Goal: Task Accomplishment & Management: Use online tool/utility

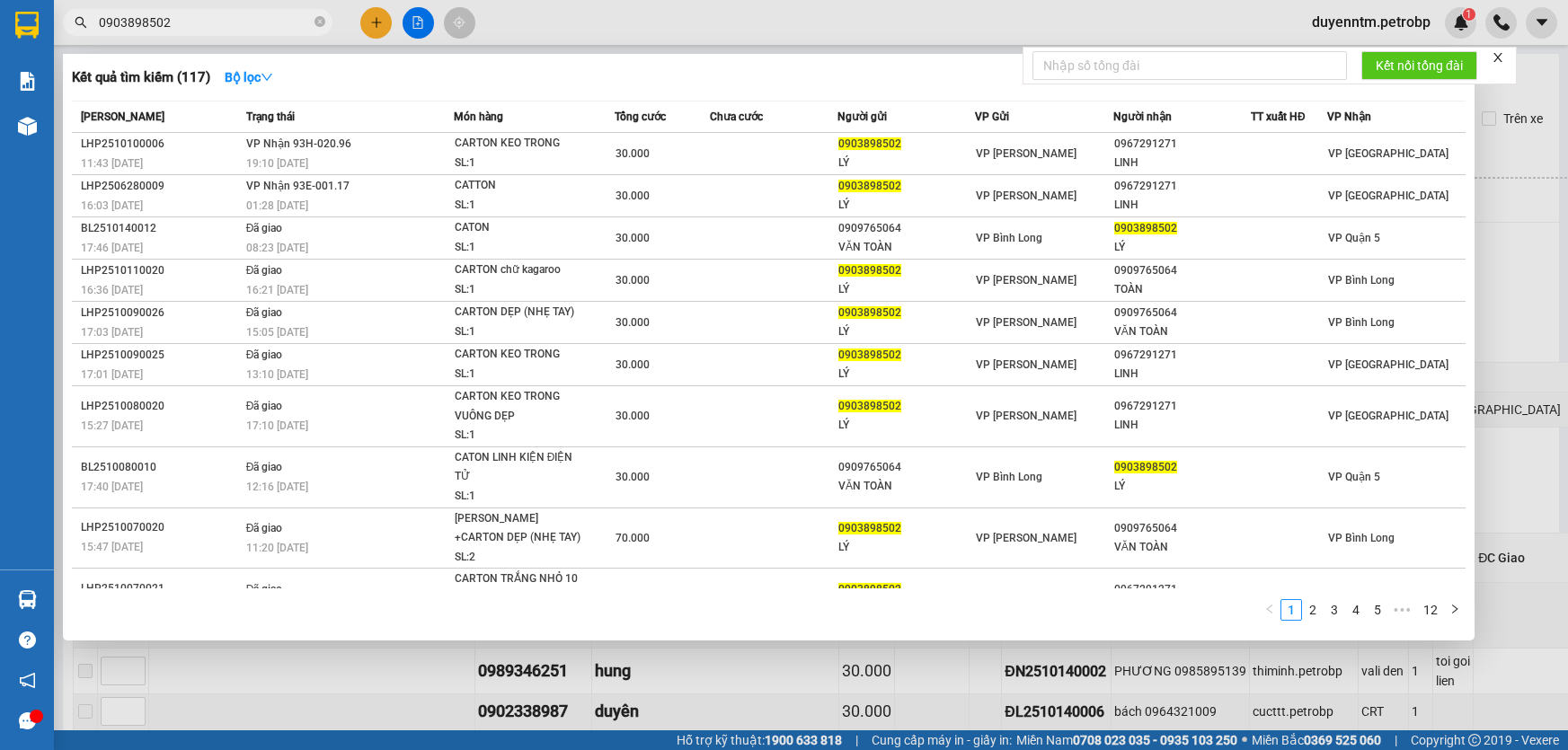
click at [325, 24] on span "0903898502" at bounding box center [197, 22] width 269 height 27
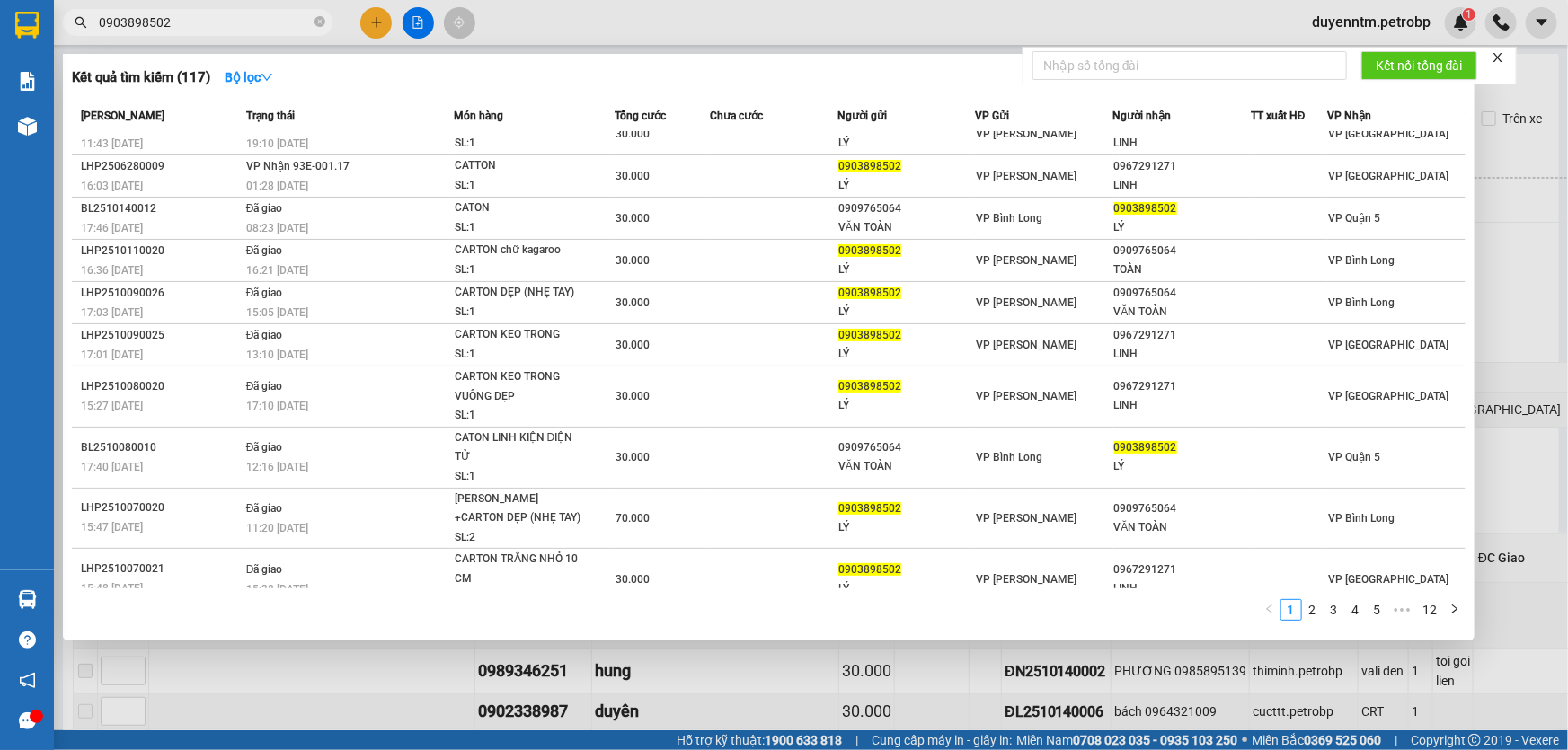
click at [311, 21] on span "0903898502" at bounding box center [197, 22] width 269 height 27
click at [314, 19] on icon "close-circle" at bounding box center [319, 21] width 11 height 11
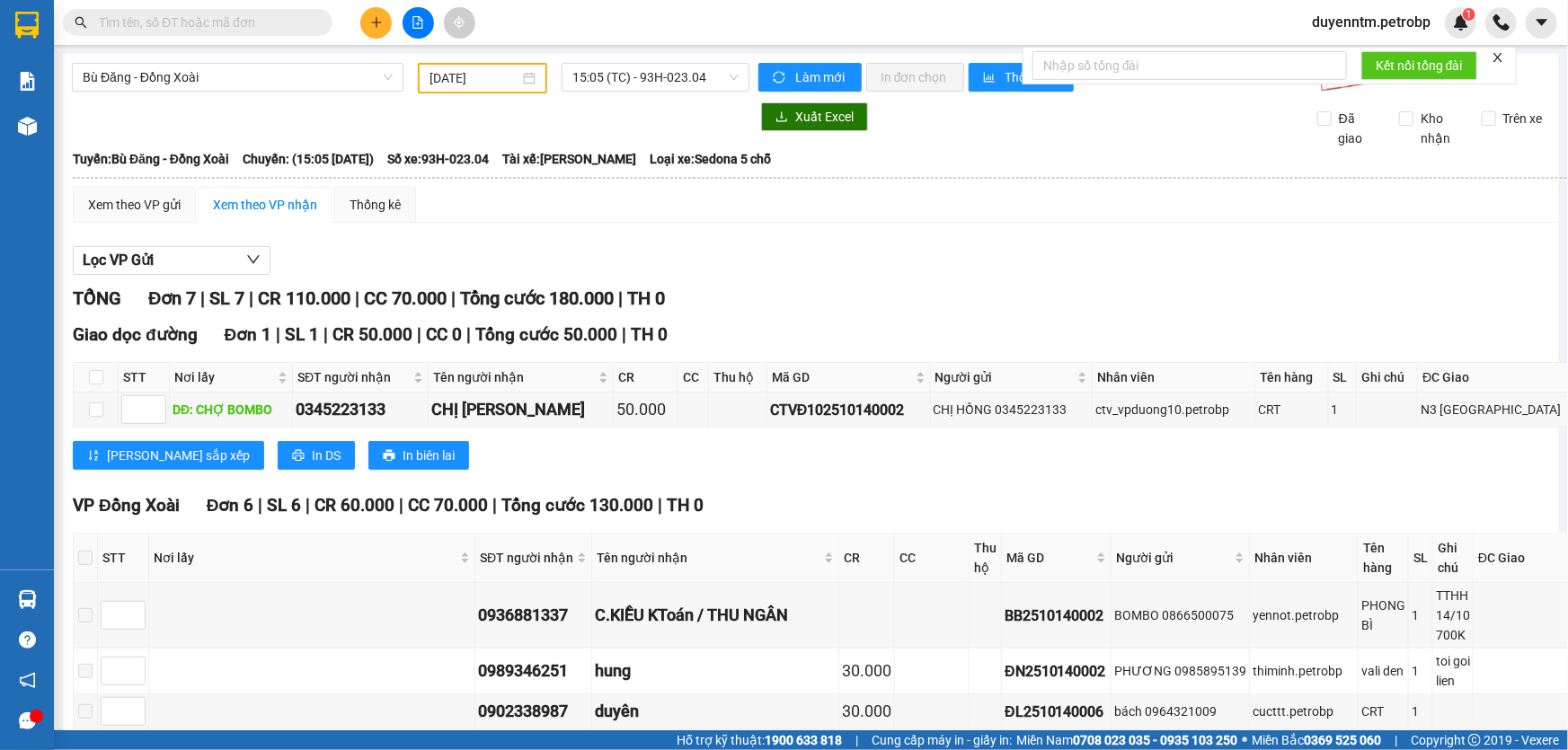
click at [307, 18] on input "text" at bounding box center [204, 22] width 212 height 20
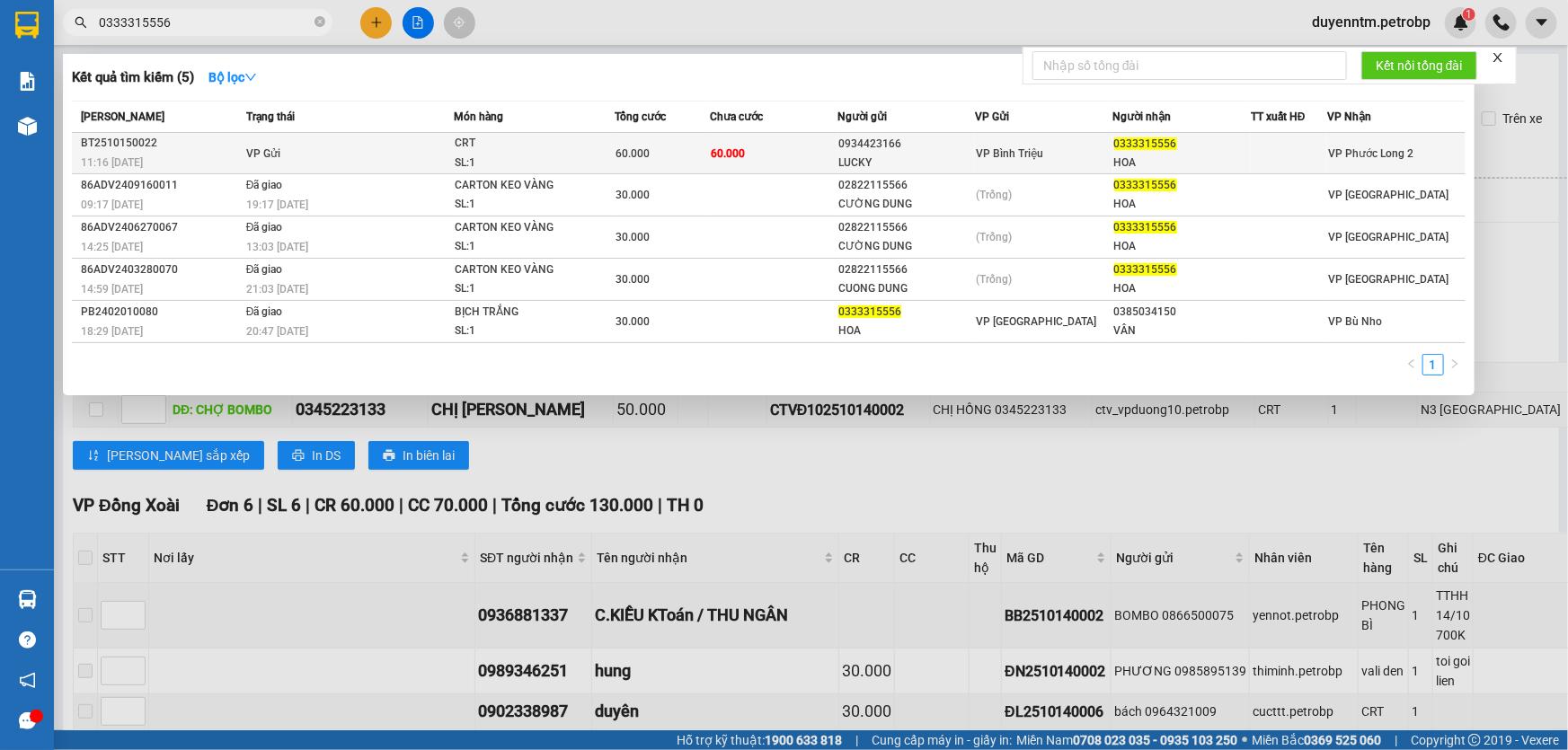
type input "0333315556"
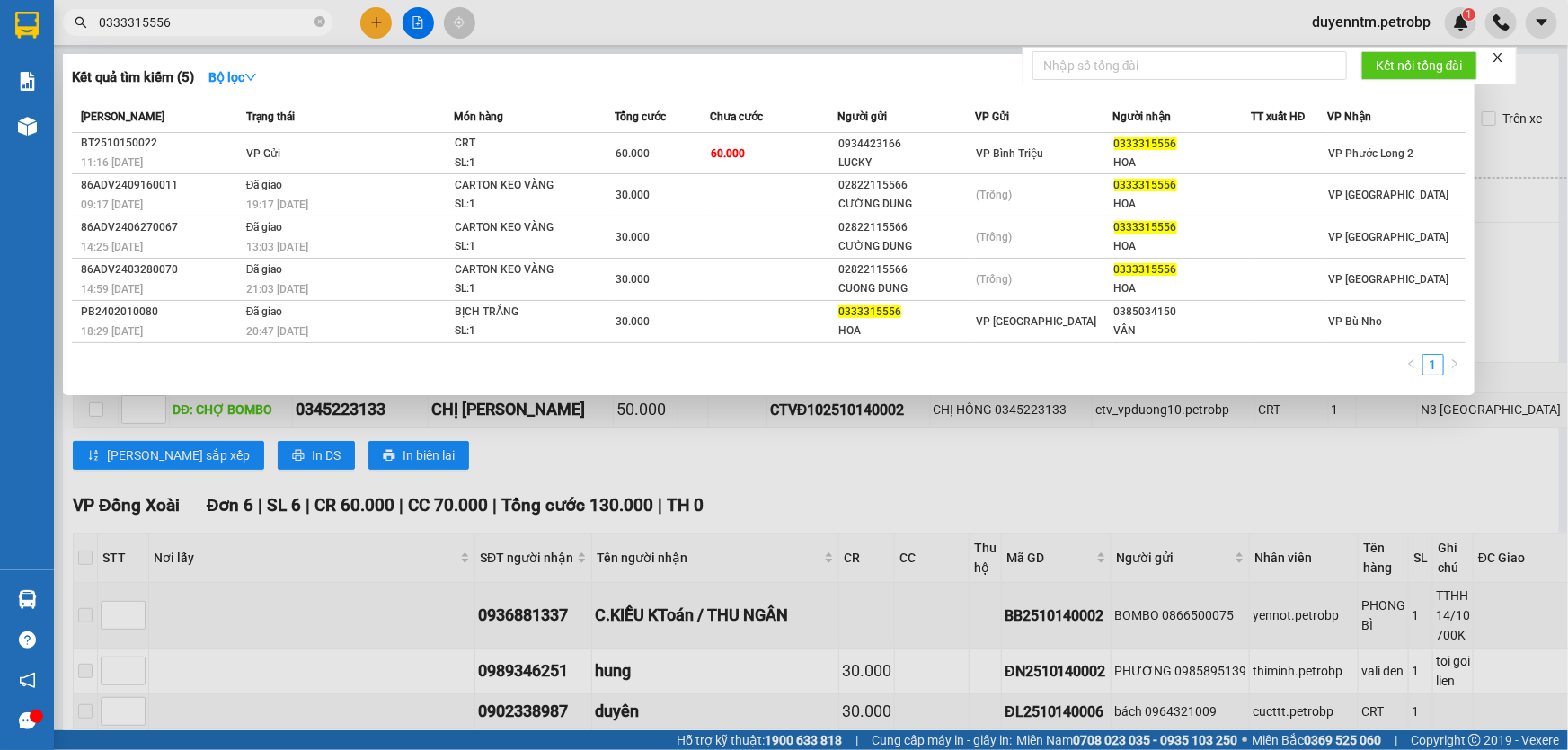
click at [454, 146] on div "CRT" at bounding box center [521, 144] width 135 height 20
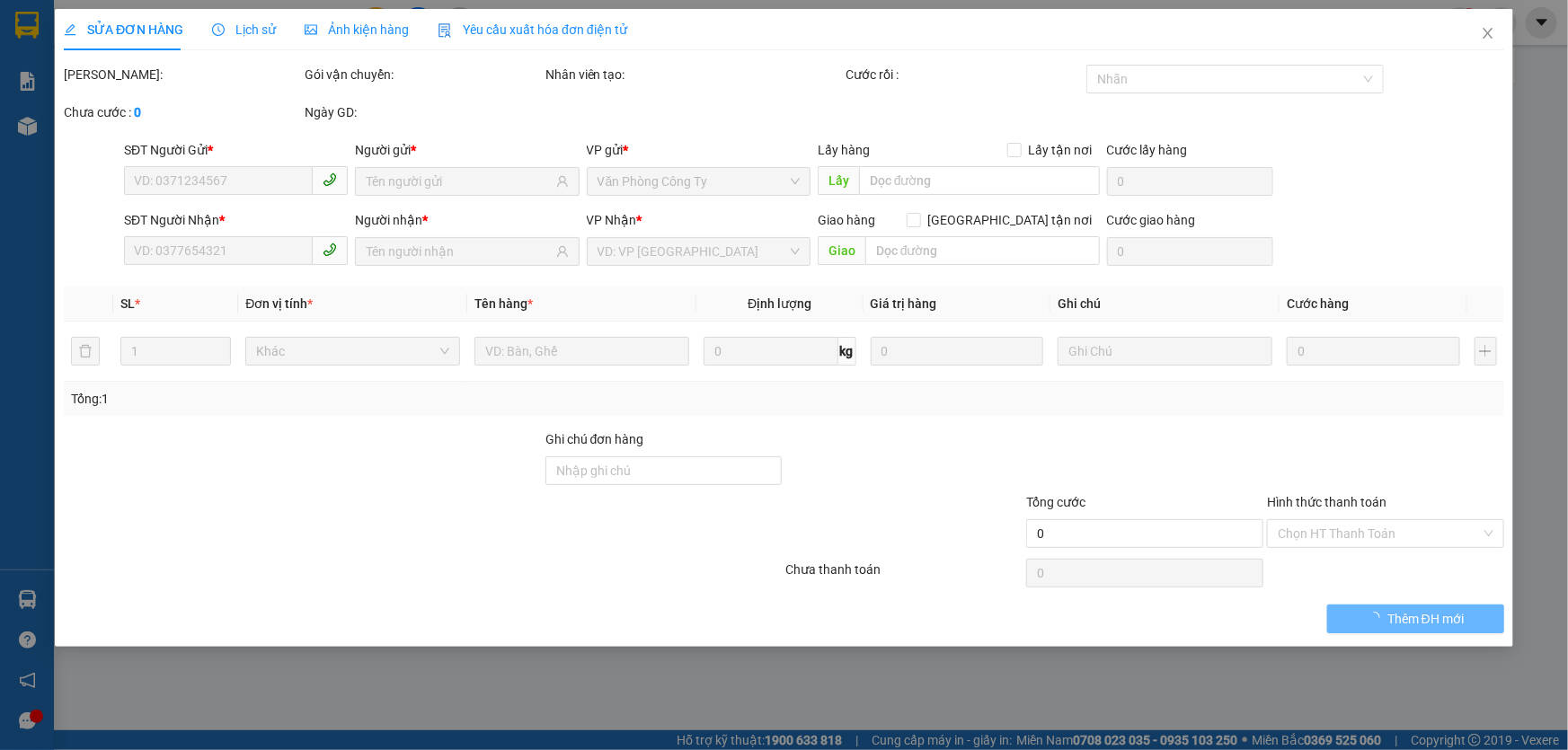
type input "0934423166"
type input "LUCKY"
type input "0333315556"
type input "HOA"
type input "60.000"
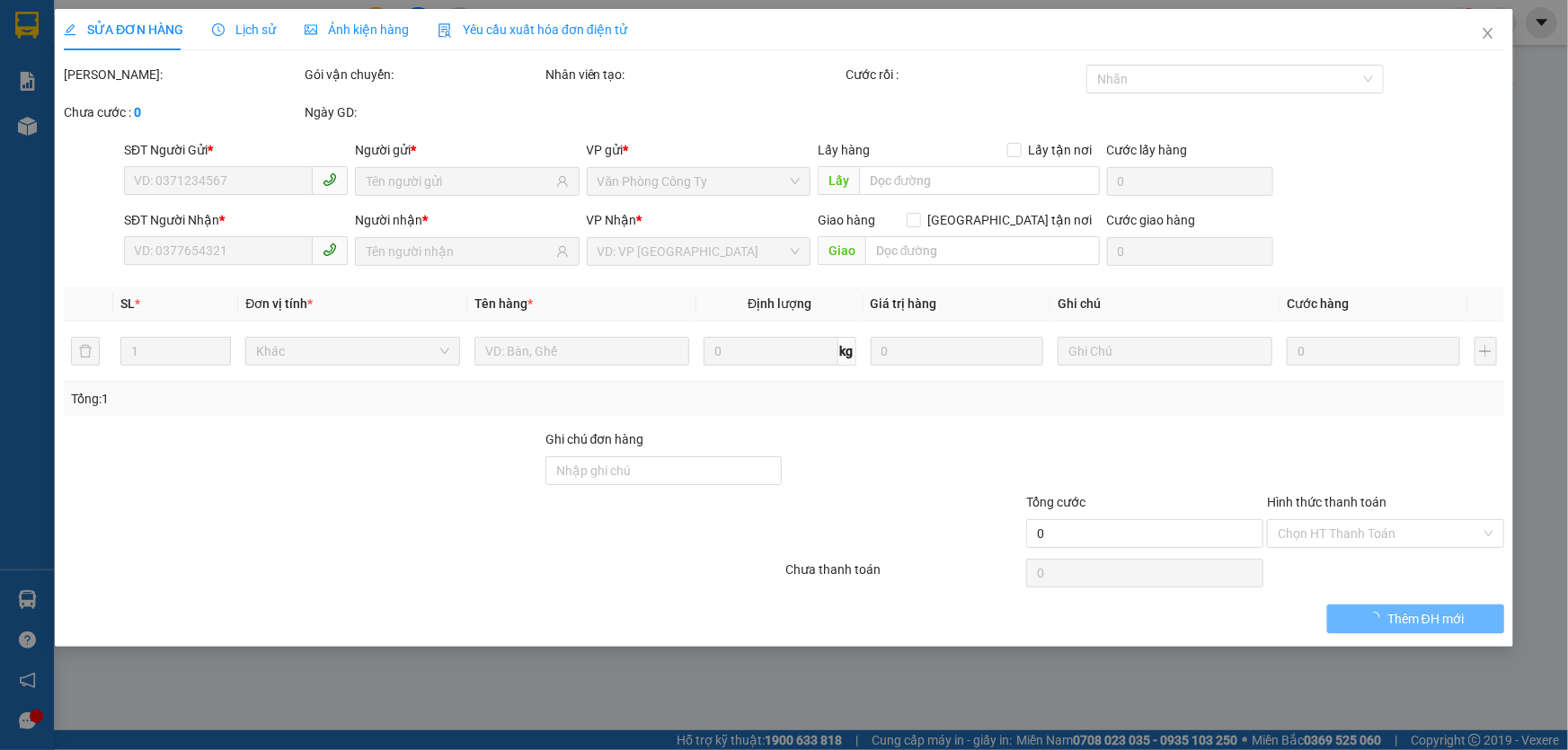
type input "60.000"
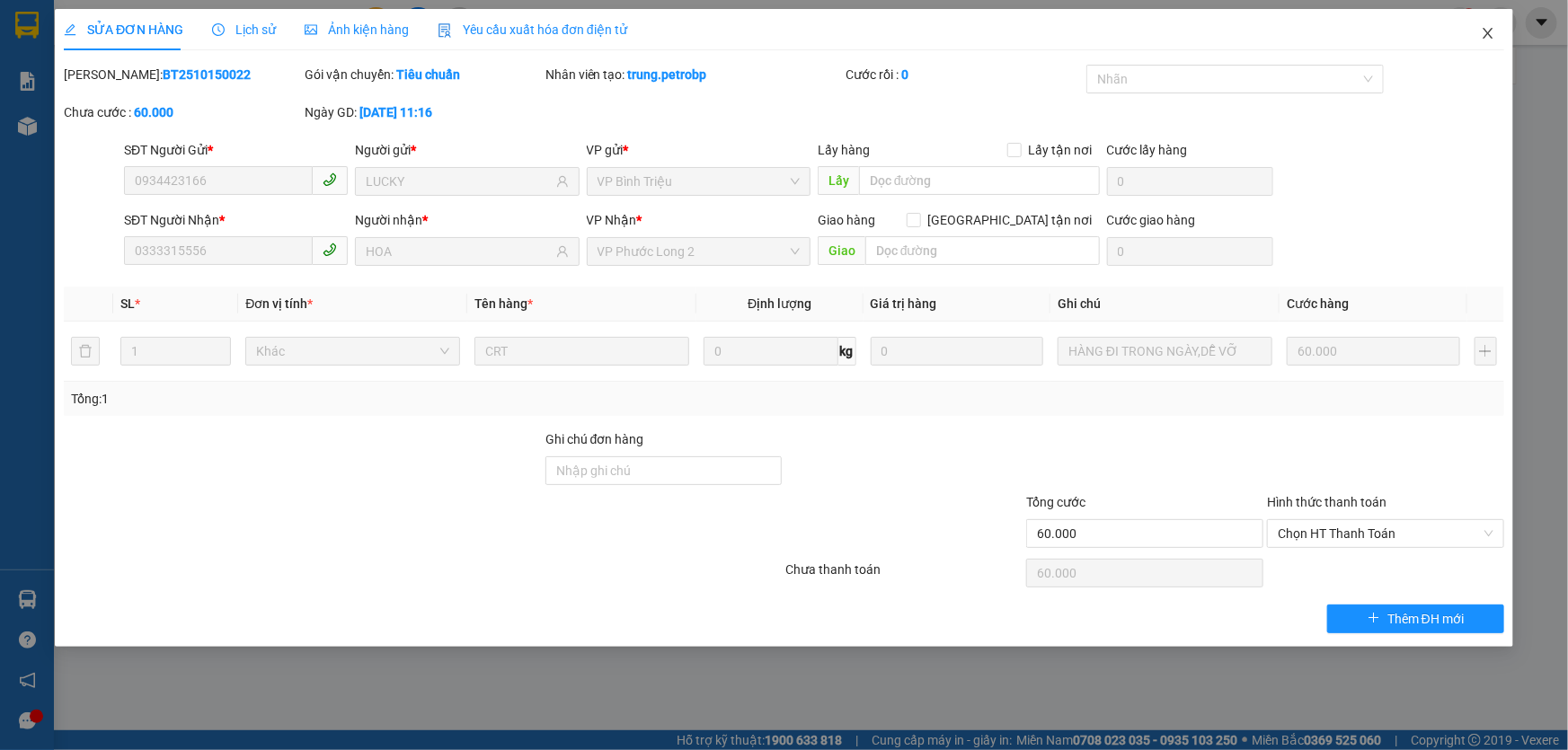
click at [1487, 42] on span "Close" at bounding box center [1487, 34] width 50 height 50
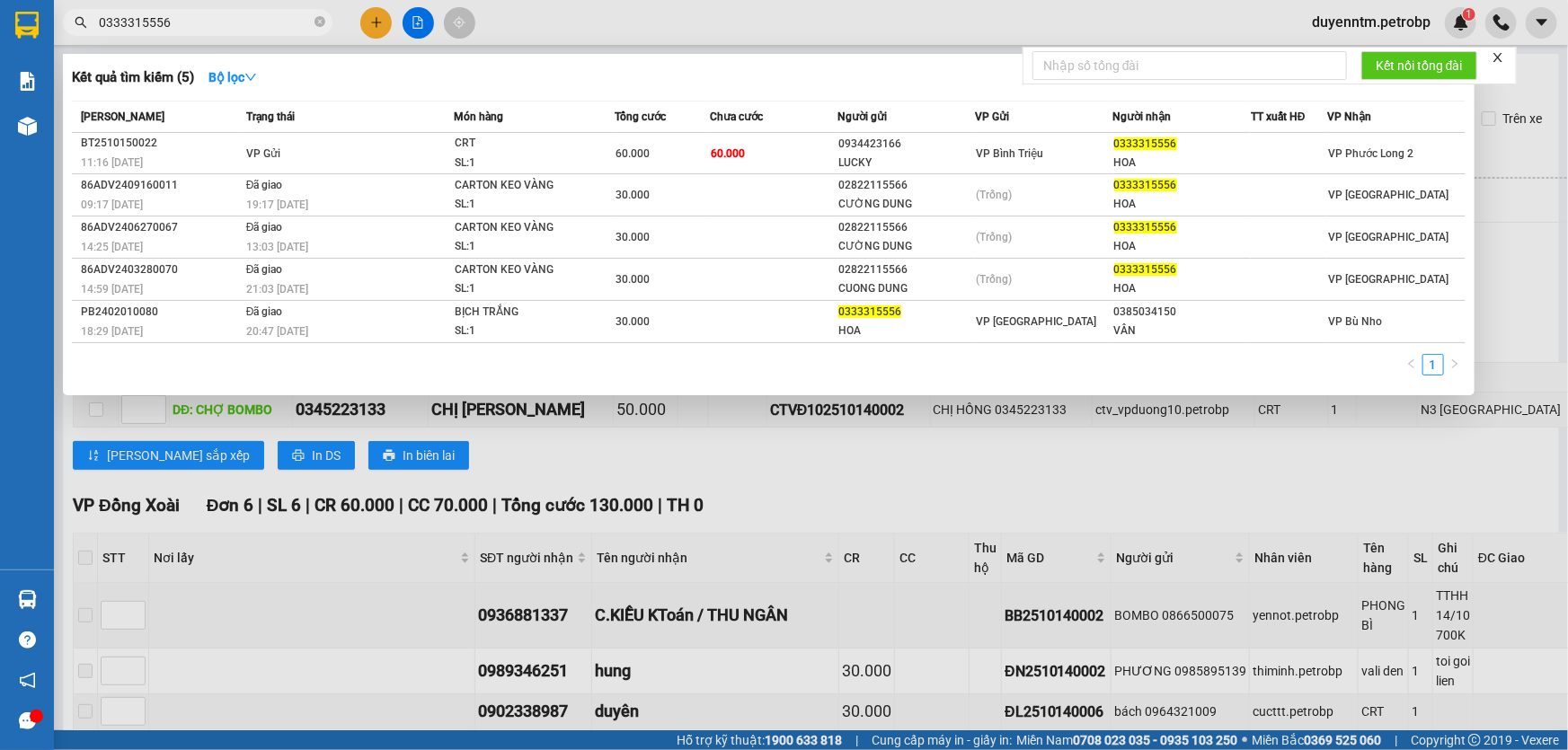
click at [202, 22] on input "0333315556" at bounding box center [204, 22] width 212 height 20
click at [320, 19] on icon "close-circle" at bounding box center [319, 21] width 11 height 11
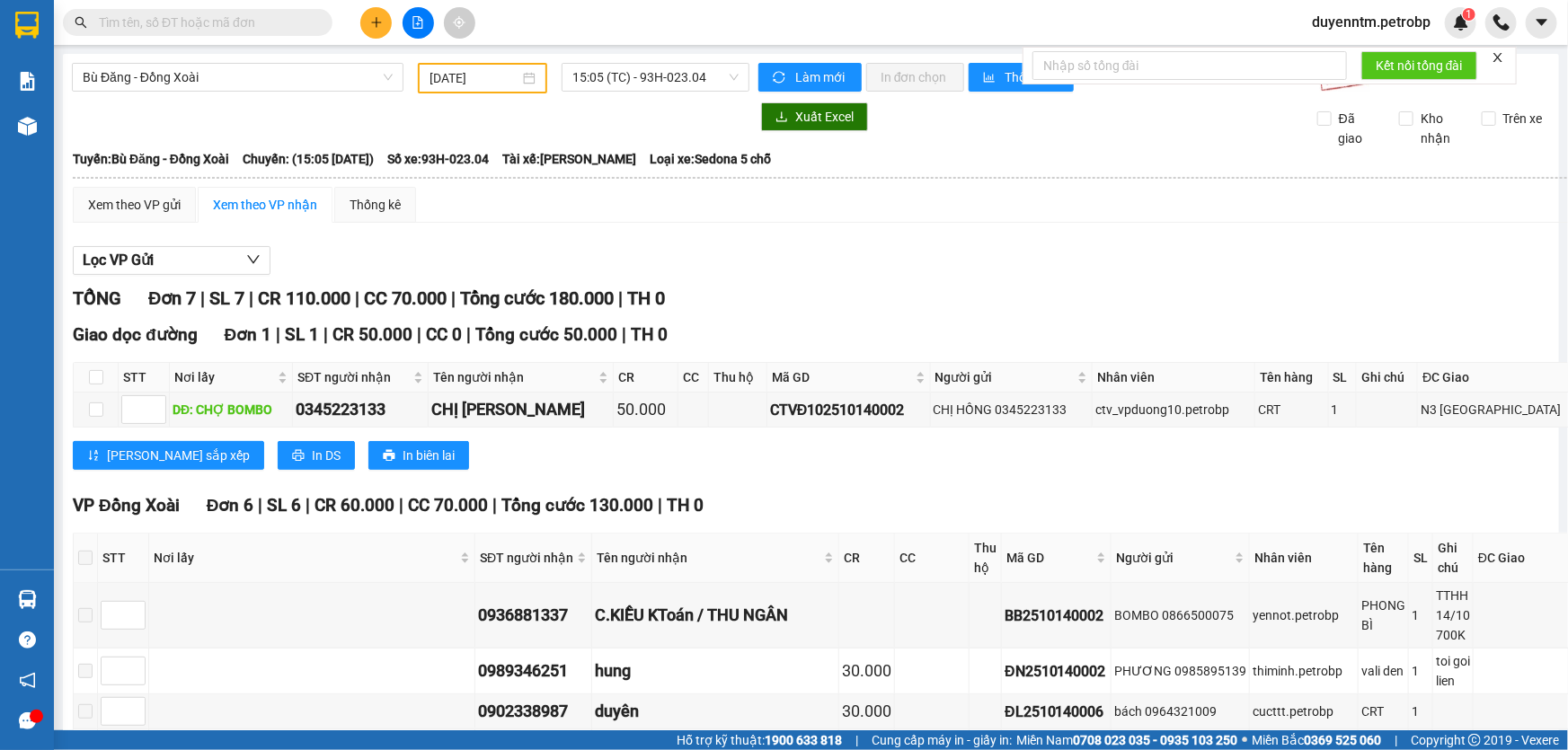
click at [246, 20] on input "text" at bounding box center [204, 22] width 212 height 20
click at [183, 20] on input "text" at bounding box center [204, 22] width 212 height 20
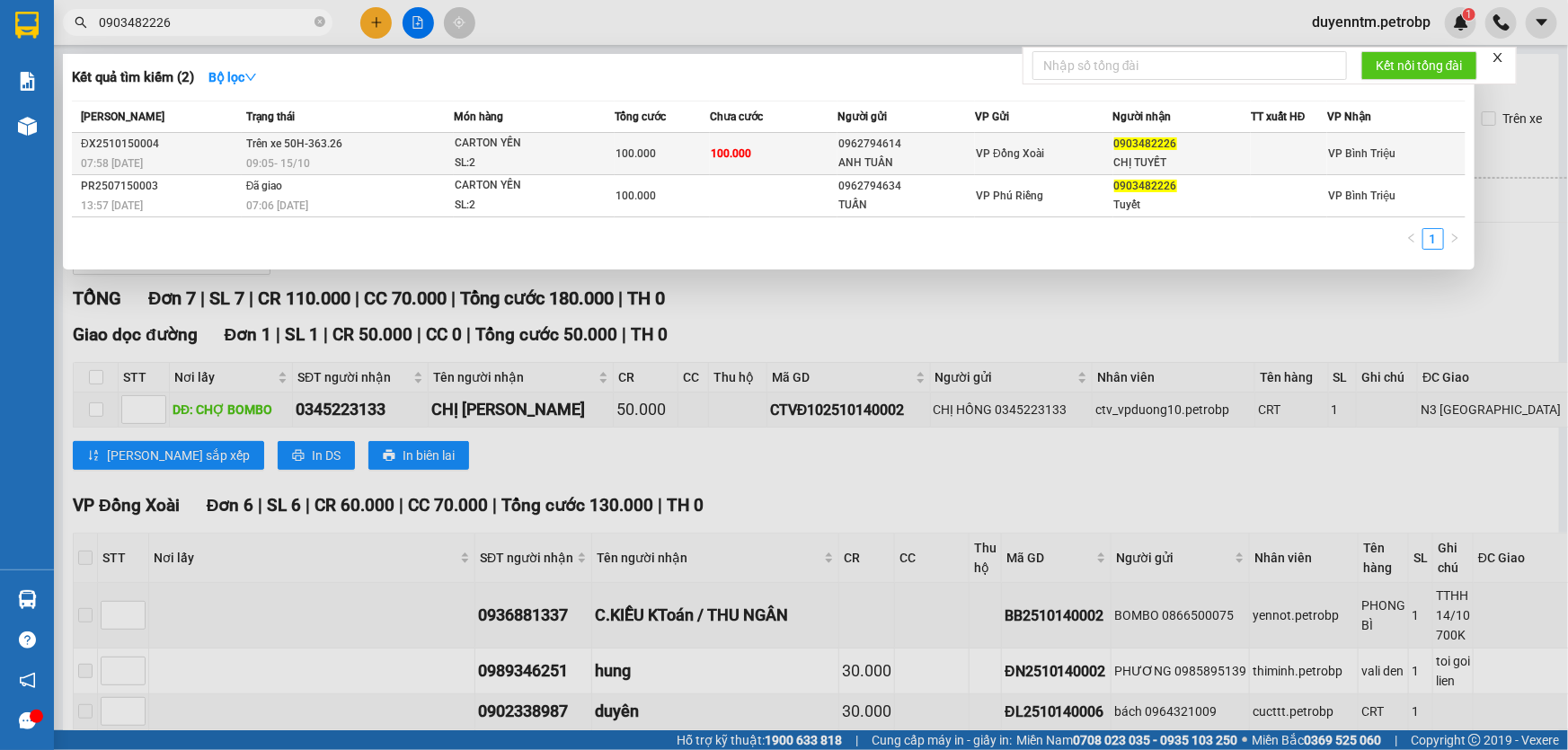
type input "0903482226"
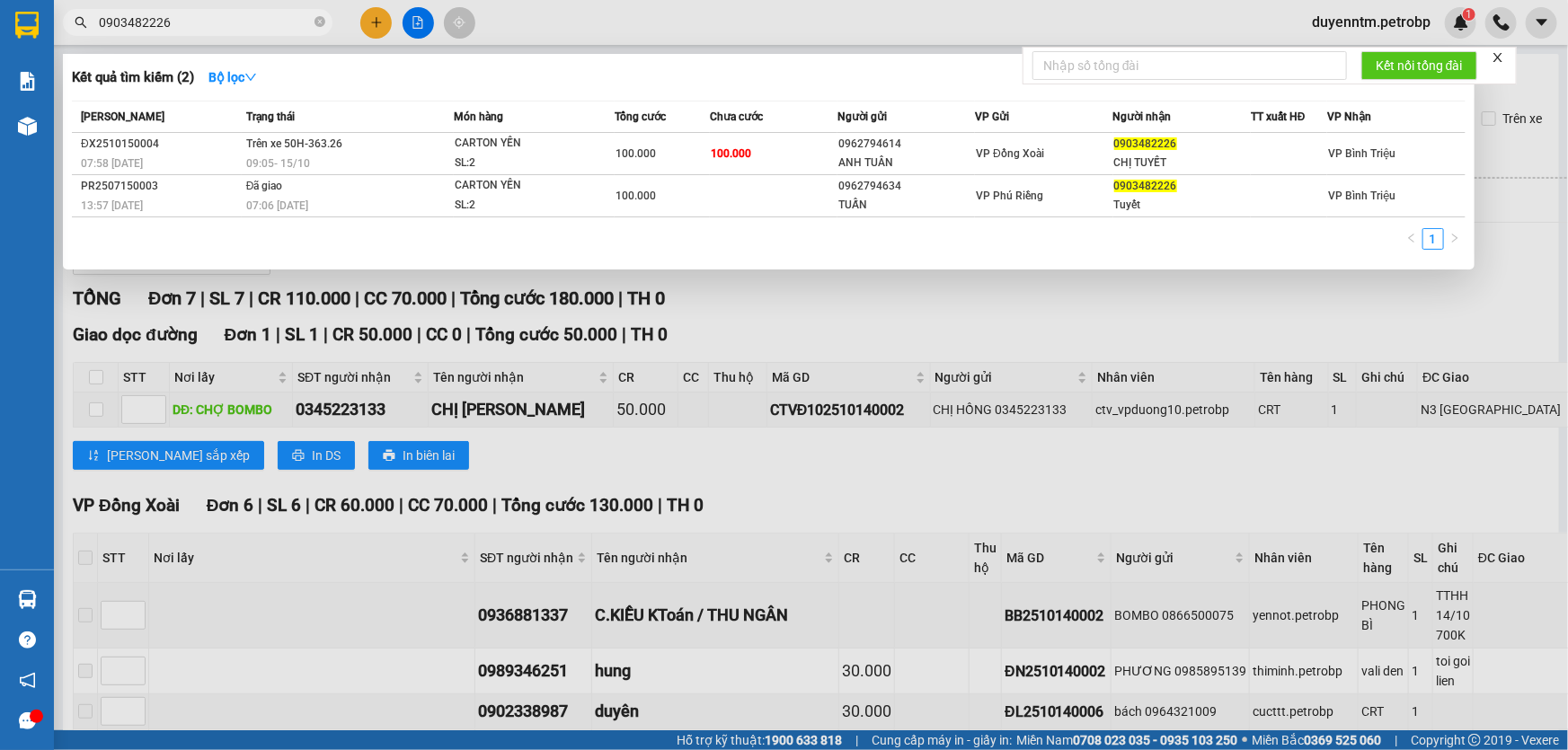
click at [487, 148] on div "CARTON YẾN" at bounding box center [521, 144] width 135 height 20
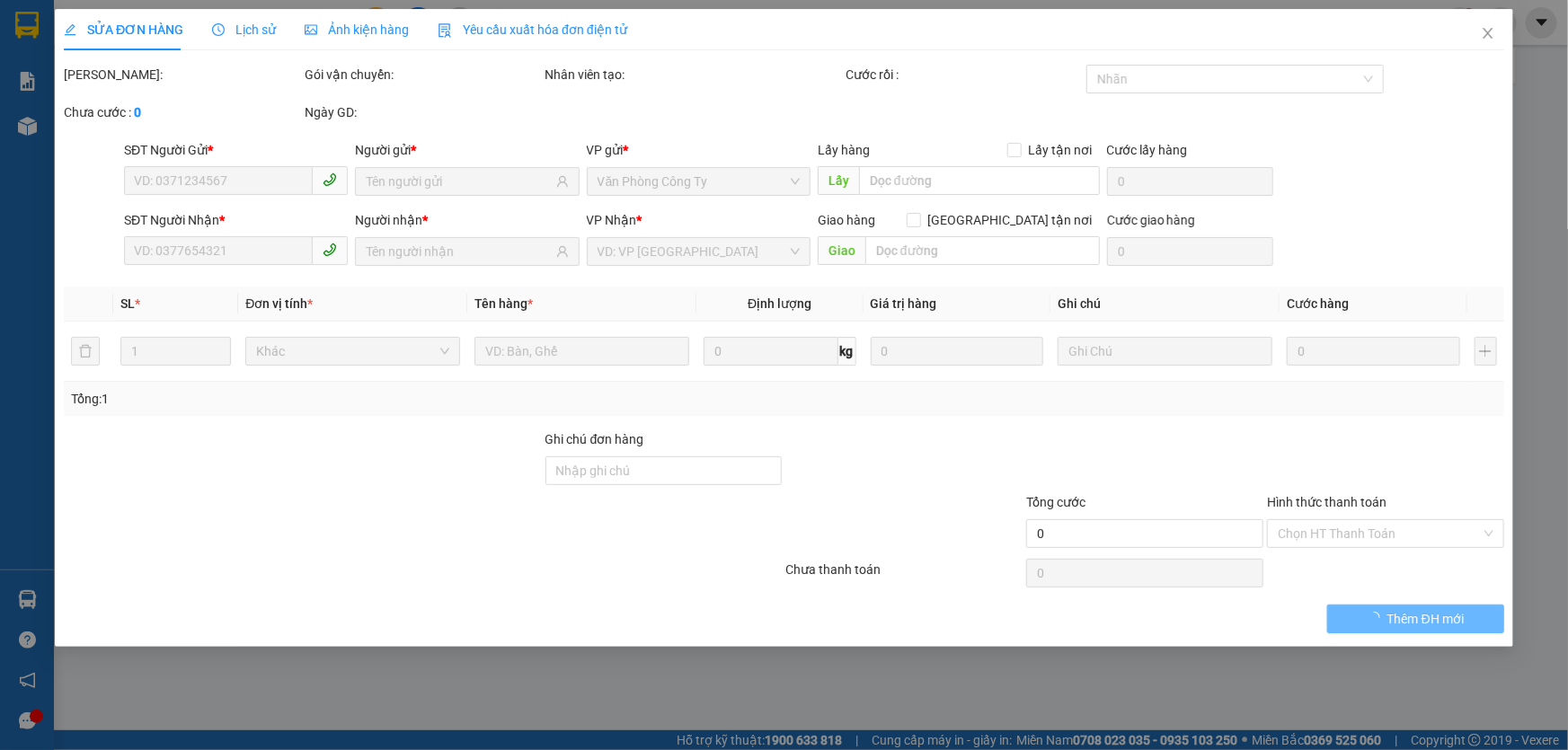
type input "0962794614"
type input "ANH TUÂN"
type input "0903482226"
type input "CHỊ TUYẾT"
type input "CARTON YẾN"
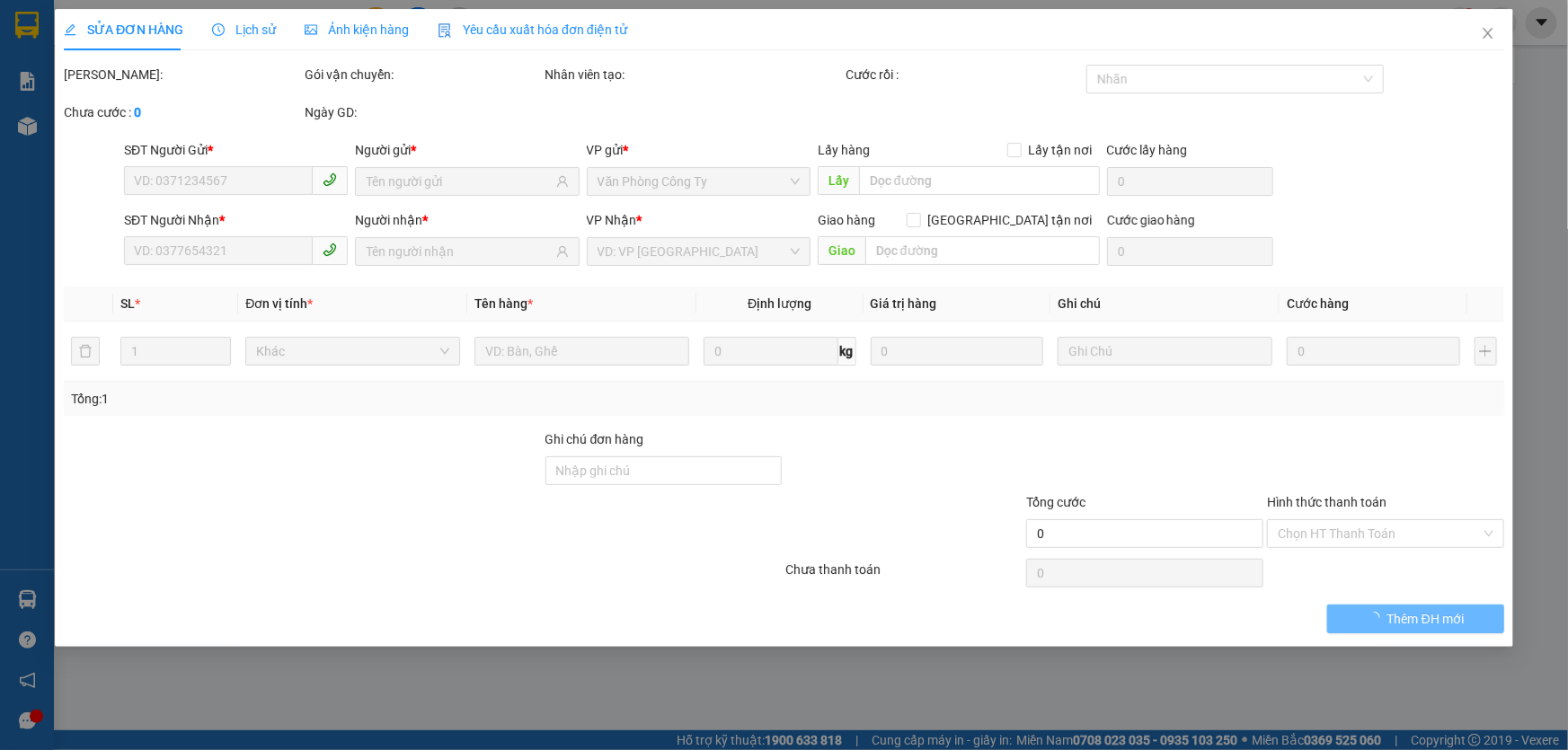
type input "100.000"
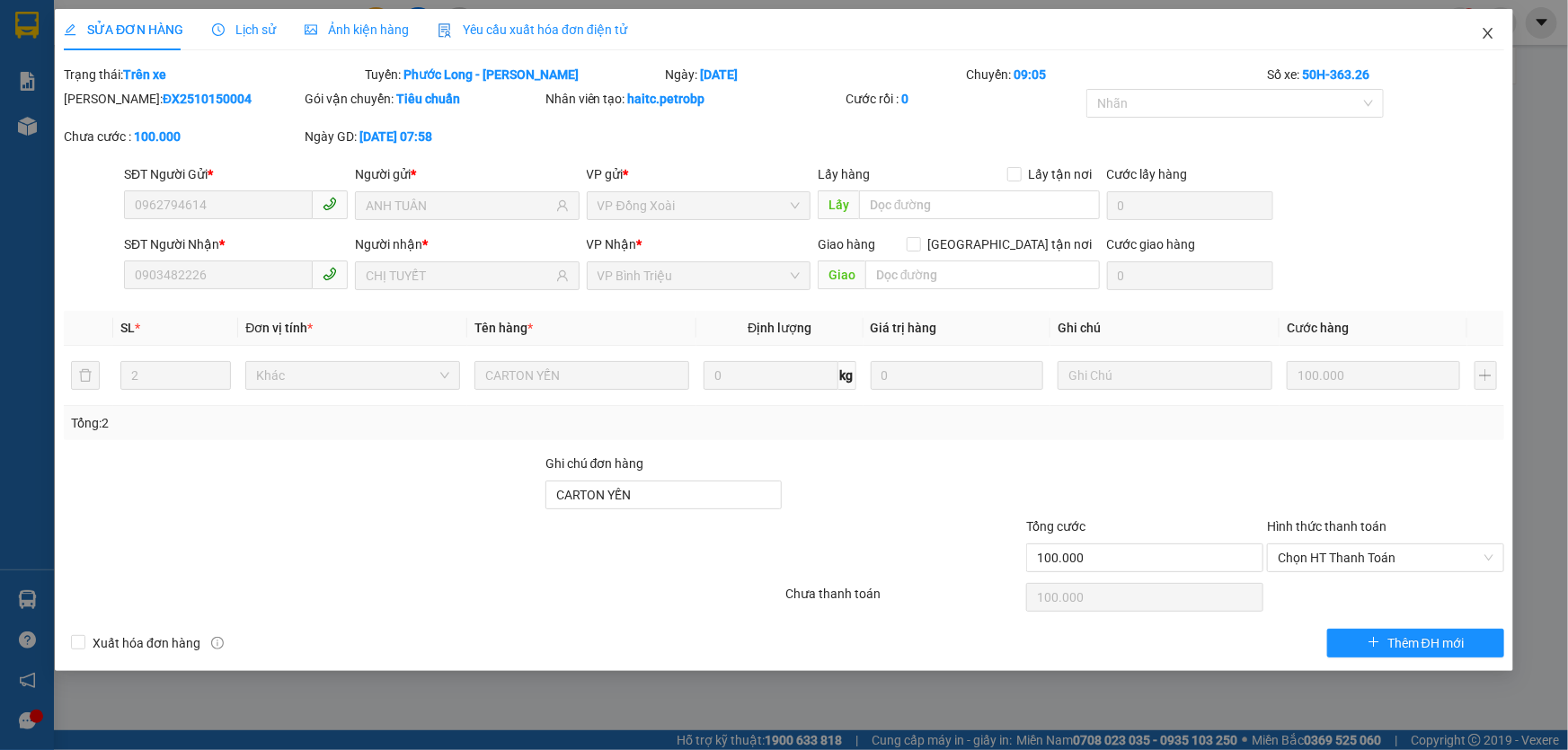
click at [1483, 39] on icon "close" at bounding box center [1487, 33] width 14 height 14
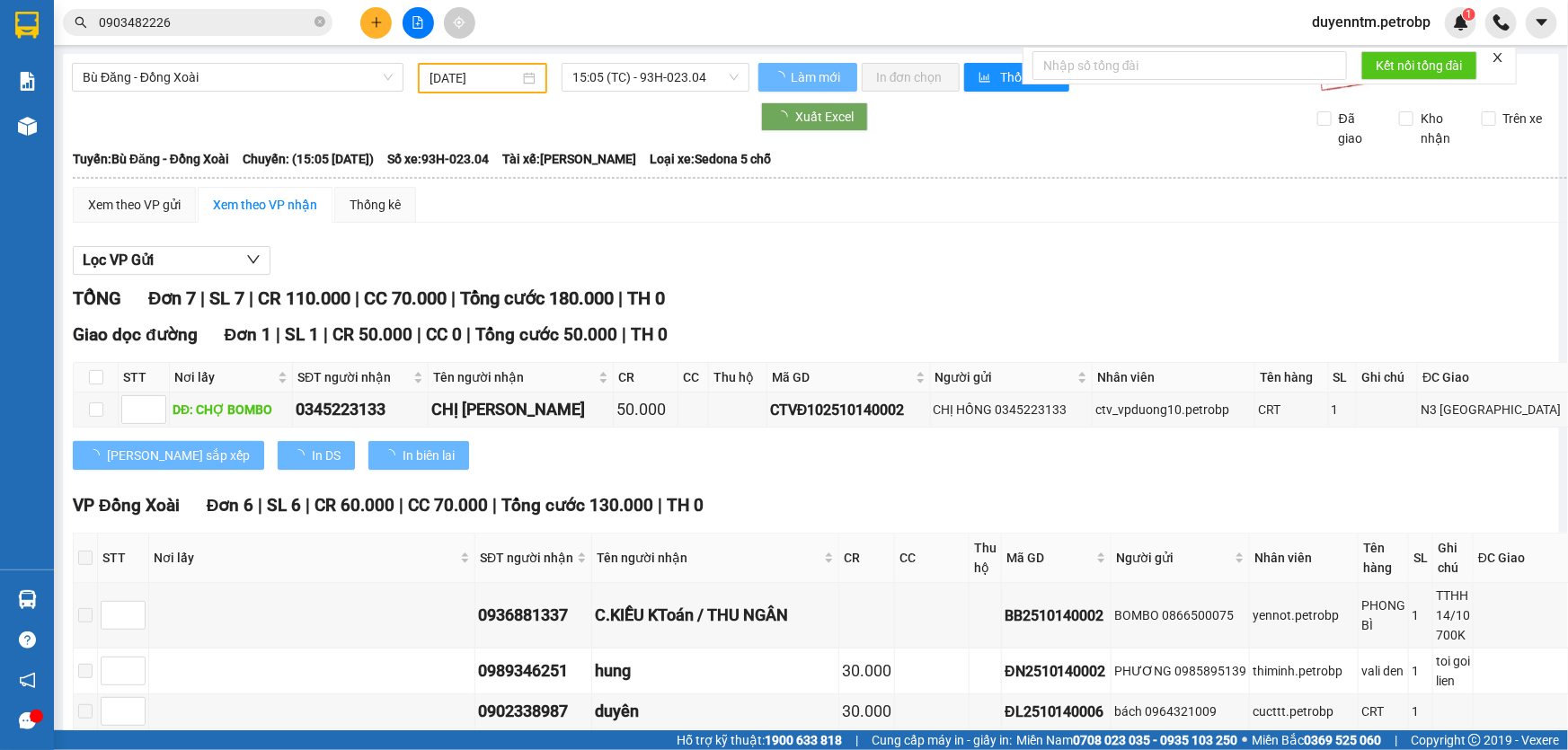
click at [212, 22] on input "0903482226" at bounding box center [204, 22] width 212 height 20
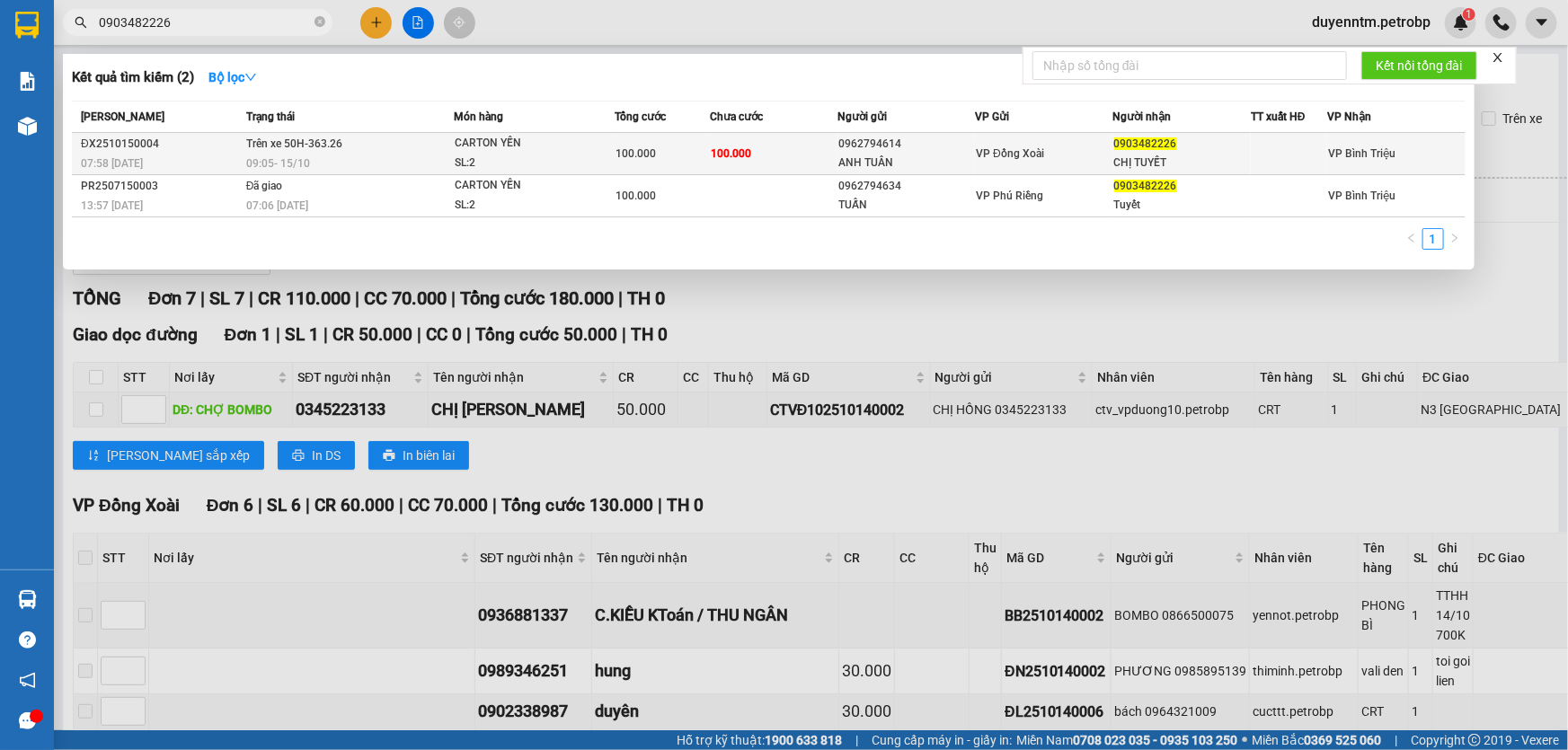
click at [325, 144] on span "Trên xe 50H-363.26" at bounding box center [294, 143] width 96 height 12
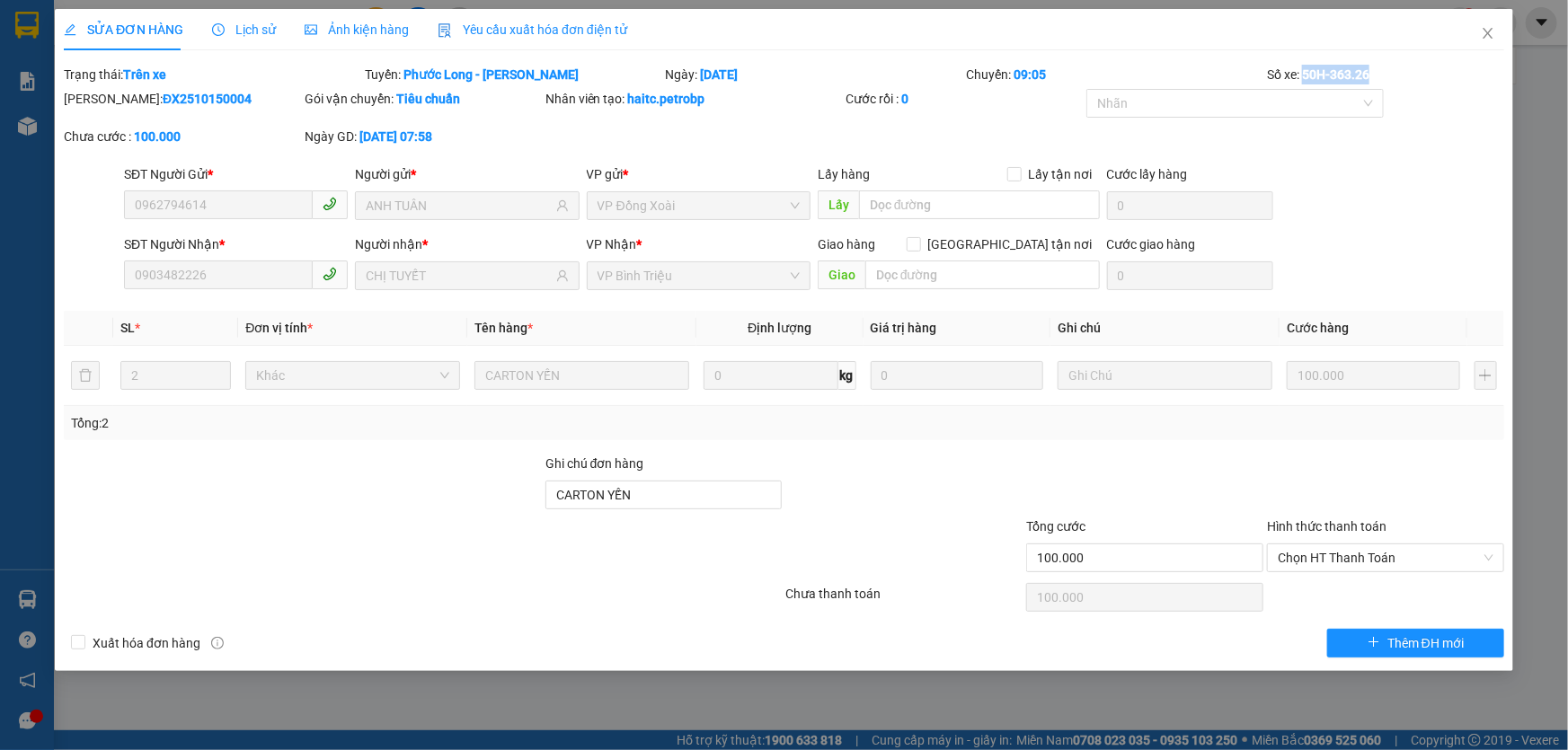
drag, startPoint x: 1371, startPoint y: 66, endPoint x: 1303, endPoint y: 69, distance: 68.1
click at [1303, 69] on b "50H-363.26" at bounding box center [1335, 74] width 67 height 14
copy b "50H-363.26"
click at [1490, 35] on icon "close" at bounding box center [1487, 33] width 10 height 11
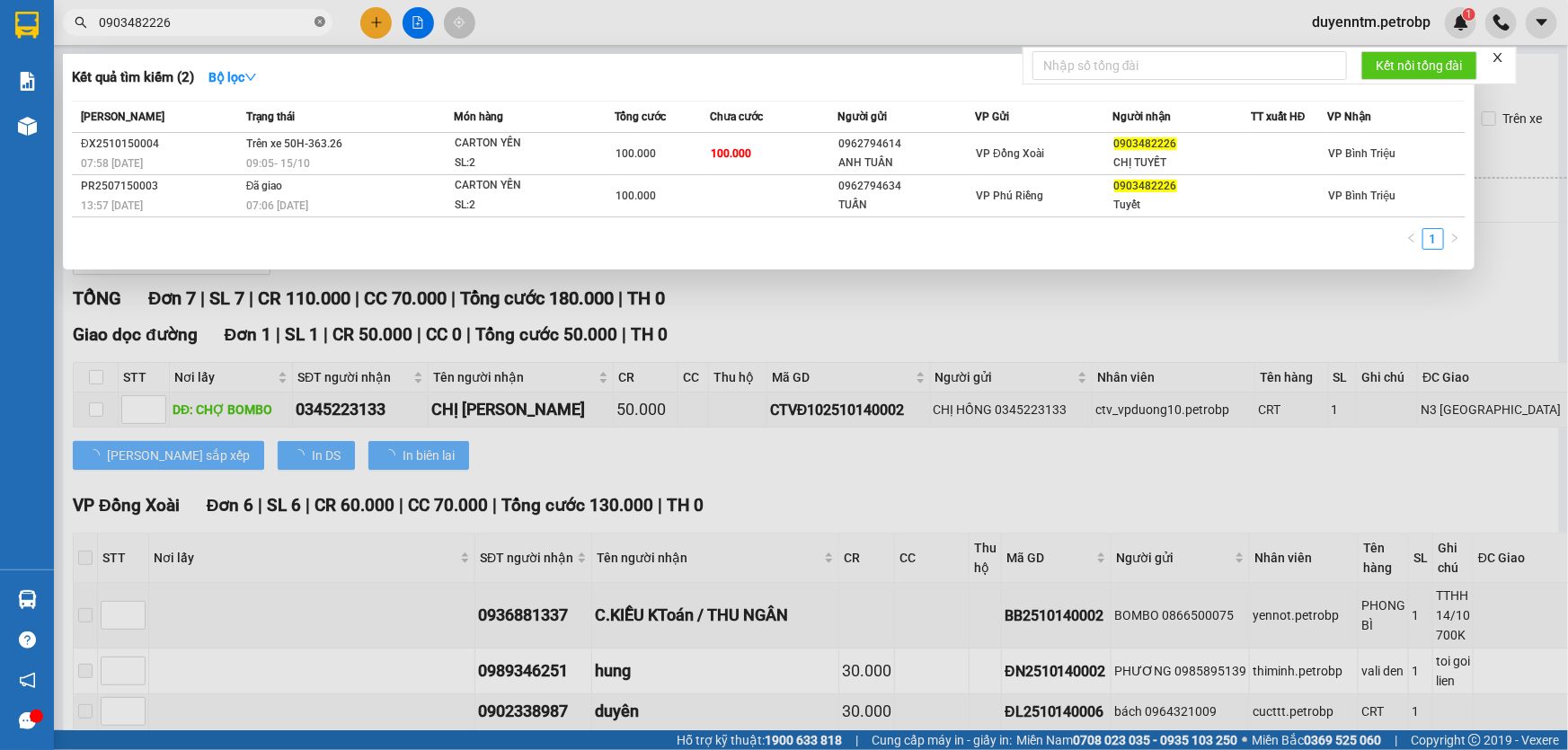
click at [323, 26] on icon "close-circle" at bounding box center [319, 21] width 11 height 11
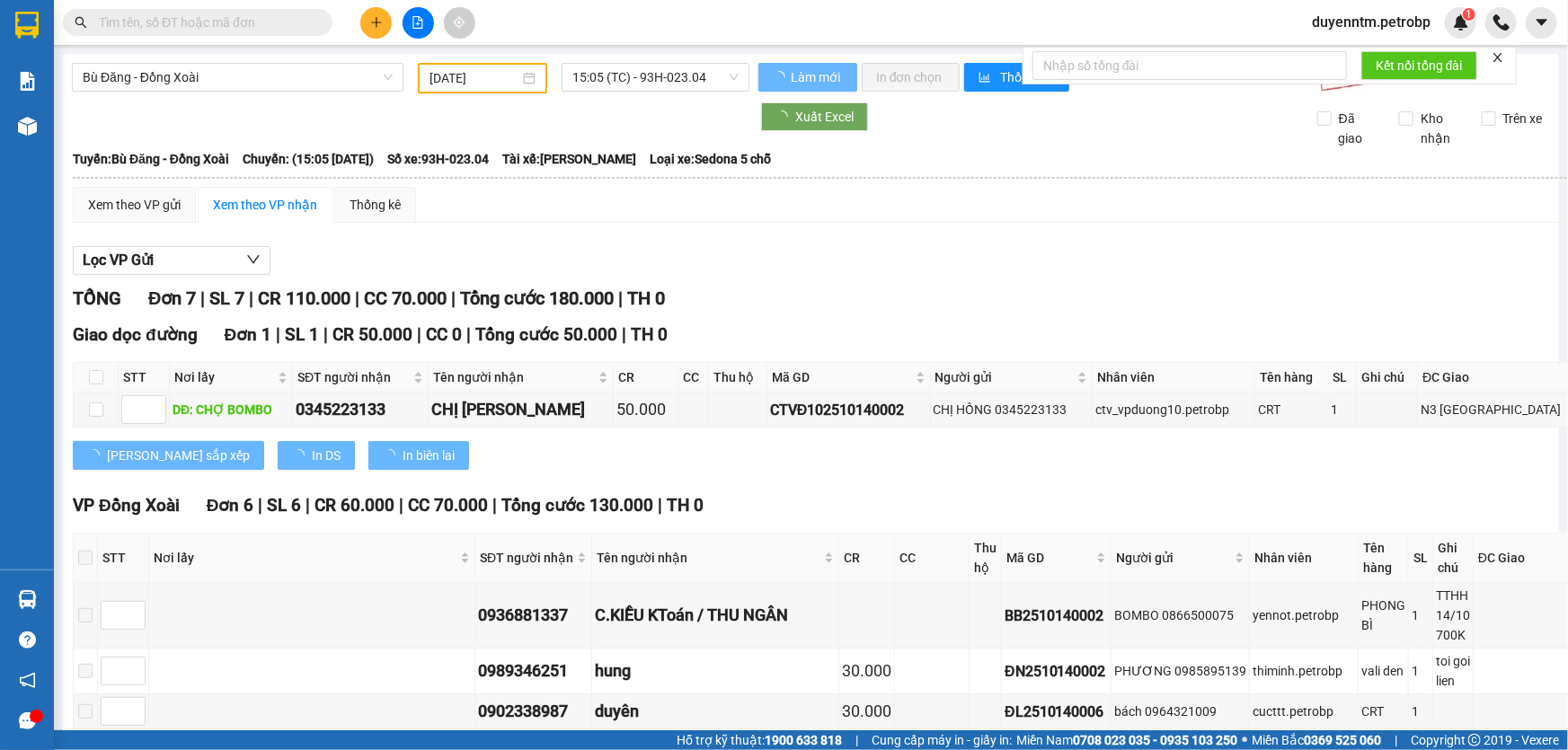
click at [237, 26] on input "text" at bounding box center [204, 22] width 212 height 20
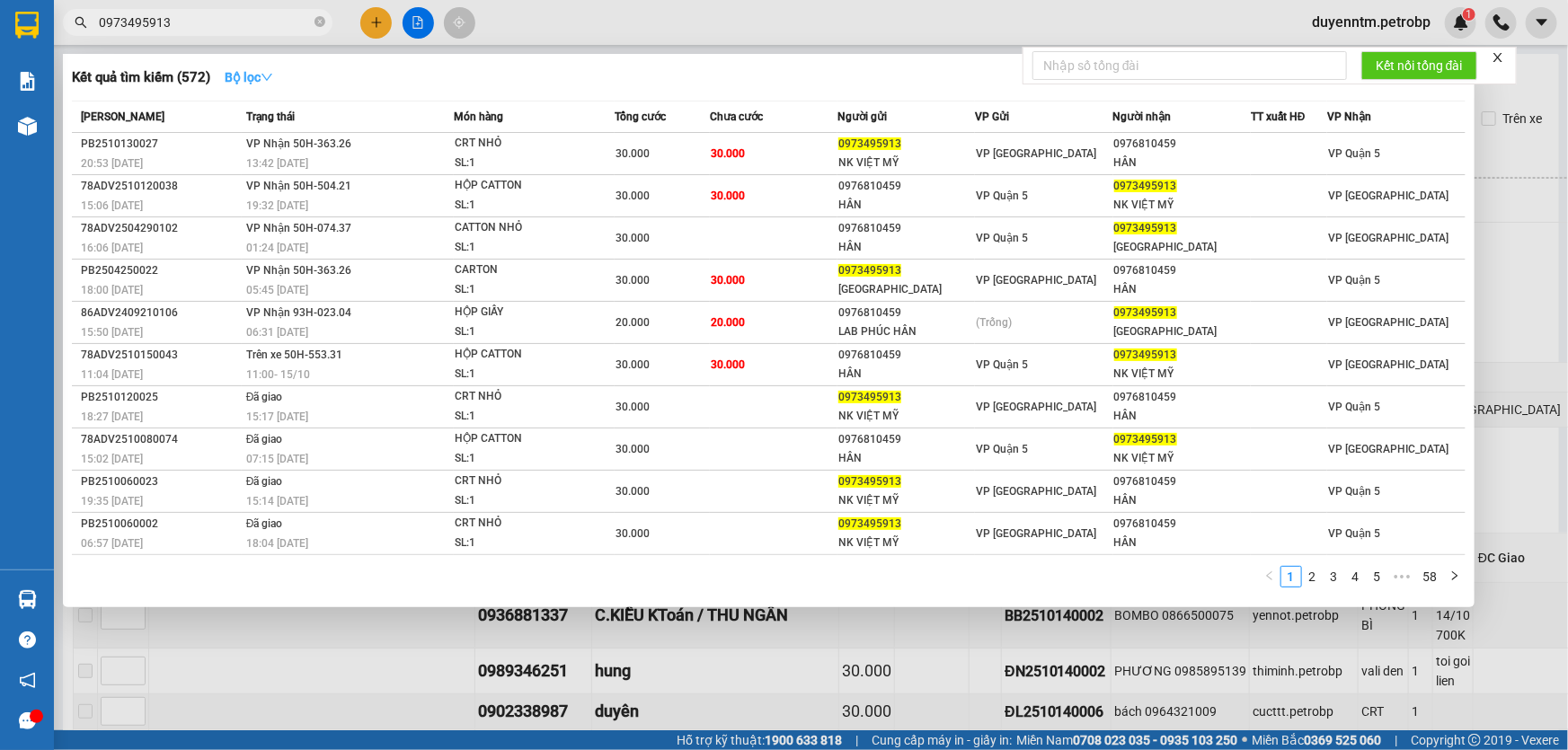
type input "0973495913"
click at [256, 80] on strong "Bộ lọc" at bounding box center [248, 77] width 49 height 14
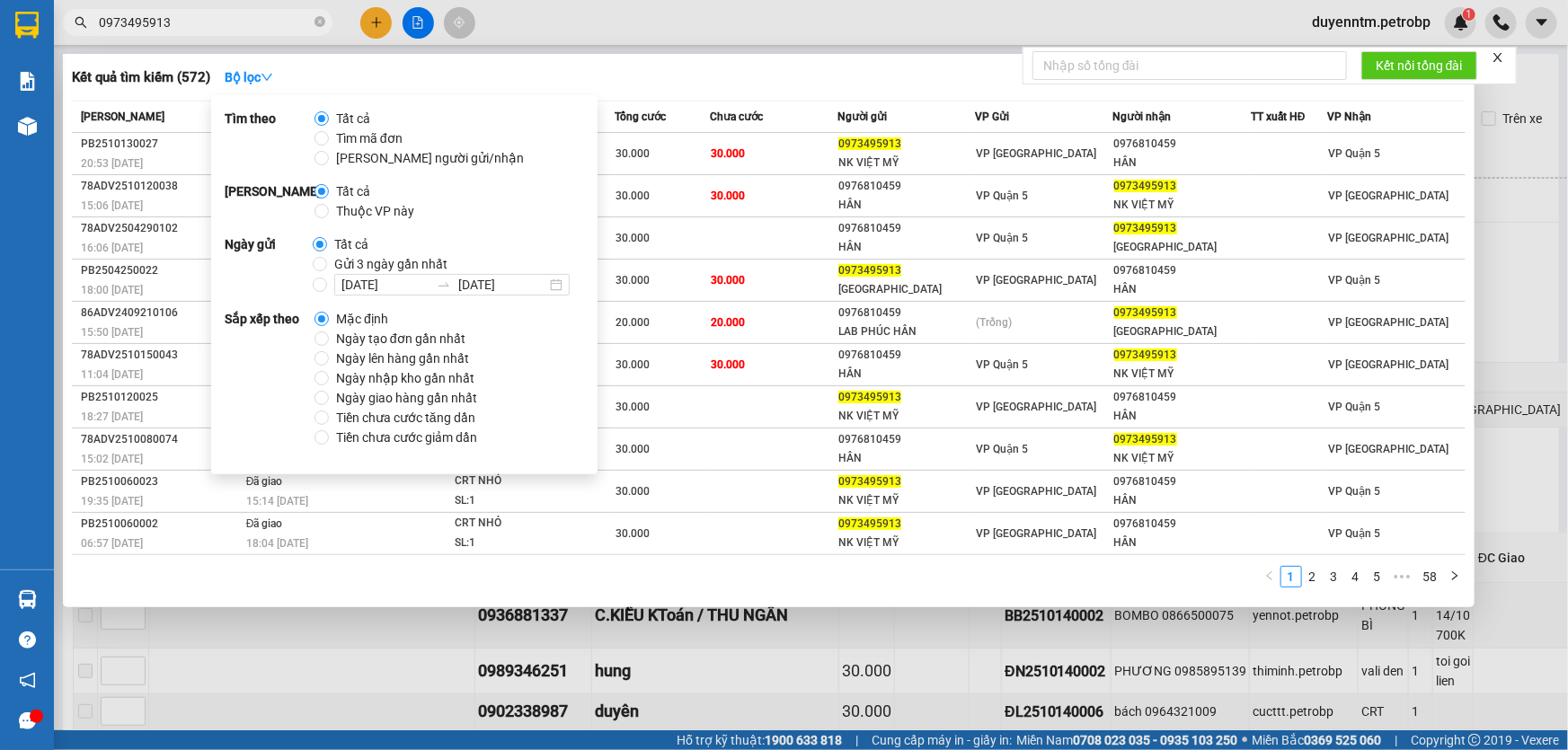
click at [381, 269] on span "Gửi 3 ngày gần nhất" at bounding box center [390, 263] width 127 height 20
click at [327, 269] on input "Gửi 3 ngày gần nhất" at bounding box center [319, 263] width 14 height 14
radio input "true"
radio input "false"
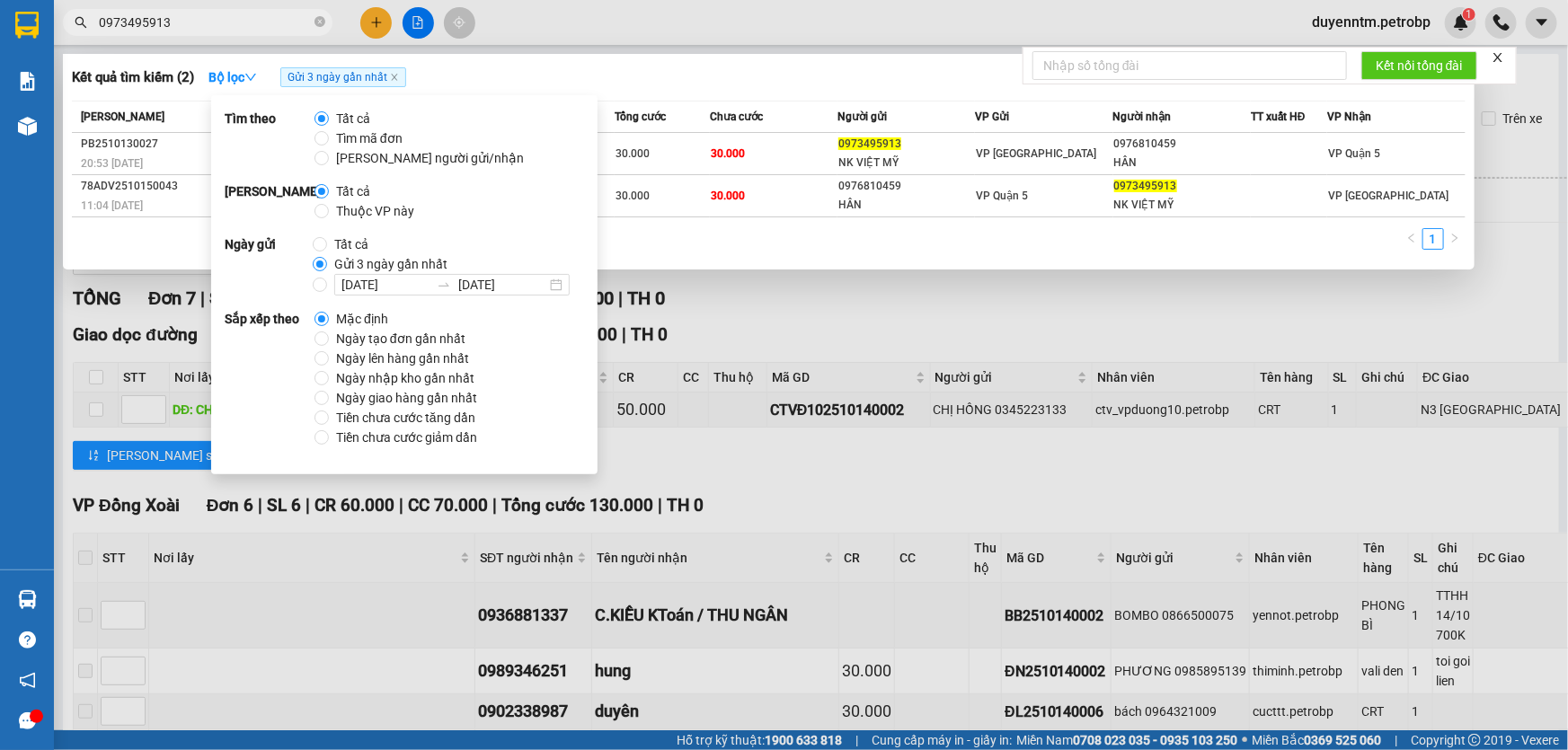
click at [730, 24] on div at bounding box center [784, 375] width 1568 height 750
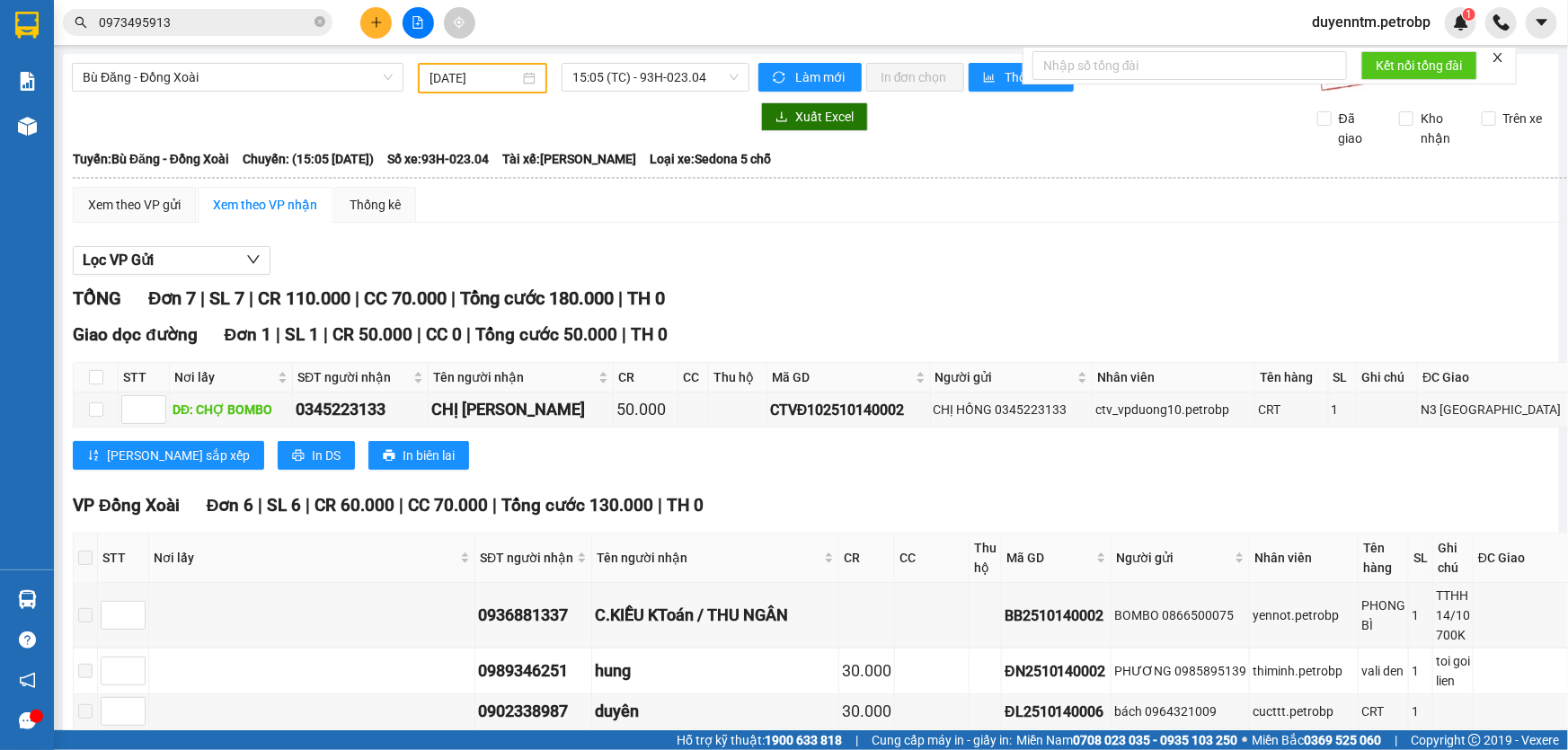
click at [243, 24] on input "0973495913" at bounding box center [204, 22] width 212 height 20
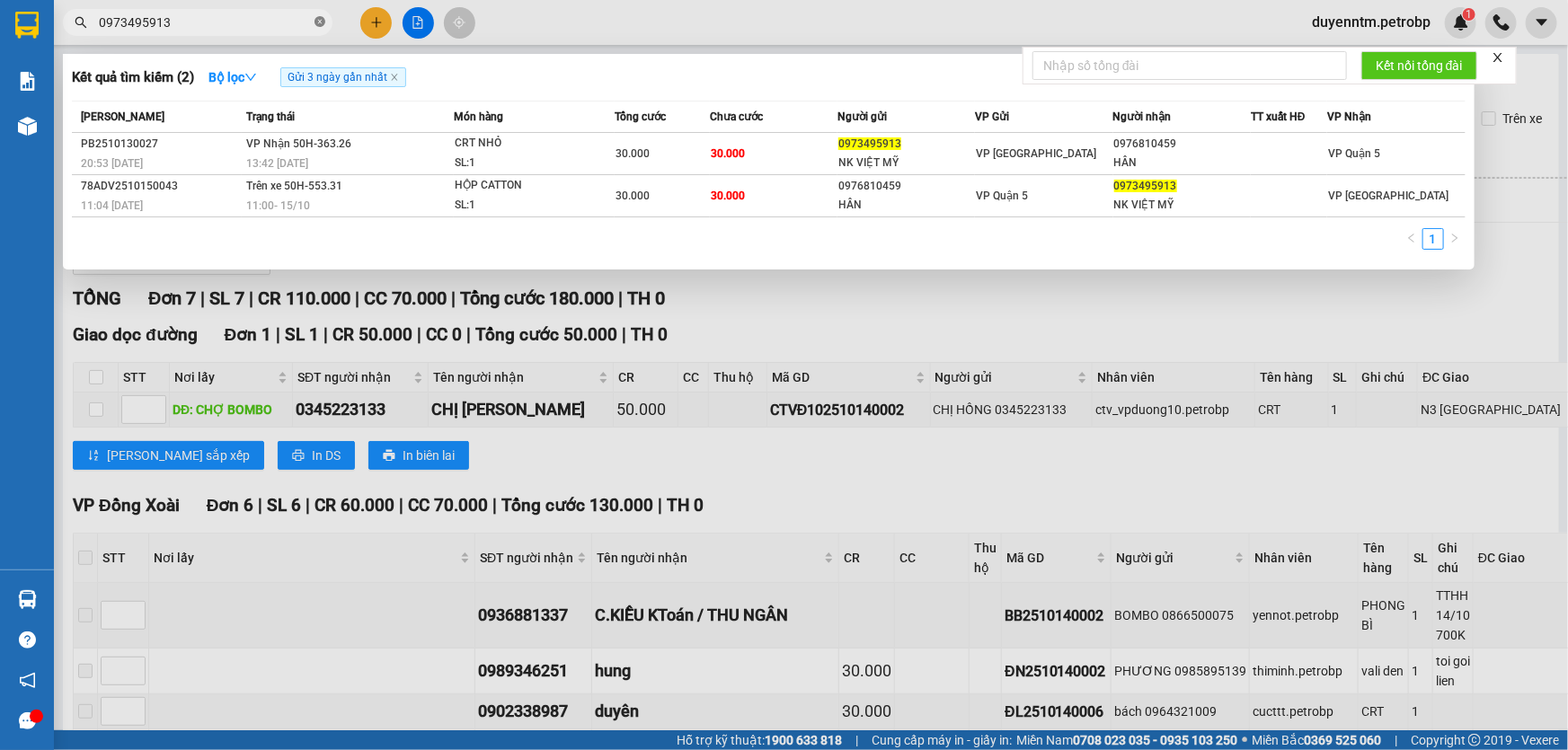
click at [320, 24] on icon "close-circle" at bounding box center [319, 21] width 11 height 11
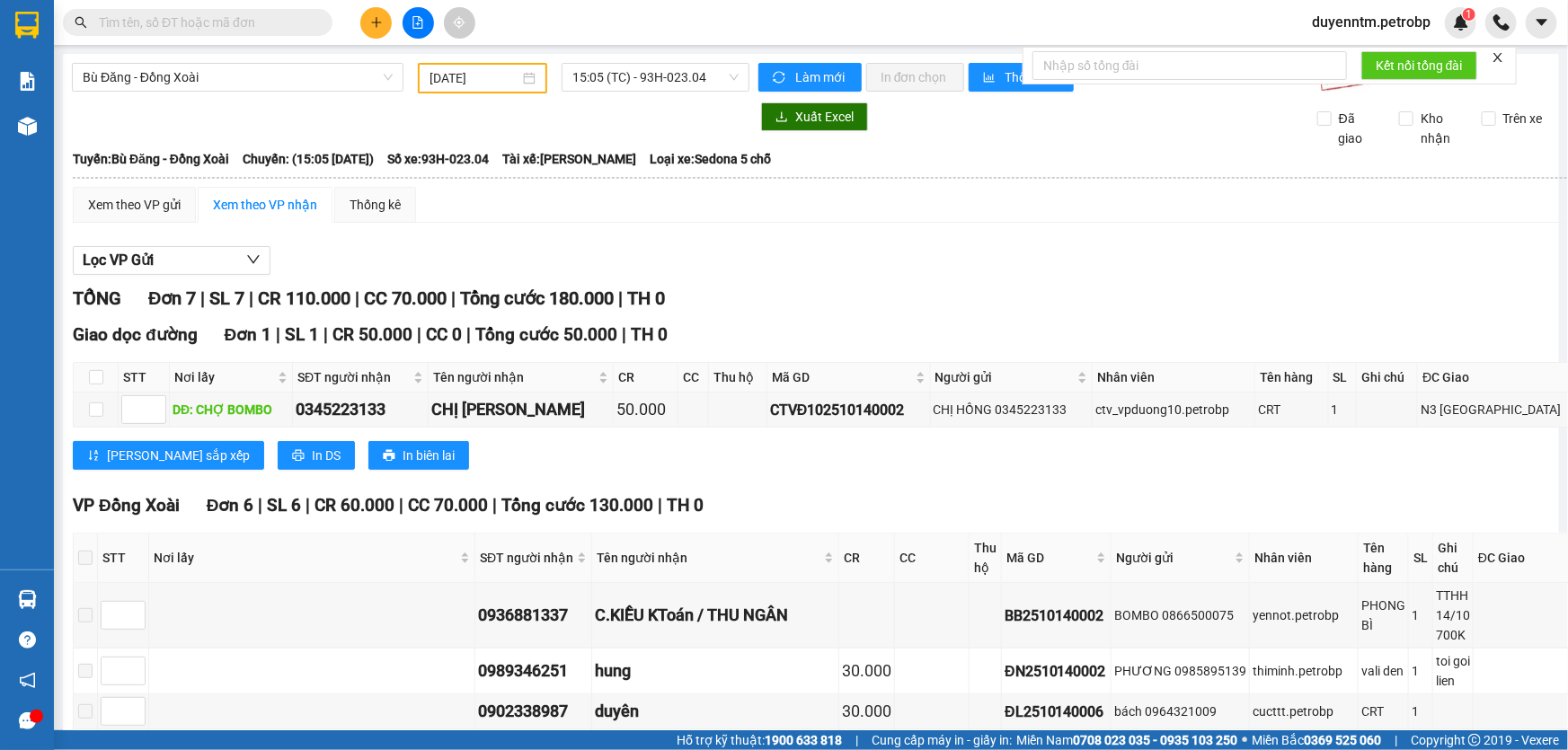
click at [266, 17] on input "text" at bounding box center [204, 22] width 212 height 20
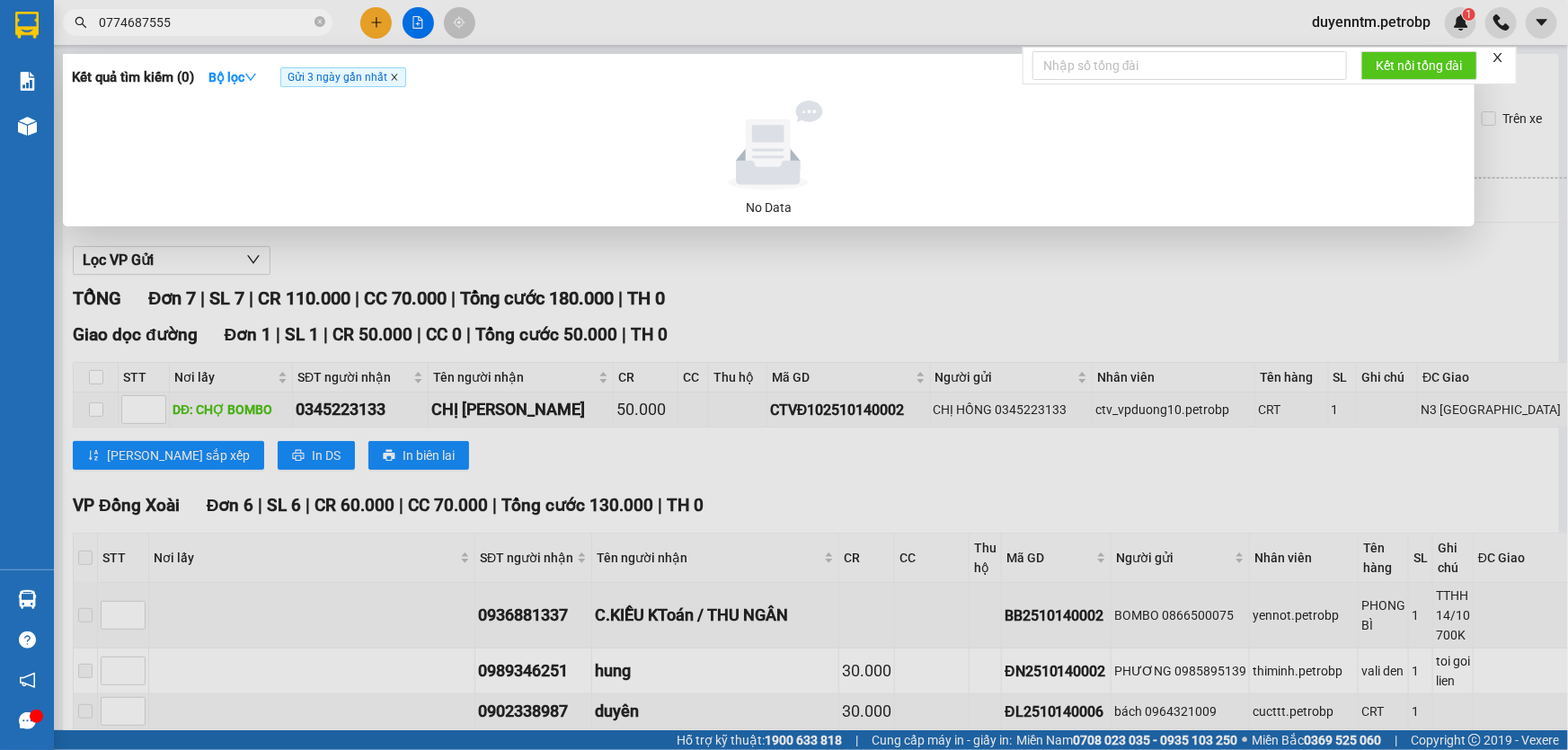
type input "0774687555"
click at [398, 79] on icon "close" at bounding box center [394, 77] width 9 height 9
click at [237, 24] on input "0774687555" at bounding box center [204, 22] width 212 height 20
click at [318, 20] on icon "close-circle" at bounding box center [319, 21] width 11 height 11
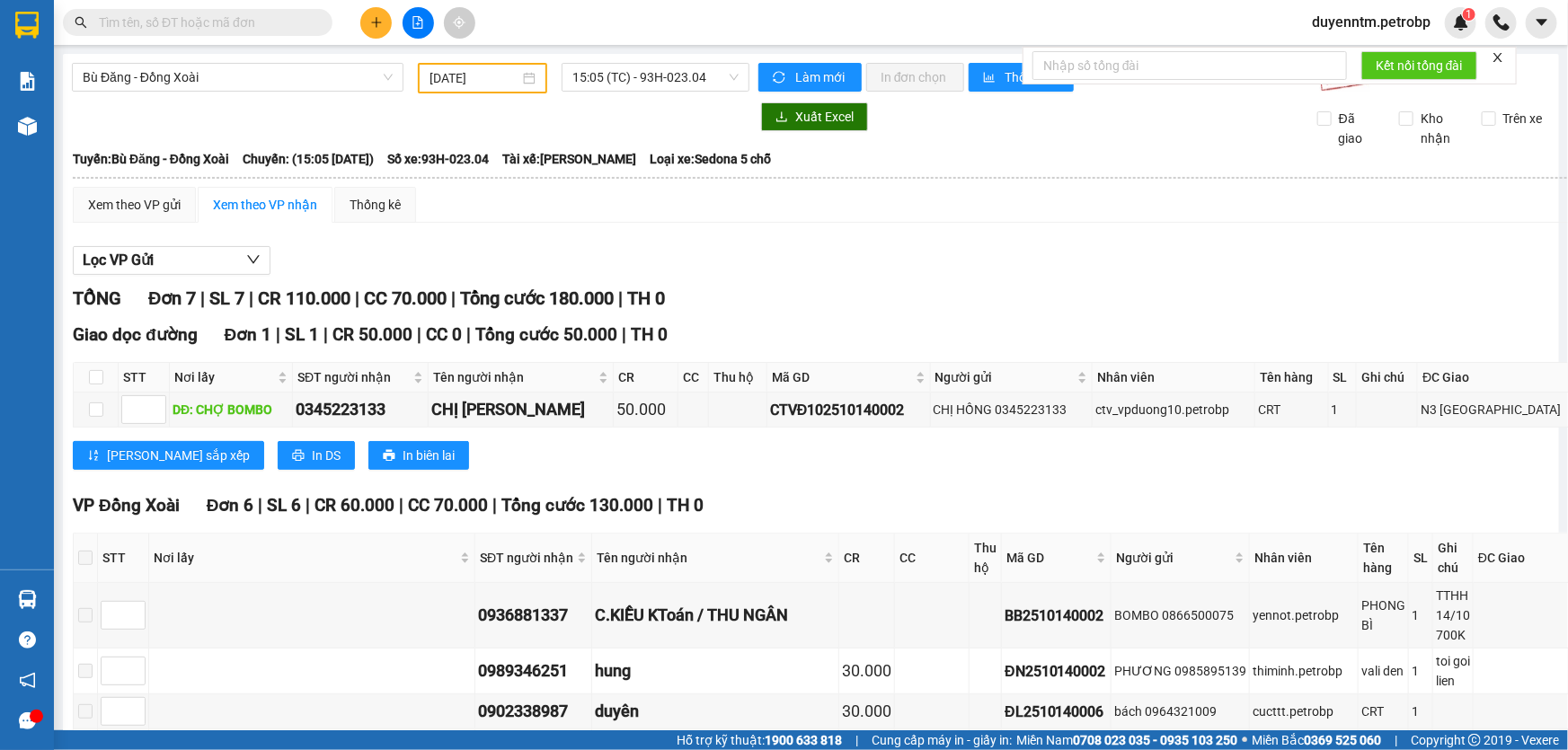
click at [255, 20] on input "text" at bounding box center [204, 22] width 212 height 20
paste input "0774687555"
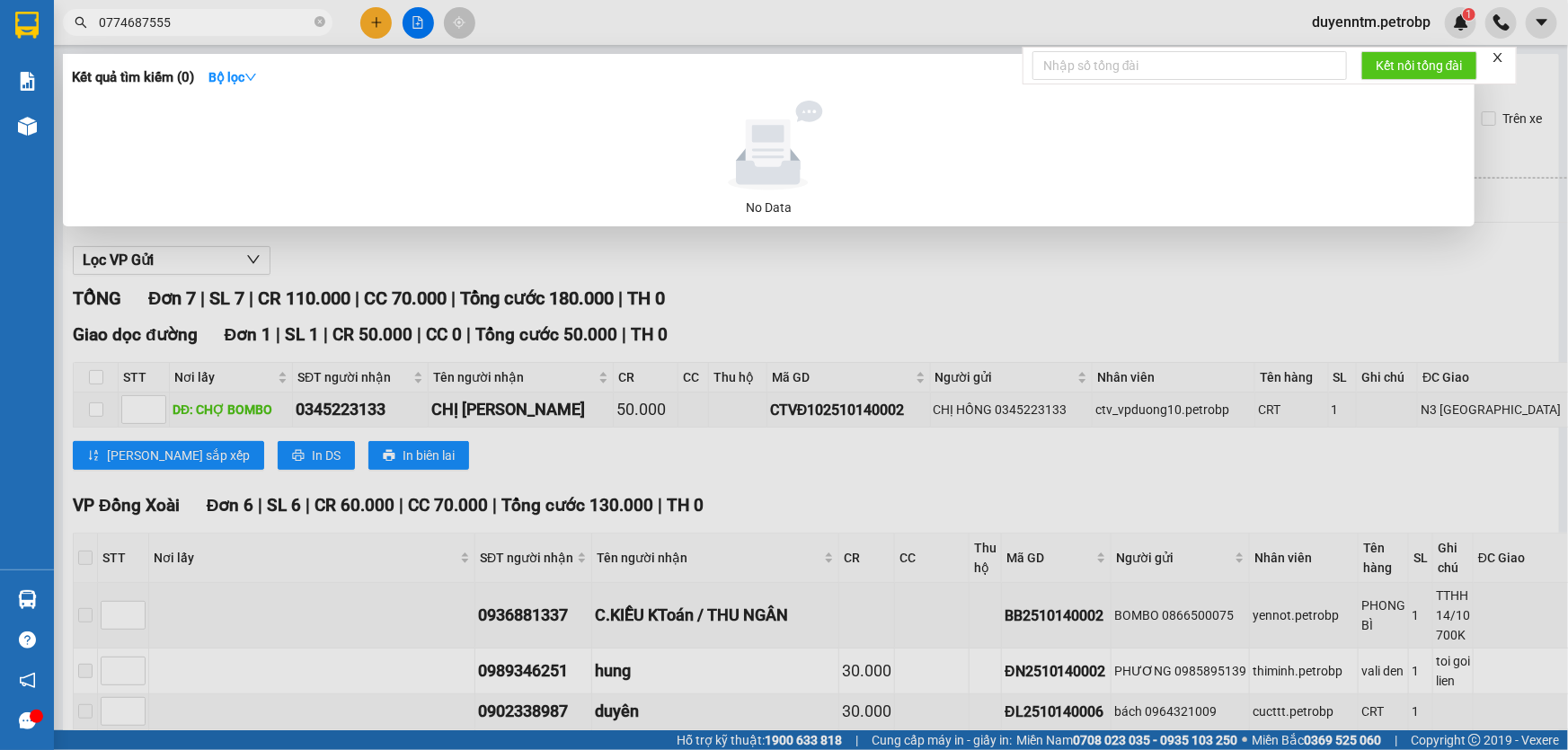
type input "0774687555"
click at [320, 20] on icon "close-circle" at bounding box center [319, 21] width 11 height 11
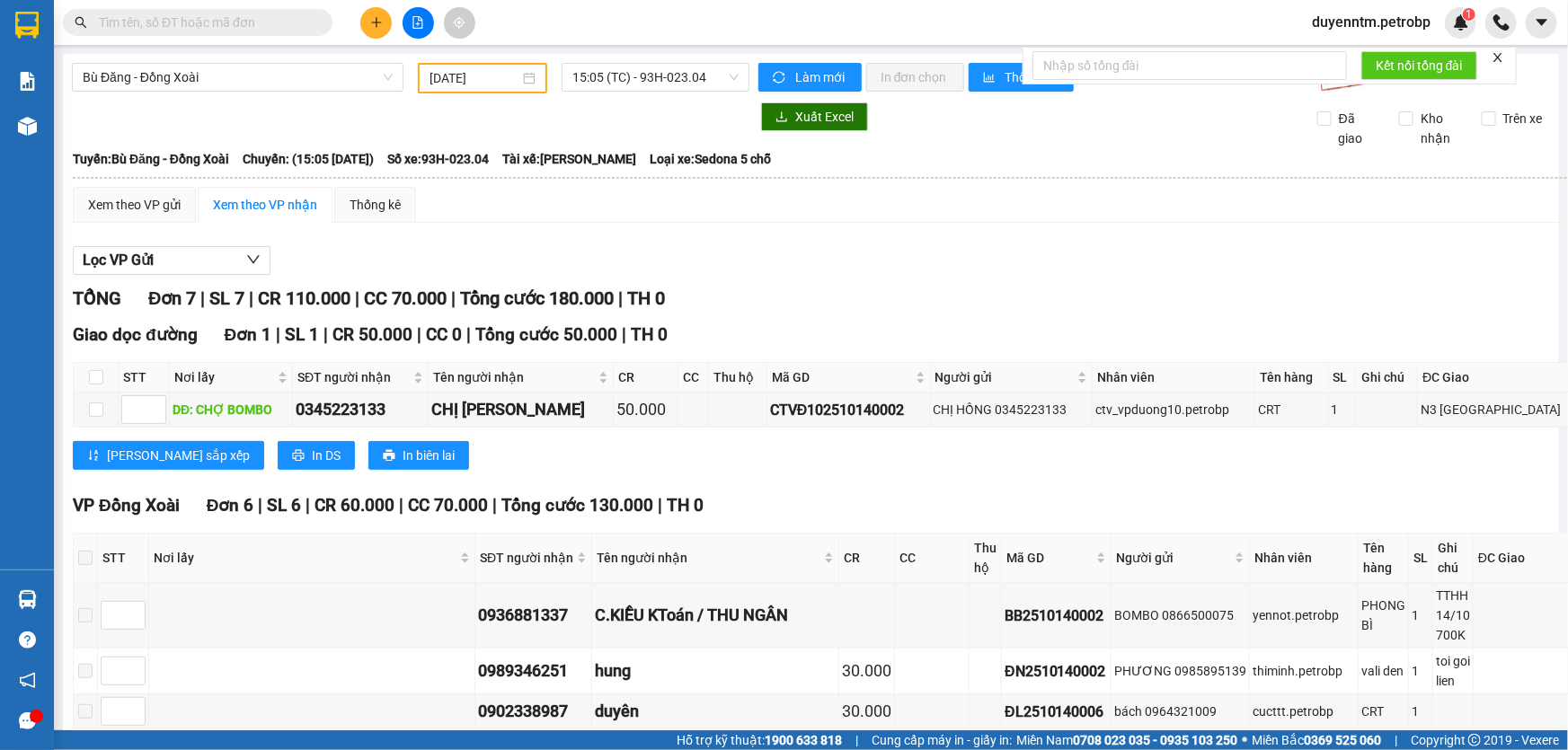
click at [284, 18] on input "text" at bounding box center [204, 22] width 212 height 20
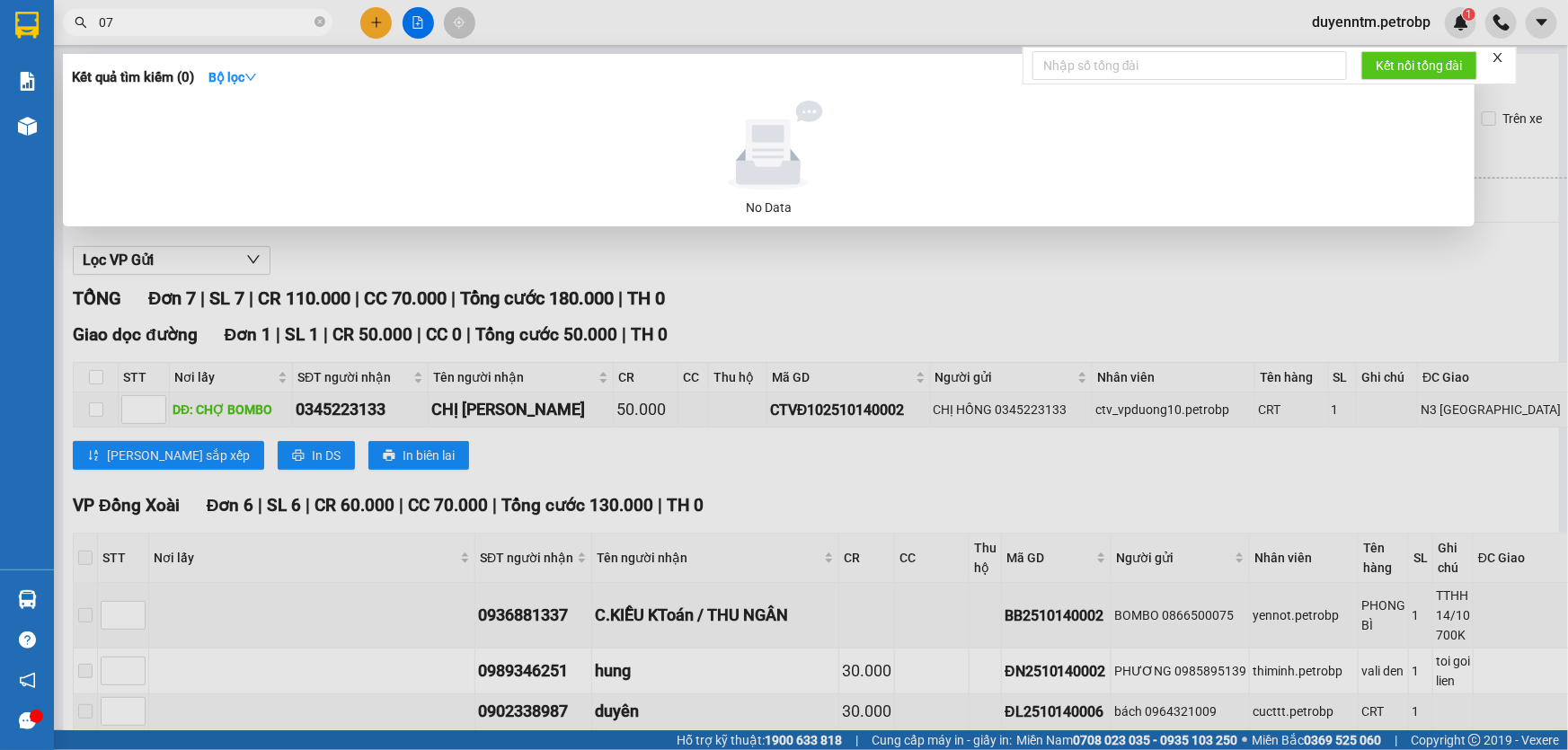
type input "0"
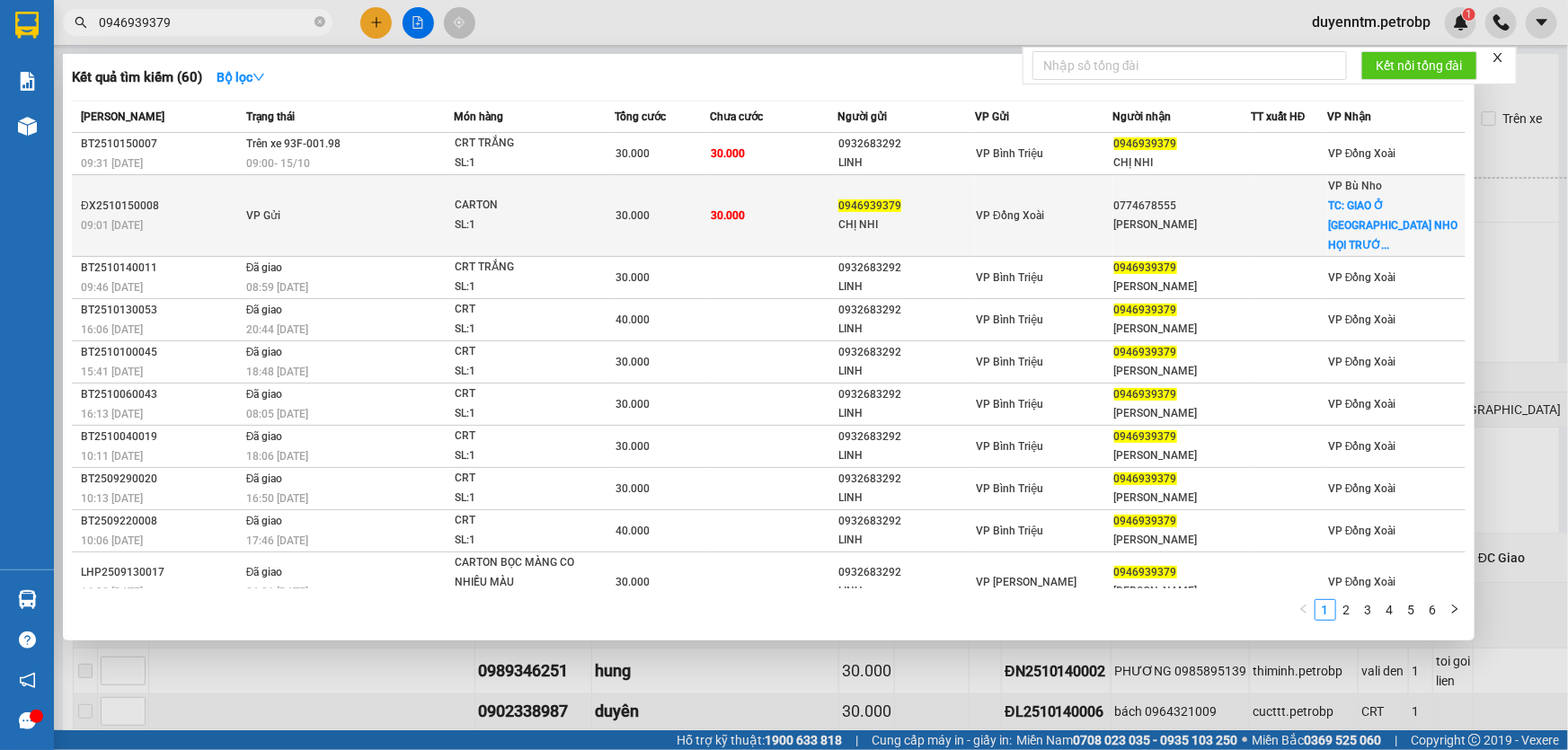
type input "0946939379"
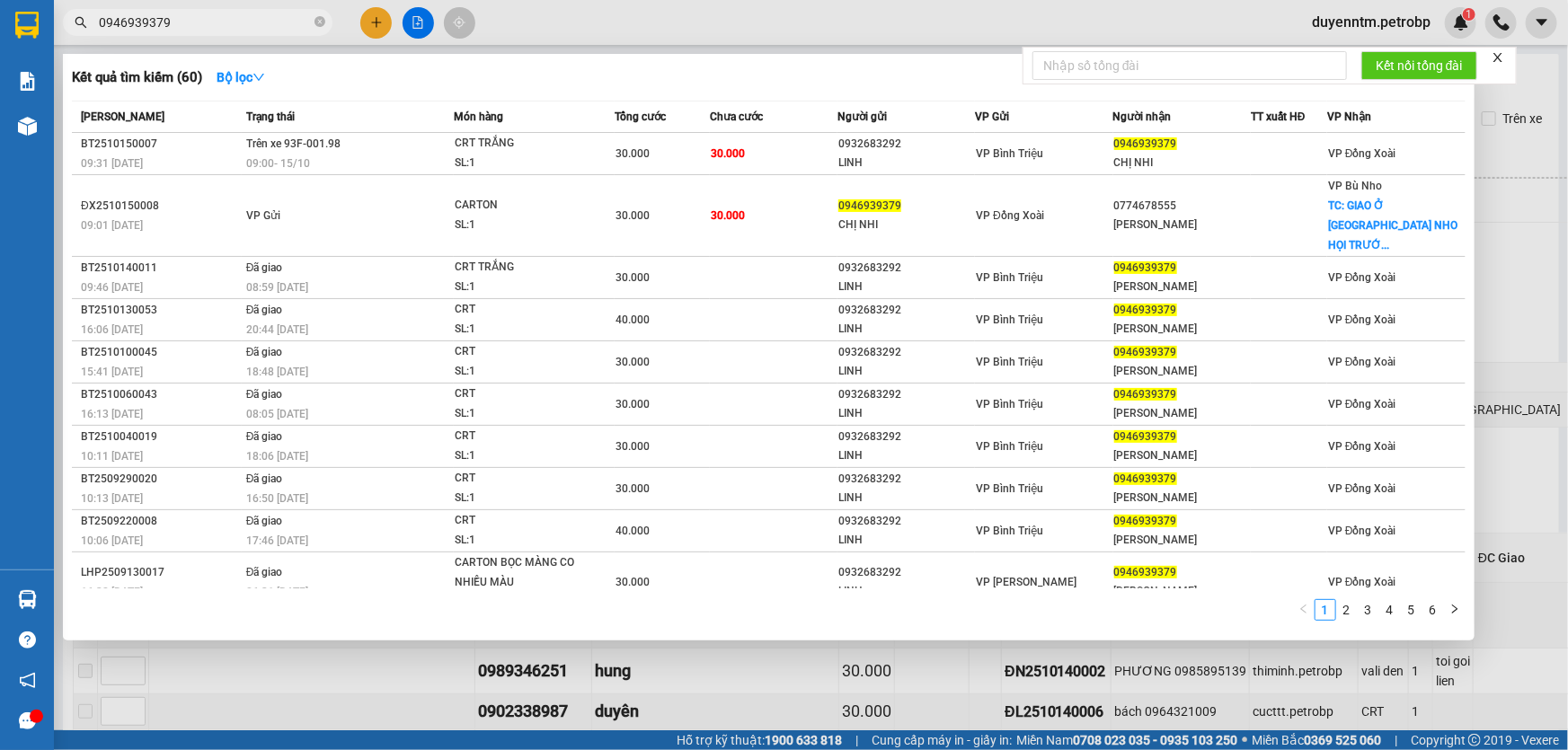
click at [490, 201] on div "CARTON" at bounding box center [521, 205] width 135 height 20
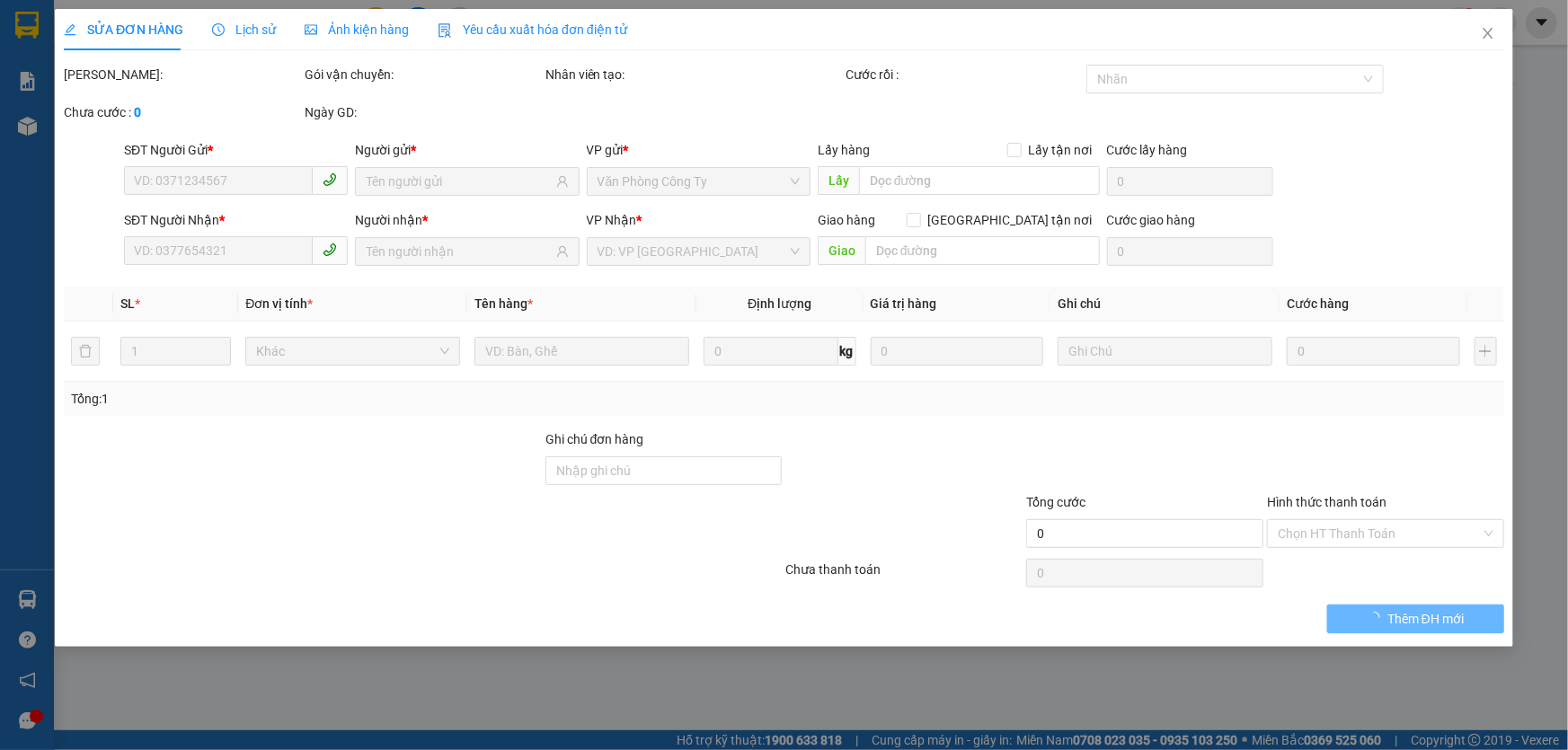
type input "0946939379"
type input "CHỊ NHI"
type input "0774678555"
type input "[PERSON_NAME]"
checkbox input "true"
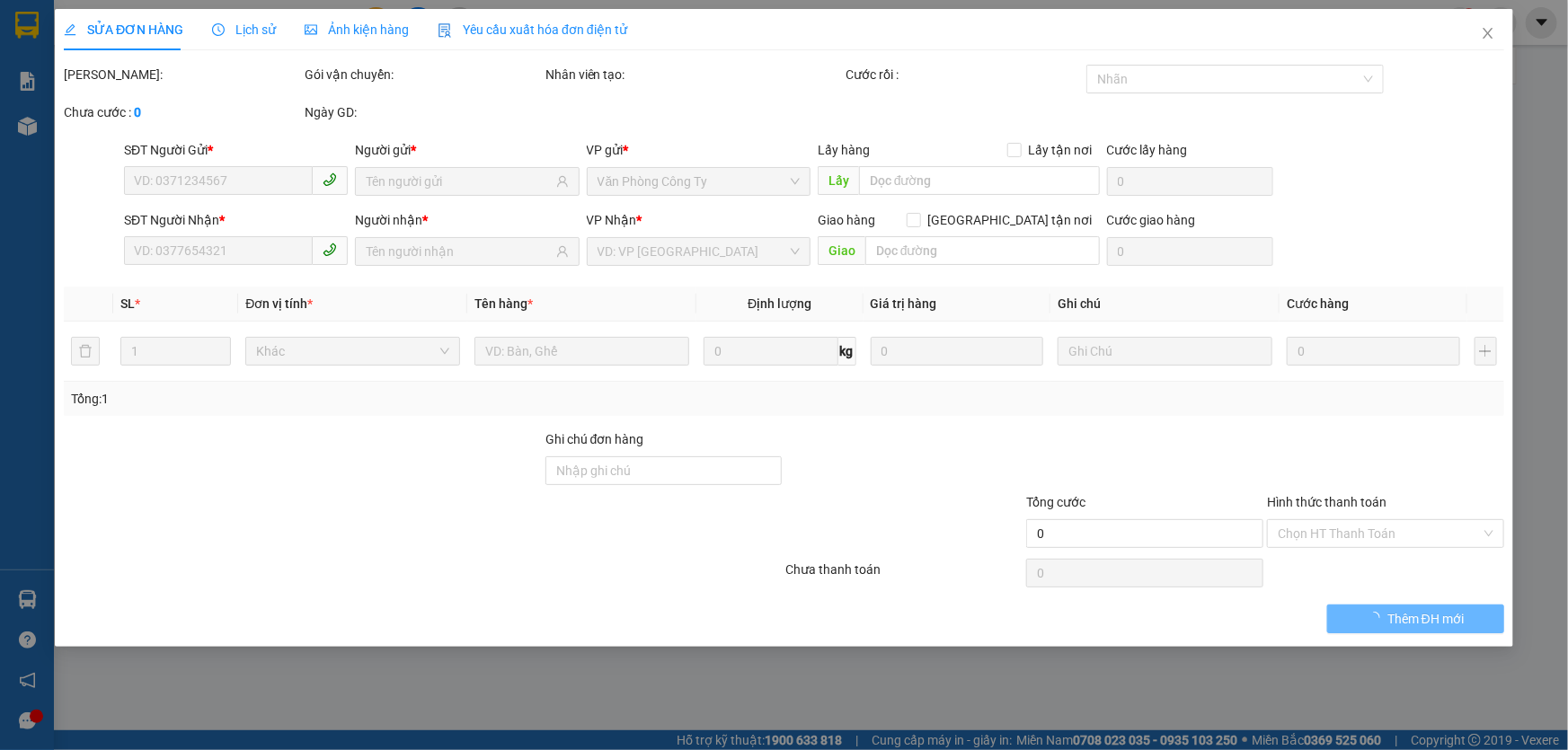
type input "GIAO Ở [GEOGRAPHIC_DATA] HỌI TRƯỚC 15P"
type input "30.000"
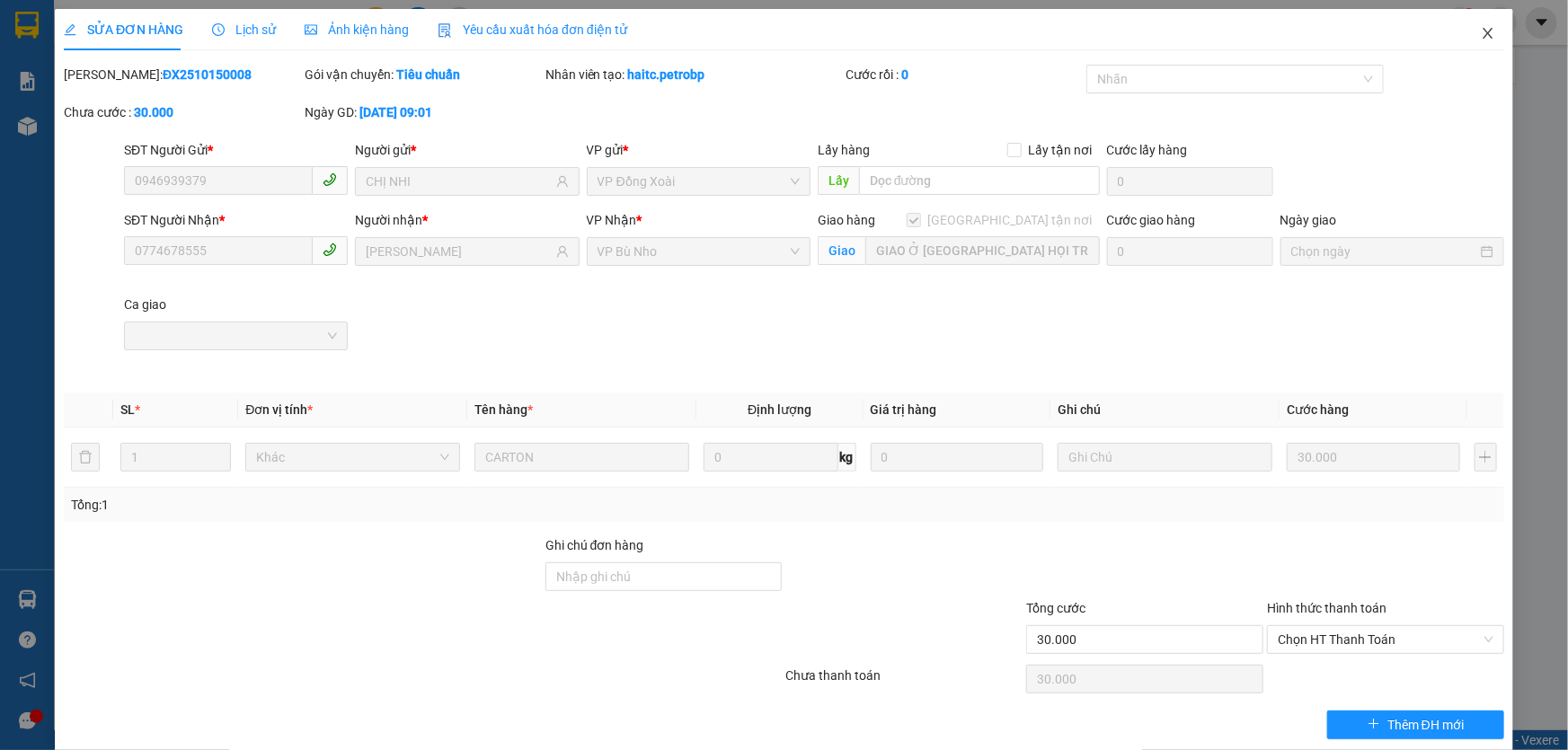
click at [1481, 32] on icon "close" at bounding box center [1487, 33] width 14 height 14
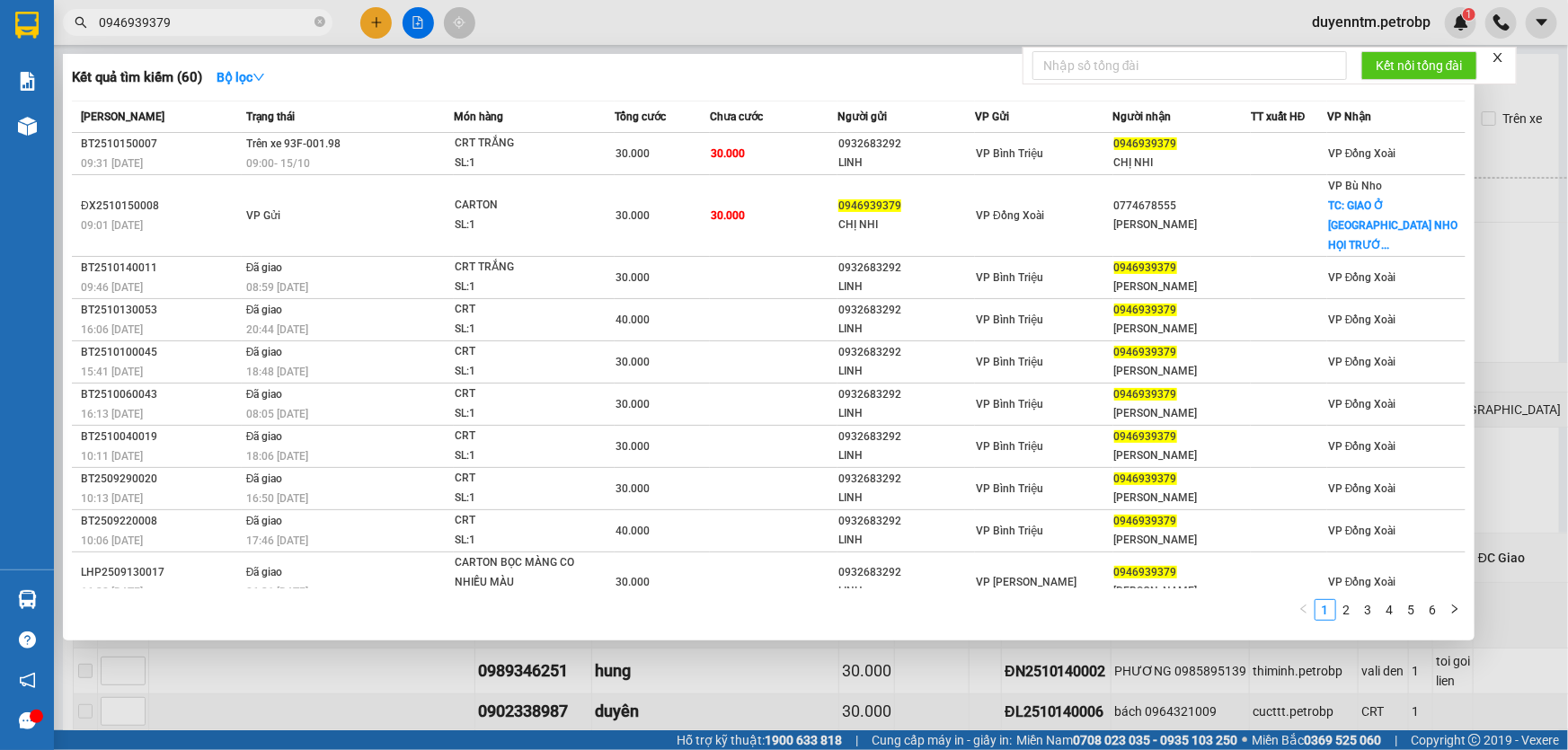
click at [233, 26] on input "0946939379" at bounding box center [204, 22] width 212 height 20
click at [321, 22] on icon "close-circle" at bounding box center [319, 21] width 11 height 11
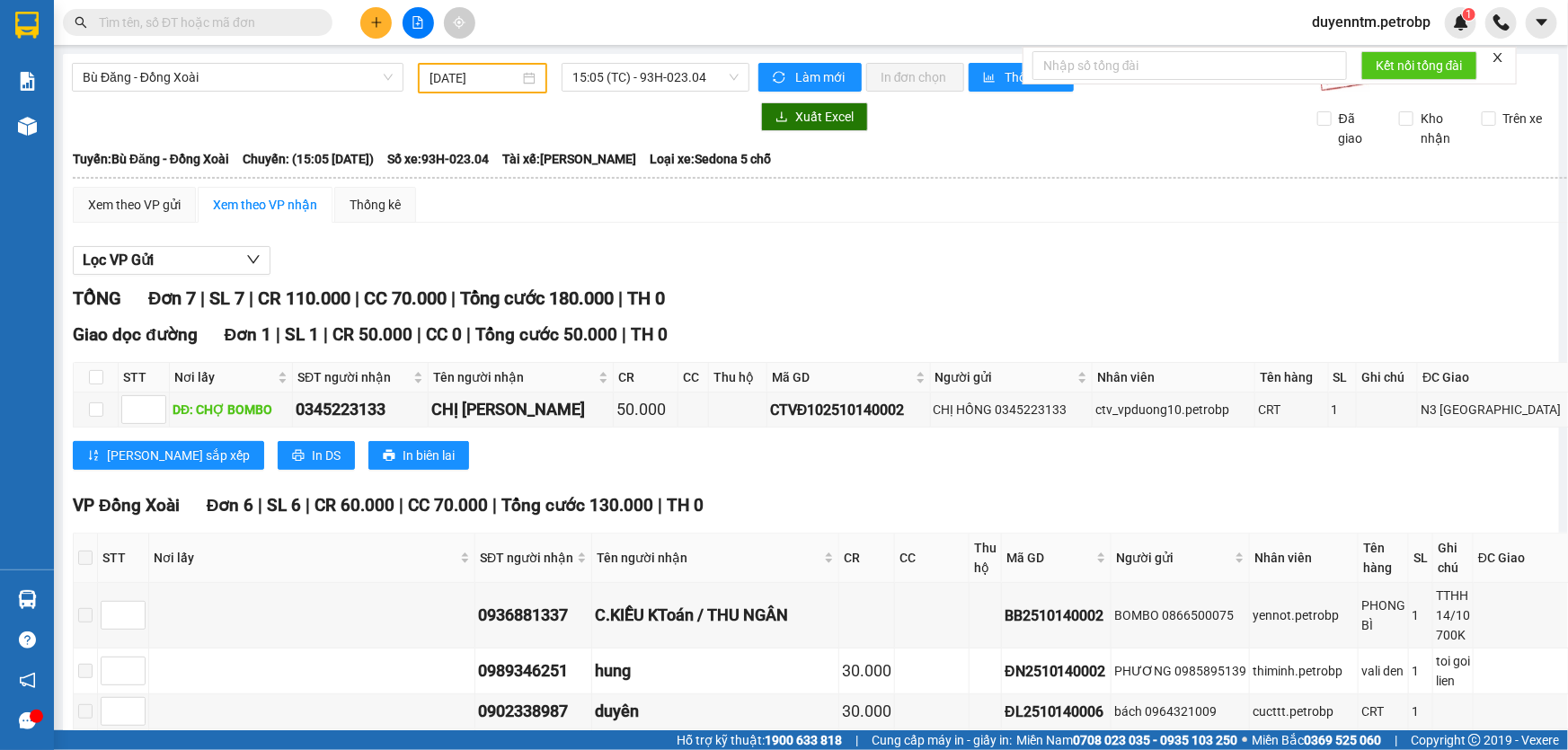
click at [279, 22] on input "text" at bounding box center [204, 22] width 212 height 20
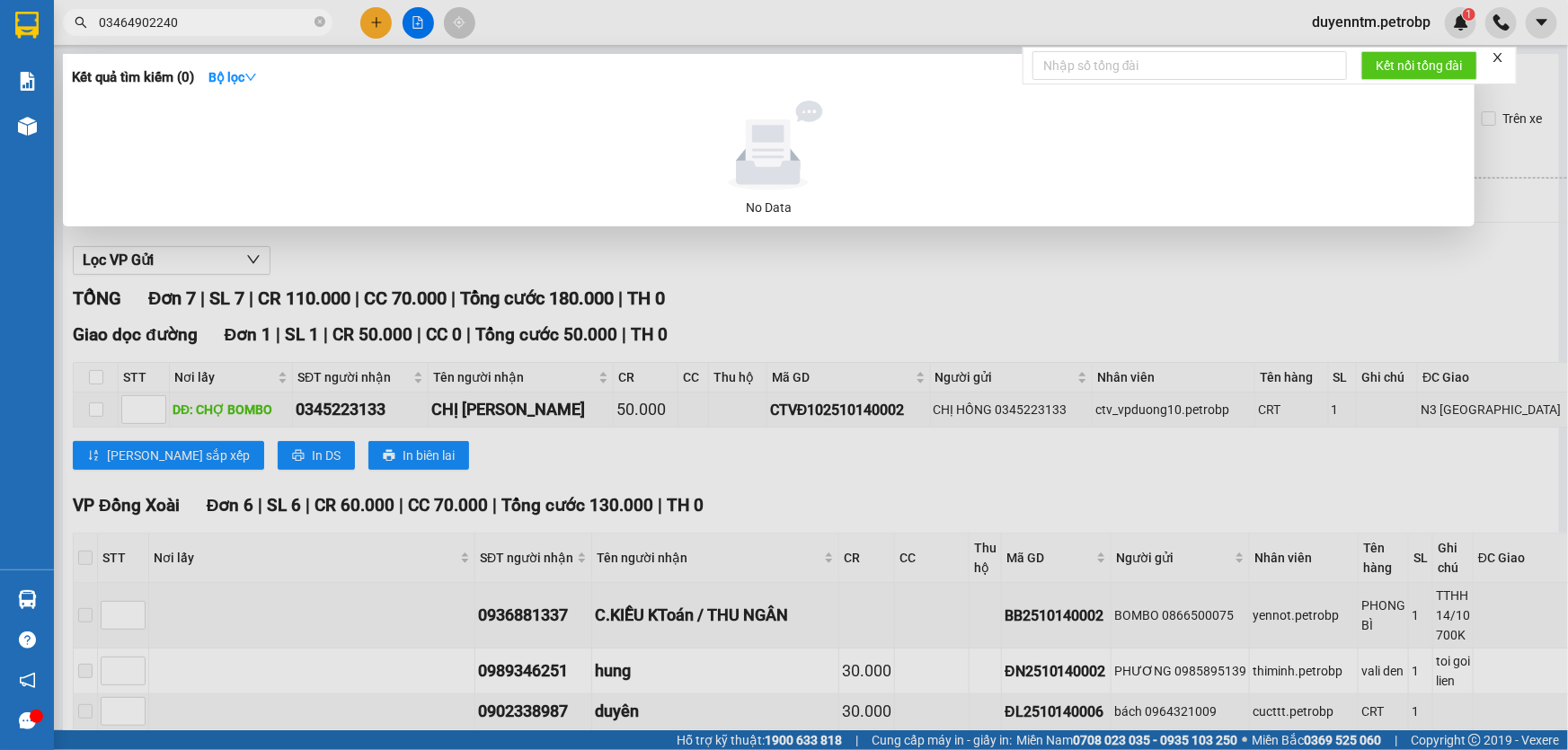
click at [156, 21] on input "03464902240" at bounding box center [204, 22] width 212 height 20
click at [179, 22] on input "0346490240" at bounding box center [204, 22] width 212 height 20
type input "0346490240"
click at [318, 22] on icon "close-circle" at bounding box center [319, 21] width 11 height 11
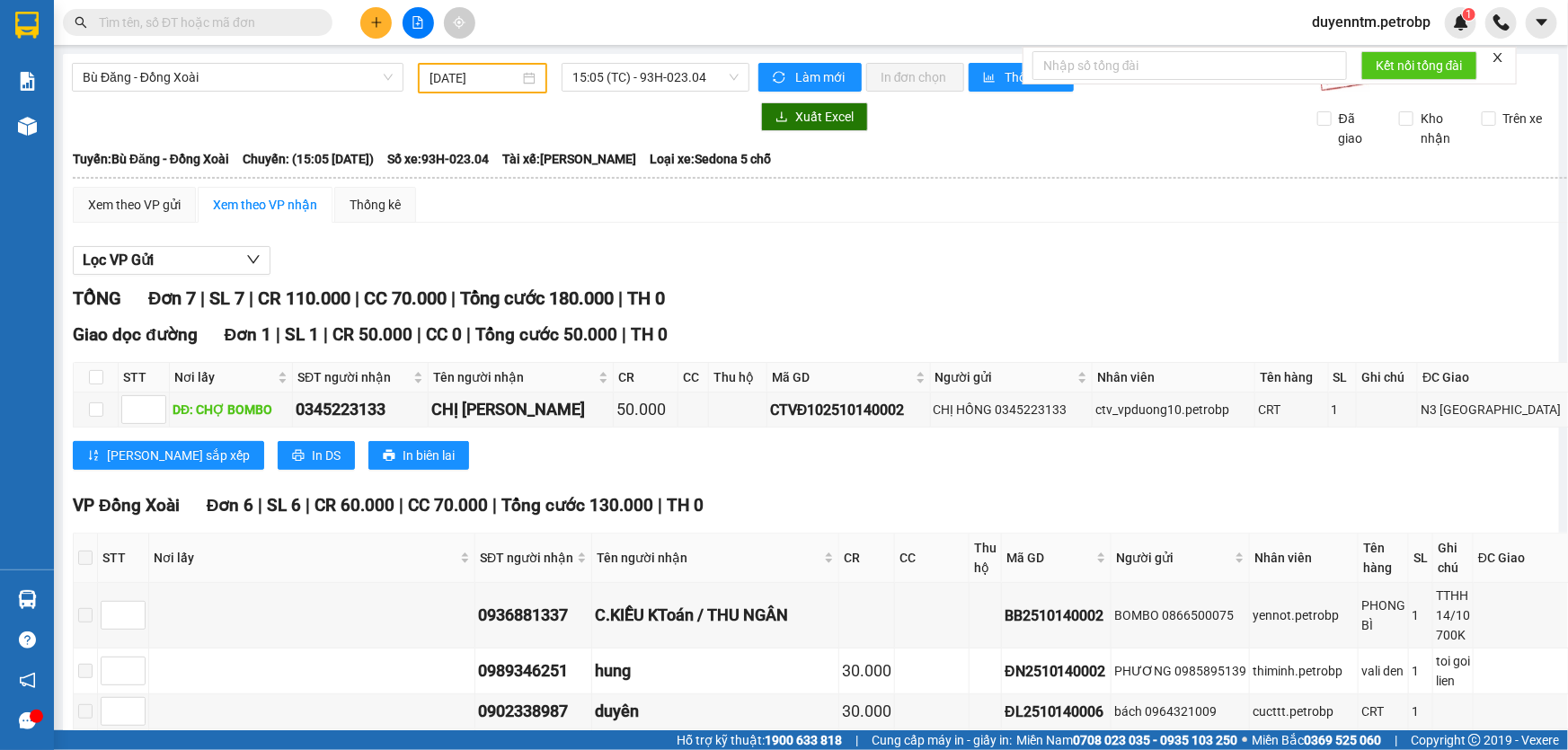
click at [261, 18] on input "text" at bounding box center [204, 22] width 212 height 20
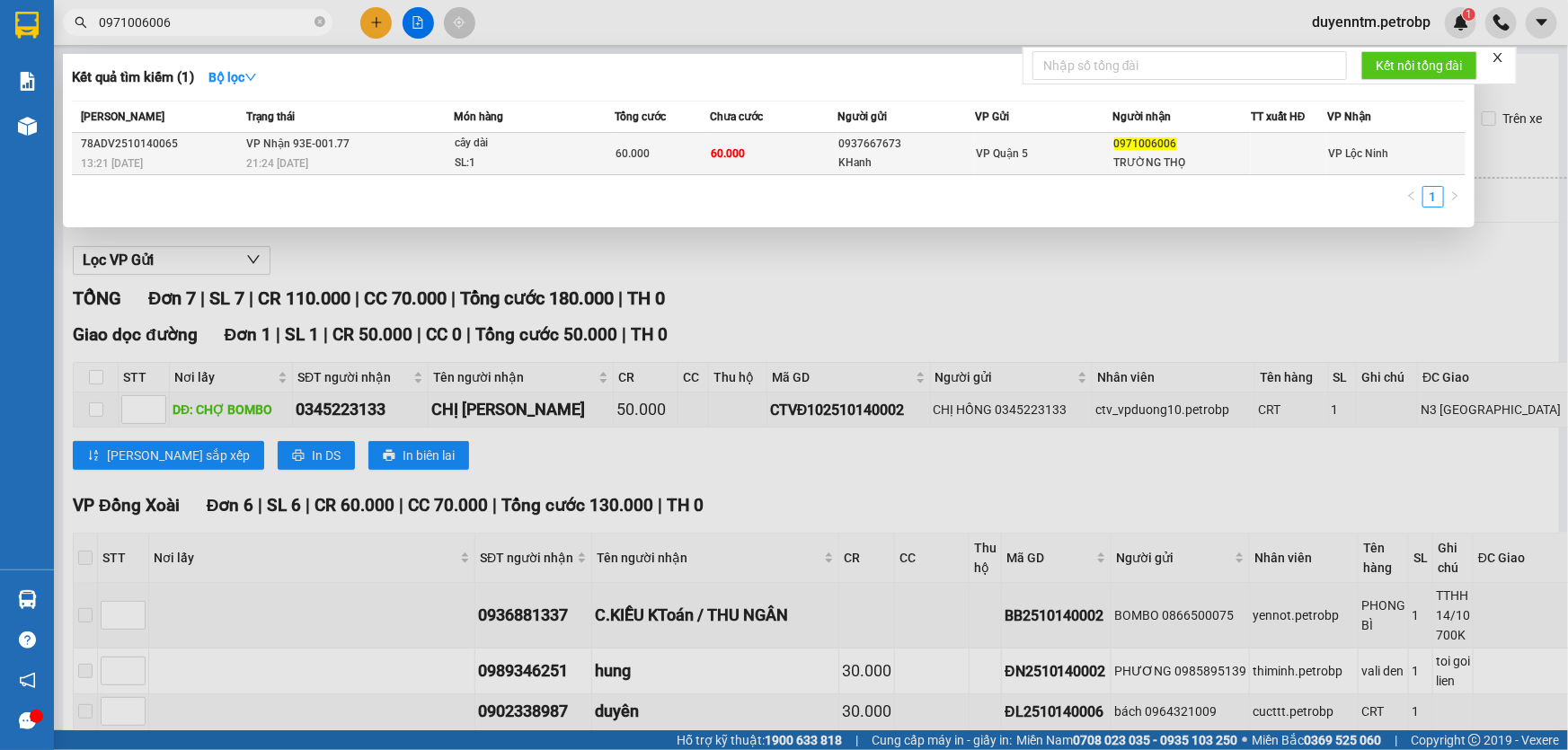
type input "0971006006"
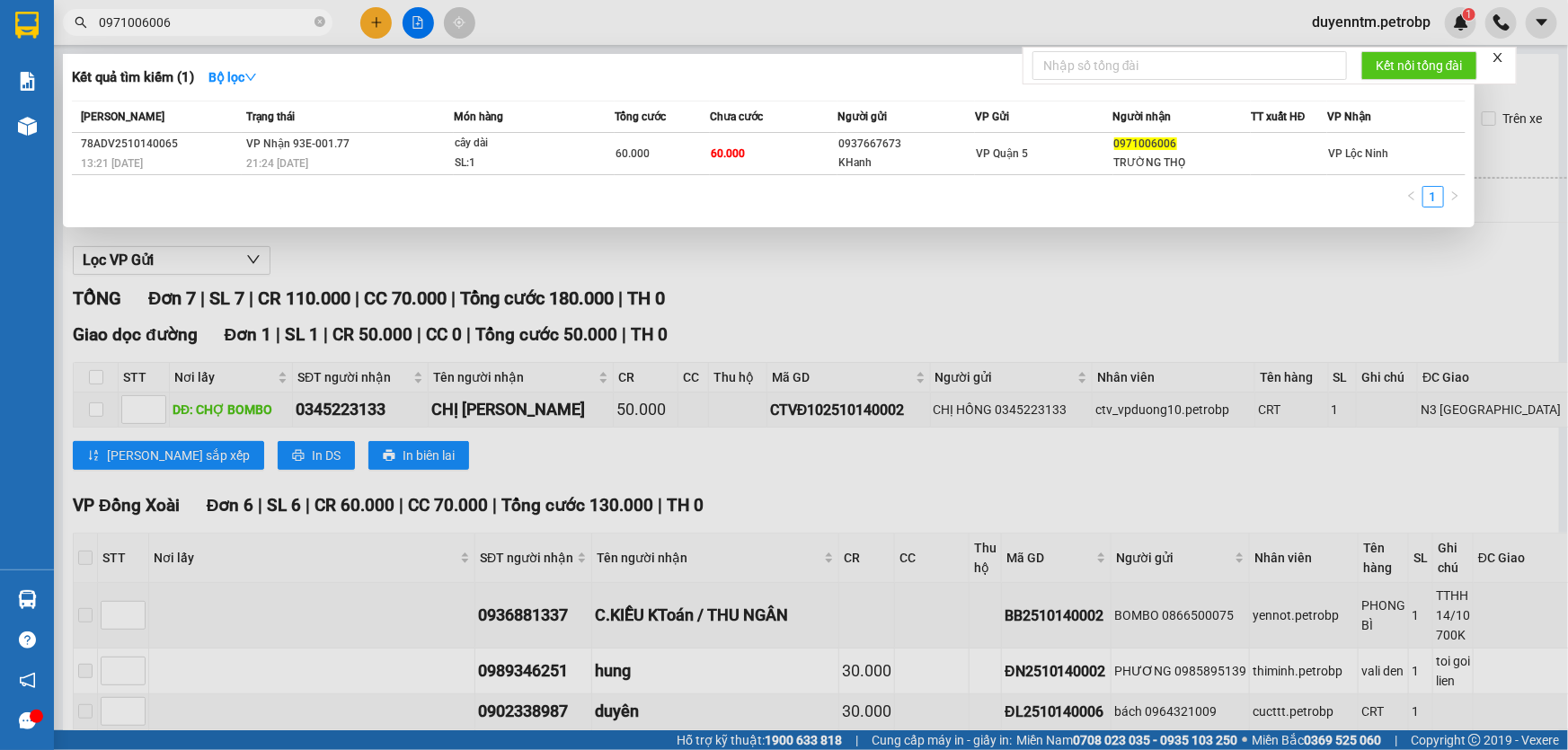
click at [307, 144] on span "VP Nhận 93E-001.77" at bounding box center [298, 143] width 104 height 12
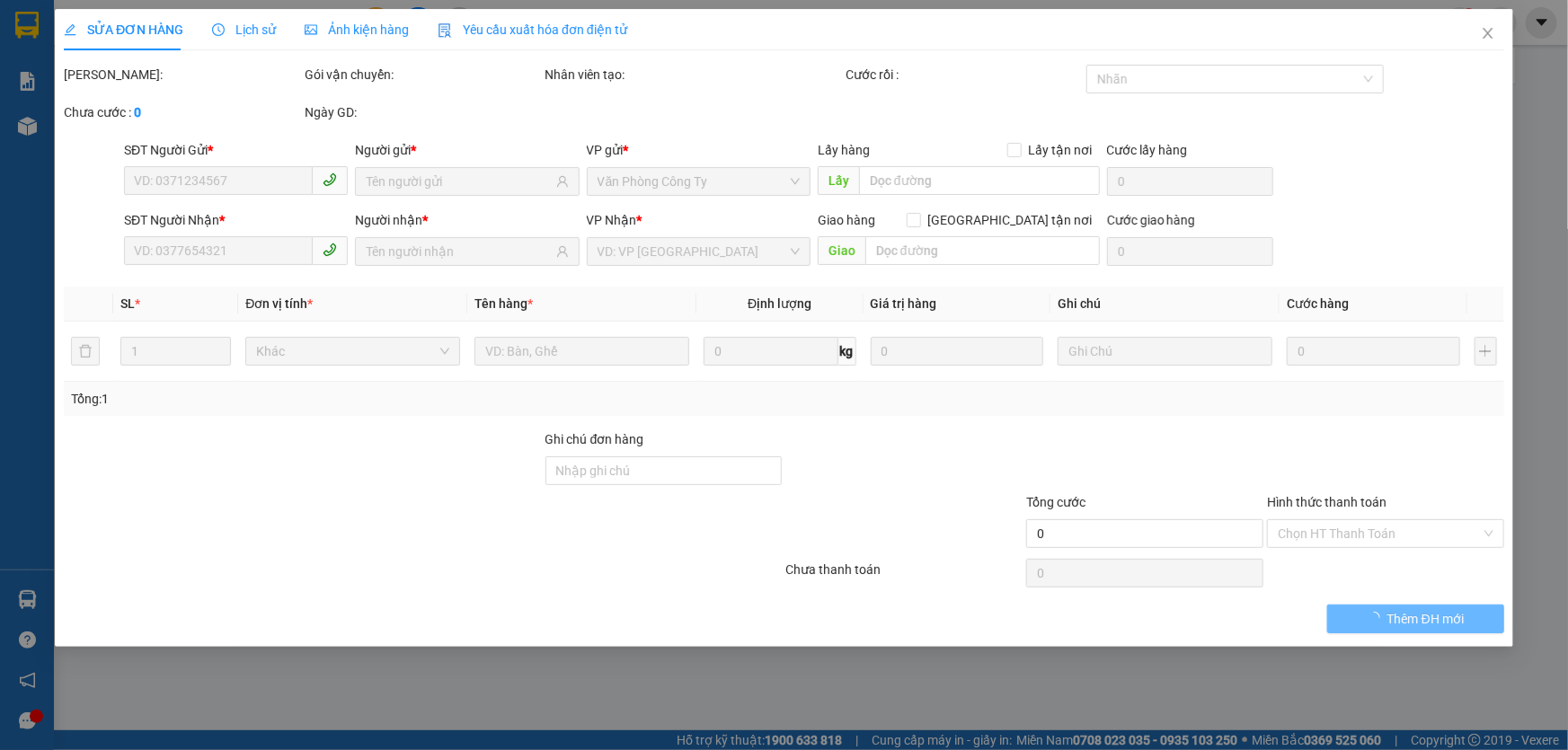
type input "0937667673"
type input "KHanh"
type input "0971006006"
type input "TRƯỜNG THỌ"
type input "60.000"
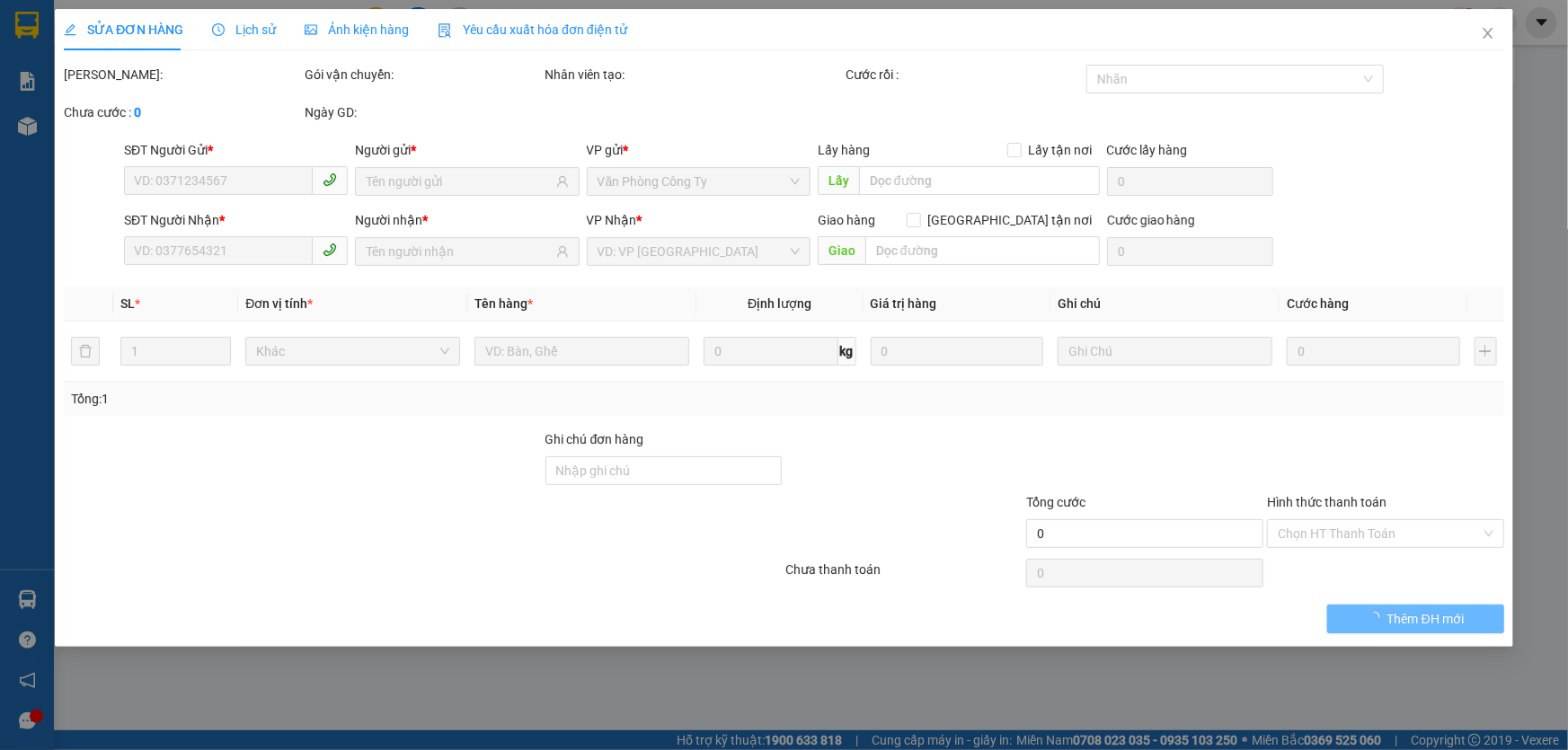
type input "60.000"
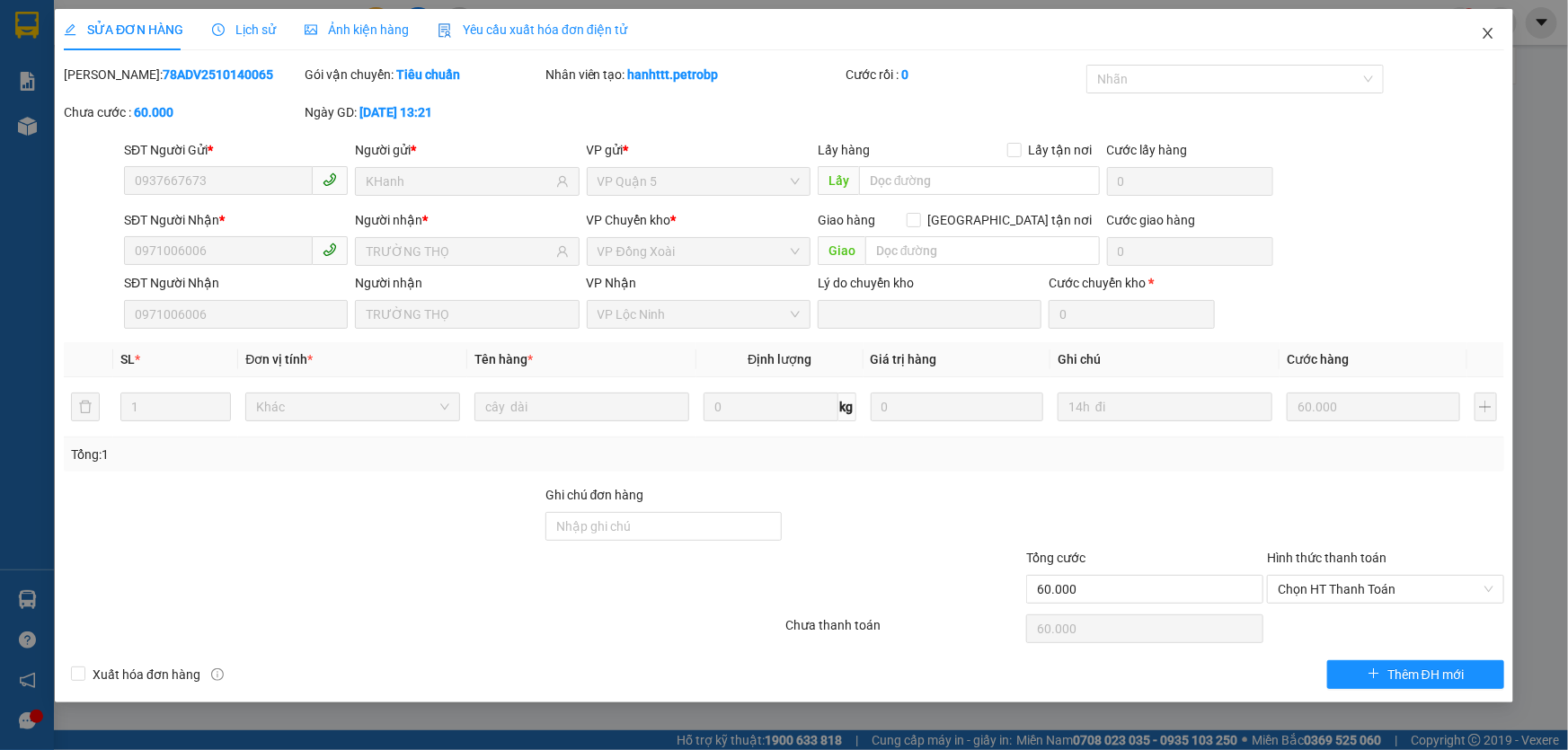
click at [1486, 33] on icon "close" at bounding box center [1487, 33] width 10 height 11
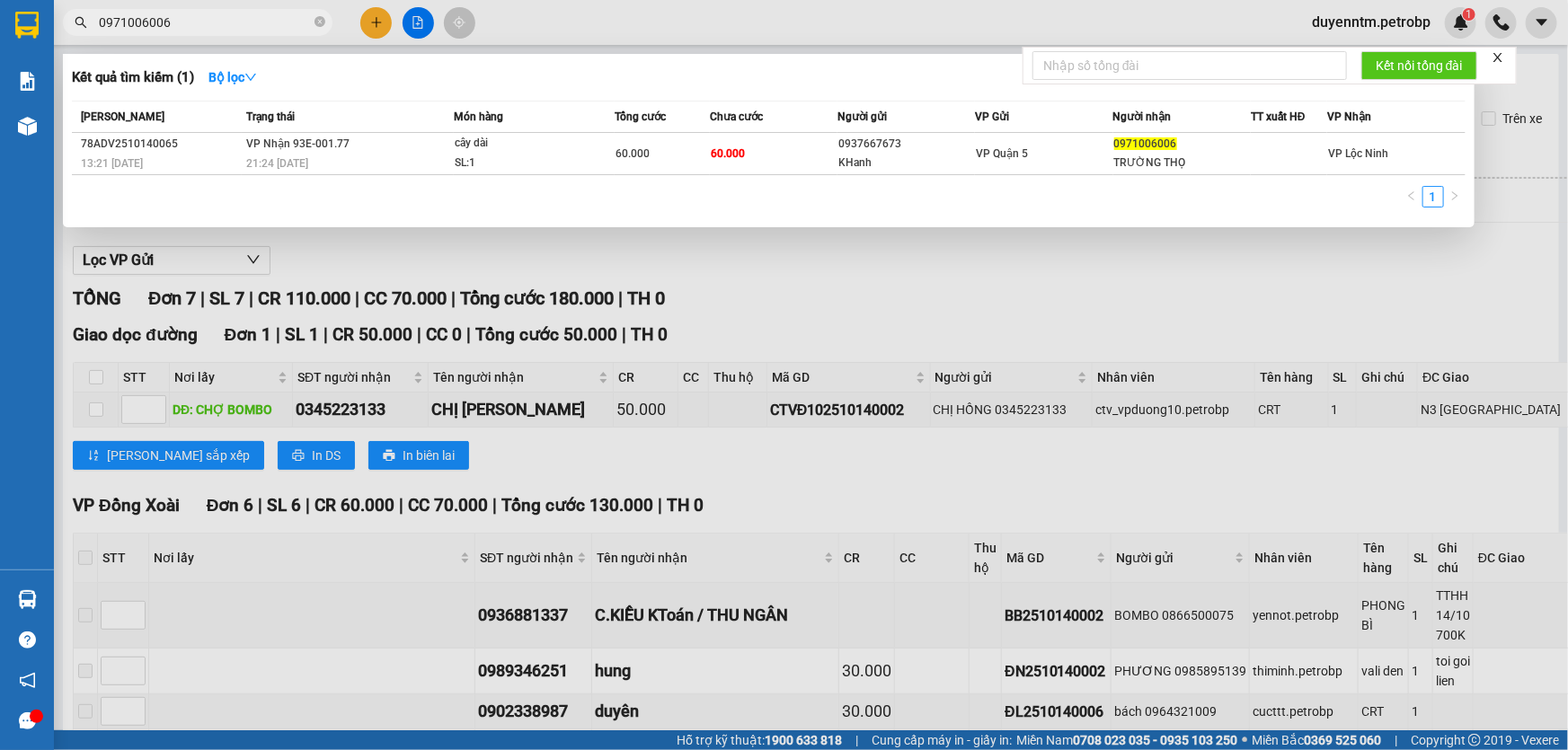
click at [211, 25] on input "0971006006" at bounding box center [204, 22] width 212 height 20
click at [316, 18] on icon "close-circle" at bounding box center [319, 21] width 11 height 11
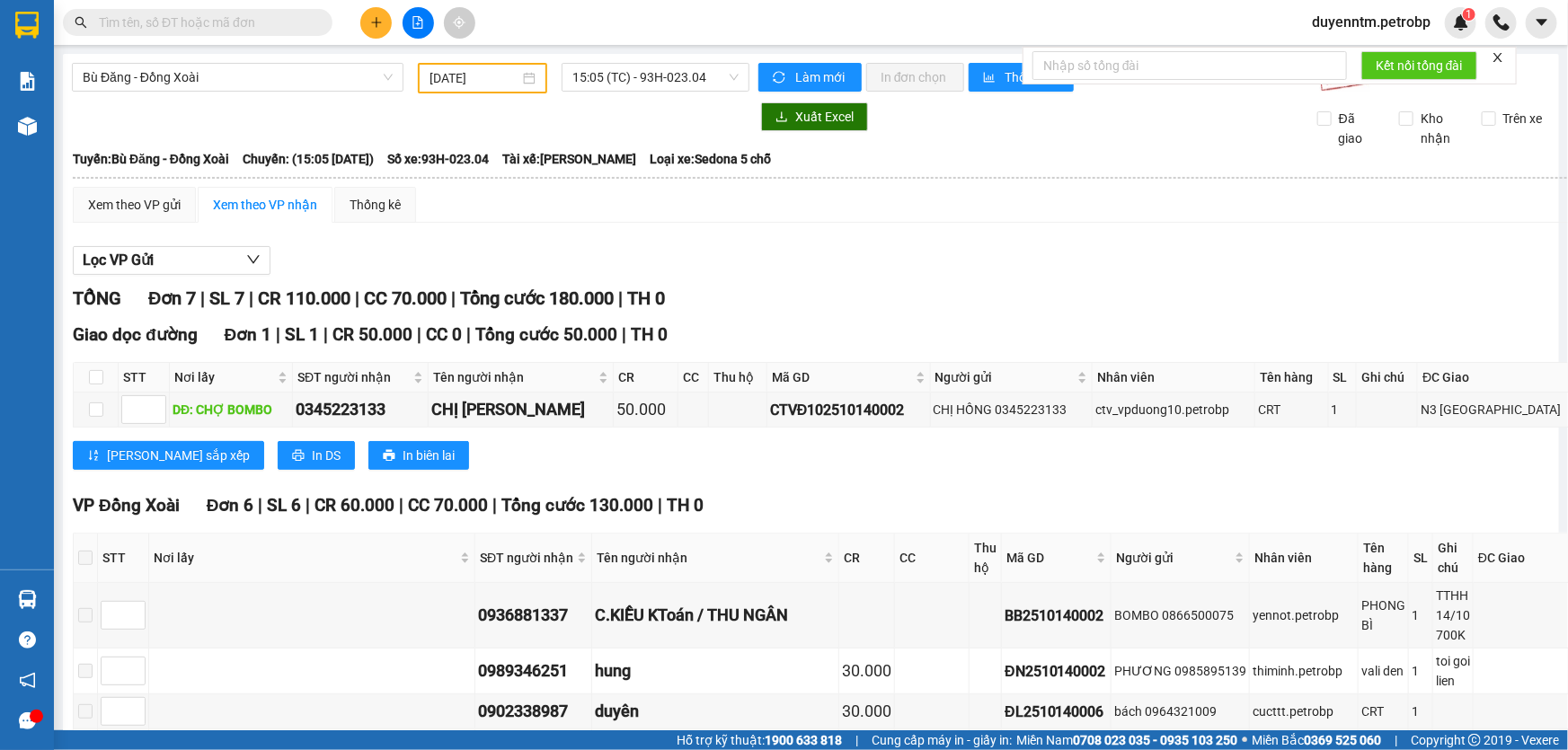
click at [251, 21] on input "text" at bounding box center [204, 22] width 212 height 20
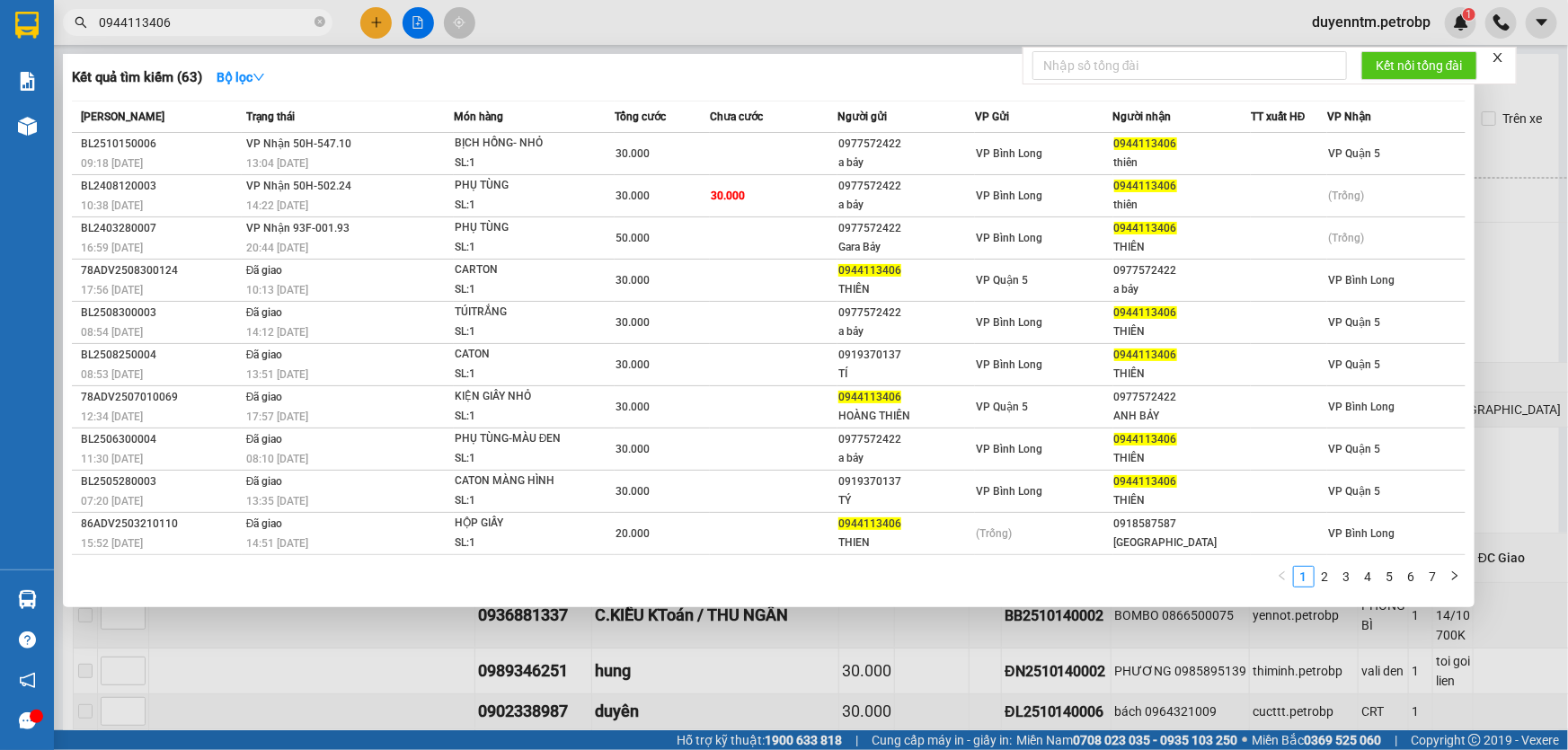
type input "0944113406"
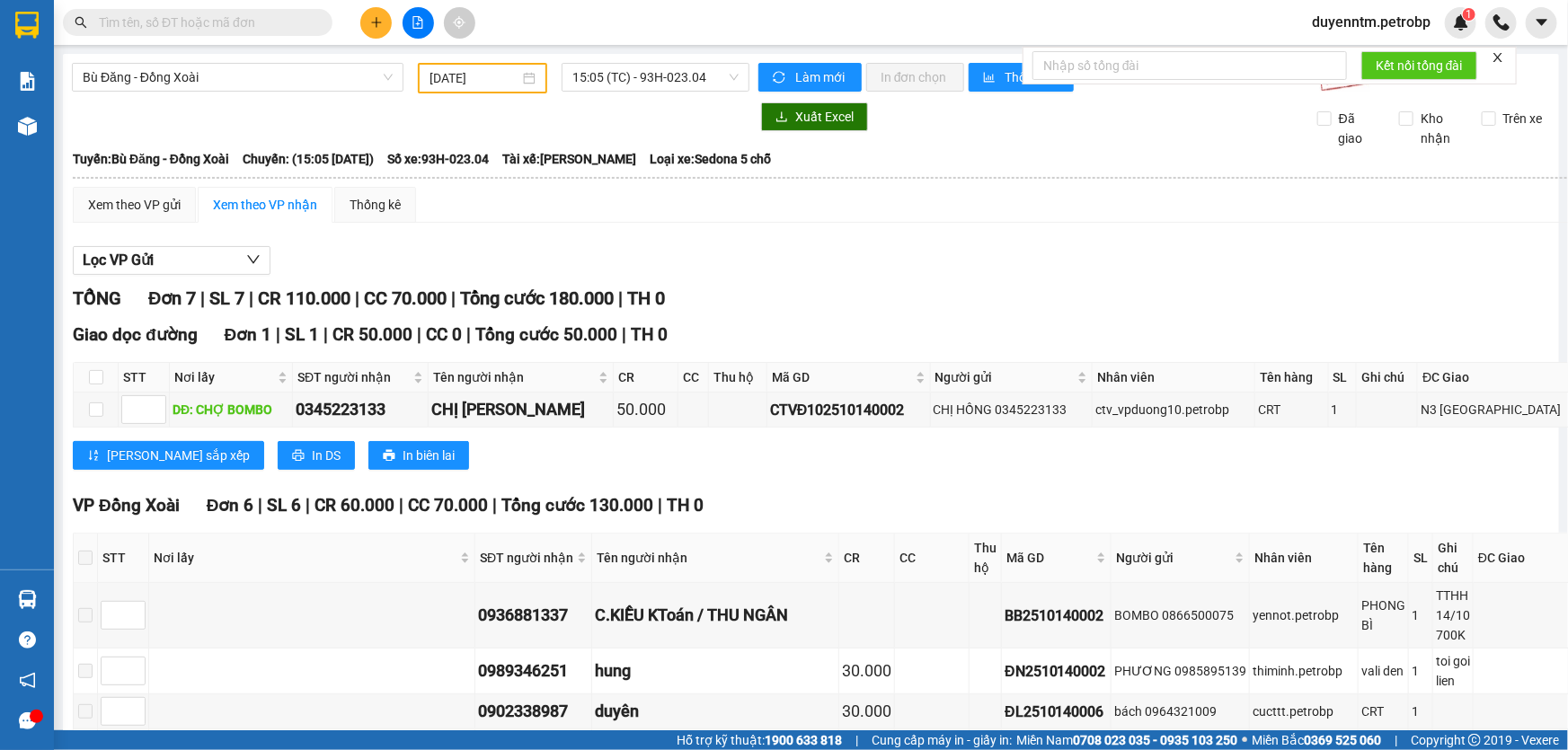
click at [276, 17] on input "text" at bounding box center [204, 22] width 212 height 20
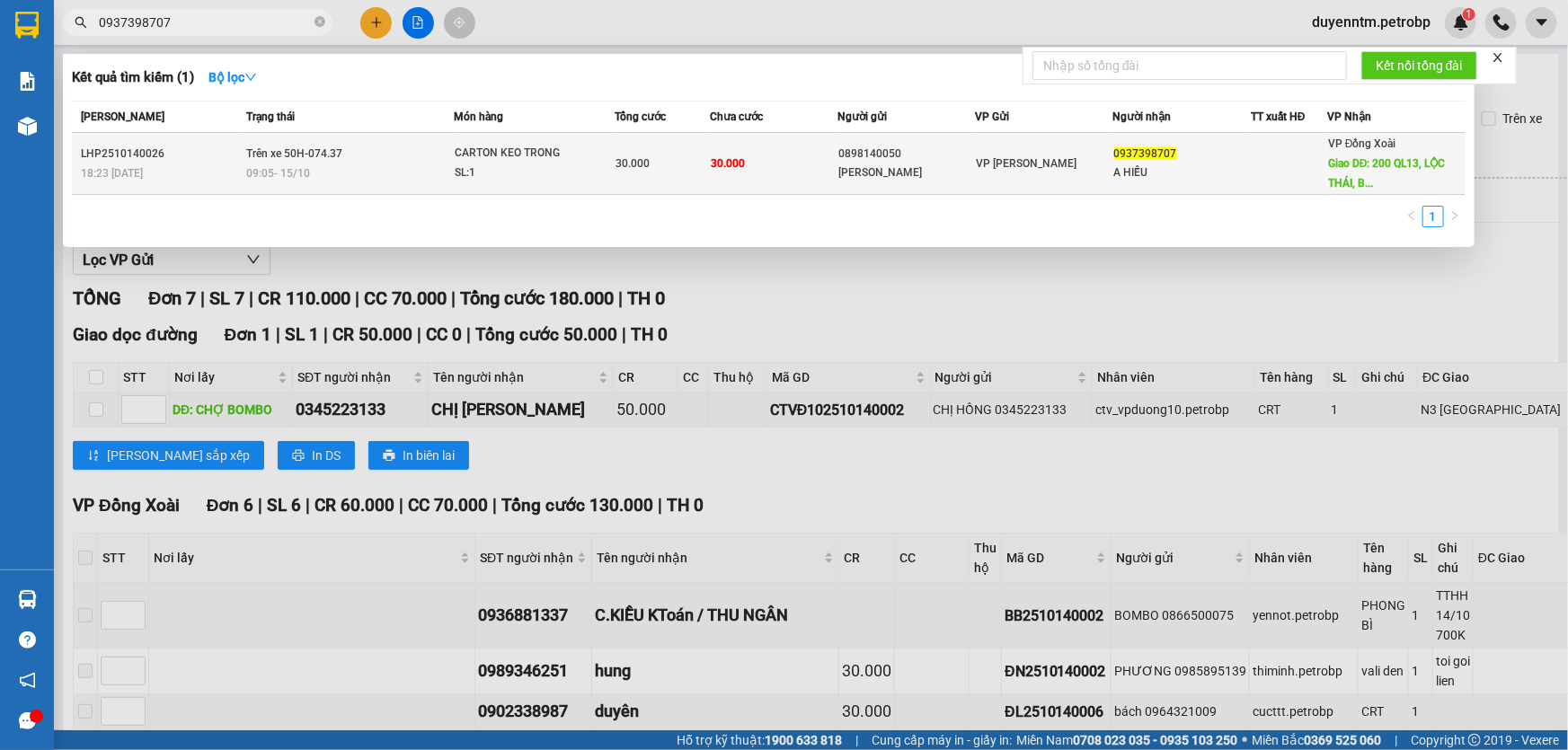
type input "0937398707"
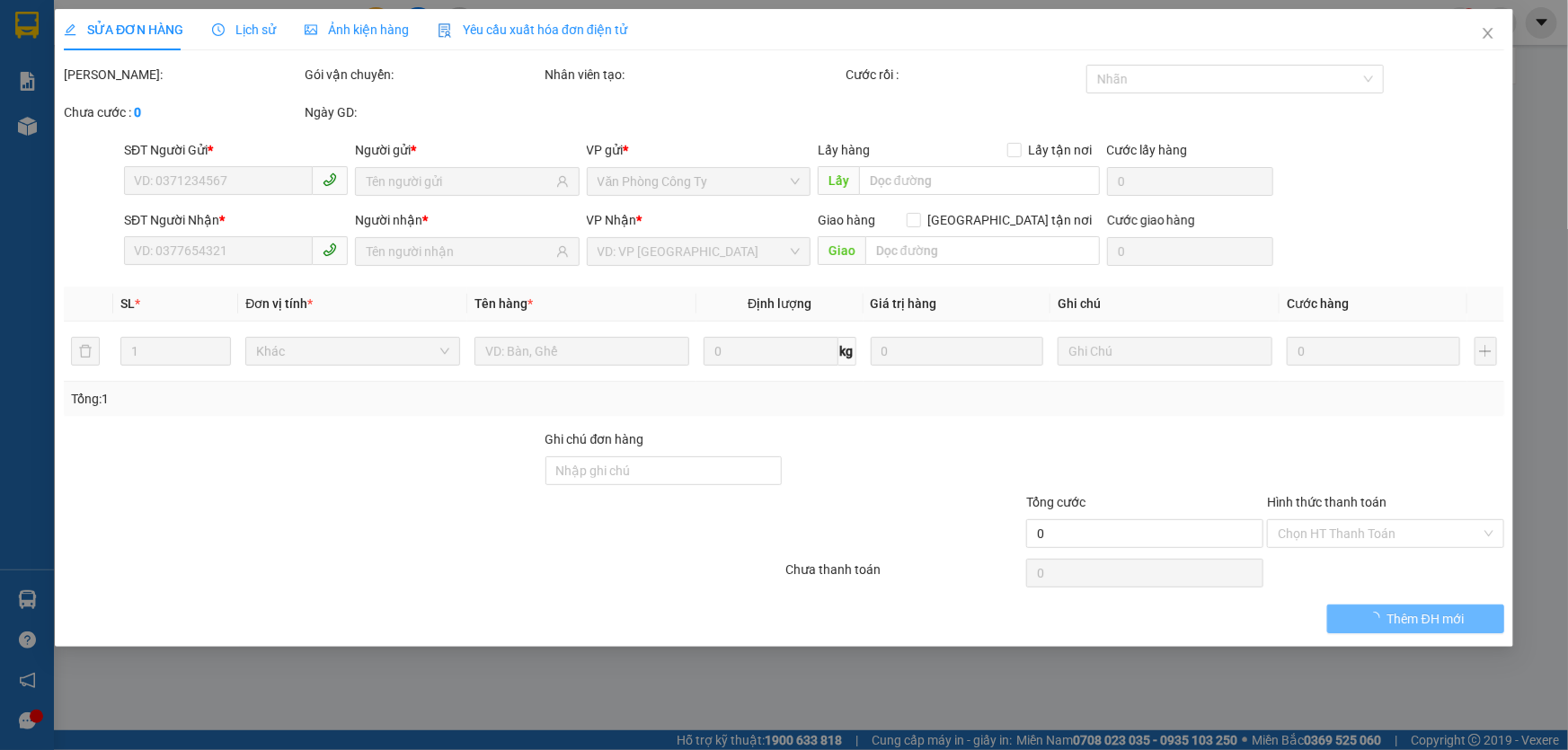
type input "0898140050"
type input "[PERSON_NAME]"
type input "0937398707"
type input "A HIẾU"
type input "200 QL13, [GEOGRAPHIC_DATA], [GEOGRAPHIC_DATA]"
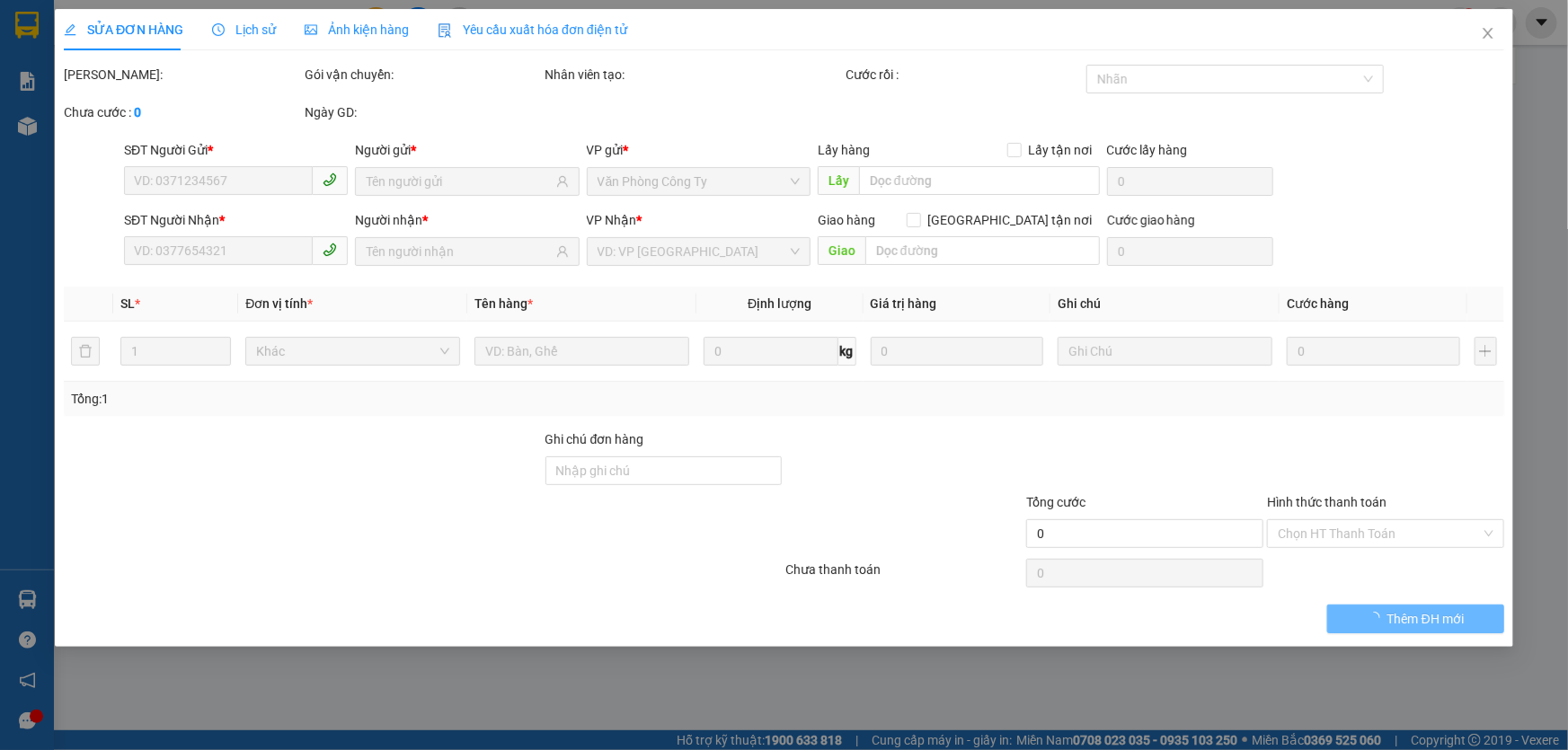
type input "30.000"
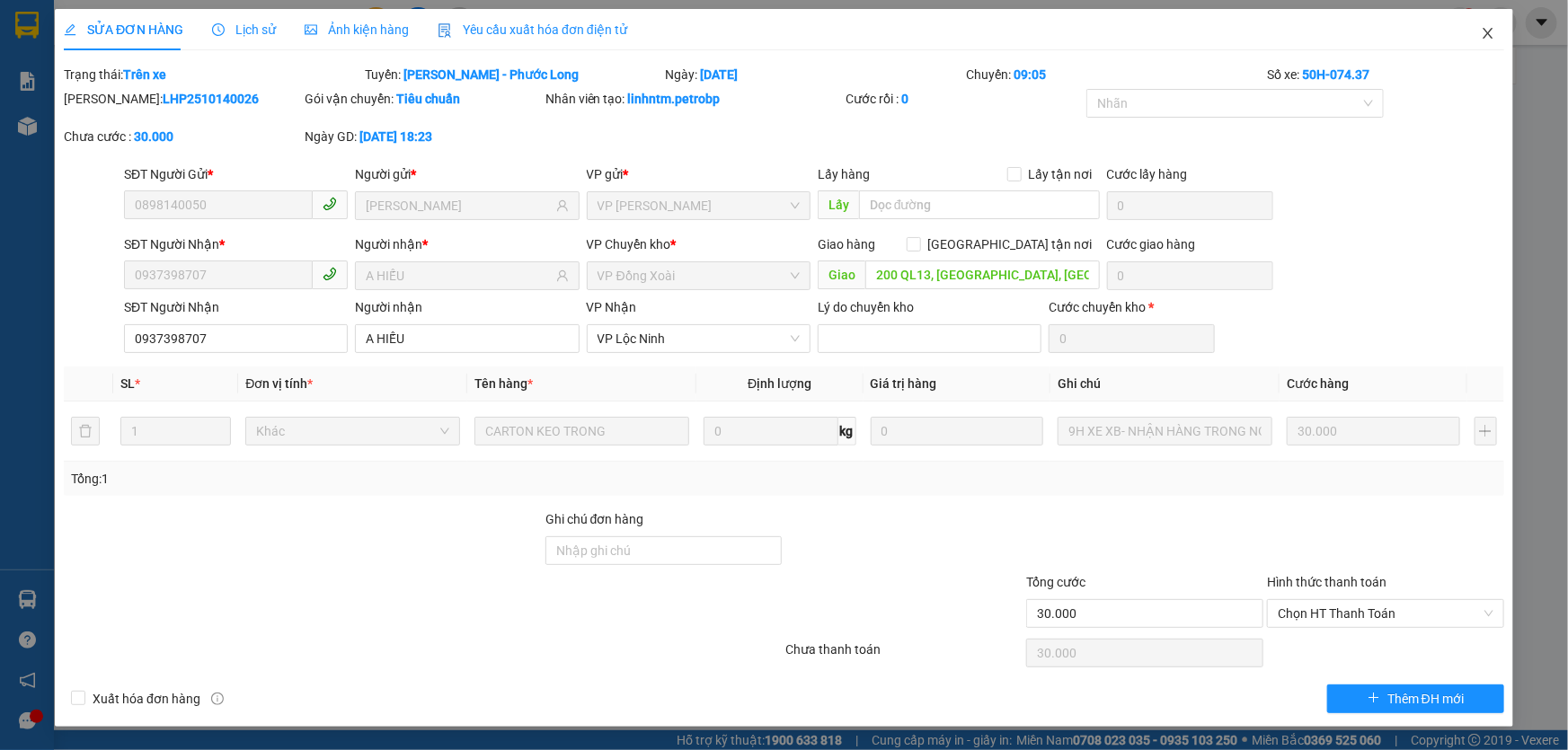
click at [1486, 34] on icon "close" at bounding box center [1487, 33] width 14 height 14
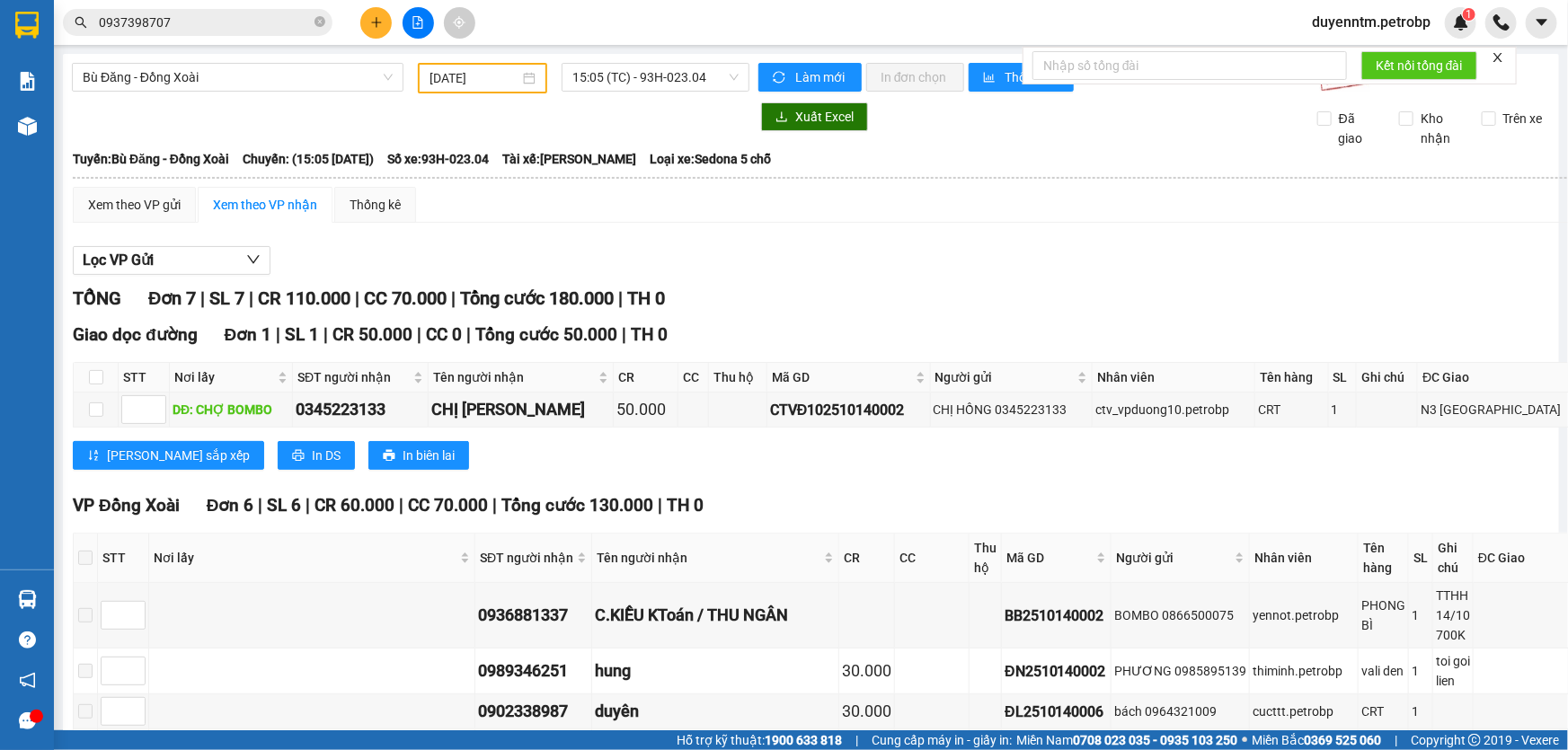
click at [218, 18] on input "0937398707" at bounding box center [204, 22] width 212 height 20
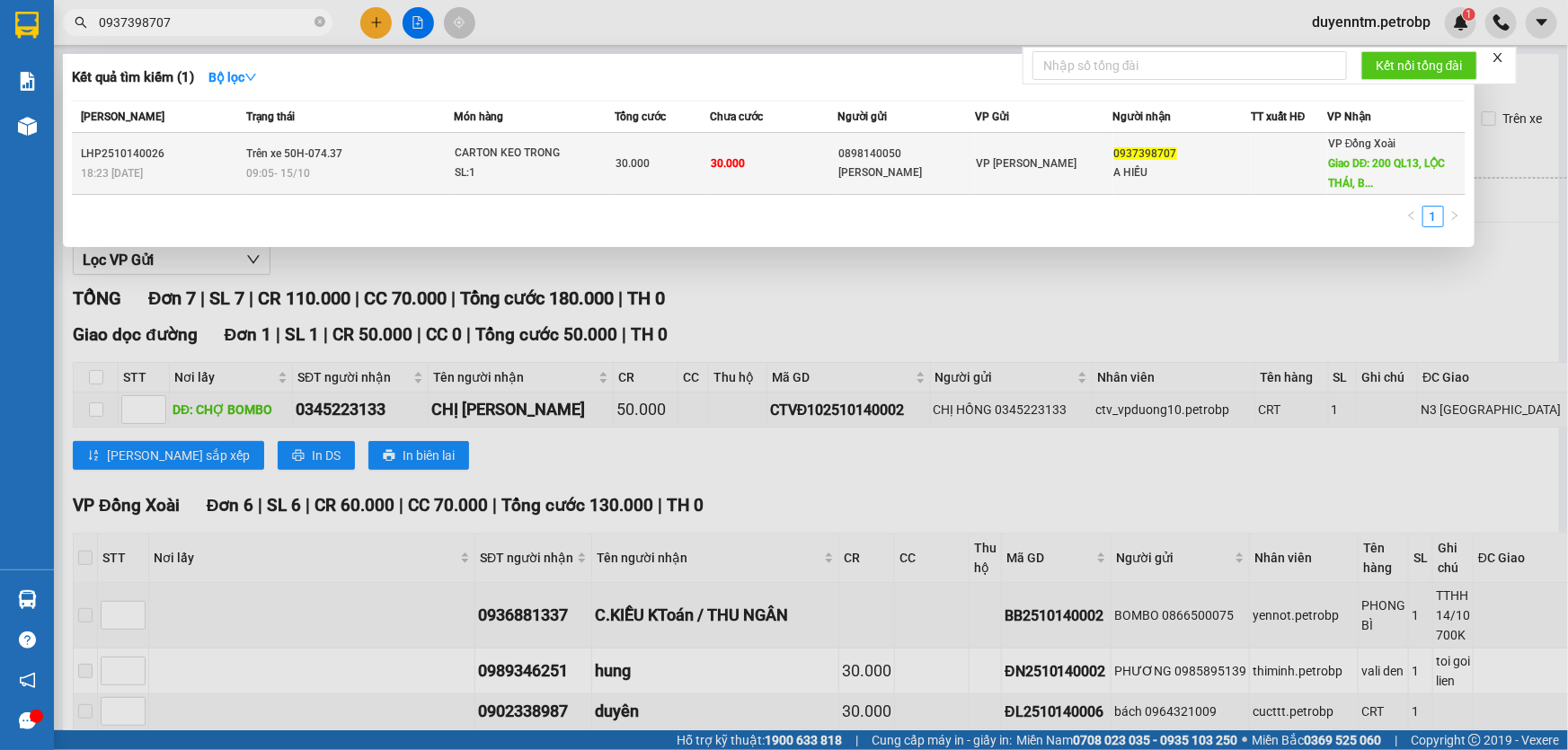
click at [309, 159] on span "Trên xe 50H-074.37" at bounding box center [294, 153] width 96 height 12
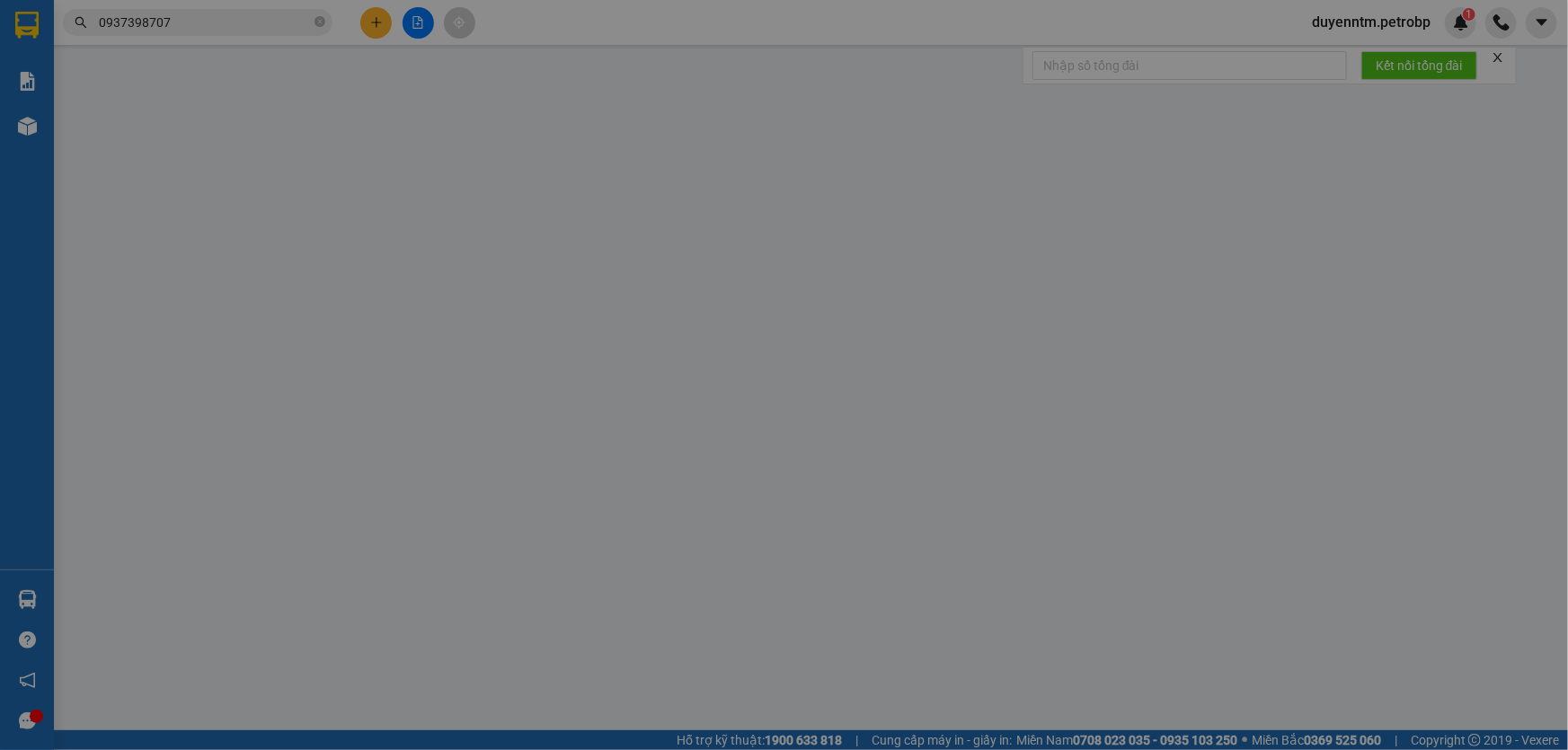
type input "0898140050"
type input "[PERSON_NAME]"
type input "0937398707"
type input "A HIẾU"
type input "200 QL13, [GEOGRAPHIC_DATA], [GEOGRAPHIC_DATA]"
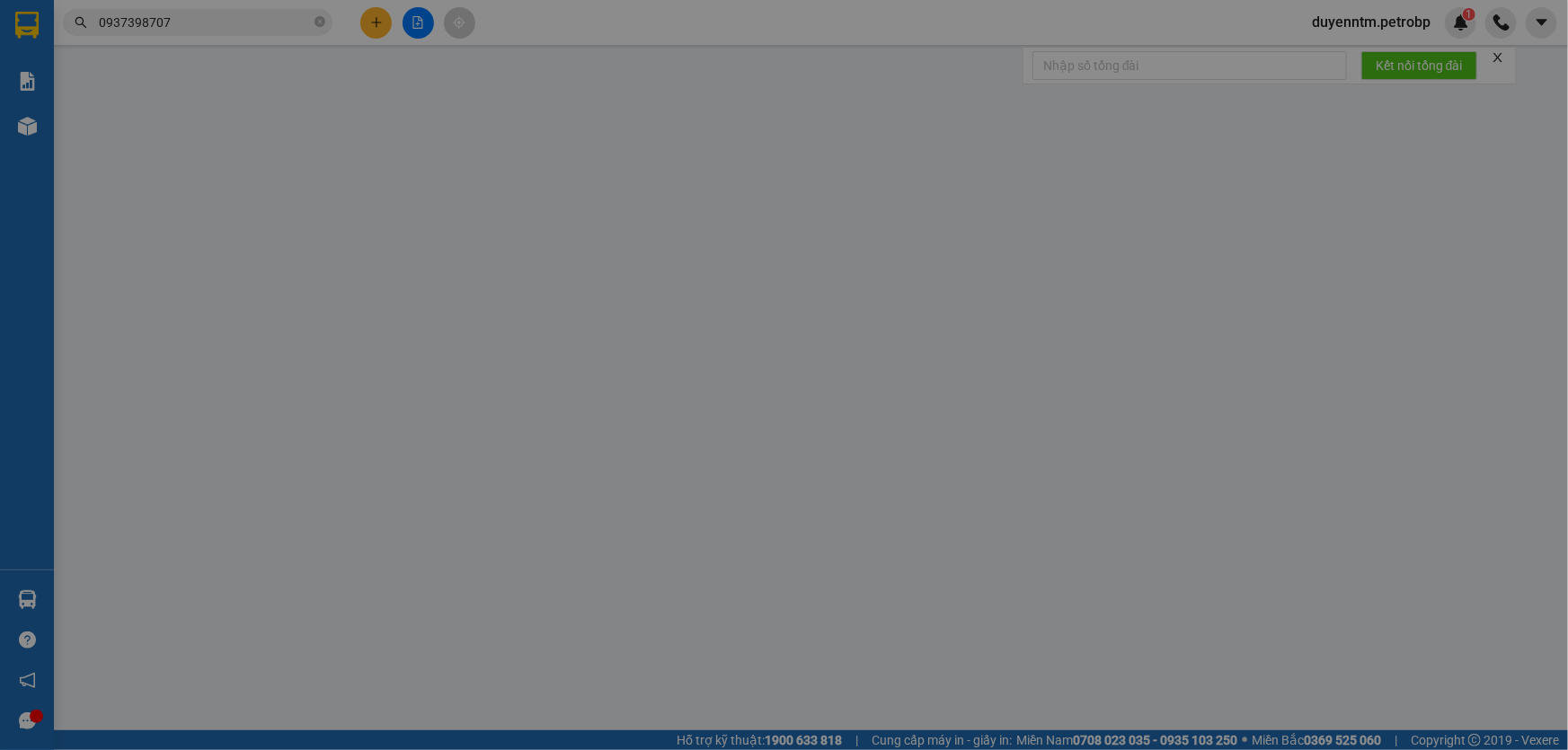
type input "30.000"
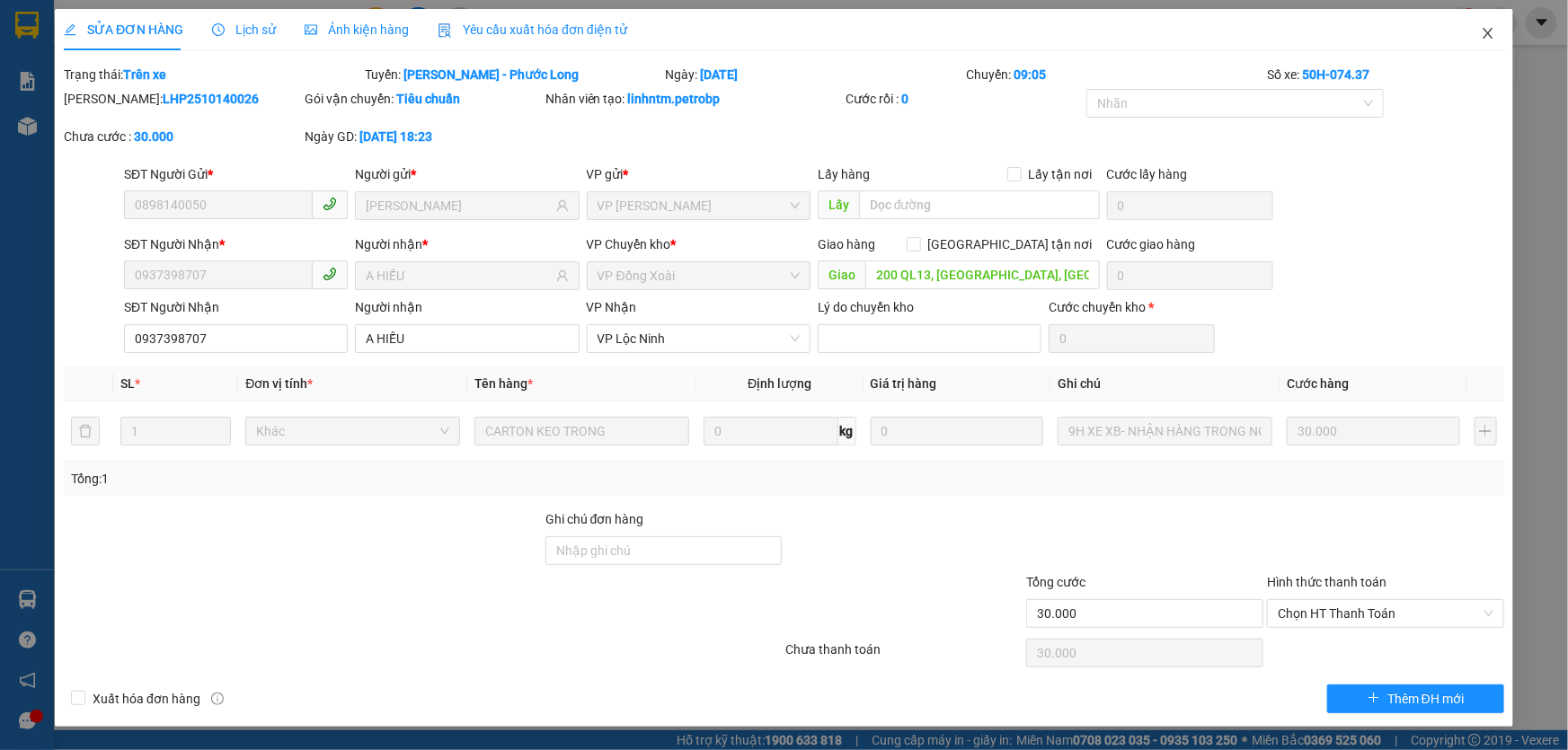
click at [1486, 36] on icon "close" at bounding box center [1487, 33] width 14 height 14
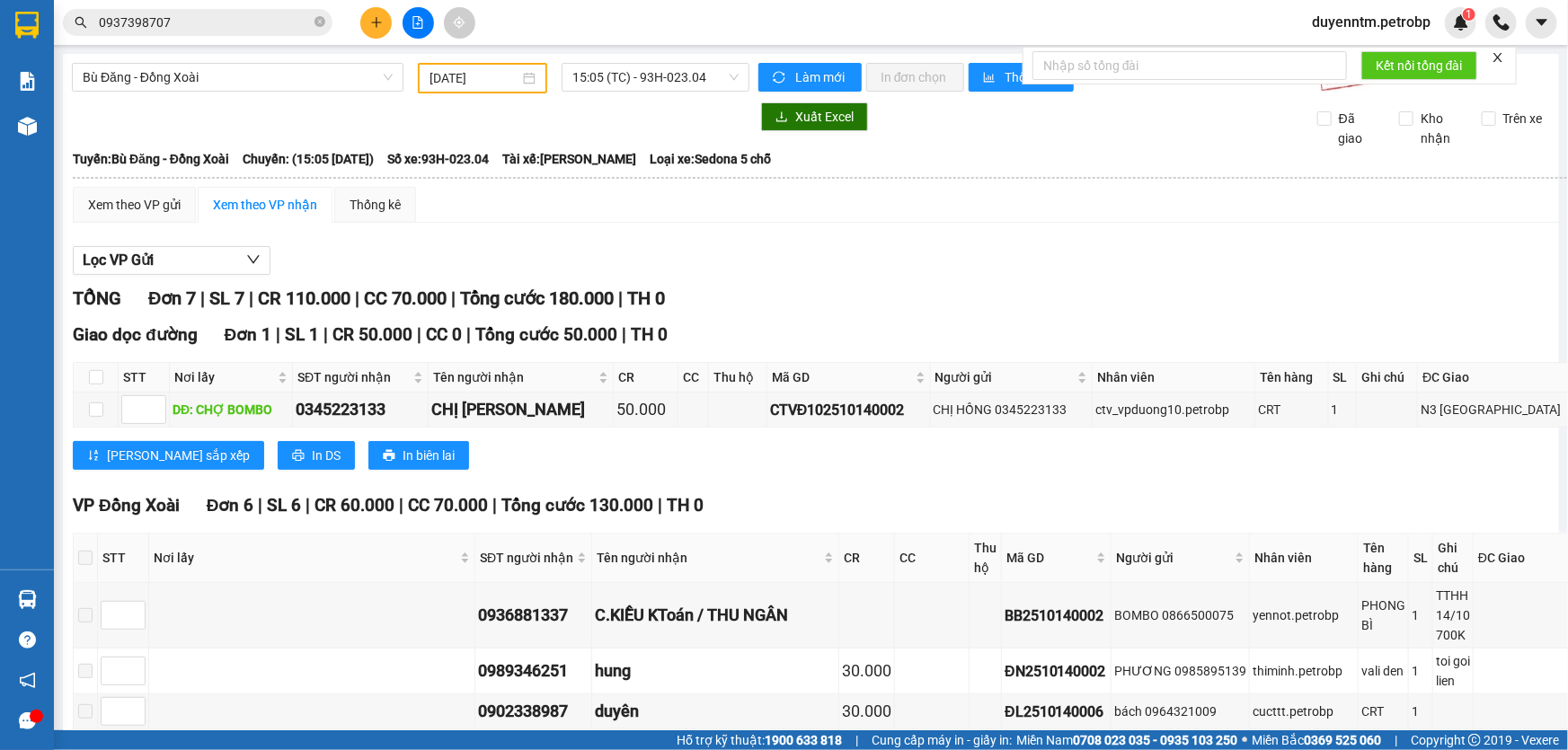
click at [242, 18] on input "0937398707" at bounding box center [204, 22] width 212 height 20
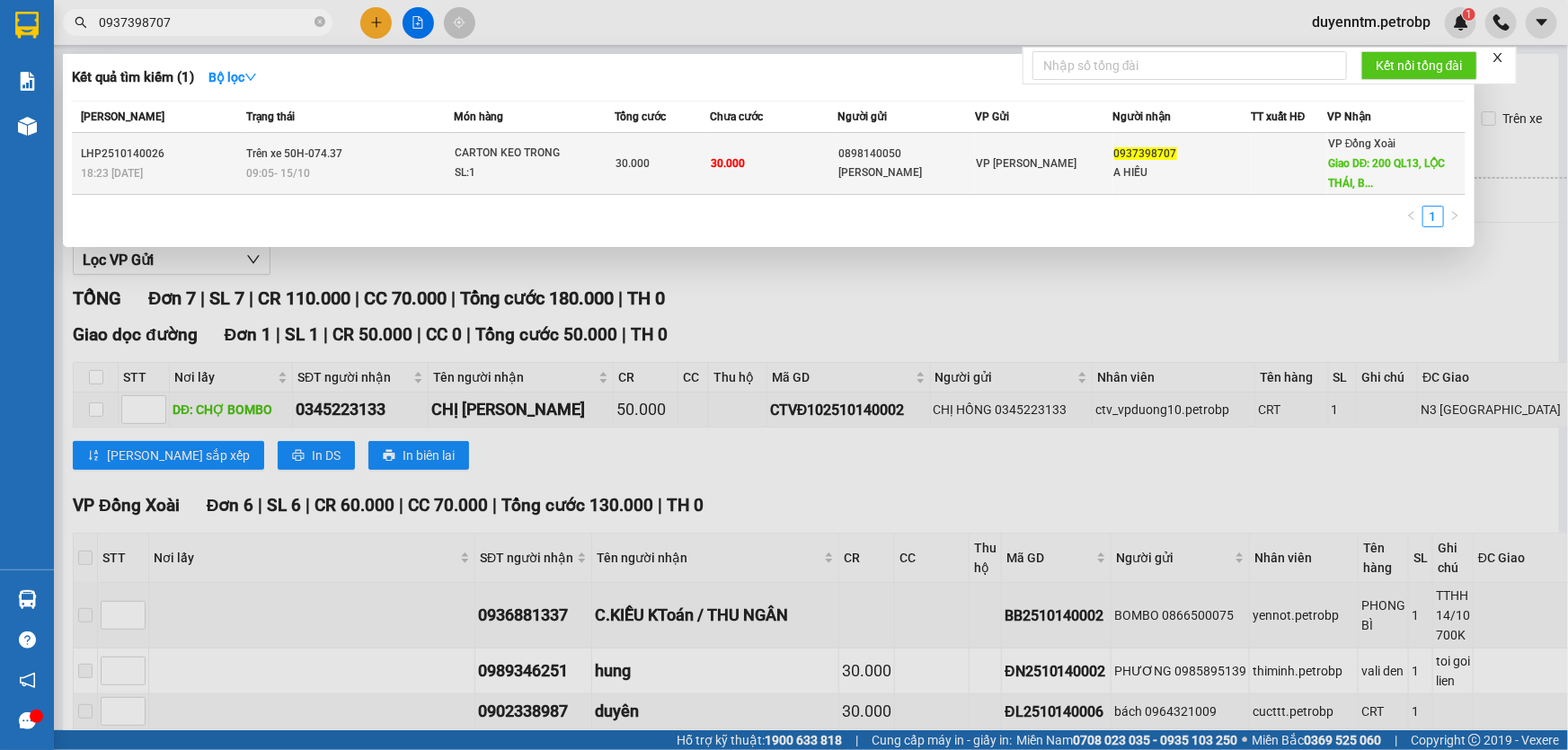
click at [317, 154] on span "Trên xe 50H-074.37" at bounding box center [294, 153] width 96 height 12
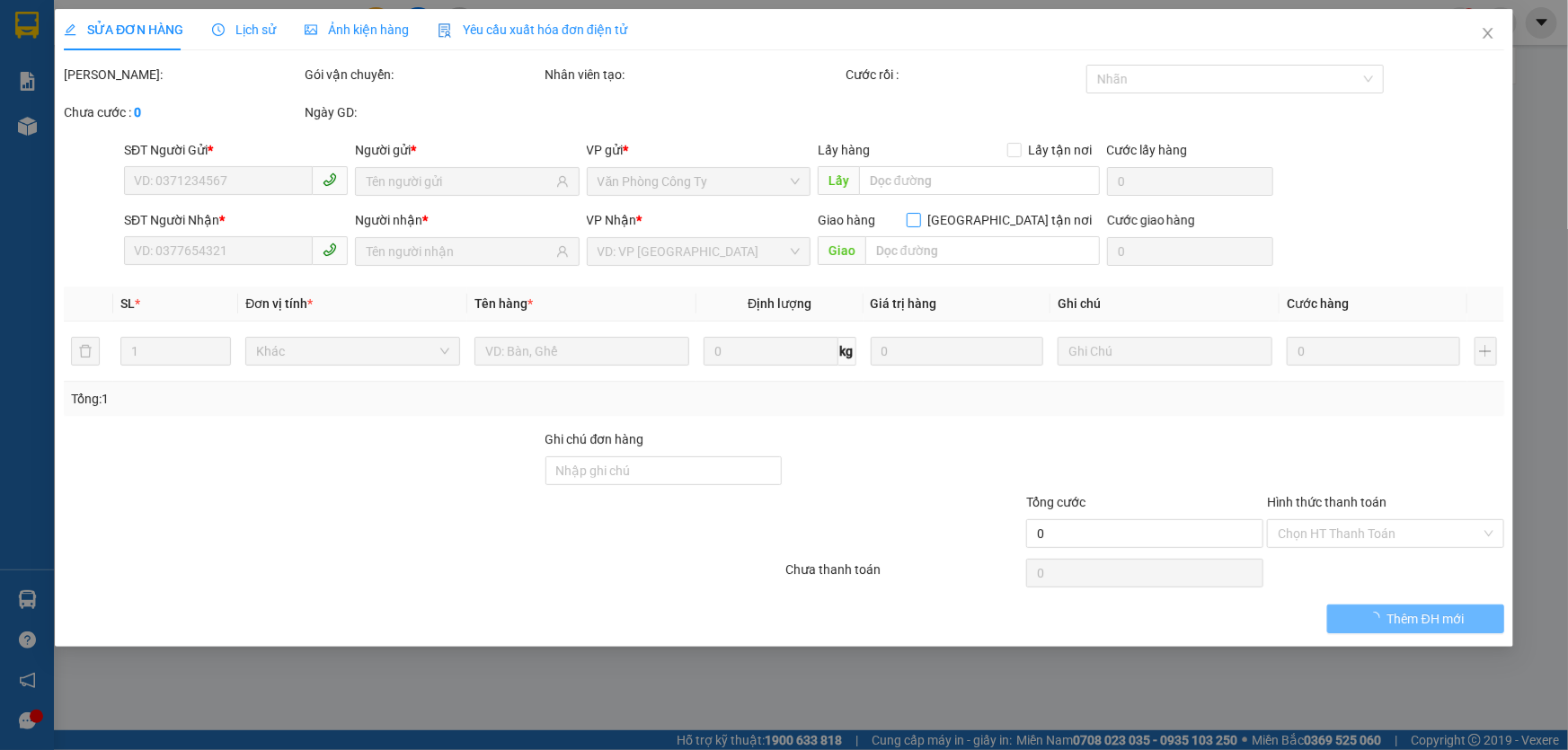
type input "0898140050"
type input "[PERSON_NAME]"
type input "0937398707"
type input "A HIẾU"
type input "200 QL13, [GEOGRAPHIC_DATA], [GEOGRAPHIC_DATA]"
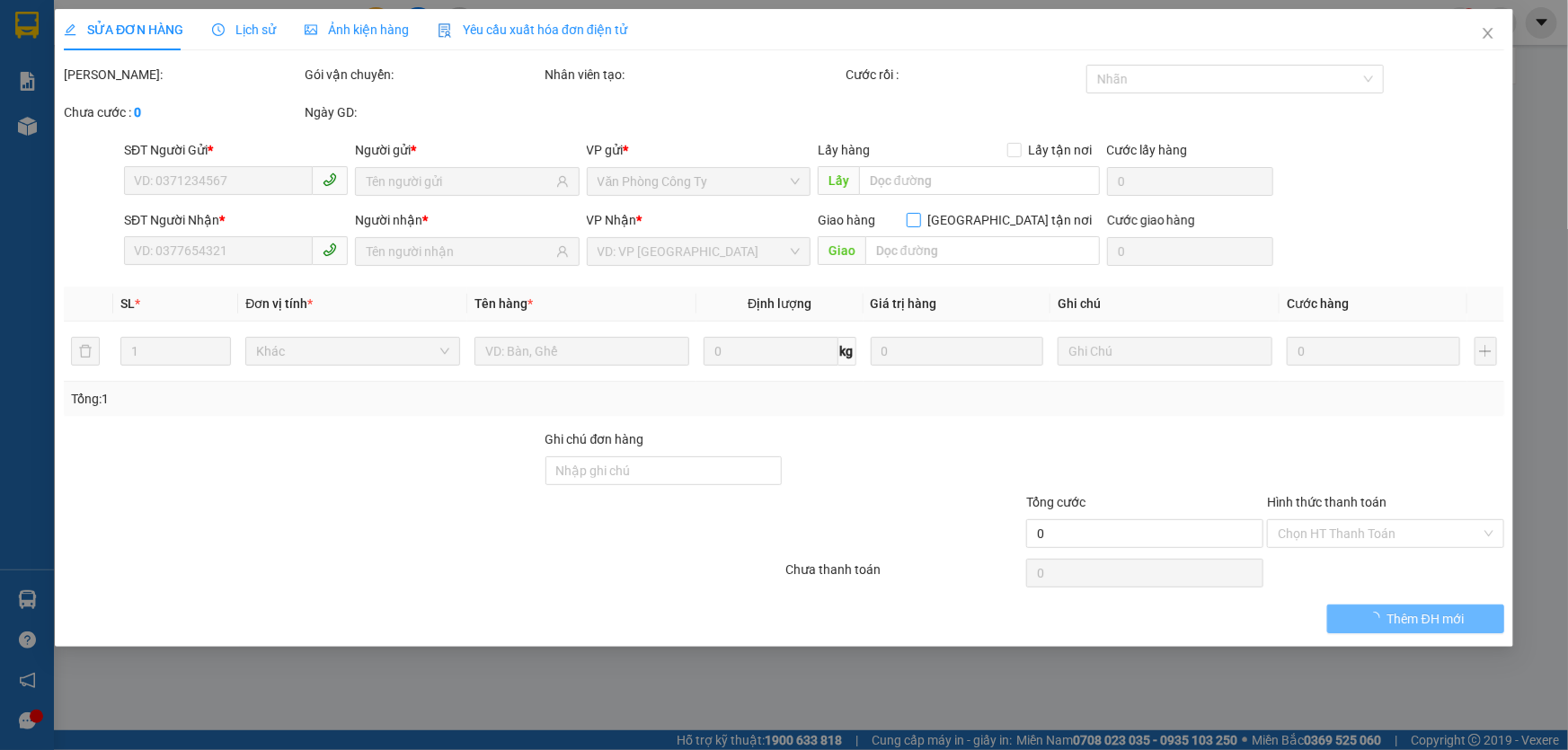
type input "30.000"
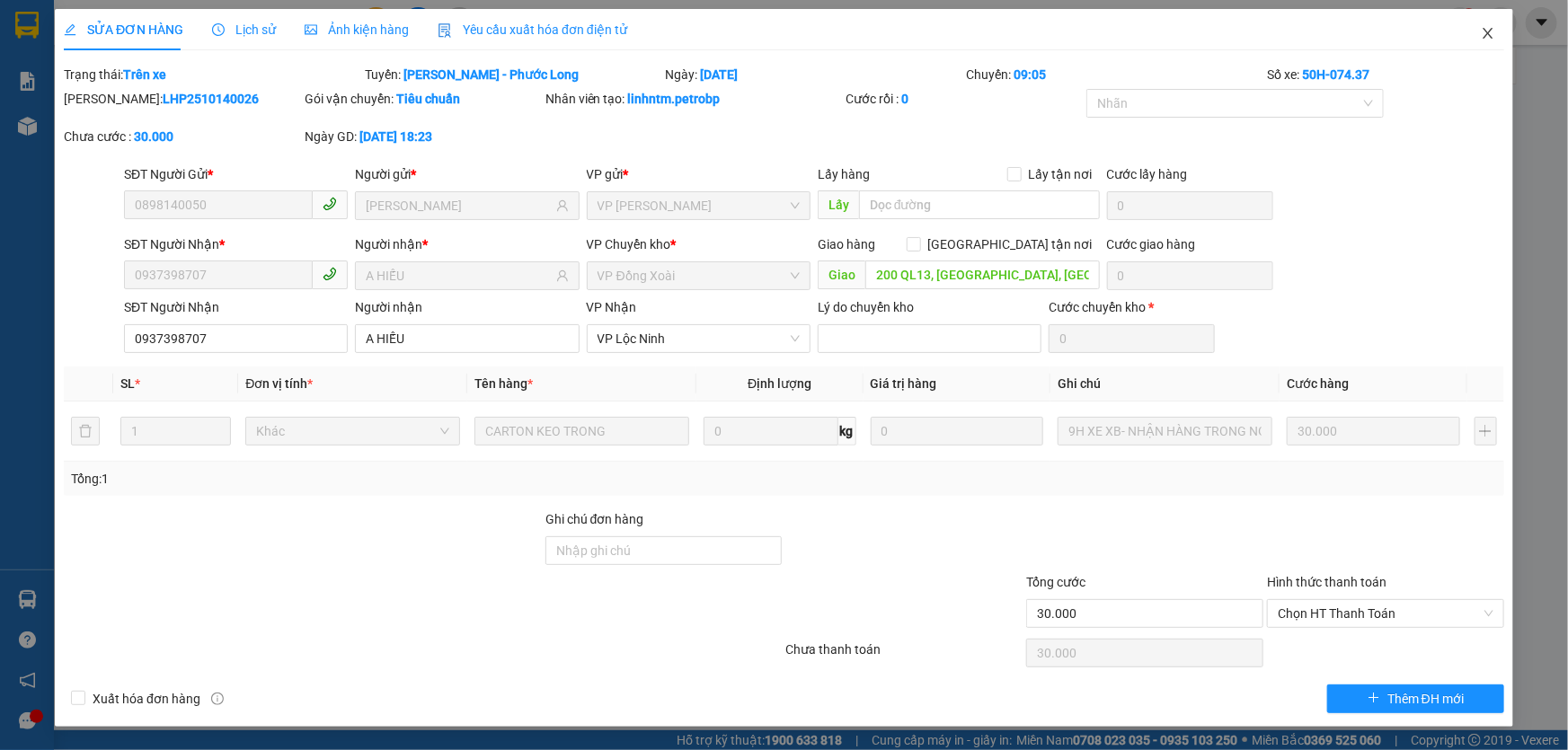
click at [1481, 34] on icon "close" at bounding box center [1487, 33] width 14 height 14
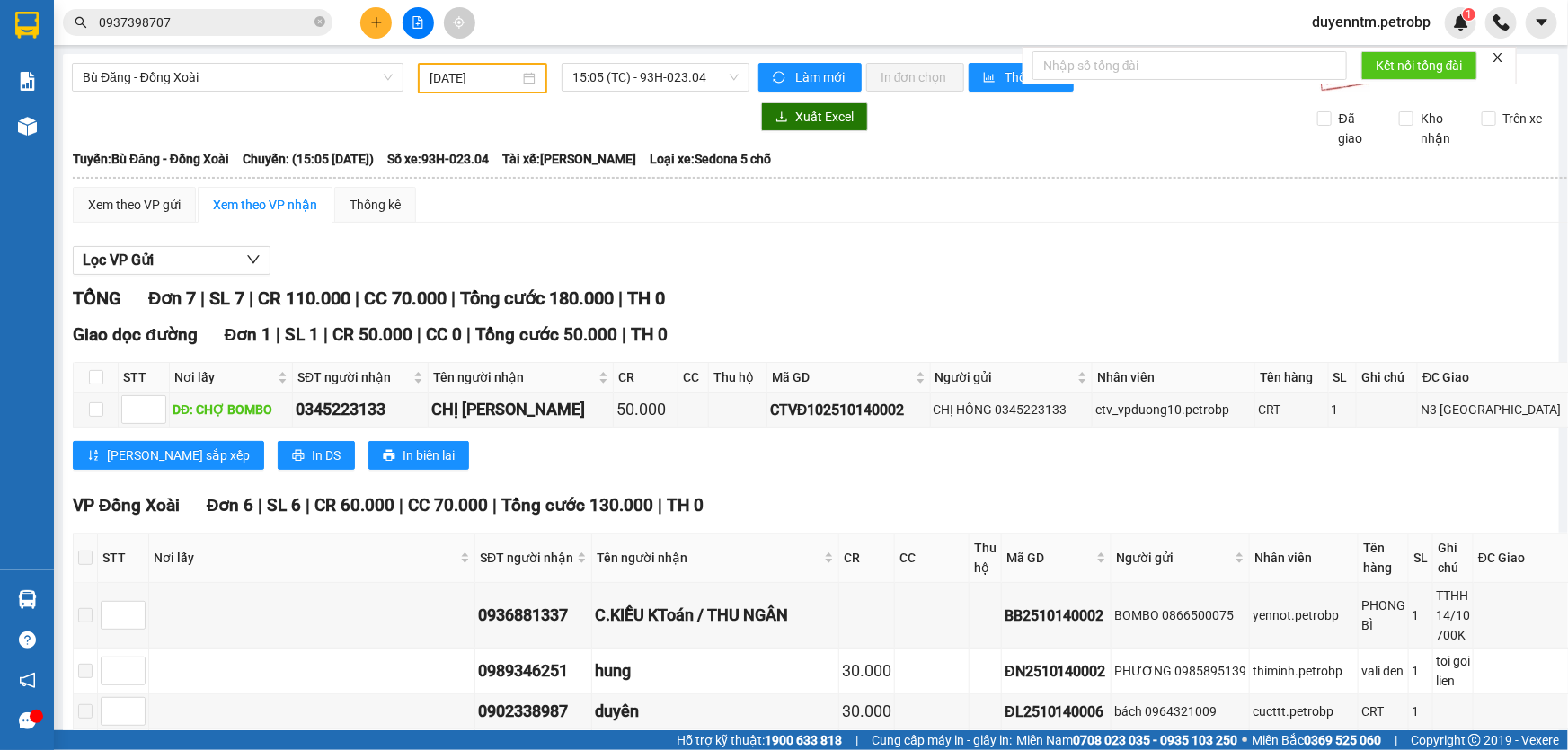
click at [224, 32] on input "0937398707" at bounding box center [204, 22] width 212 height 20
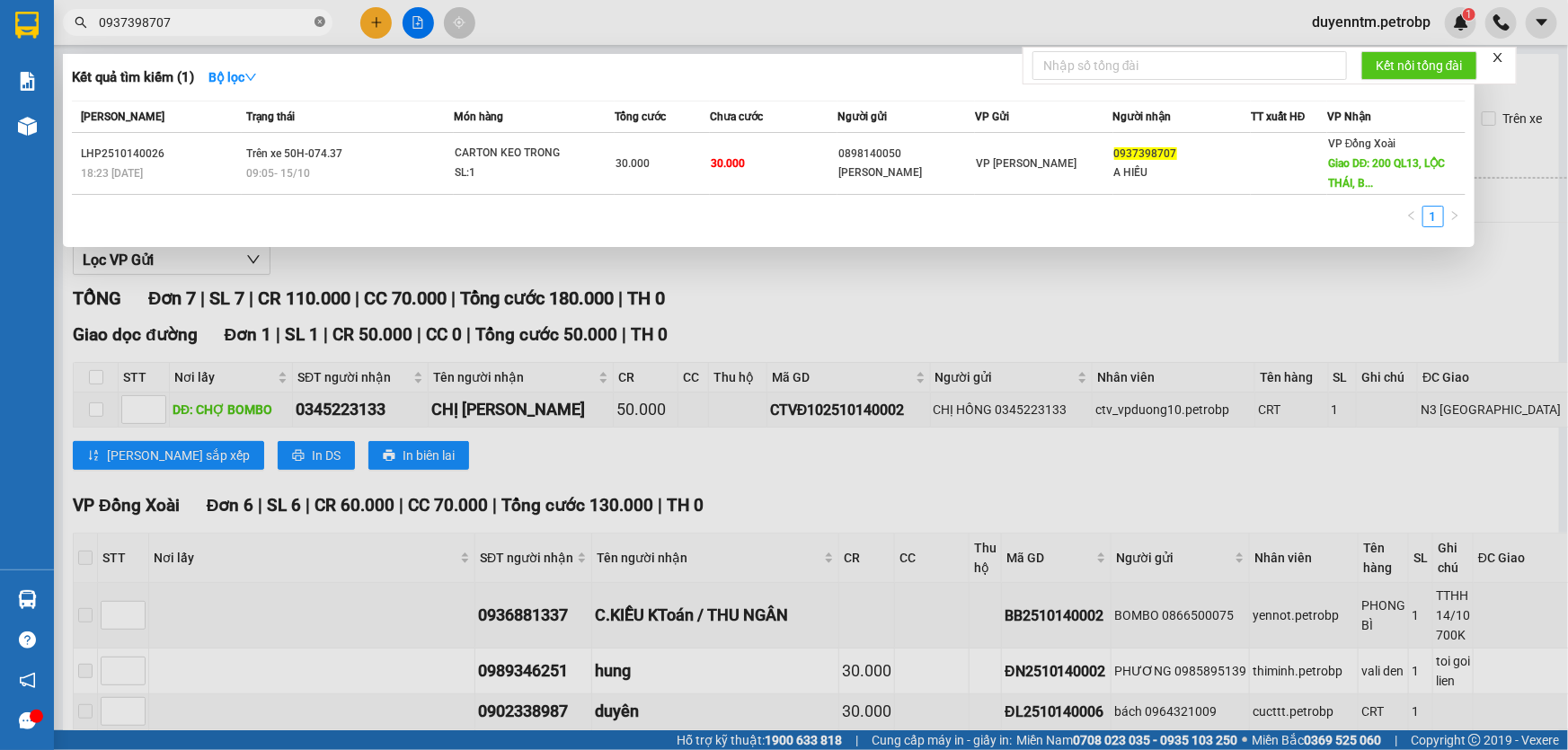
click at [317, 21] on icon "close-circle" at bounding box center [319, 21] width 11 height 11
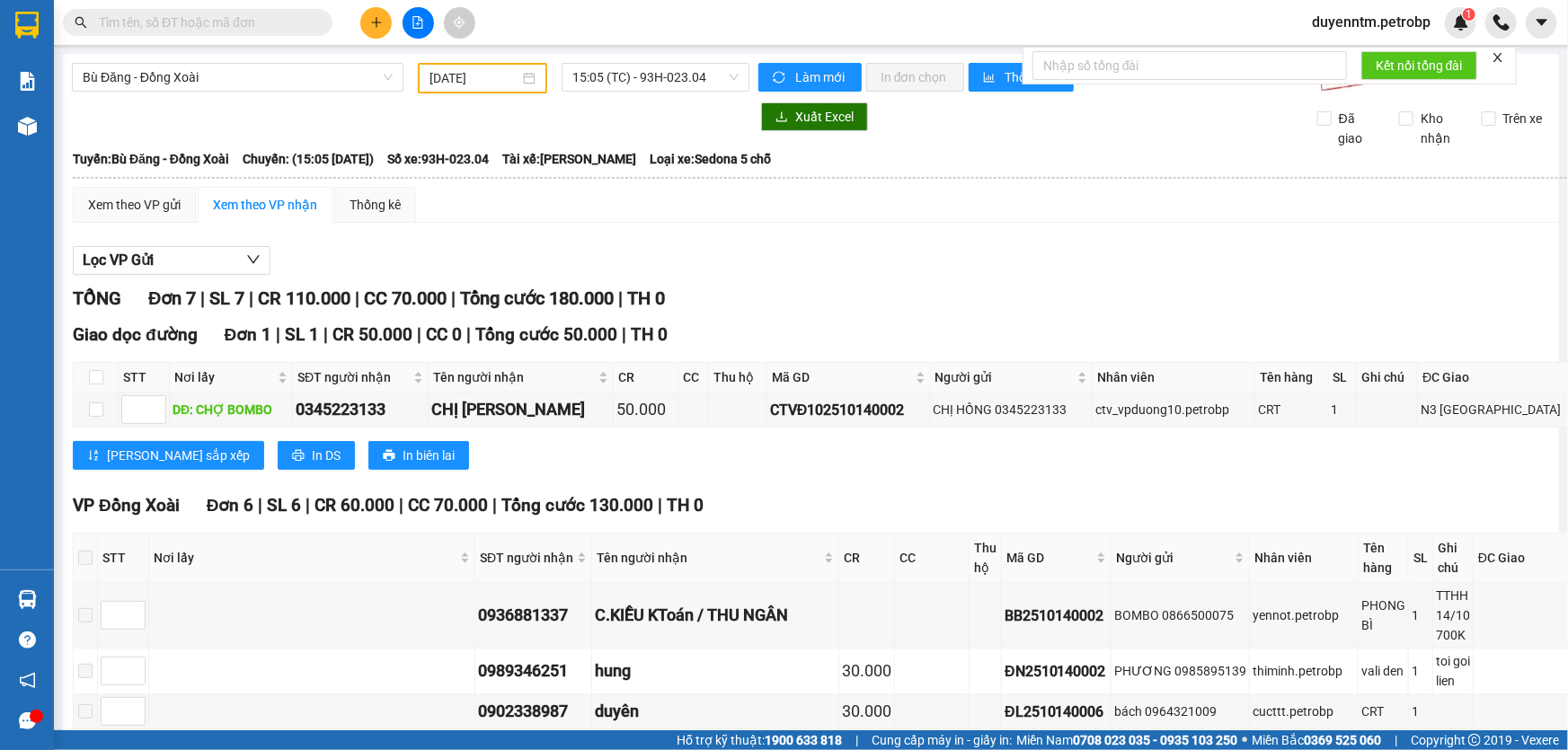
click at [314, 22] on span at bounding box center [319, 22] width 11 height 20
click at [281, 25] on input "text" at bounding box center [204, 22] width 212 height 20
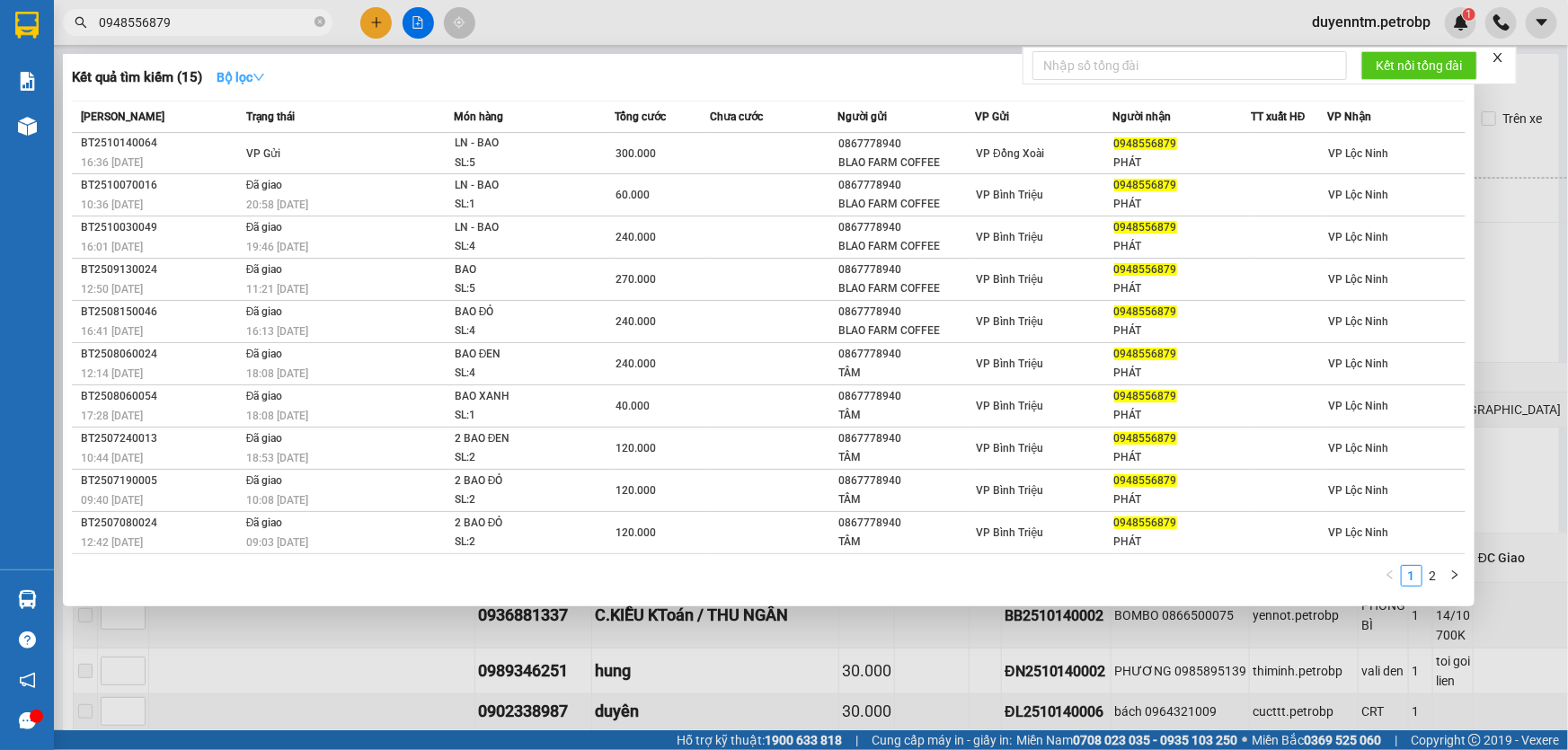
type input "0948556879"
click at [244, 73] on strong "Bộ lọc" at bounding box center [241, 77] width 49 height 14
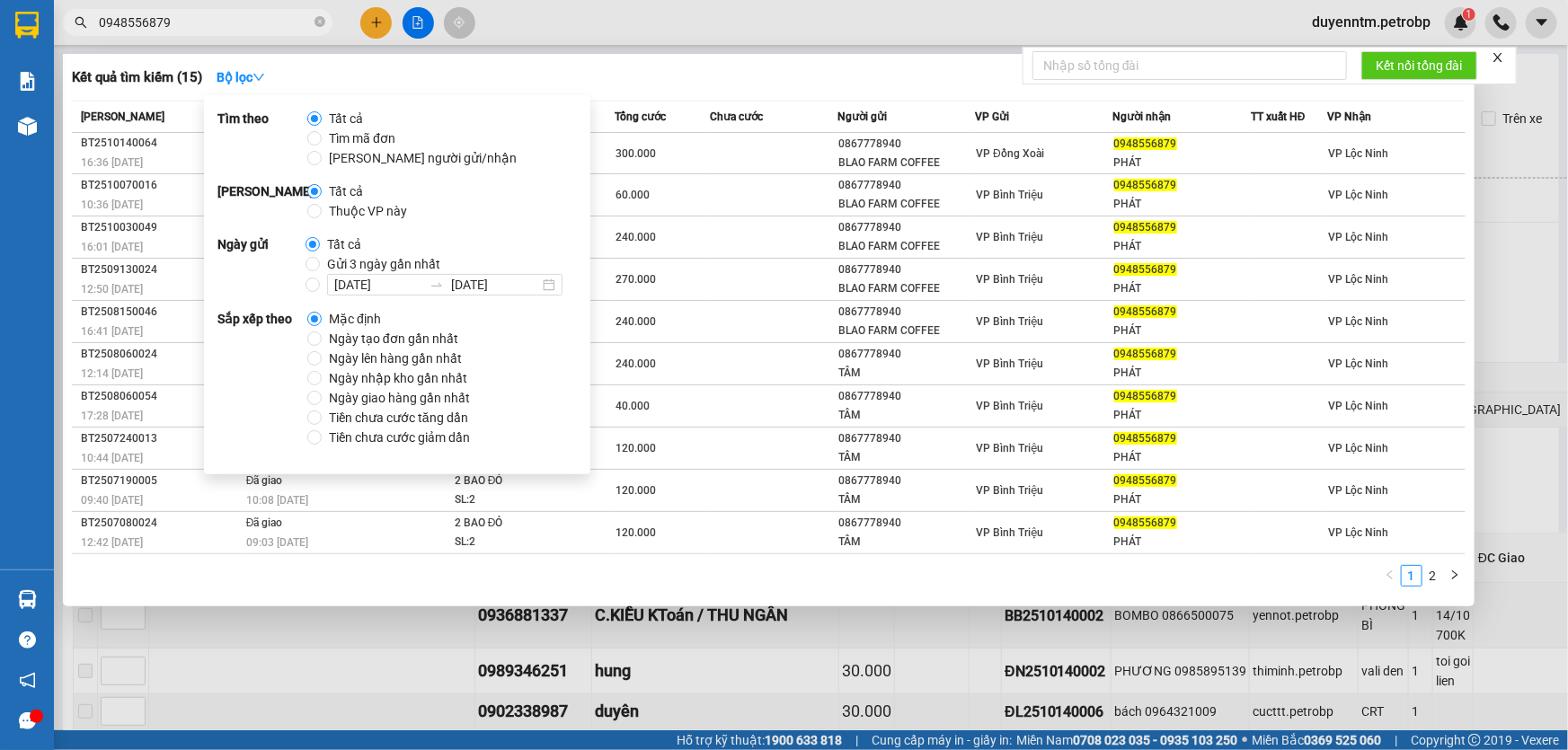
click at [372, 261] on span "Gửi 3 ngày gần nhất" at bounding box center [383, 263] width 127 height 20
click at [320, 261] on input "Gửi 3 ngày gần nhất" at bounding box center [312, 263] width 14 height 14
radio input "true"
radio input "false"
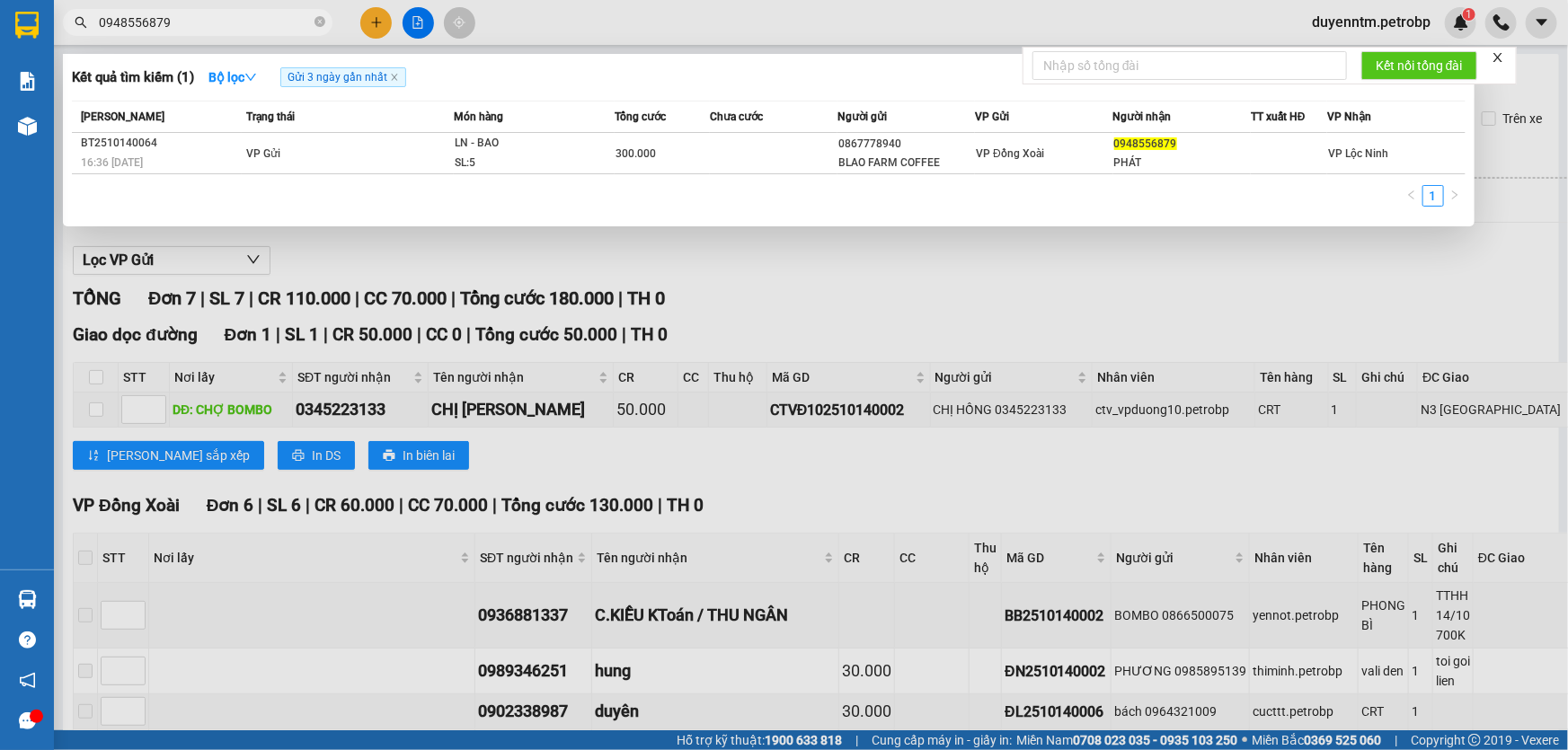
click at [688, 81] on div "Kết quả tìm kiếm ( 1 ) Bộ lọc Gửi 3 ngày gần nhất" at bounding box center [769, 78] width 1394 height 29
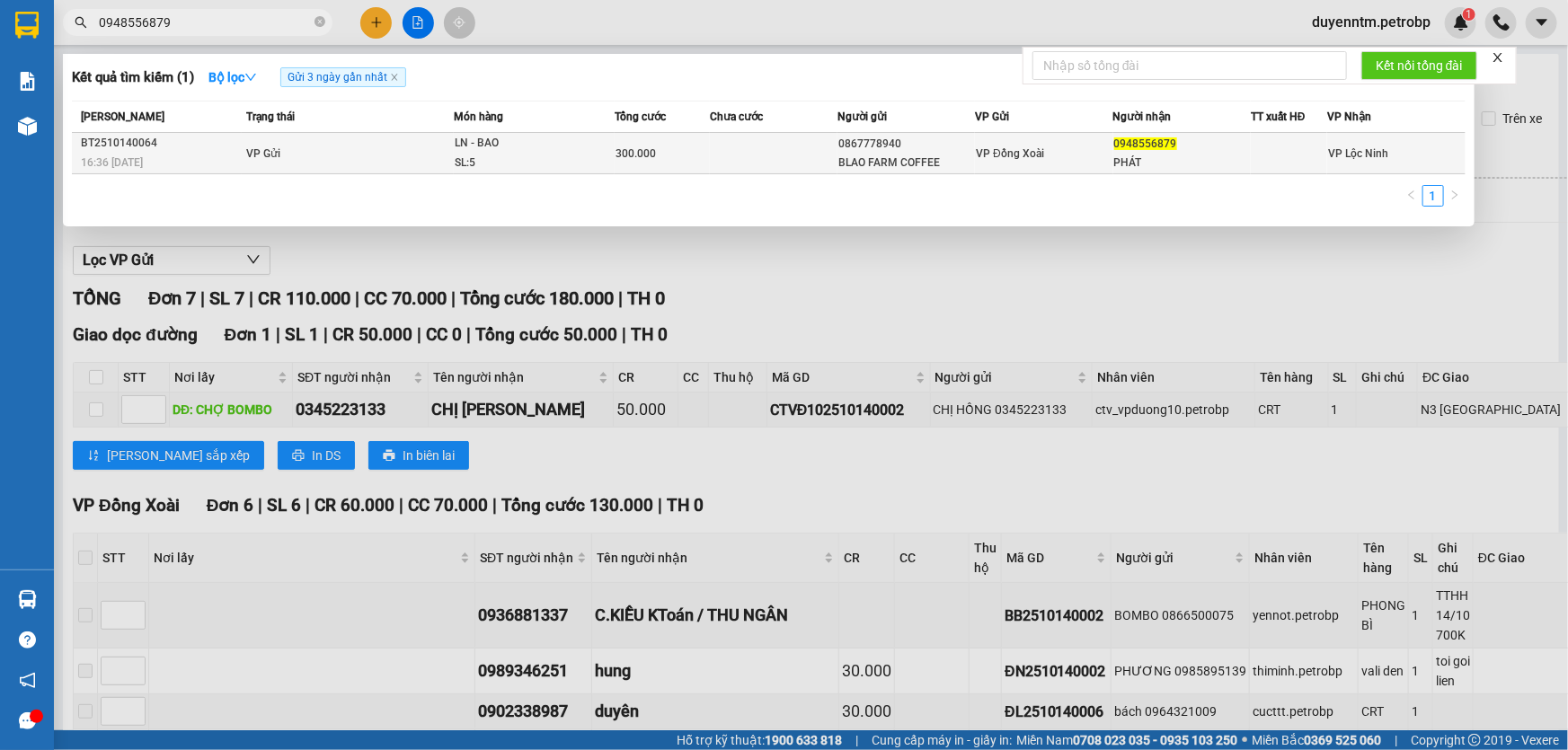
click at [476, 144] on div "LN - BAO" at bounding box center [521, 144] width 135 height 20
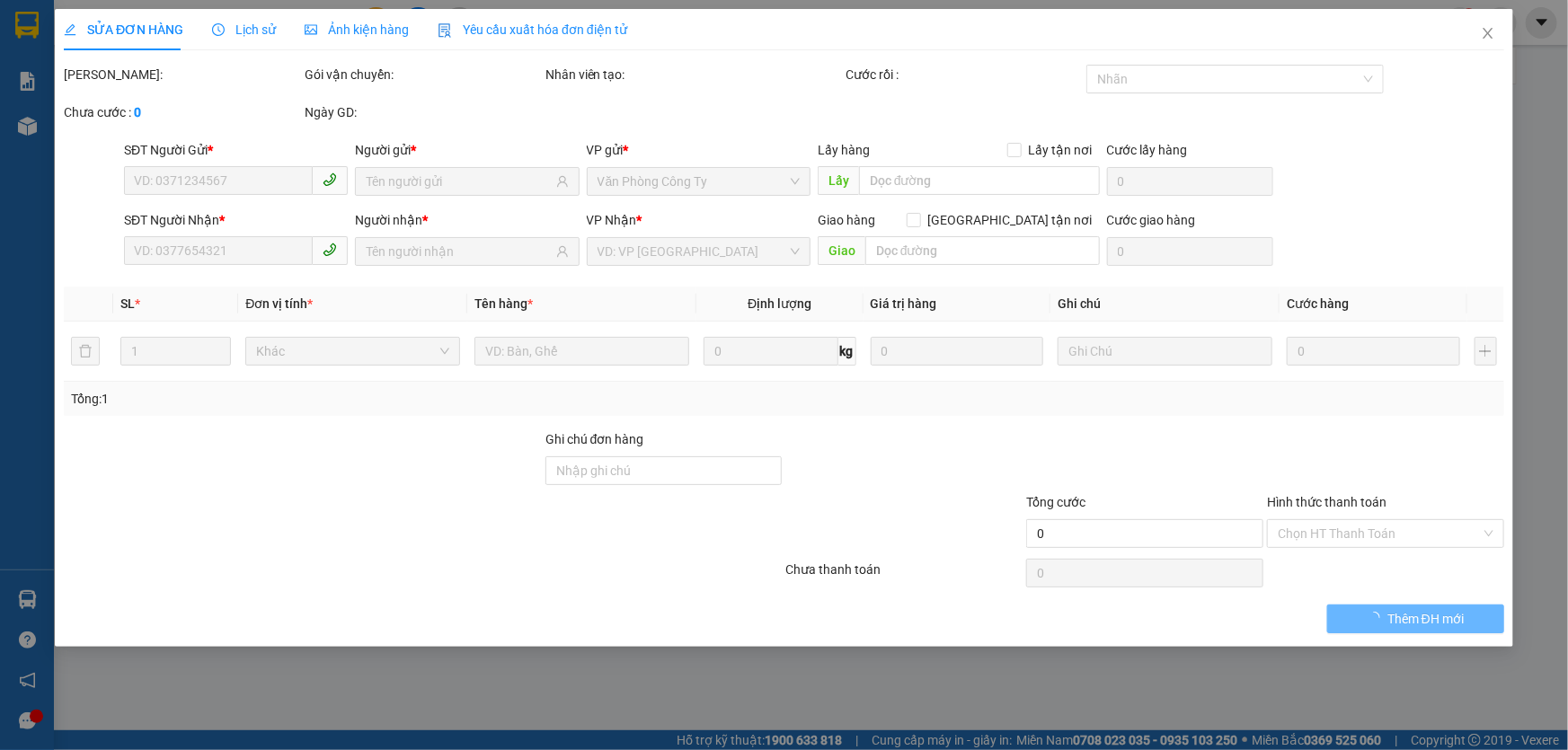
type input "0867778940"
type input "BLAO FARM COFFEE"
type input "0948556879"
type input "PHÁT"
type input "300.000"
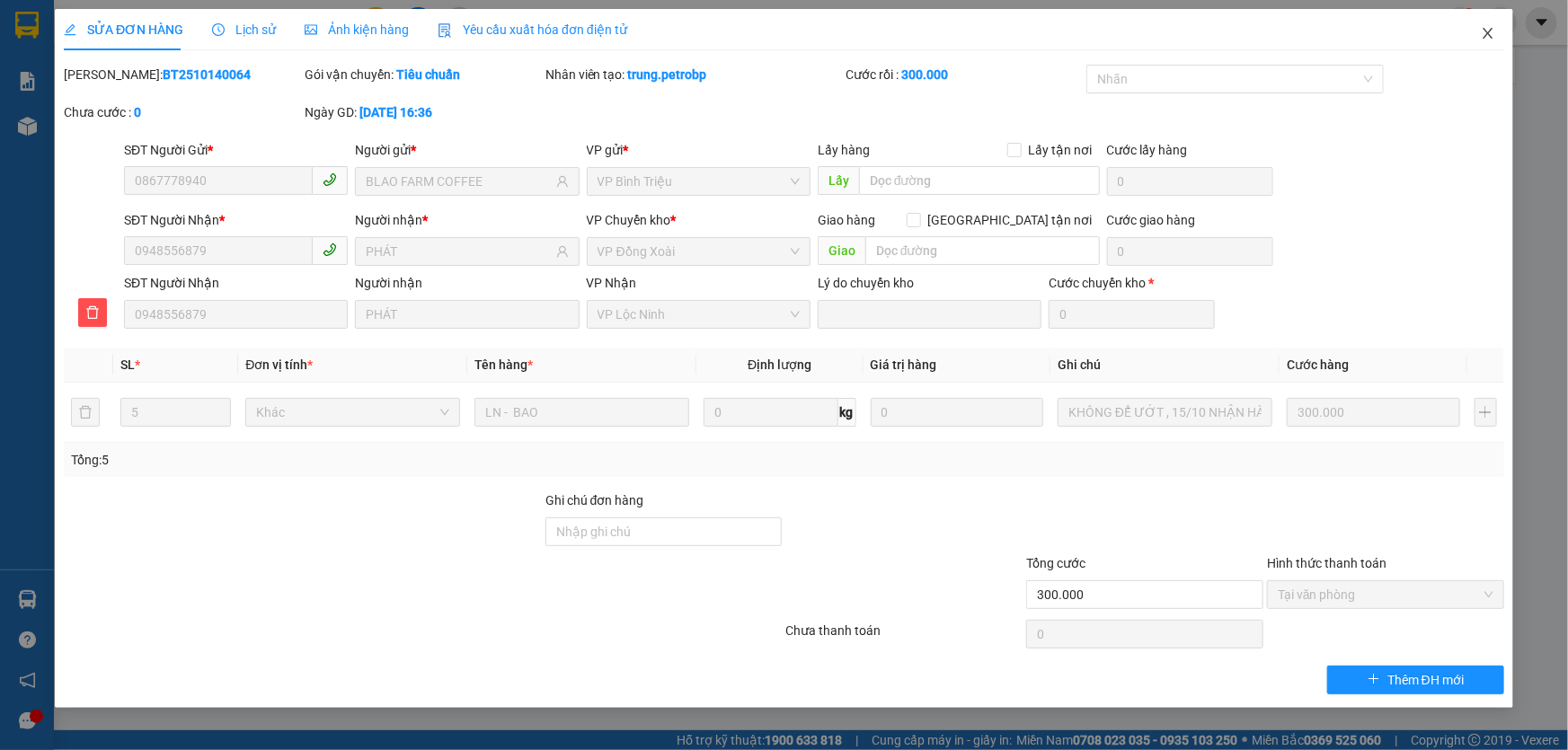
click at [1483, 37] on icon "close" at bounding box center [1487, 33] width 14 height 14
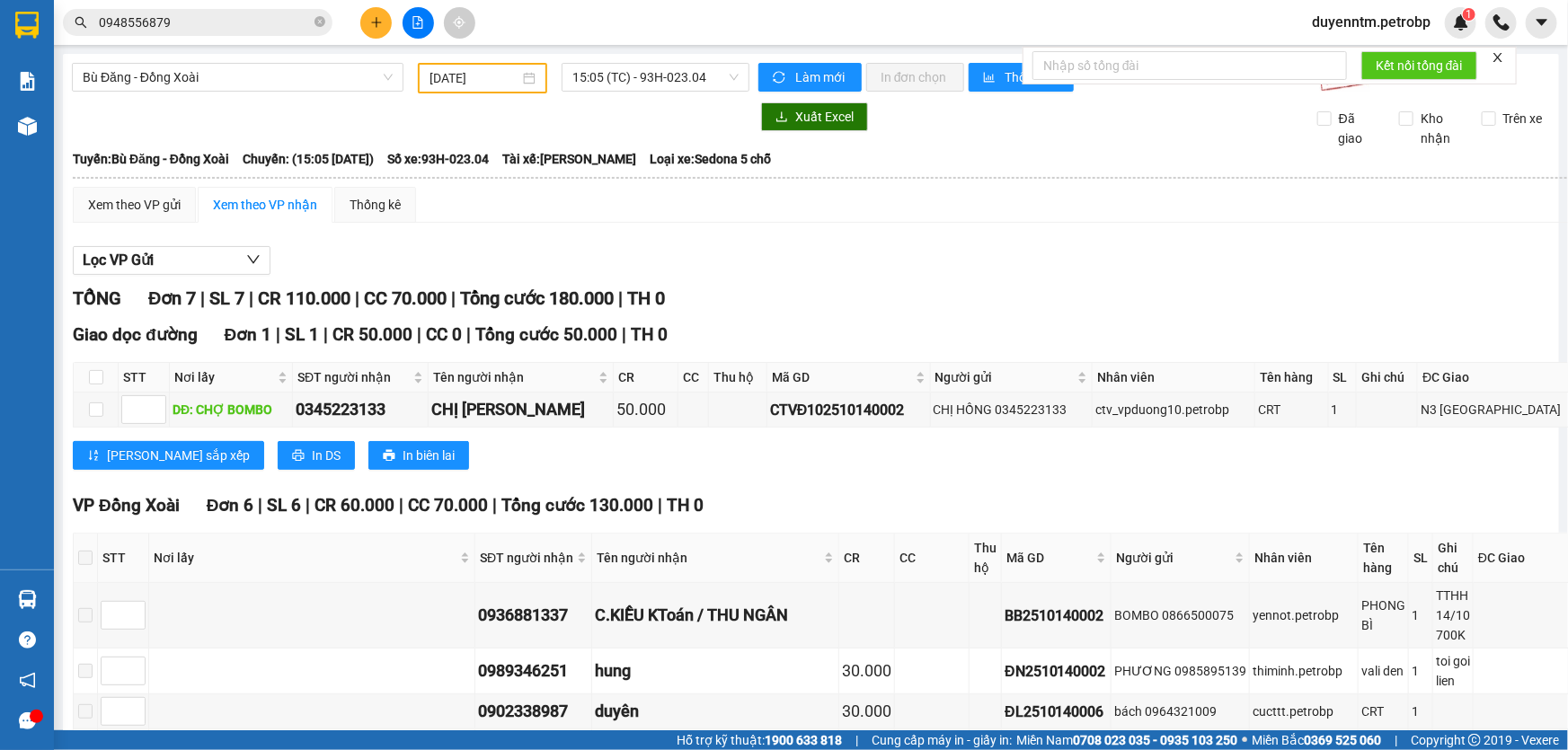
click at [203, 22] on input "0948556879" at bounding box center [204, 22] width 212 height 20
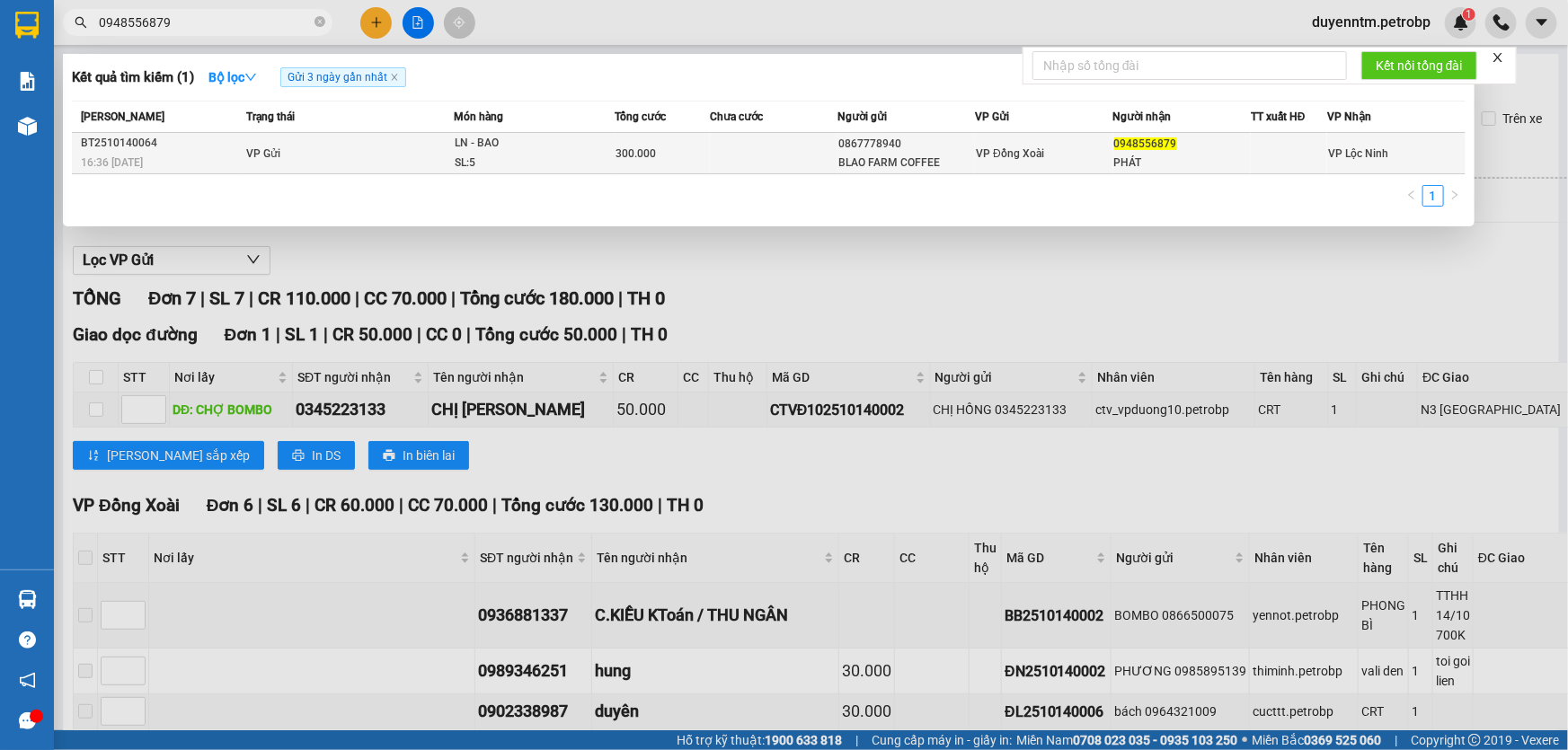
click at [476, 146] on div "LN - BAO" at bounding box center [521, 144] width 135 height 20
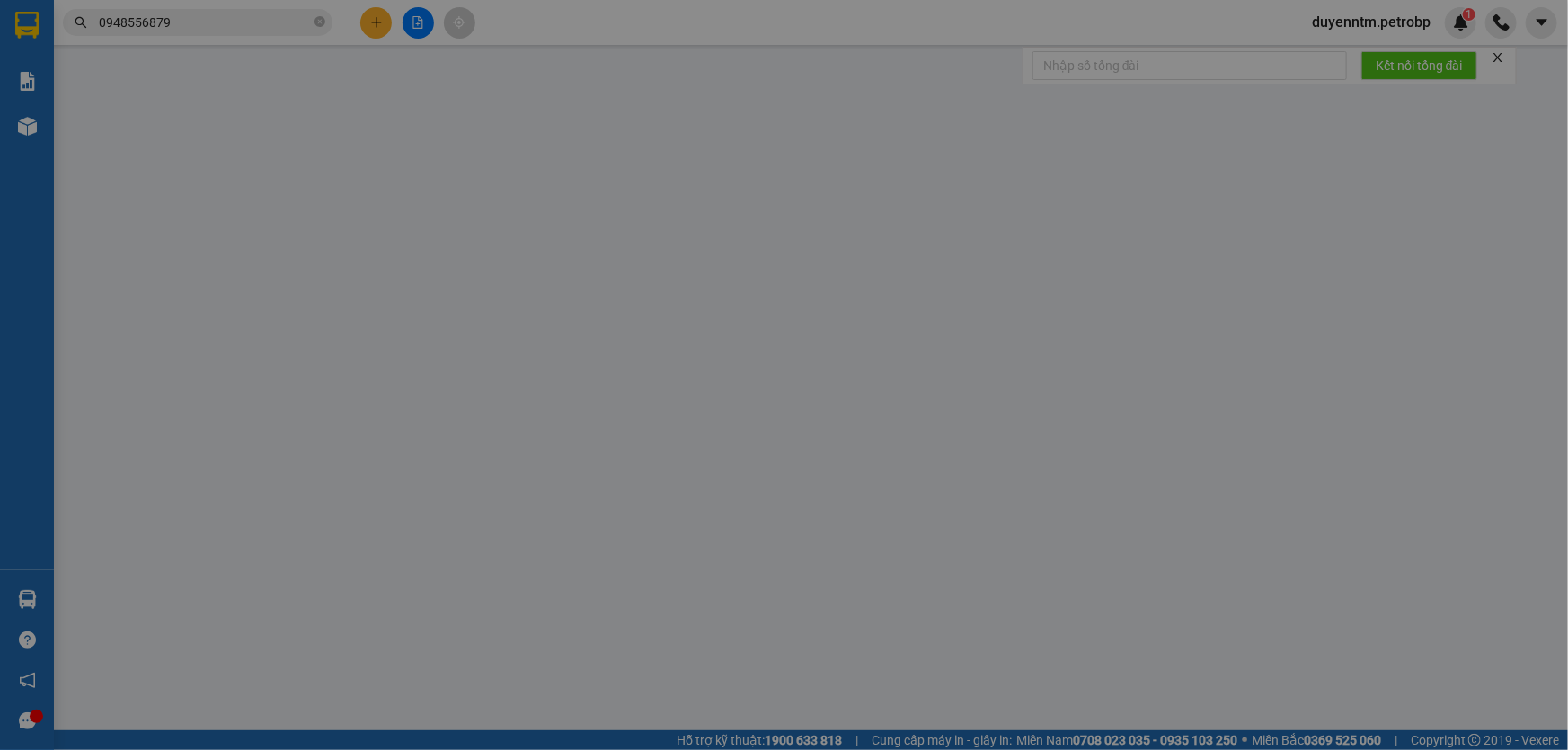
type input "0867778940"
type input "BLAO FARM COFFEE"
type input "0948556879"
type input "PHÁT"
type input "300.000"
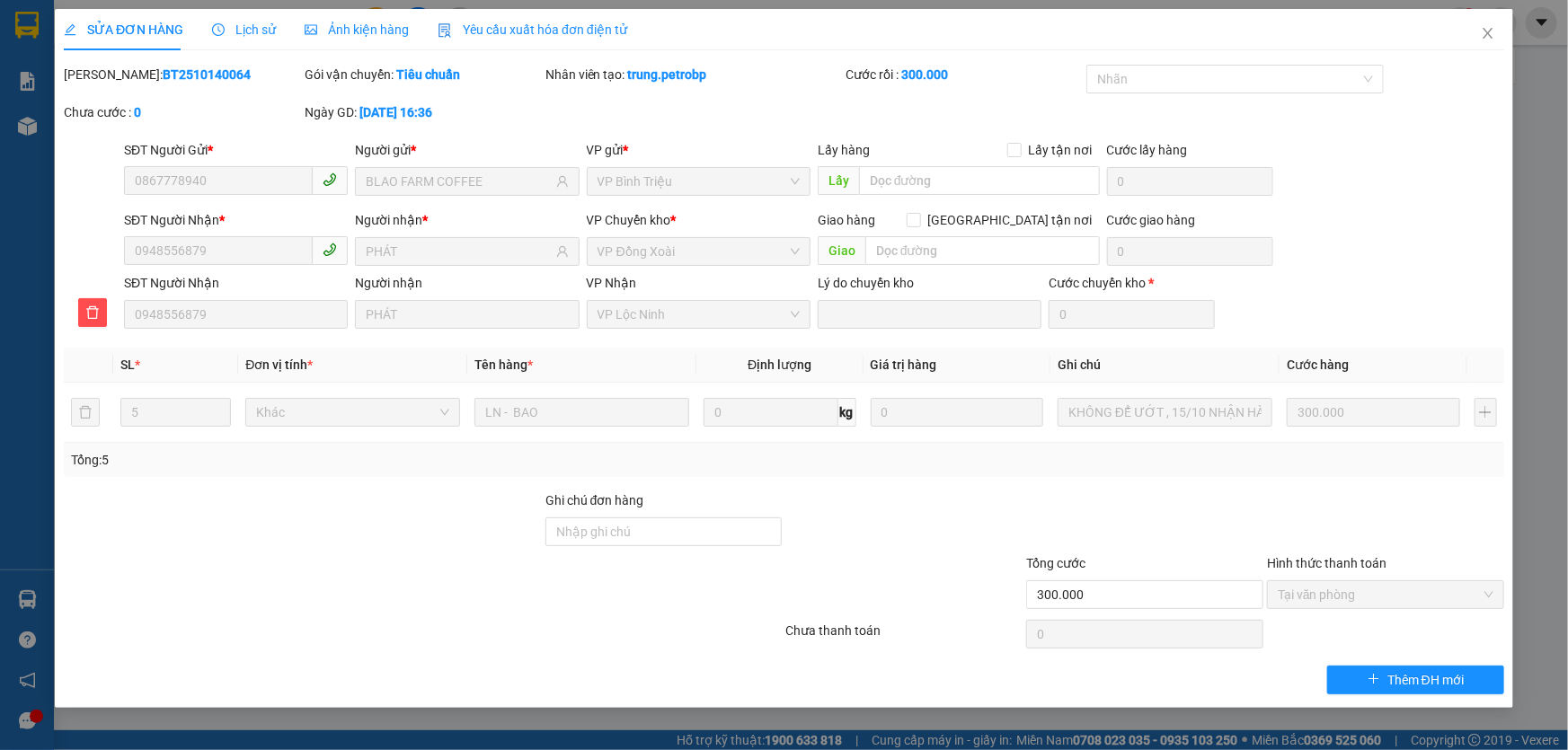
click at [246, 26] on span "Lịch sử" at bounding box center [243, 29] width 64 height 14
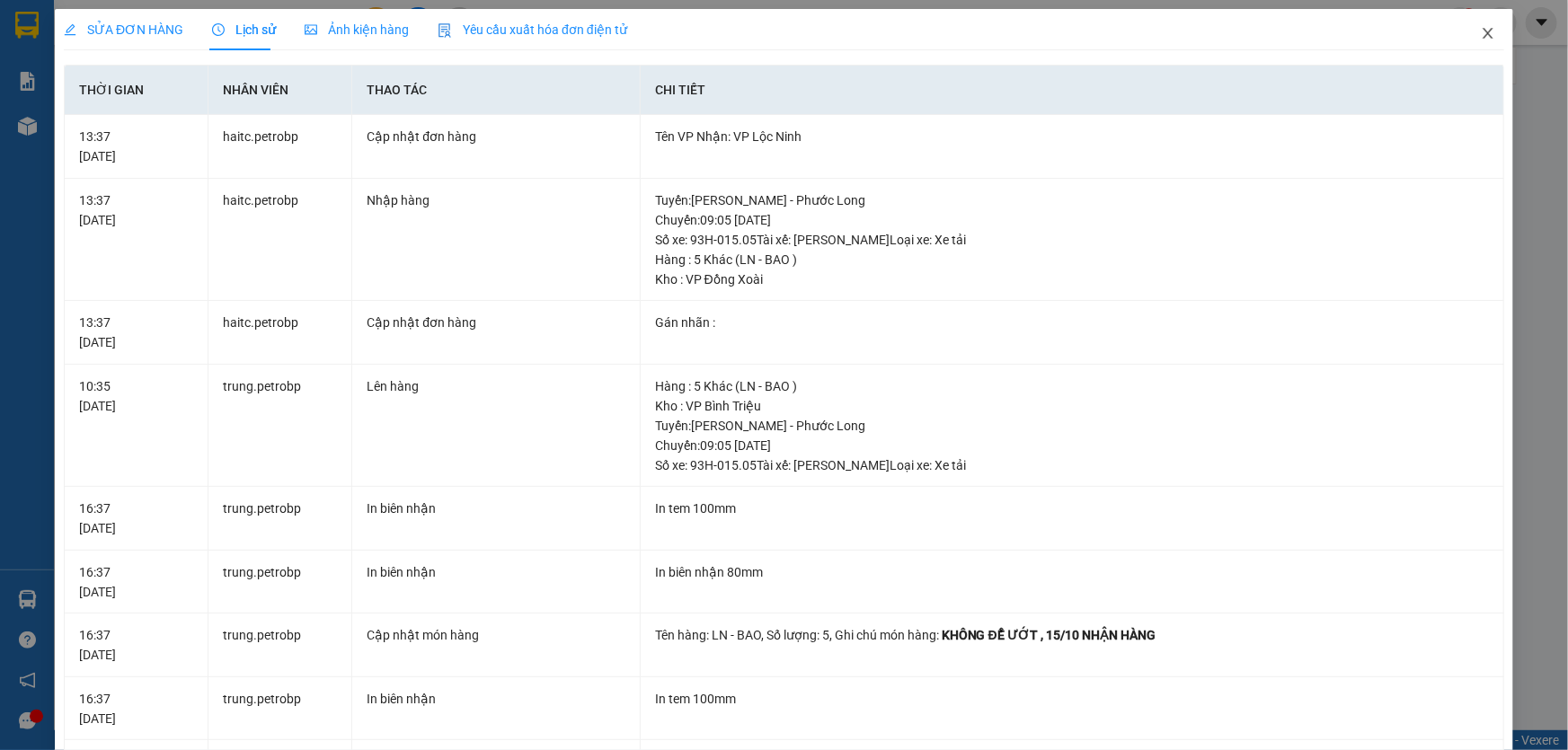
click at [1481, 39] on icon "close" at bounding box center [1487, 33] width 14 height 14
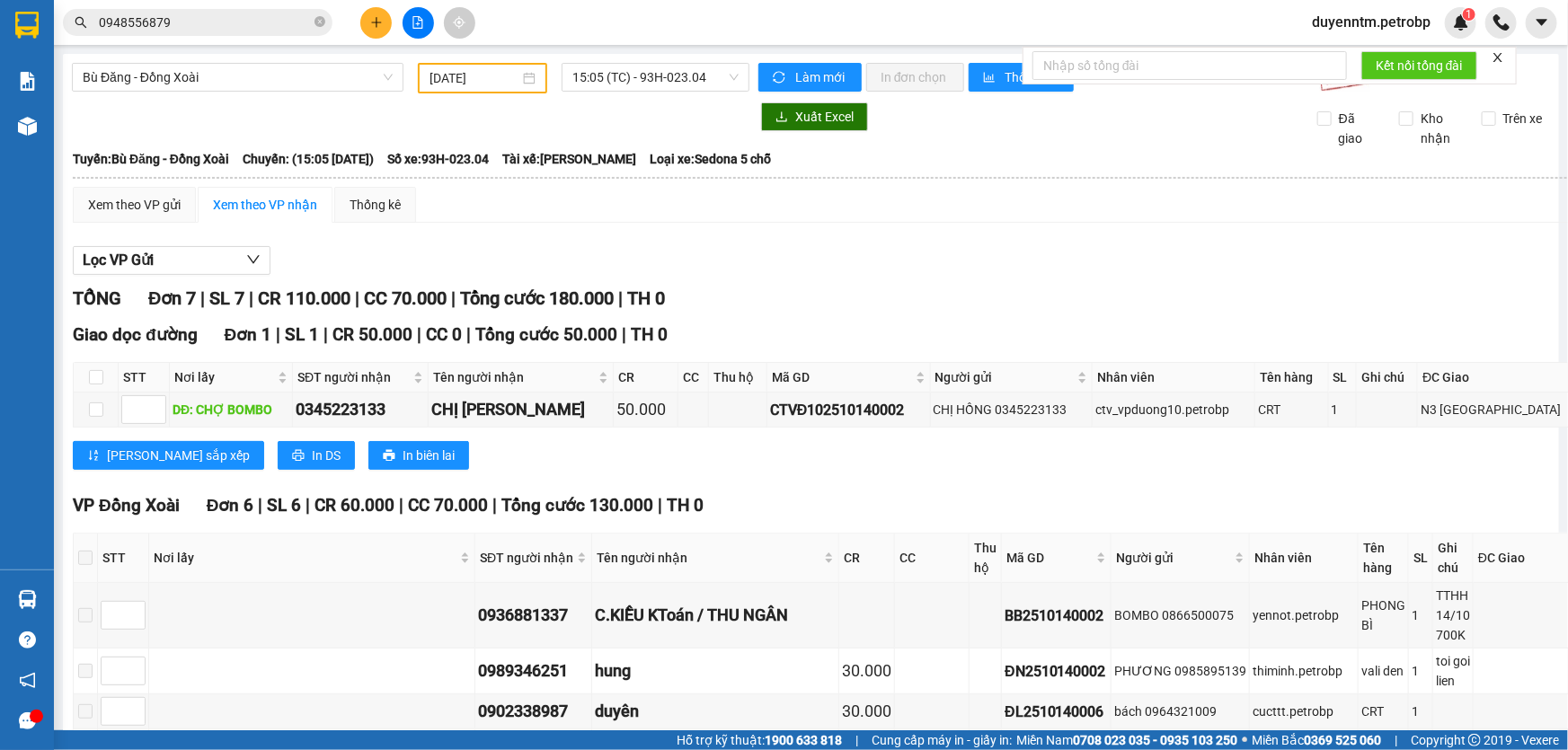
click at [215, 15] on input "0948556879" at bounding box center [204, 22] width 212 height 20
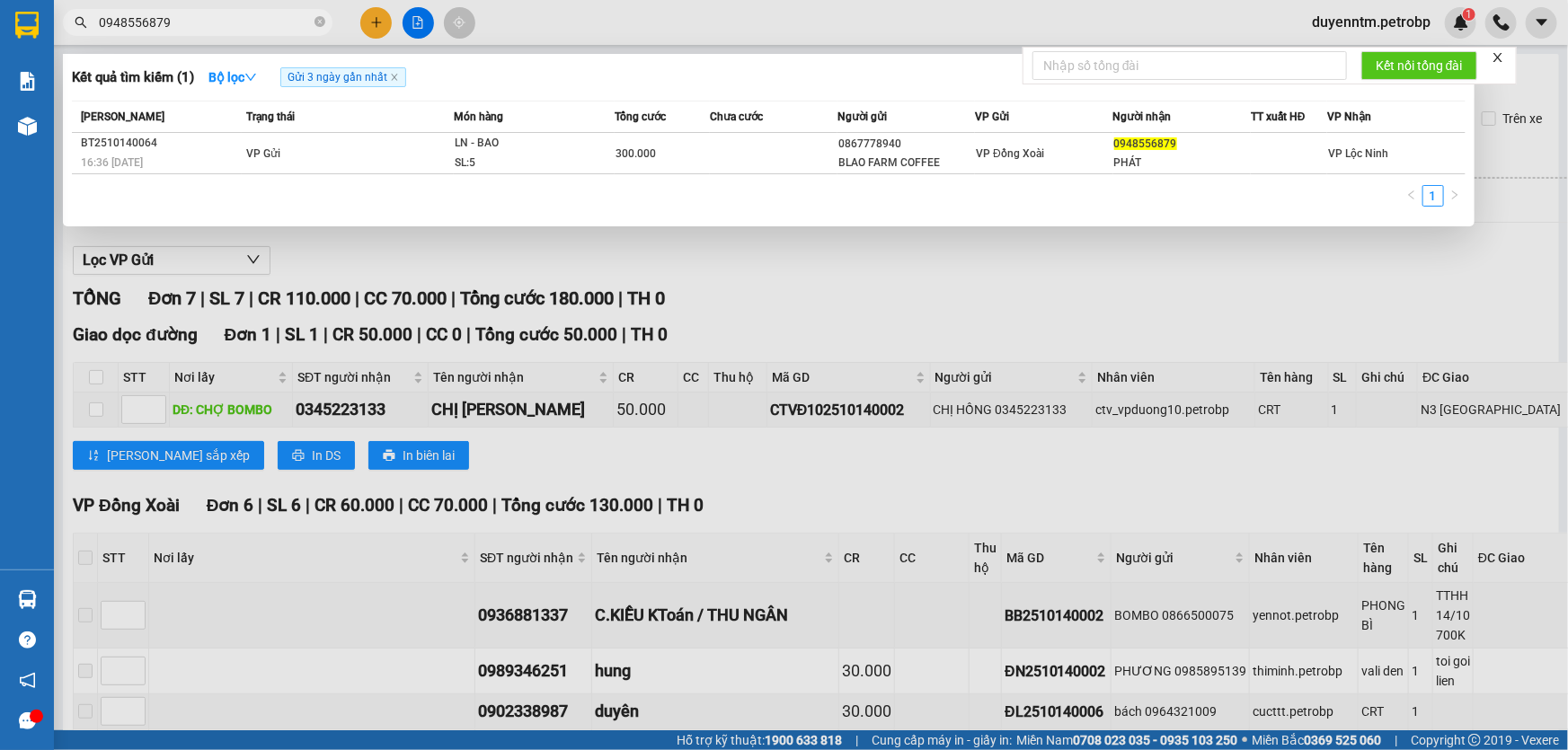
click at [847, 280] on div at bounding box center [784, 375] width 1568 height 750
click at [318, 18] on icon "close-circle" at bounding box center [319, 21] width 11 height 11
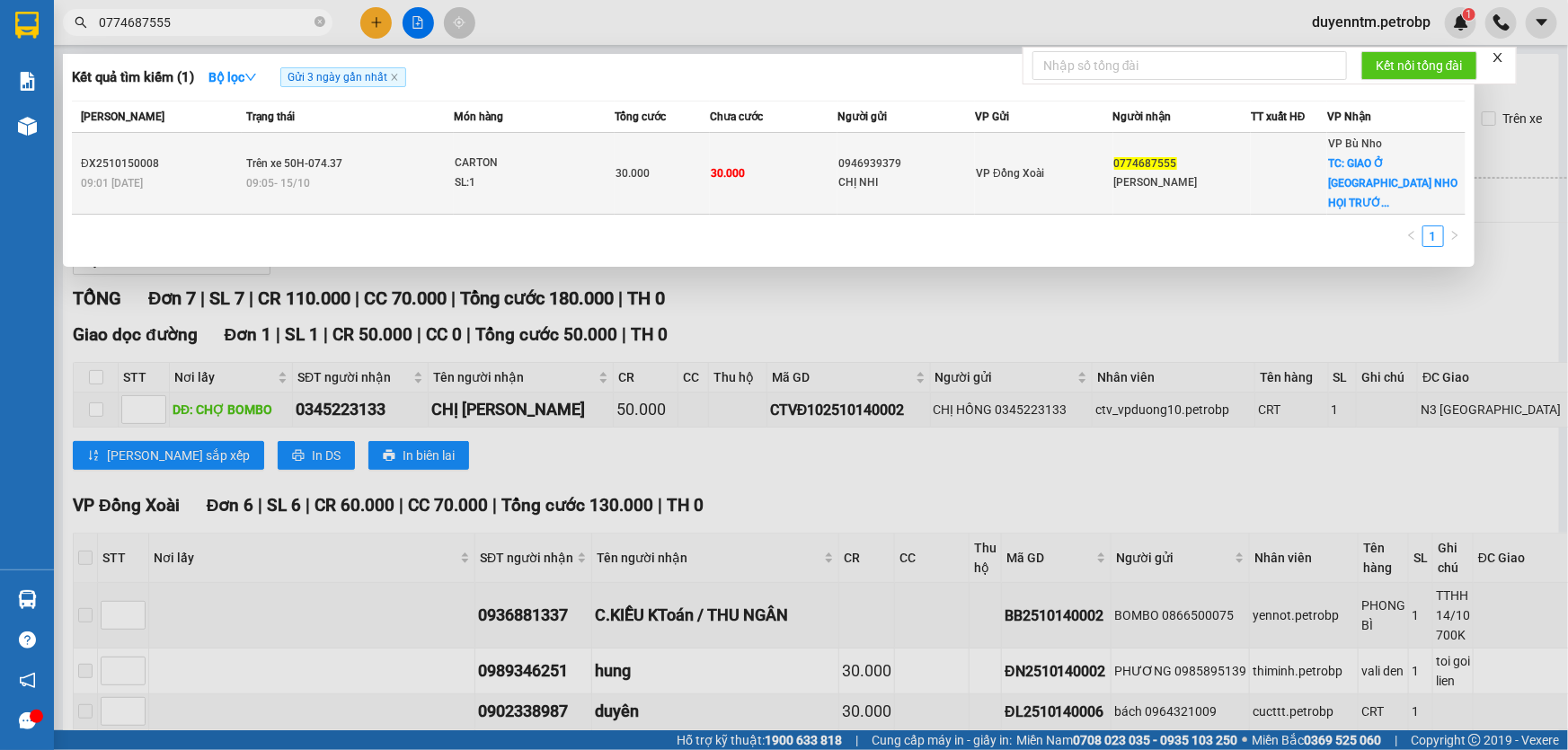
type input "0774687555"
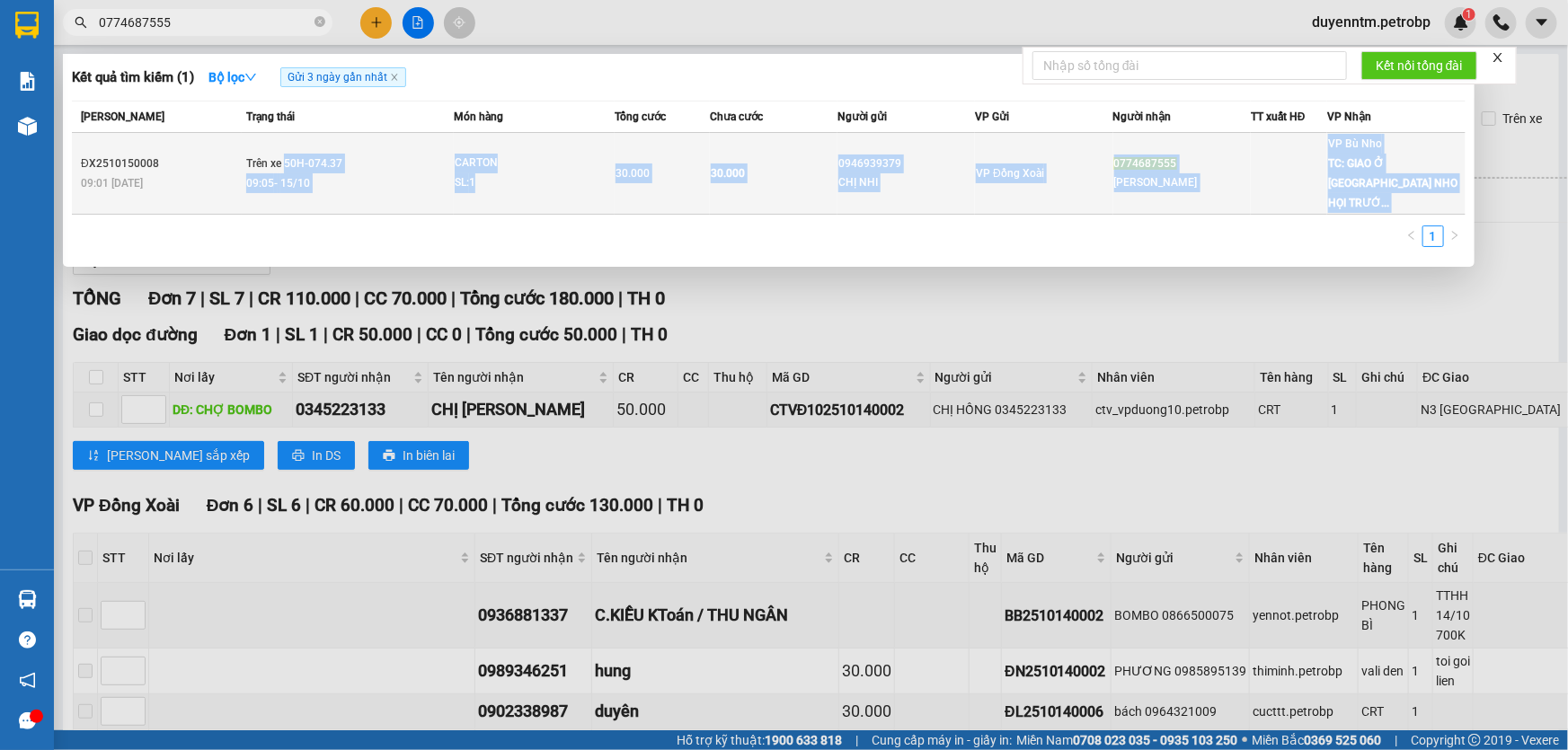
click at [286, 158] on td "Trên xe 50H-074.37 09:05 [DATE]" at bounding box center [347, 173] width 212 height 81
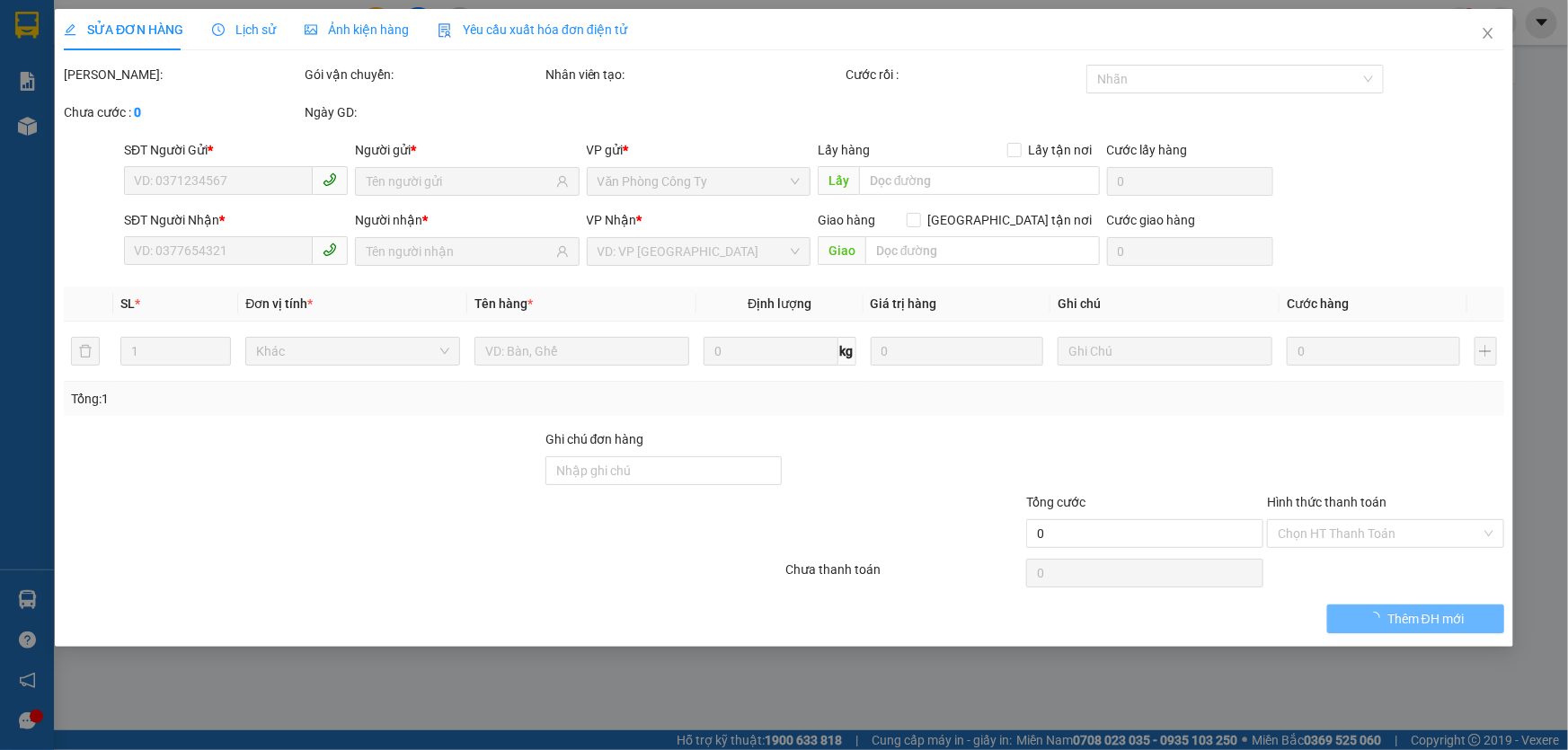
type input "0946939379"
type input "CHỊ NHI"
type input "0774687555"
type input "[PERSON_NAME]"
checkbox input "true"
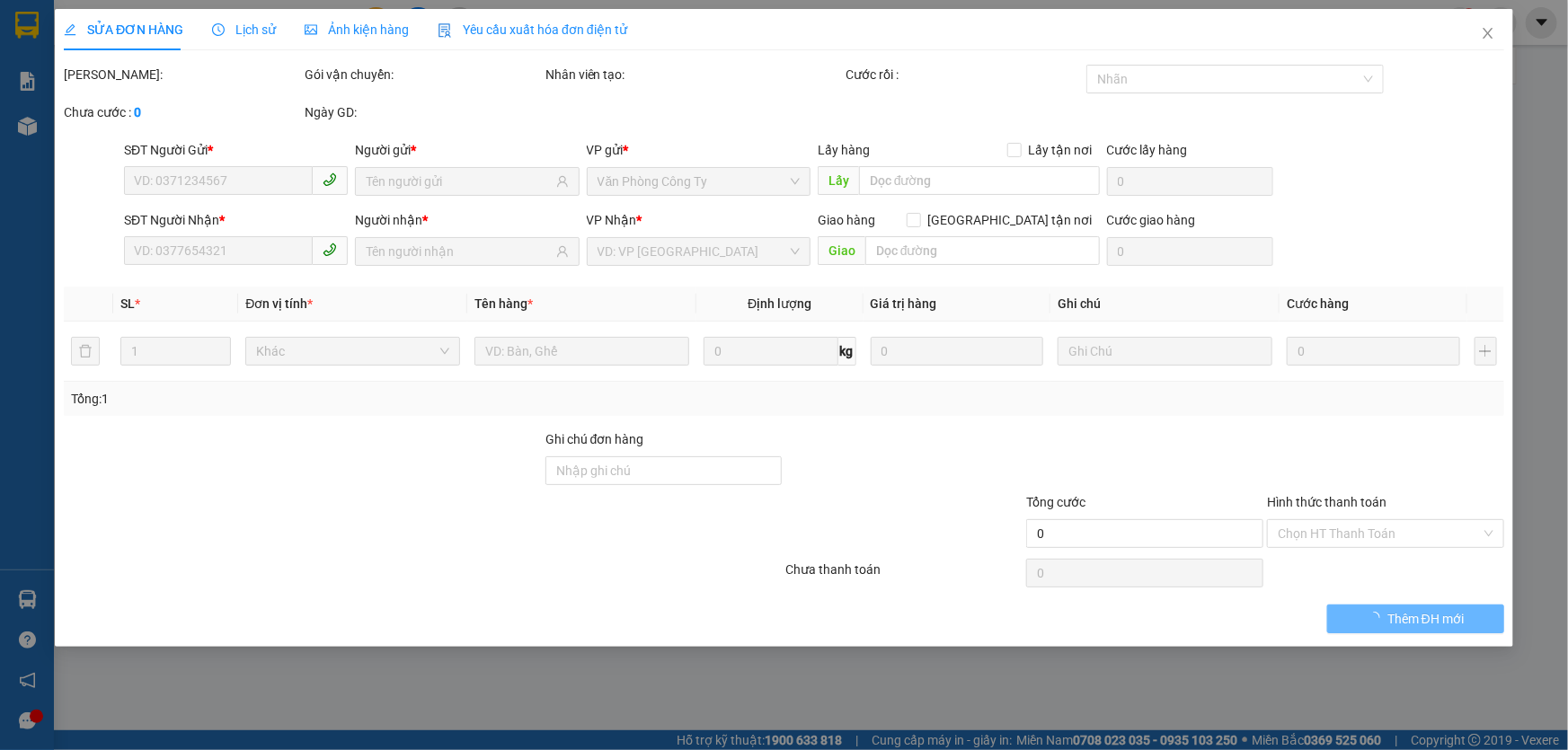
type input "GIAO Ở [GEOGRAPHIC_DATA] HỌI TRƯỚC 15P"
type input "30.000"
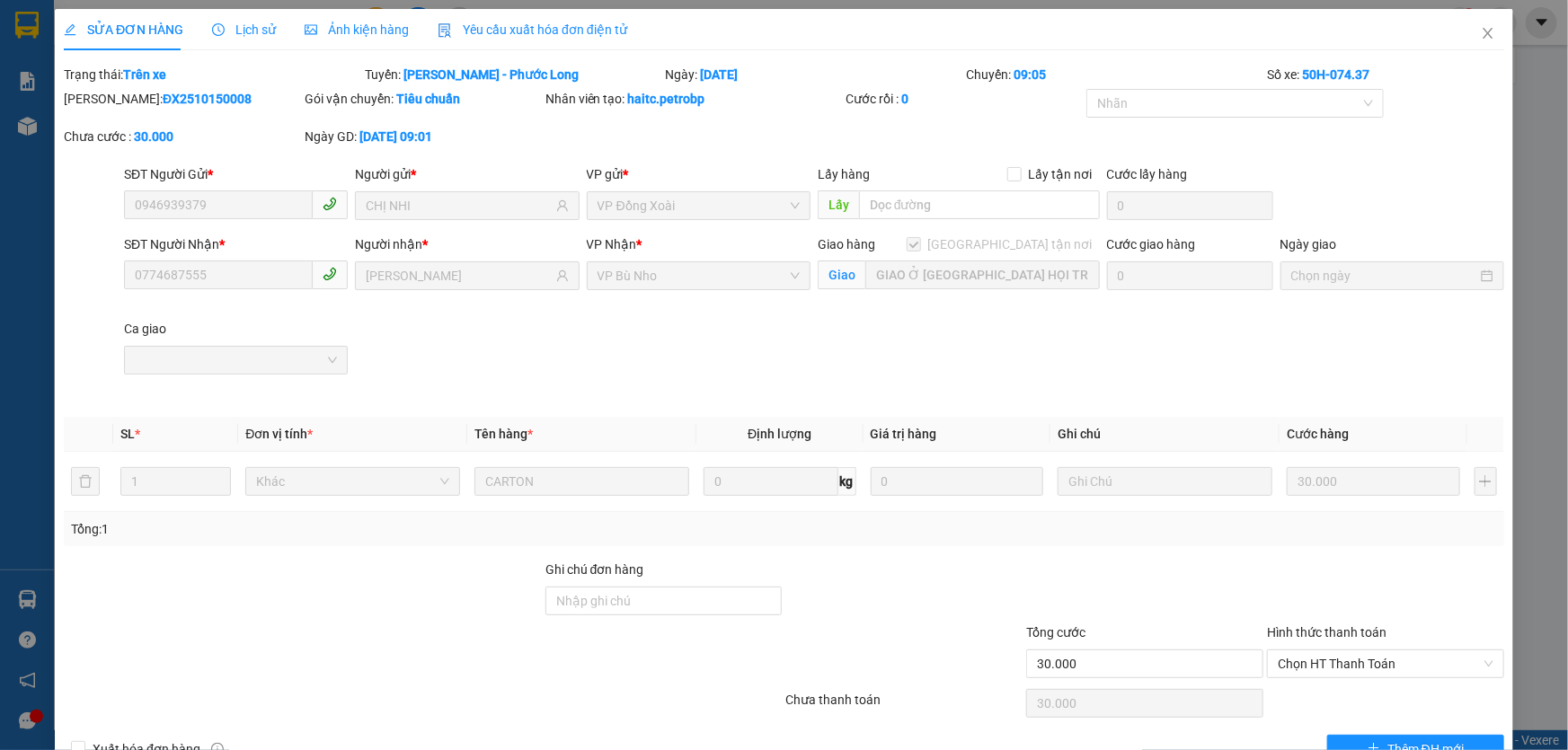
click at [250, 28] on span "Lịch sử" at bounding box center [243, 29] width 64 height 14
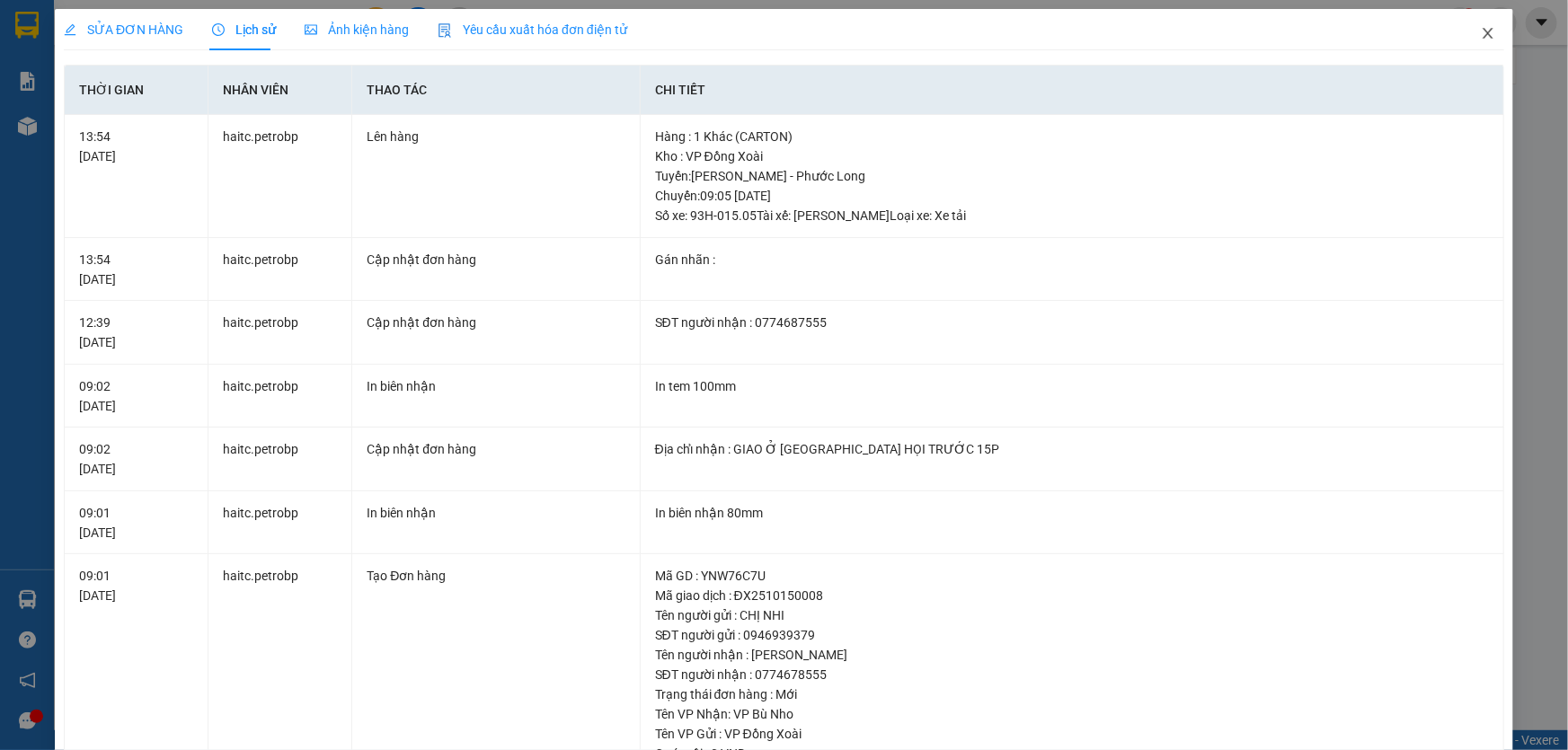
click at [1481, 39] on icon "close" at bounding box center [1487, 33] width 14 height 14
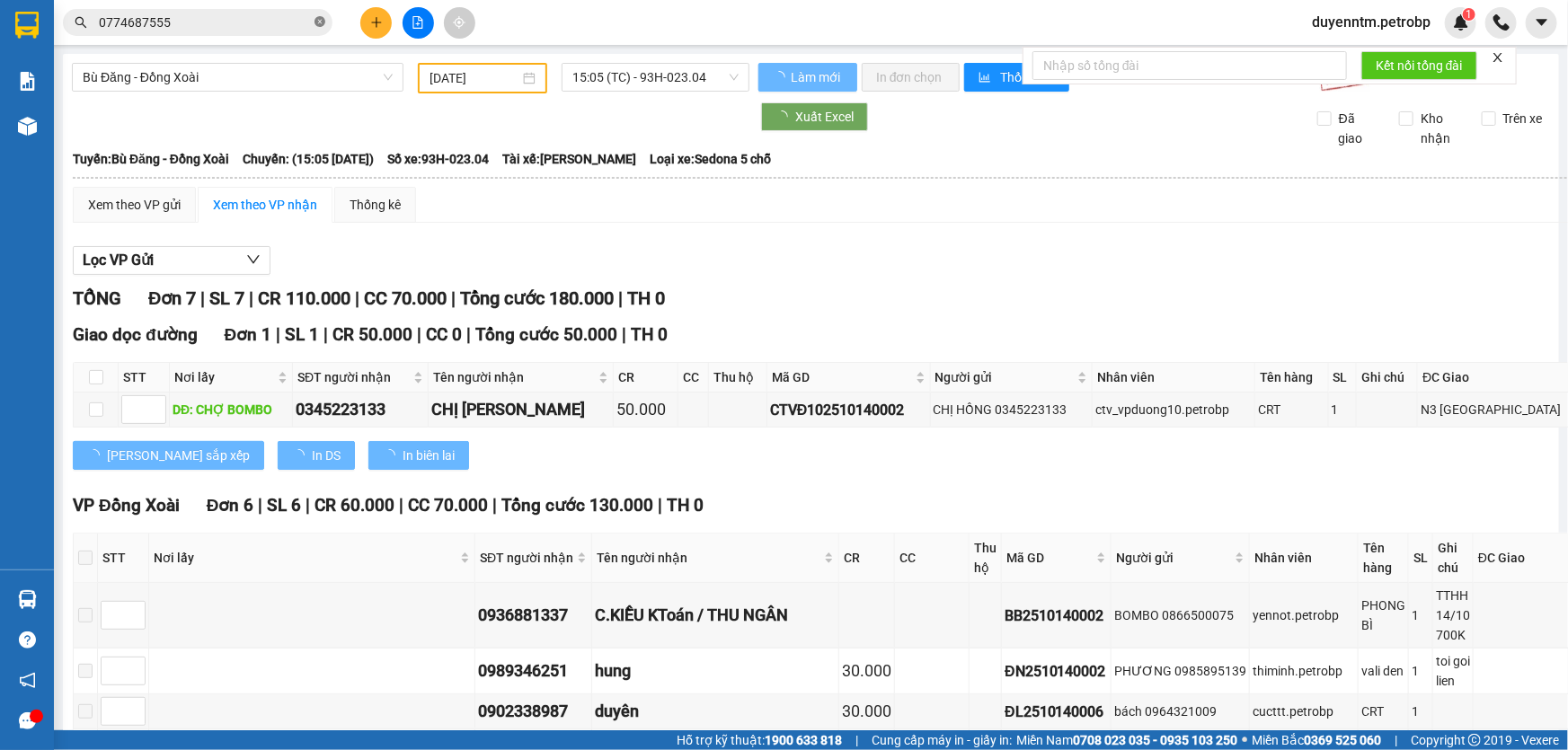
click at [320, 23] on icon "close-circle" at bounding box center [319, 21] width 11 height 11
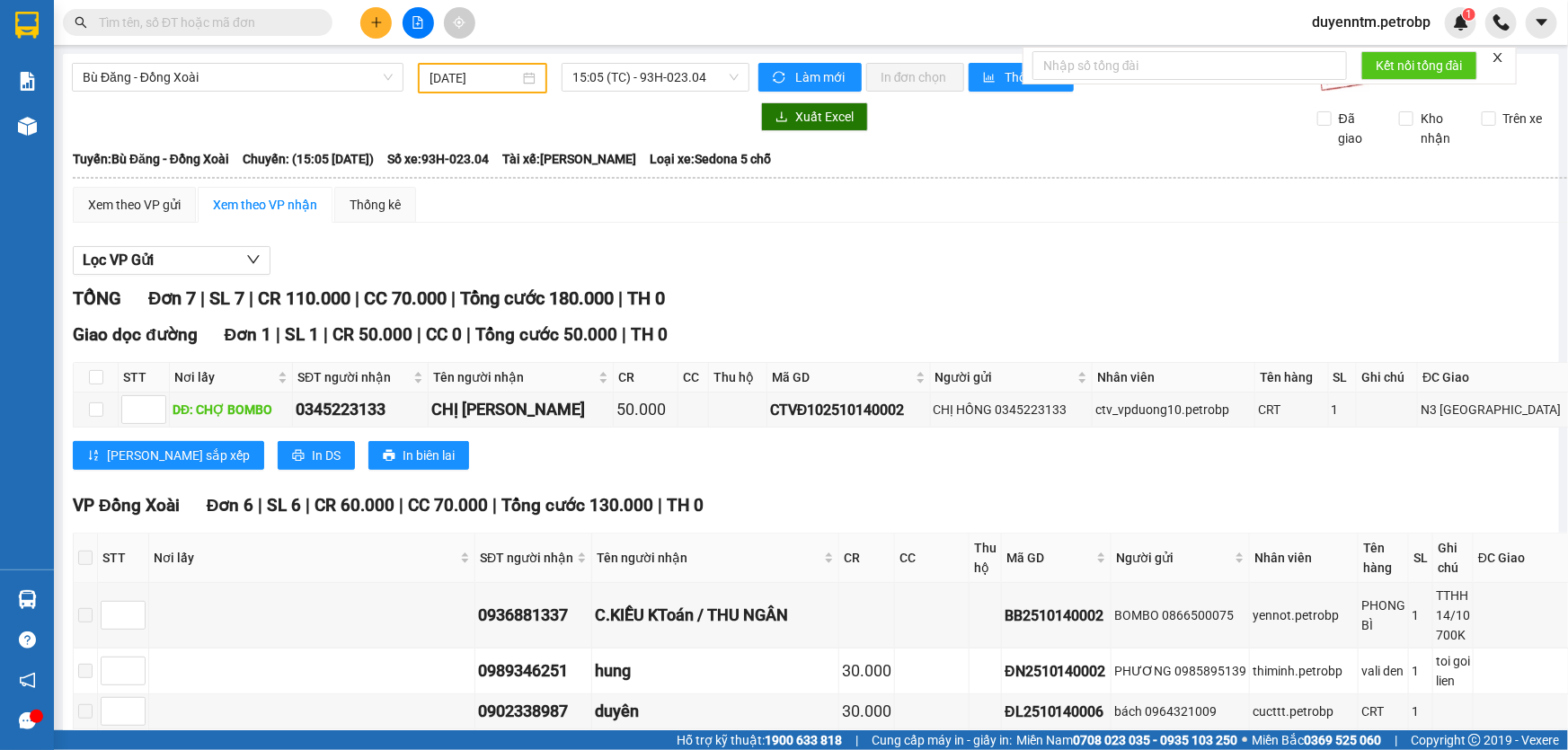
click at [256, 22] on input "text" at bounding box center [204, 22] width 212 height 20
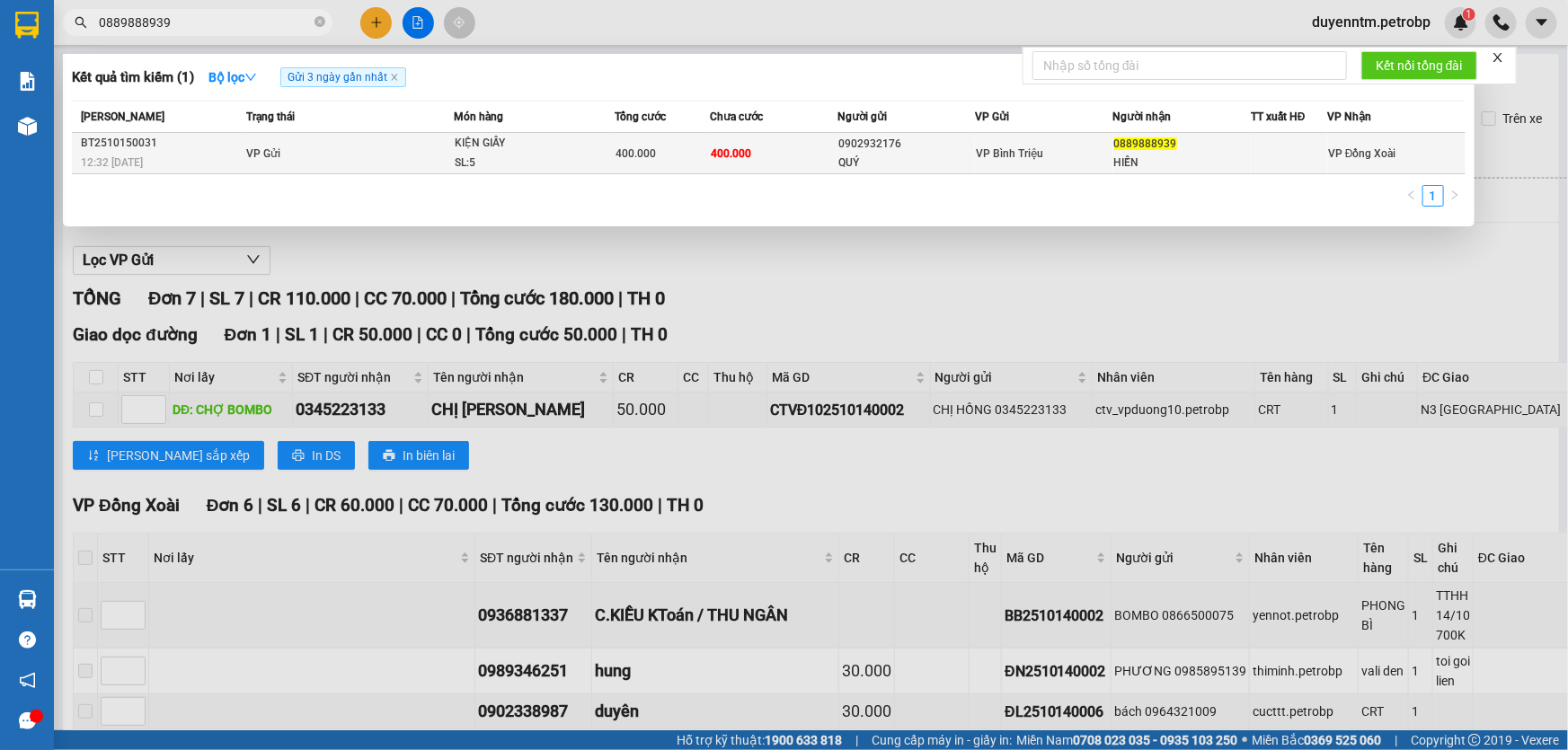
type input "0889888939"
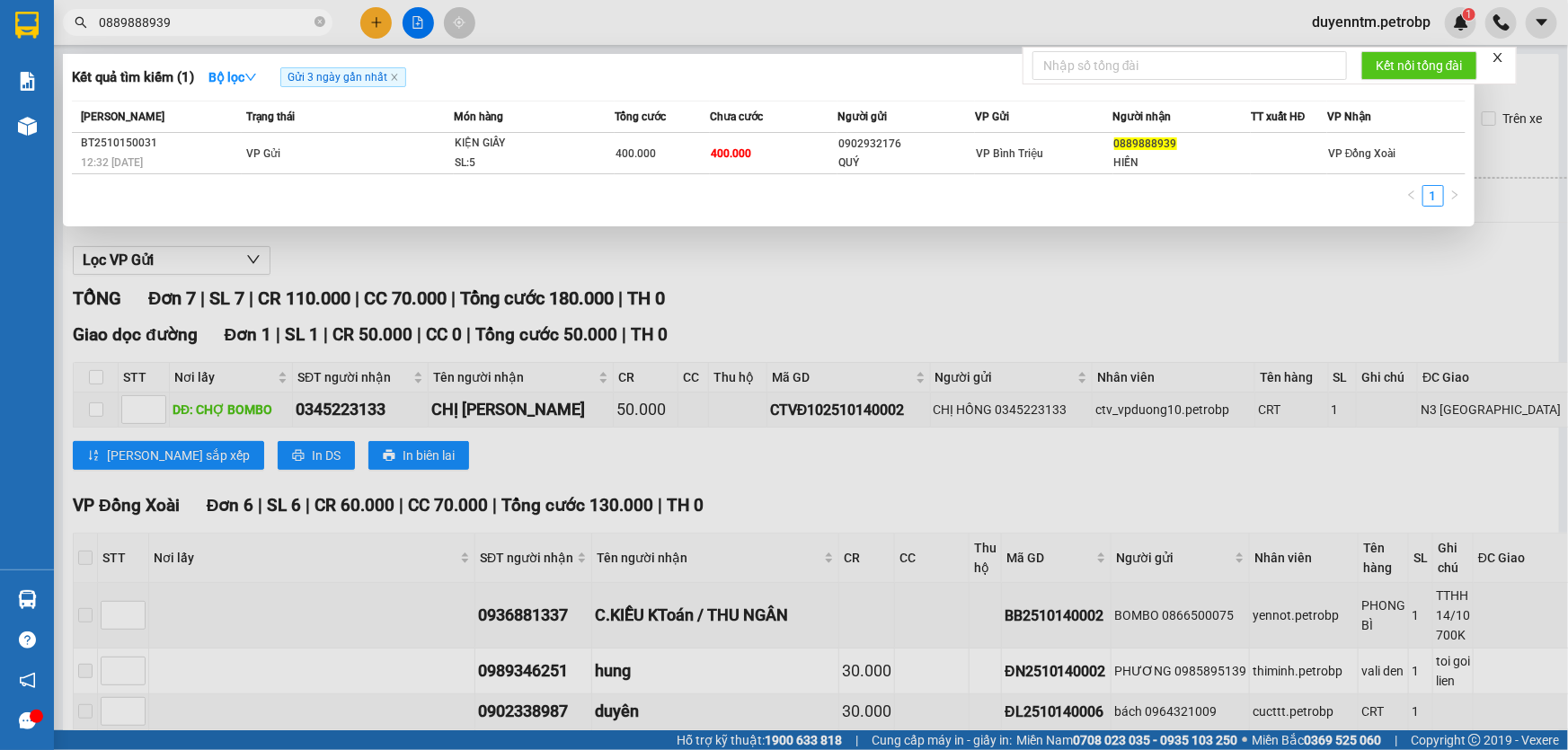
click at [264, 162] on td "VP Gửi" at bounding box center [347, 153] width 212 height 41
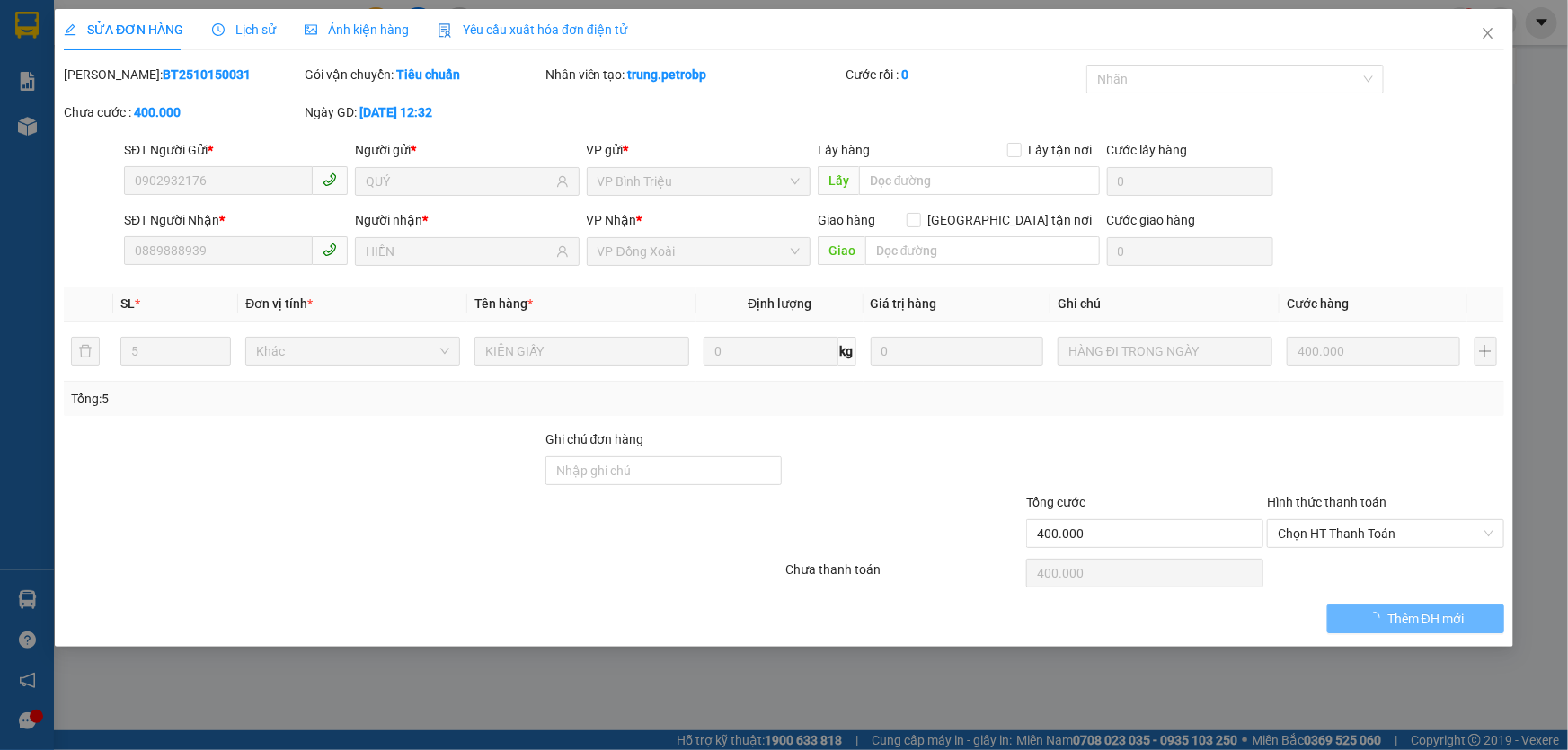
click at [239, 32] on span "Lịch sử" at bounding box center [243, 29] width 64 height 14
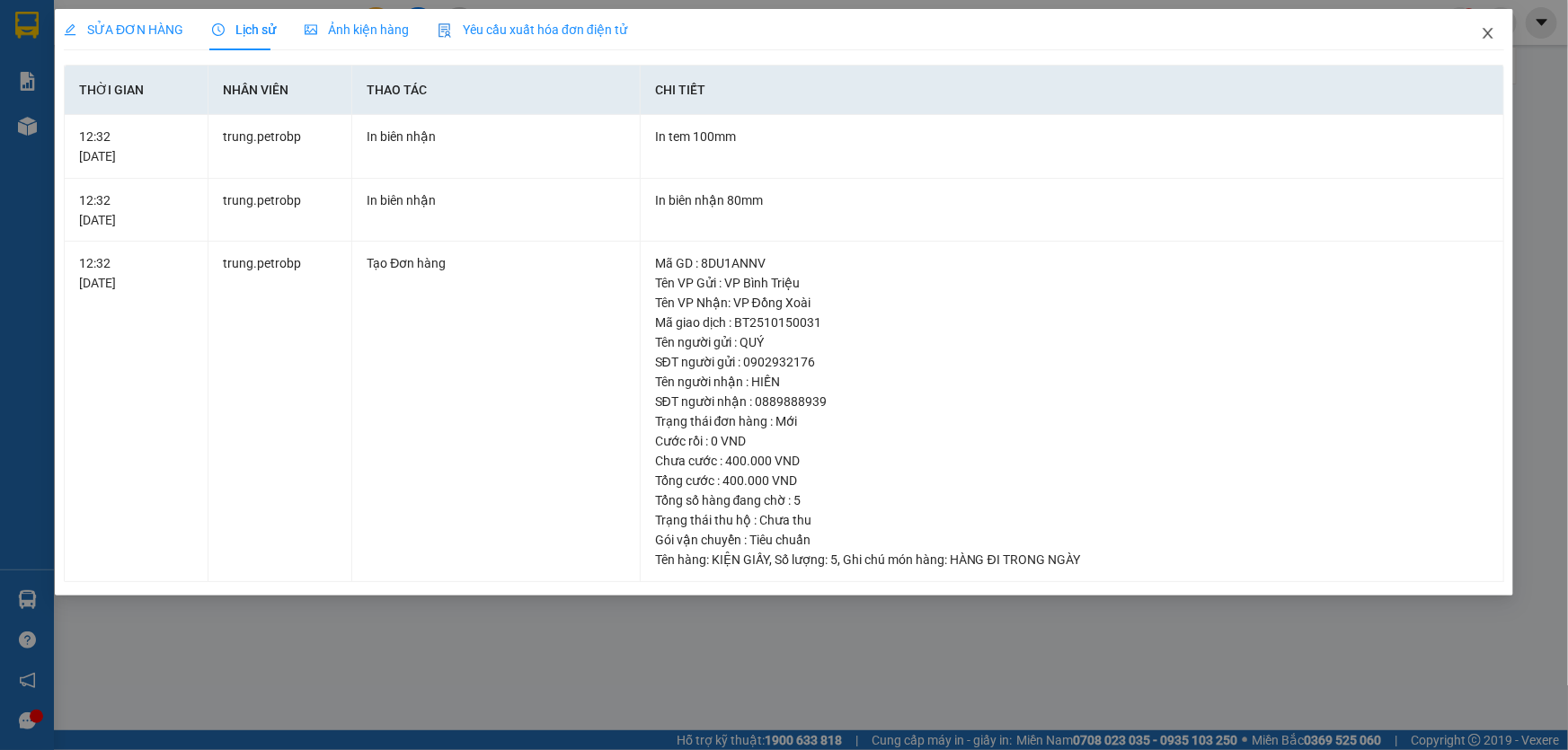
click at [1490, 26] on icon "close" at bounding box center [1487, 33] width 14 height 14
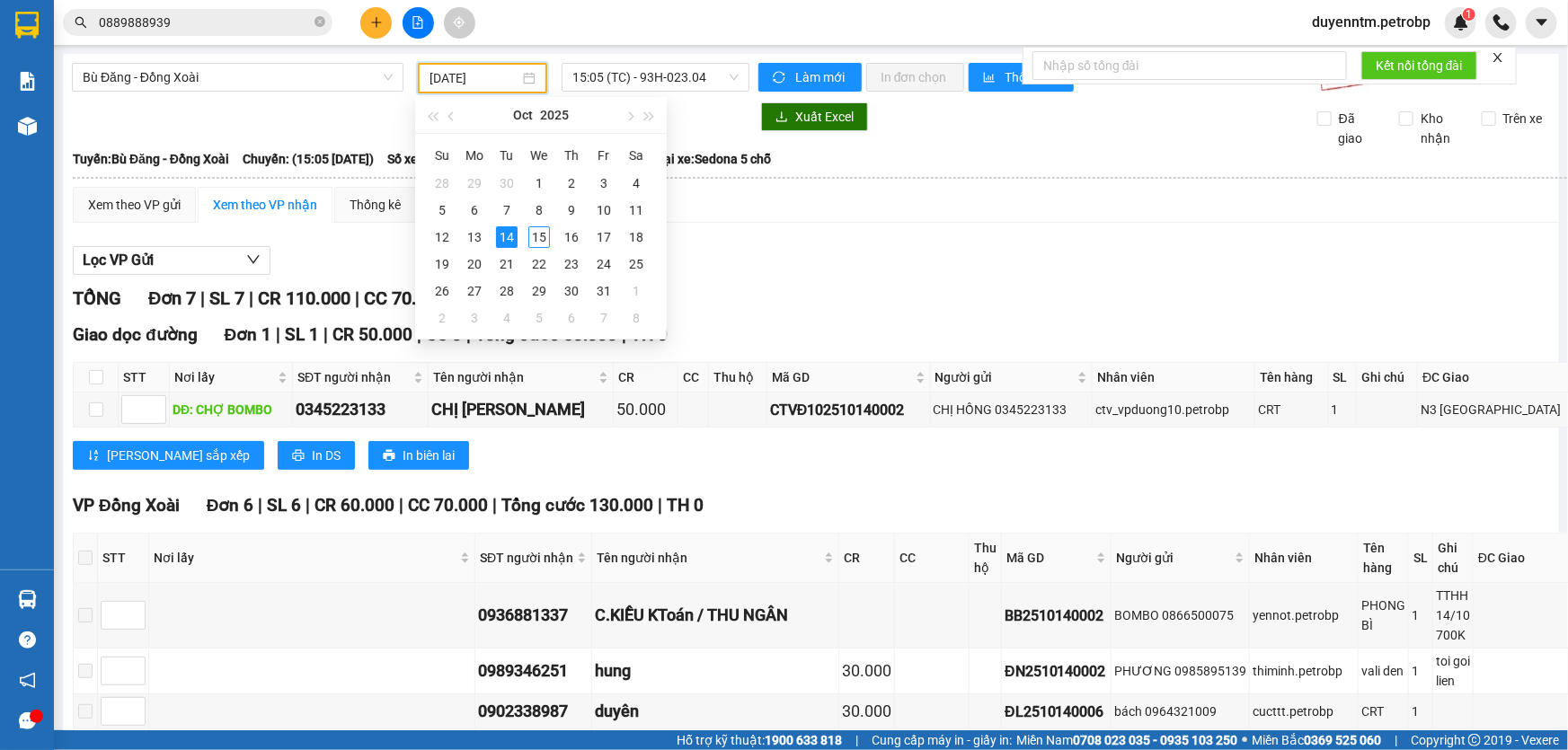
click at [488, 79] on input "[DATE]" at bounding box center [474, 78] width 90 height 20
click at [540, 238] on div "15" at bounding box center [539, 237] width 21 height 21
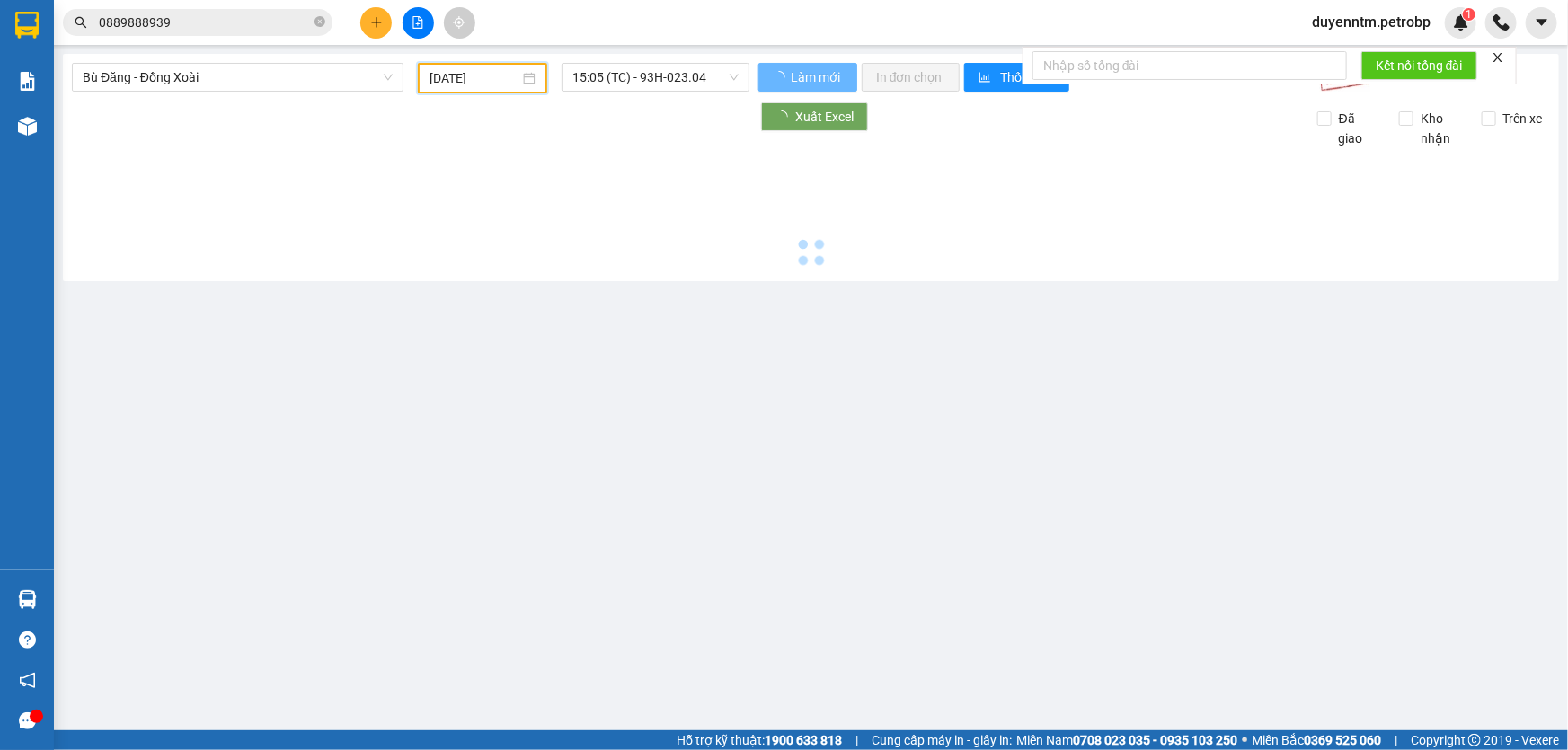
type input "[DATE]"
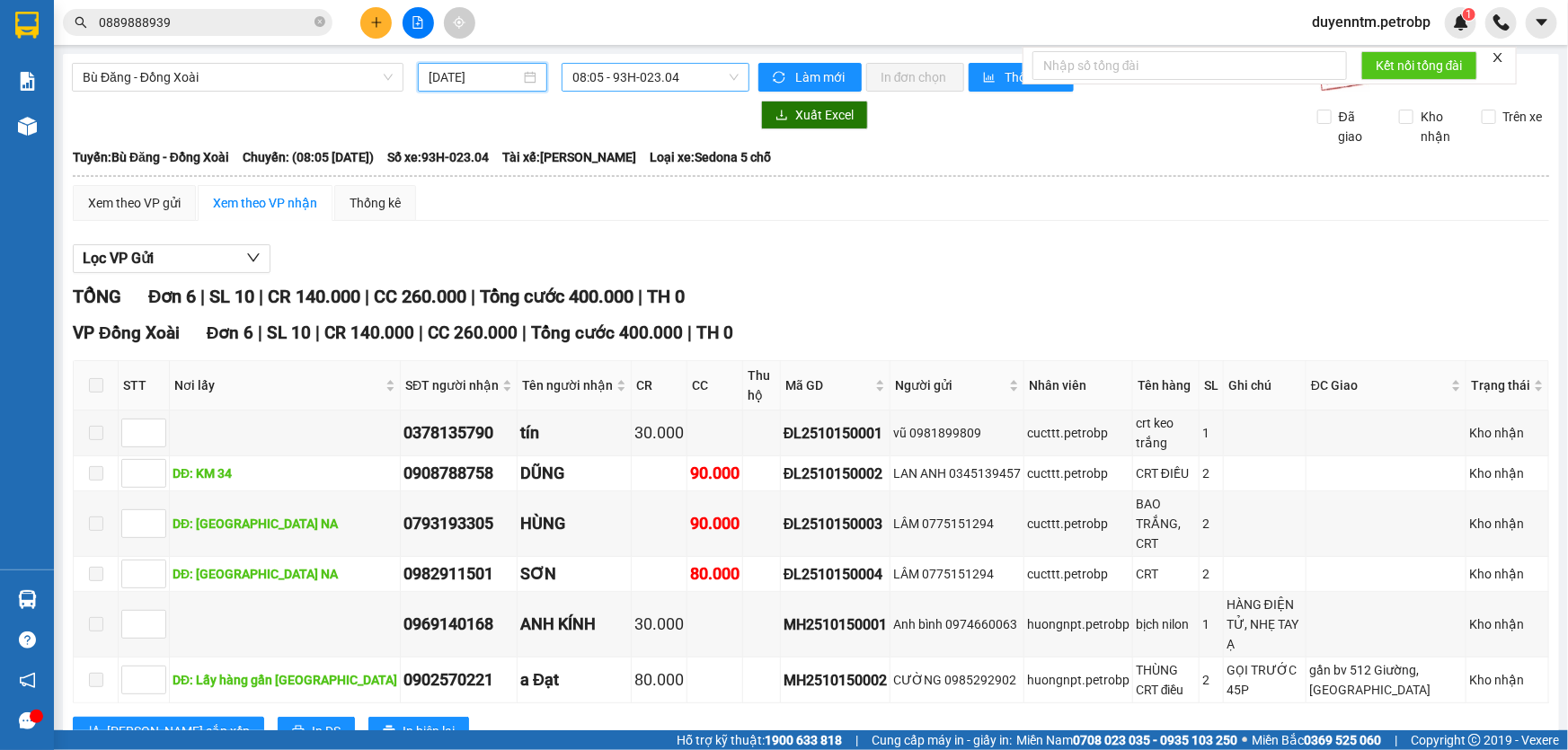
click at [626, 80] on span "08:05 - 93H-023.04" at bounding box center [655, 78] width 166 height 27
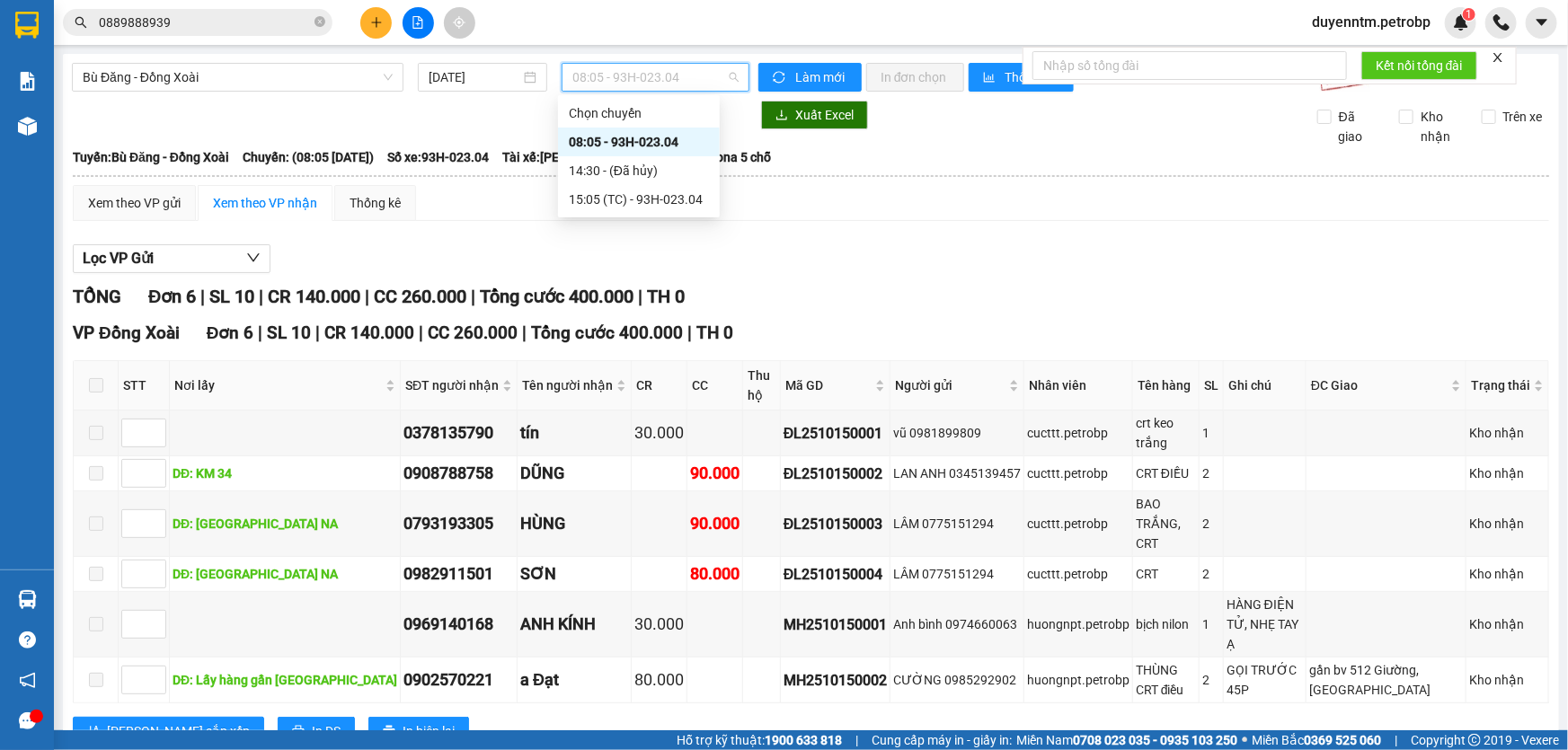
click at [645, 133] on div "08:05 - 93H-023.04" at bounding box center [638, 142] width 140 height 20
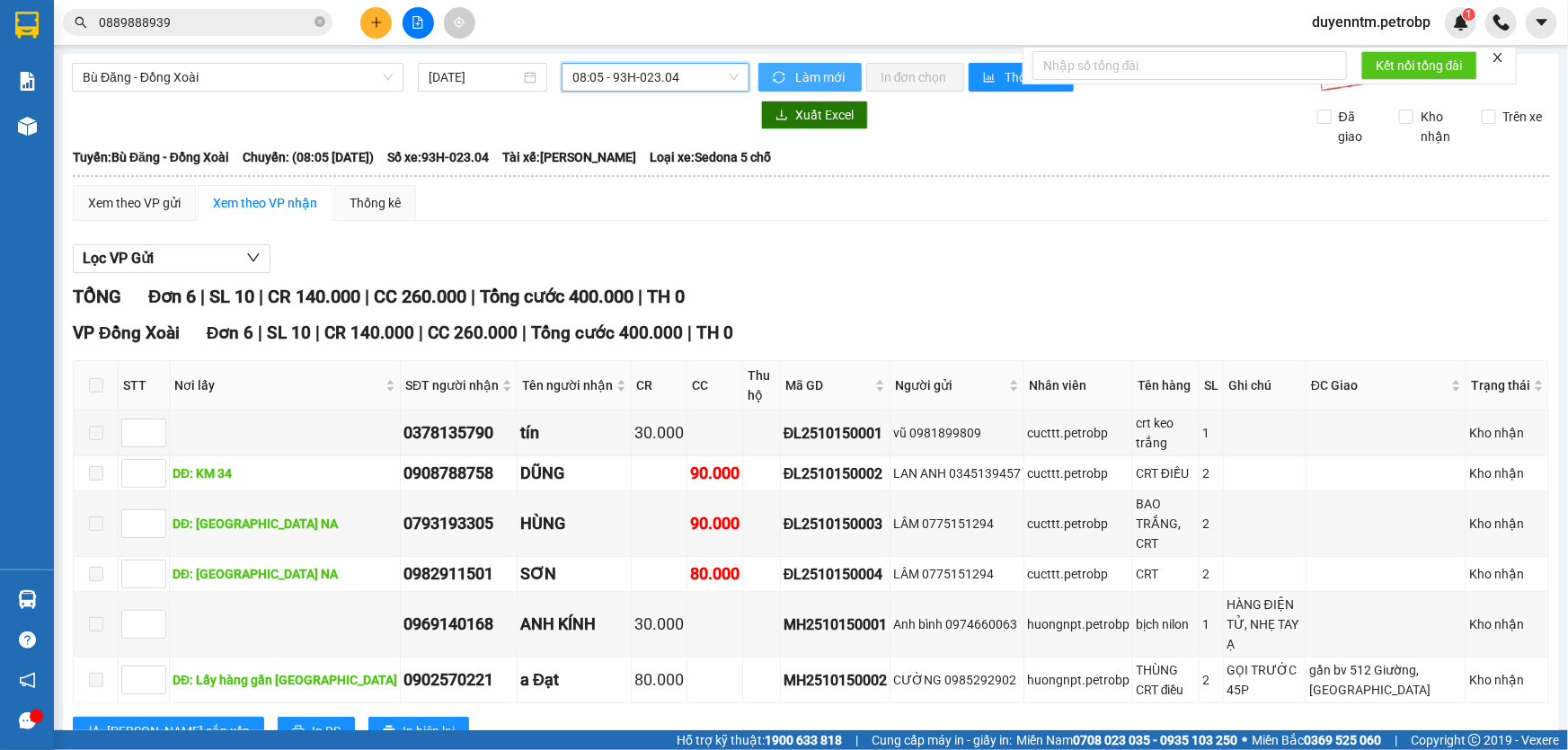
click at [783, 71] on button "Làm mới" at bounding box center [810, 78] width 104 height 29
click at [149, 200] on div "Xem theo VP gửi" at bounding box center [134, 203] width 93 height 20
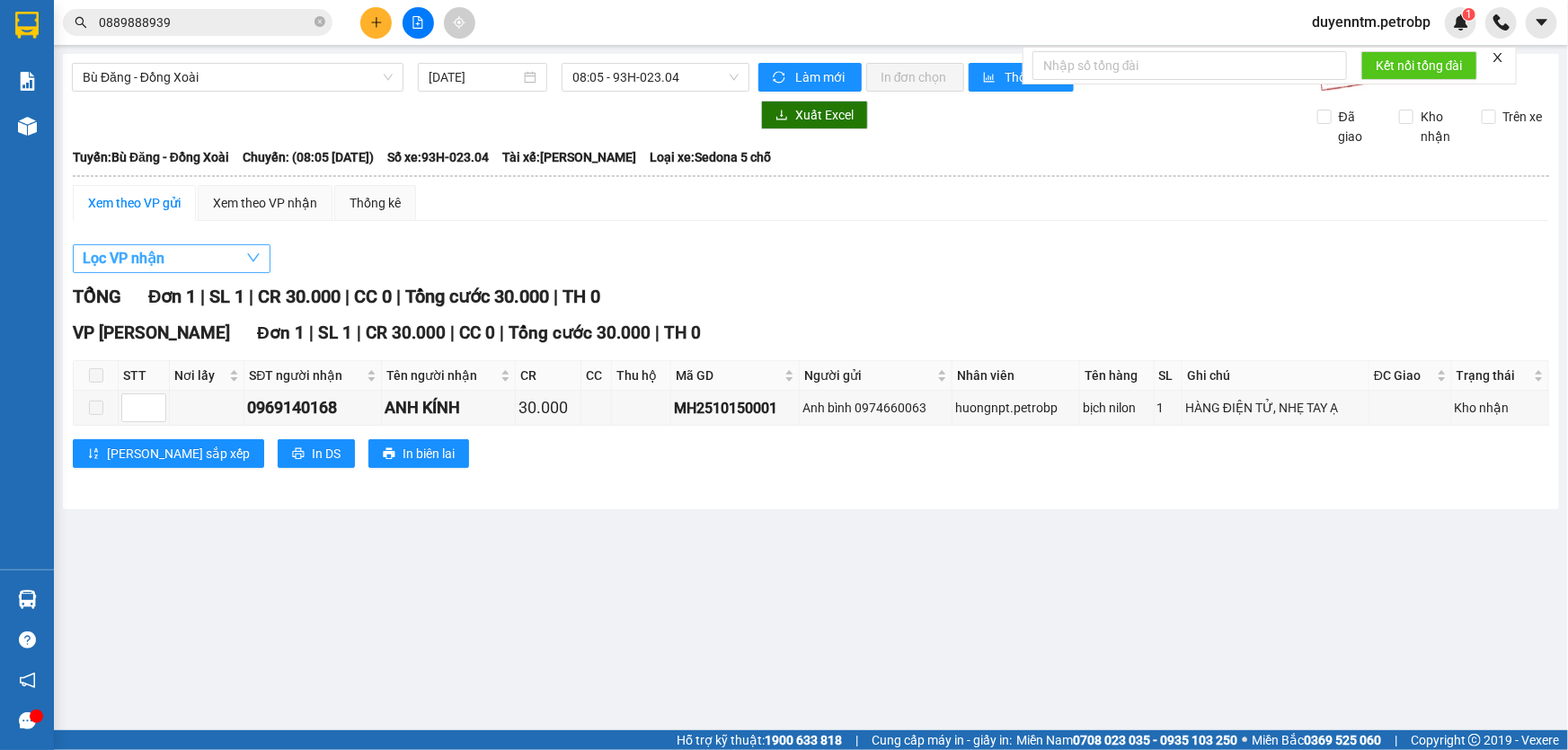
click at [189, 254] on button "Lọc VP nhận" at bounding box center [172, 259] width 197 height 29
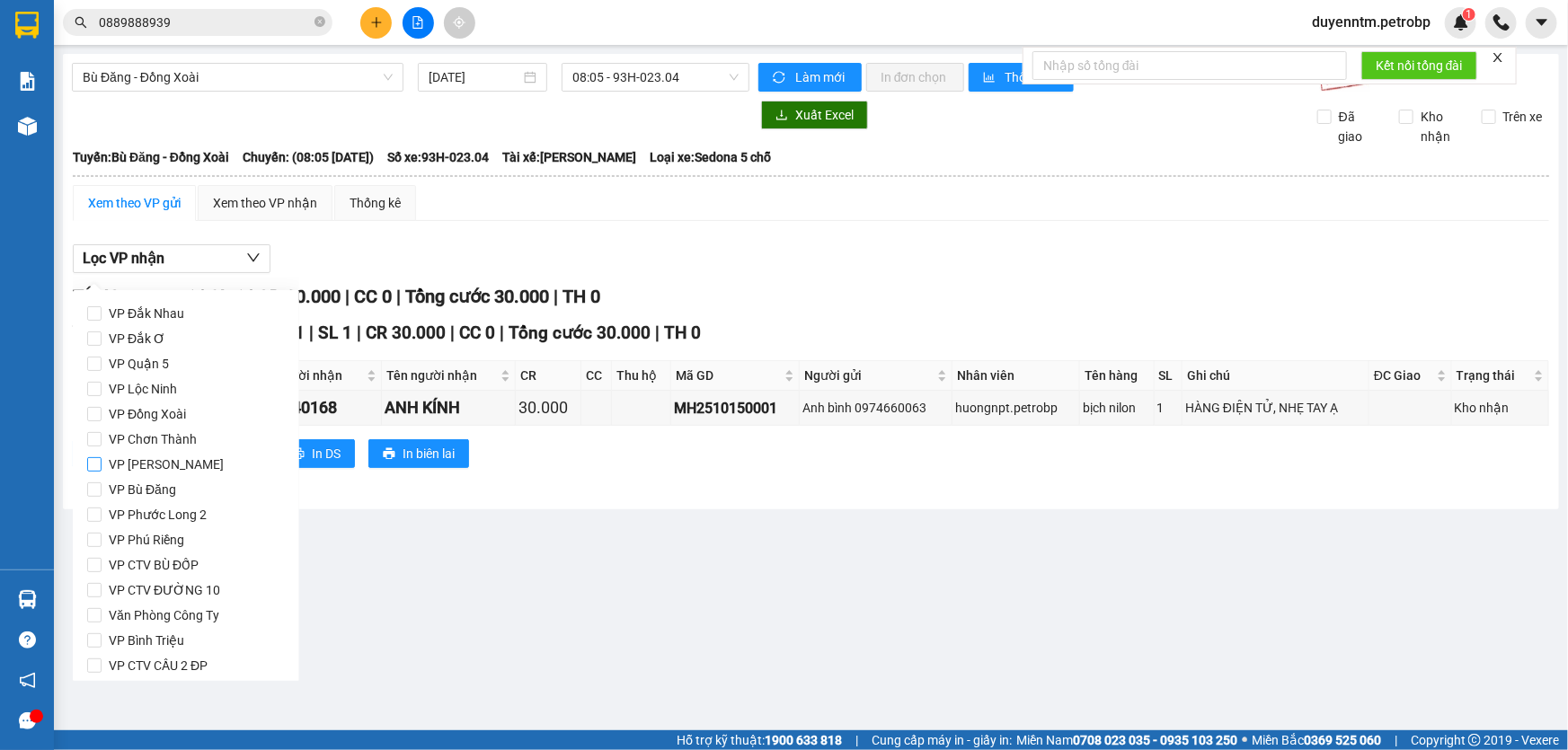
click at [114, 464] on span "VP [PERSON_NAME]" at bounding box center [166, 465] width 129 height 25
click at [102, 464] on input "VP [PERSON_NAME]" at bounding box center [94, 464] width 14 height 14
checkbox input "true"
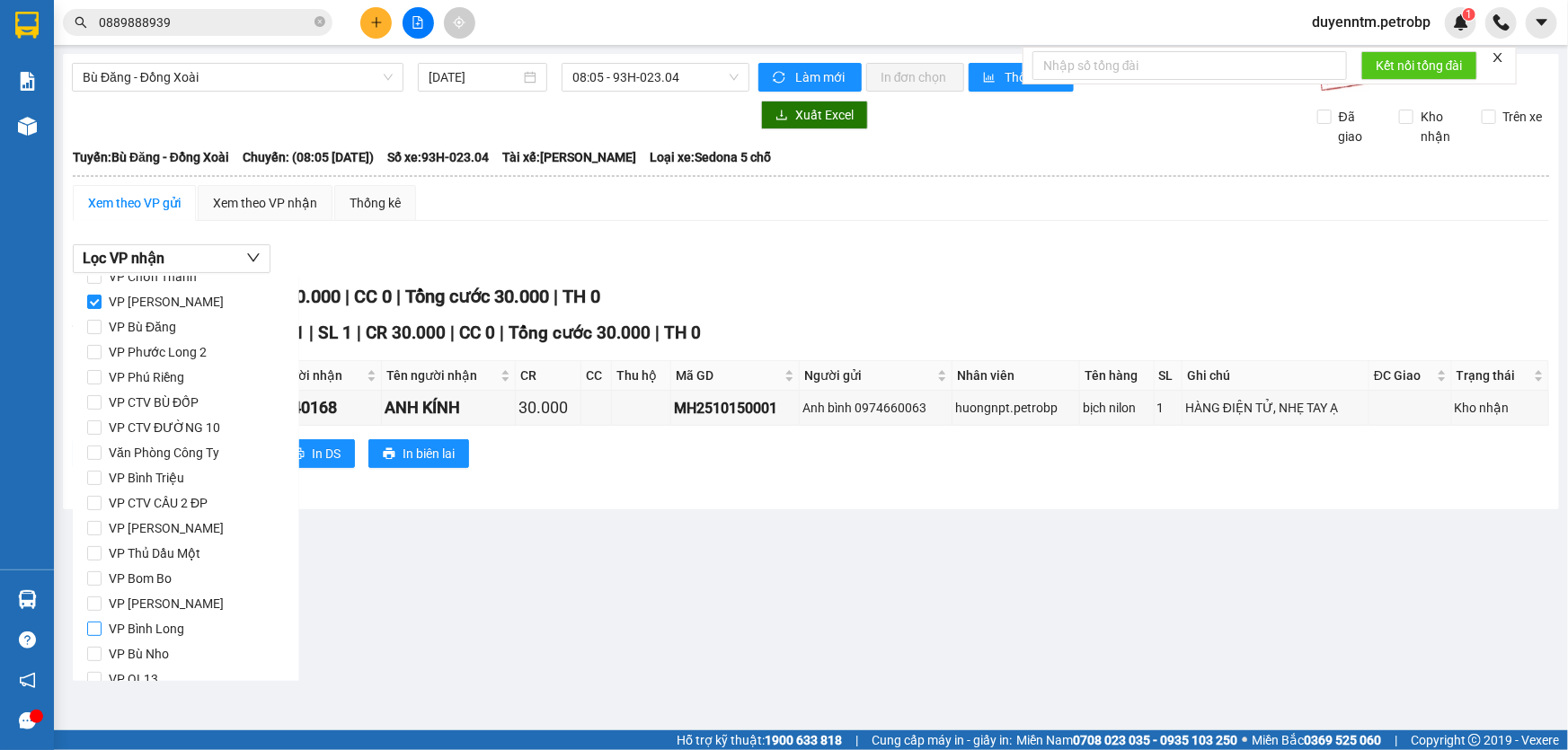
scroll to position [238, 0]
click at [162, 529] on span "VP [PERSON_NAME]" at bounding box center [166, 528] width 129 height 25
click at [102, 529] on input "VP [PERSON_NAME]" at bounding box center [94, 528] width 14 height 14
checkbox input "true"
click at [171, 501] on span "VP Bom Bo" at bounding box center [140, 503] width 78 height 25
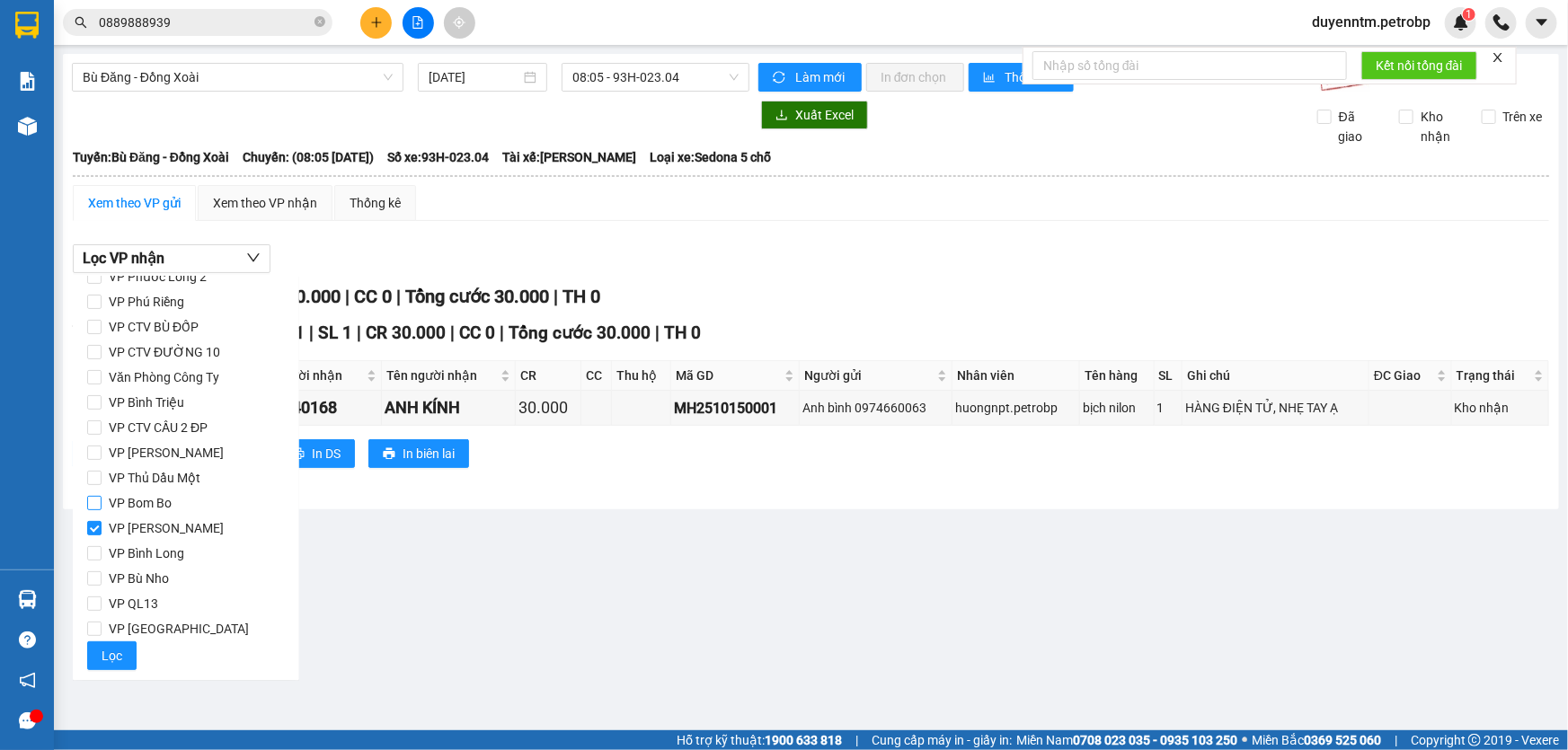
click at [102, 501] on input "VP Bom Bo" at bounding box center [94, 502] width 14 height 14
checkbox input "true"
click at [104, 663] on span "Lọc" at bounding box center [112, 655] width 21 height 20
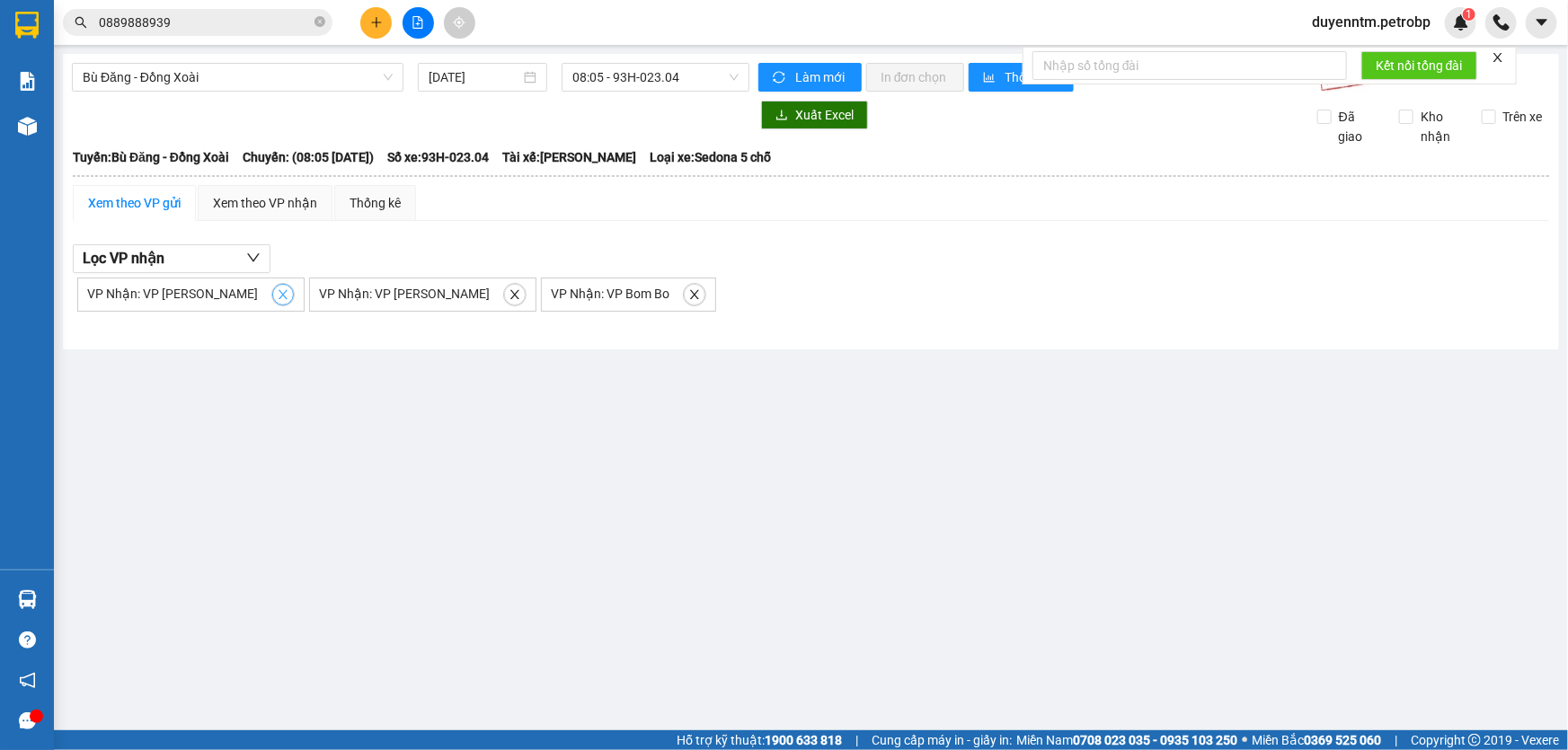
click at [277, 288] on icon "close" at bounding box center [283, 294] width 12 height 12
checkbox input "false"
click at [277, 290] on icon "close" at bounding box center [283, 294] width 12 height 12
checkbox input "false"
click at [234, 294] on icon "close" at bounding box center [230, 294] width 12 height 12
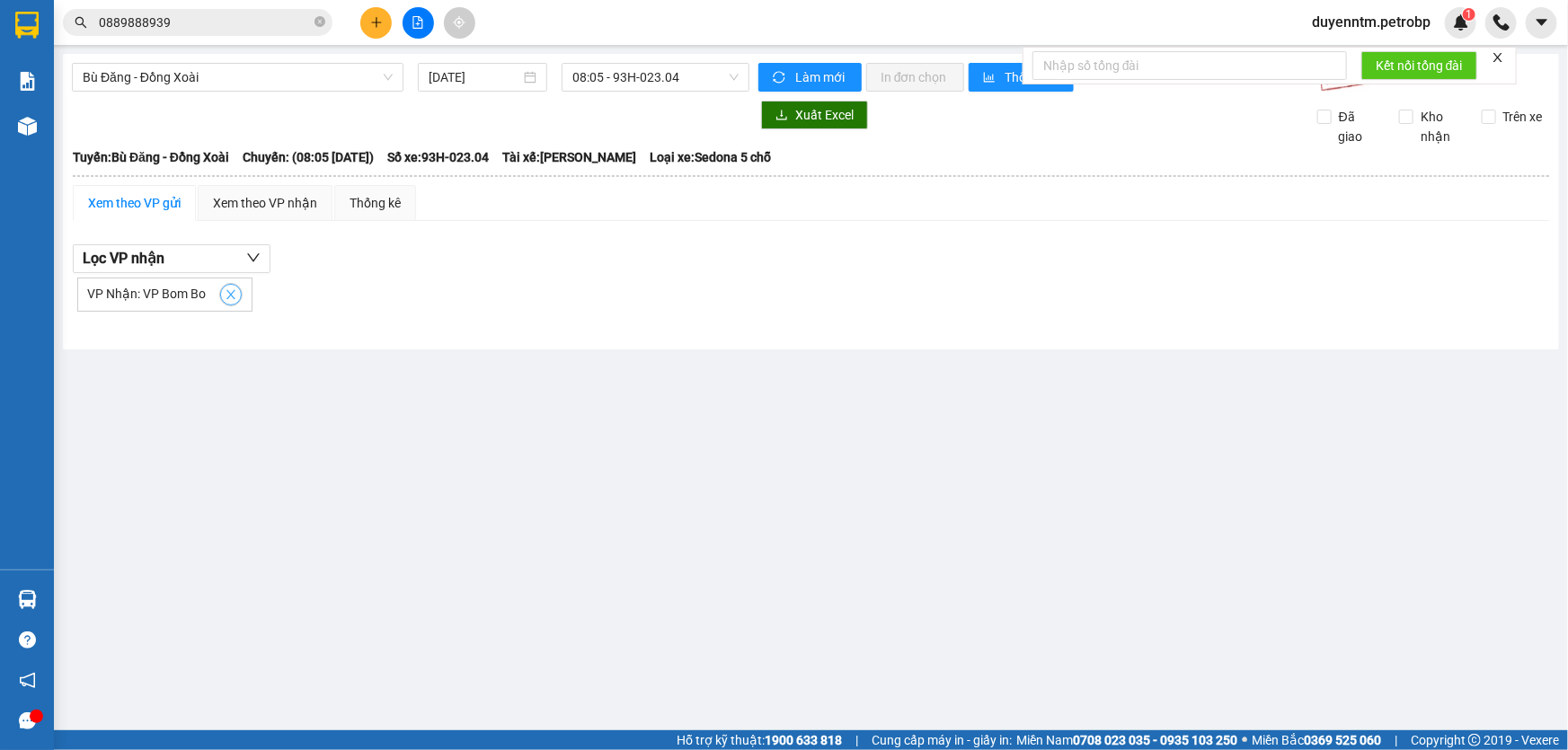
checkbox input "false"
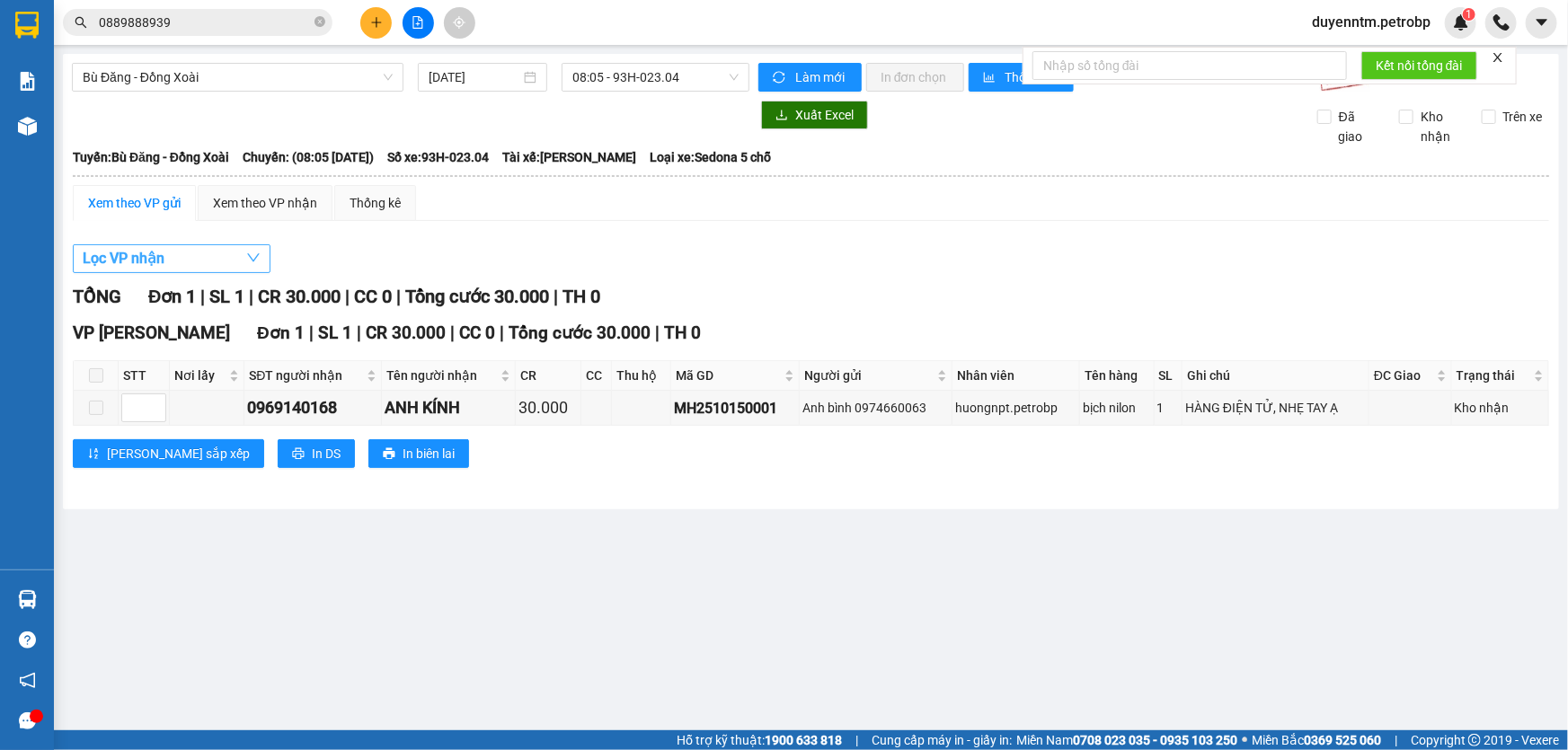
click at [242, 261] on button "Lọc VP nhận" at bounding box center [172, 259] width 197 height 29
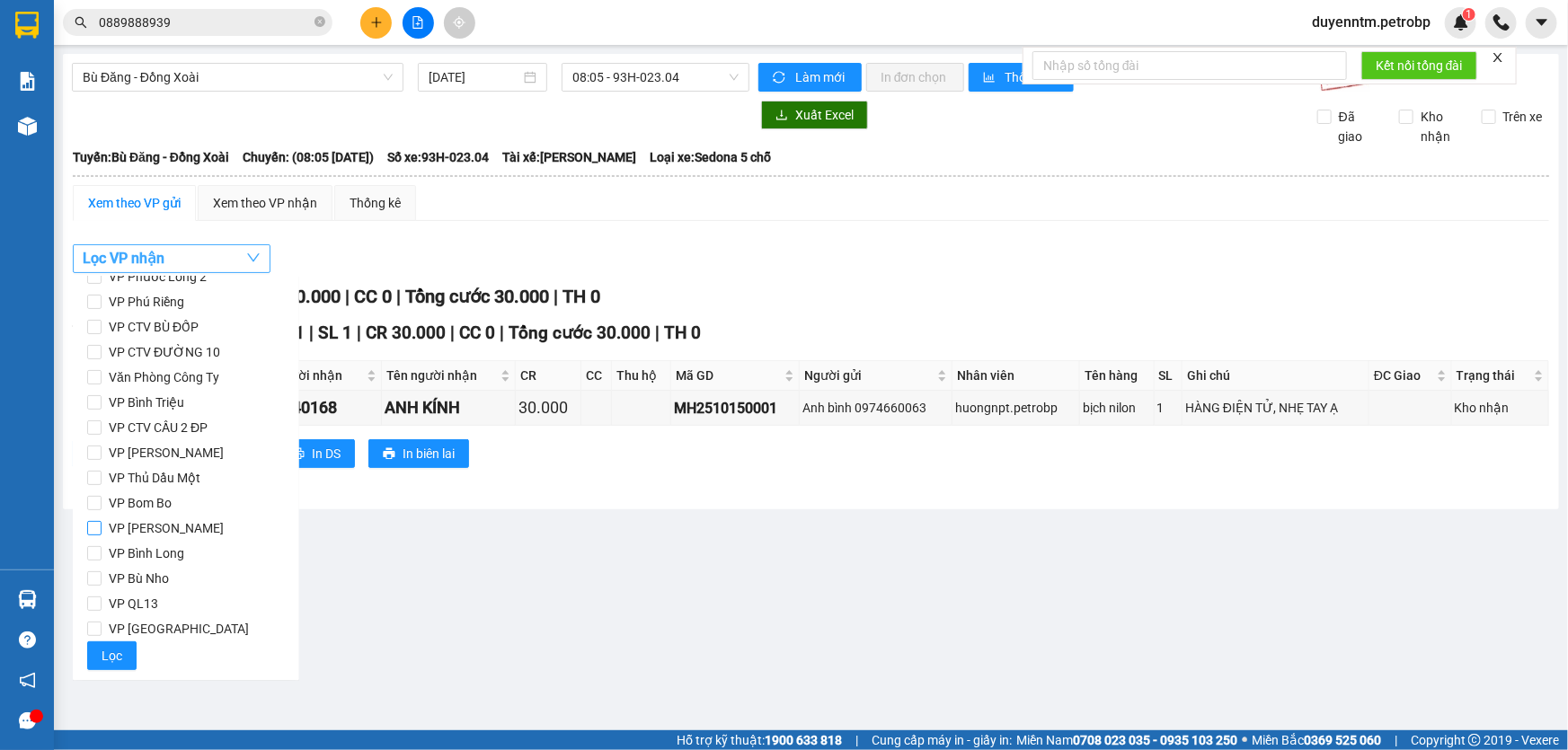
scroll to position [75, 0]
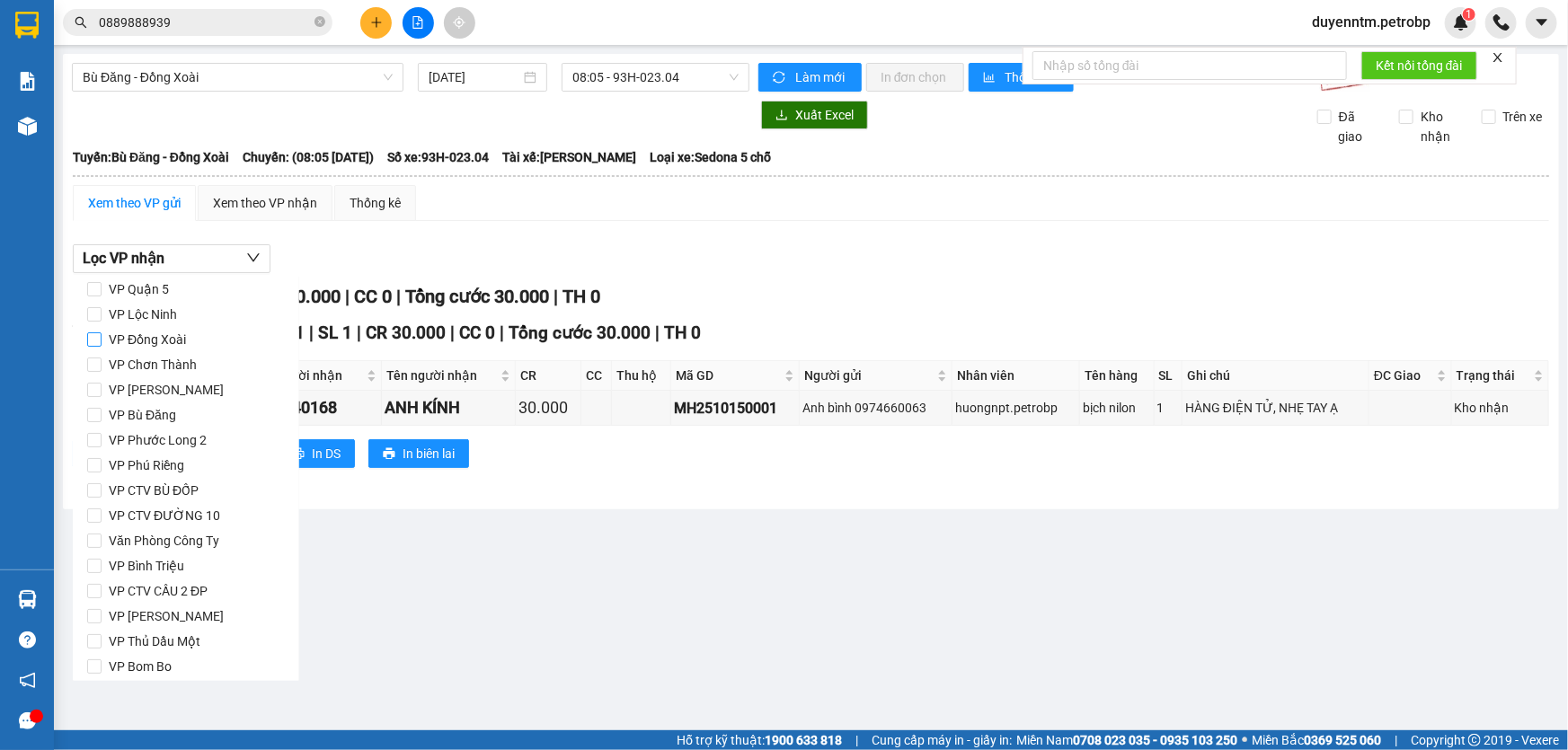
click at [164, 345] on span "VP Đồng Xoài" at bounding box center [148, 339] width 92 height 25
click at [102, 345] on input "VP Đồng Xoài" at bounding box center [94, 339] width 14 height 14
checkbox input "true"
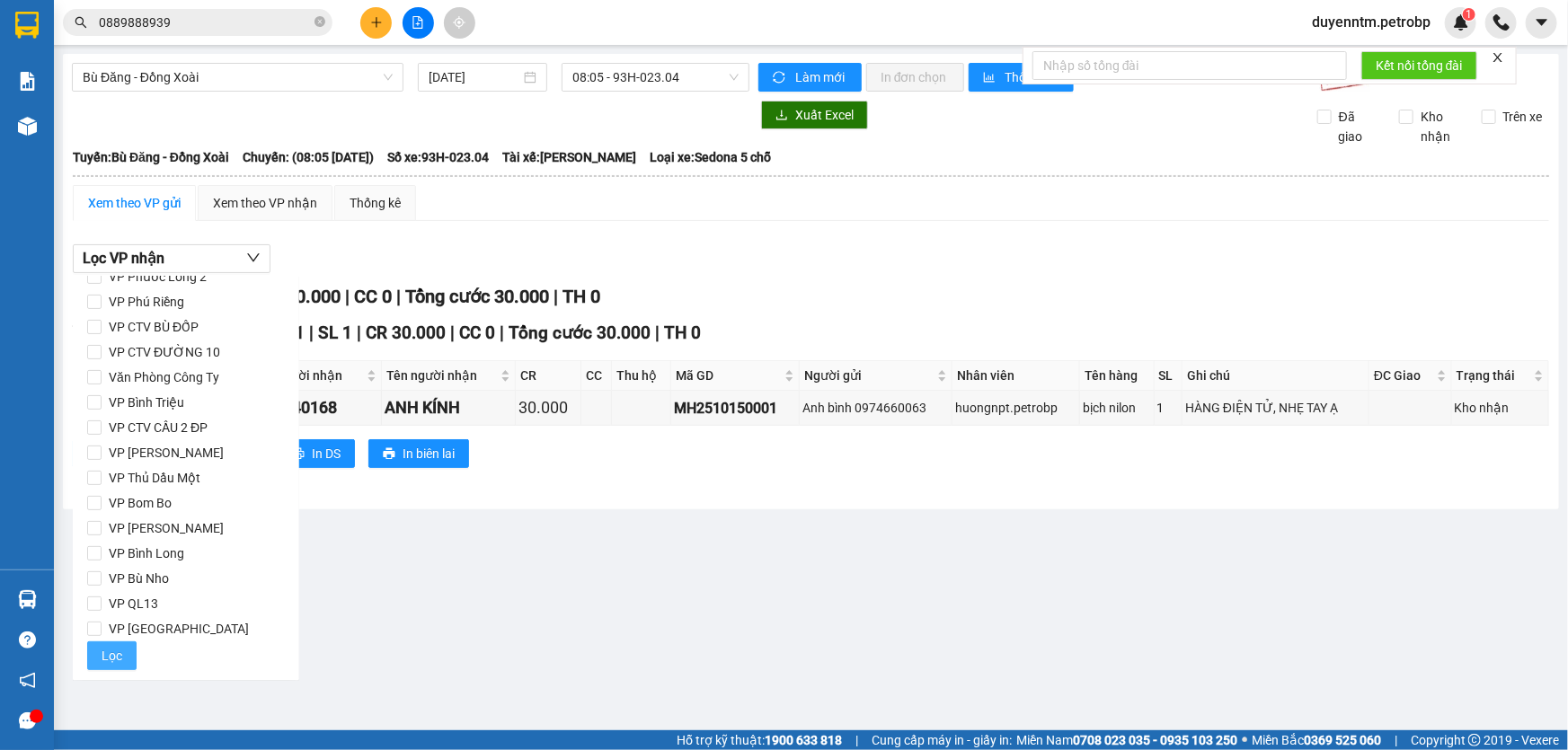
click at [119, 651] on span "Lọc" at bounding box center [112, 655] width 21 height 20
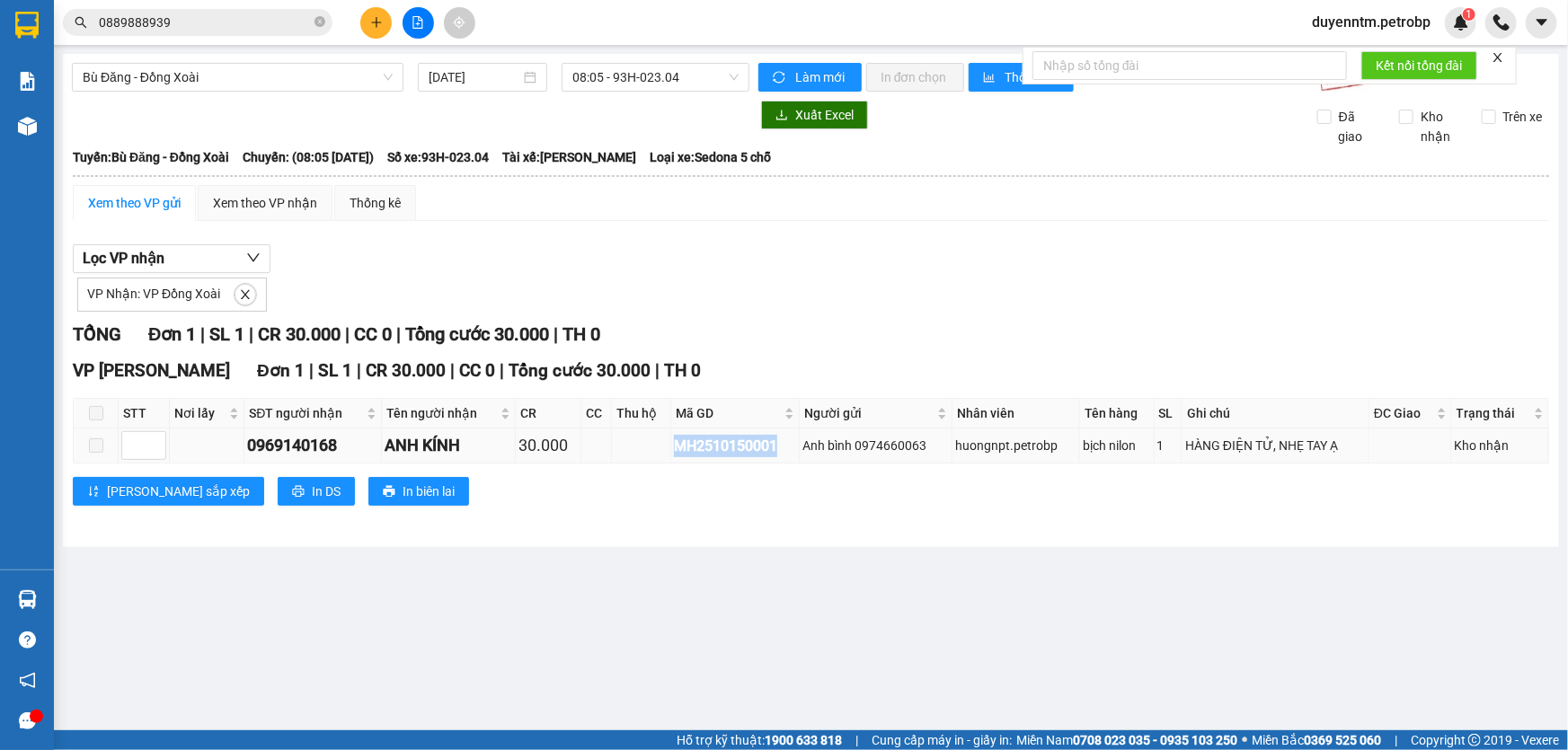
drag, startPoint x: 781, startPoint y: 449, endPoint x: 667, endPoint y: 450, distance: 114.0
click at [671, 450] on td "MH2510150001" at bounding box center [735, 445] width 128 height 35
copy div "MH2510150001"
click at [318, 21] on icon "close-circle" at bounding box center [319, 21] width 11 height 11
paste input "MH2510150001"
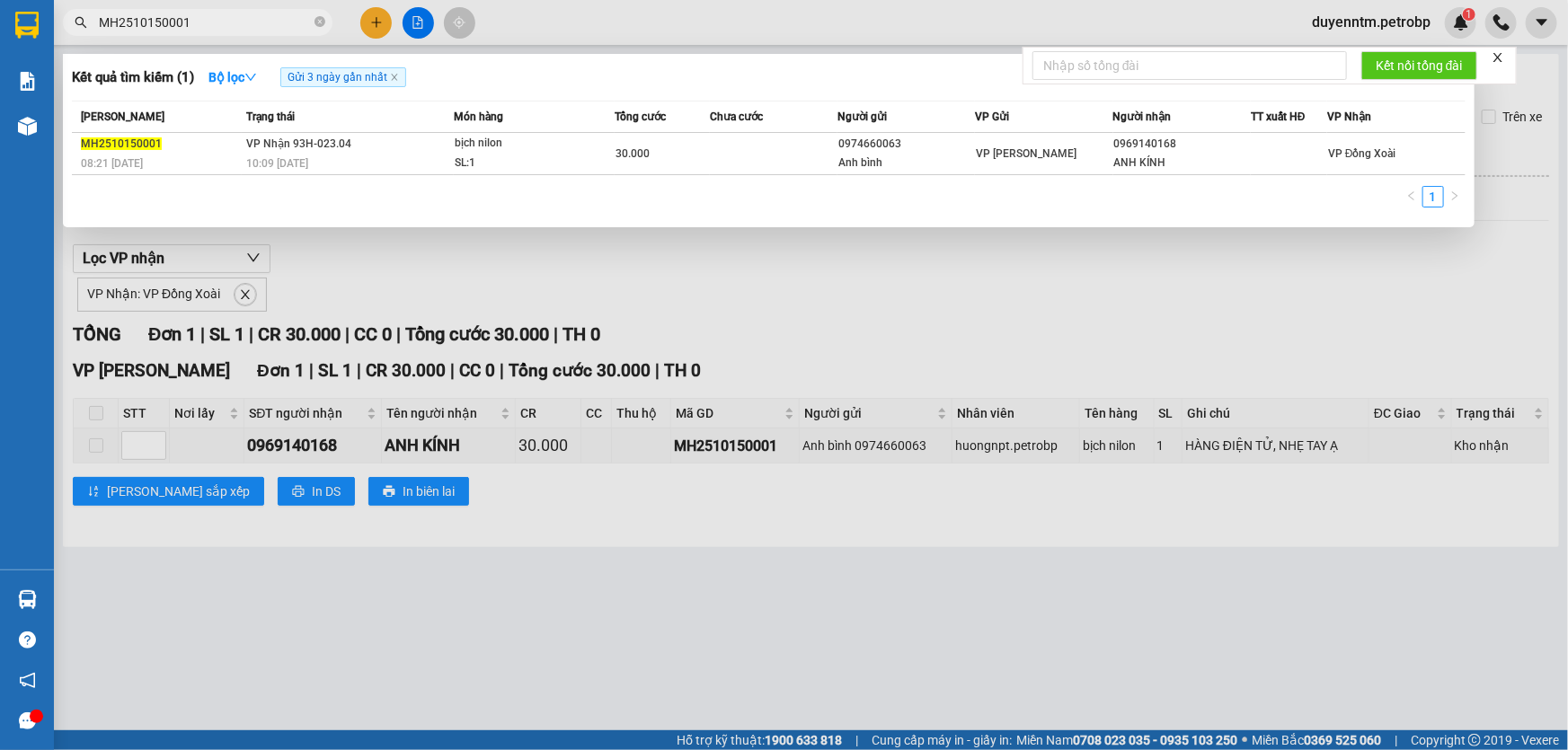
type input "MH2510150001"
click at [389, 279] on div at bounding box center [784, 375] width 1568 height 750
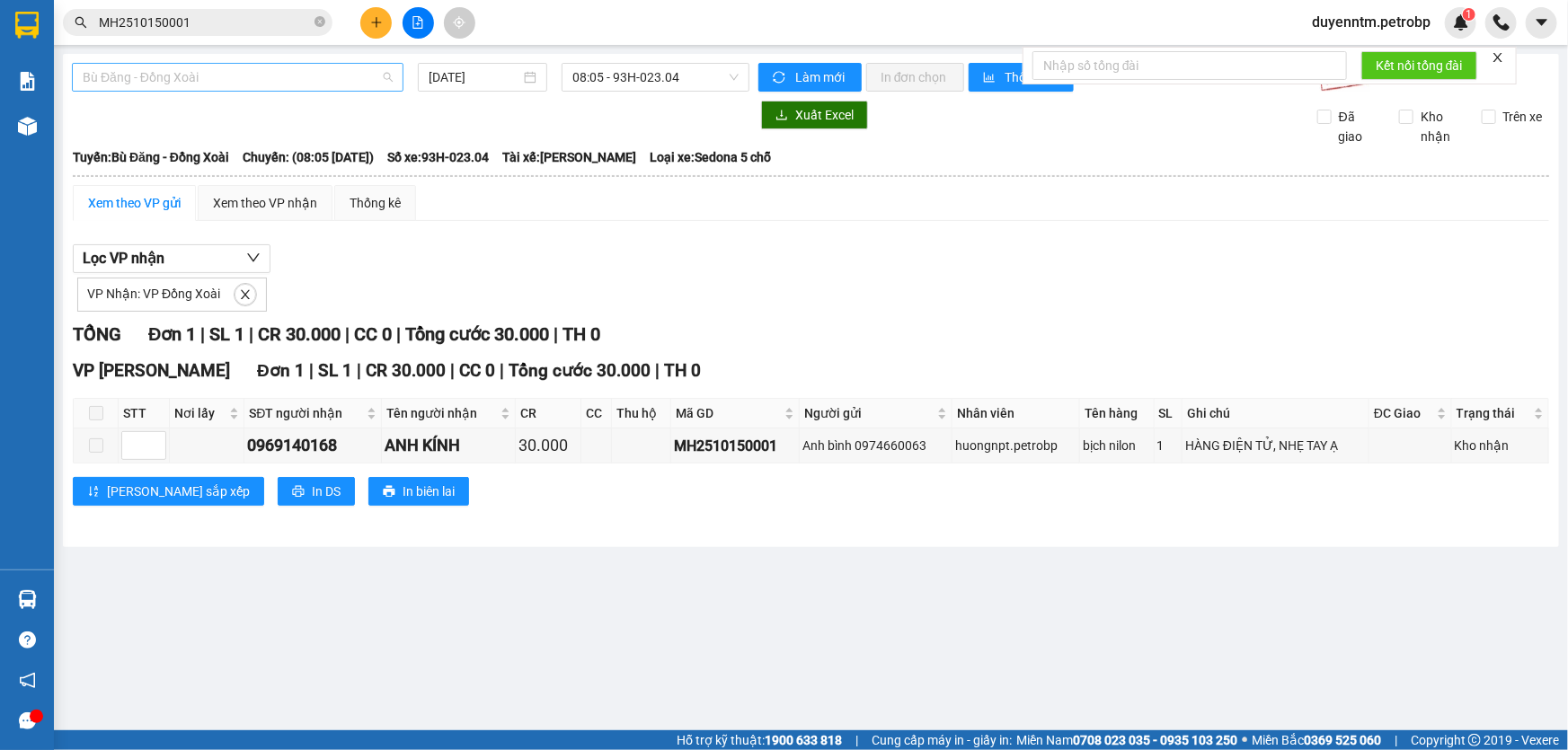
click at [334, 76] on span "Bù Đăng - Đồng Xoài" at bounding box center [237, 78] width 310 height 27
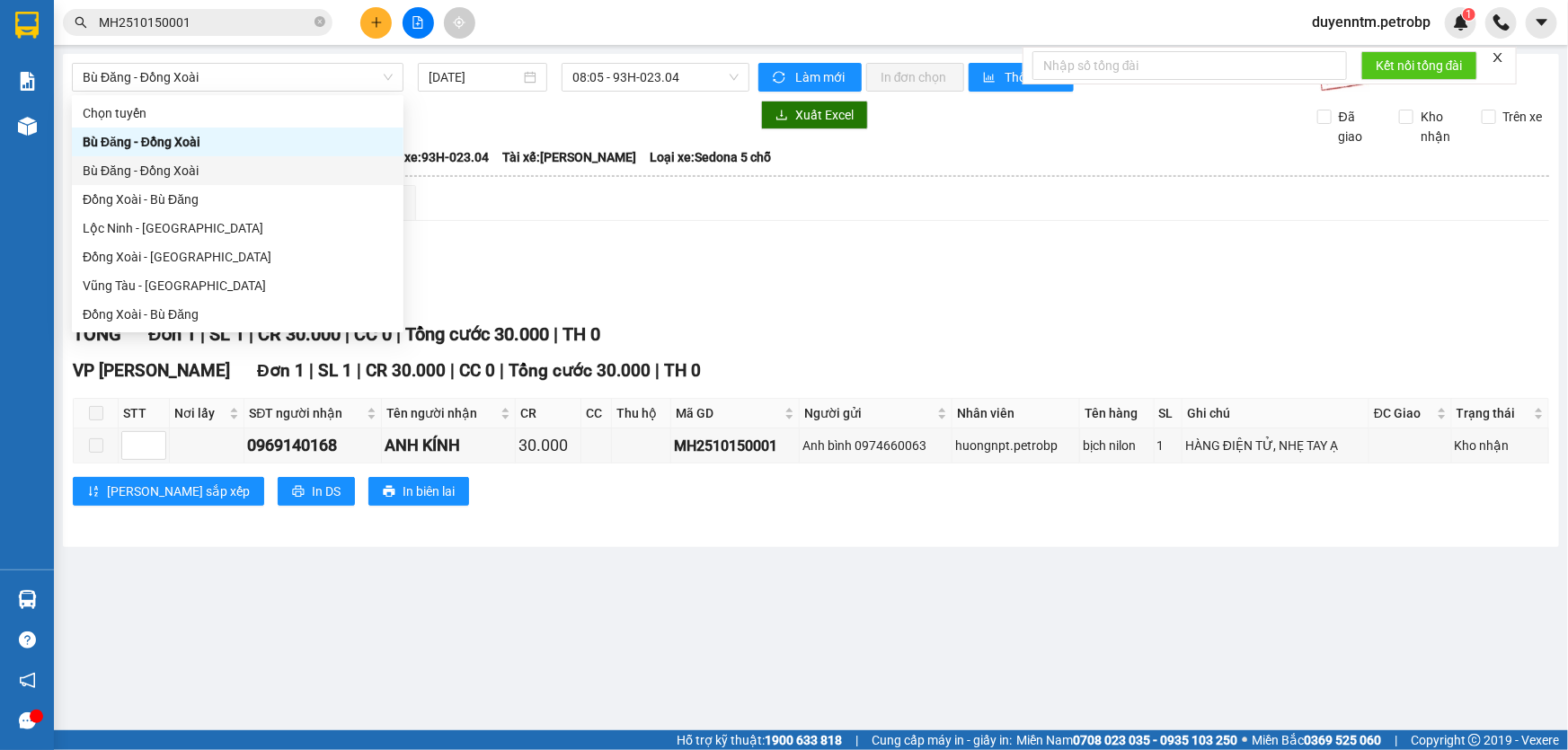
click at [625, 61] on div "Bù Đăng - Đồng Xoài [DATE] 08:05 - 93H-023.04 Làm mới In đơn chọn Thống kê Lọc …" at bounding box center [811, 300] width 1496 height 493
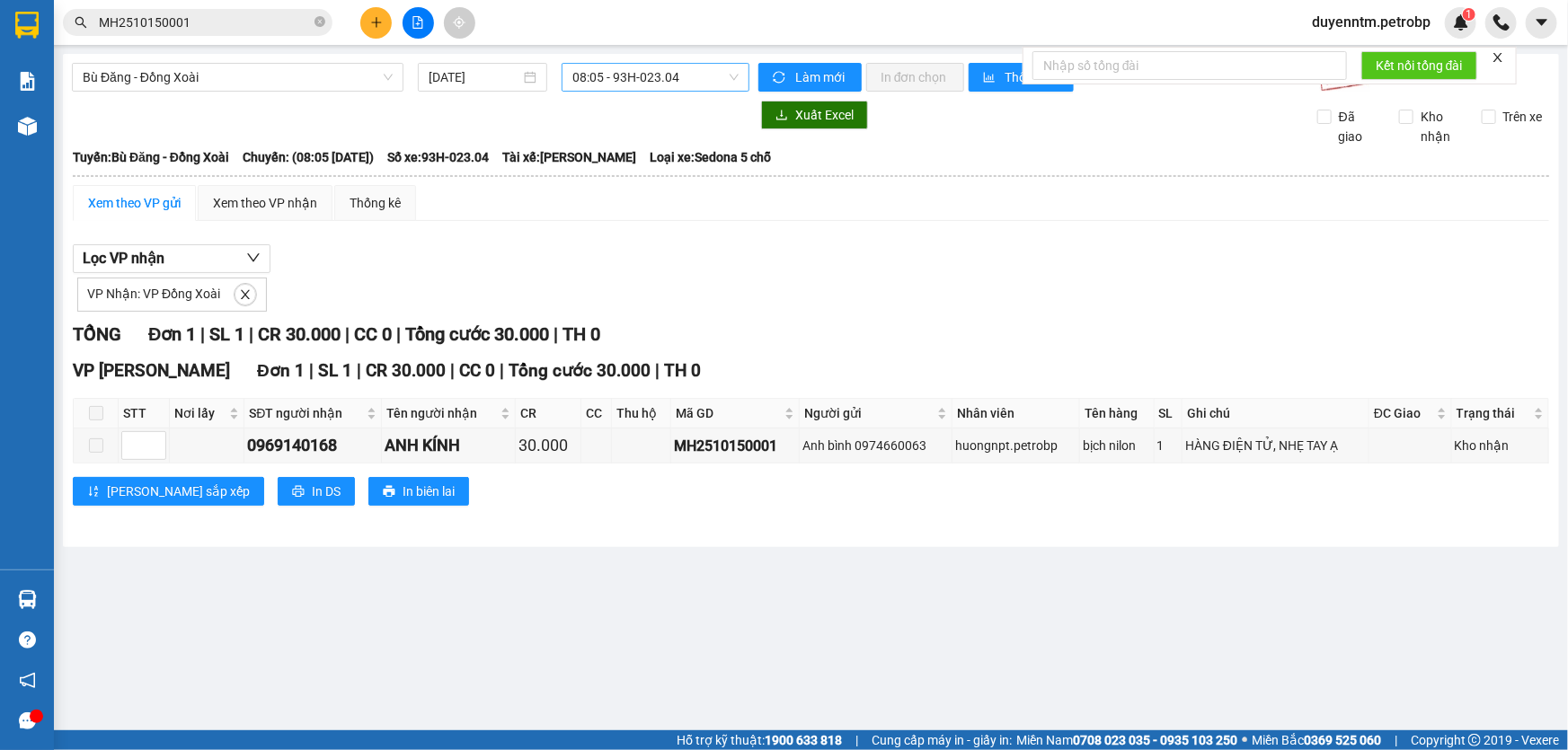
click at [627, 73] on span "08:05 - 93H-023.04" at bounding box center [655, 78] width 166 height 27
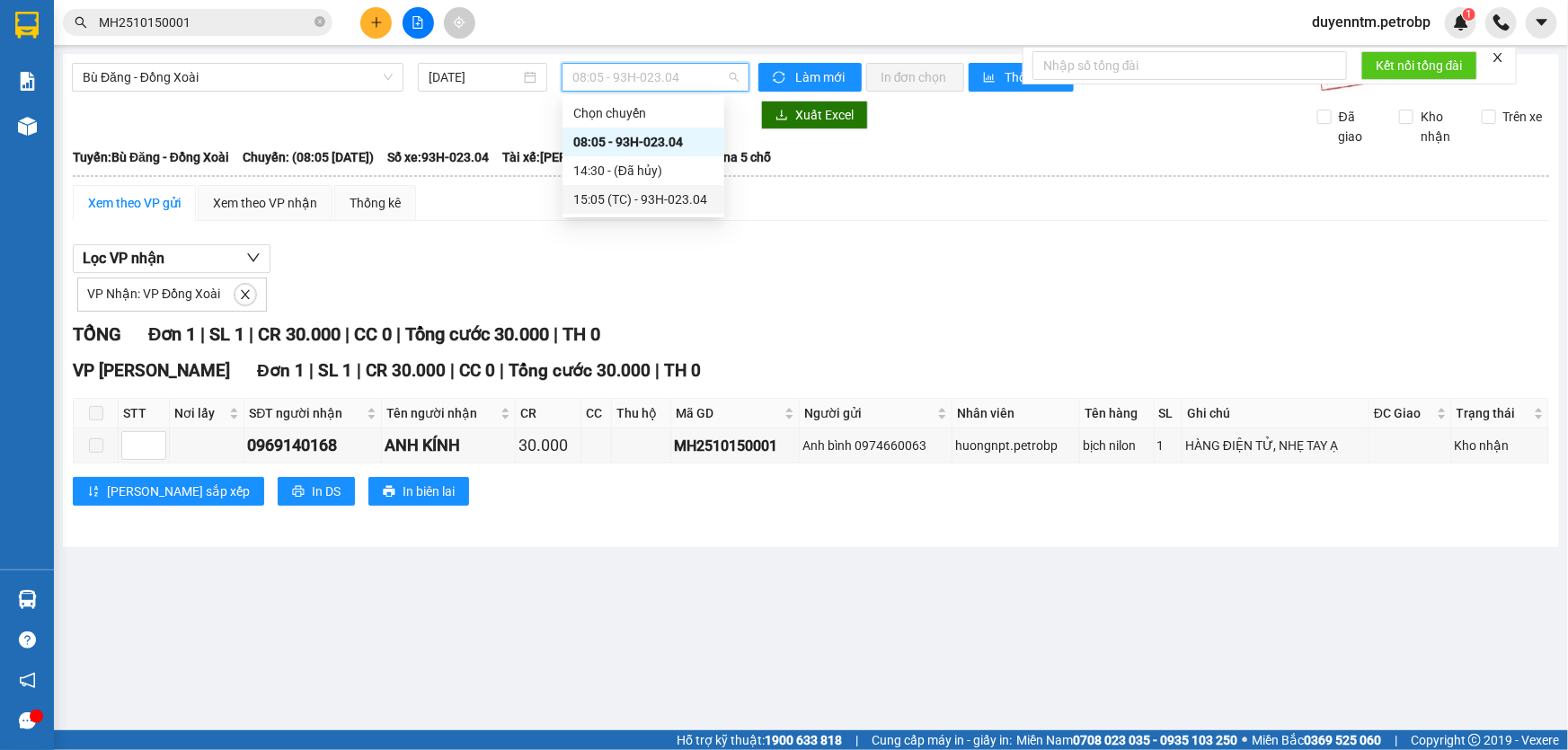
click at [644, 193] on div "15:05 (TC) - 93H-023.04" at bounding box center [643, 199] width 140 height 20
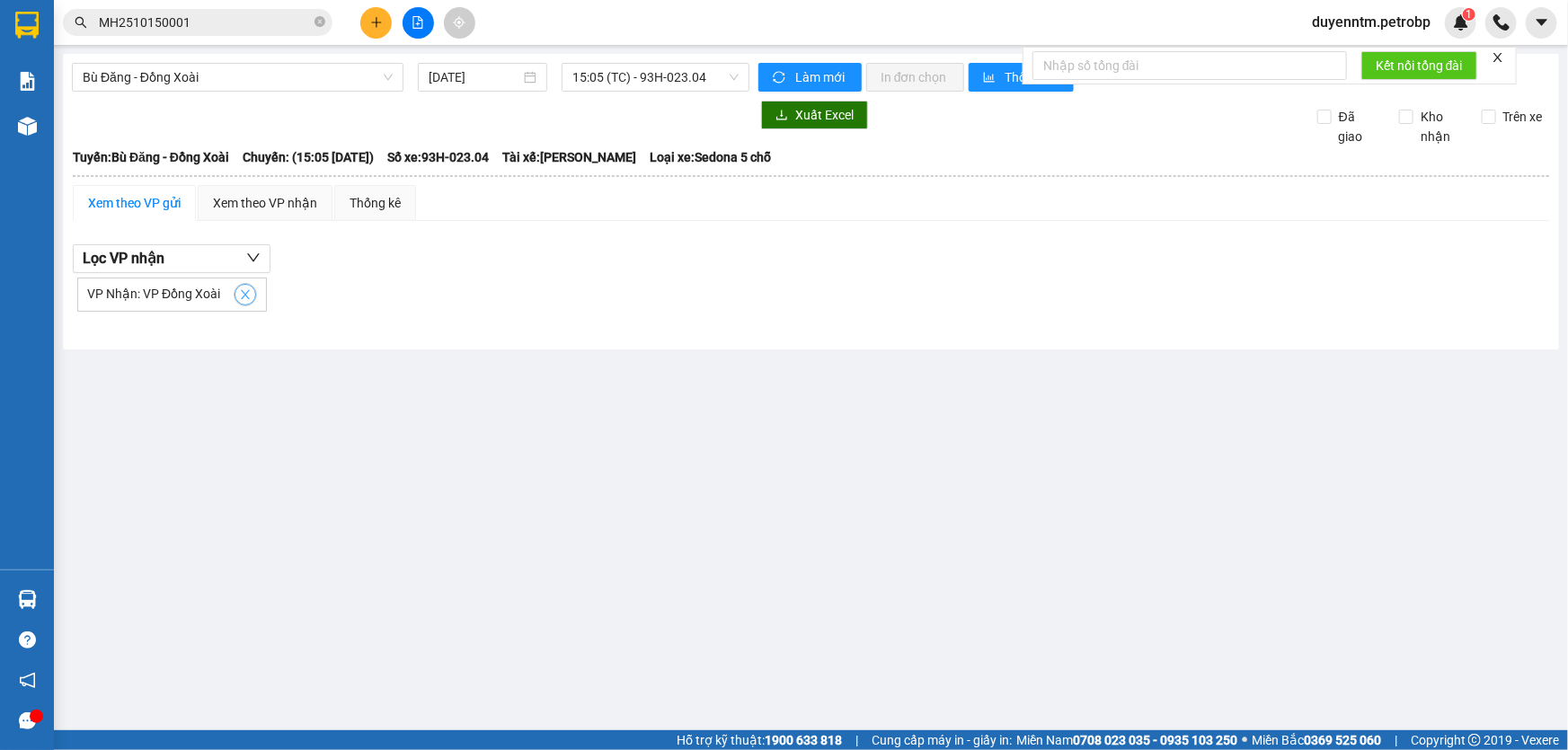
click at [236, 295] on span "close" at bounding box center [245, 294] width 20 height 12
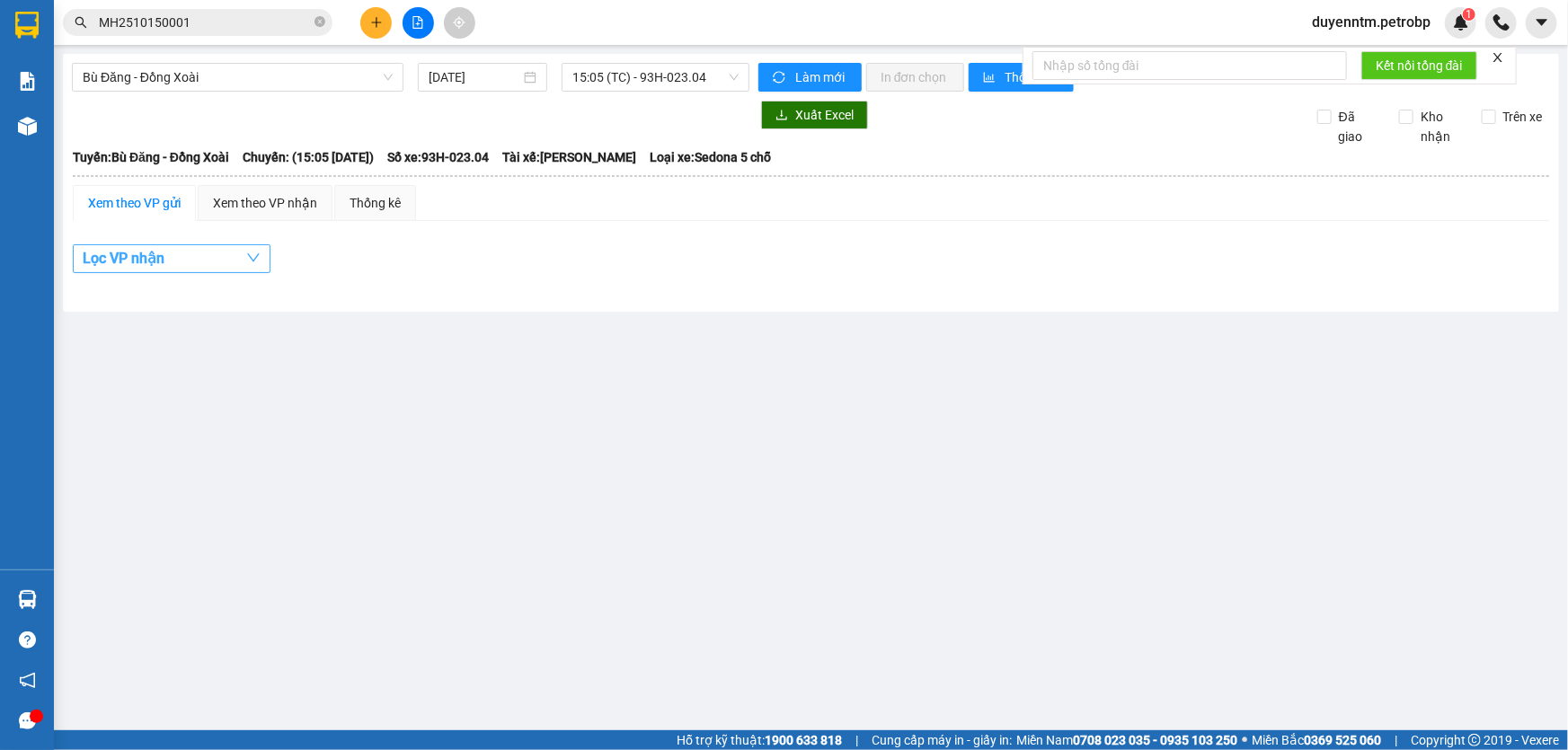
click at [227, 247] on button "Lọc VP nhận" at bounding box center [172, 259] width 197 height 29
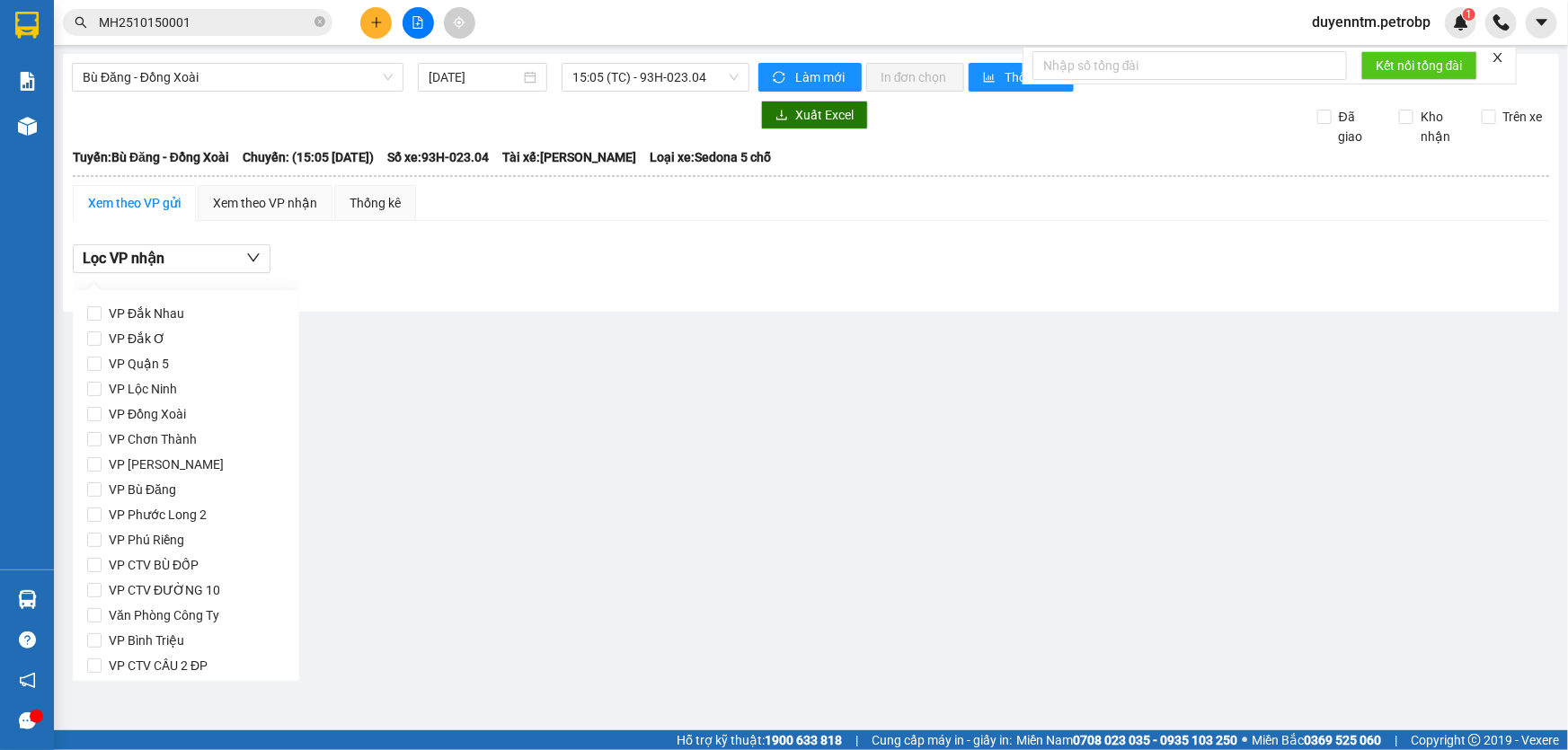
click at [514, 301] on div "Bù Đăng - [GEOGRAPHIC_DATA] [DATE] 15:05 (TC) - 93H-023.04 Làm mới In đơn chọn …" at bounding box center [811, 182] width 1496 height 258
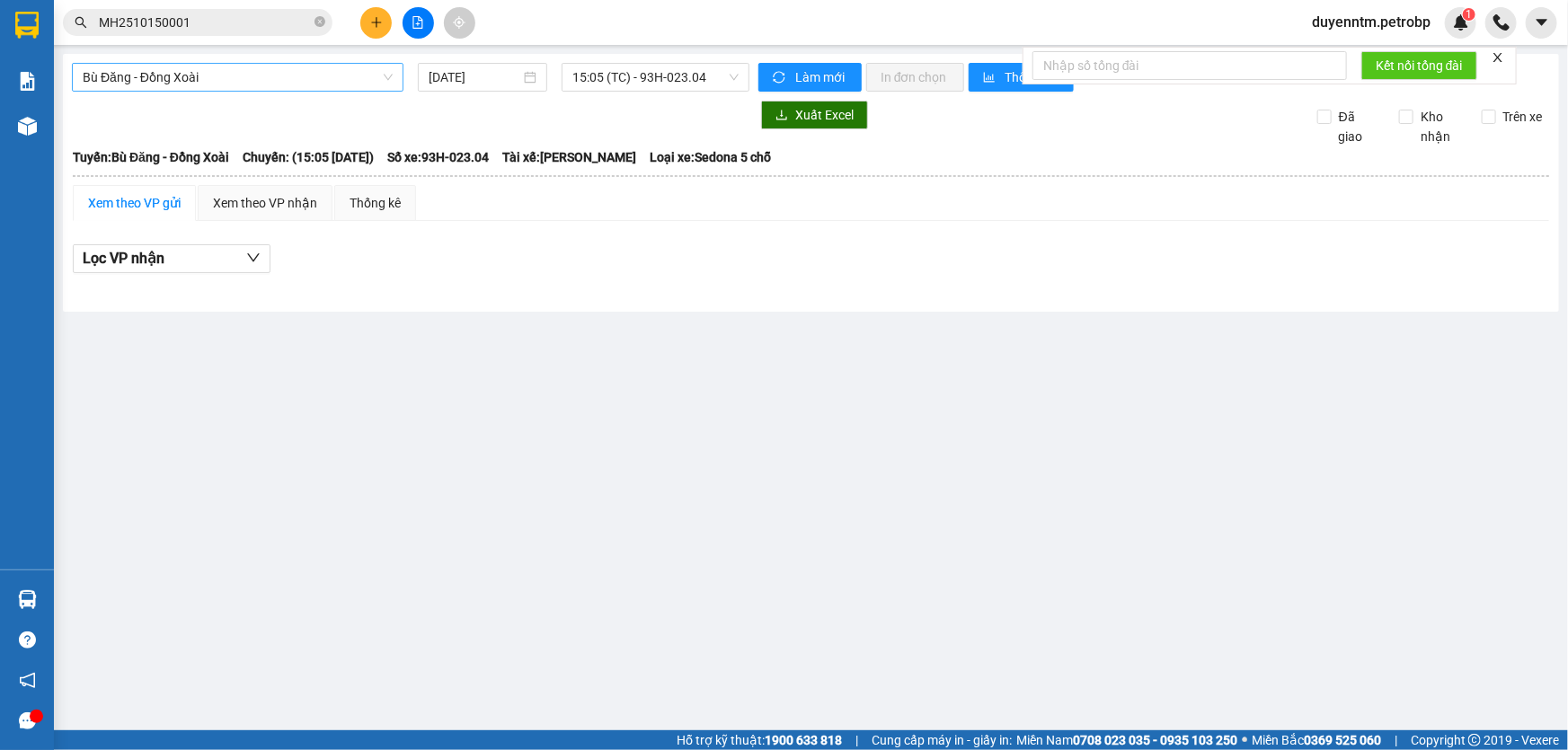
click at [316, 82] on span "Bù Đăng - Đồng Xoài" at bounding box center [237, 78] width 310 height 27
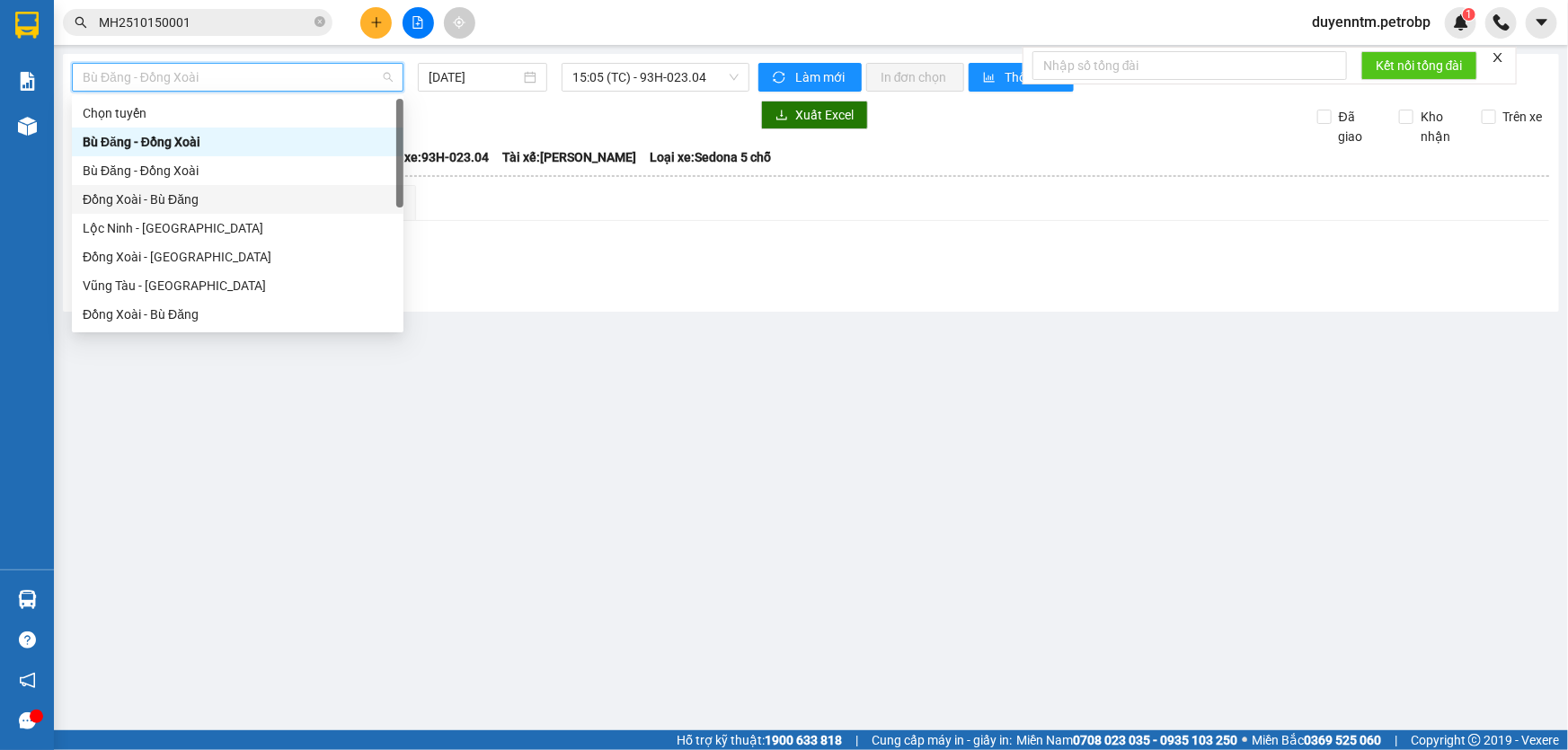
click at [233, 197] on div "Đồng Xoài - Bù Đăng" at bounding box center [237, 199] width 310 height 20
type input "[DATE]"
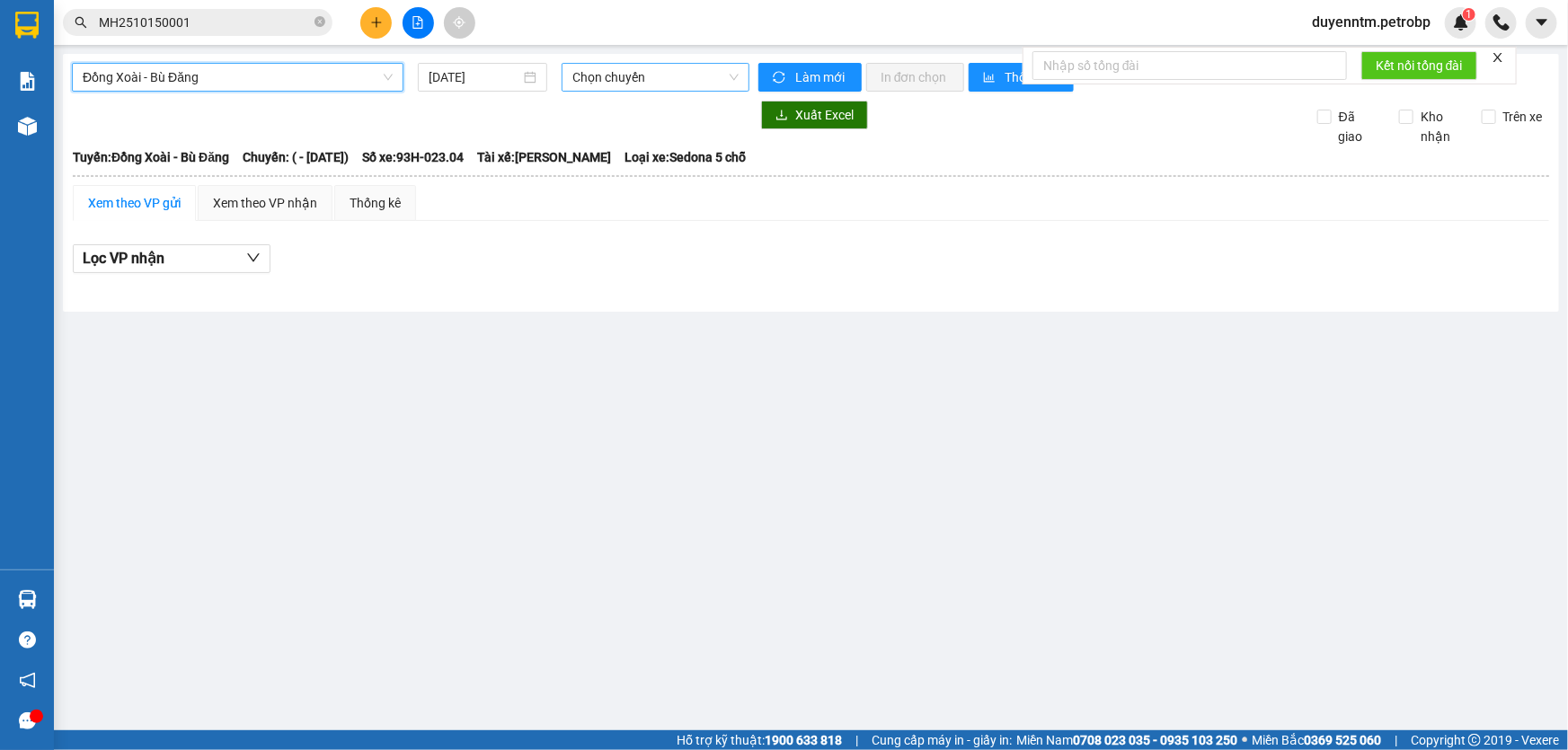
click at [578, 73] on span "Chọn chuyến" at bounding box center [655, 78] width 166 height 27
click at [269, 75] on span "Đồng Xoài - Bù Đăng" at bounding box center [237, 78] width 310 height 27
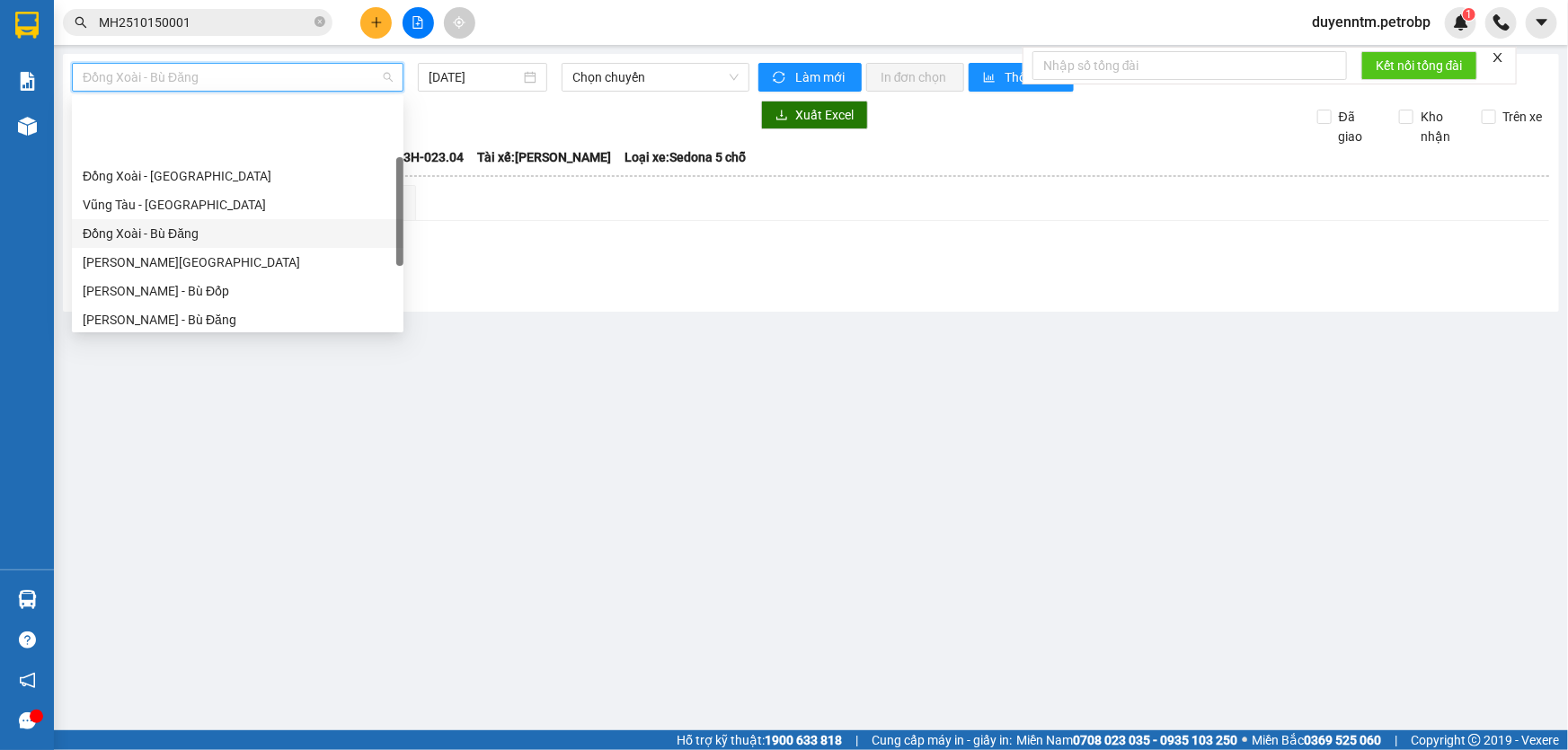
scroll to position [163, 0]
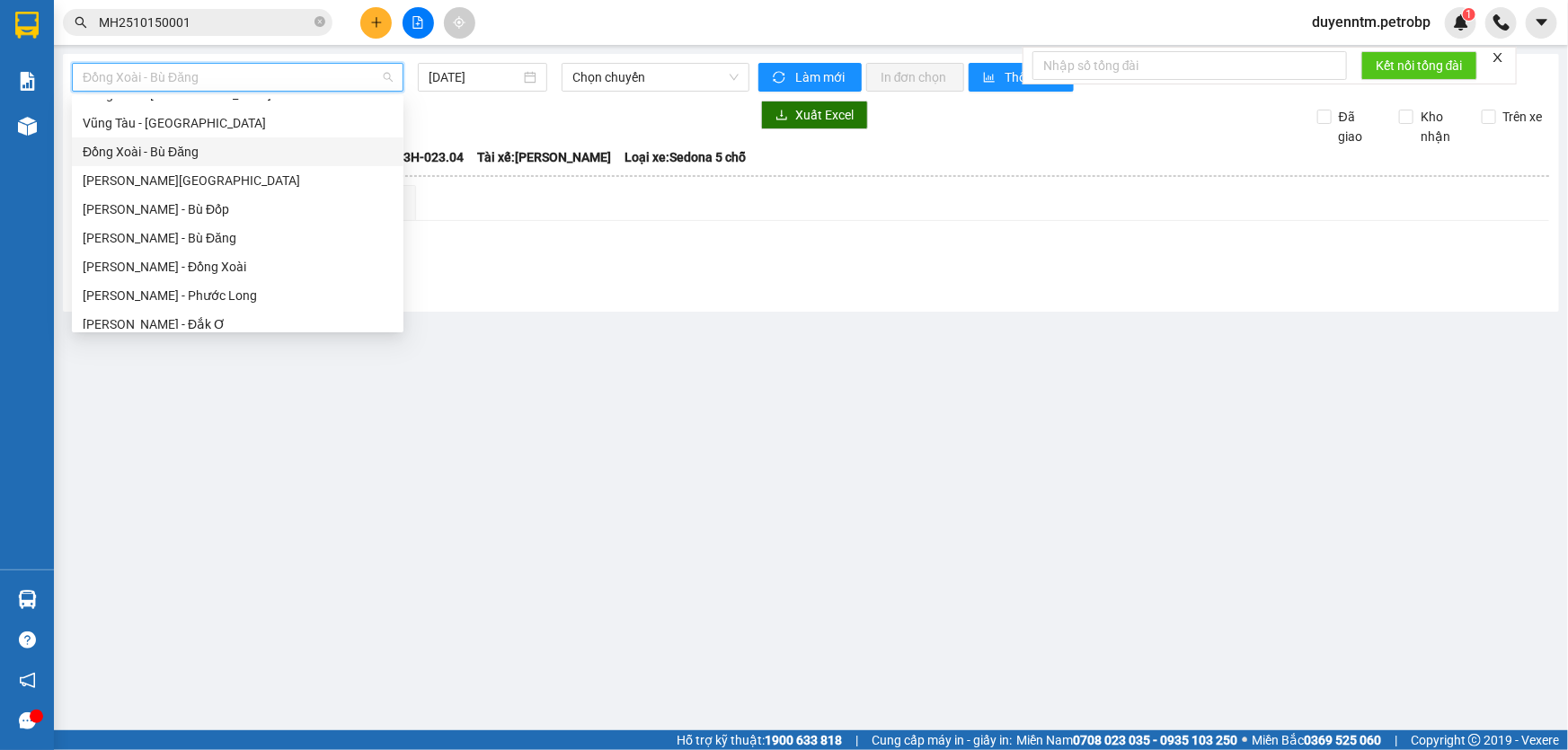
click at [222, 152] on div "Đồng Xoài - Bù Đăng" at bounding box center [237, 151] width 310 height 20
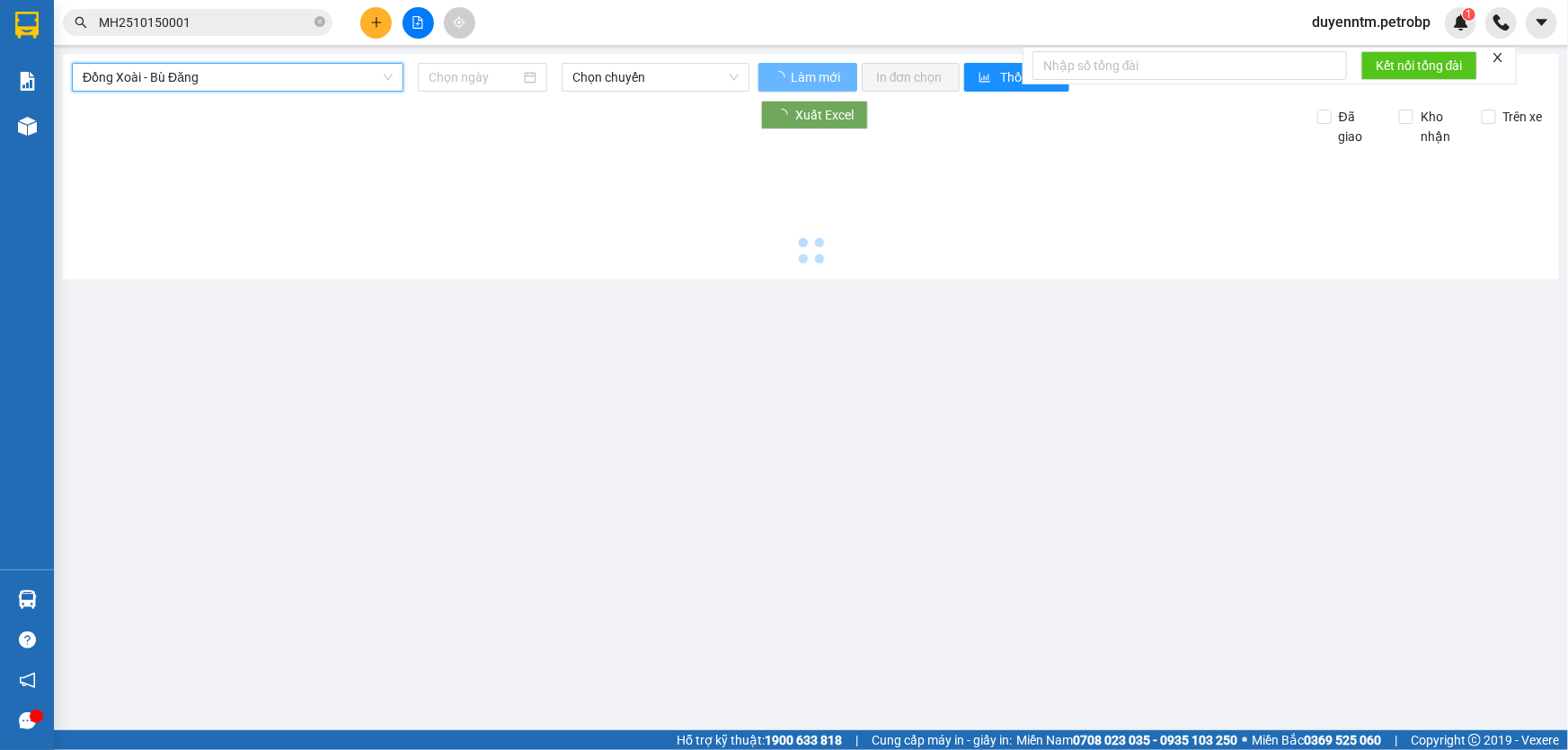
type input "[DATE]"
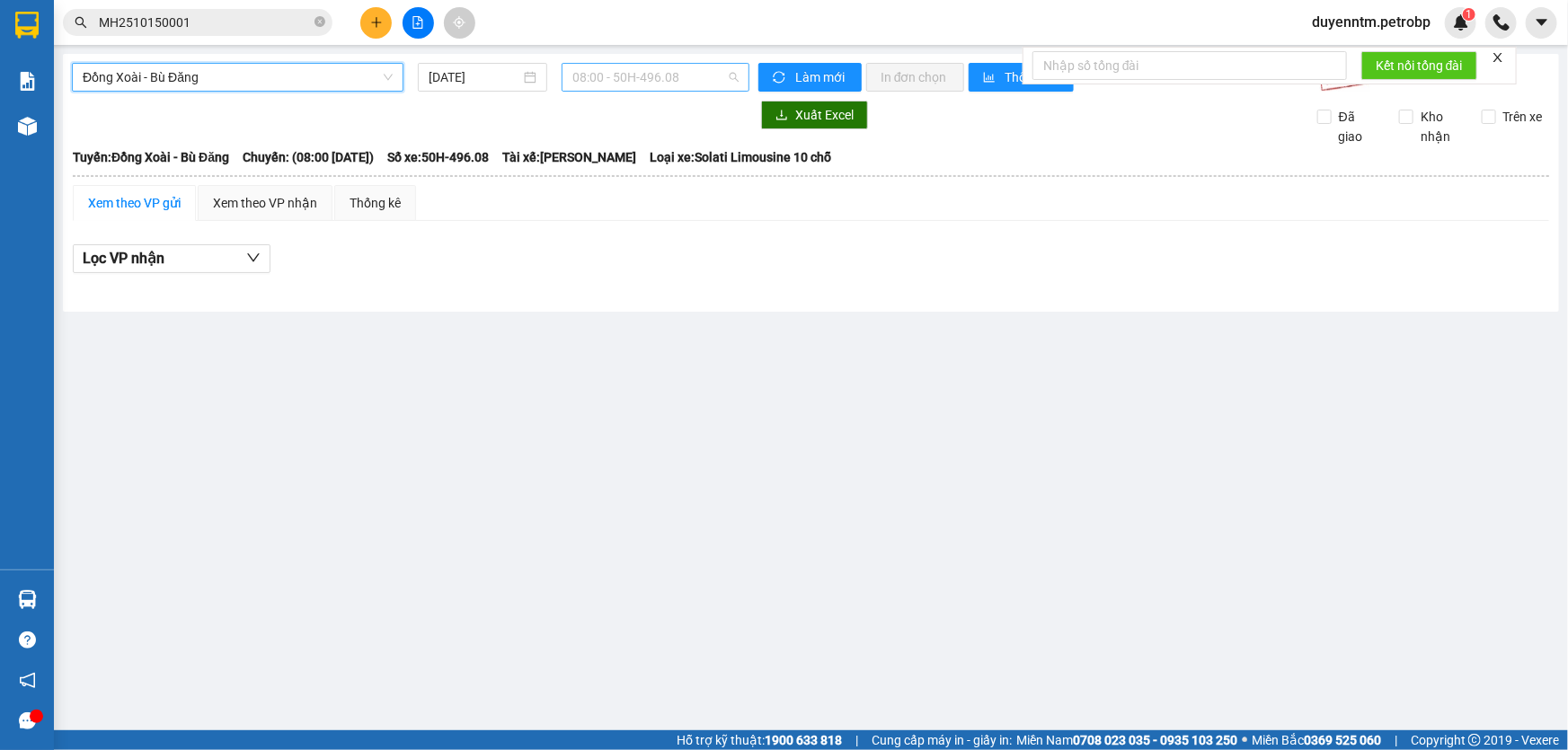
click at [620, 79] on span "08:00 - 50H-496.08" at bounding box center [655, 78] width 166 height 27
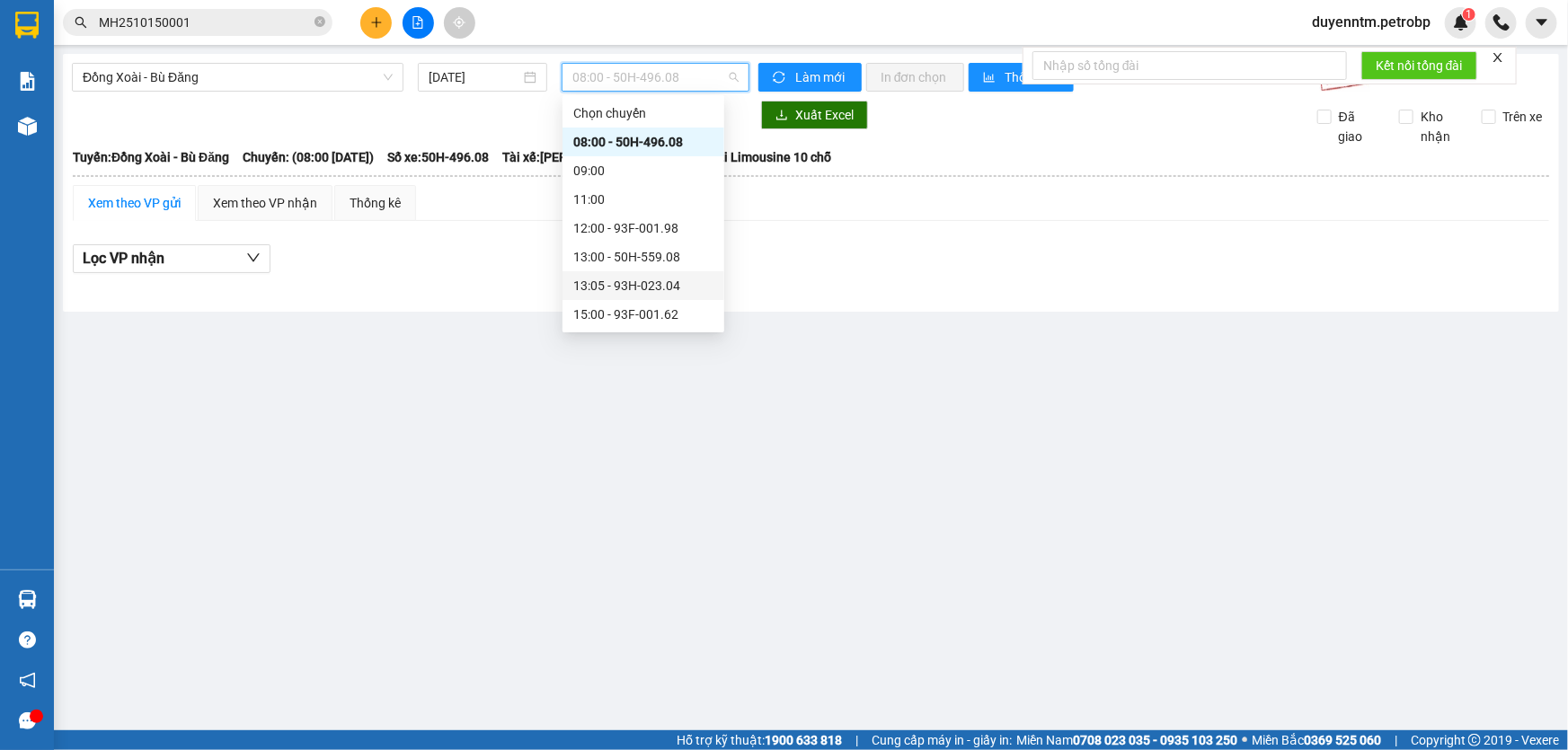
scroll to position [80, 0]
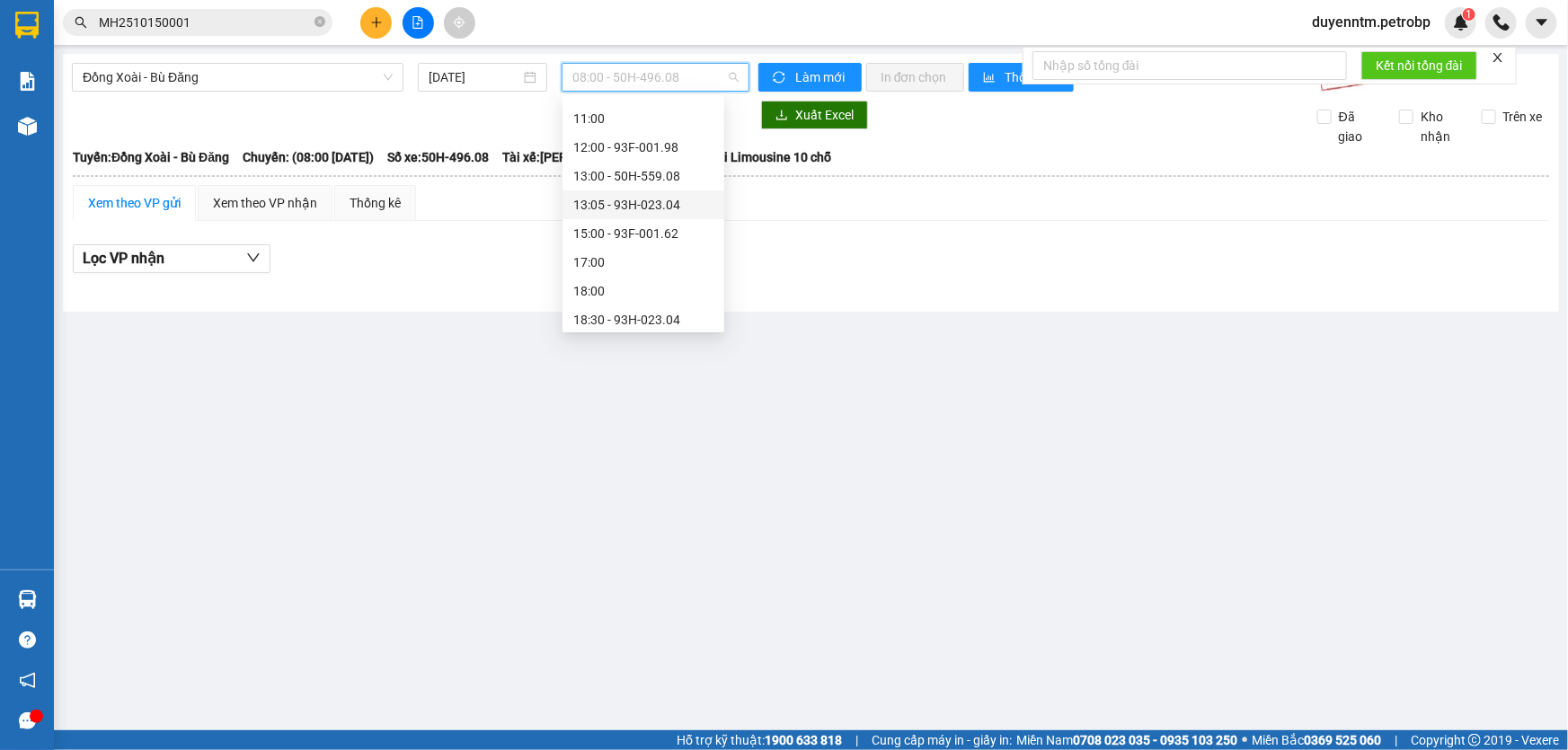
click at [635, 203] on div "13:05 - 93H-023.04" at bounding box center [643, 204] width 140 height 20
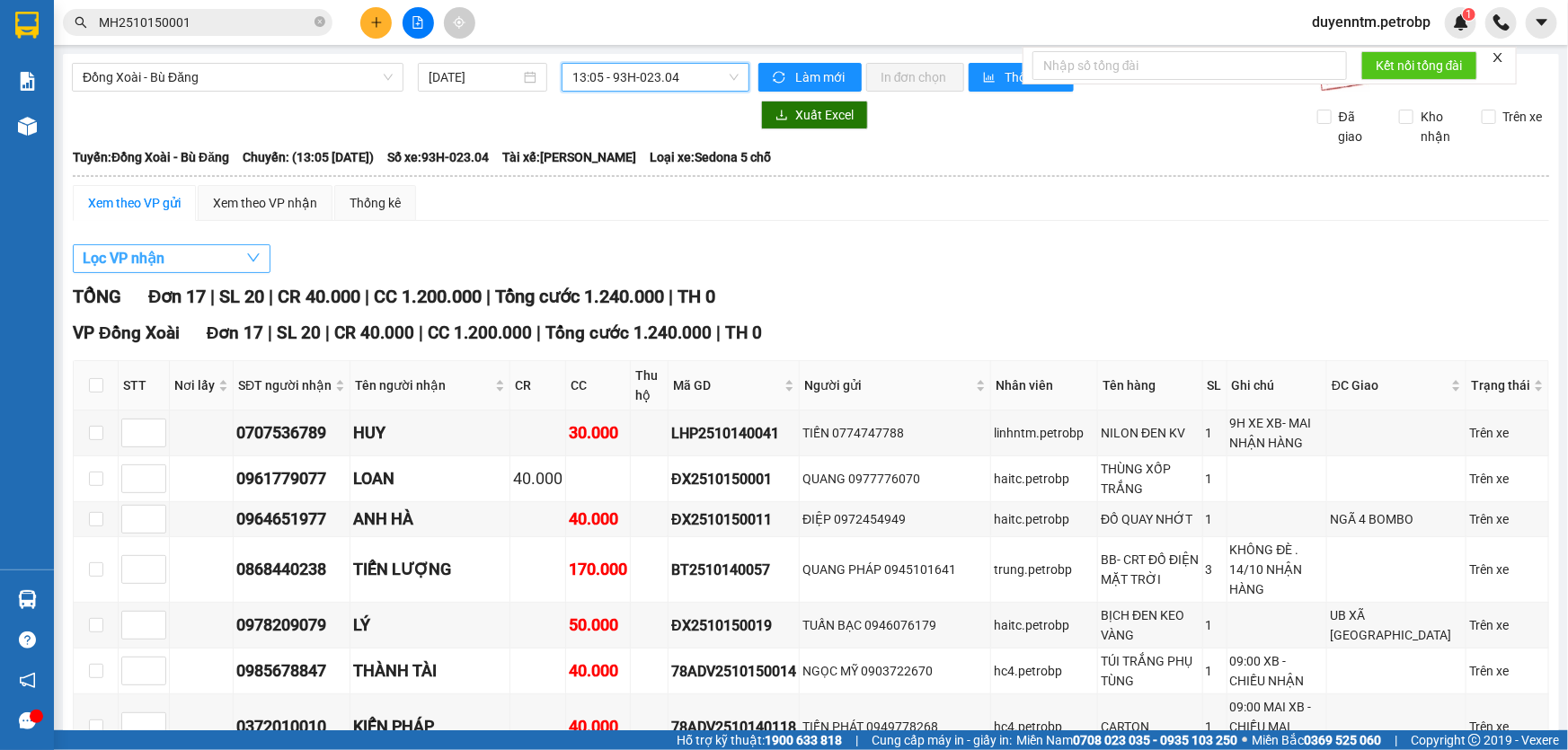
click at [203, 253] on button "Lọc VP nhận" at bounding box center [172, 259] width 197 height 29
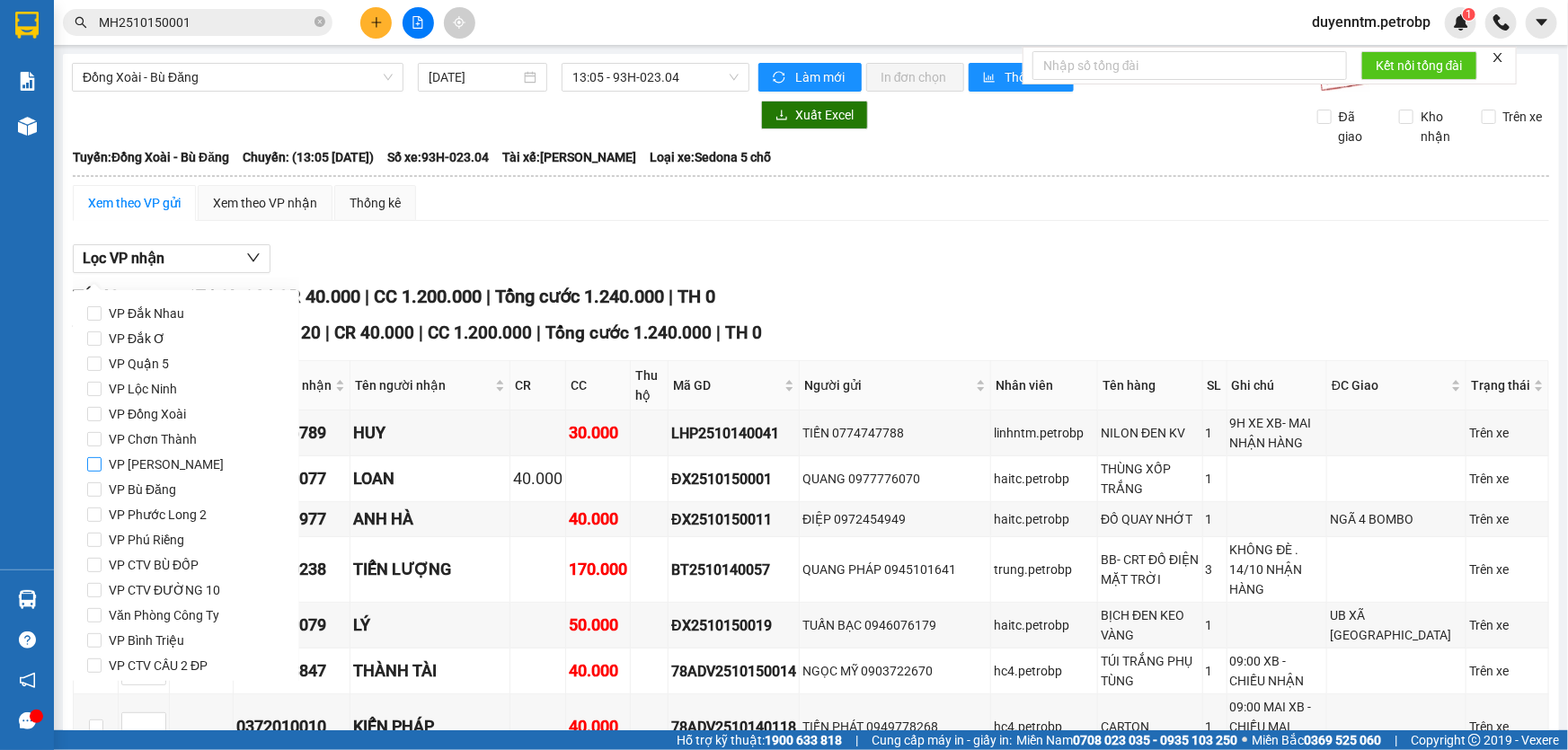
click at [162, 466] on span "VP [PERSON_NAME]" at bounding box center [166, 465] width 129 height 25
click at [102, 466] on input "VP [PERSON_NAME]" at bounding box center [94, 464] width 14 height 14
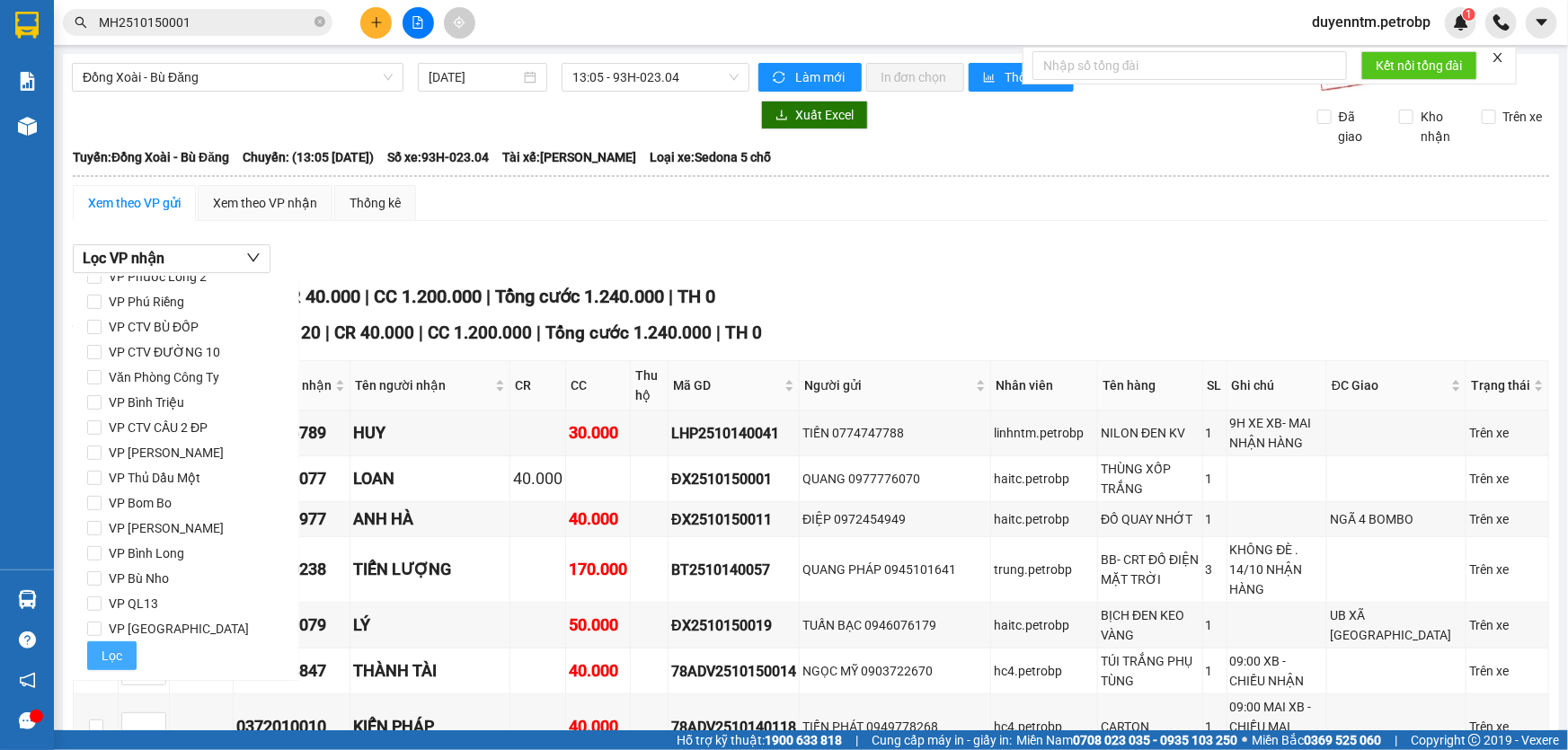
click at [111, 658] on span "Lọc" at bounding box center [112, 655] width 21 height 20
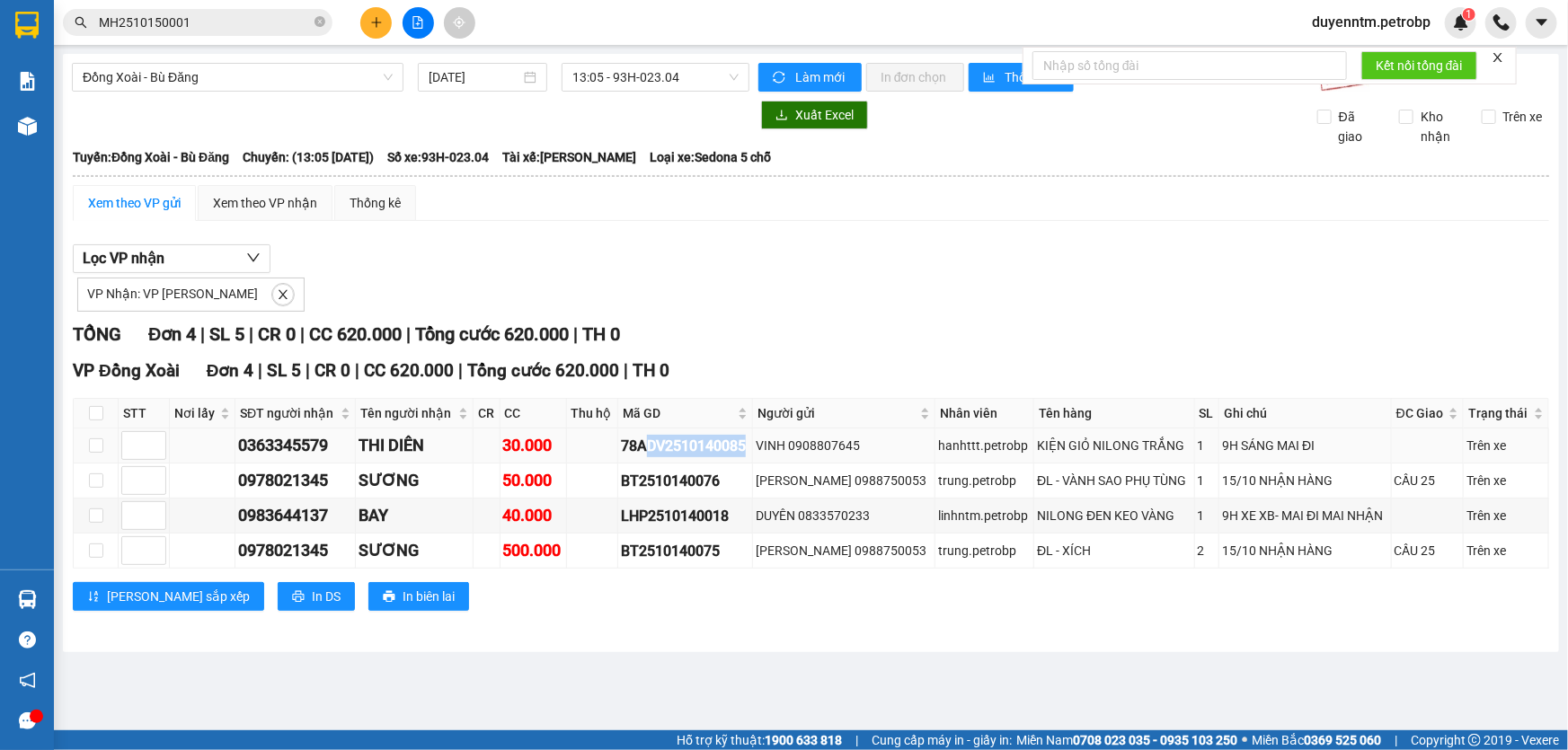
drag, startPoint x: 764, startPoint y: 444, endPoint x: 652, endPoint y: 457, distance: 112.8
click at [653, 453] on div "78ADV2510140085" at bounding box center [685, 445] width 128 height 22
click at [273, 294] on span "close" at bounding box center [283, 294] width 20 height 12
checkbox input "false"
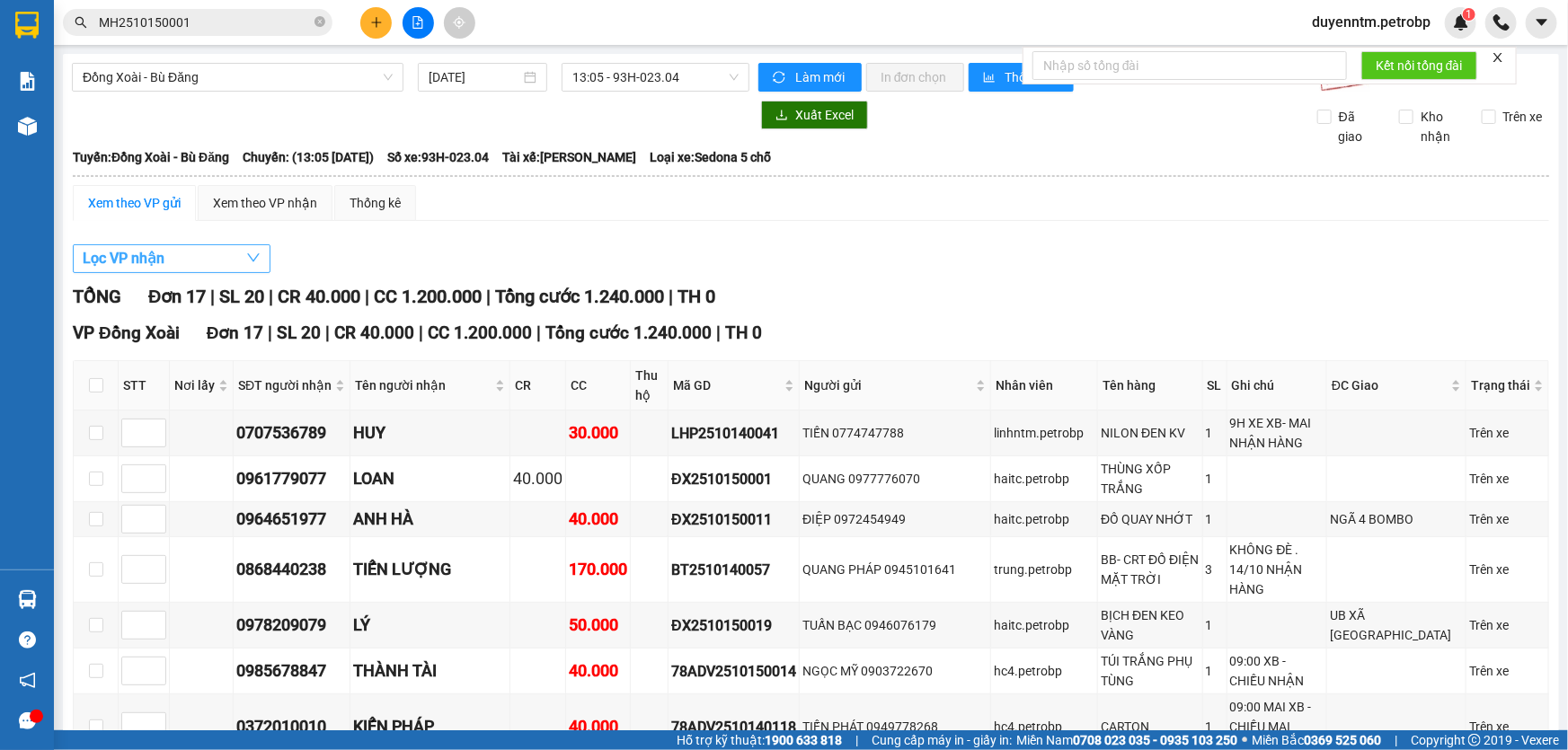
click at [223, 253] on button "Lọc VP nhận" at bounding box center [172, 259] width 197 height 29
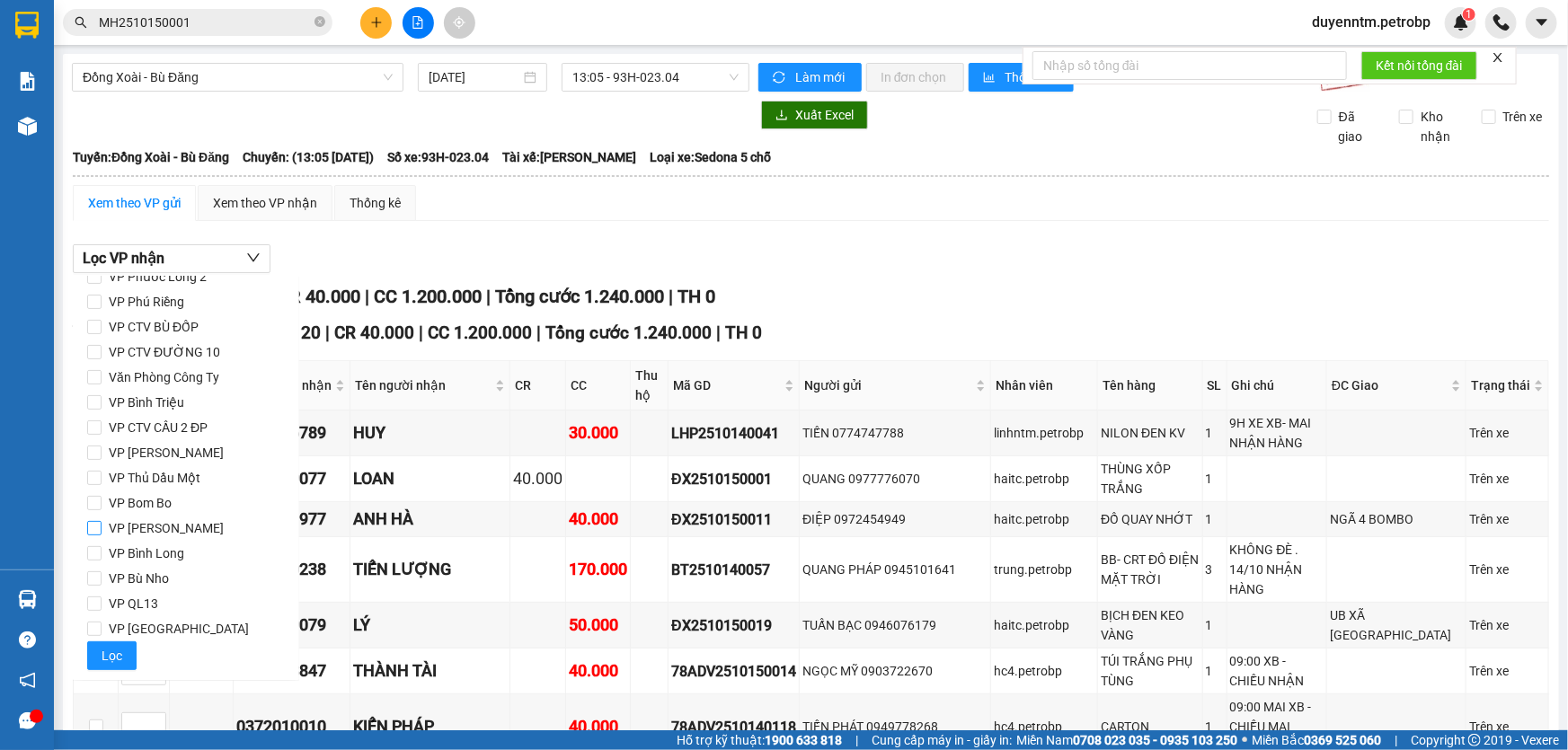
click at [149, 534] on span "VP [PERSON_NAME]" at bounding box center [166, 528] width 129 height 25
click at [102, 534] on input "VP [PERSON_NAME]" at bounding box center [94, 528] width 14 height 14
click at [115, 659] on span "Lọc" at bounding box center [112, 655] width 21 height 20
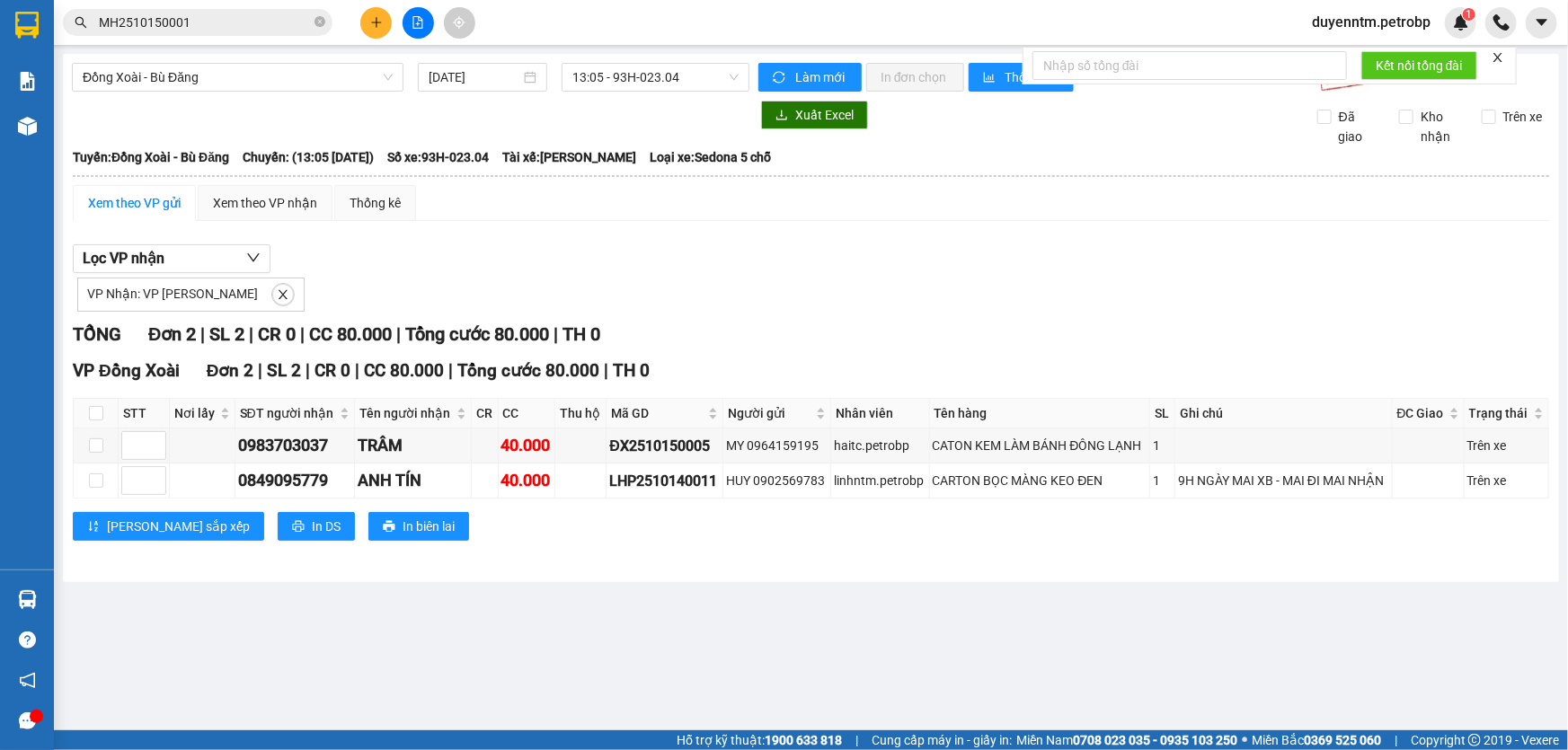
click at [872, 635] on main "Đồng Xoài - [GEOGRAPHIC_DATA] Đăng [DATE] 13:05 - 93H-023.04 Làm mới In đơn chọ…" at bounding box center [784, 365] width 1568 height 730
drag, startPoint x: 713, startPoint y: 445, endPoint x: 602, endPoint y: 448, distance: 111.0
click at [602, 448] on tr "0983703037 TRÂM 40.000 ĐX2510150005 MY 0964159195 haitc.petrobp CATON KEM LÀM B…" at bounding box center [811, 445] width 1475 height 35
copy div "ĐX2510150005"
click at [279, 294] on icon "close" at bounding box center [283, 294] width 9 height 9
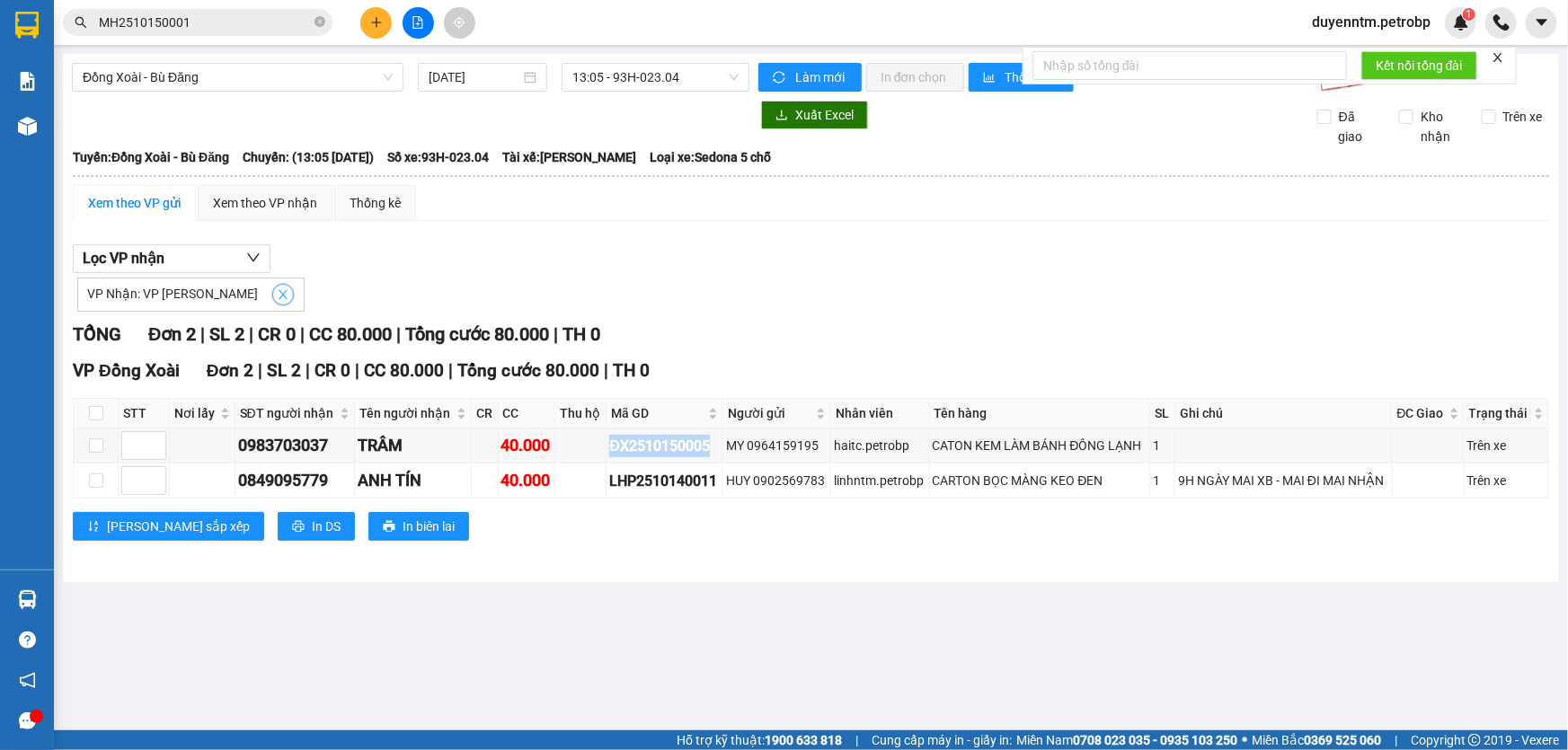
checkbox input "false"
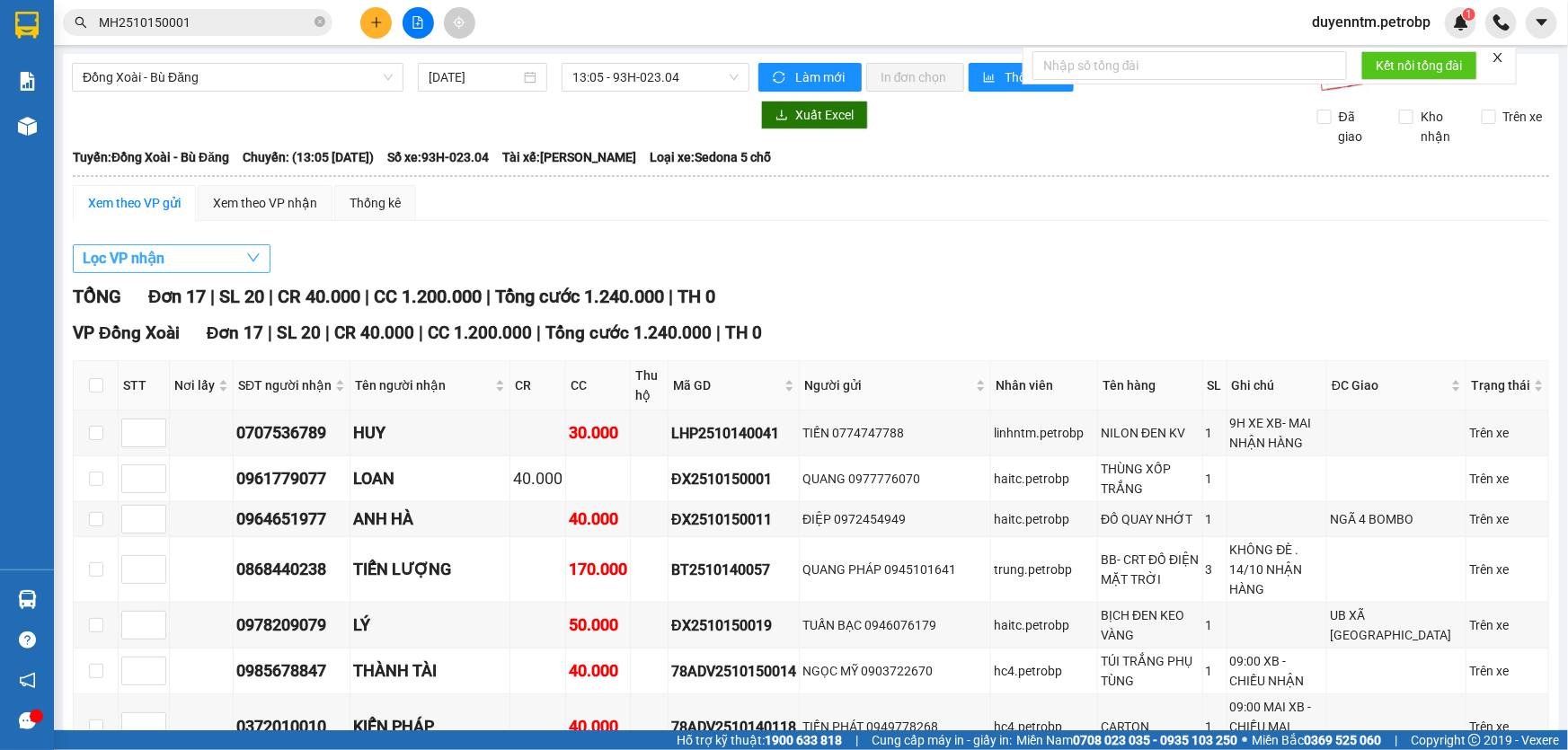
click at [239, 250] on button "Lọc VP nhận" at bounding box center [172, 259] width 197 height 29
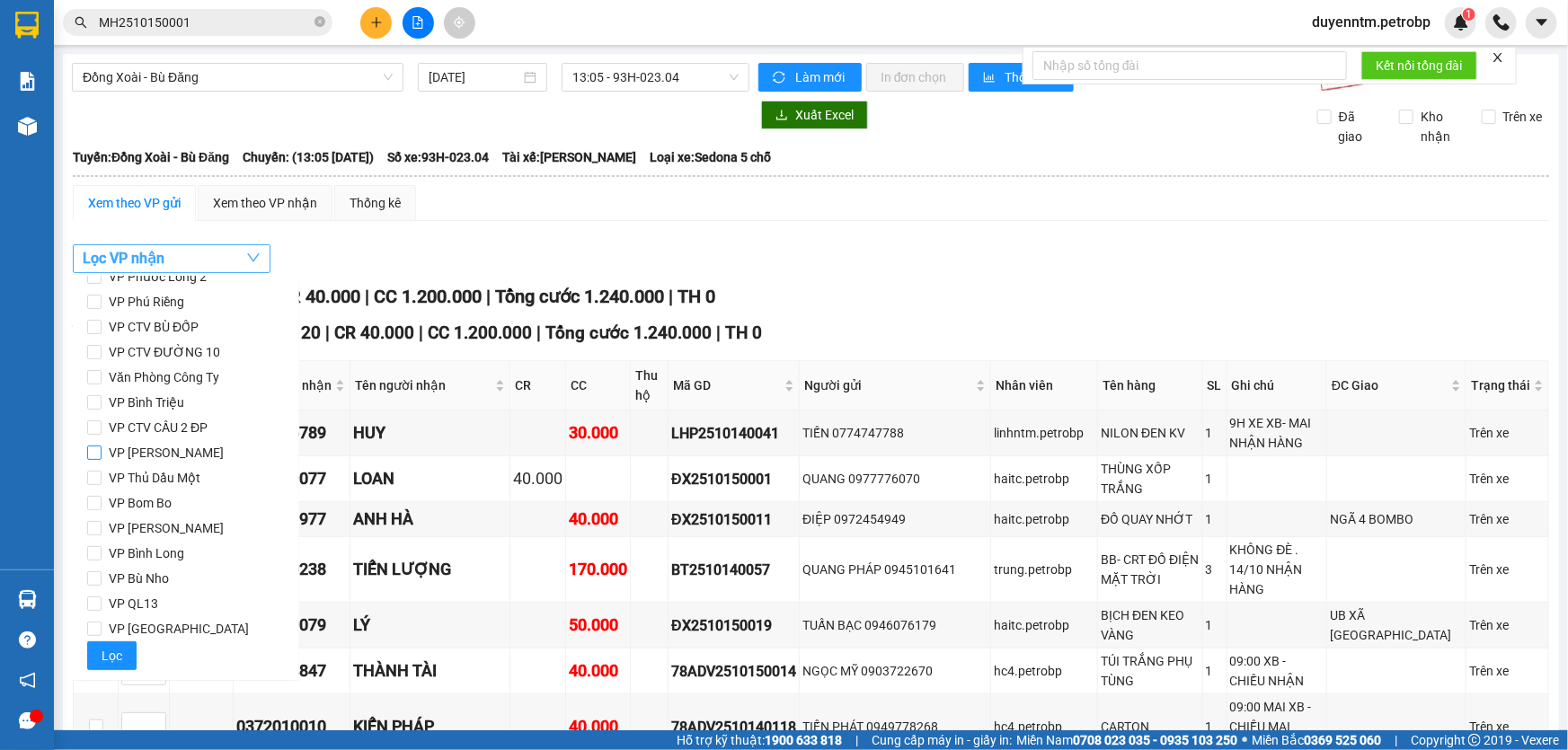
scroll to position [0, 0]
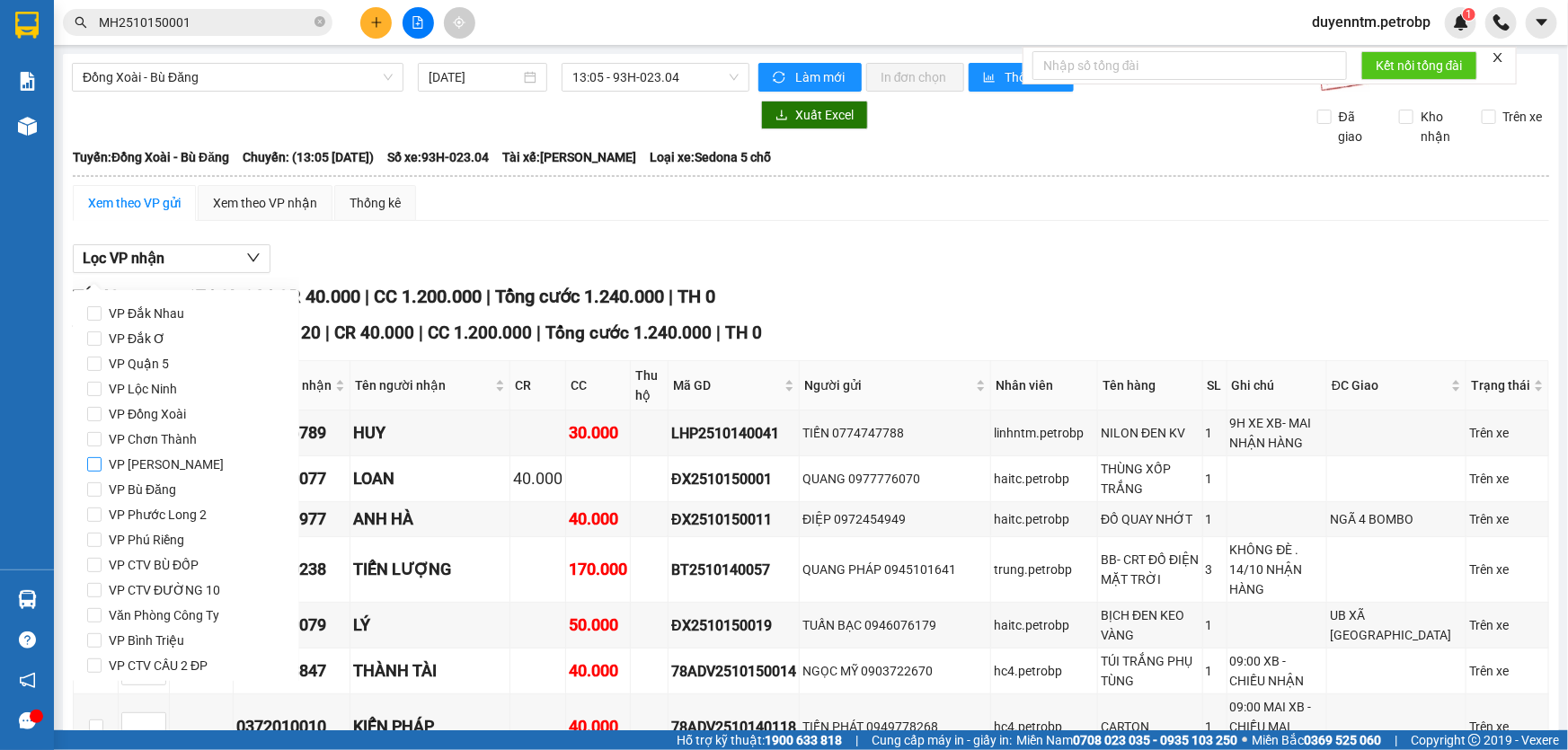
click at [144, 465] on span "VP [PERSON_NAME]" at bounding box center [166, 465] width 129 height 25
click at [102, 465] on input "VP [PERSON_NAME]" at bounding box center [94, 464] width 14 height 14
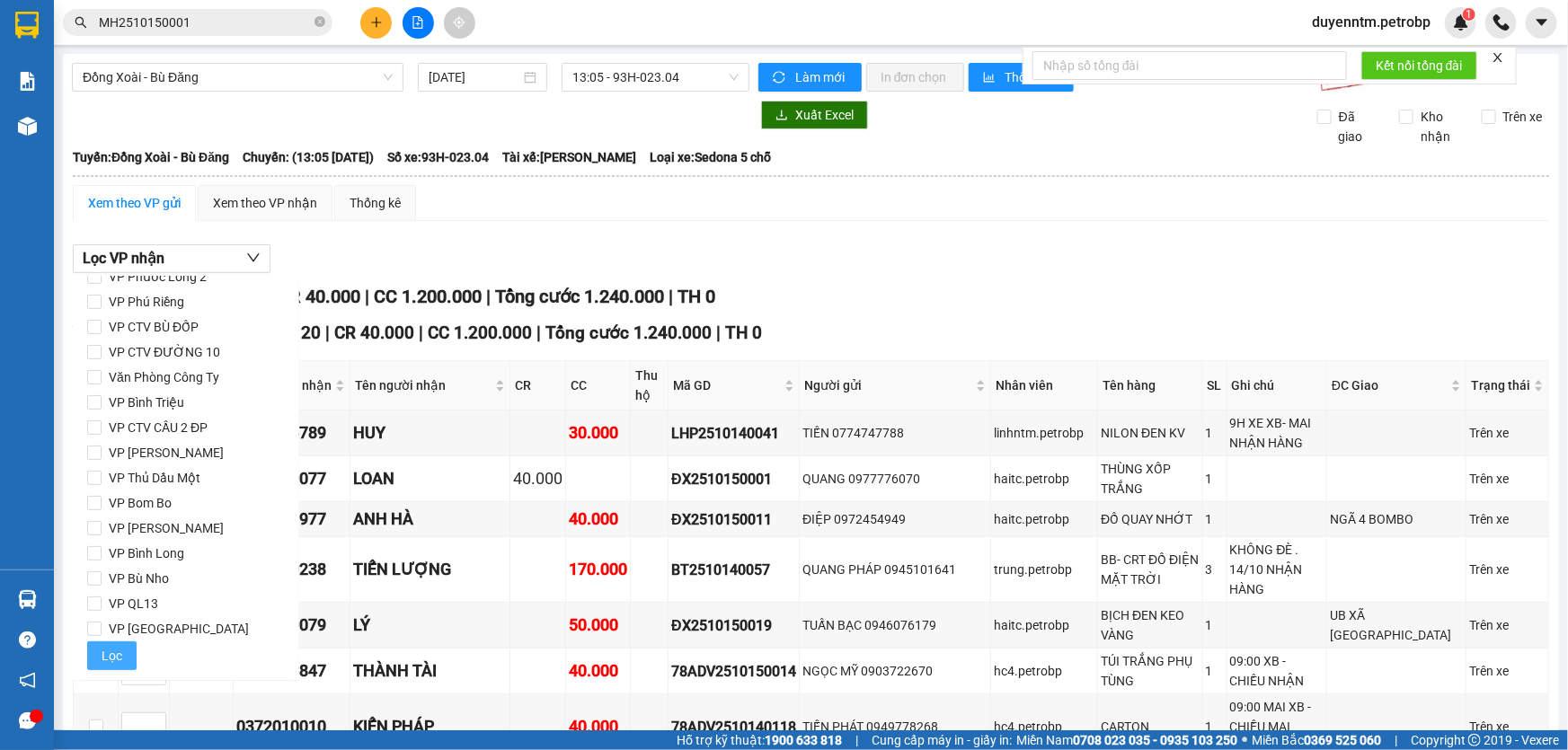
click at [109, 662] on span "Lọc" at bounding box center [112, 655] width 21 height 20
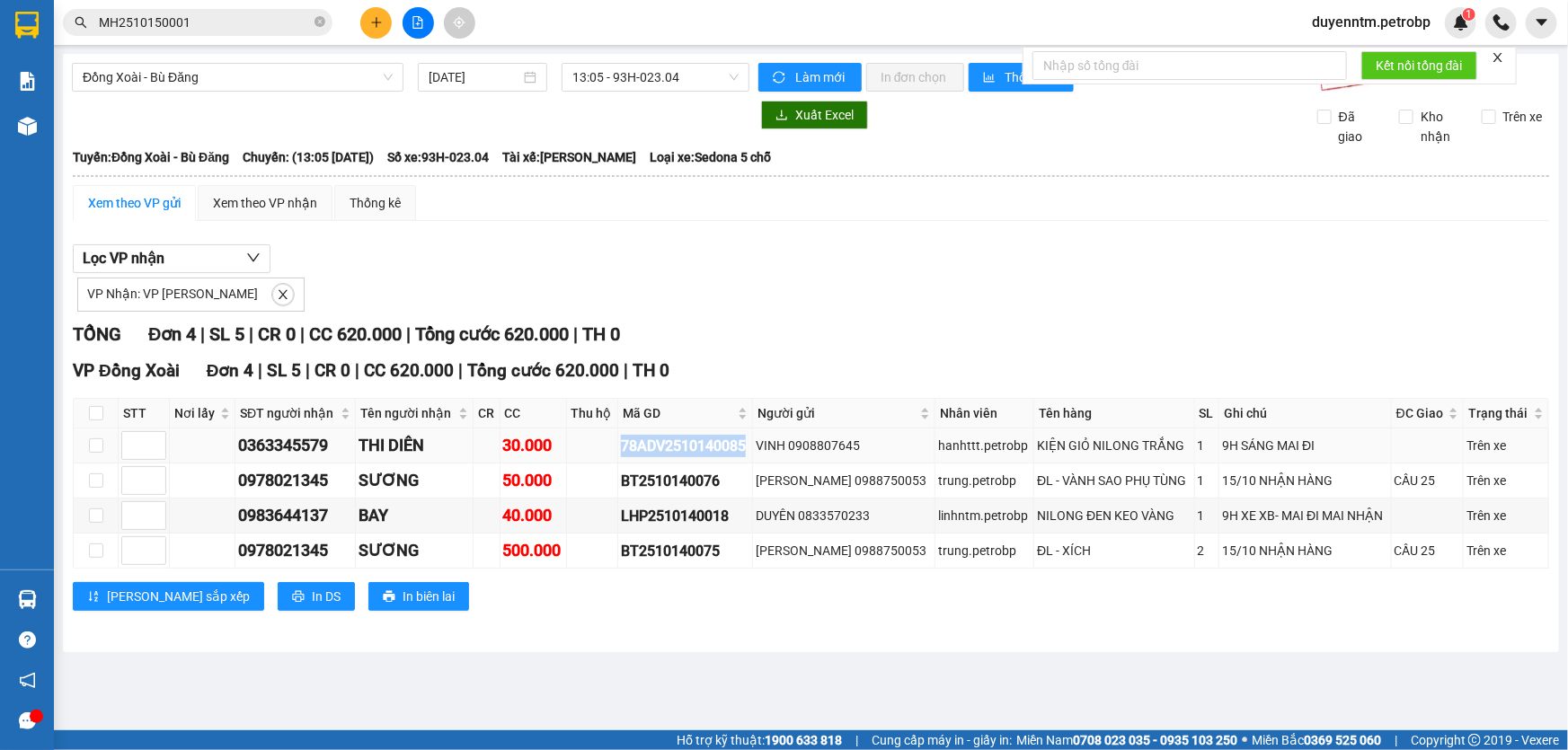
drag, startPoint x: 763, startPoint y: 441, endPoint x: 625, endPoint y: 441, distance: 138.0
click at [625, 441] on tr "0363345579 THI DIÊN 30.000 78ADV2510140085 VINH 0908807645 hanhttt.petrobp KIỆN…" at bounding box center [811, 445] width 1475 height 35
copy div "78ADV2510140085"
click at [279, 294] on icon "close" at bounding box center [283, 294] width 9 height 9
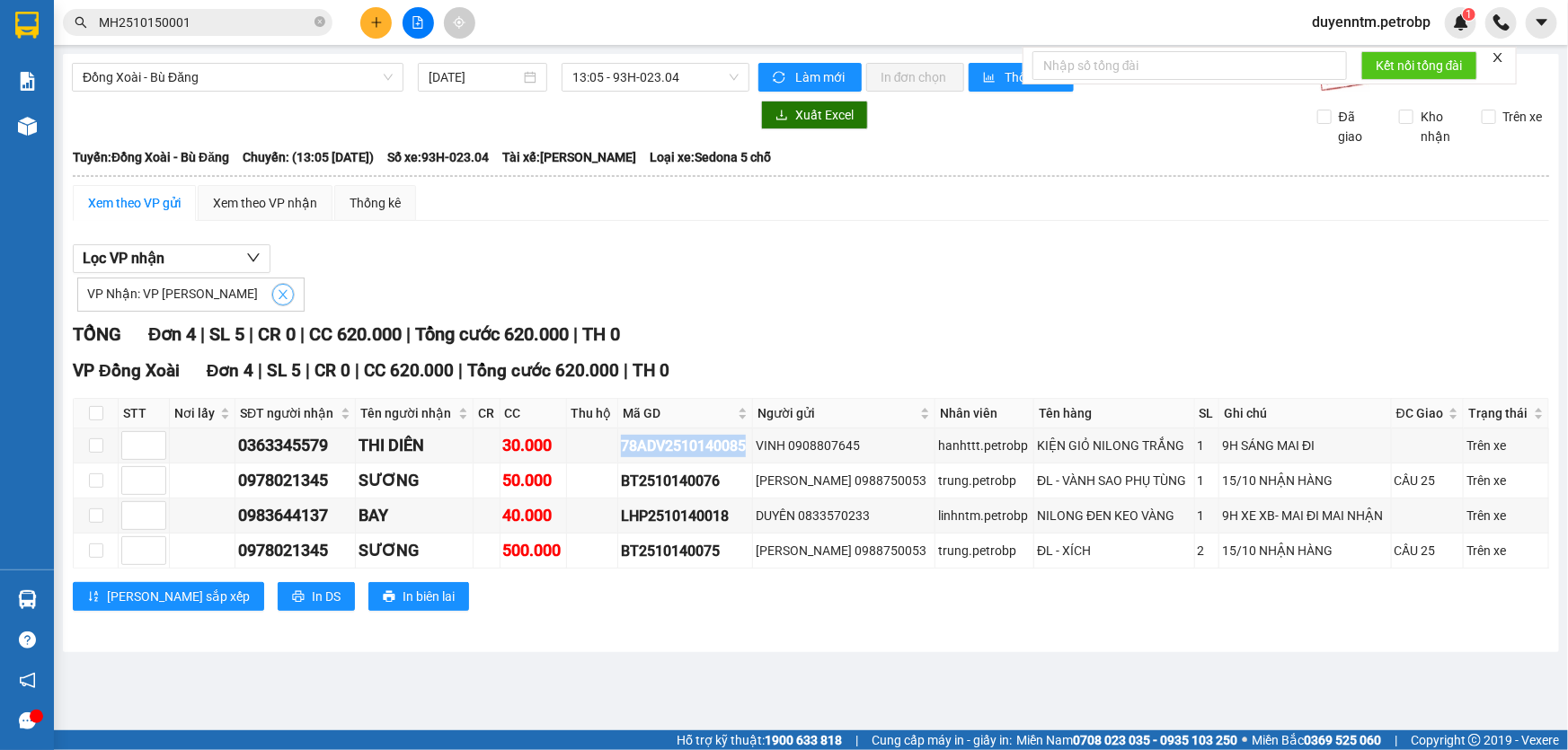
checkbox input "false"
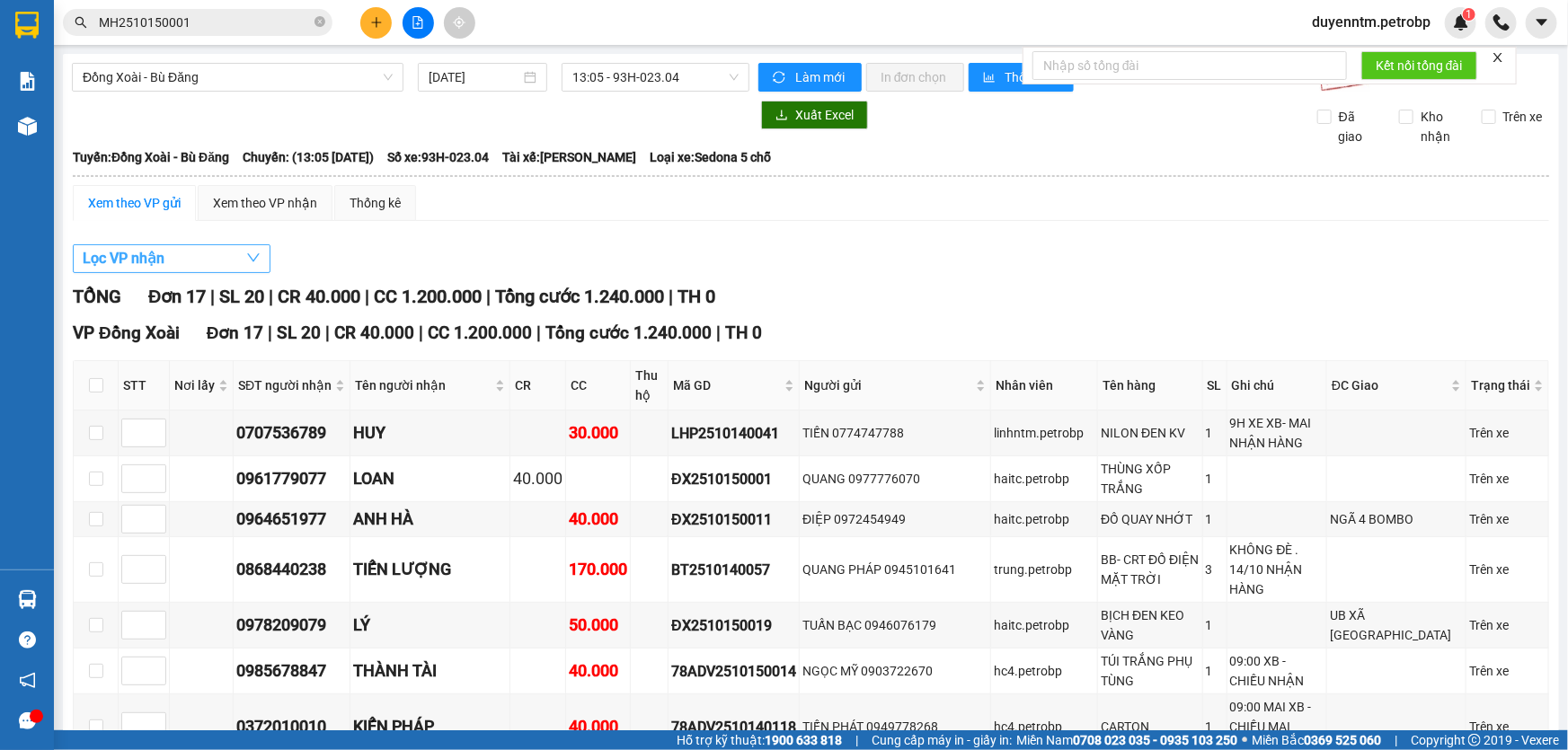
click at [246, 251] on icon "down" at bounding box center [253, 258] width 14 height 14
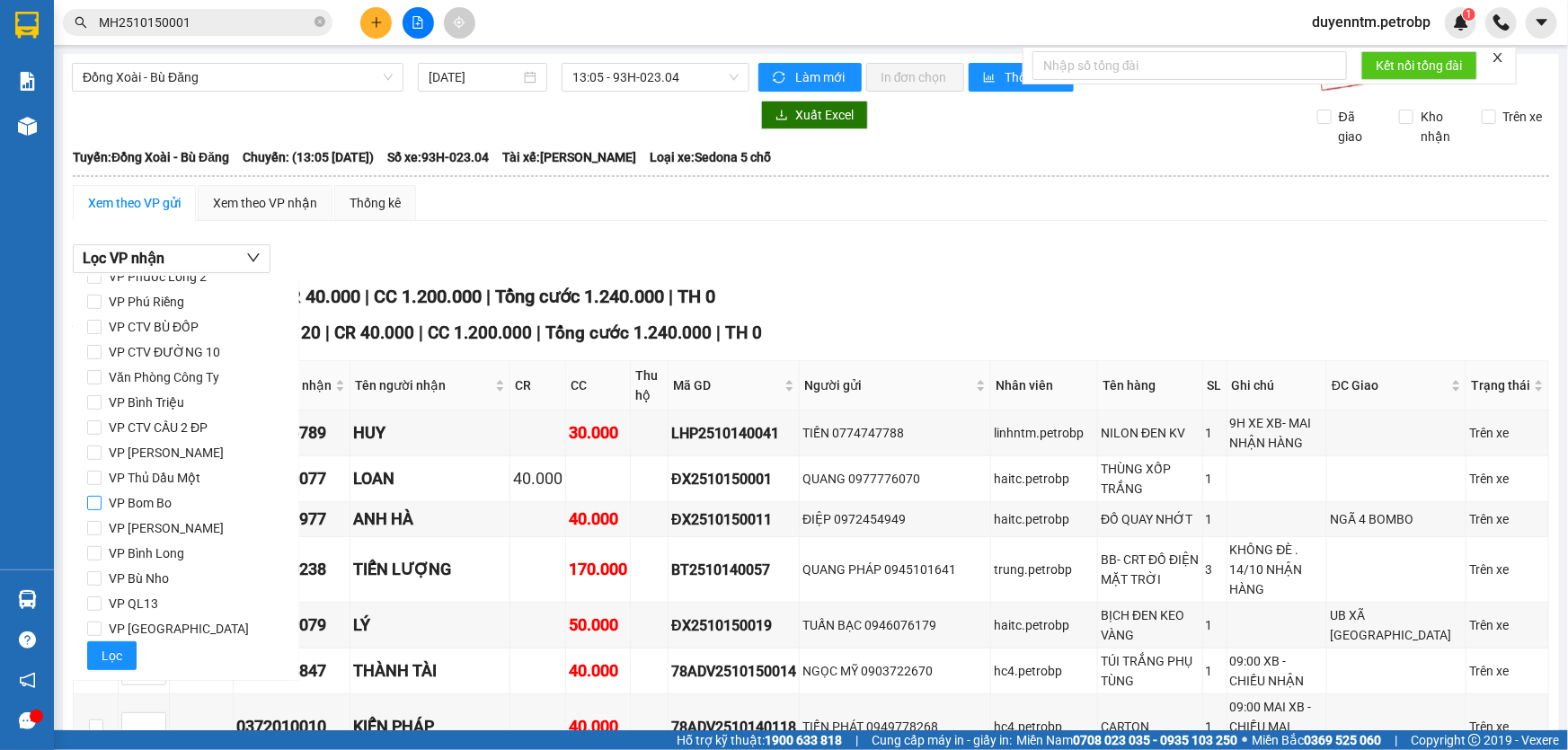
click at [168, 498] on span "VP Bom Bo" at bounding box center [140, 503] width 78 height 25
click at [102, 498] on input "VP Bom Bo" at bounding box center [94, 502] width 14 height 14
click at [102, 656] on span "Lọc" at bounding box center [112, 655] width 21 height 20
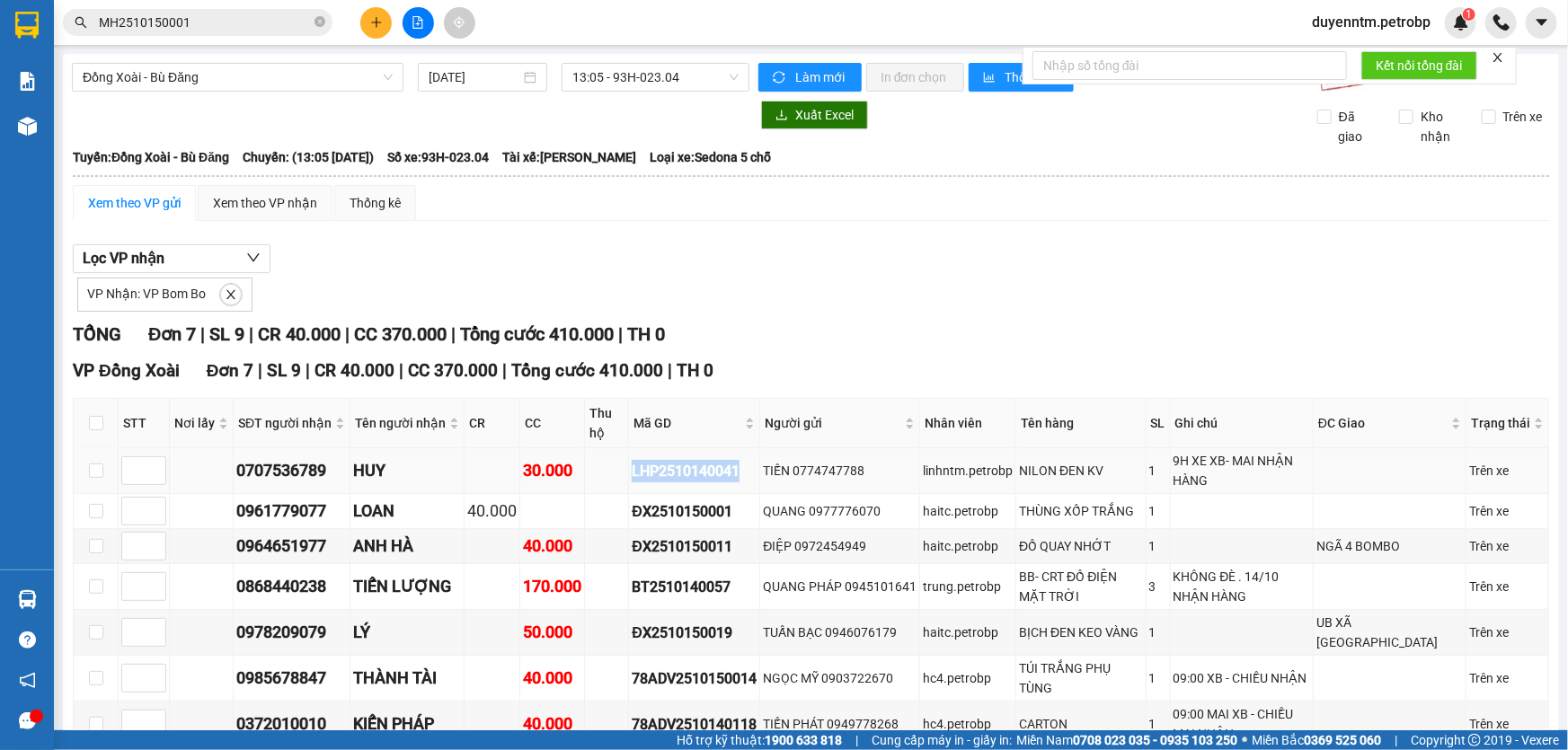
drag, startPoint x: 739, startPoint y: 466, endPoint x: 620, endPoint y: 473, distance: 119.2
click at [620, 473] on tr "0707536789 HUY 30.000 LHP2510140041 TIẾN 0774747788 linhntm.petrobp NILON ĐEN K…" at bounding box center [811, 471] width 1475 height 46
copy div "LHP2510140041"
click at [233, 290] on icon "close" at bounding box center [230, 294] width 12 height 12
checkbox input "false"
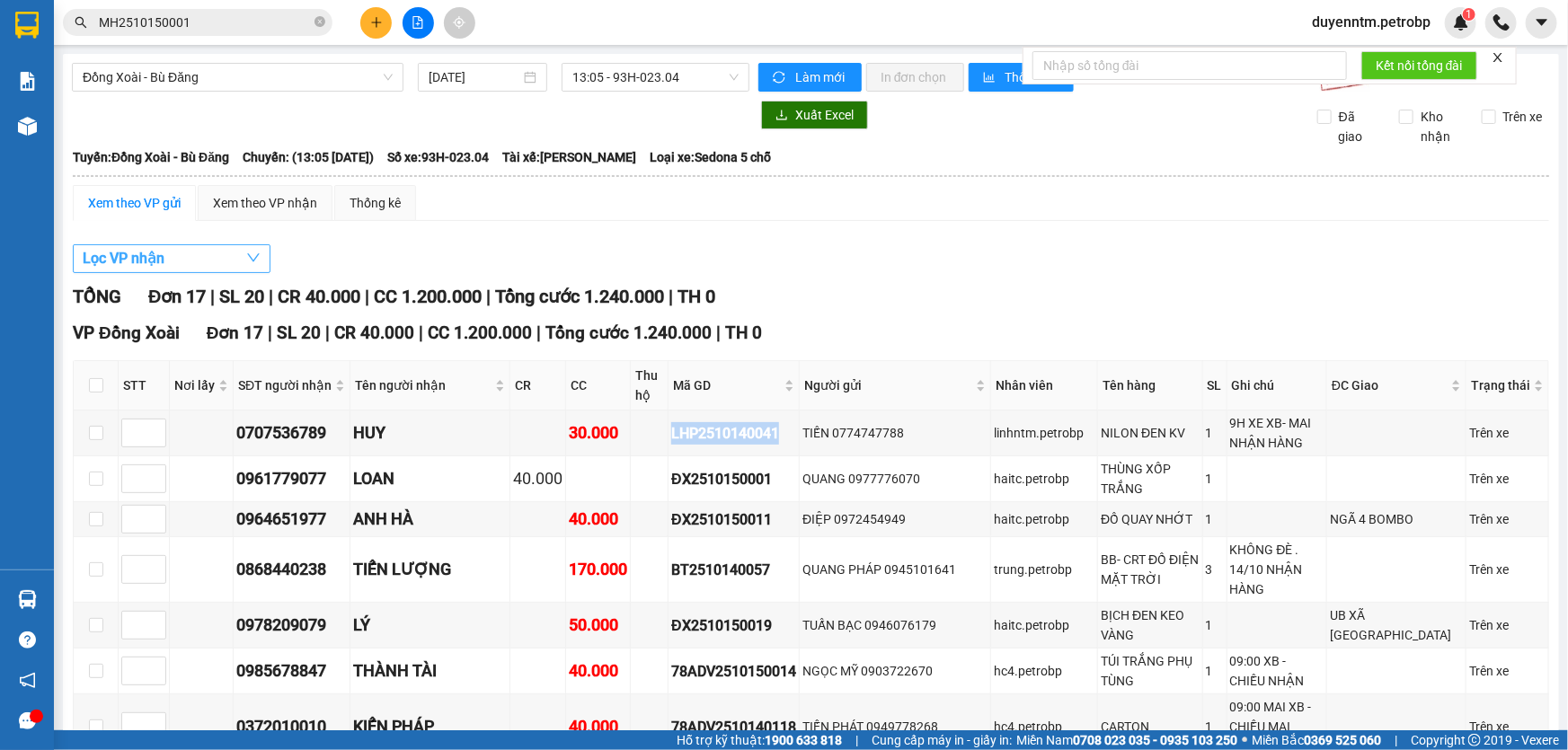
click at [229, 256] on button "Lọc VP nhận" at bounding box center [172, 259] width 197 height 29
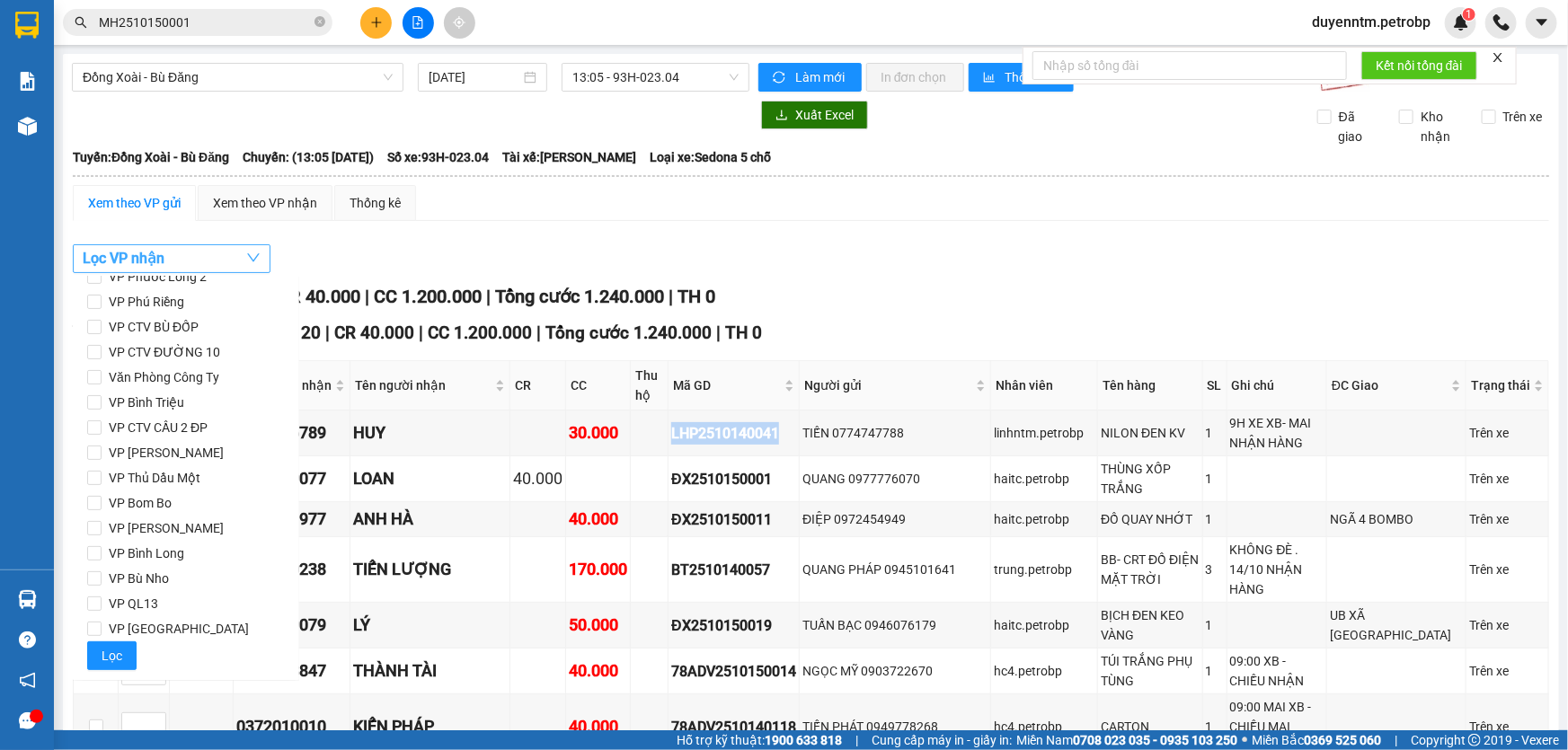
scroll to position [0, 0]
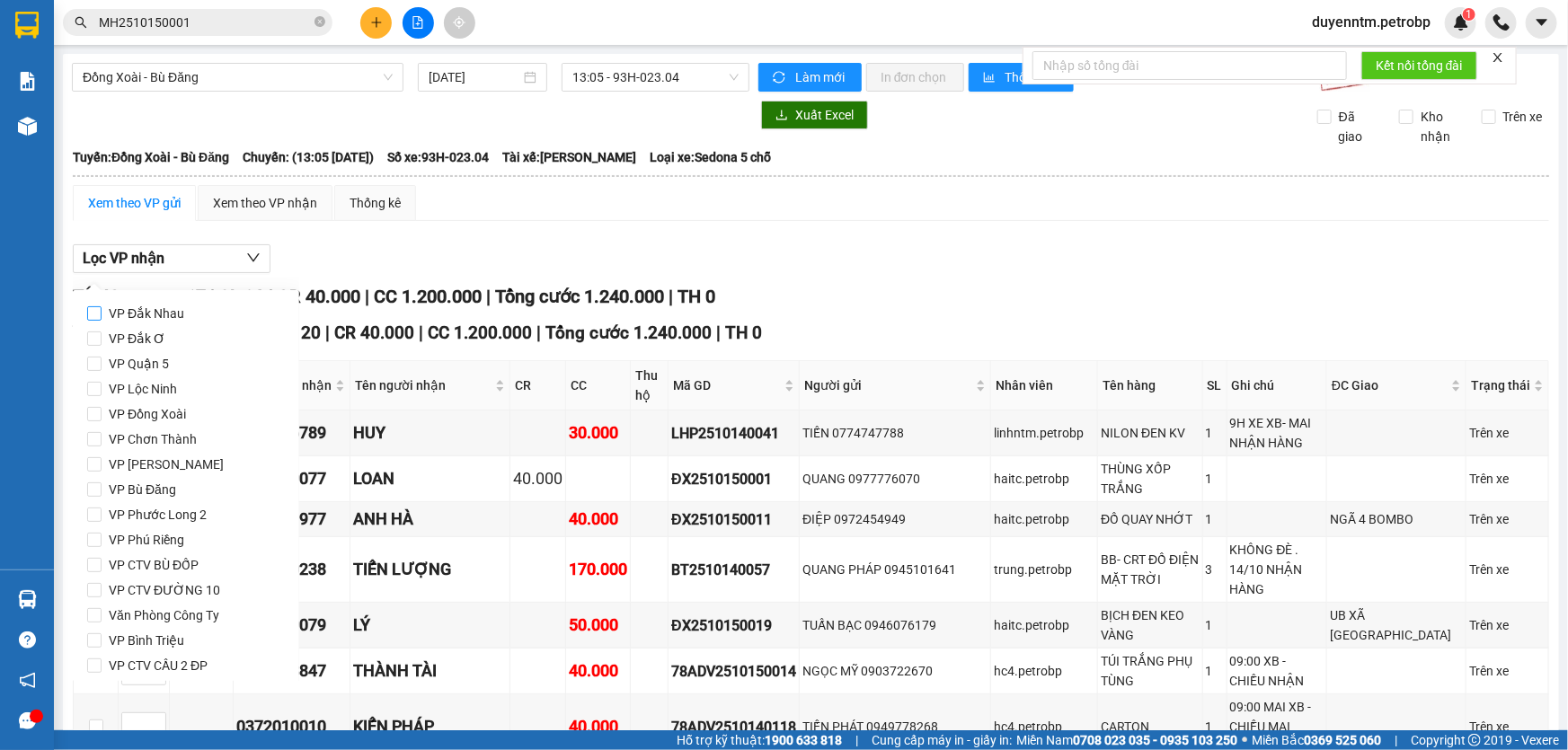
click at [164, 308] on span "VP Đắk Nhau" at bounding box center [147, 313] width 90 height 25
click at [102, 308] on input "VP Đắk Nhau" at bounding box center [94, 313] width 14 height 14
checkbox input "true"
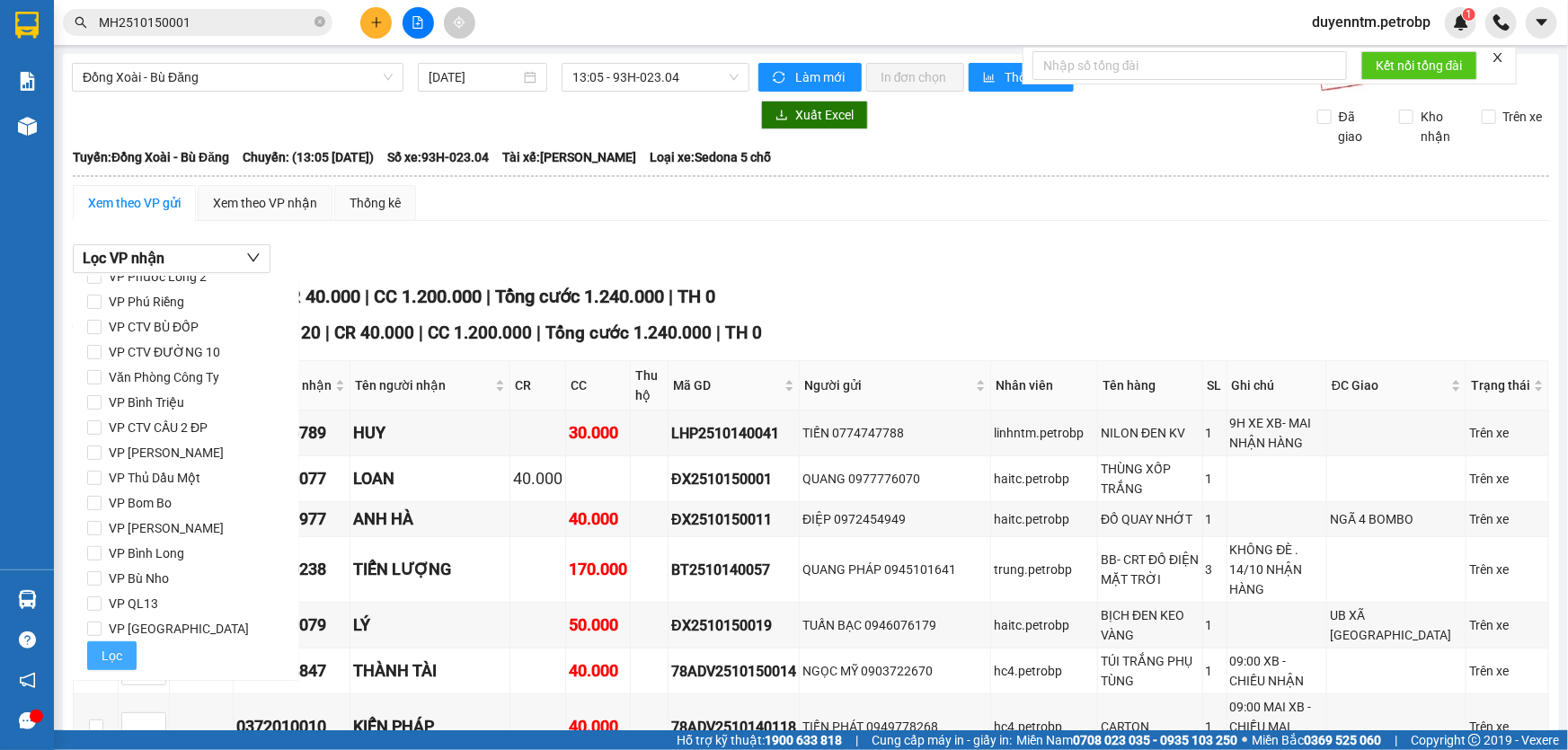
click at [109, 650] on span "Lọc" at bounding box center [112, 655] width 21 height 20
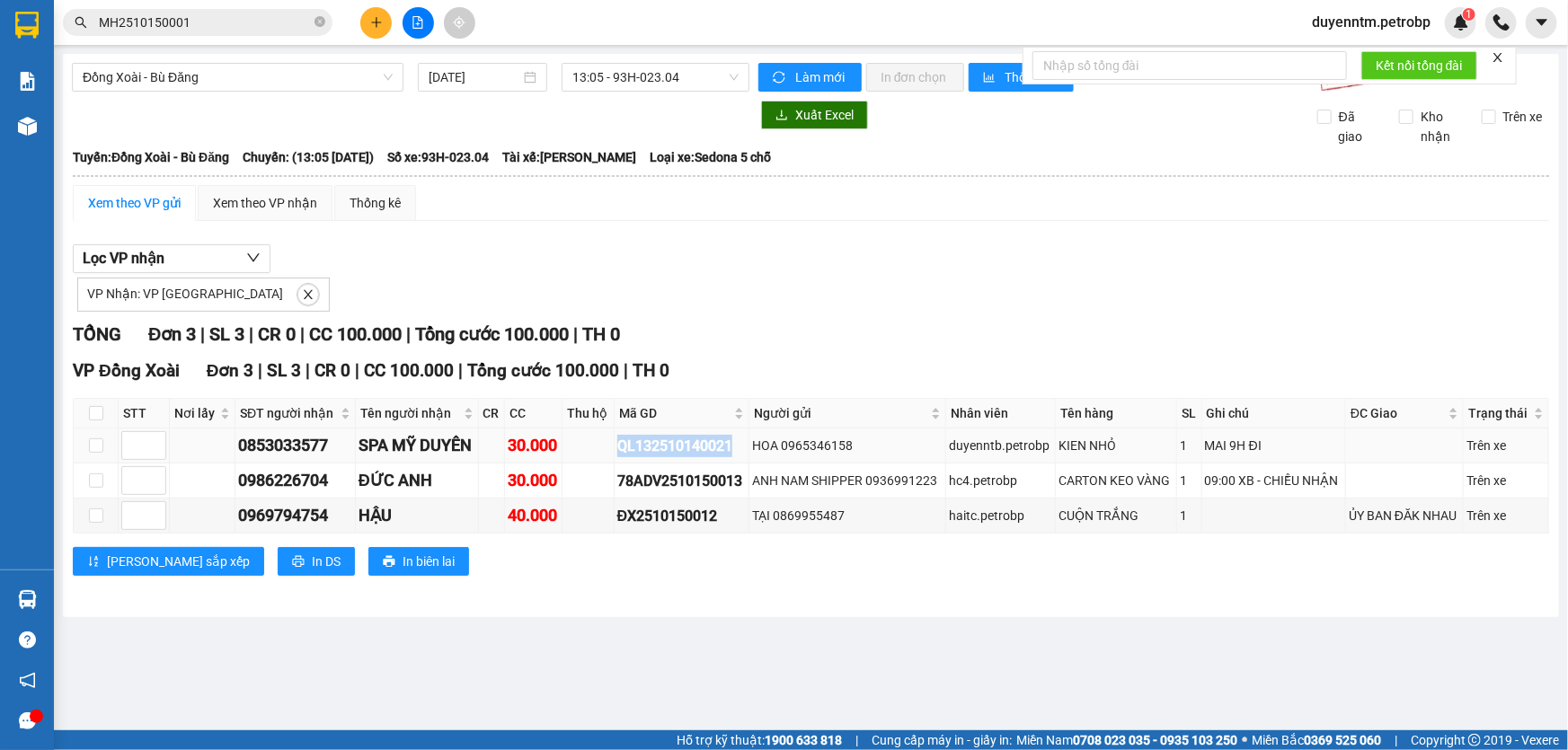
drag, startPoint x: 740, startPoint y: 446, endPoint x: 611, endPoint y: 449, distance: 129.0
click at [611, 449] on tr "0853033577 SPA MỸ DUYÊN 30.000 QL132510140021 HOA 0965346158 duyenntb.petrobp K…" at bounding box center [811, 445] width 1475 height 35
copy div "QL132510140021"
click at [748, 273] on div "VP Nhận: VP [GEOGRAPHIC_DATA]" at bounding box center [811, 292] width 1476 height 38
click at [304, 295] on icon "close" at bounding box center [308, 294] width 9 height 9
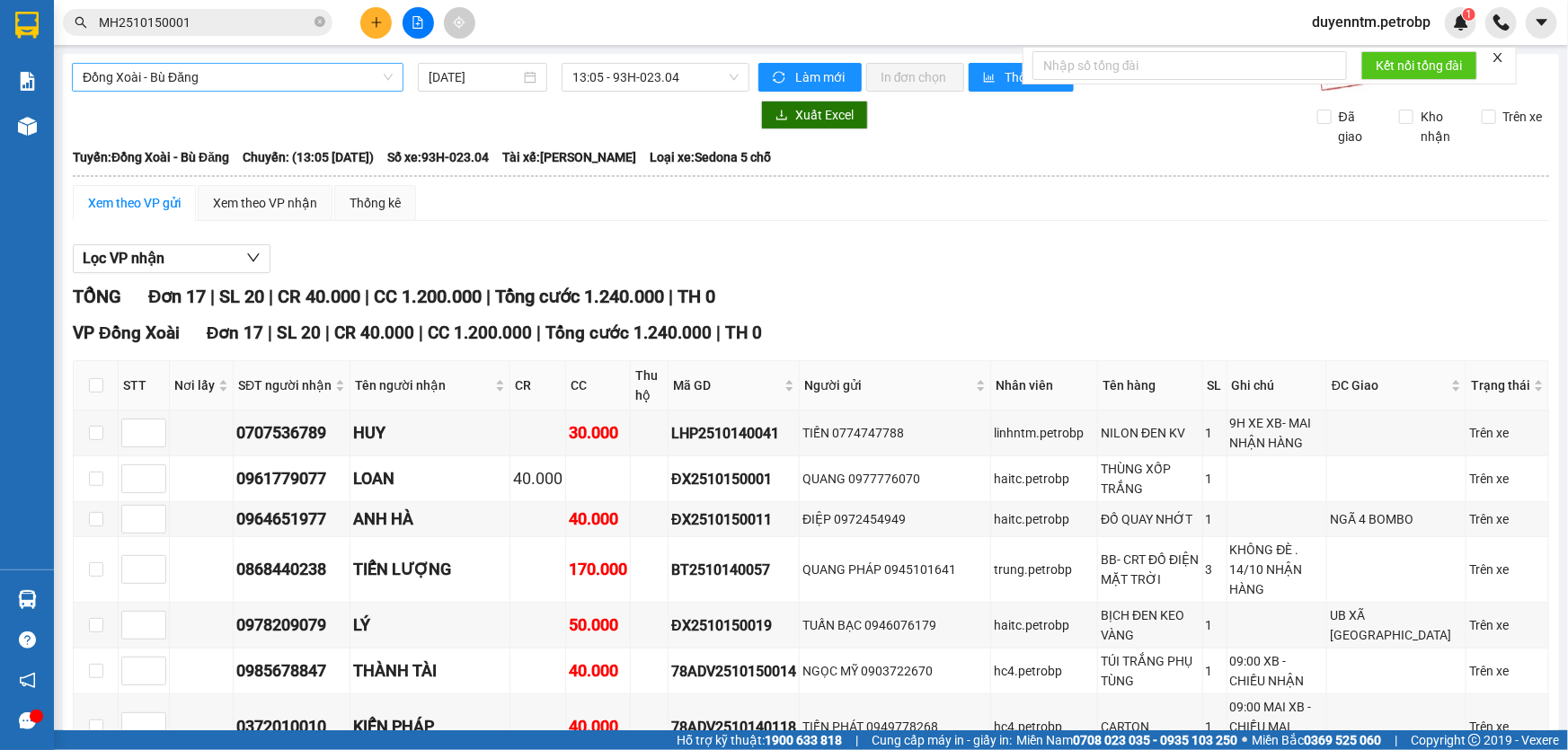
click at [350, 80] on span "Đồng Xoài - Bù Đăng" at bounding box center [237, 78] width 310 height 27
click at [275, 77] on span "Đồng Xoài - Bù Đăng" at bounding box center [237, 78] width 310 height 27
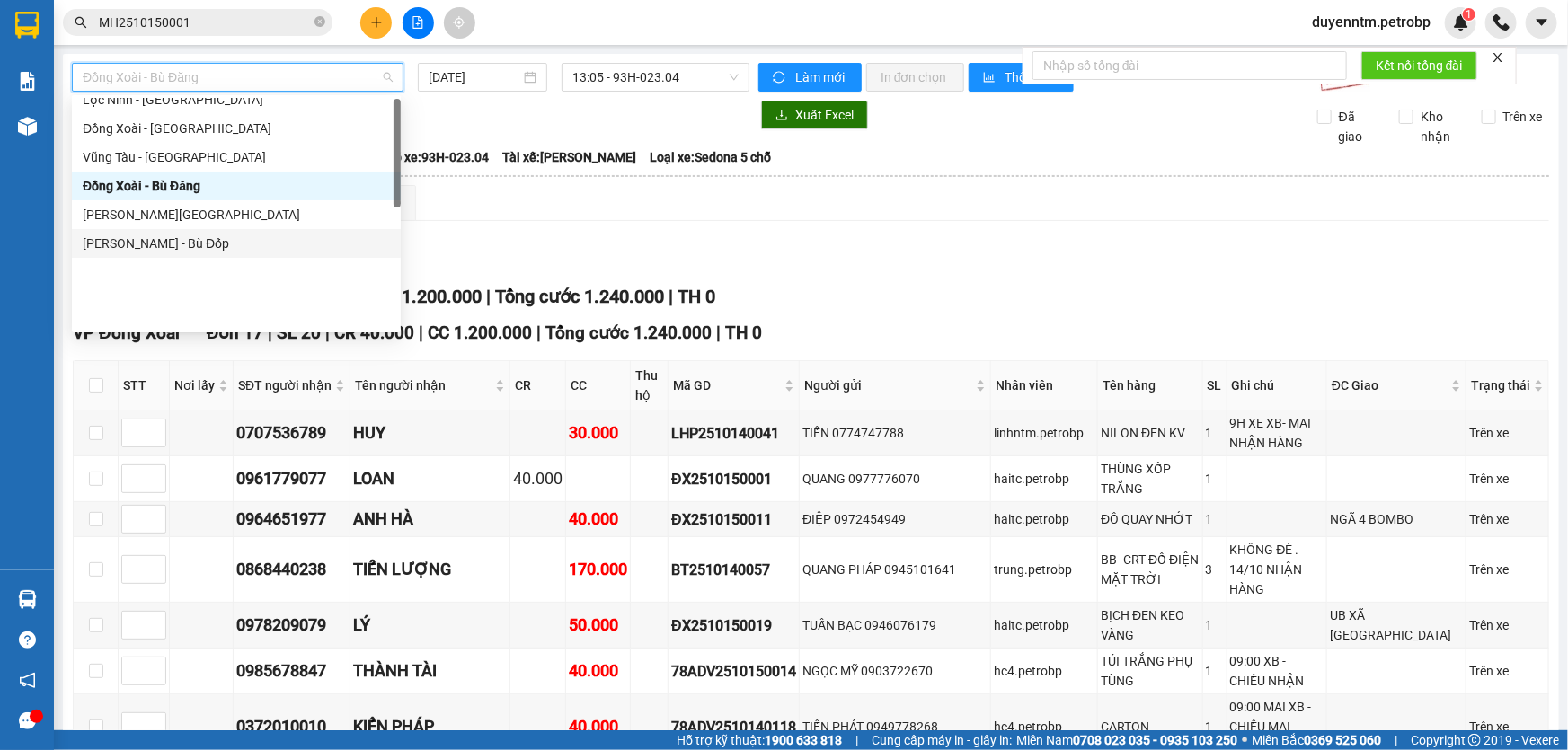
scroll to position [0, 0]
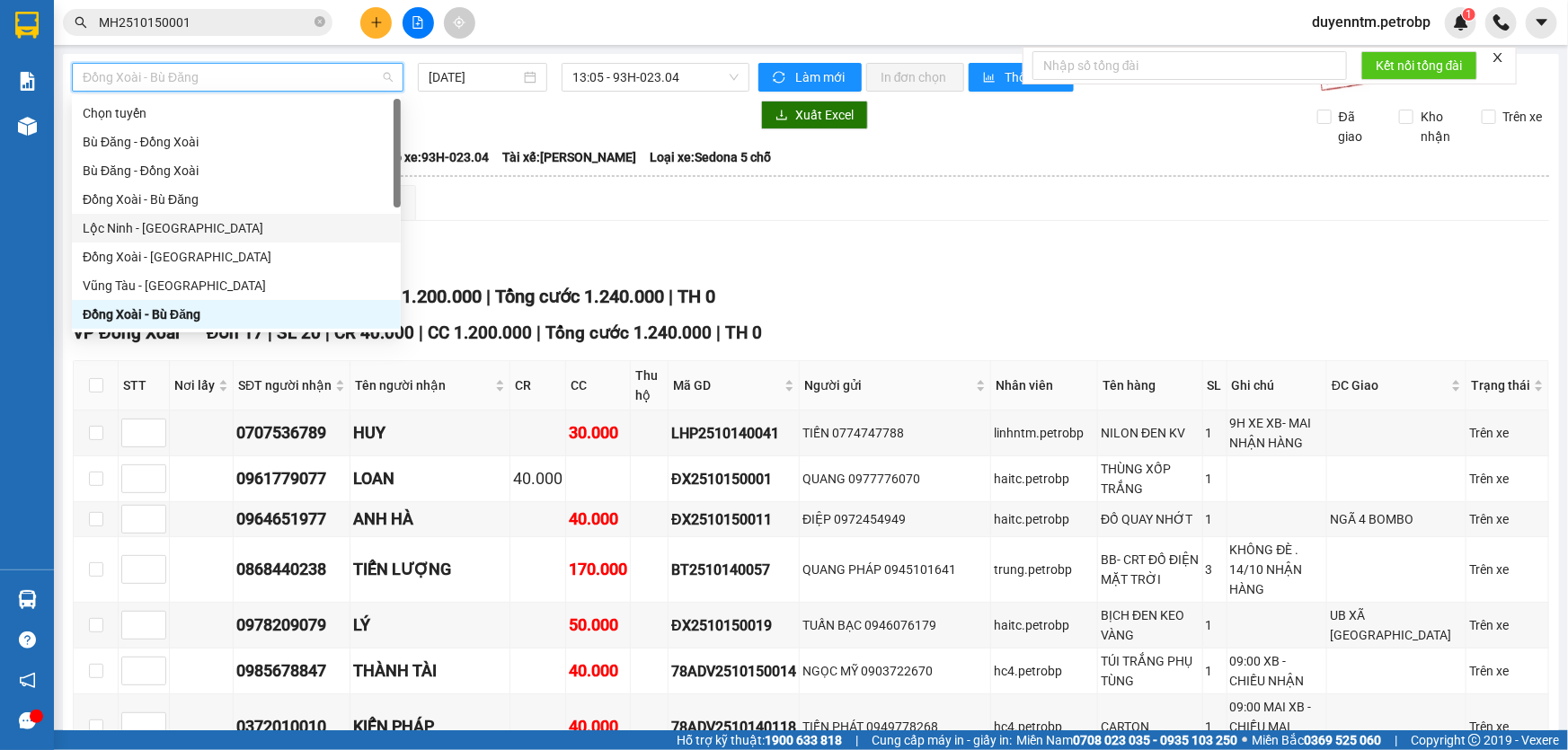
click at [202, 223] on div "Lộc Ninh - [GEOGRAPHIC_DATA]" at bounding box center [236, 228] width 308 height 20
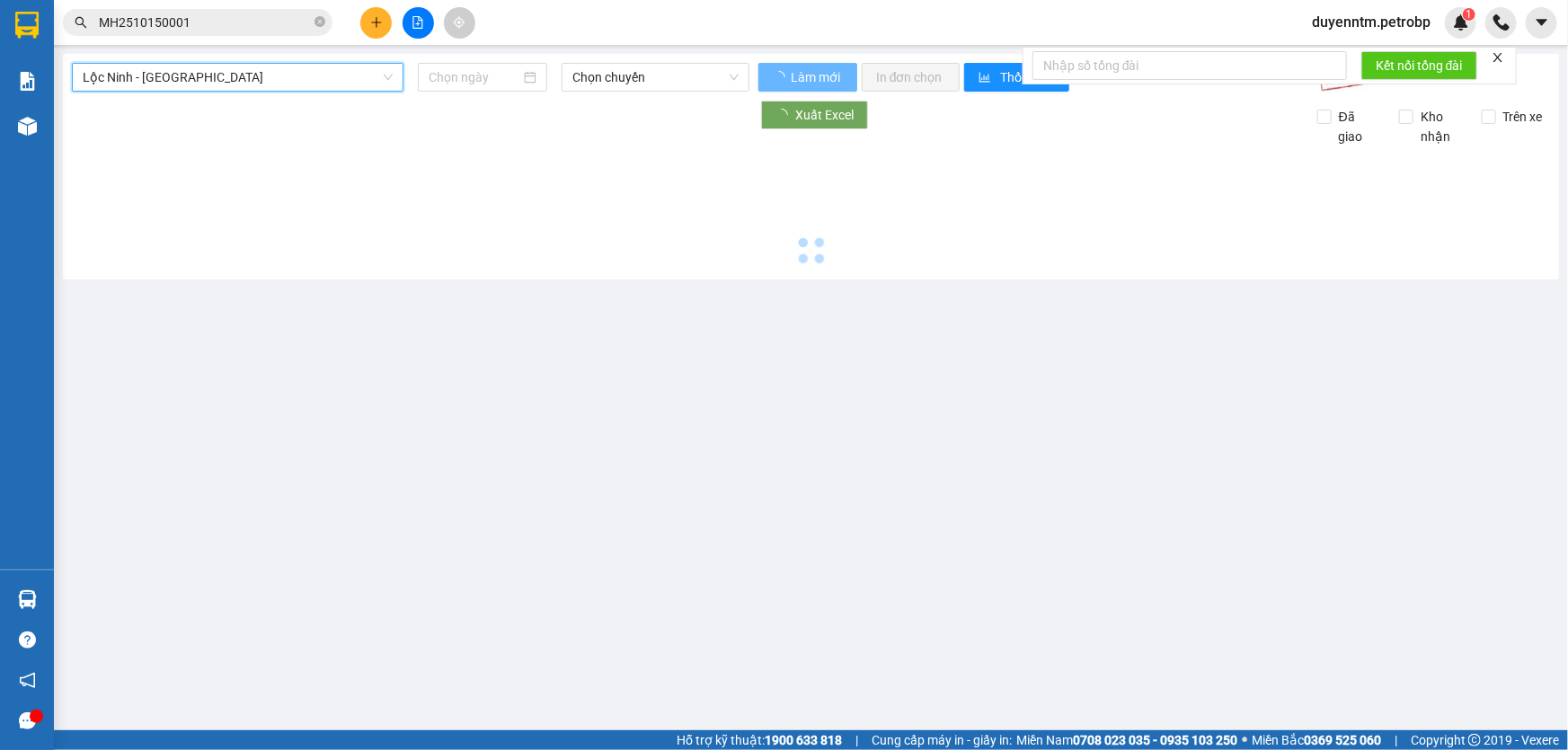
type input "[DATE]"
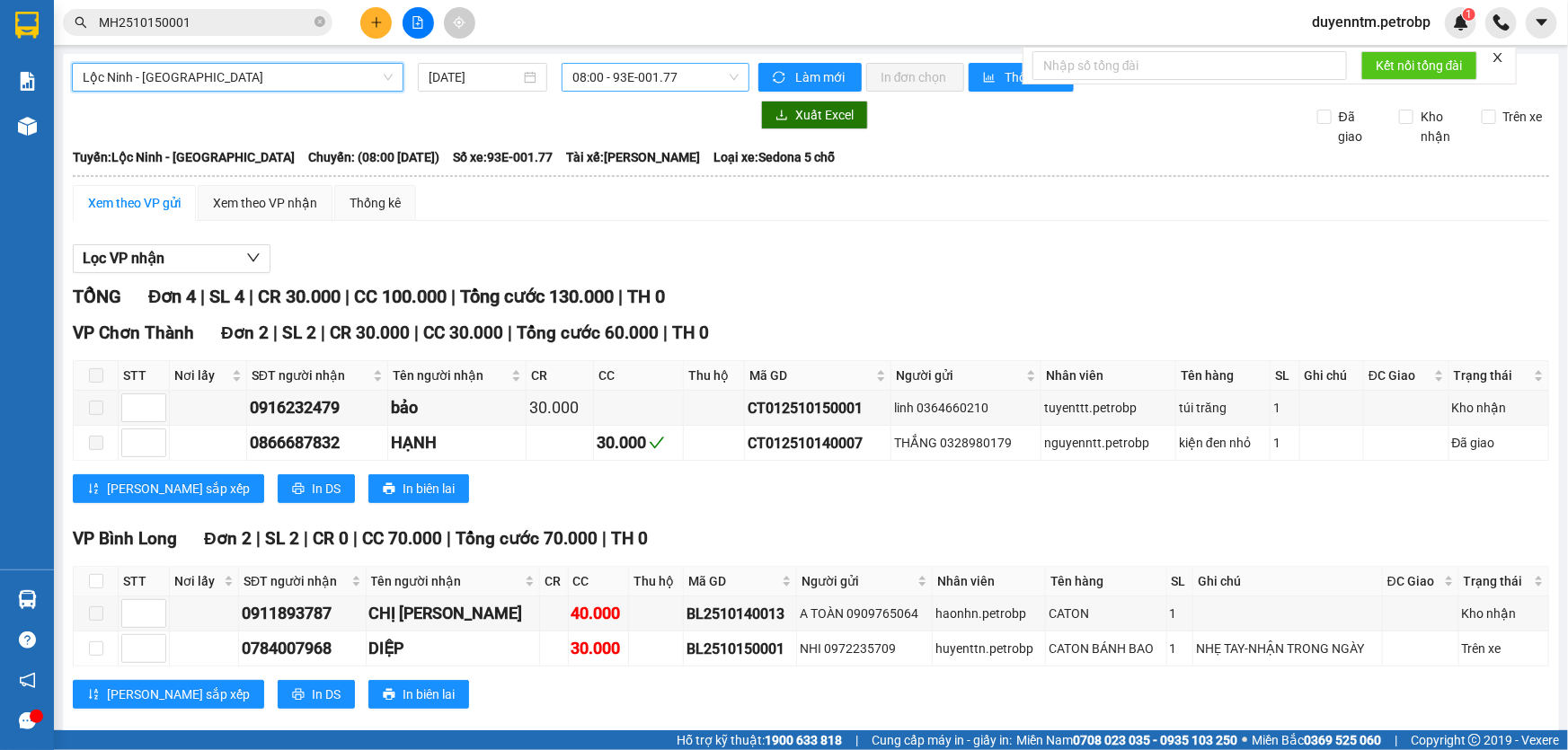
click at [652, 85] on span "08:00 - 93E-001.77" at bounding box center [655, 78] width 166 height 27
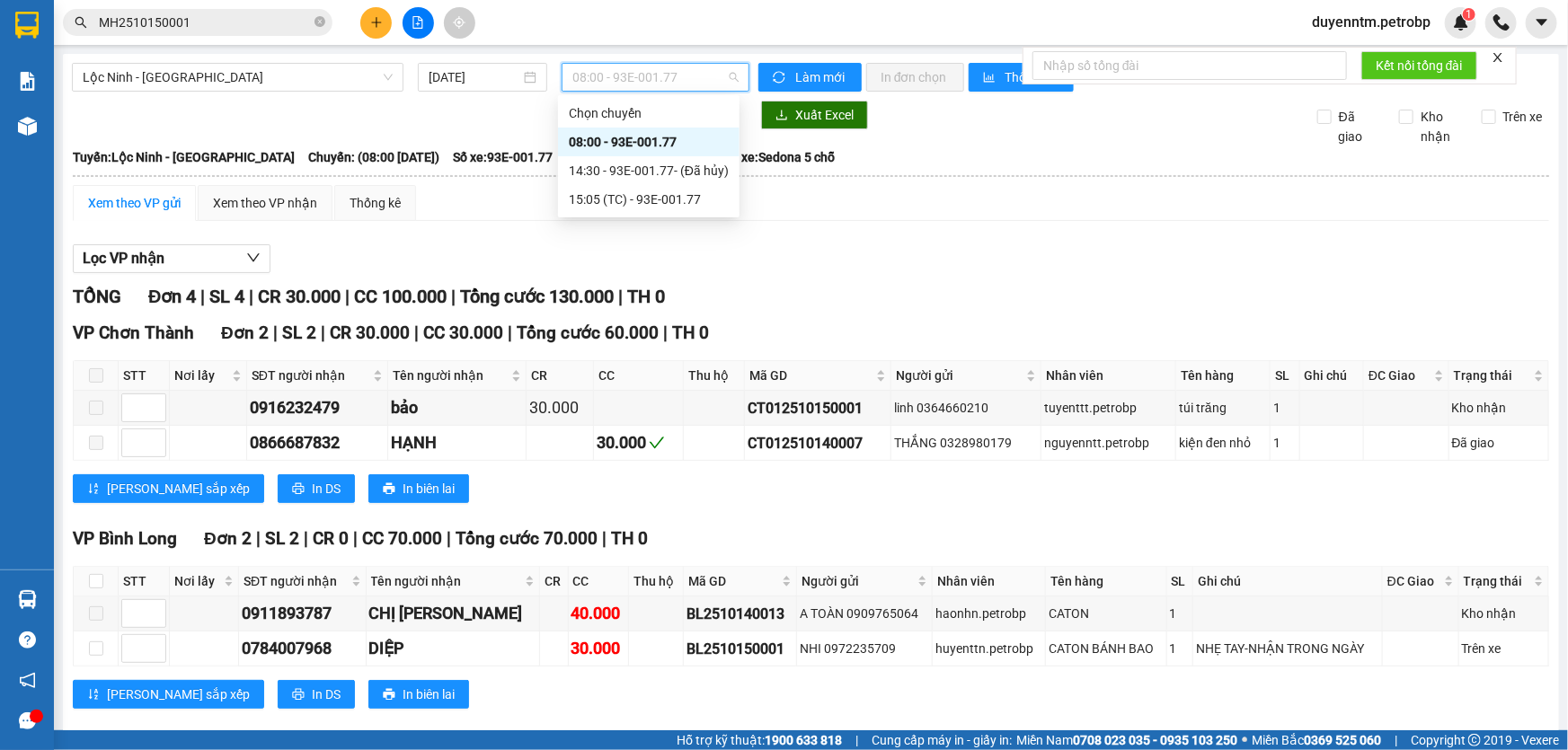
click at [640, 136] on div "08:00 - 93E-001.77" at bounding box center [648, 142] width 160 height 20
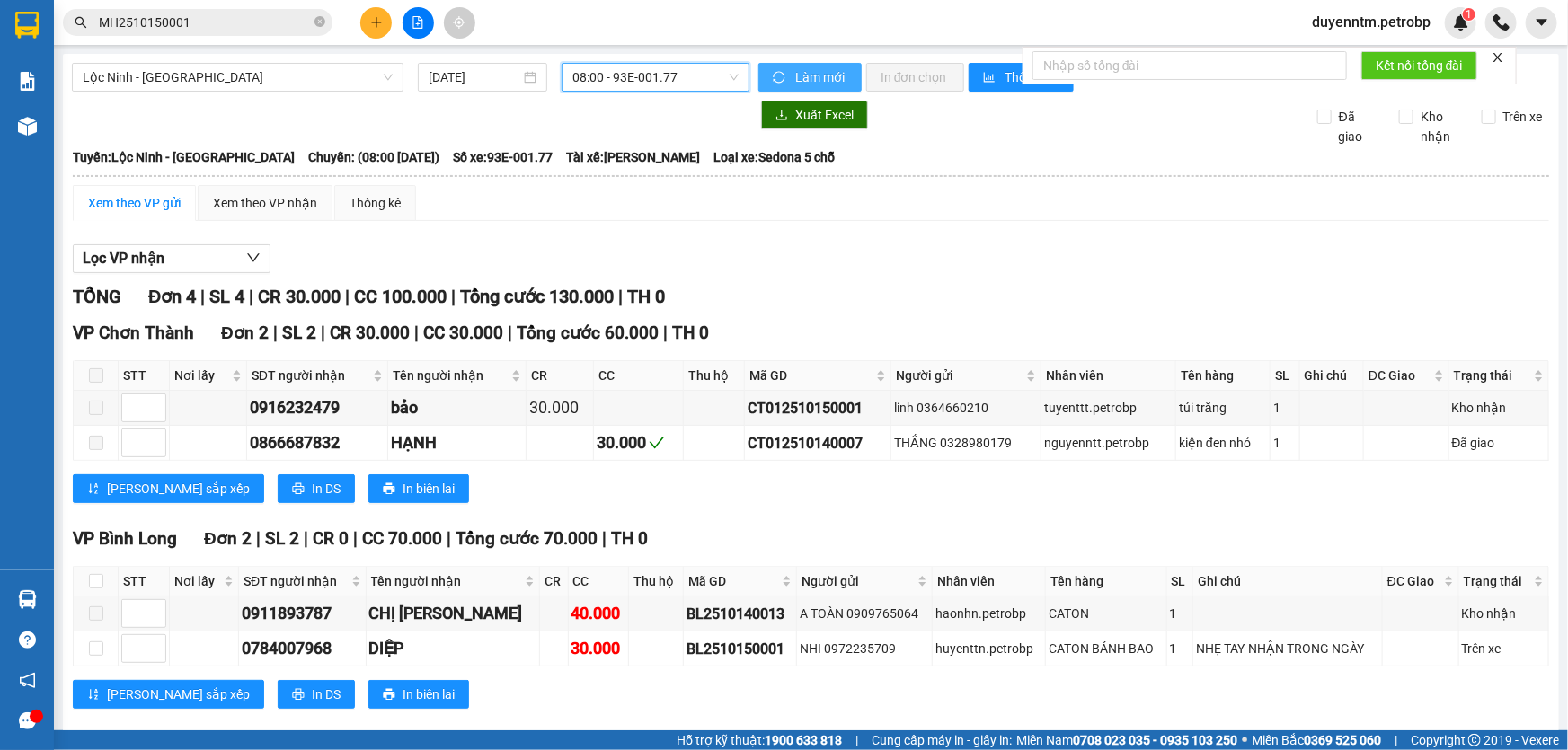
click at [782, 66] on button "Làm mới" at bounding box center [810, 78] width 104 height 29
click at [218, 254] on button "Lọc VP nhận" at bounding box center [172, 259] width 197 height 29
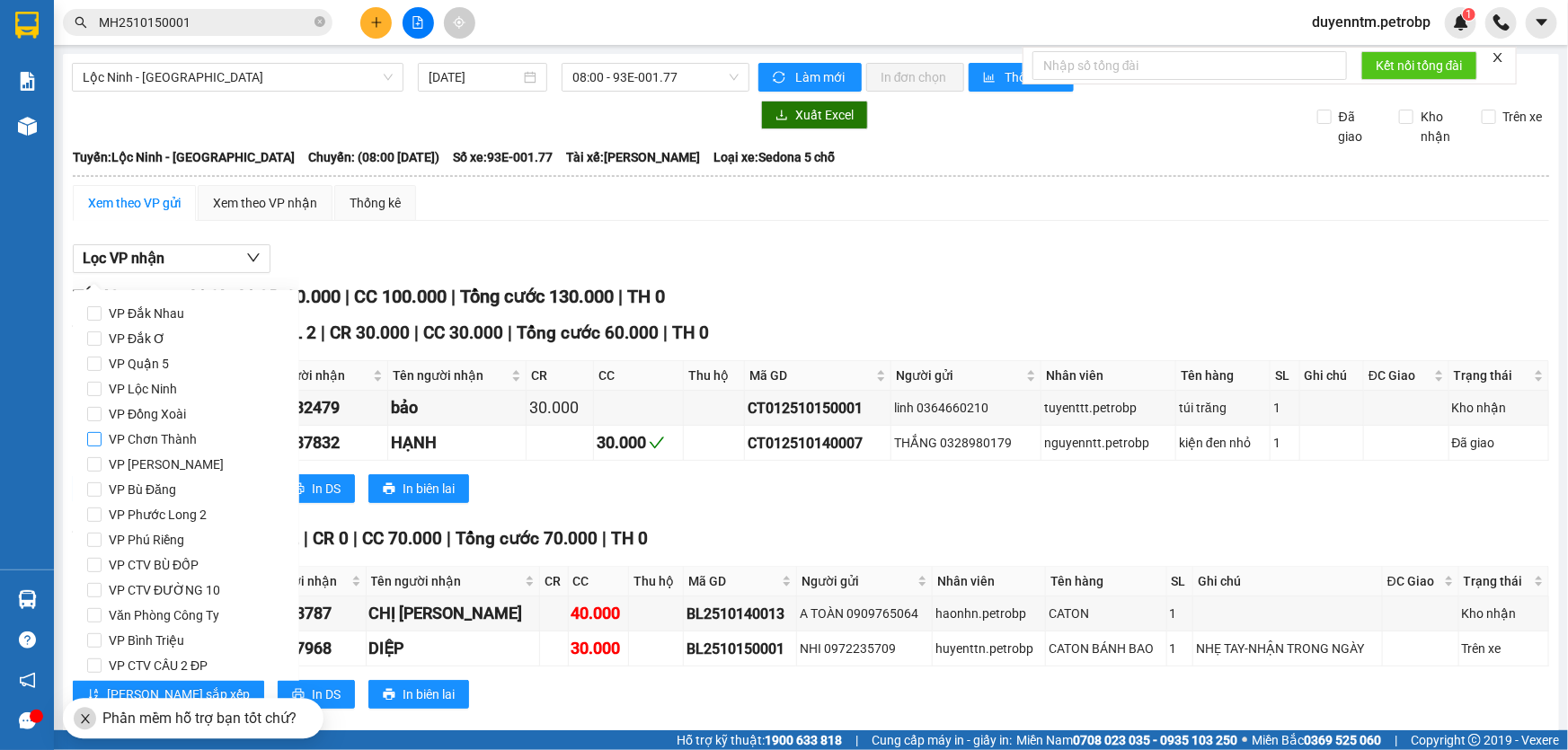
click at [166, 433] on span "VP Chơn Thành" at bounding box center [152, 439] width 103 height 25
click at [102, 433] on input "VP Chơn Thành" at bounding box center [94, 439] width 14 height 14
checkbox input "true"
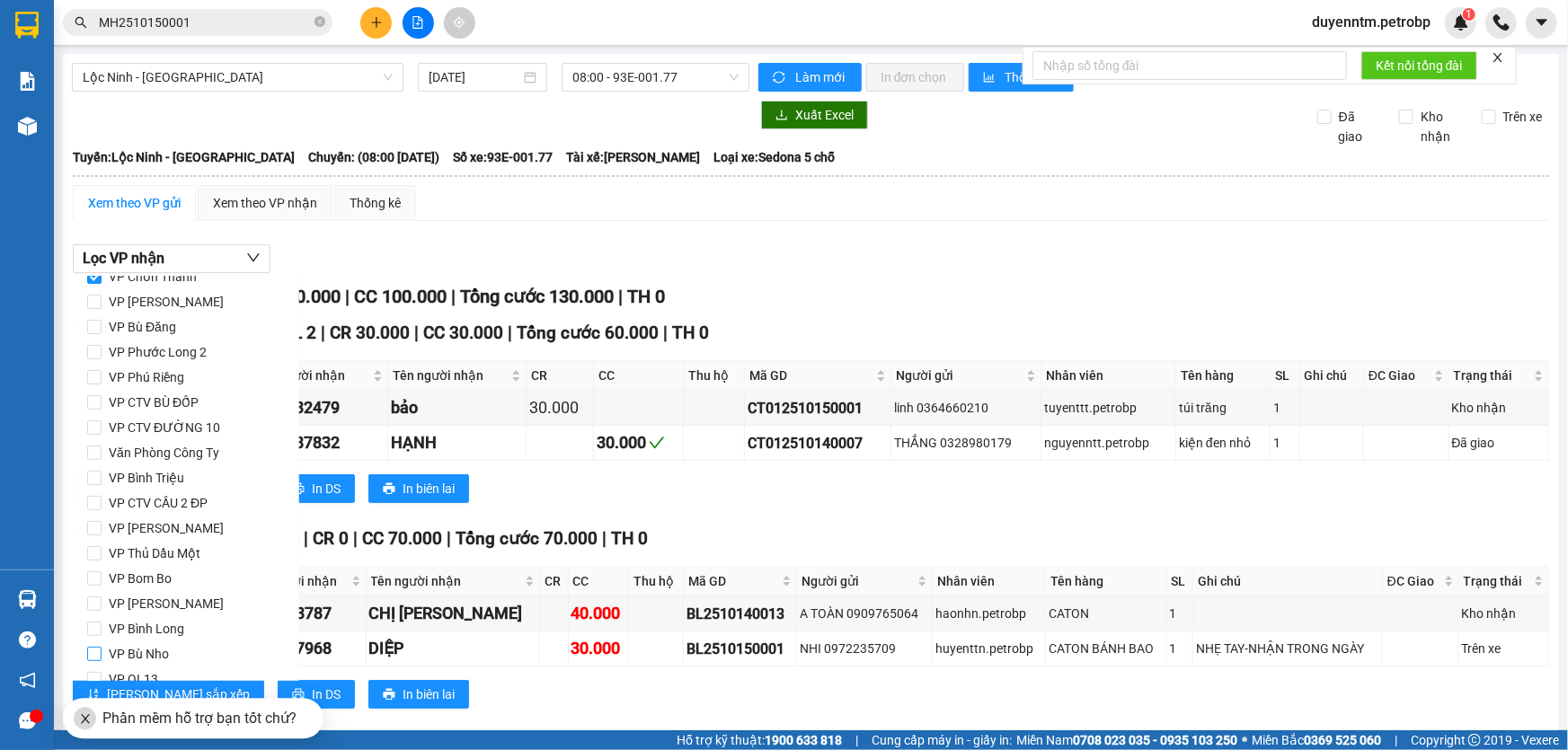
scroll to position [238, 0]
click at [167, 551] on span "VP Bình Long" at bounding box center [147, 553] width 90 height 25
click at [102, 551] on input "VP Bình Long" at bounding box center [94, 553] width 14 height 14
checkbox input "true"
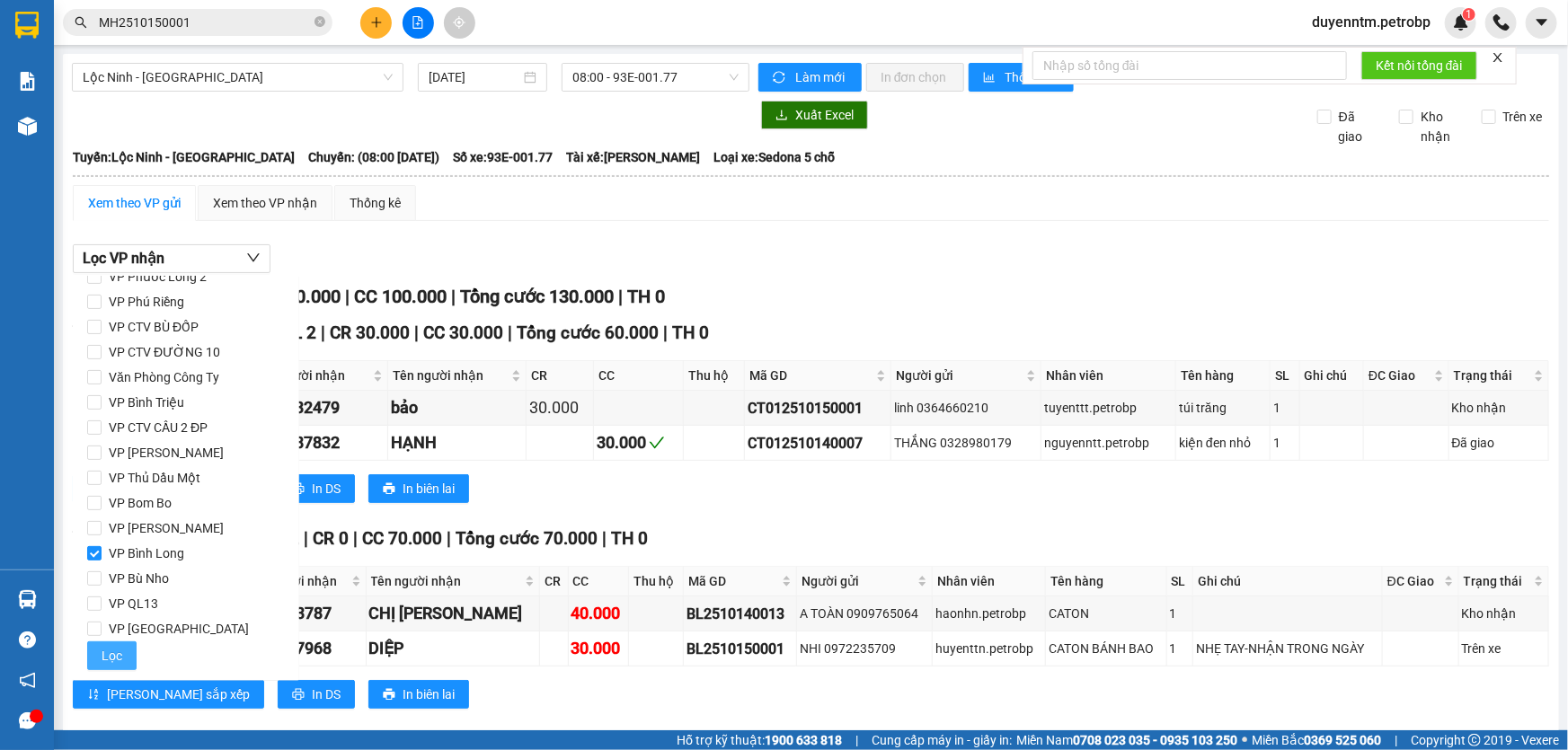
click at [108, 652] on span "Lọc" at bounding box center [112, 655] width 21 height 20
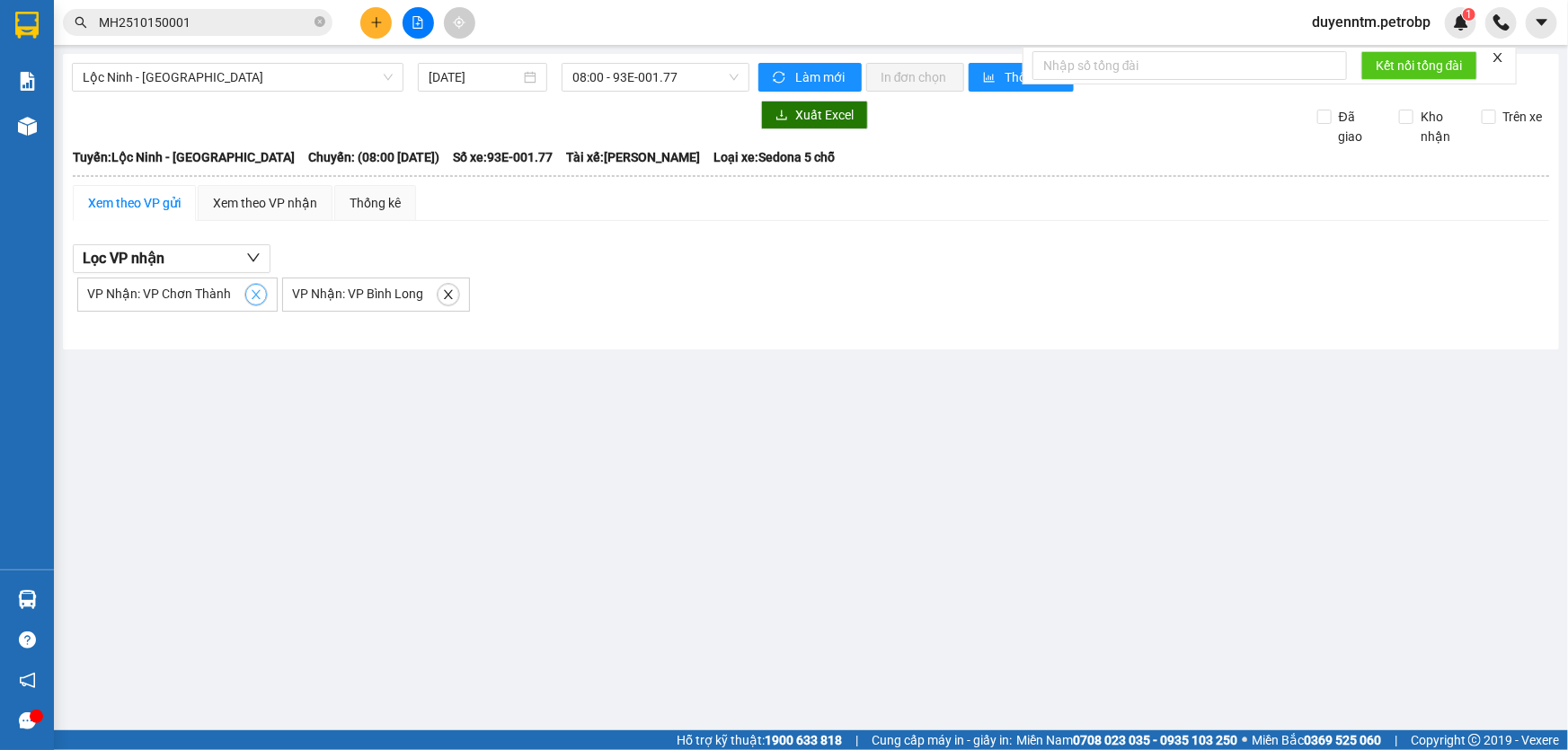
click at [250, 292] on icon "close" at bounding box center [256, 294] width 12 height 12
checkbox input "false"
click at [242, 294] on icon "close" at bounding box center [242, 294] width 9 height 9
checkbox input "false"
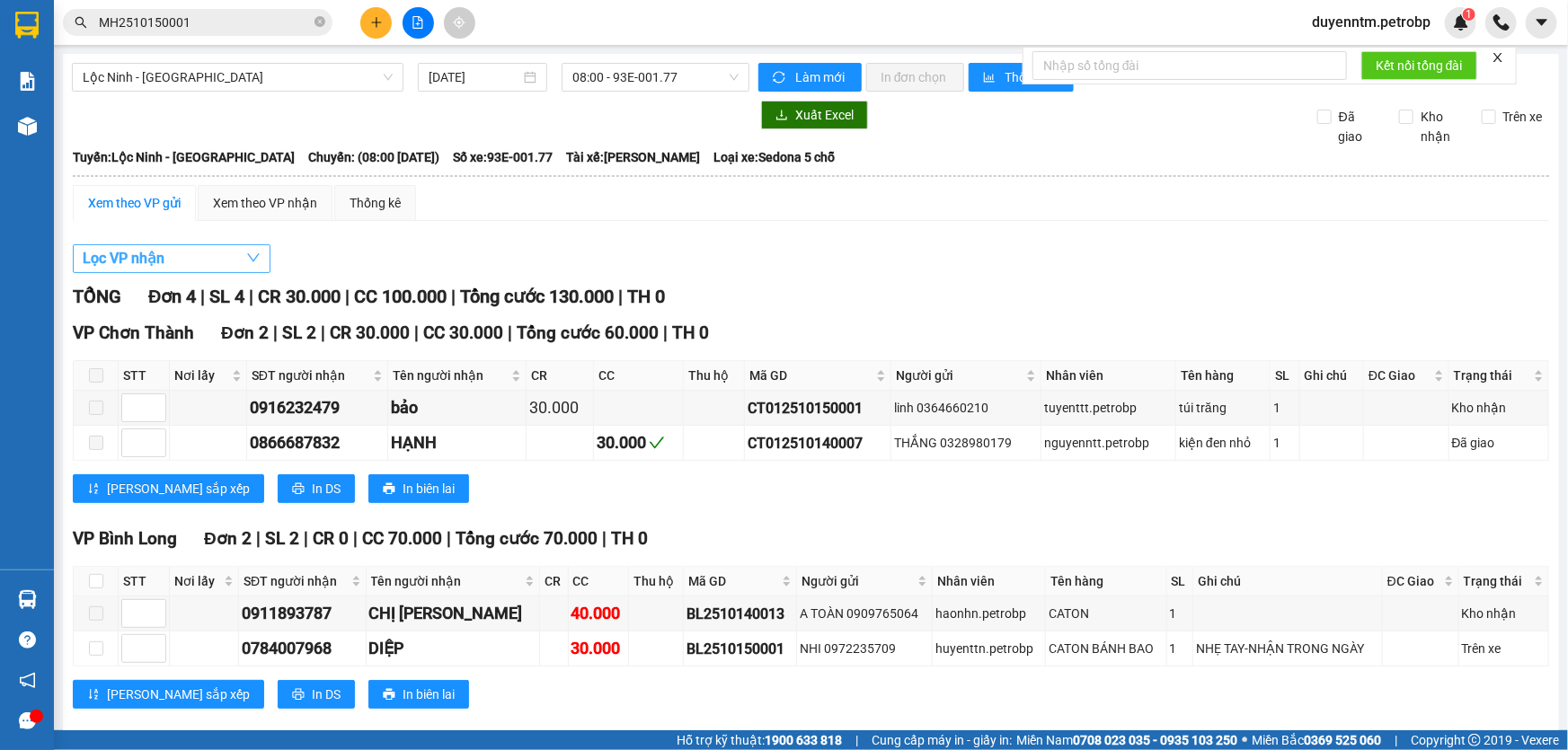
click at [236, 258] on button "Lọc VP nhận" at bounding box center [172, 259] width 197 height 29
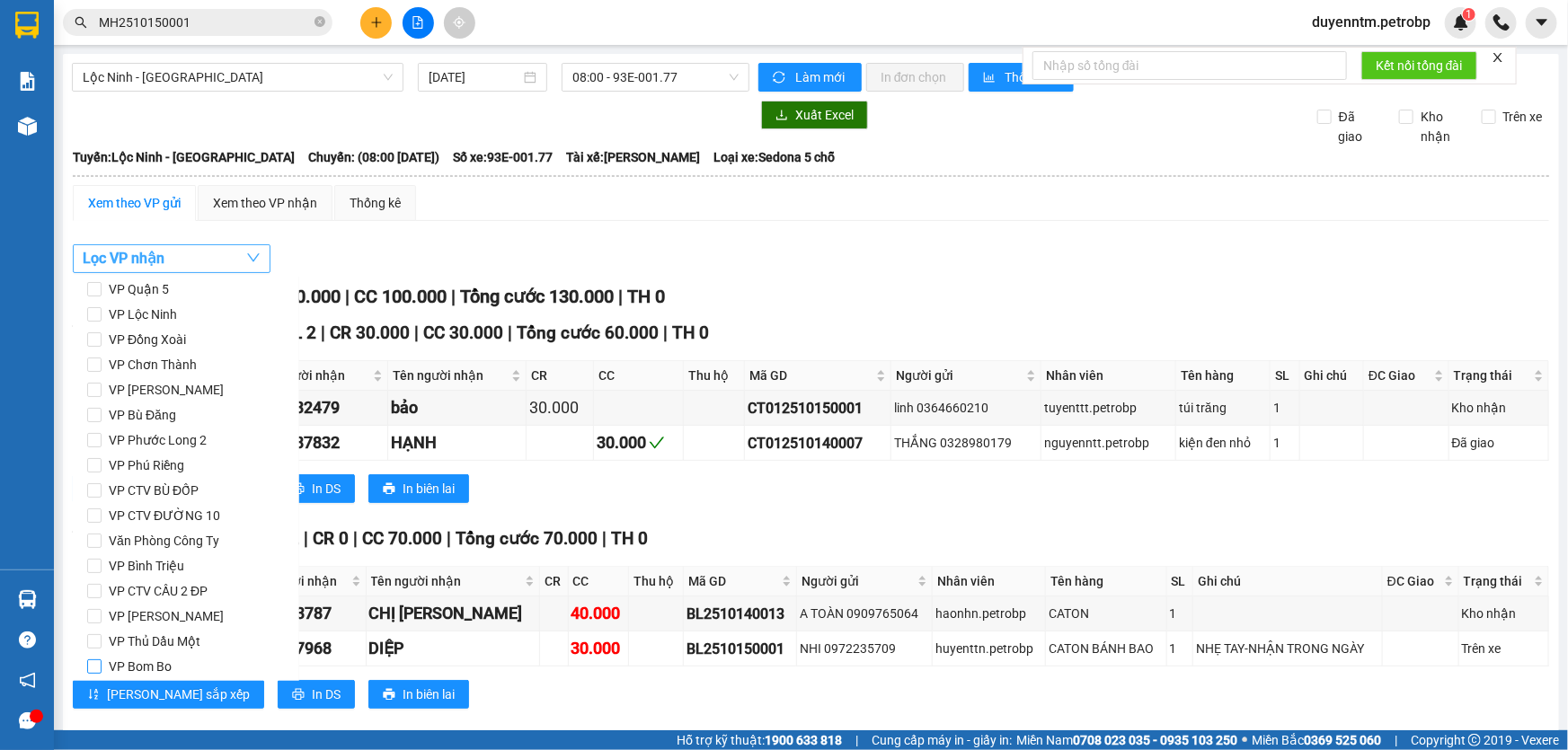
scroll to position [0, 0]
click at [132, 408] on span "VP Đồng Xoài" at bounding box center [148, 414] width 92 height 25
click at [102, 408] on input "VP Đồng Xoài" at bounding box center [94, 414] width 14 height 14
checkbox input "true"
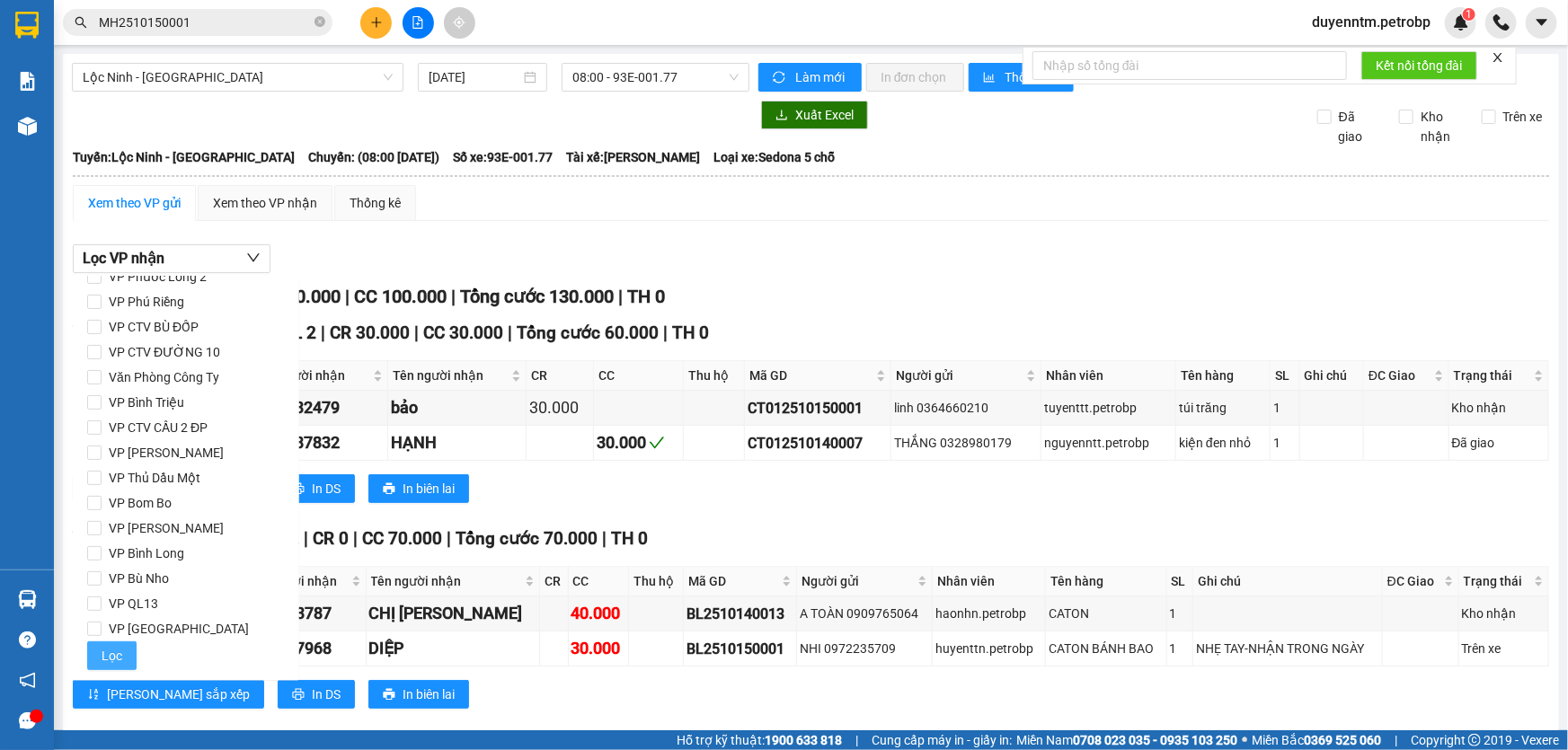
click at [120, 648] on span "Lọc" at bounding box center [112, 655] width 21 height 20
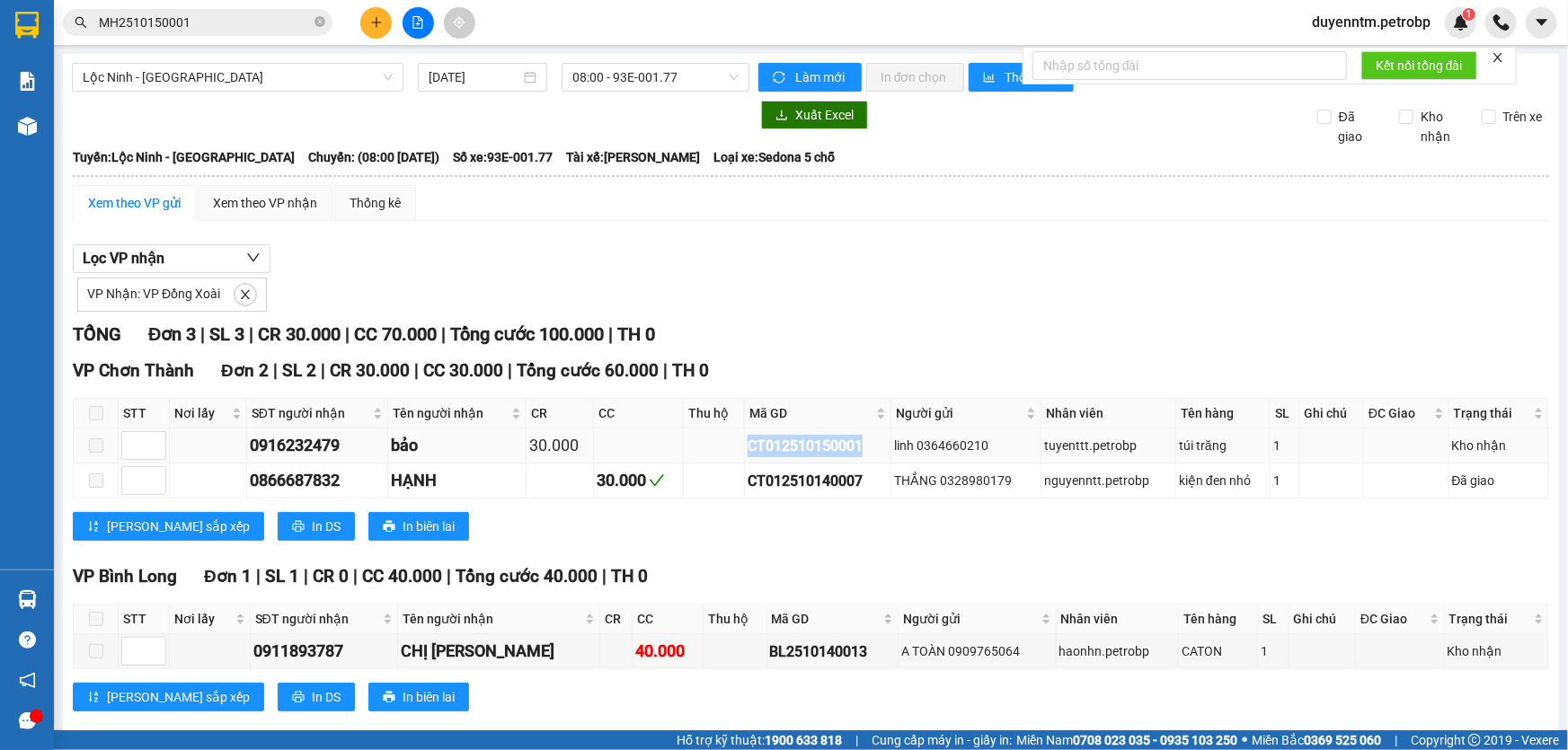
drag, startPoint x: 865, startPoint y: 443, endPoint x: 735, endPoint y: 455, distance: 130.6
click at [735, 455] on tr "0916232479 bảo 30.000 CT012510150001 linh 0364660210 tuyenttt.petrobp túi trăng…" at bounding box center [811, 445] width 1475 height 35
copy div "CT012510150001"
click at [322, 22] on icon "close-circle" at bounding box center [319, 21] width 11 height 11
paste input "CT012510150001"
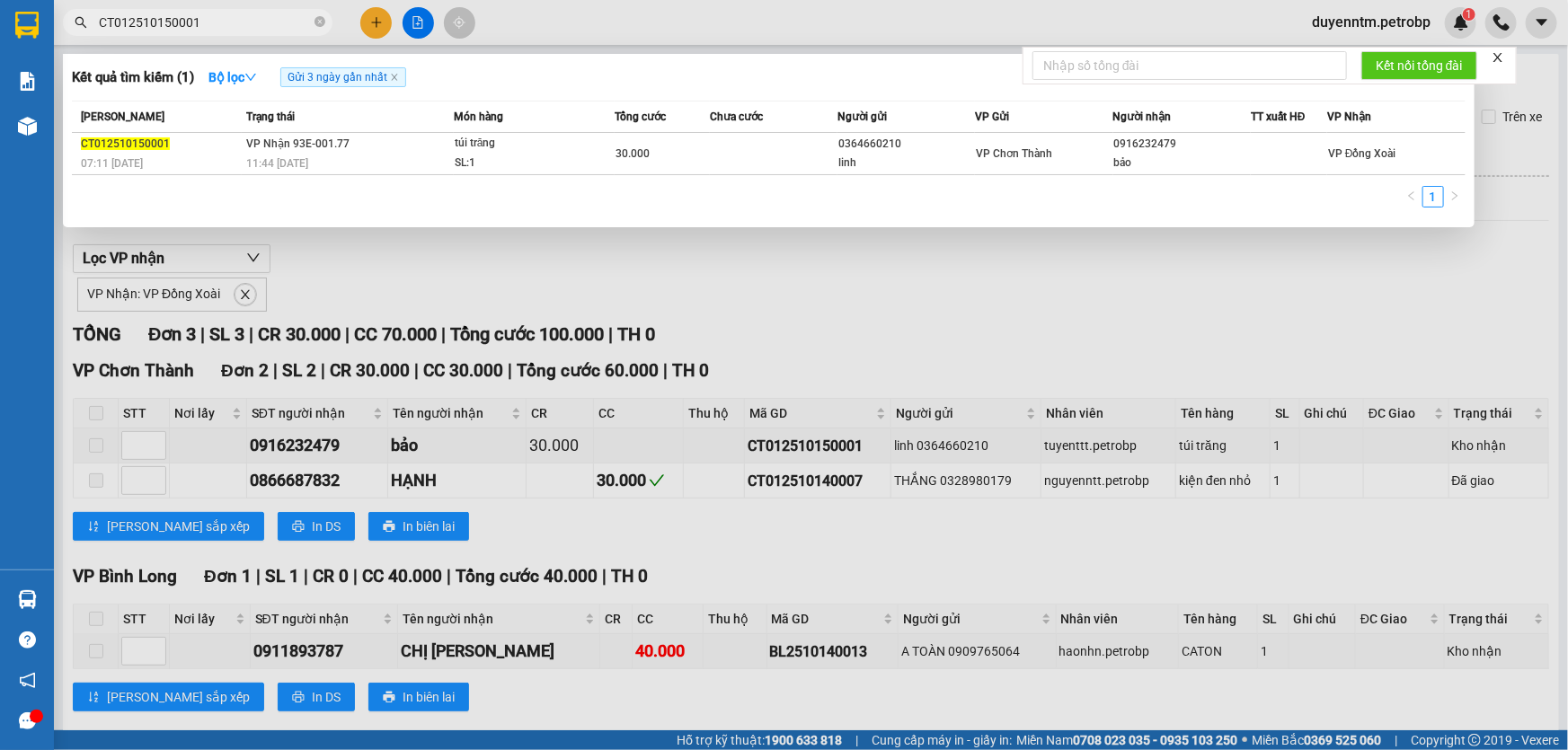
type input "CT012510150001"
click at [320, 246] on div at bounding box center [784, 375] width 1568 height 750
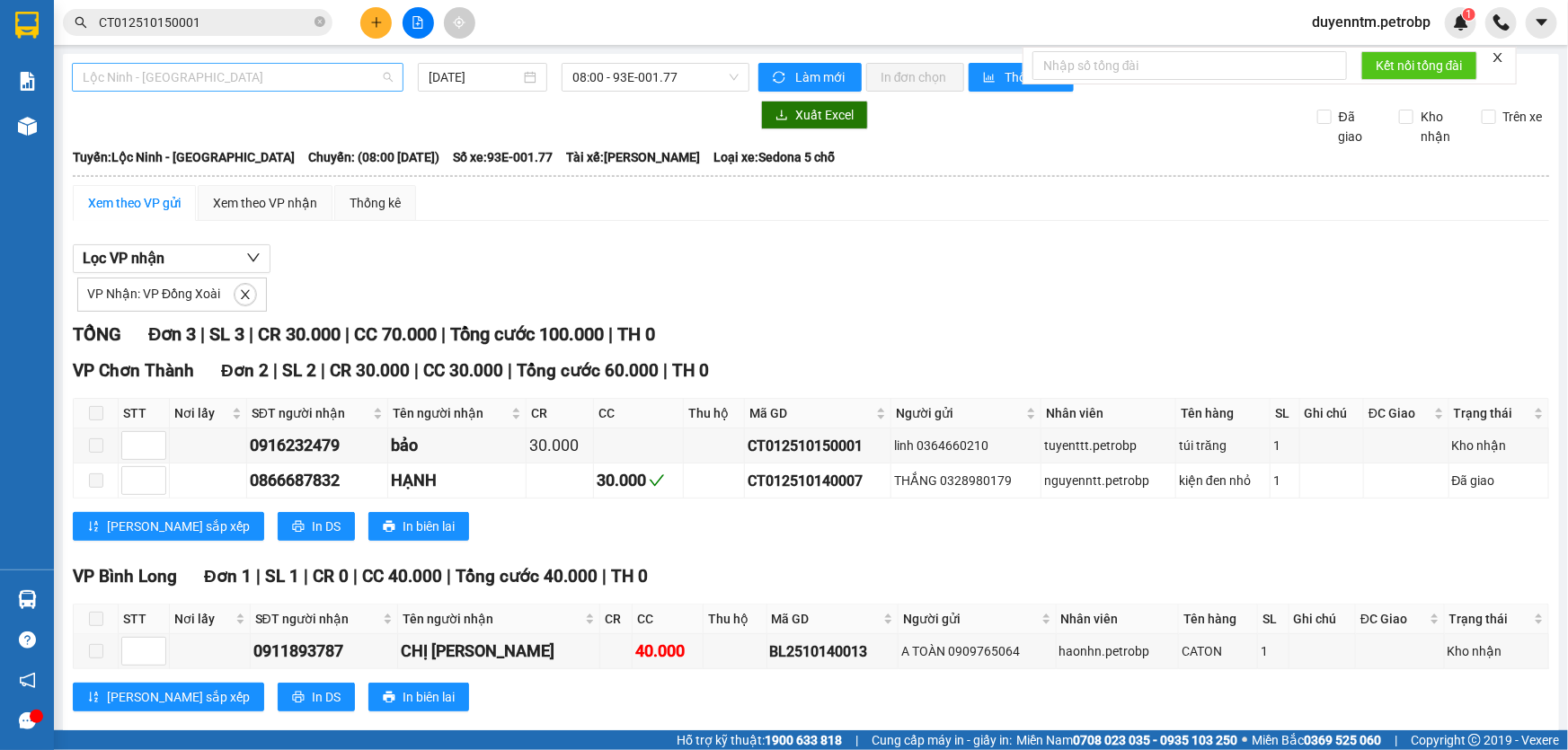
click at [342, 79] on span "Lộc Ninh - [GEOGRAPHIC_DATA]" at bounding box center [237, 78] width 310 height 27
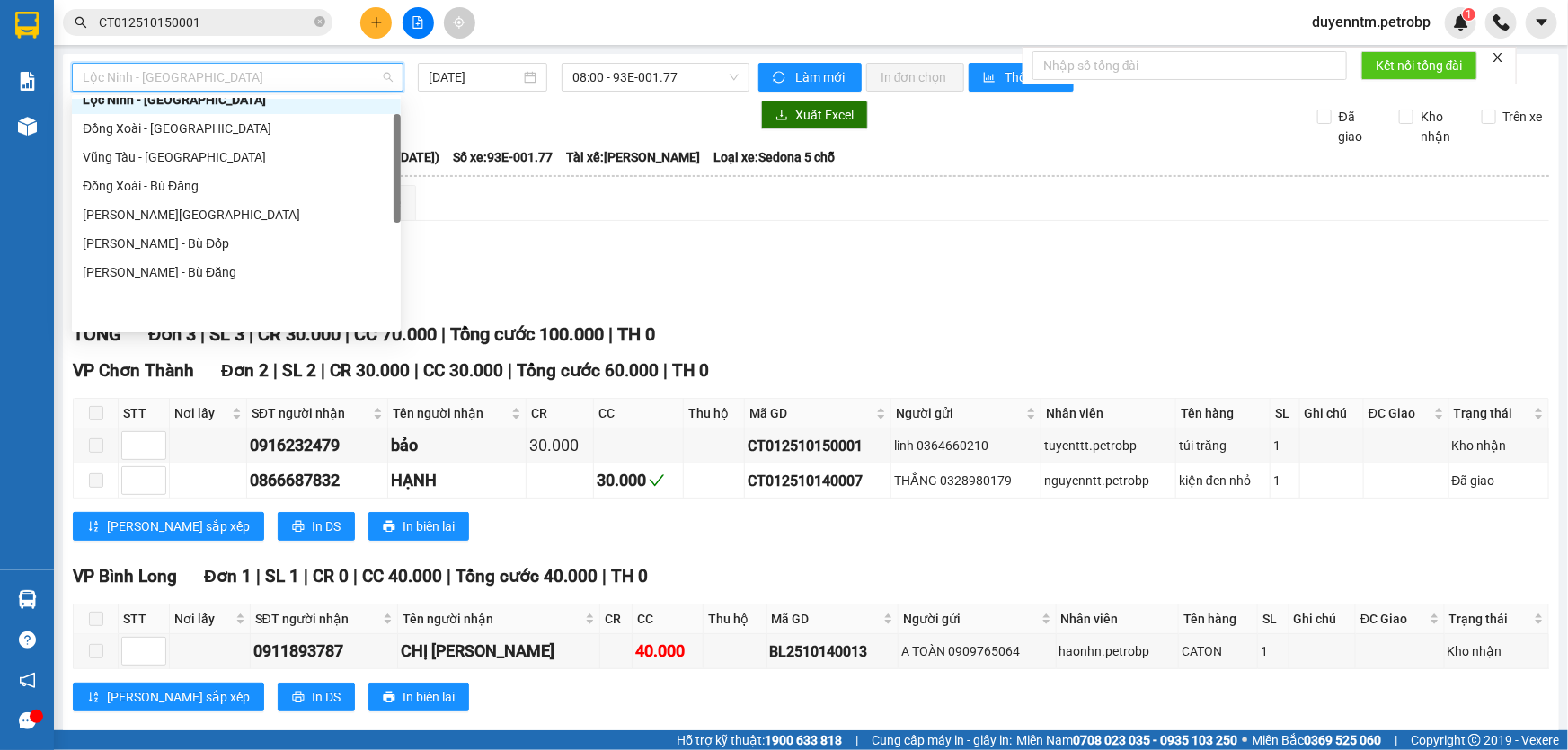
scroll to position [47, 0]
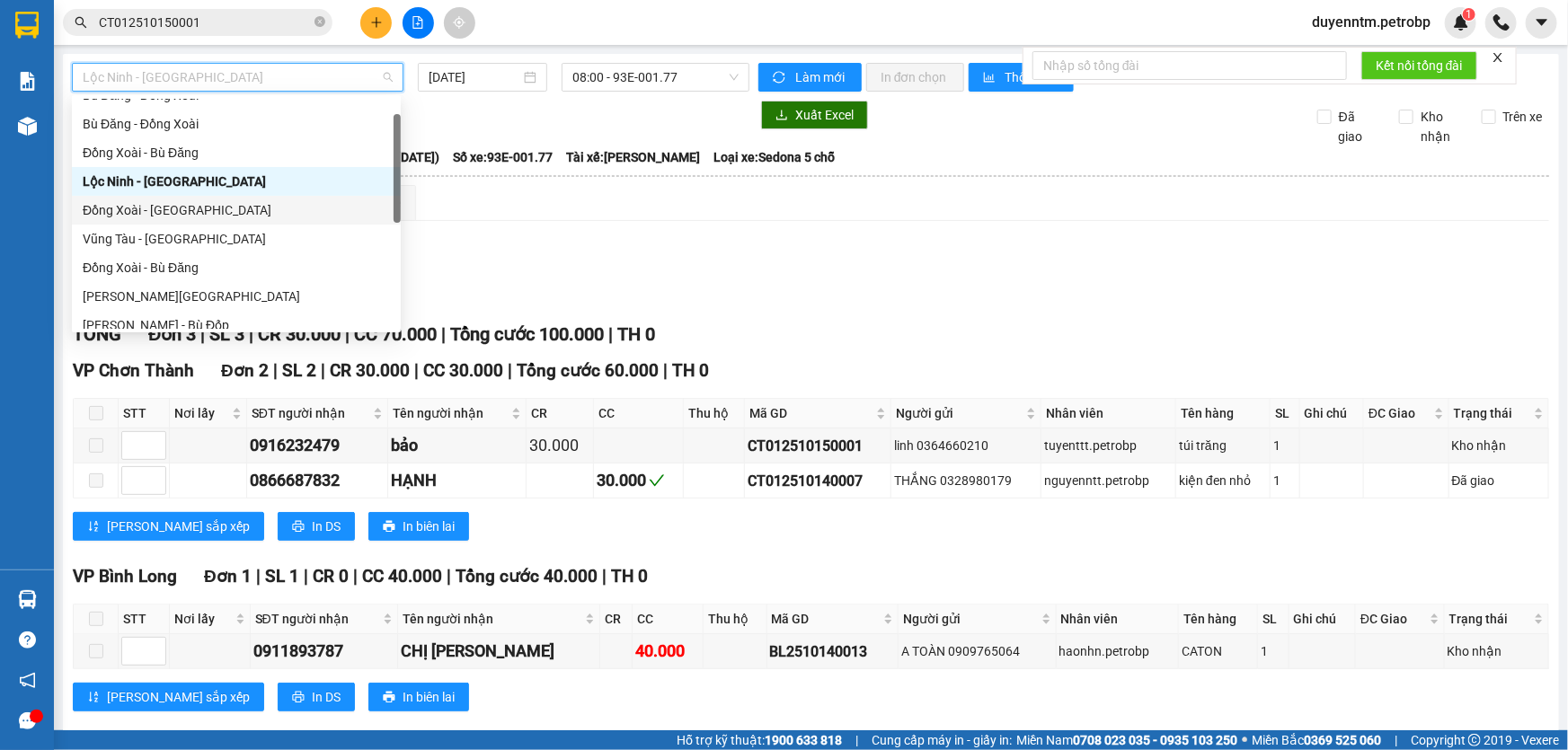
click at [219, 215] on div "Đồng Xoài - [GEOGRAPHIC_DATA]" at bounding box center [236, 210] width 308 height 20
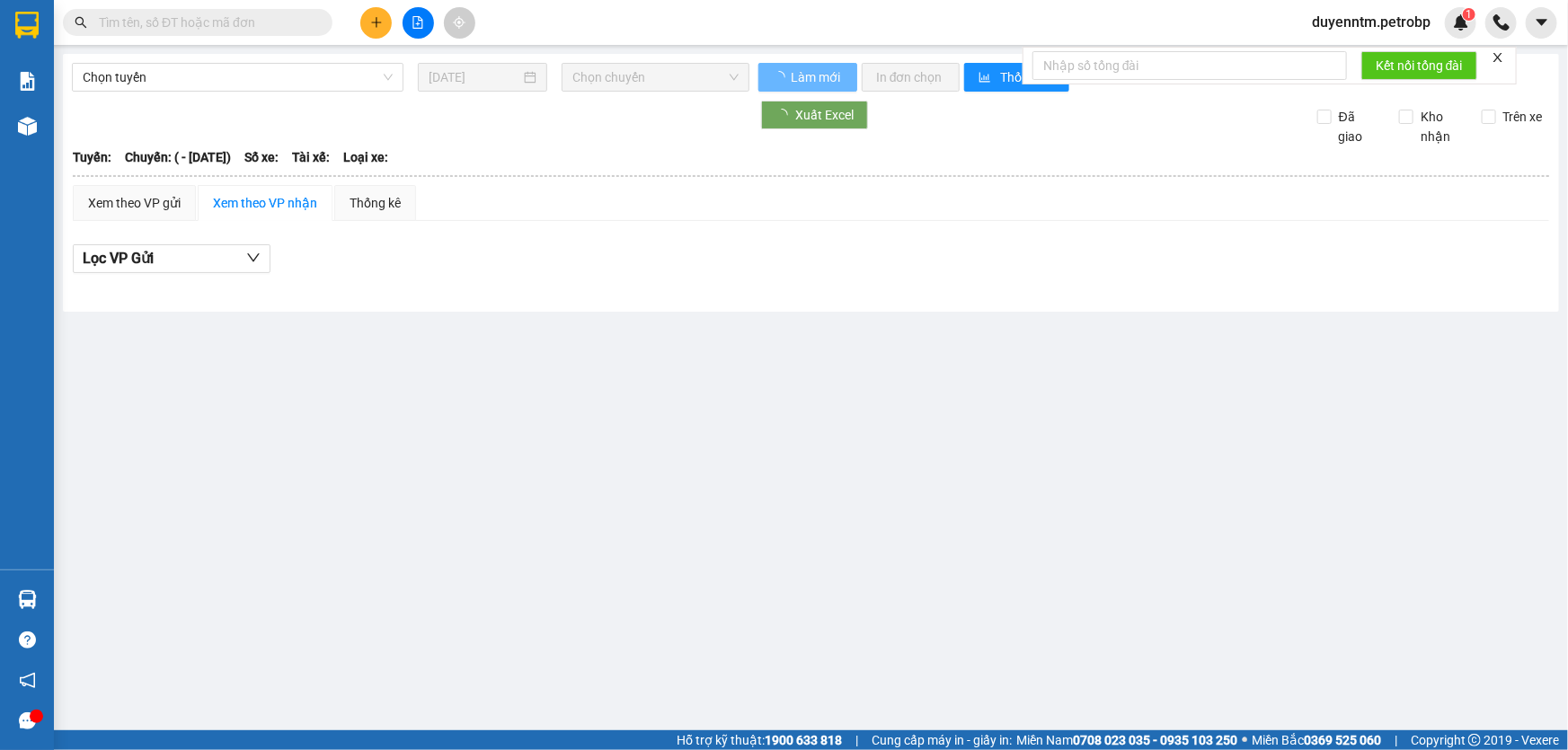
type input "01/03/2023"
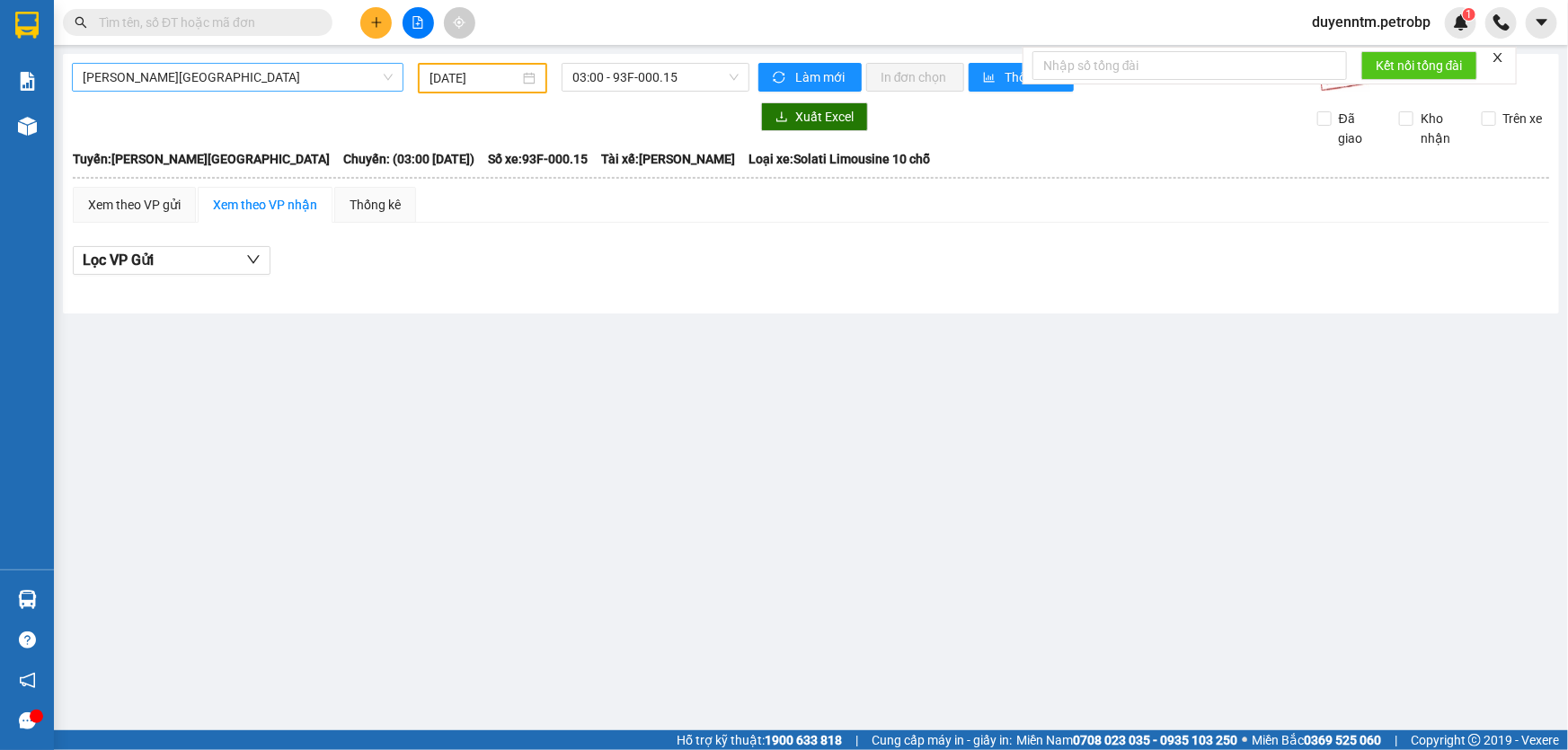
click at [222, 75] on span "[PERSON_NAME][GEOGRAPHIC_DATA]" at bounding box center [237, 78] width 310 height 27
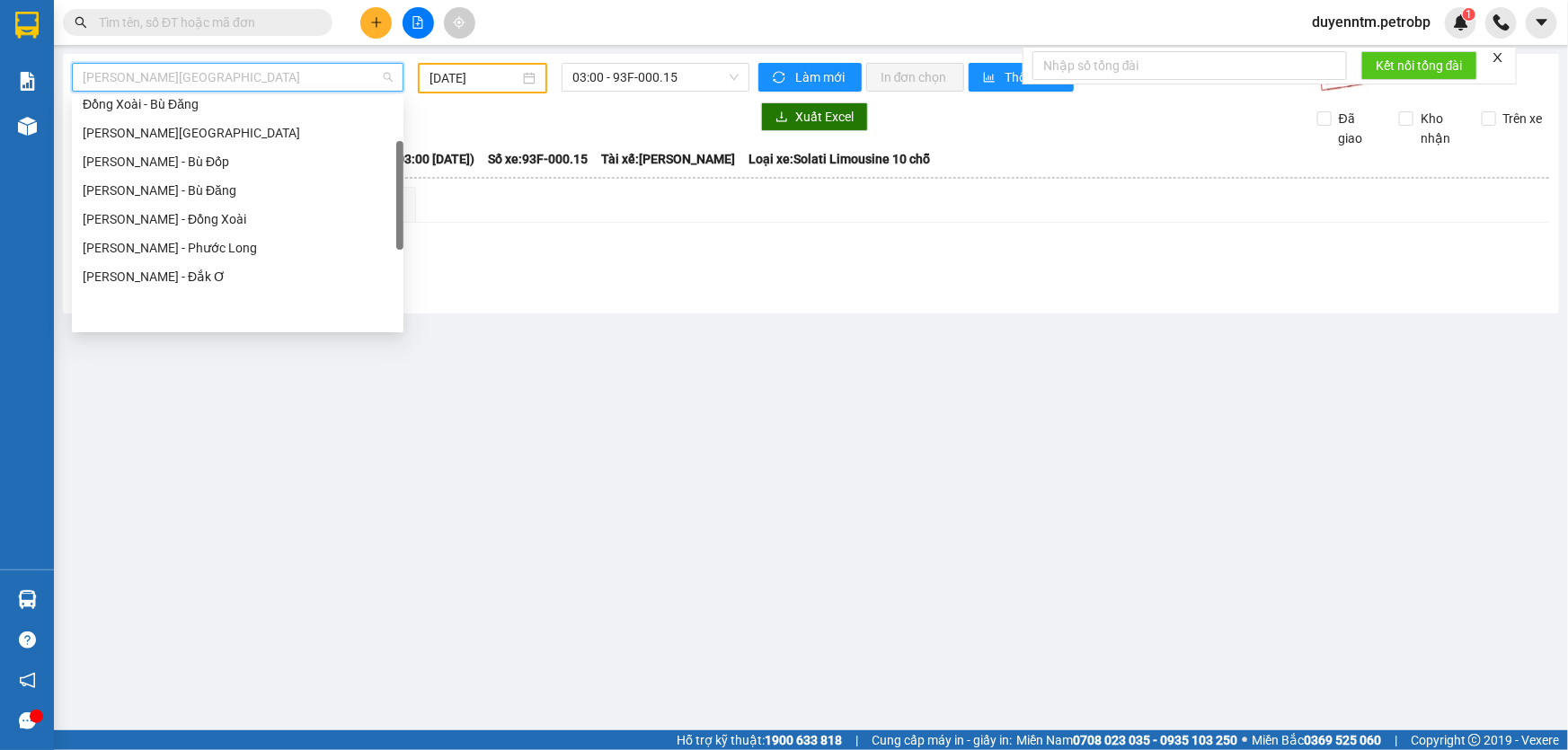
scroll to position [128, 0]
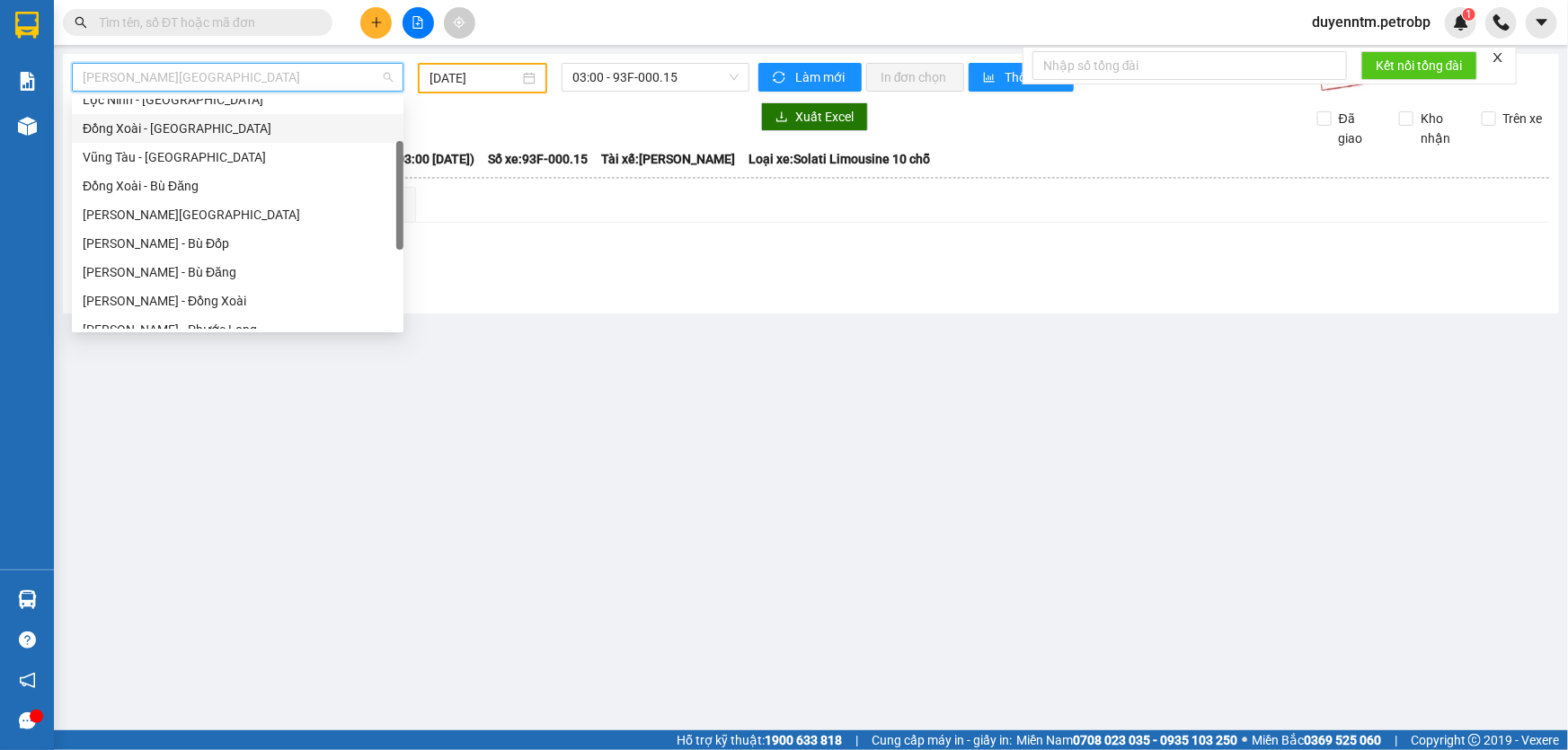
click at [204, 125] on div "Đồng Xoài - [GEOGRAPHIC_DATA]" at bounding box center [237, 128] width 310 height 20
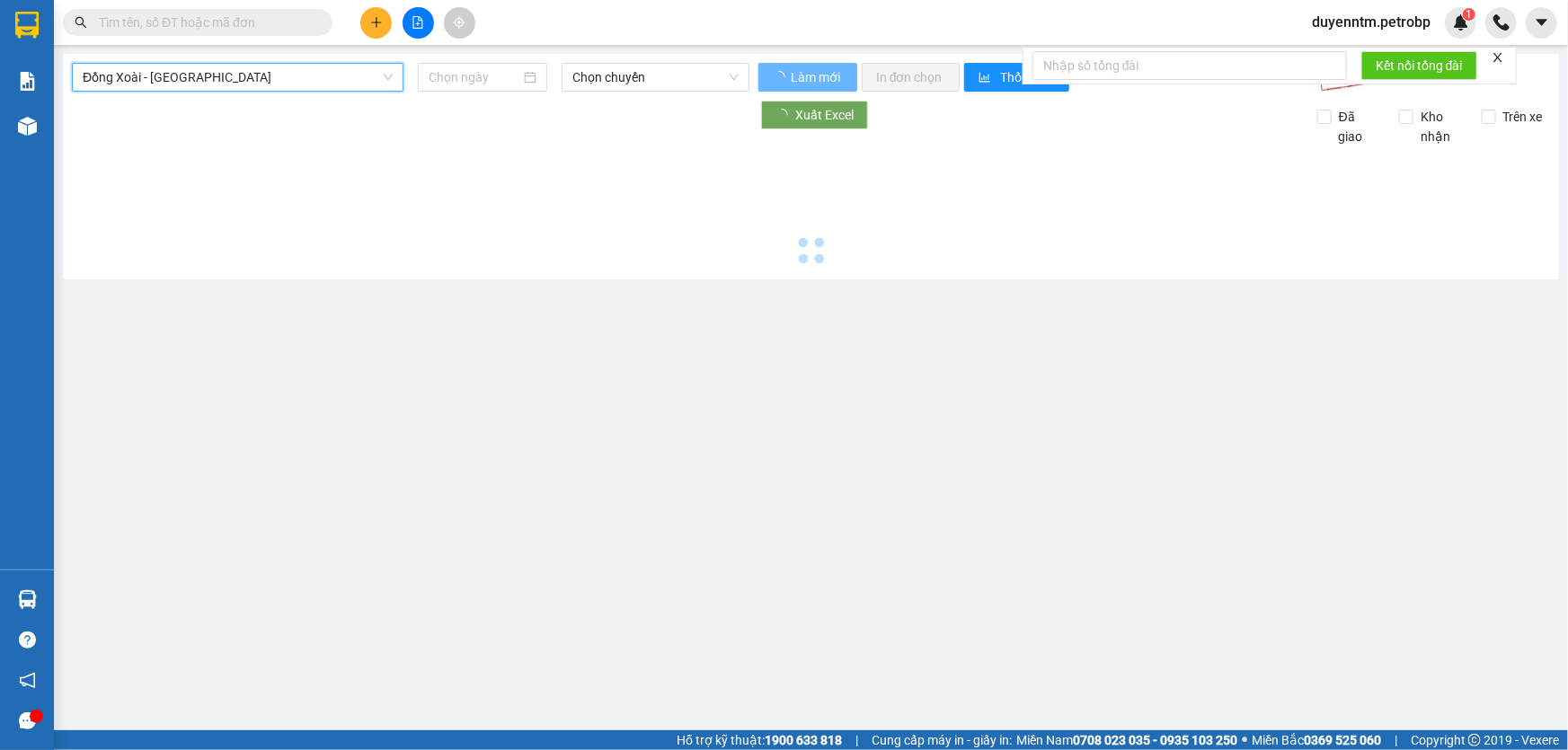
type input "[DATE]"
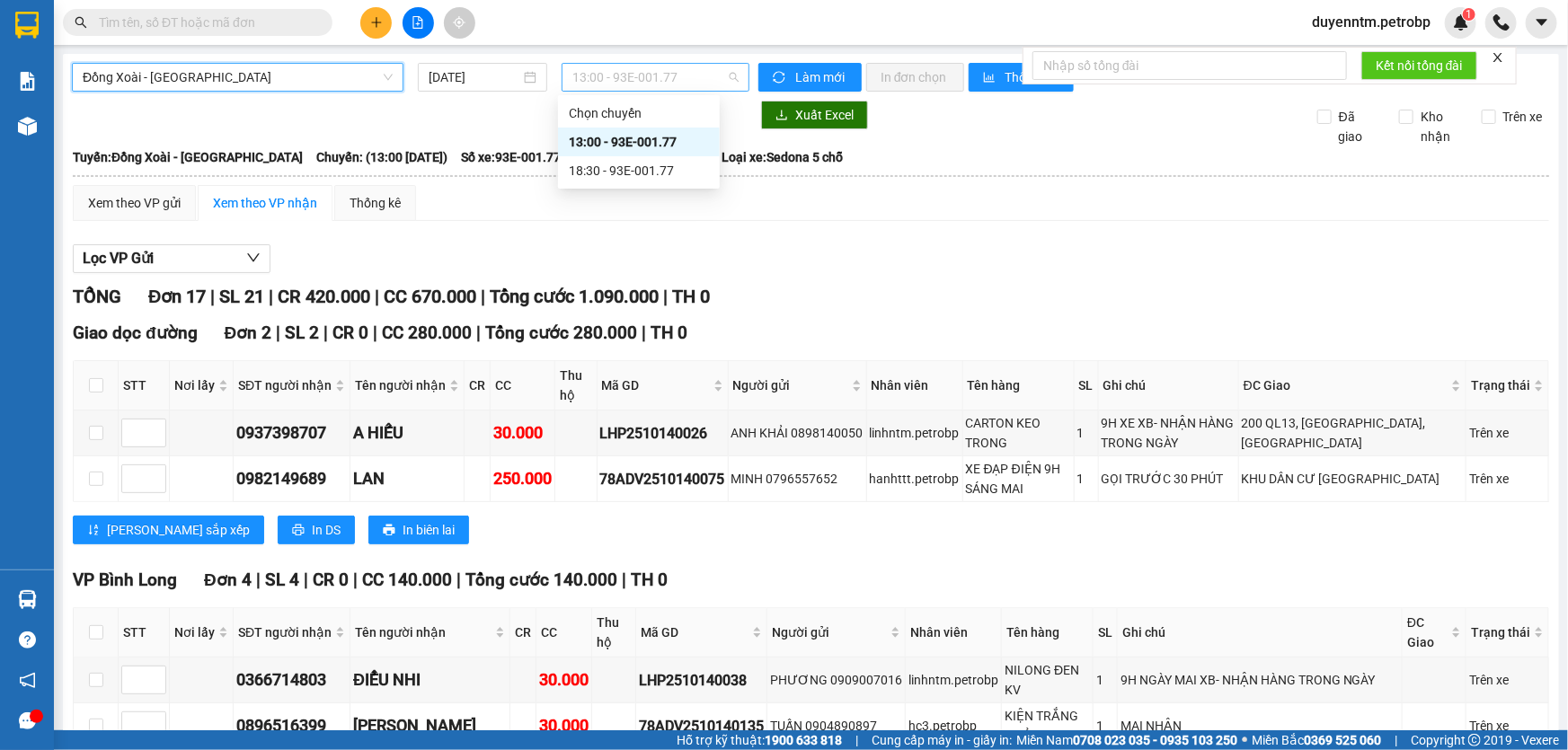
click at [653, 81] on span "13:00 - 93E-001.77" at bounding box center [655, 78] width 166 height 27
click at [663, 135] on div "13:00 - 93E-001.77" at bounding box center [638, 142] width 140 height 20
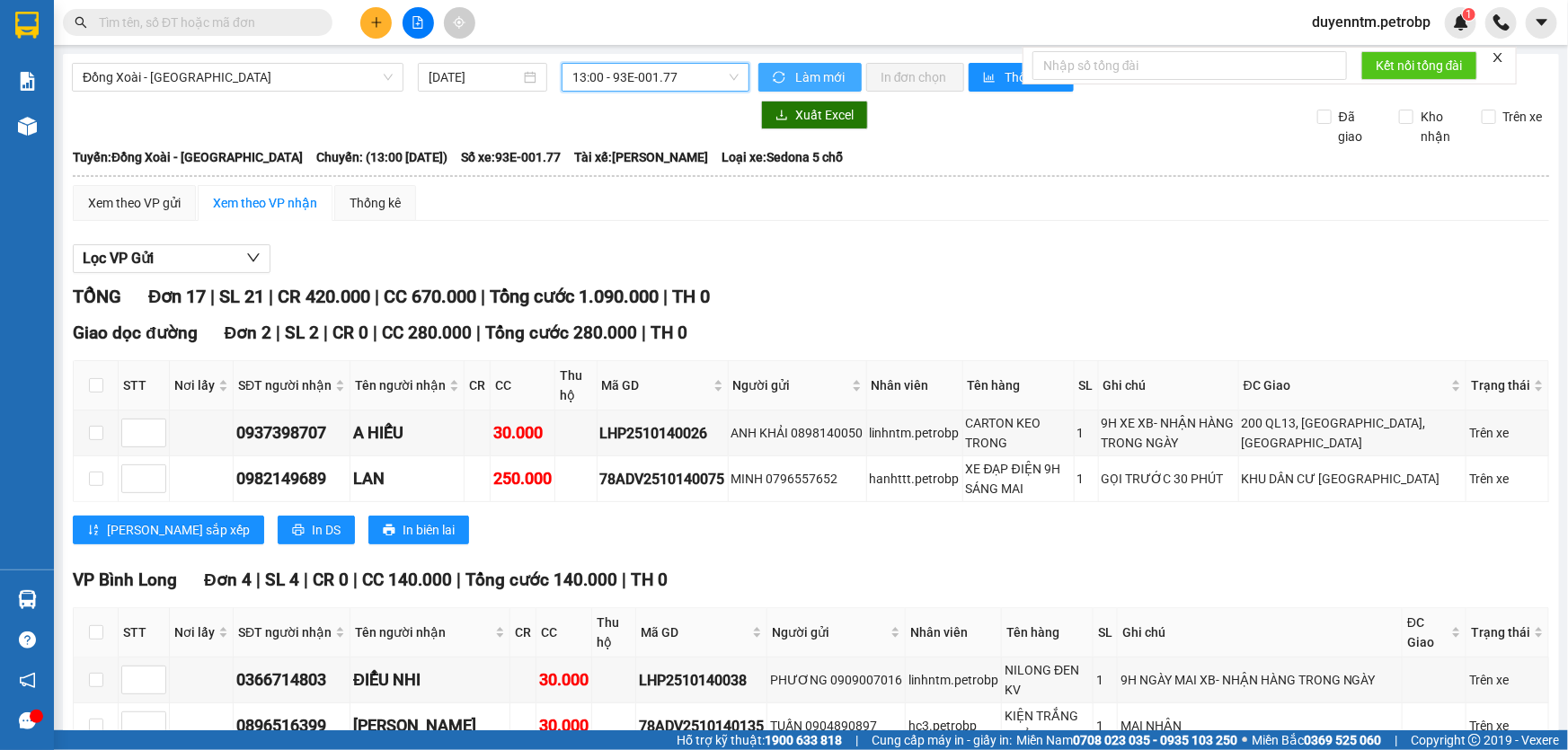
click at [809, 72] on span "Làm mới" at bounding box center [821, 77] width 52 height 20
click at [129, 210] on div "Xem theo VP gửi" at bounding box center [134, 203] width 93 height 20
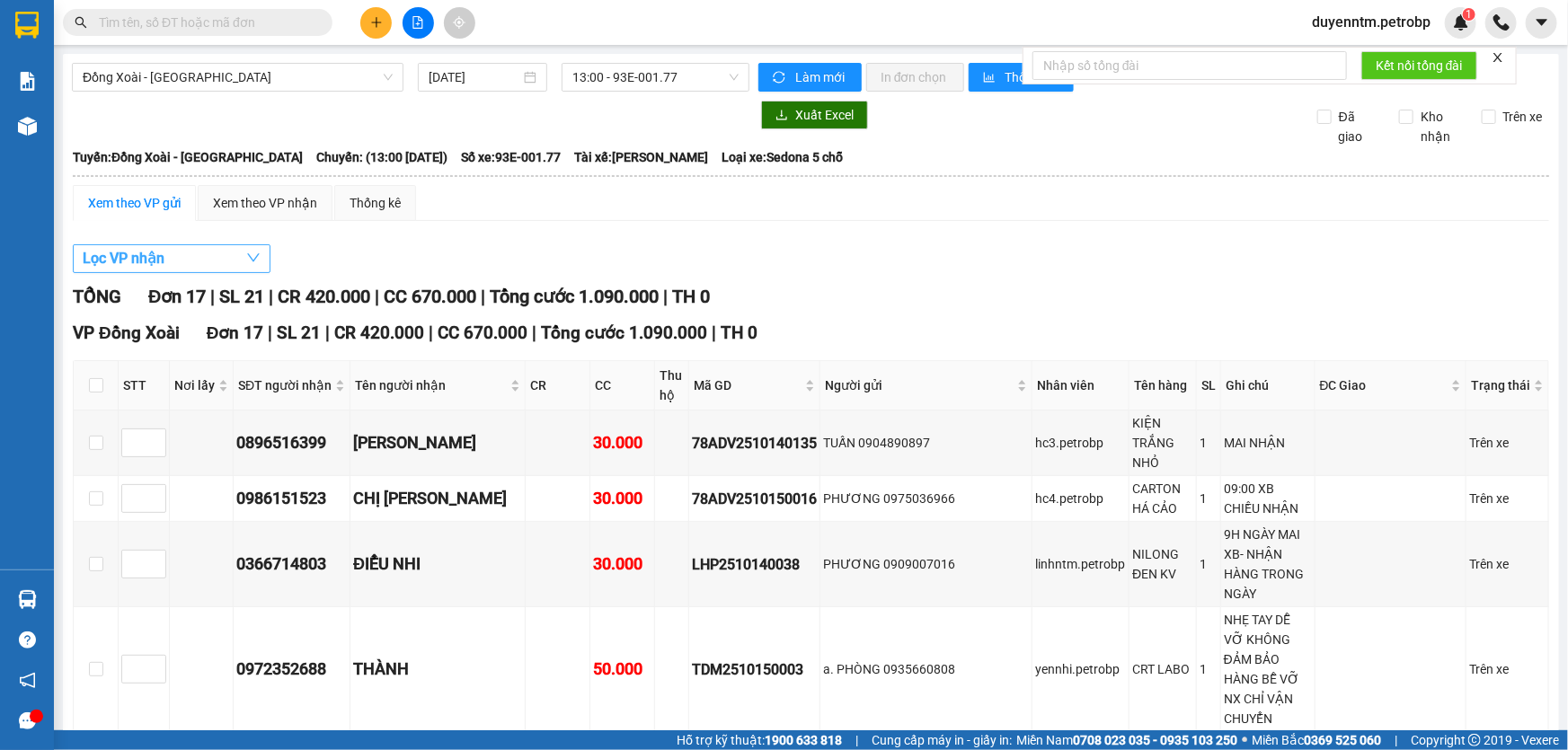
click at [187, 256] on button "Lọc VP nhận" at bounding box center [172, 259] width 197 height 29
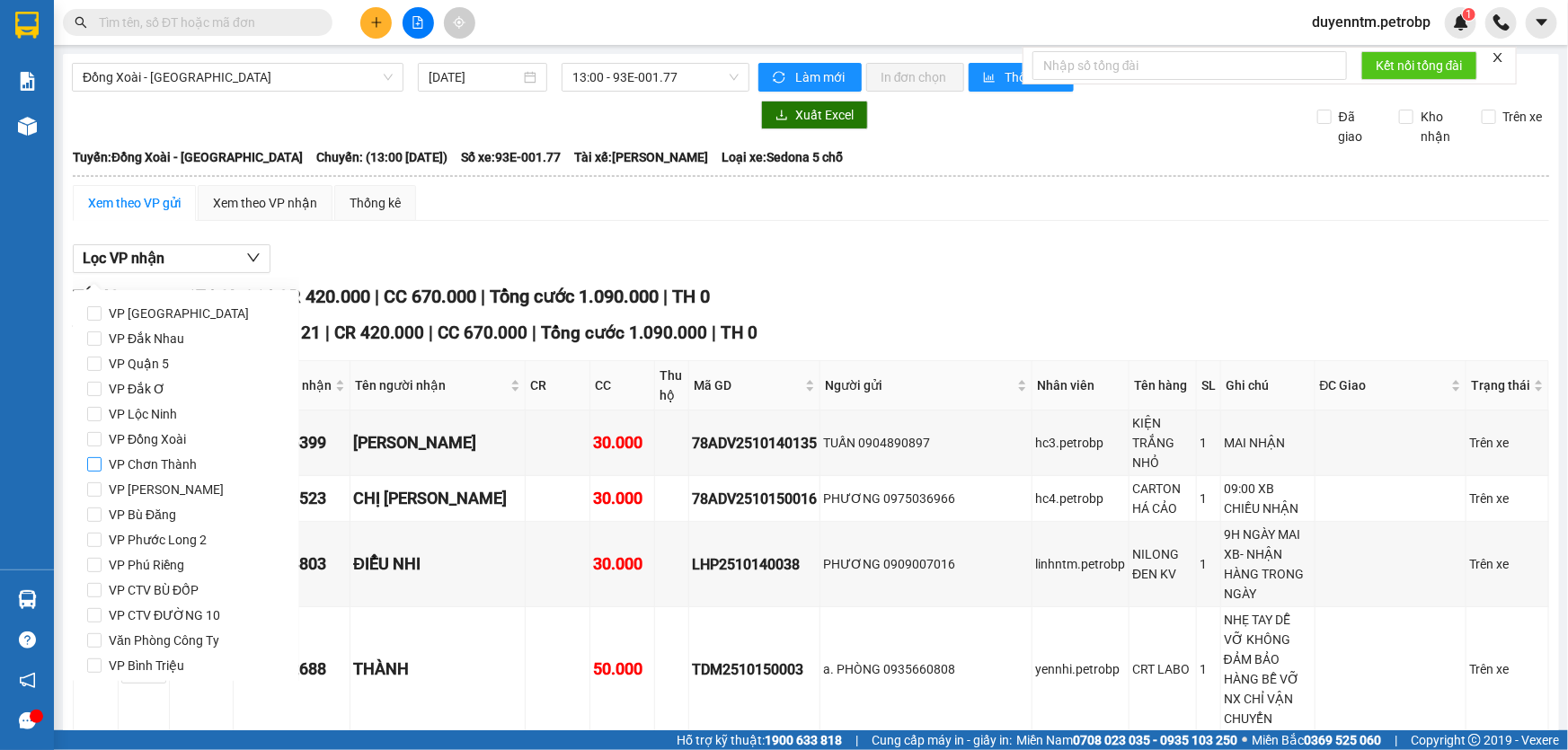
click at [171, 464] on span "VP Chơn Thành" at bounding box center [152, 465] width 103 height 25
click at [102, 464] on input "VP Chơn Thành" at bounding box center [94, 464] width 14 height 14
checkbox input "true"
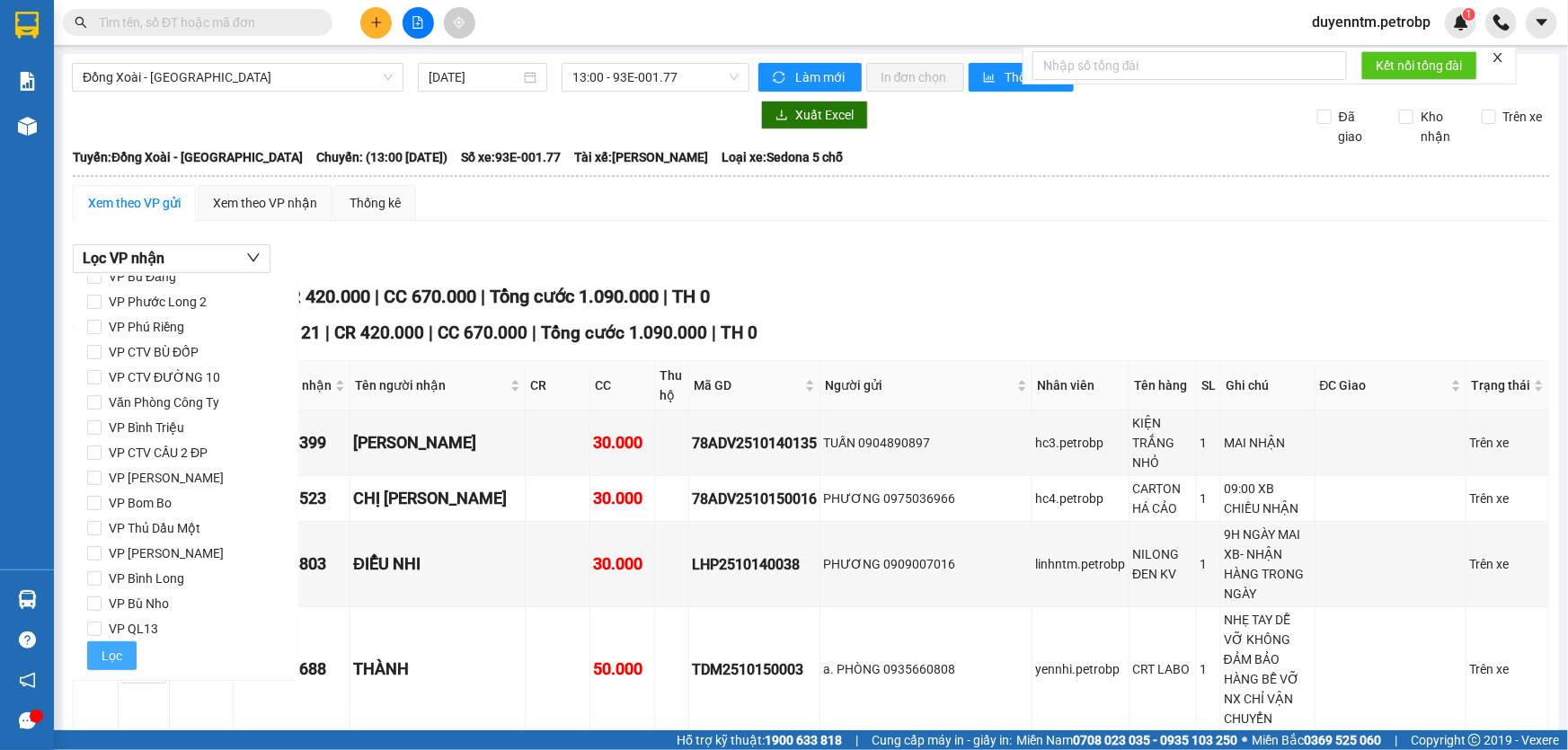
click at [118, 660] on span "Lọc" at bounding box center [112, 655] width 21 height 20
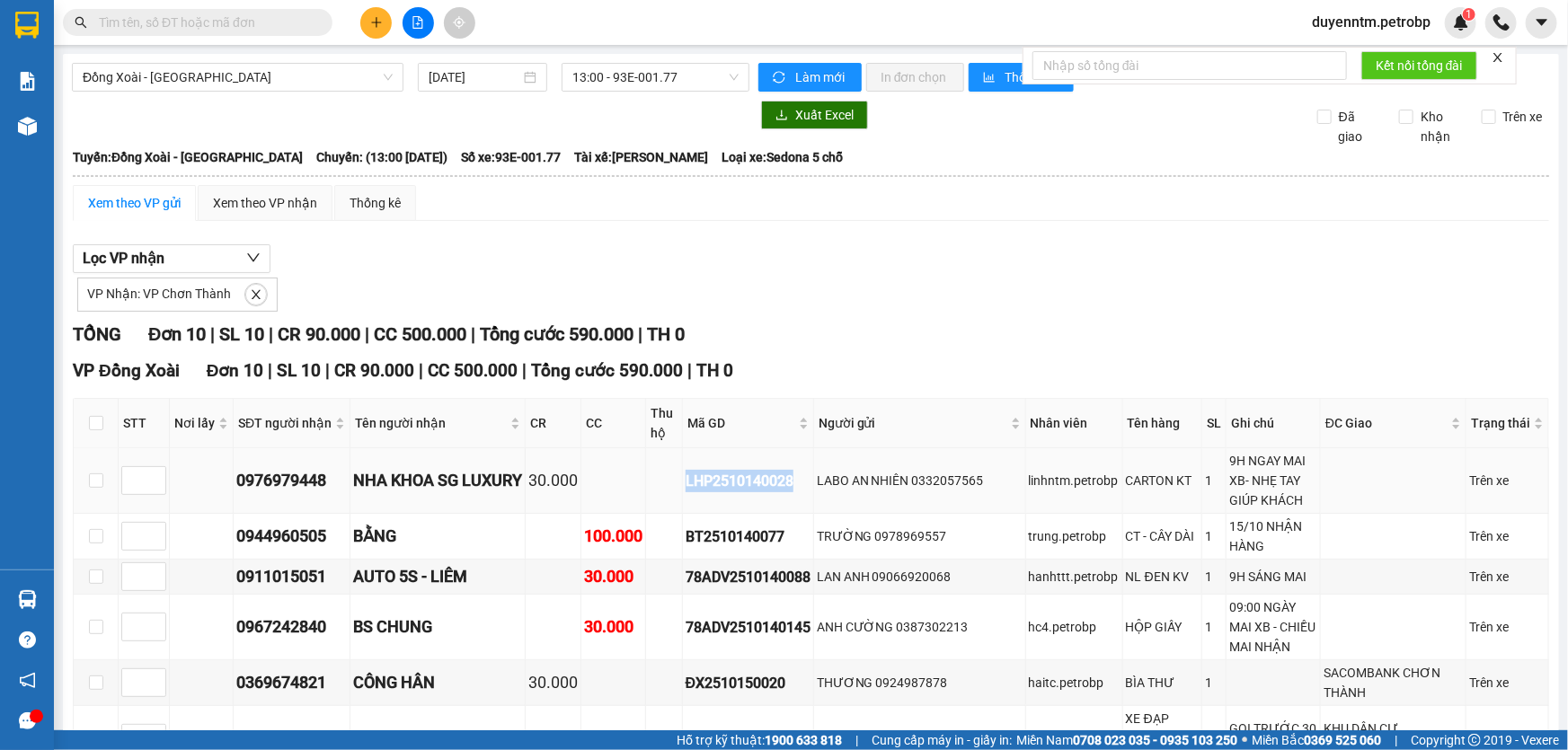
drag, startPoint x: 811, startPoint y: 479, endPoint x: 696, endPoint y: 481, distance: 115.0
click at [696, 481] on div "LHP2510140028" at bounding box center [748, 480] width 125 height 22
copy div "LHP2510140028"
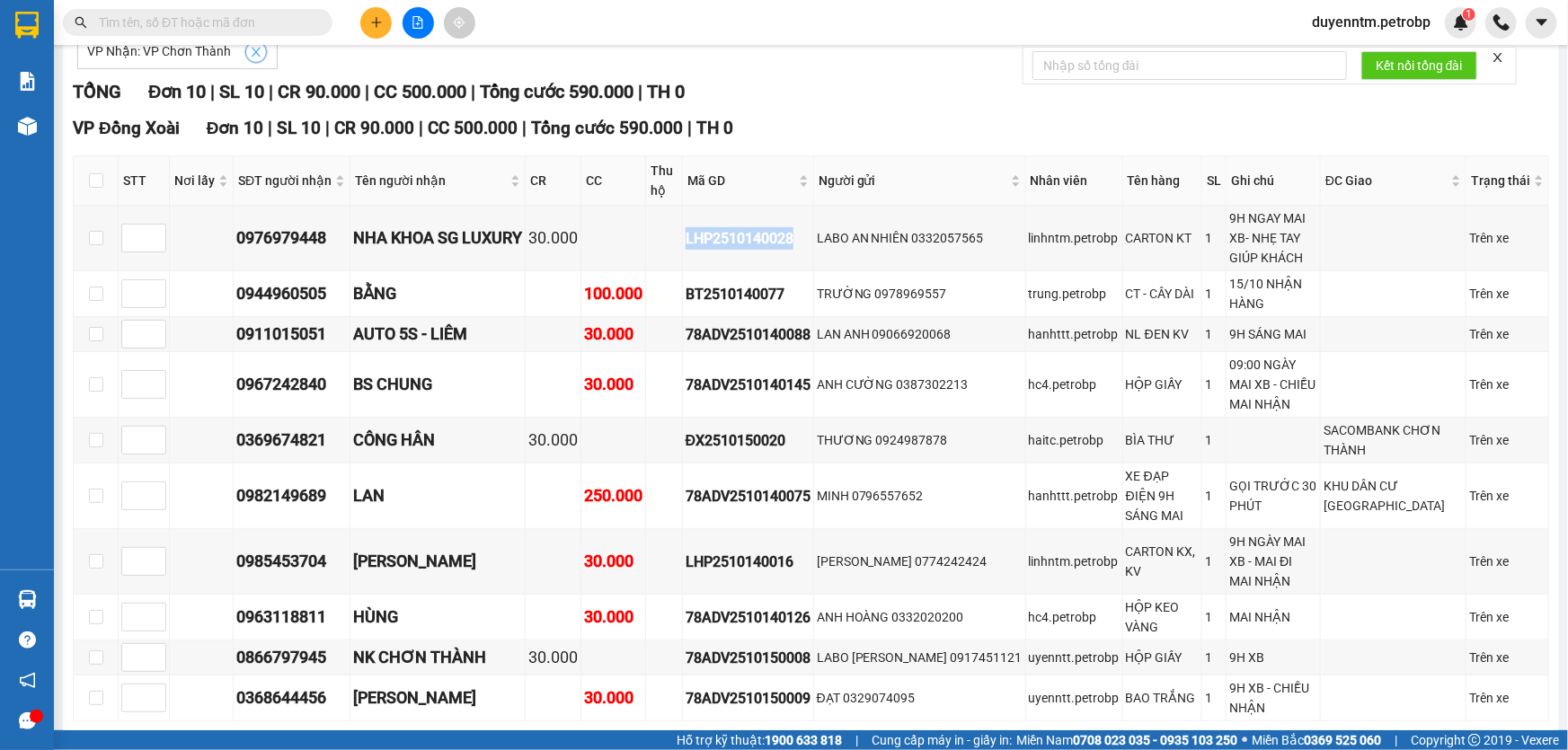
click at [253, 55] on icon "close" at bounding box center [256, 52] width 12 height 12
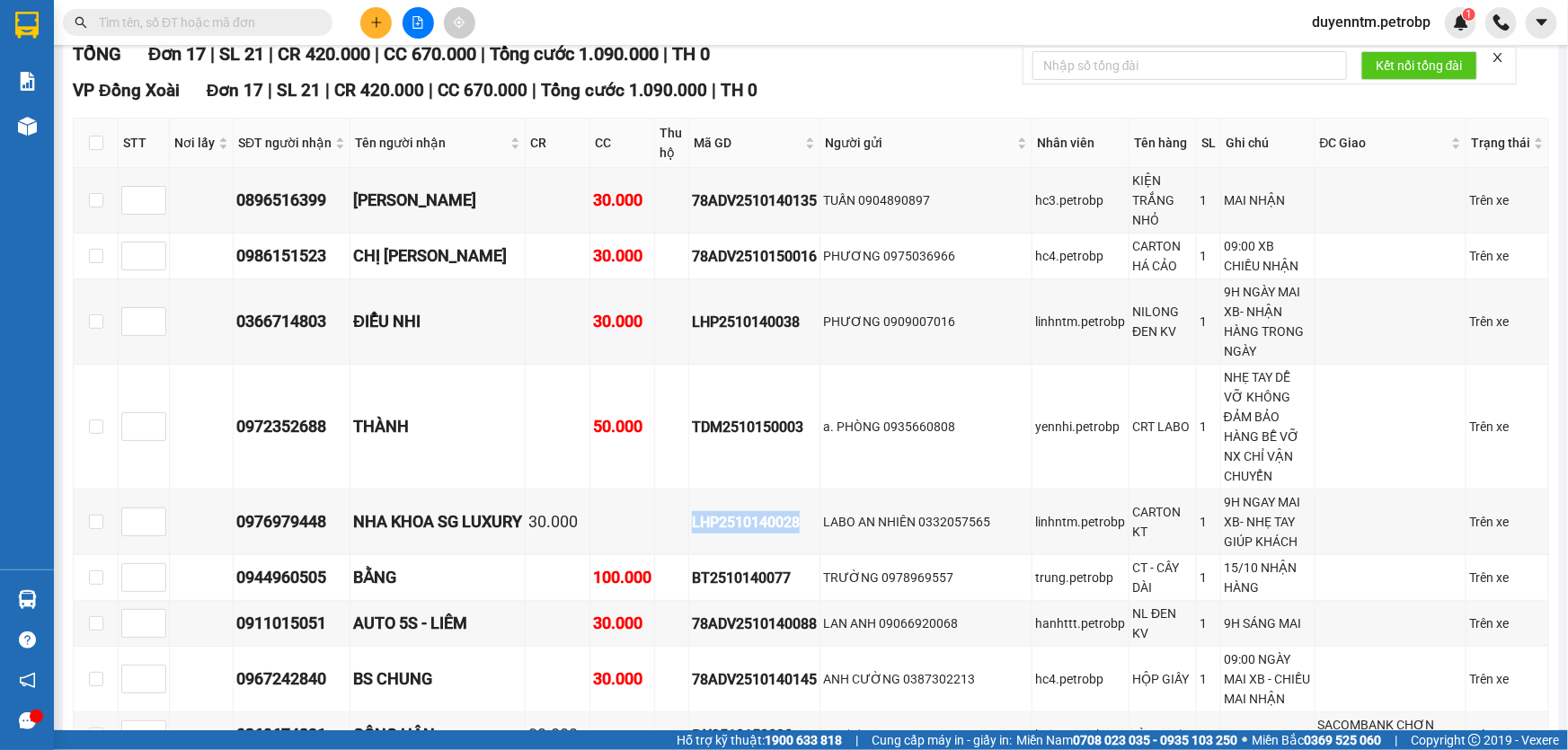
scroll to position [0, 0]
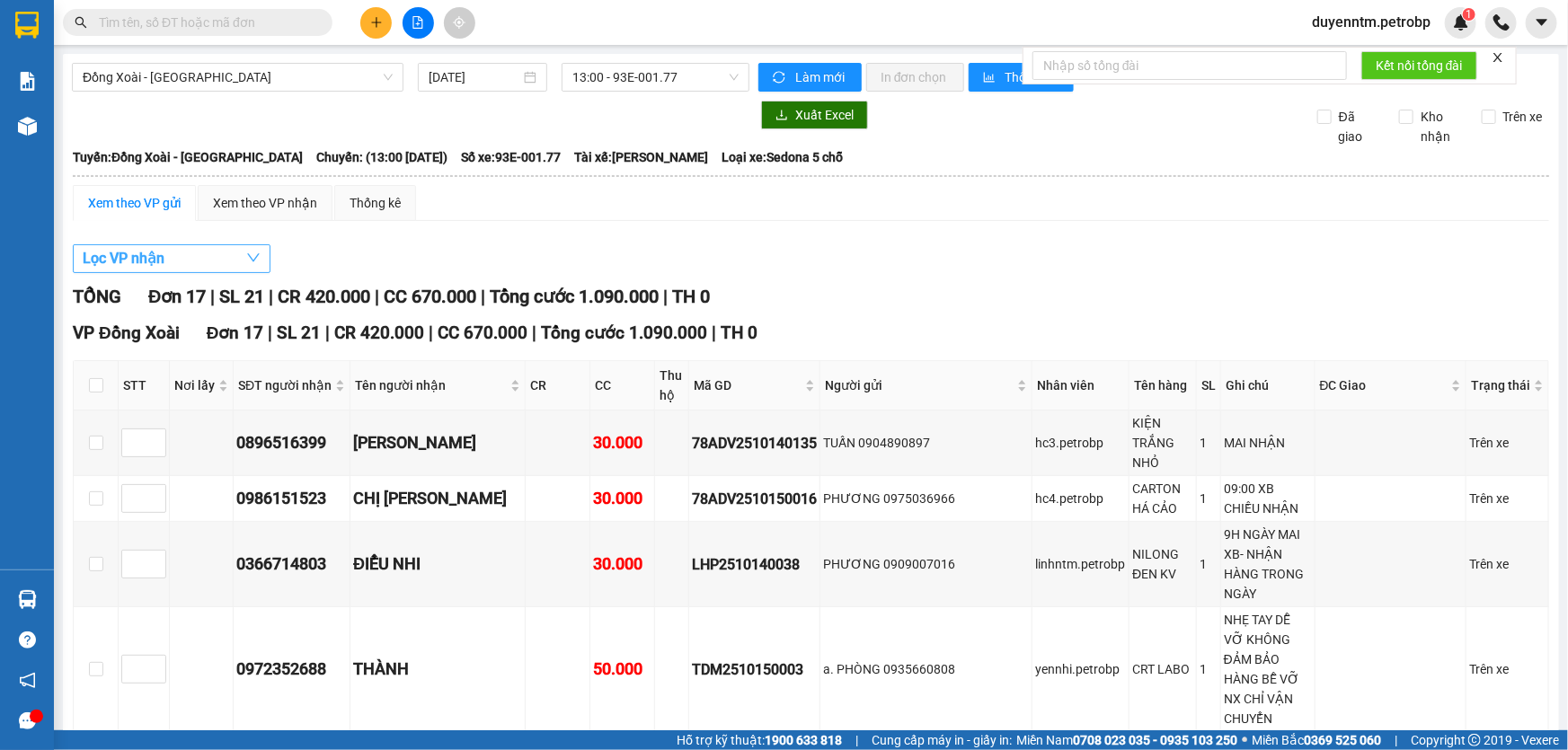
click at [203, 252] on button "Lọc VP nhận" at bounding box center [172, 259] width 197 height 29
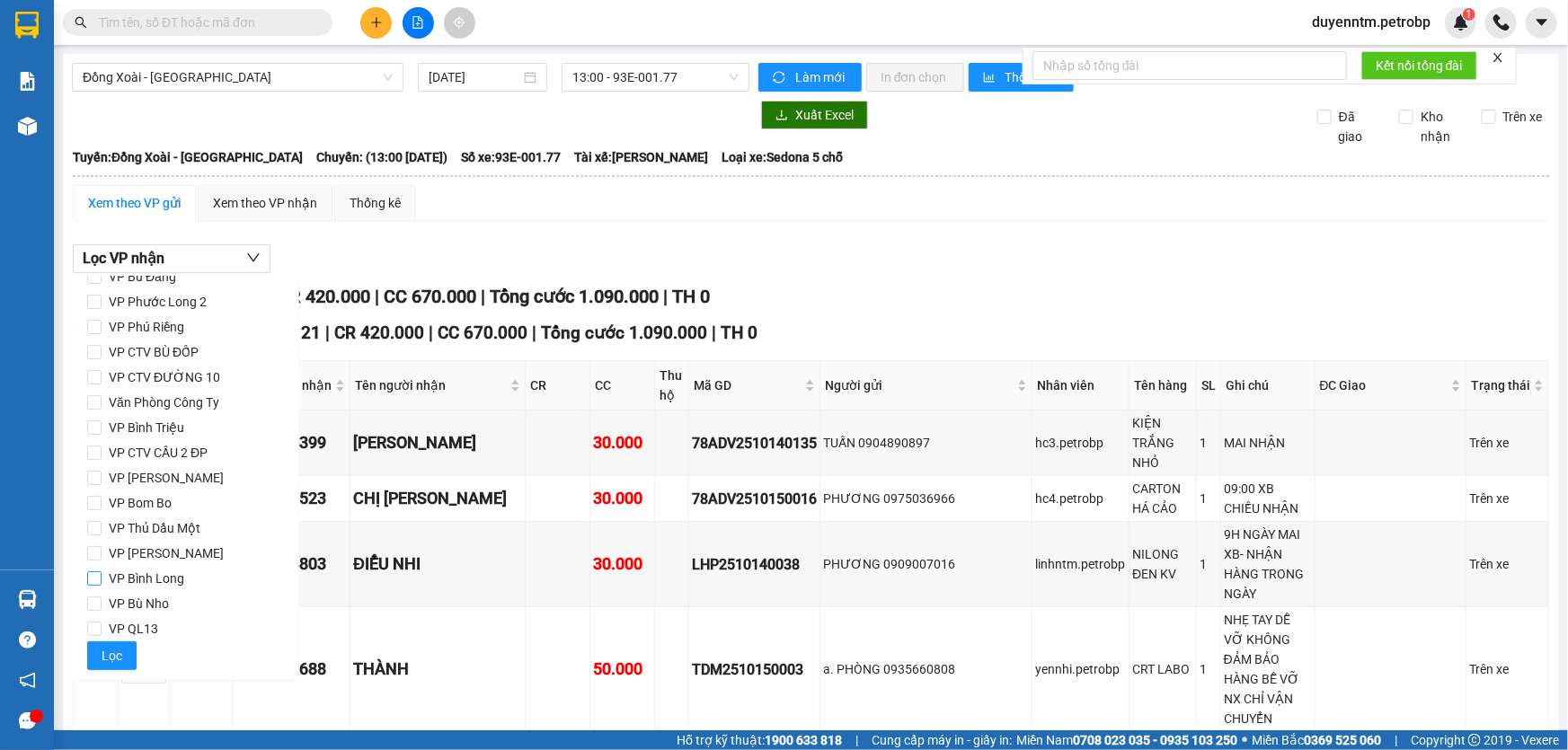
click at [186, 575] on span "VP Bình Long" at bounding box center [147, 579] width 90 height 25
click at [102, 575] on input "VP Bình Long" at bounding box center [94, 578] width 14 height 14
click at [93, 648] on button "Lọc" at bounding box center [112, 655] width 50 height 29
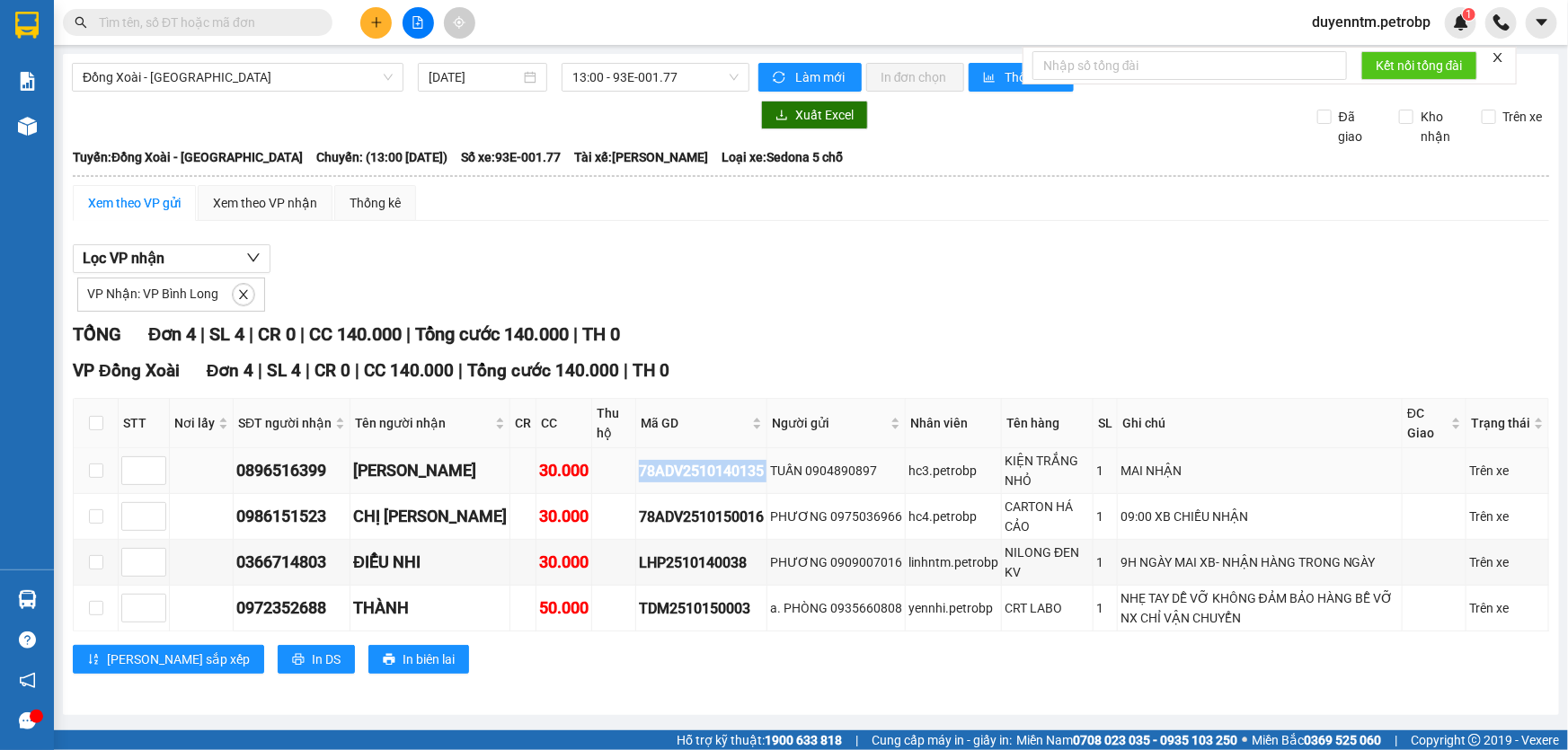
drag, startPoint x: 725, startPoint y: 472, endPoint x: 588, endPoint y: 485, distance: 137.6
click at [588, 485] on tr "0896516399 QUANG DINH 30.000 78ADV2510140135 TUẤN 0904890897 hc3.petrobp KIỆN T…" at bounding box center [811, 471] width 1475 height 46
copy div "78ADV2510140135"
click at [236, 283] on span at bounding box center [243, 294] width 23 height 23
click at [239, 298] on icon "close" at bounding box center [242, 294] width 9 height 9
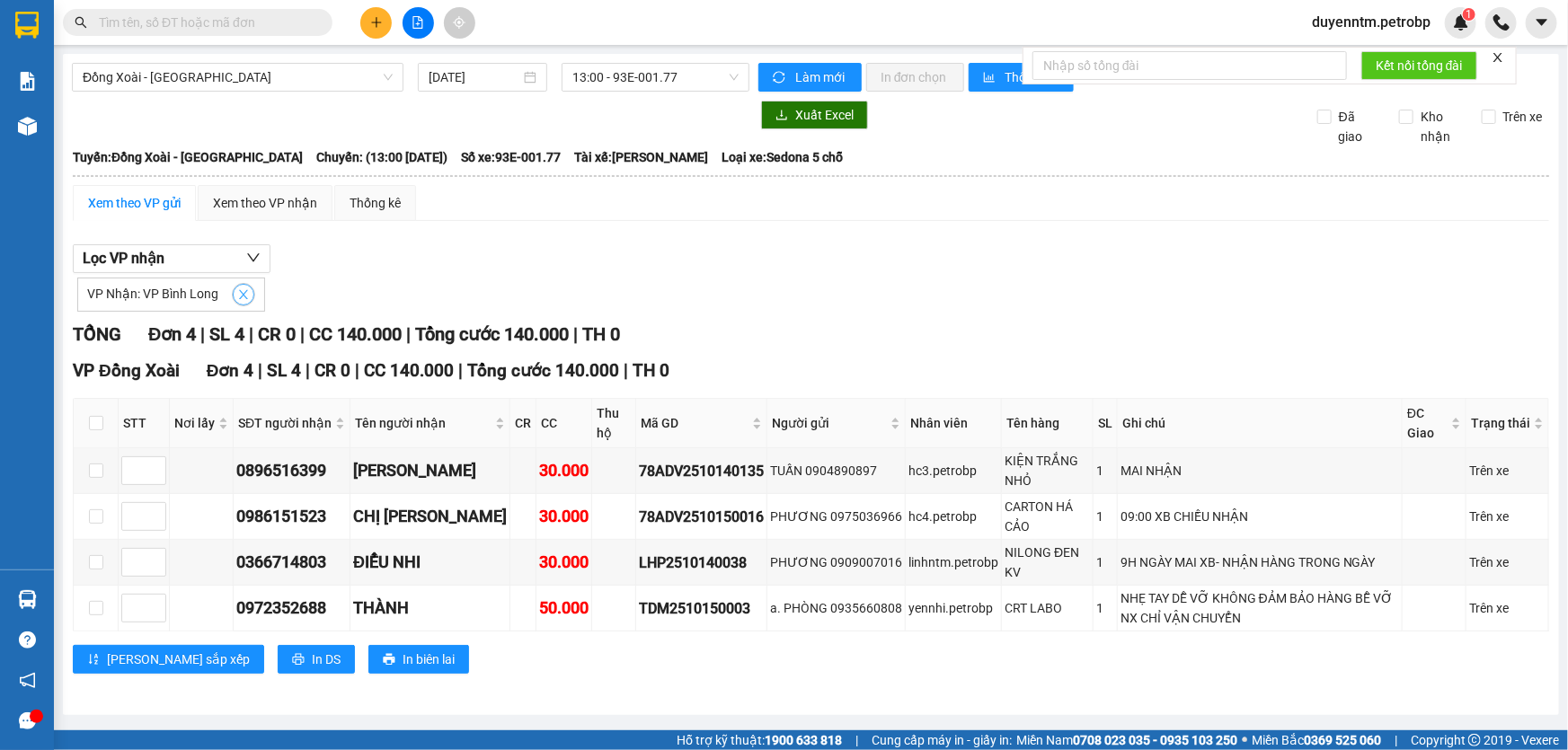
checkbox input "false"
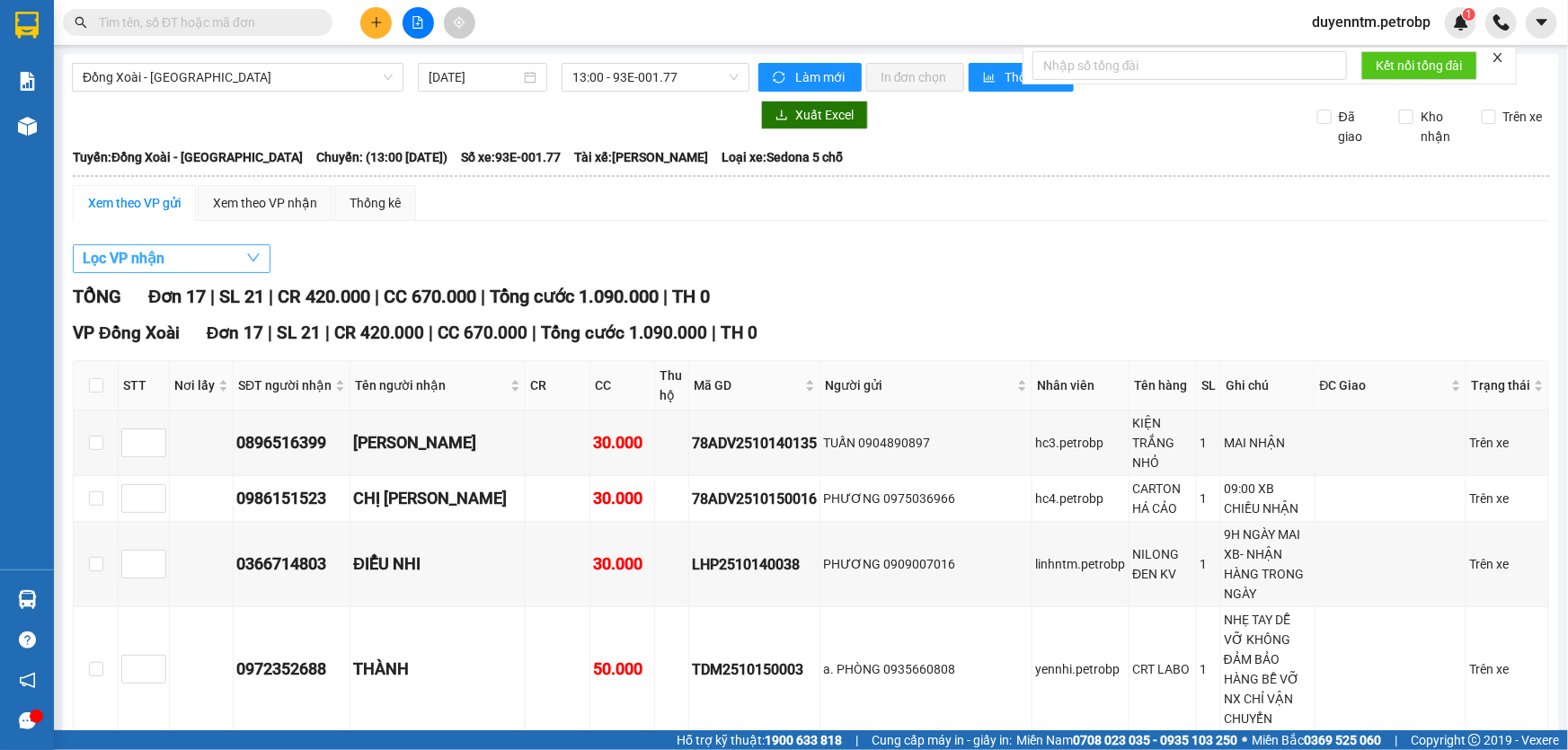
click at [223, 250] on button "Lọc VP nhận" at bounding box center [172, 259] width 197 height 29
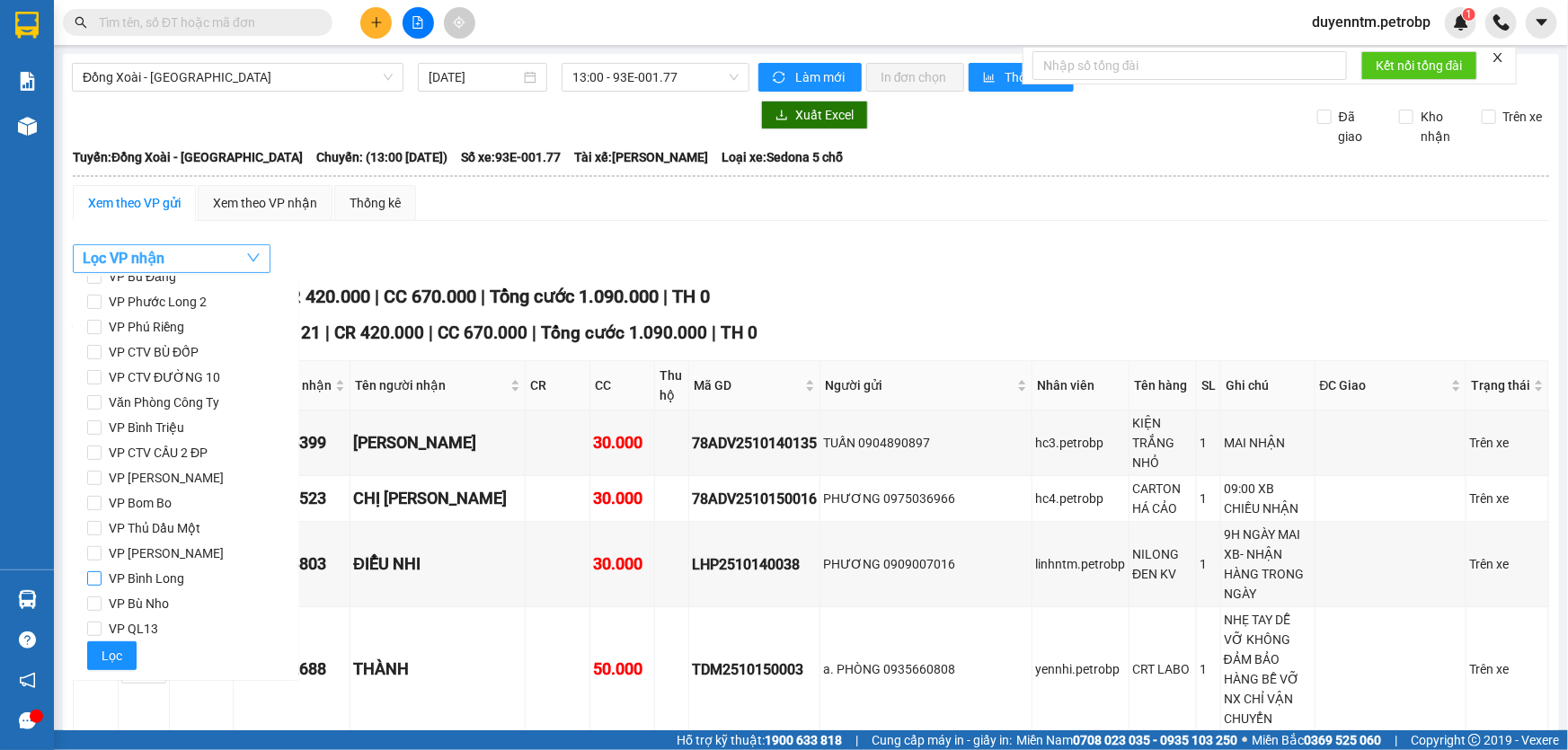
scroll to position [75, 0]
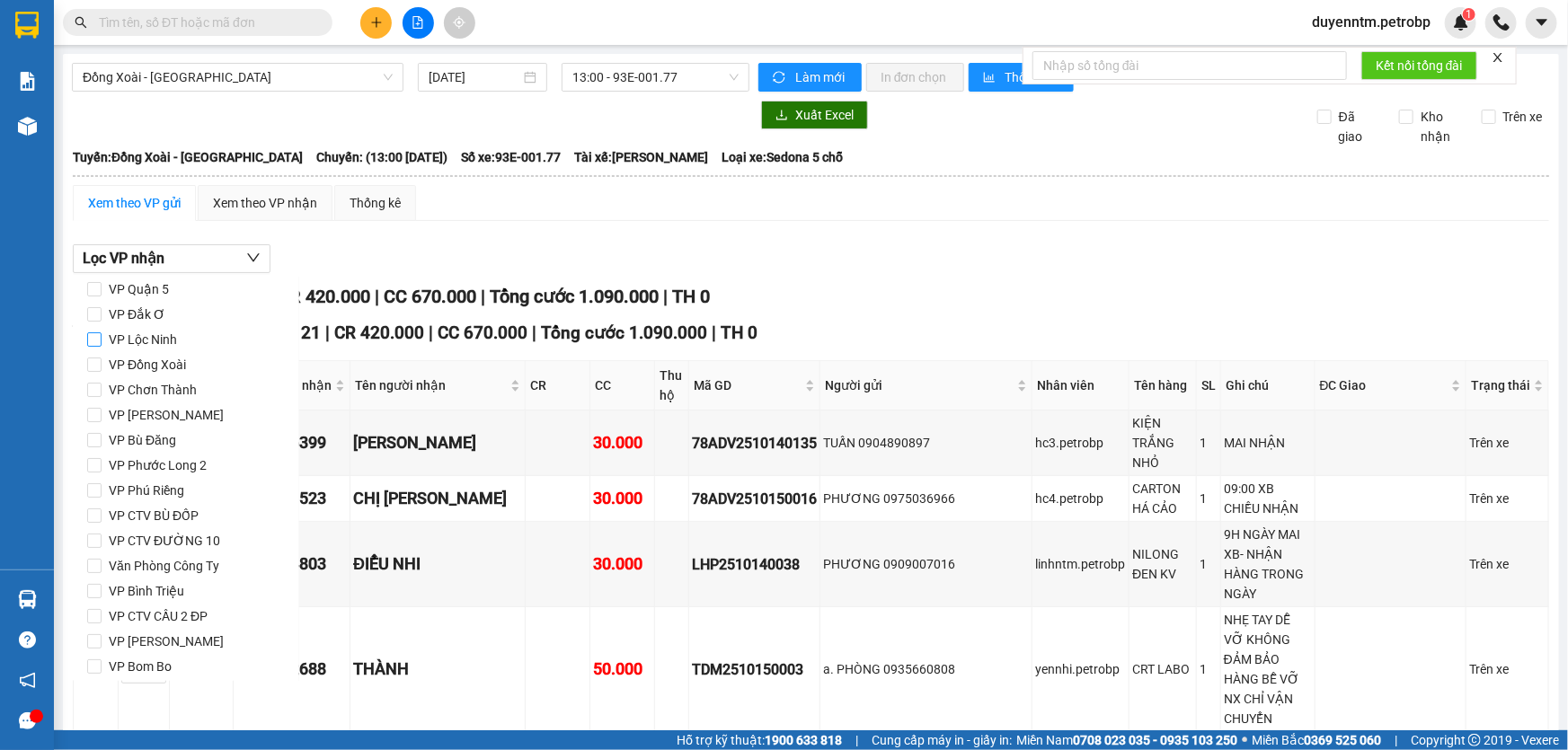
click at [162, 343] on span "VP Lộc Ninh" at bounding box center [143, 339] width 82 height 25
click at [102, 343] on input "VP Lộc Ninh" at bounding box center [94, 339] width 14 height 14
checkbox input "true"
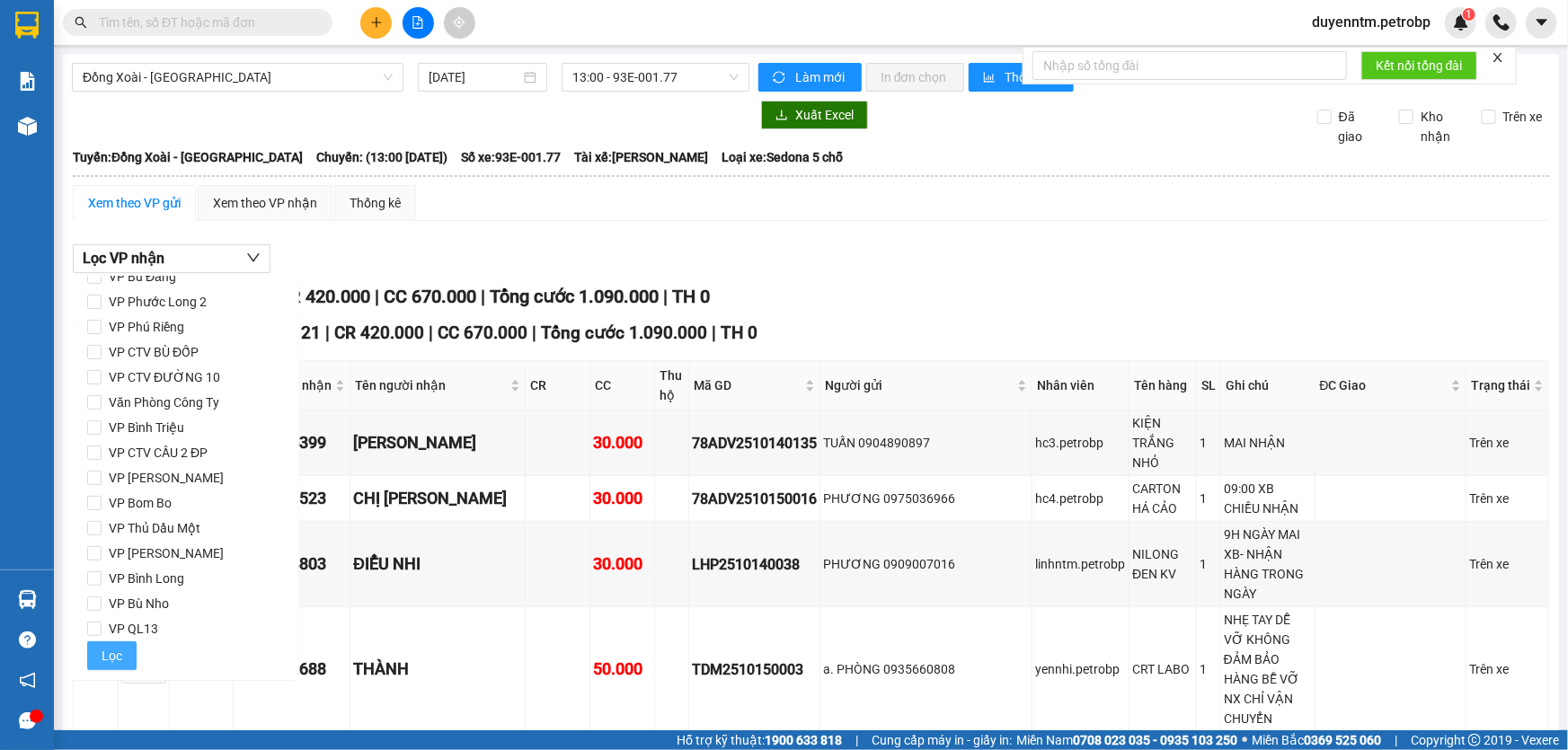
click at [116, 654] on span "Lọc" at bounding box center [112, 655] width 21 height 20
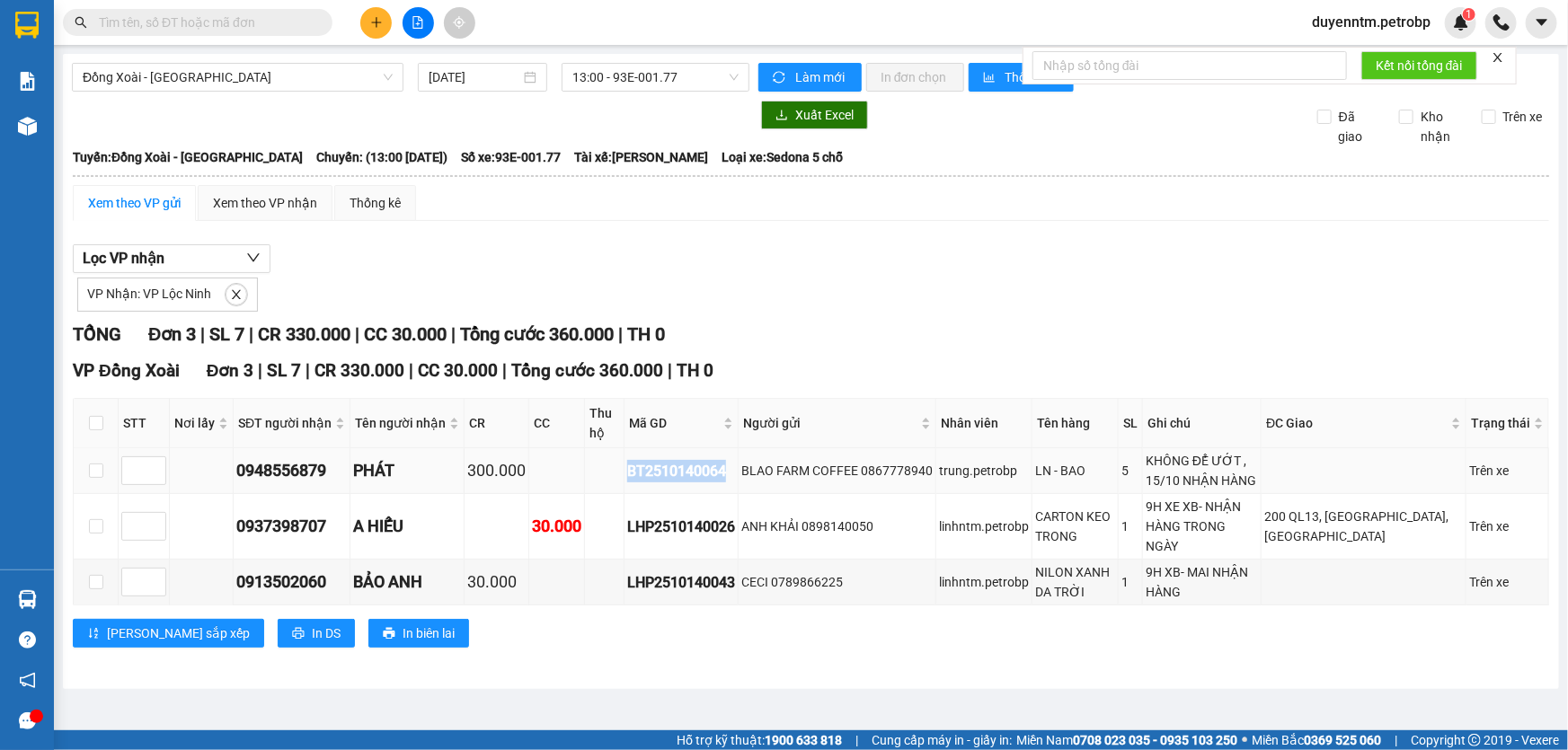
drag, startPoint x: 726, startPoint y: 477, endPoint x: 615, endPoint y: 476, distance: 111.0
click at [615, 476] on tr "0948556879 PHÁT 300.000 BT2510140064 BLAO FARM COFFEE 0867778940 trung.petrobp …" at bounding box center [811, 471] width 1475 height 46
copy div "BT2510140064"
click at [348, 79] on span "Đồng Xoài - [GEOGRAPHIC_DATA]" at bounding box center [237, 78] width 310 height 27
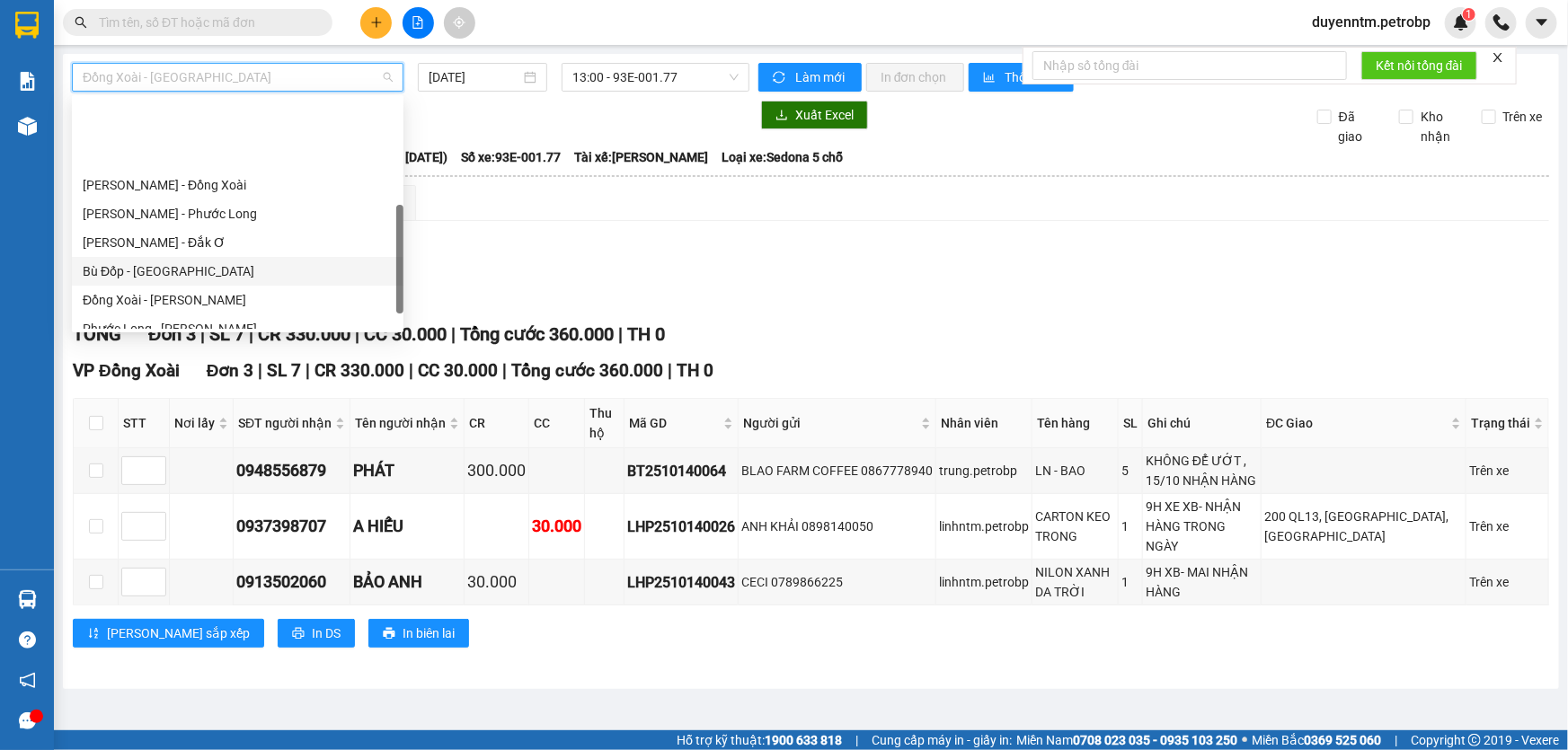
scroll to position [326, 0]
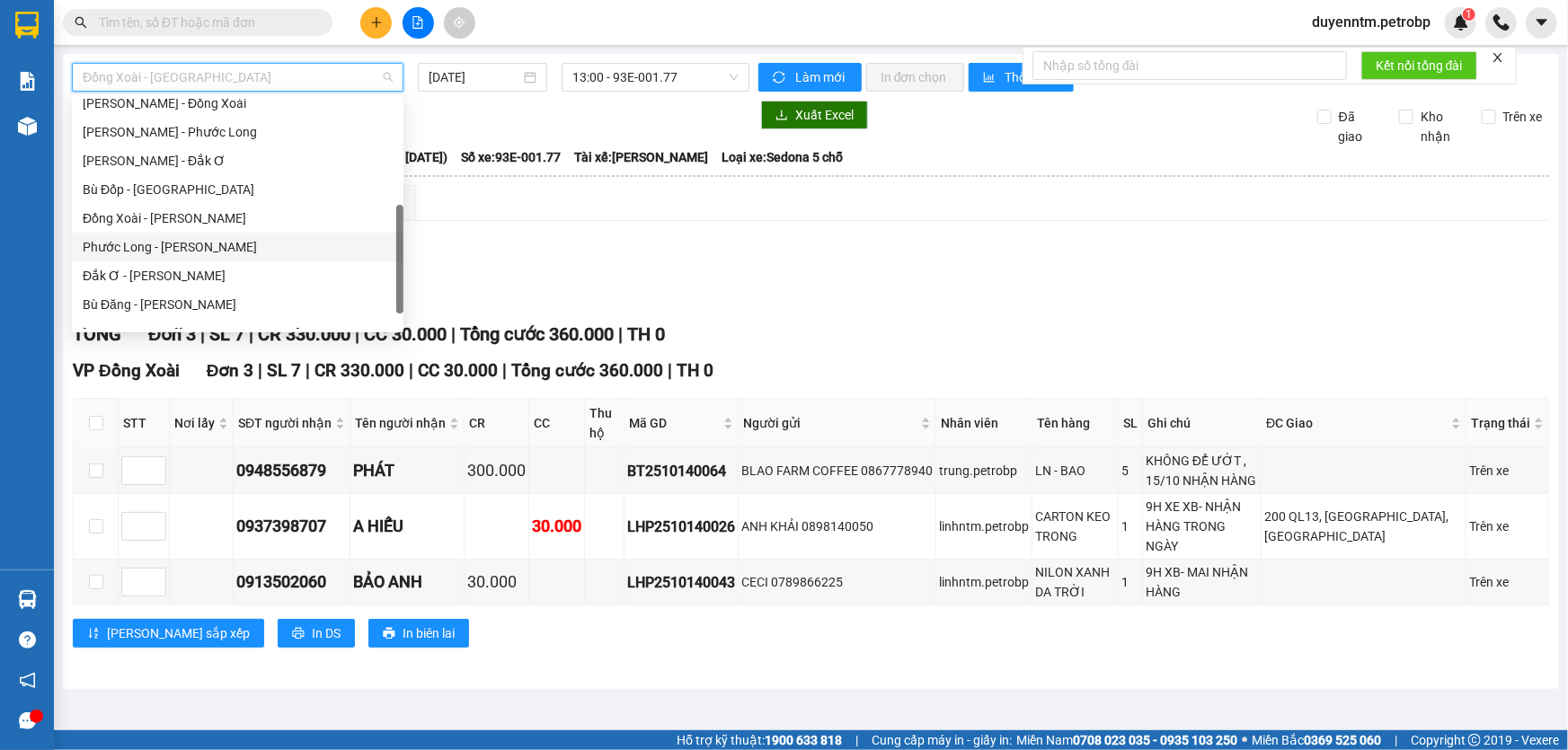
click at [231, 242] on div "Phước Long - [PERSON_NAME]" at bounding box center [237, 246] width 310 height 20
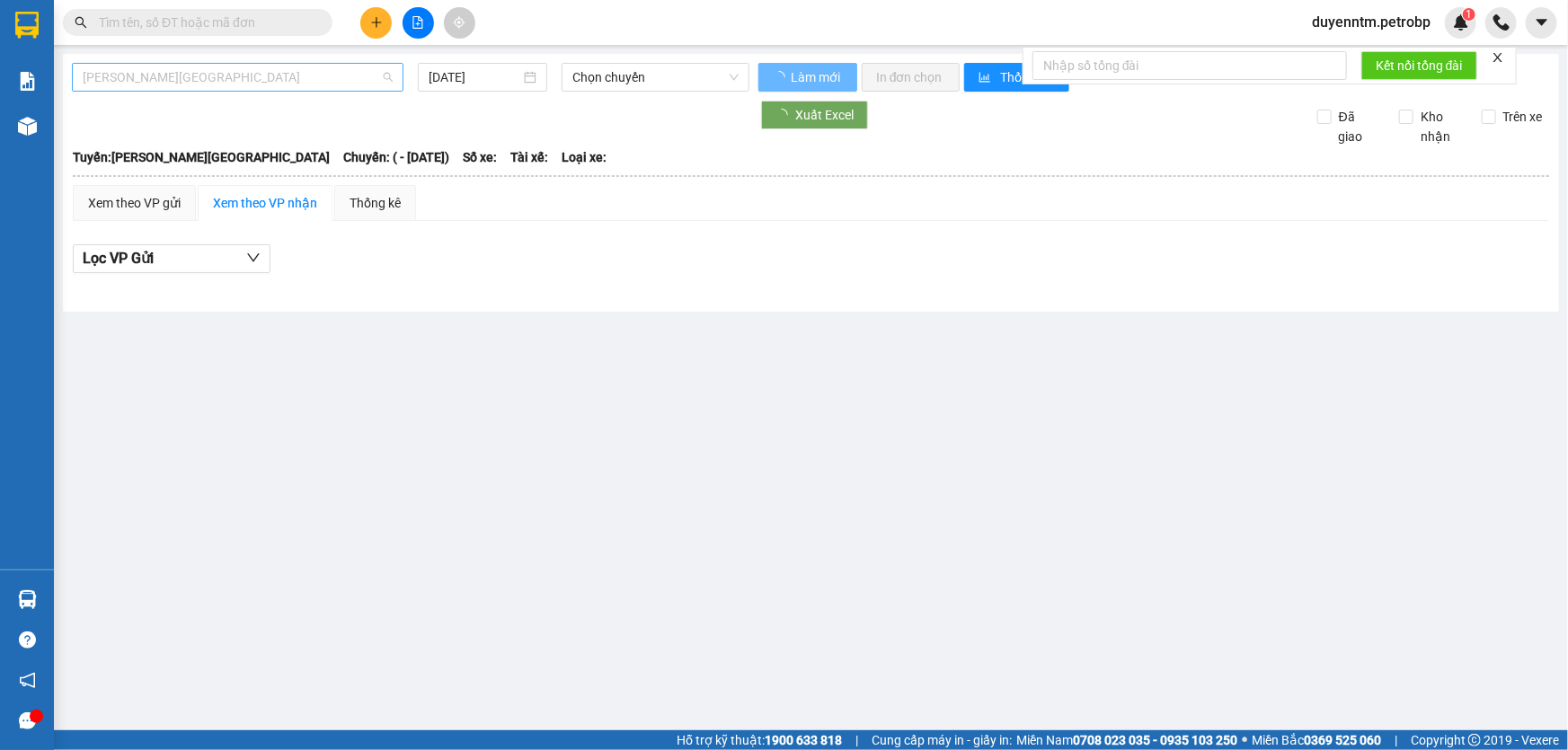
click at [285, 79] on span "[PERSON_NAME][GEOGRAPHIC_DATA]" at bounding box center [237, 78] width 310 height 27
type input "[DATE]"
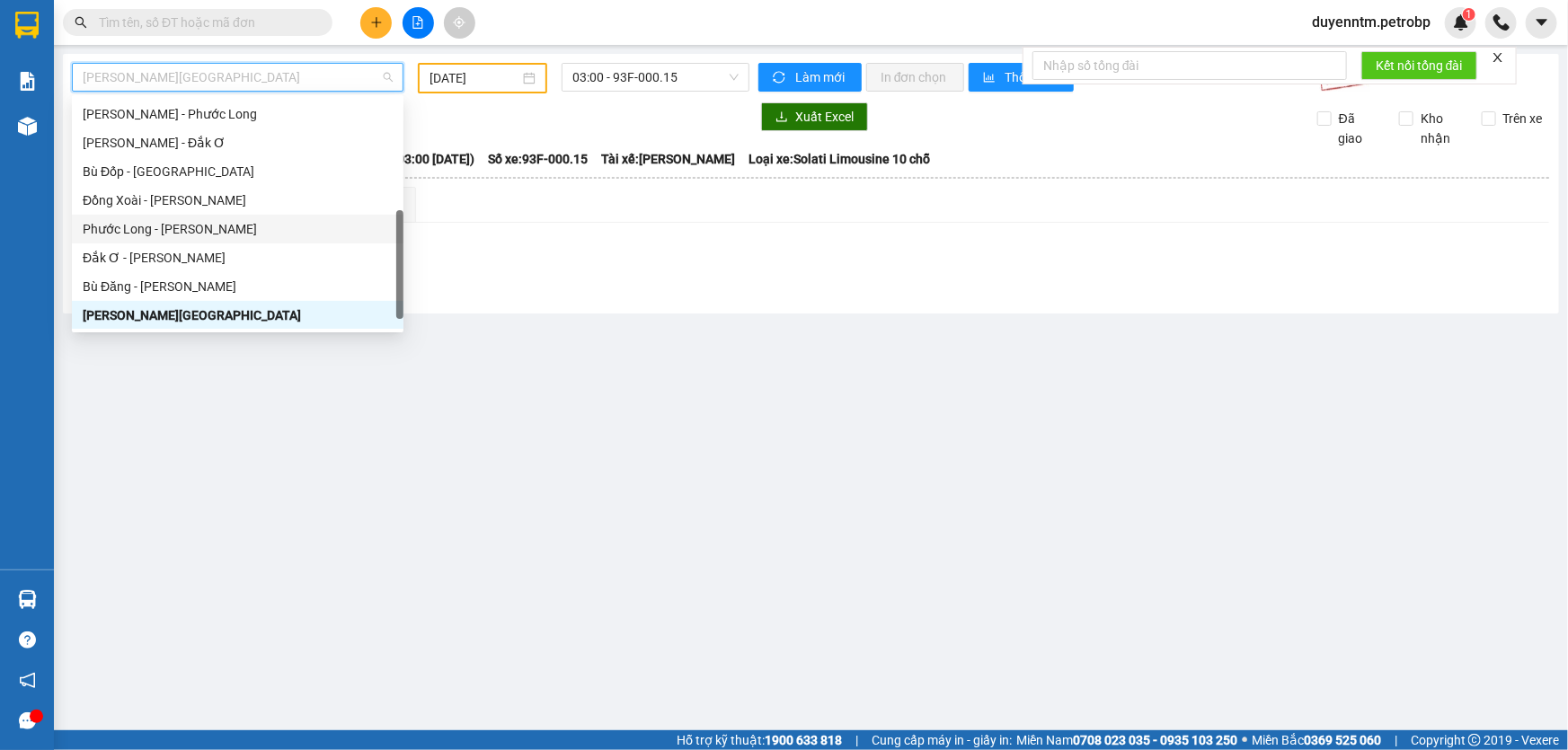
click at [231, 227] on div "Phước Long - [PERSON_NAME]" at bounding box center [237, 229] width 310 height 20
type input "[DATE]"
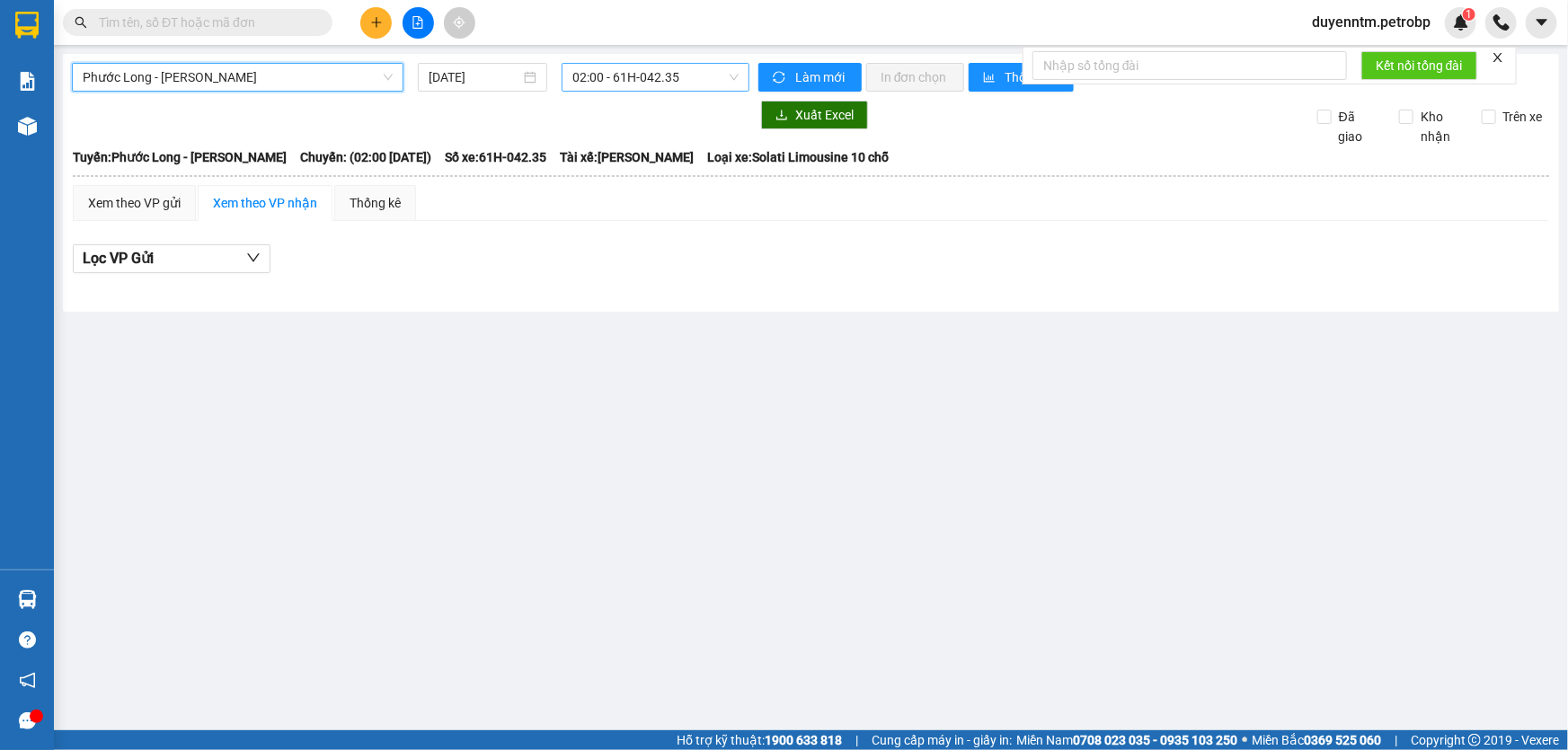
click at [620, 75] on span "02:00 - 61H-042.35" at bounding box center [655, 78] width 166 height 27
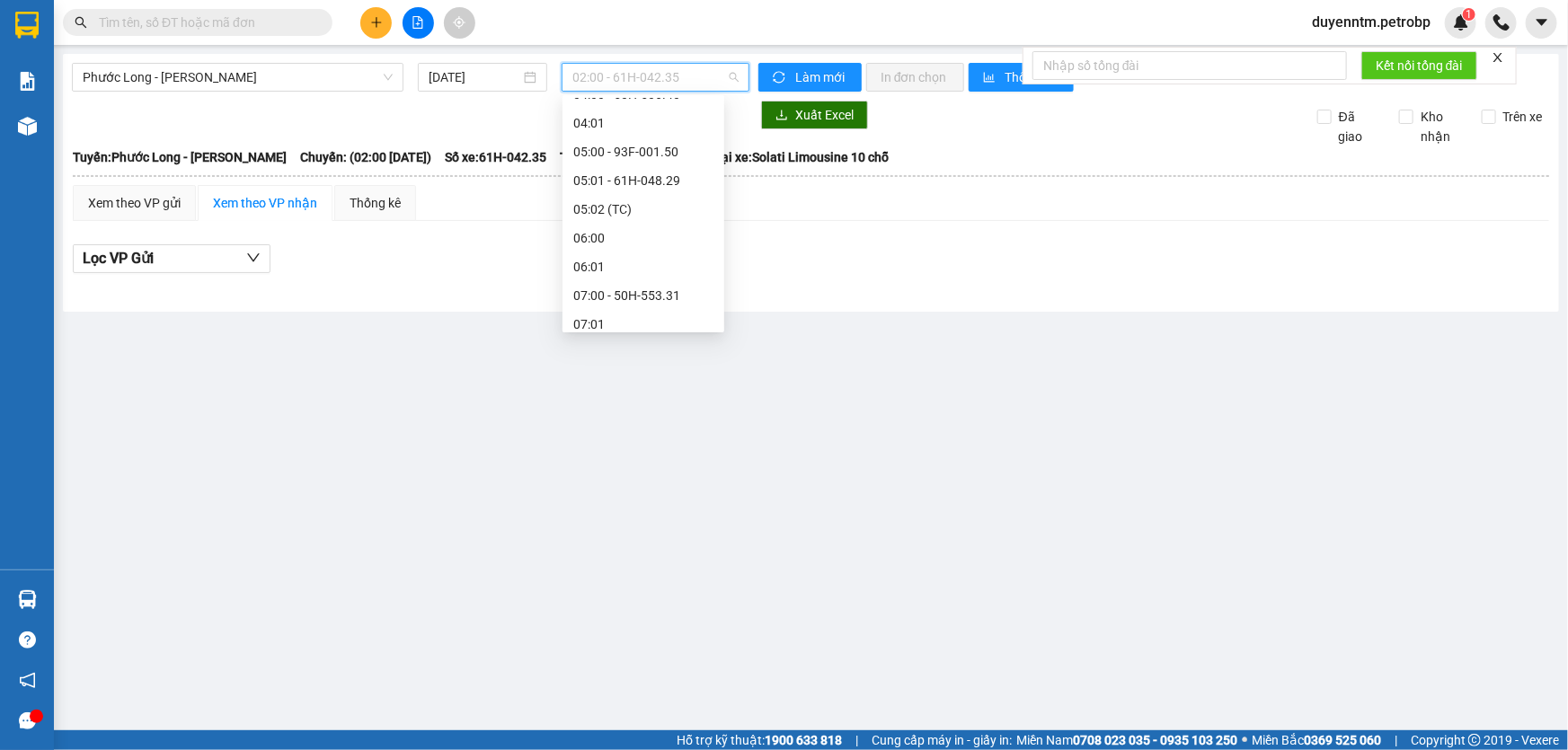
scroll to position [408, 0]
click at [667, 222] on div "09:05 - 50H-363.26" at bounding box center [643, 222] width 140 height 20
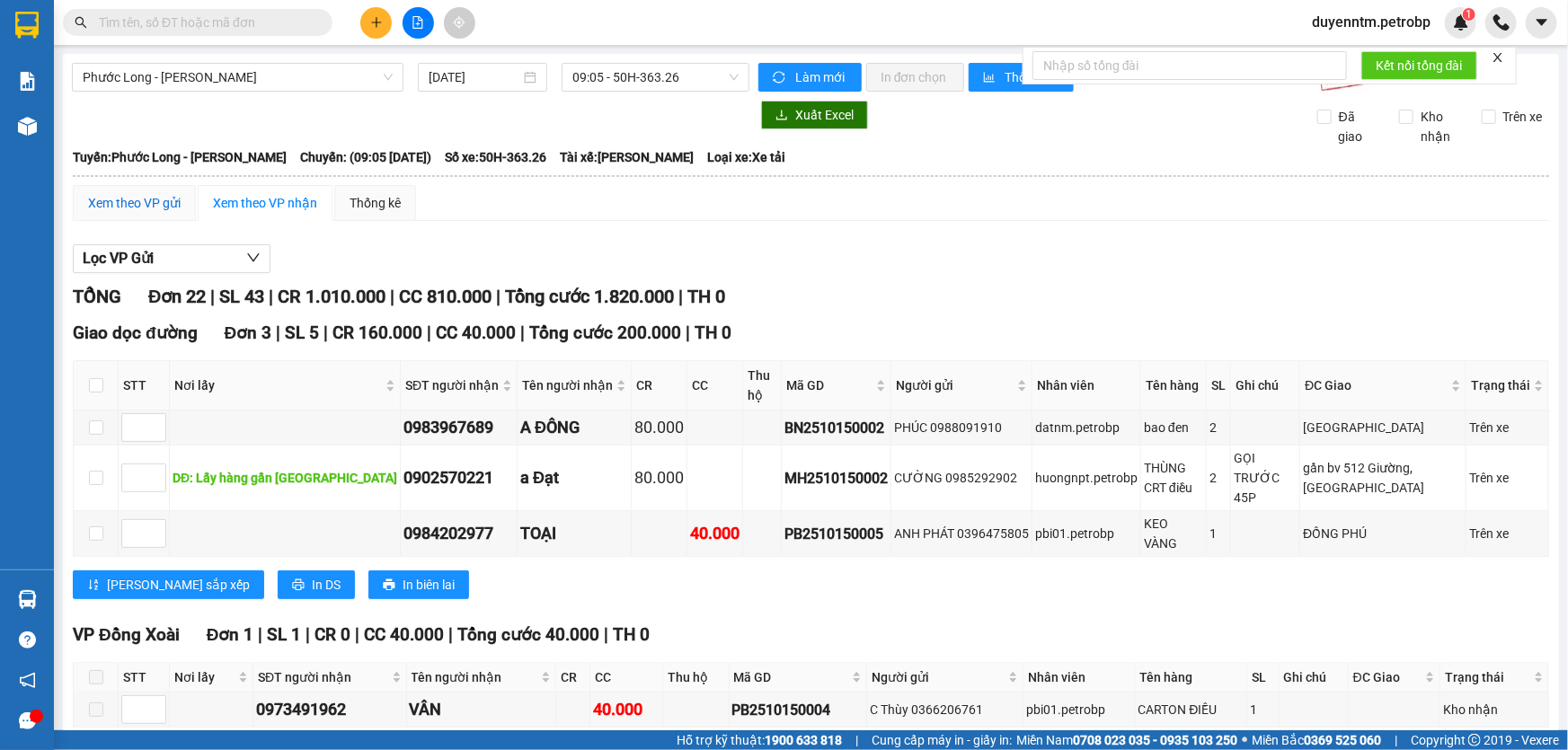
click at [162, 200] on div "Xem theo VP gửi" at bounding box center [134, 203] width 93 height 20
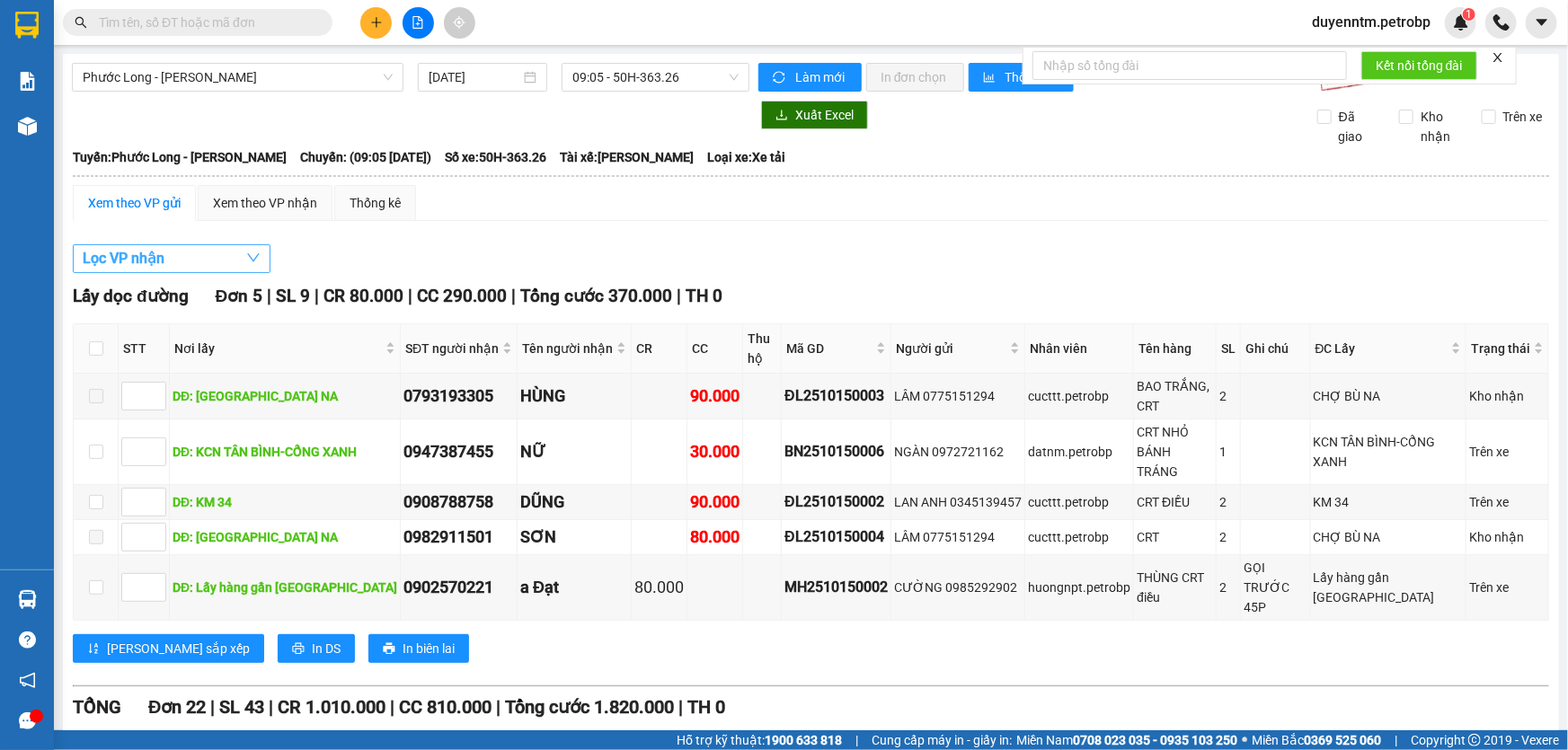
click at [171, 258] on button "Lọc VP nhận" at bounding box center [172, 259] width 197 height 29
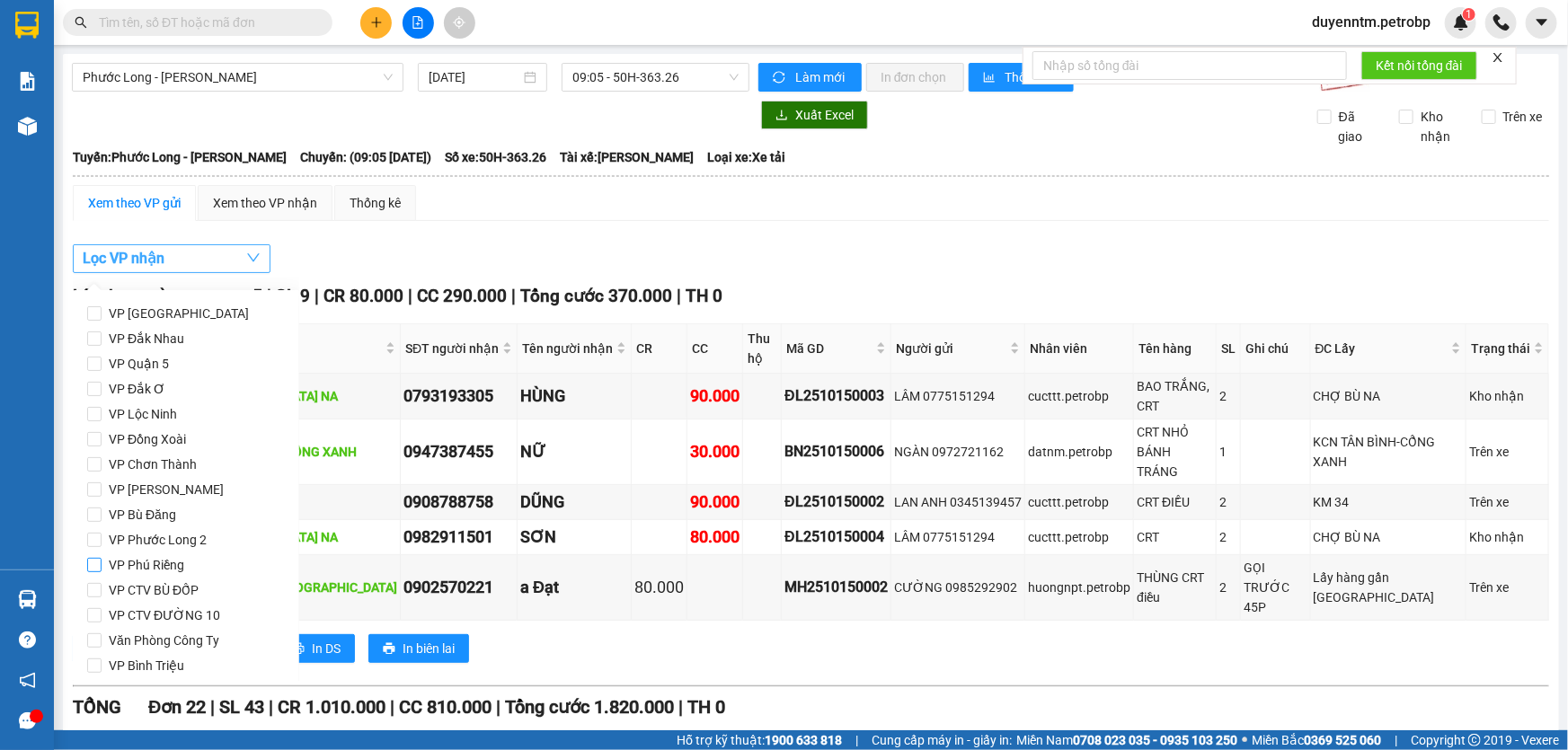
scroll to position [80, 0]
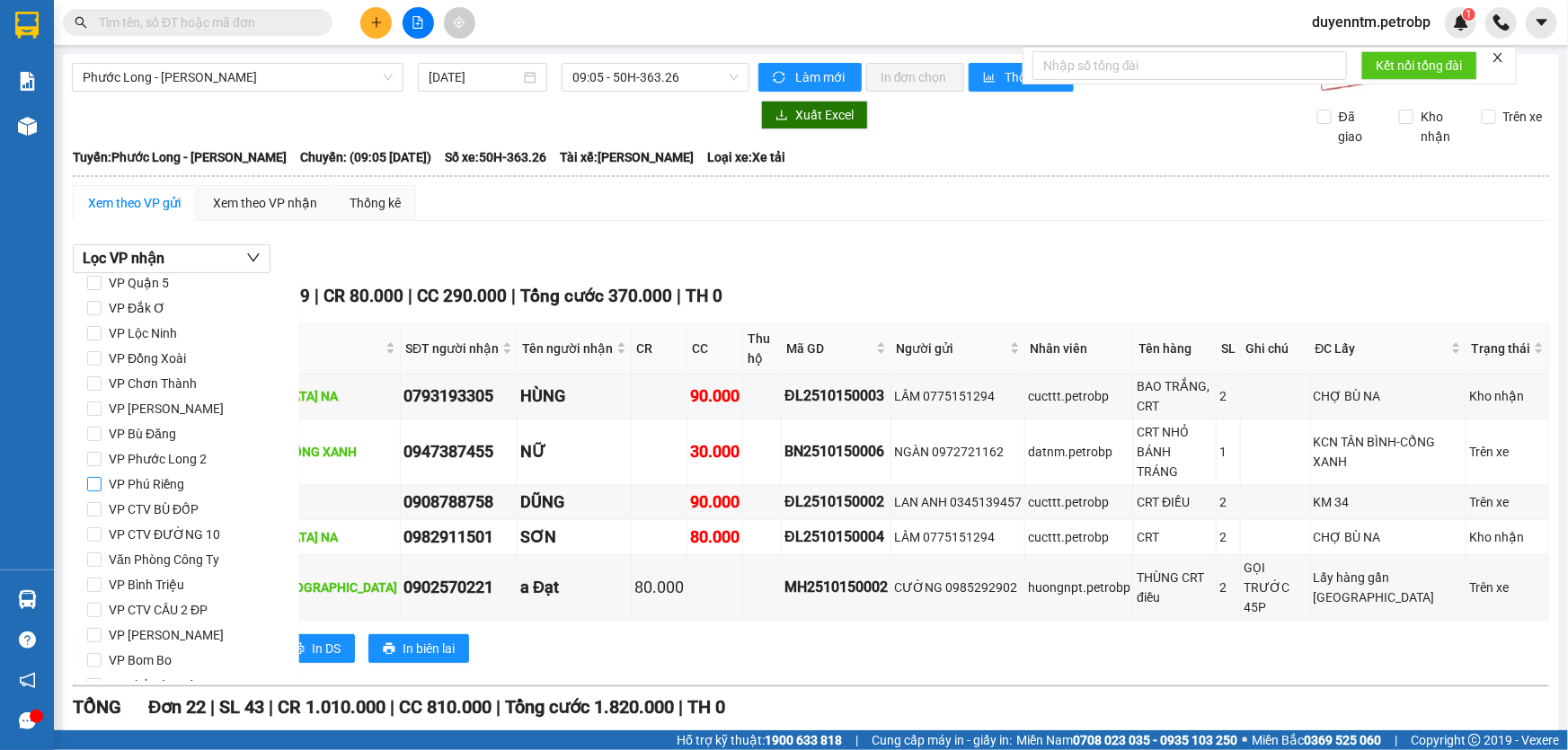
click at [158, 482] on span "VP Phú Riềng" at bounding box center [147, 484] width 90 height 25
click at [102, 482] on input "VP Phú Riềng" at bounding box center [94, 484] width 14 height 14
checkbox input "true"
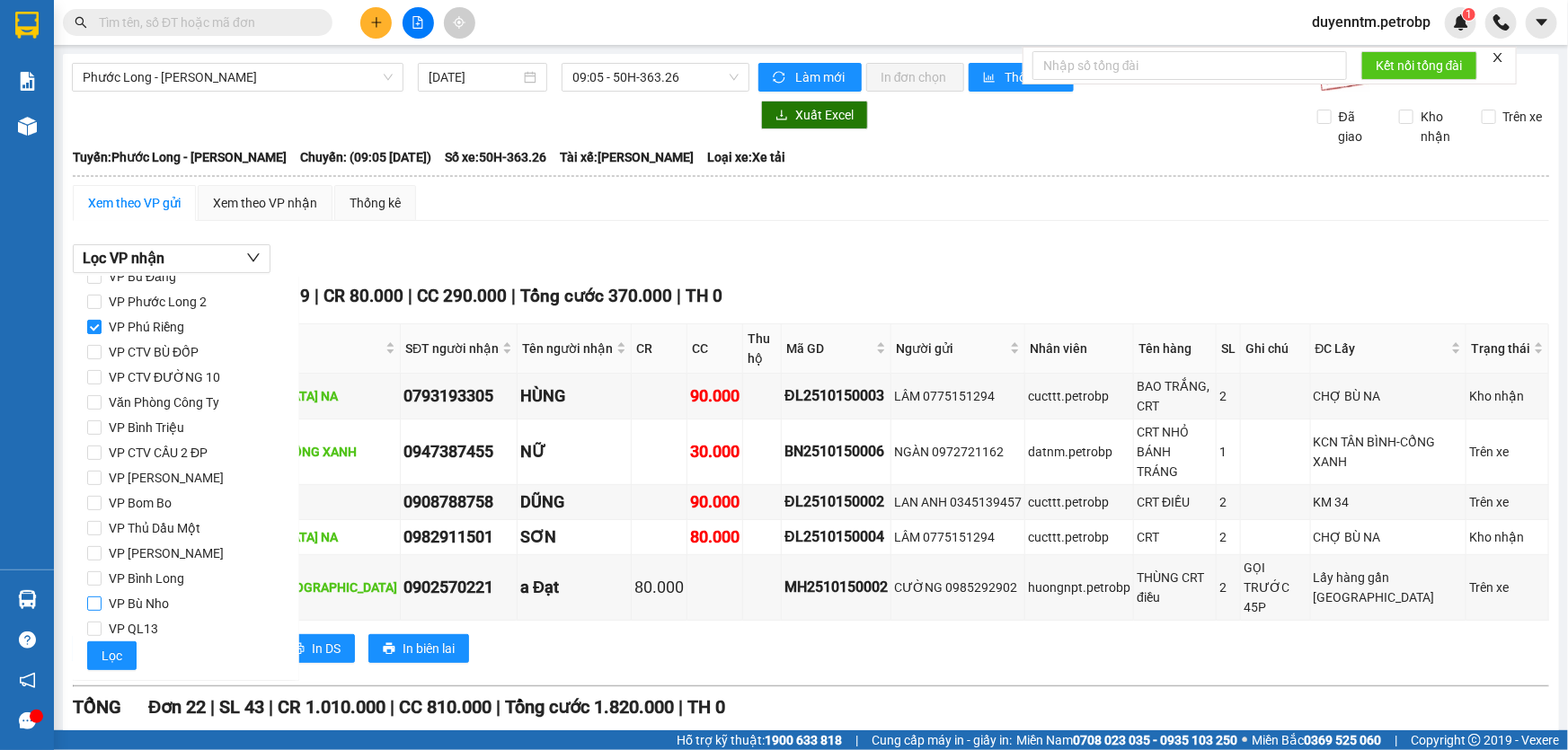
click at [107, 597] on span "VP Bù Nho" at bounding box center [139, 603] width 75 height 25
click at [102, 597] on input "VP Bù Nho" at bounding box center [94, 602] width 14 height 14
checkbox input "true"
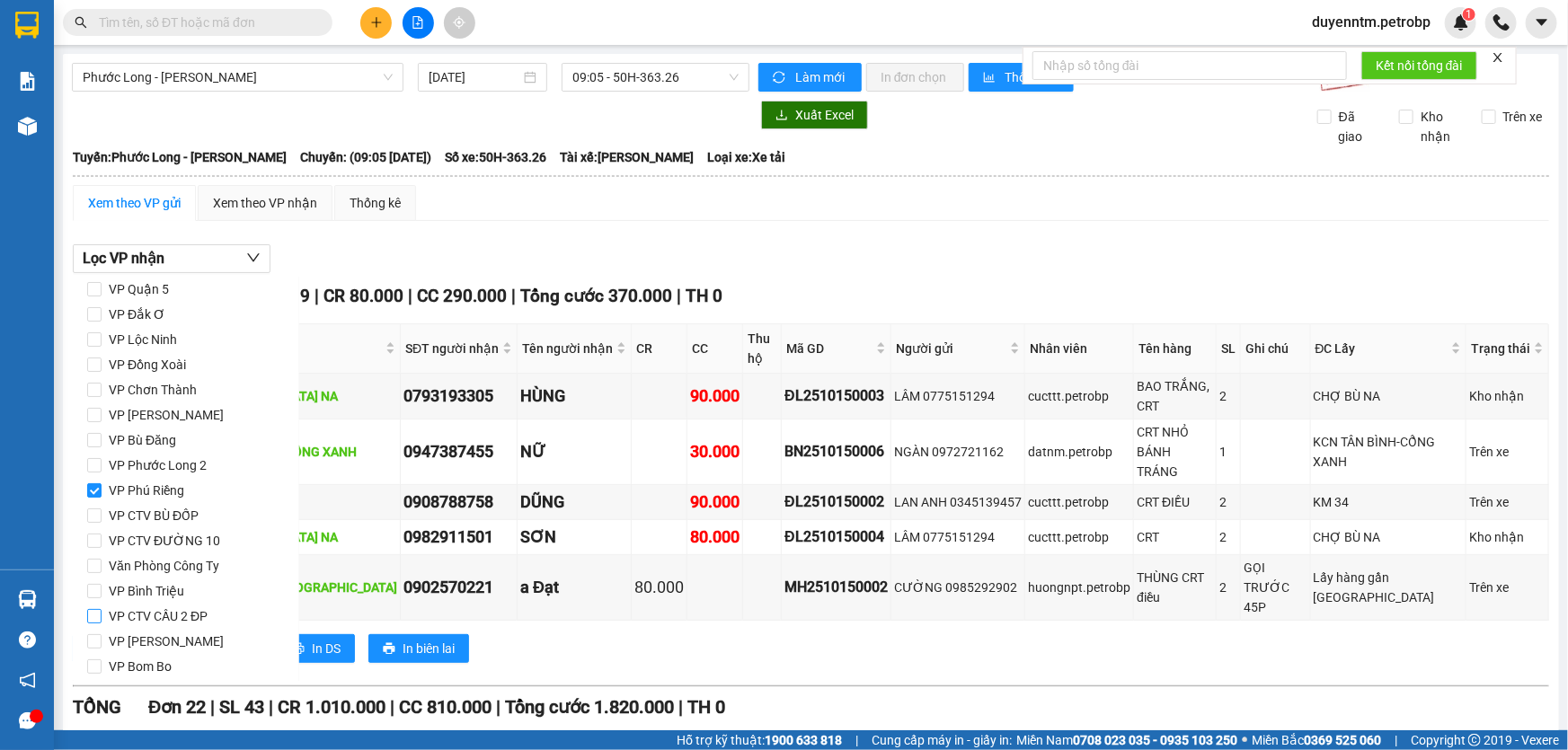
scroll to position [0, 0]
click at [96, 323] on label "VP [GEOGRAPHIC_DATA]" at bounding box center [186, 313] width 197 height 25
click at [96, 321] on input "VP [GEOGRAPHIC_DATA]" at bounding box center [94, 313] width 14 height 14
checkbox input "true"
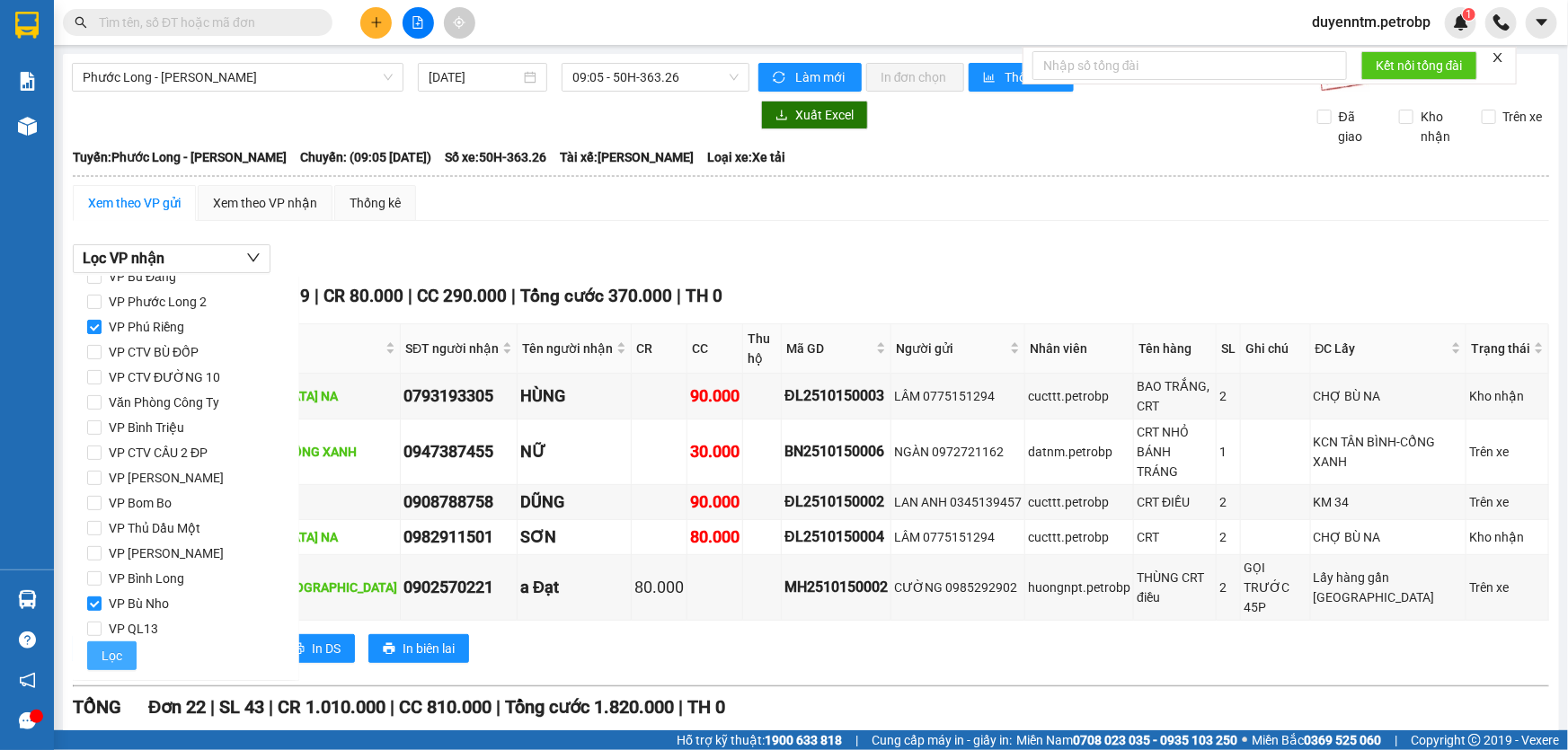
click at [112, 649] on span "Lọc" at bounding box center [112, 655] width 21 height 20
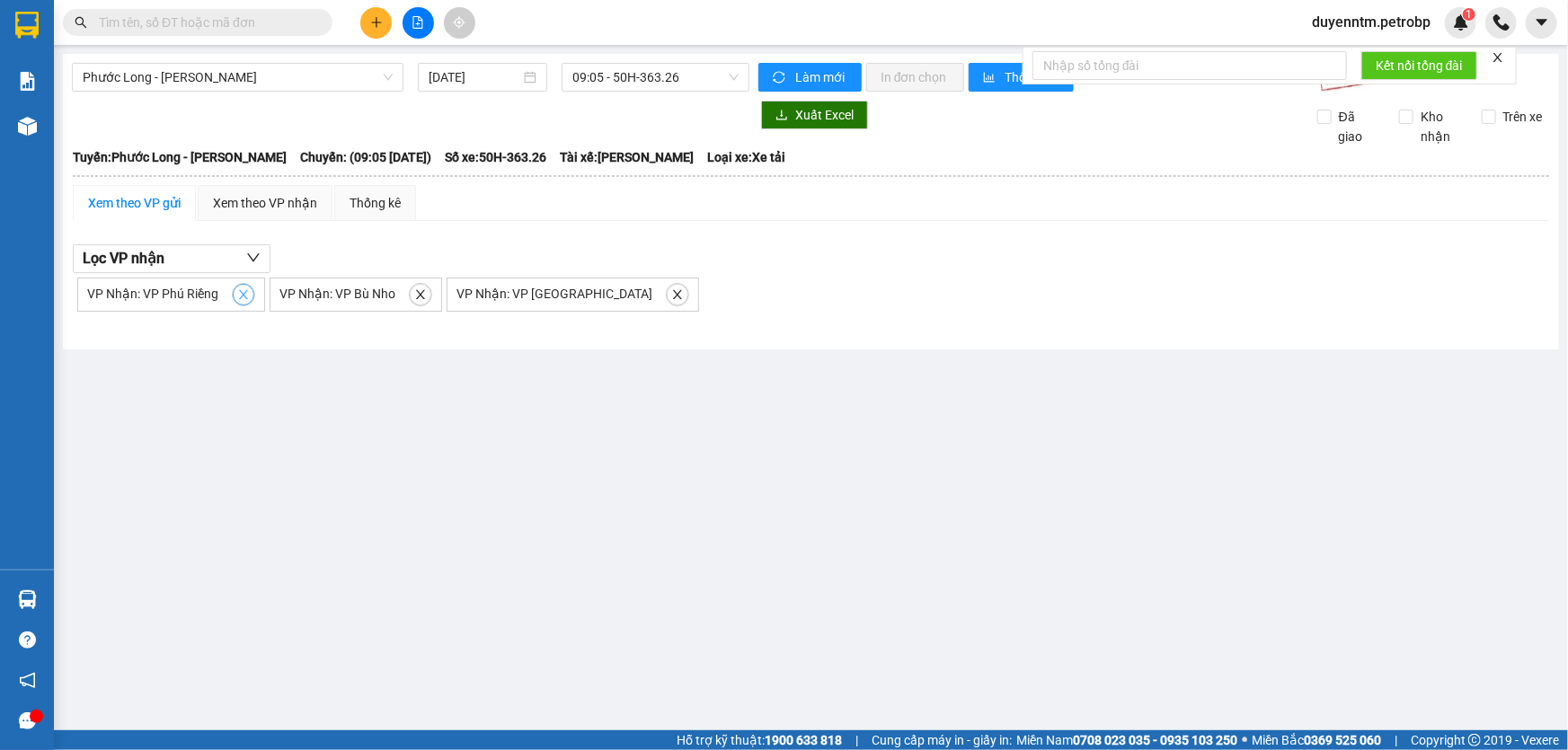
click at [243, 289] on icon "close" at bounding box center [242, 294] width 12 height 12
checkbox input "false"
click at [229, 292] on icon "close" at bounding box center [228, 294] width 12 height 12
checkbox input "false"
click at [304, 292] on icon "close" at bounding box center [308, 294] width 9 height 9
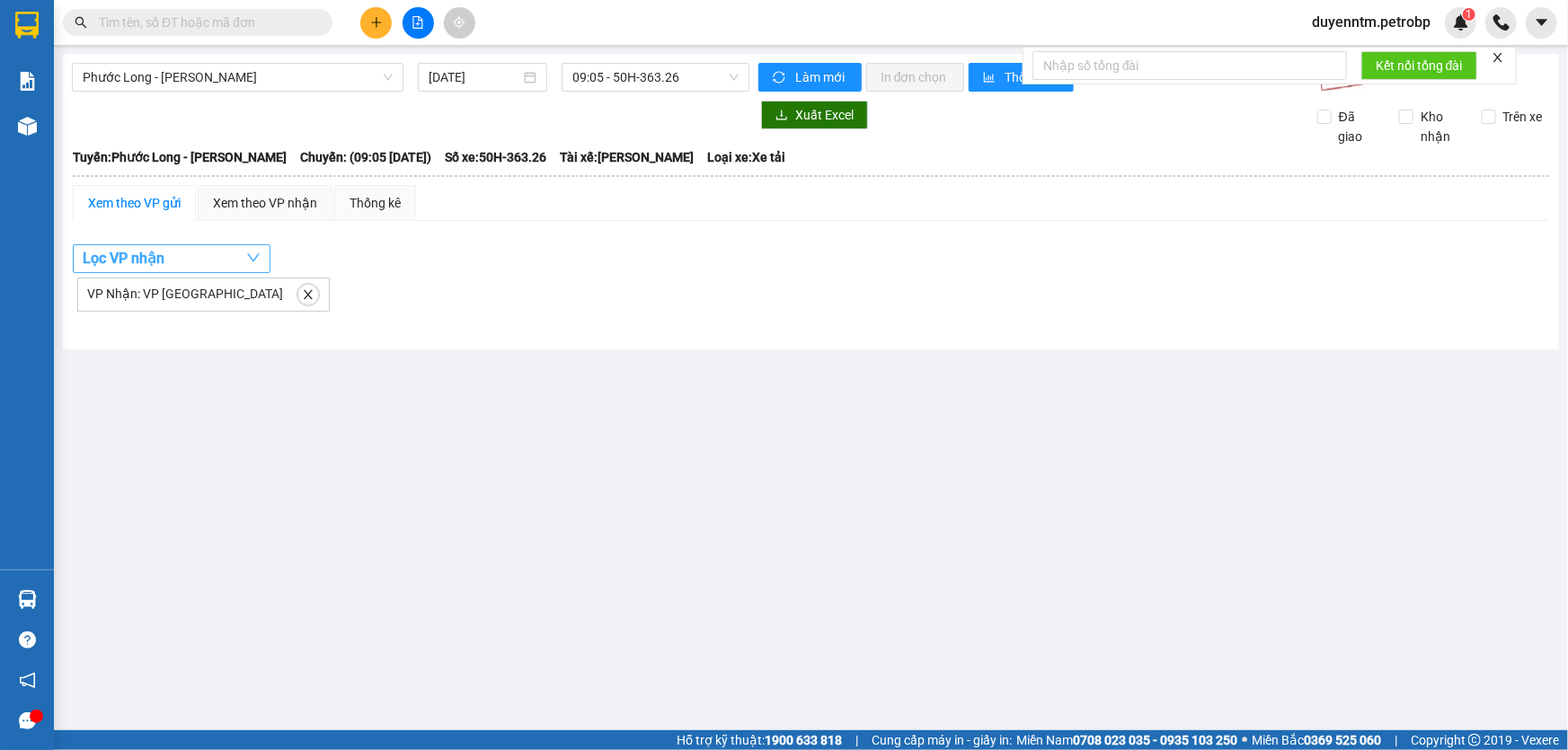
checkbox input "false"
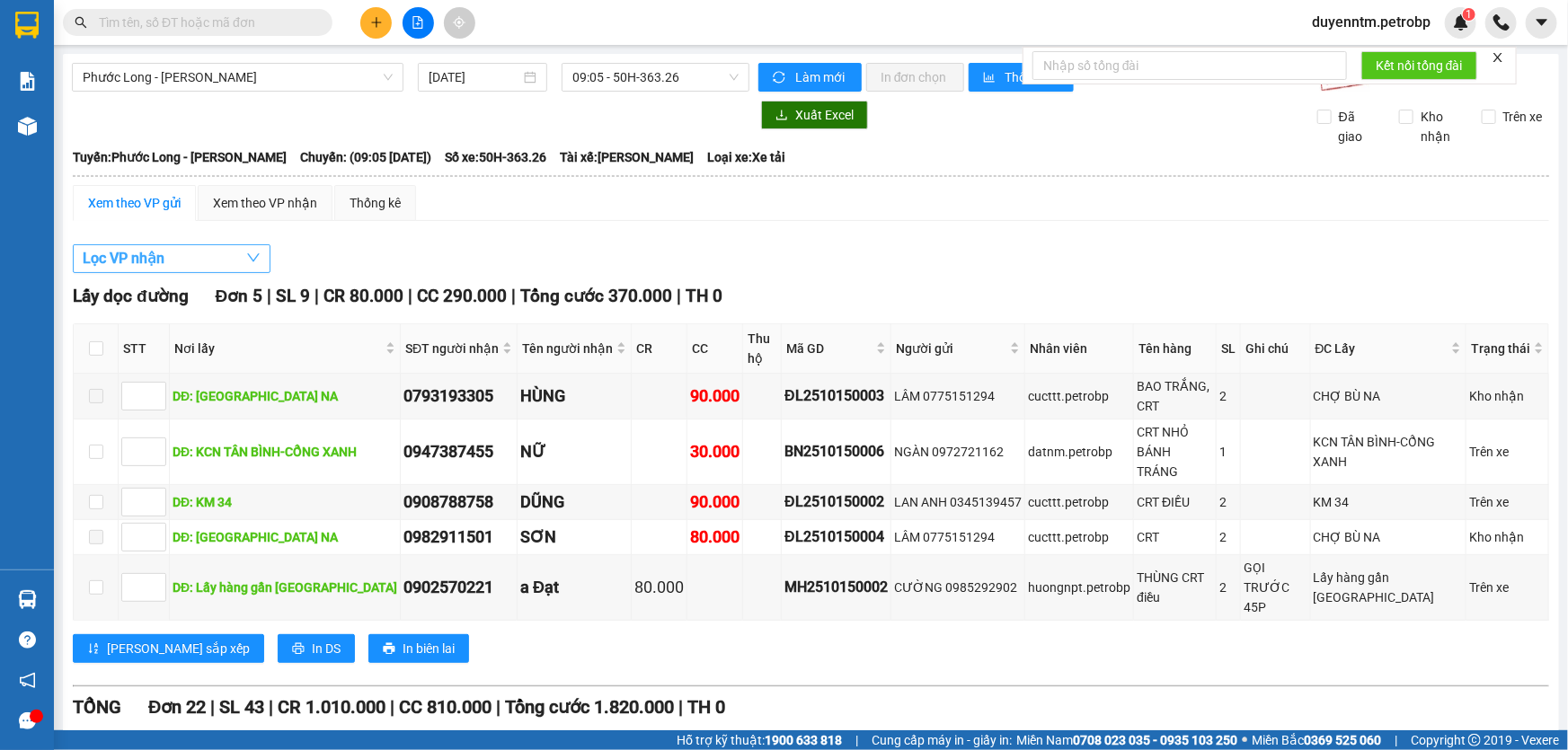
click at [215, 251] on button "Lọc VP nhận" at bounding box center [172, 259] width 197 height 29
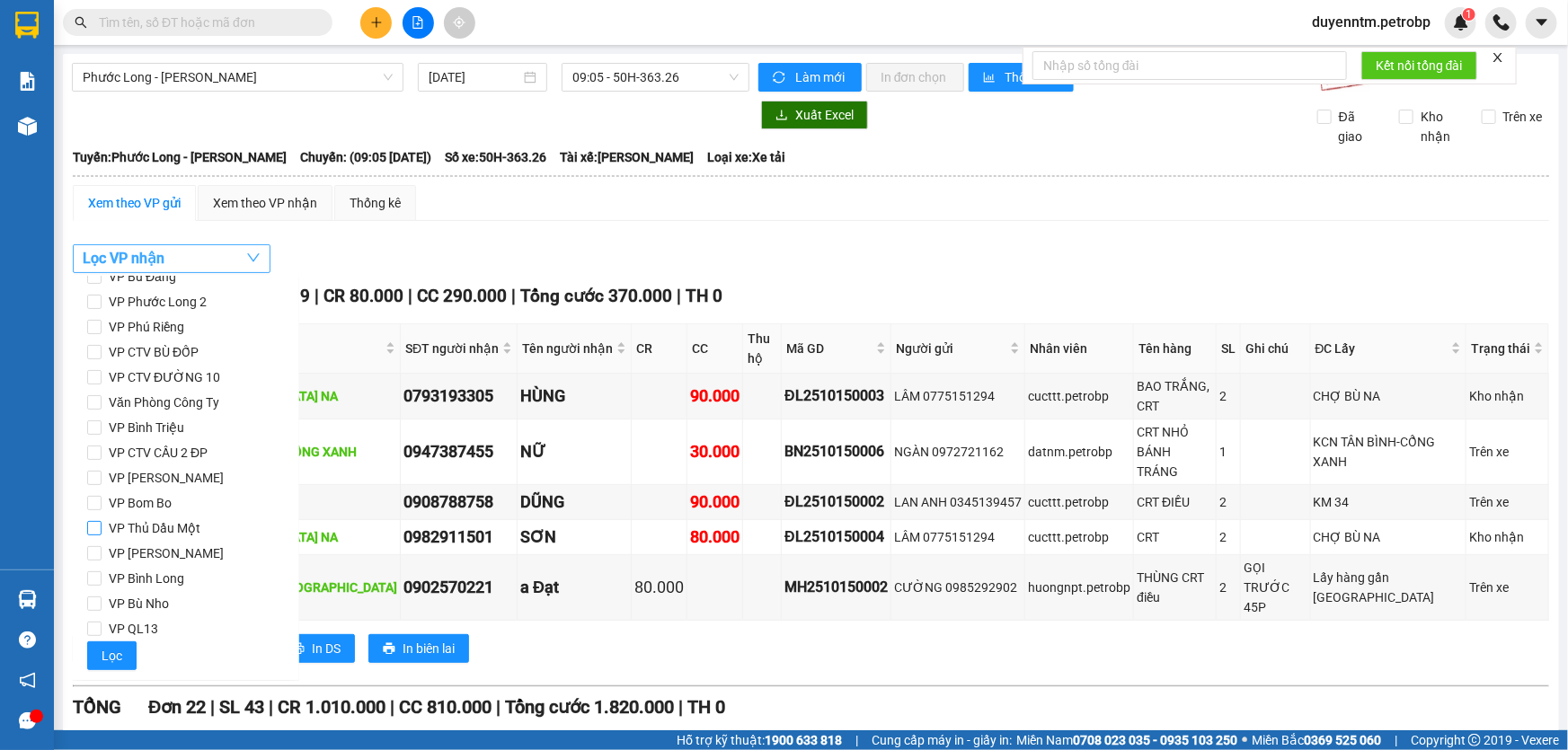
scroll to position [156, 0]
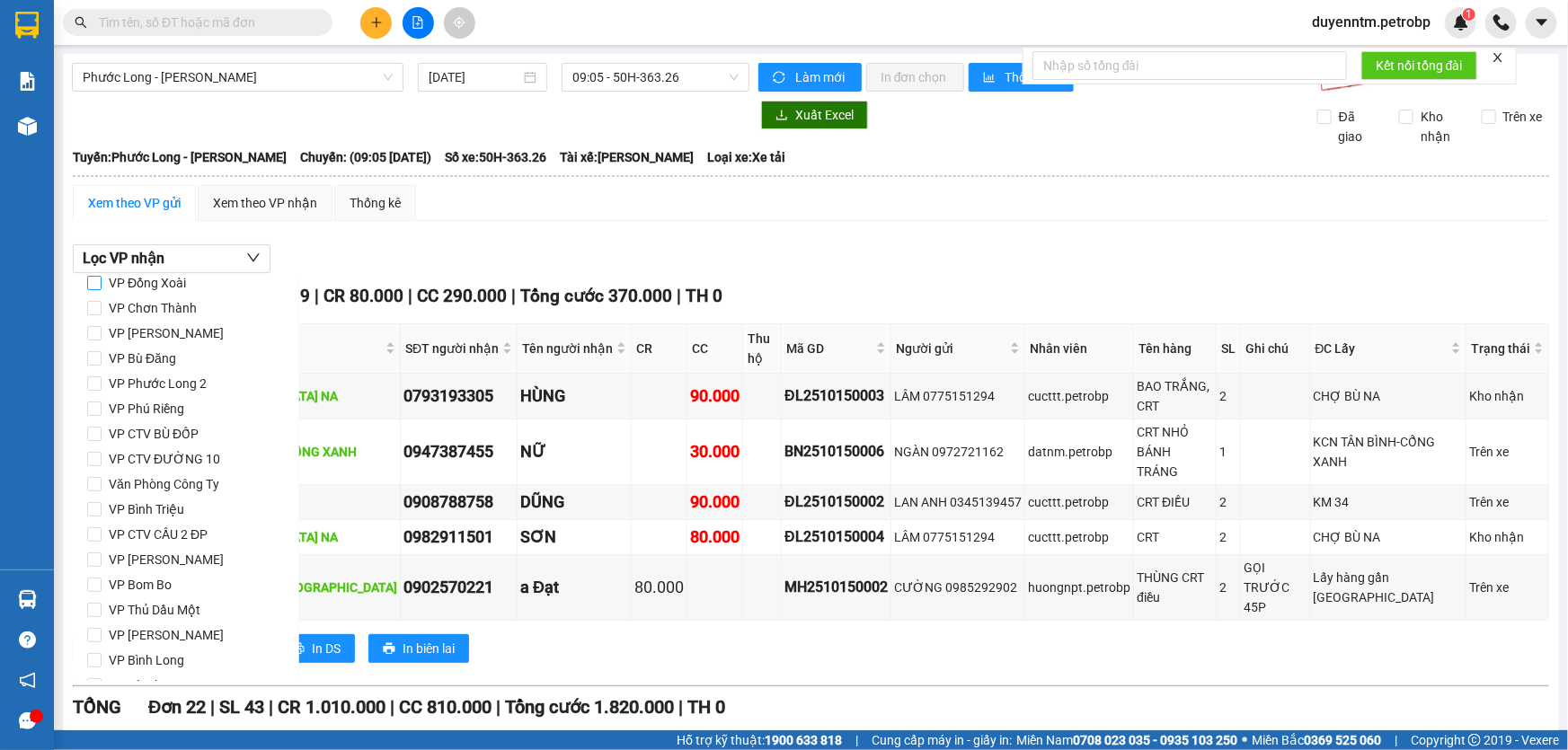
click at [98, 283] on input "VP Đồng Xoài" at bounding box center [94, 283] width 14 height 14
checkbox input "true"
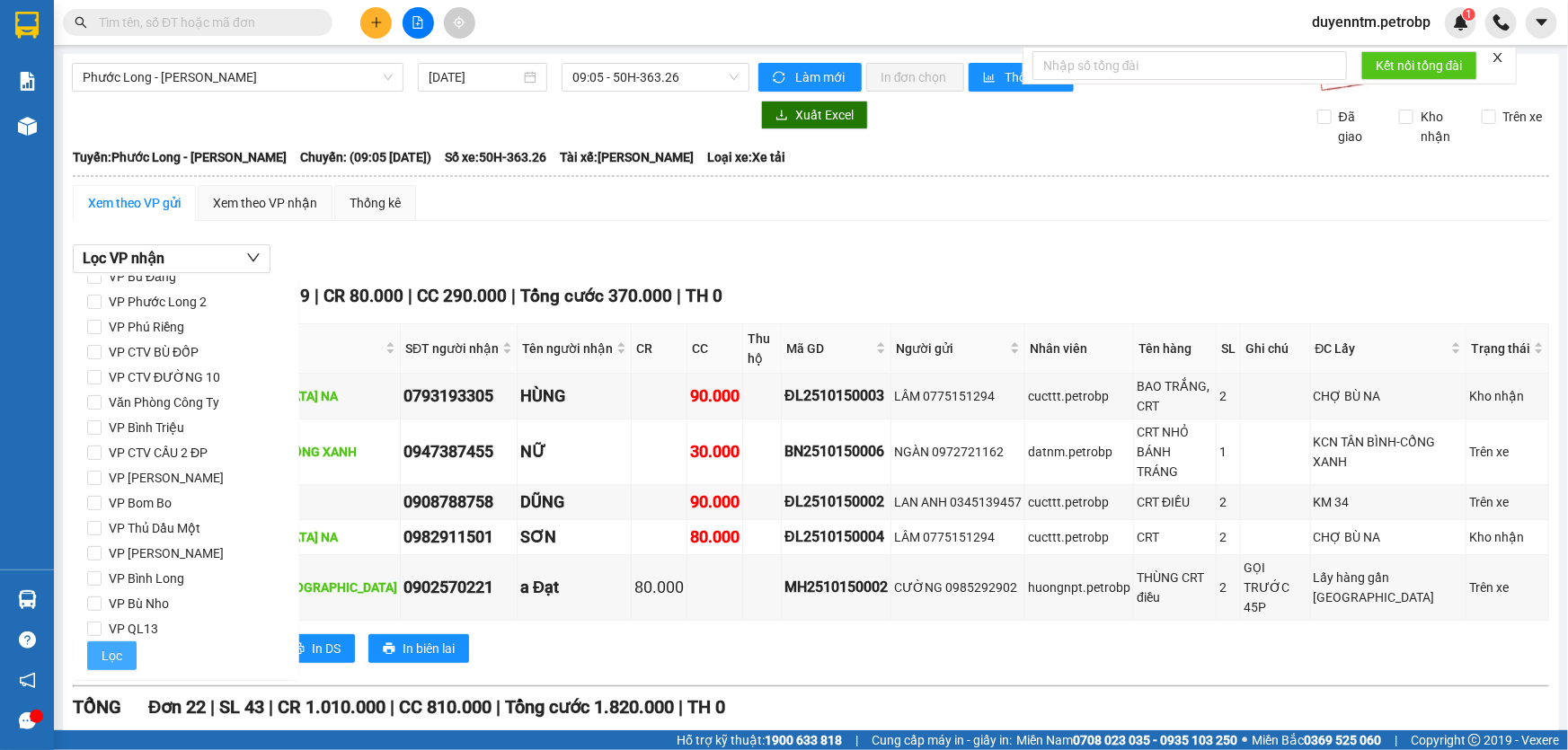
click at [114, 664] on span "Lọc" at bounding box center [112, 655] width 21 height 20
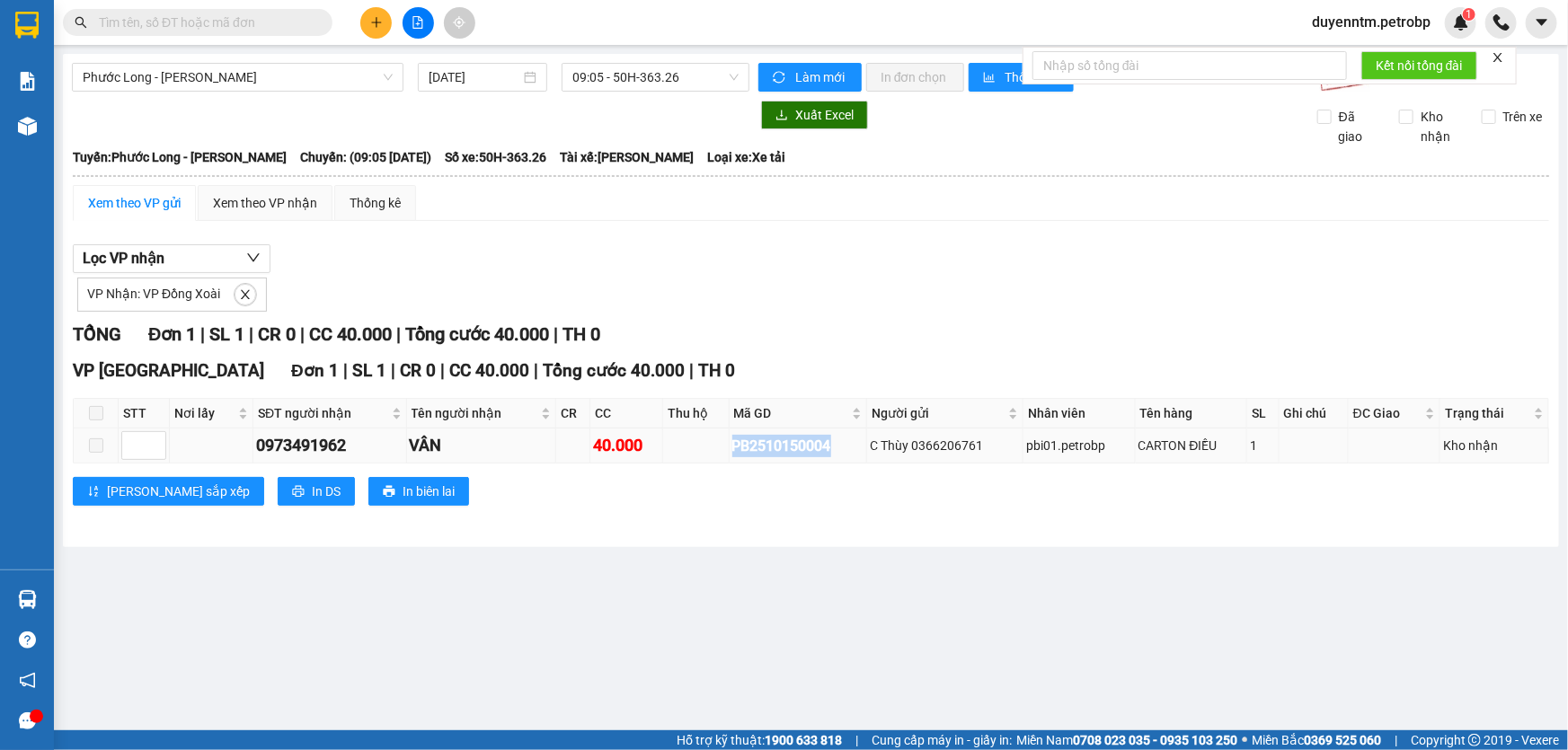
drag, startPoint x: 844, startPoint y: 444, endPoint x: 730, endPoint y: 455, distance: 114.5
click at [730, 455] on td "PB2510150004" at bounding box center [797, 445] width 137 height 35
copy div "PB2510150004"
click at [294, 17] on input "text" at bounding box center [204, 22] width 212 height 20
paste input "PB2510150004"
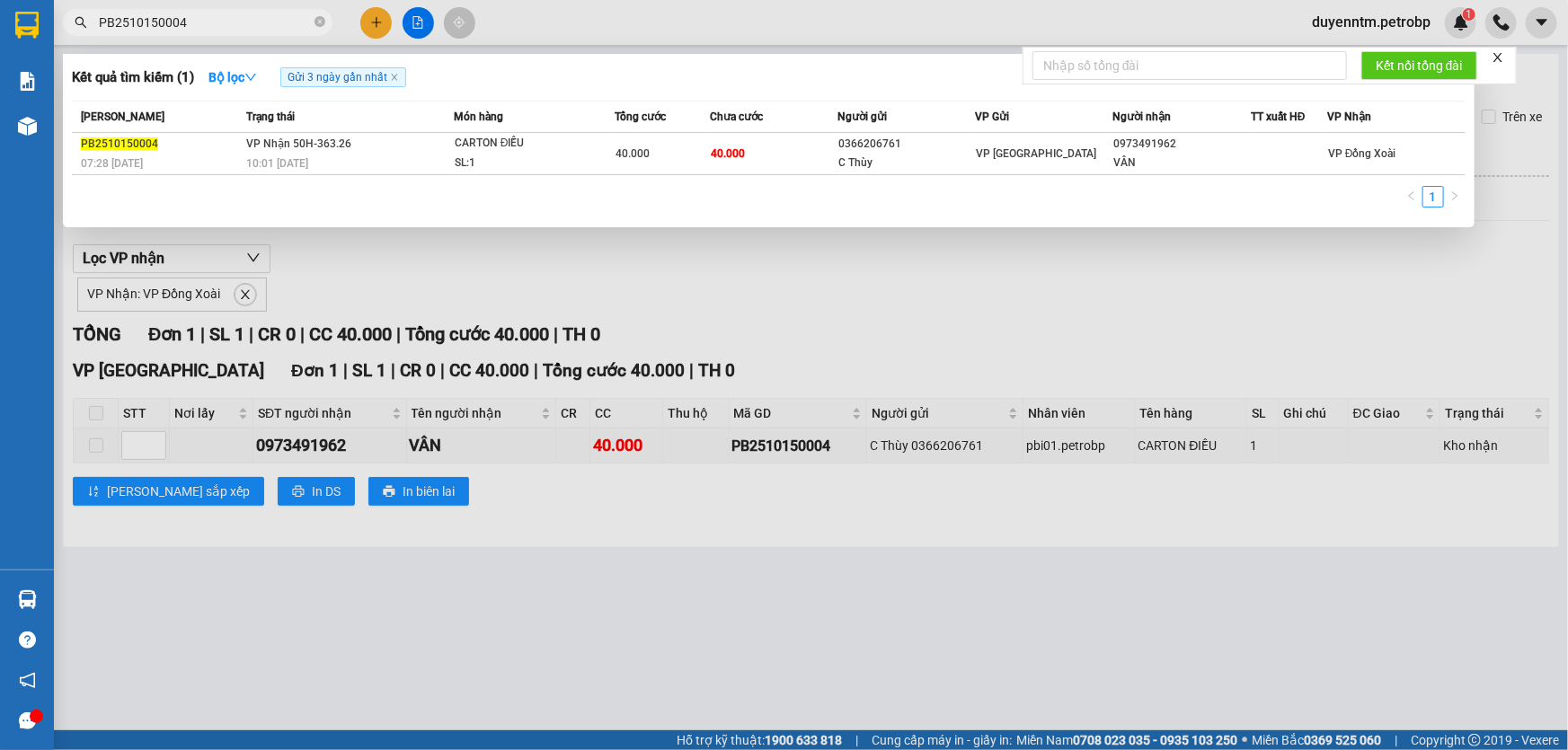
type input "PB2510150004"
click at [380, 254] on div at bounding box center [784, 375] width 1568 height 750
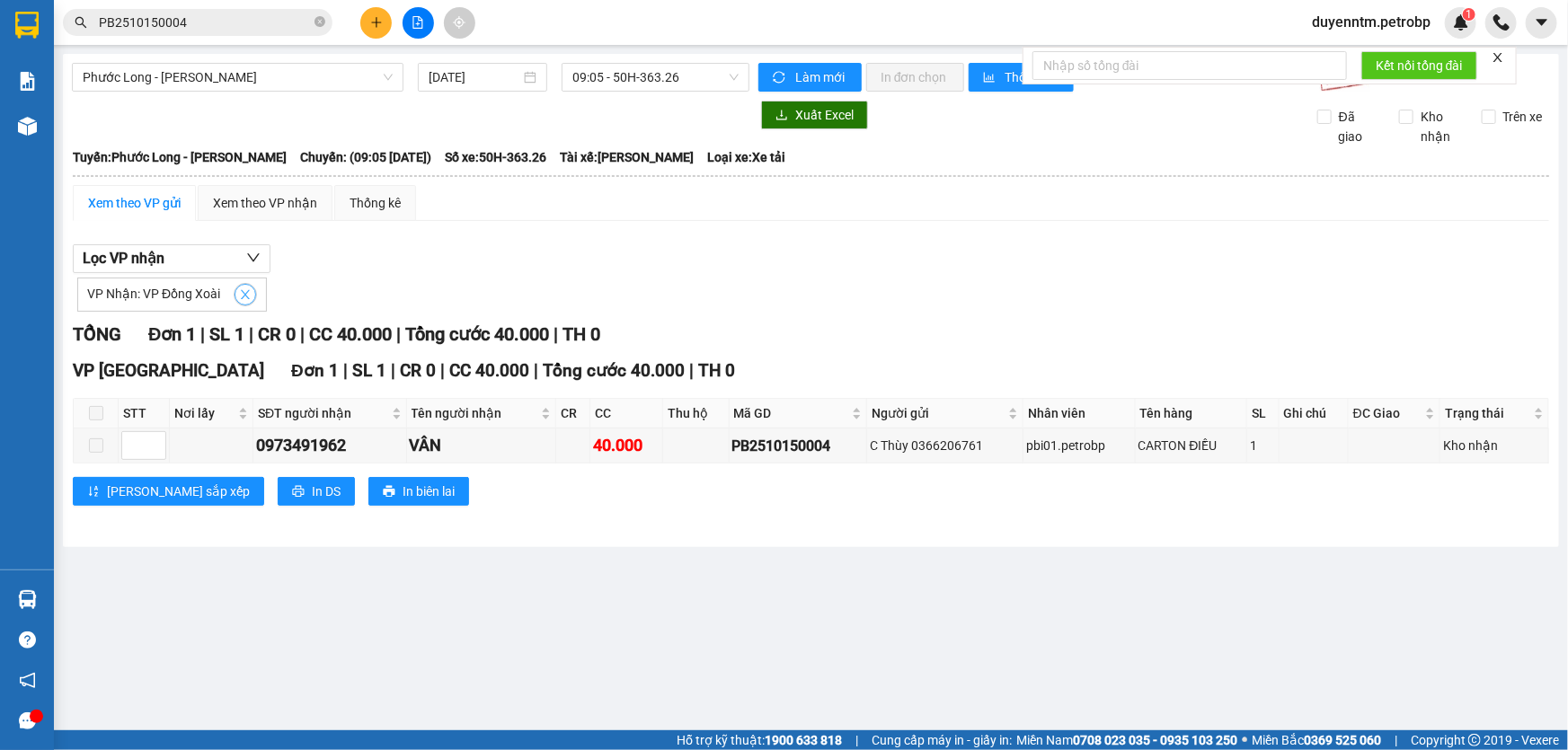
click at [231, 298] on div "VP Nhận: VP Đồng Xoài" at bounding box center [173, 295] width 190 height 34
click at [239, 298] on icon "close" at bounding box center [244, 294] width 12 height 12
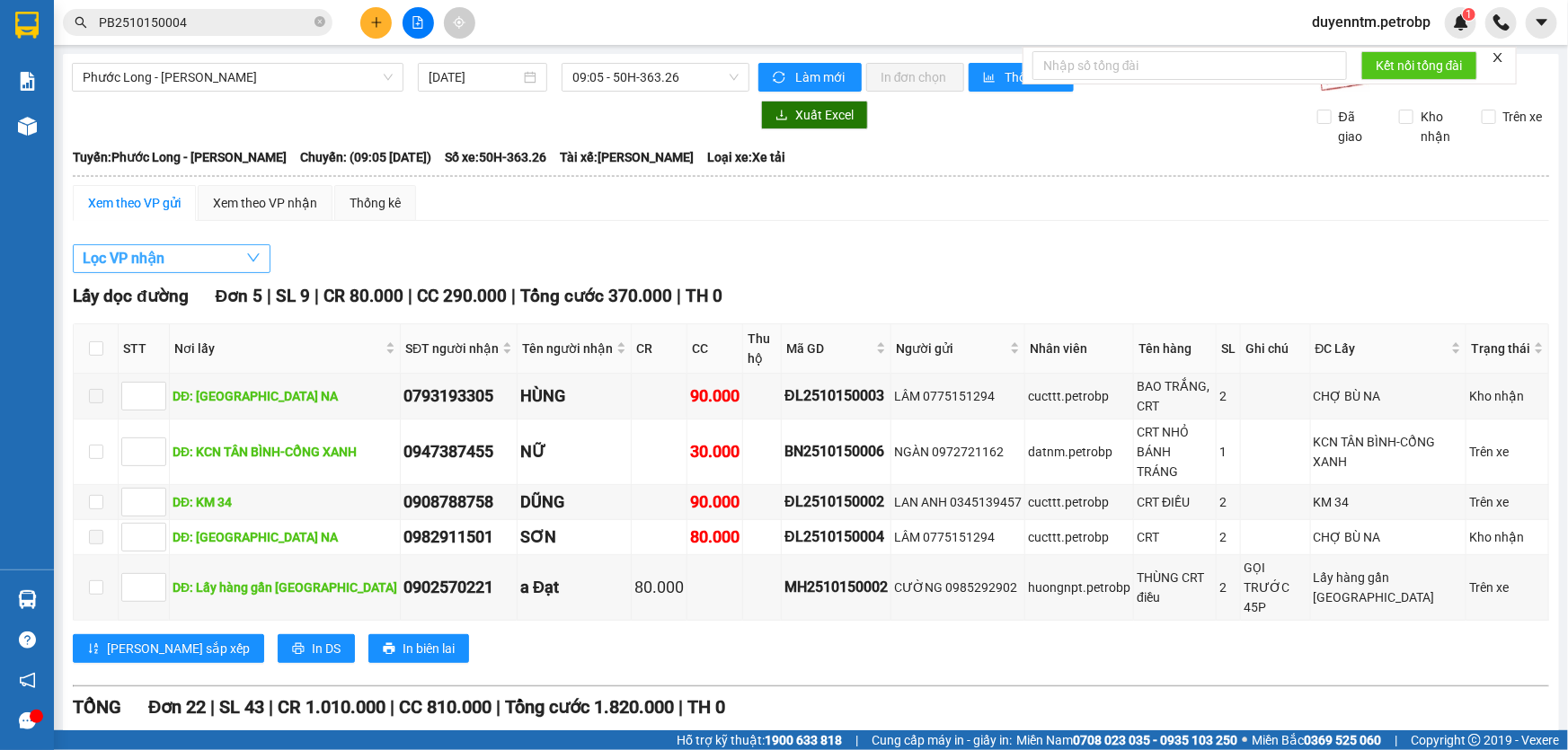
checkbox input "false"
click at [234, 260] on button "Lọc VP nhận" at bounding box center [172, 259] width 197 height 29
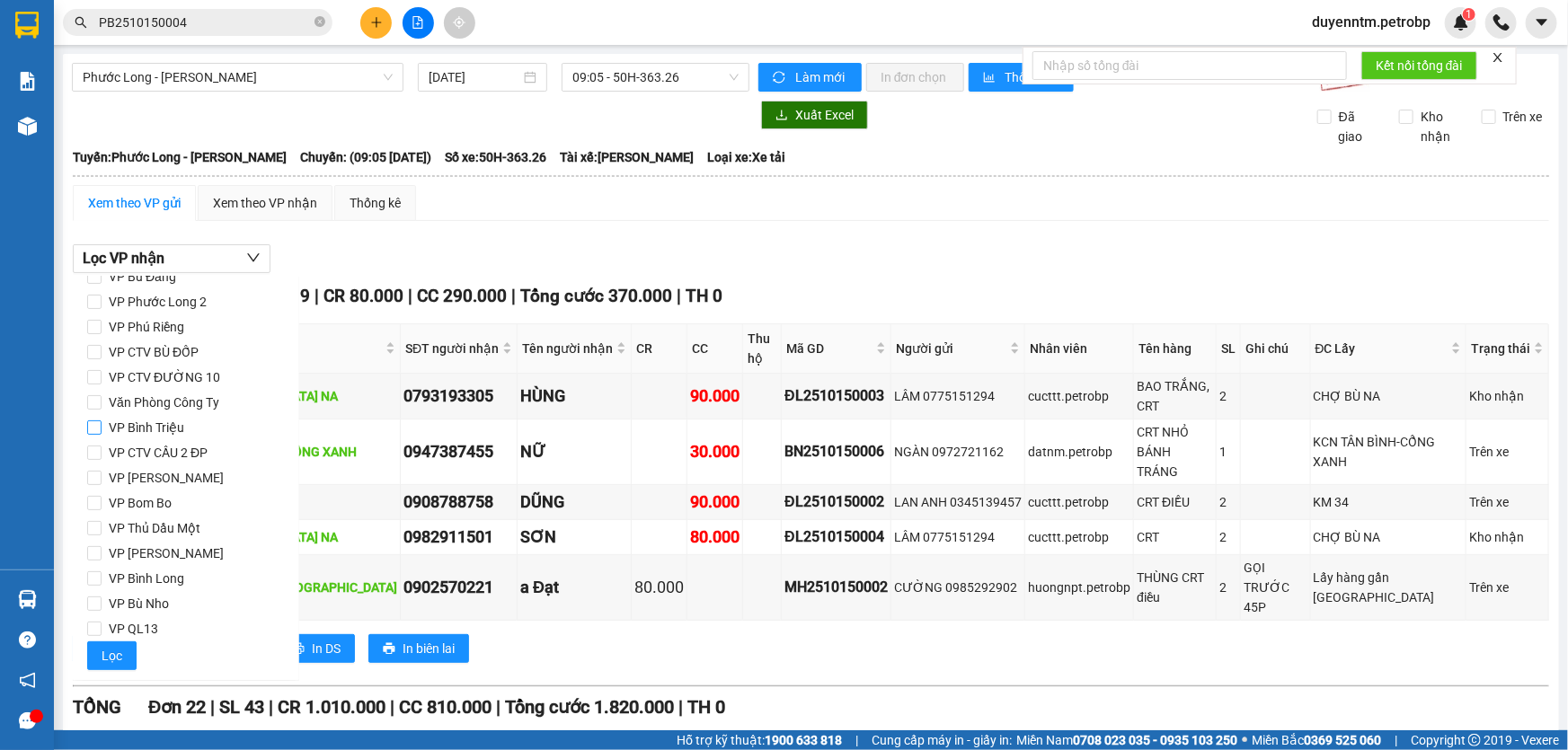
click at [94, 432] on input "VP Bình Triệu" at bounding box center [94, 427] width 14 height 14
checkbox input "true"
click at [124, 642] on button "Lọc" at bounding box center [112, 655] width 50 height 29
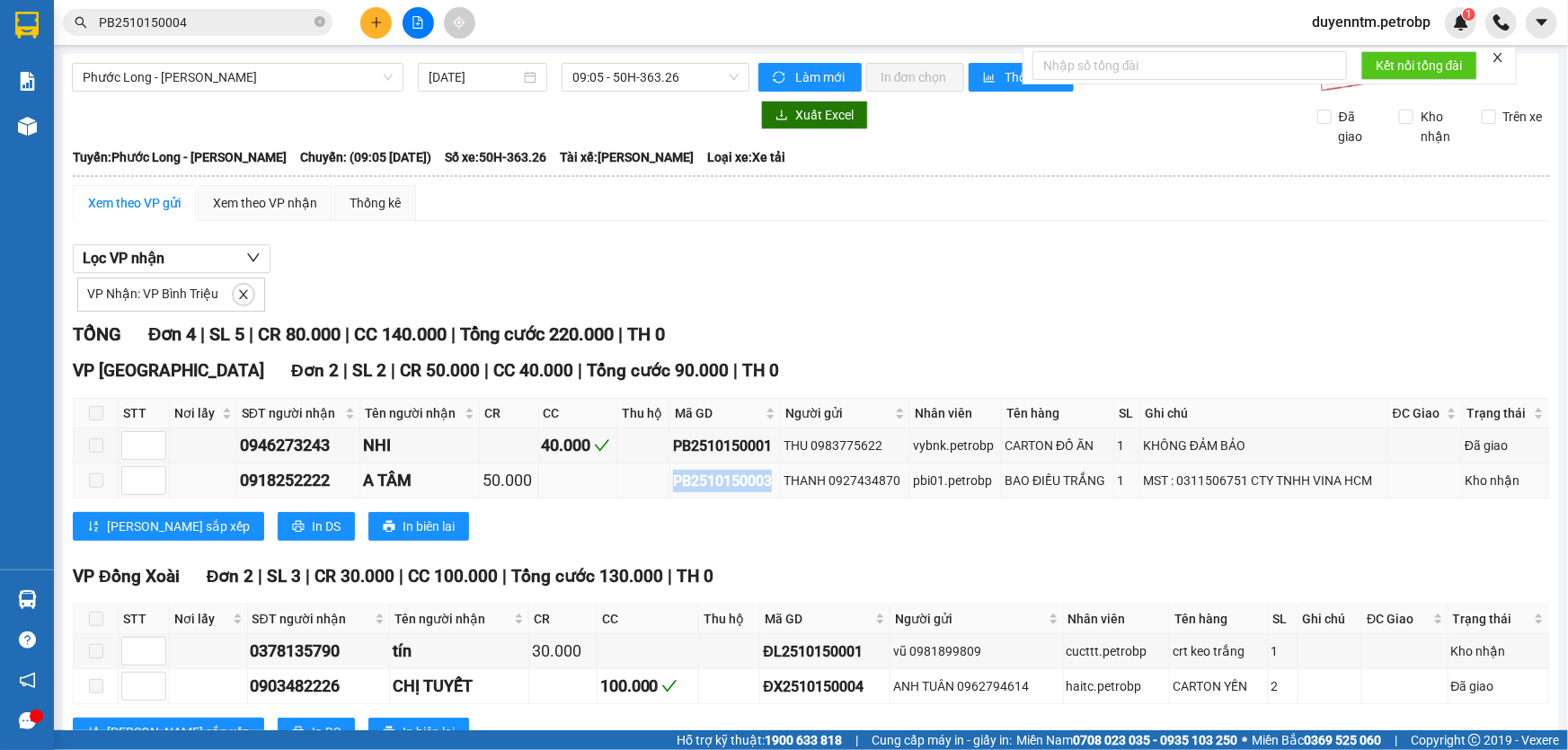
drag, startPoint x: 773, startPoint y: 481, endPoint x: 666, endPoint y: 492, distance: 107.6
click at [670, 492] on td "PB2510150003" at bounding box center [725, 481] width 110 height 35
copy div "PB2510150003"
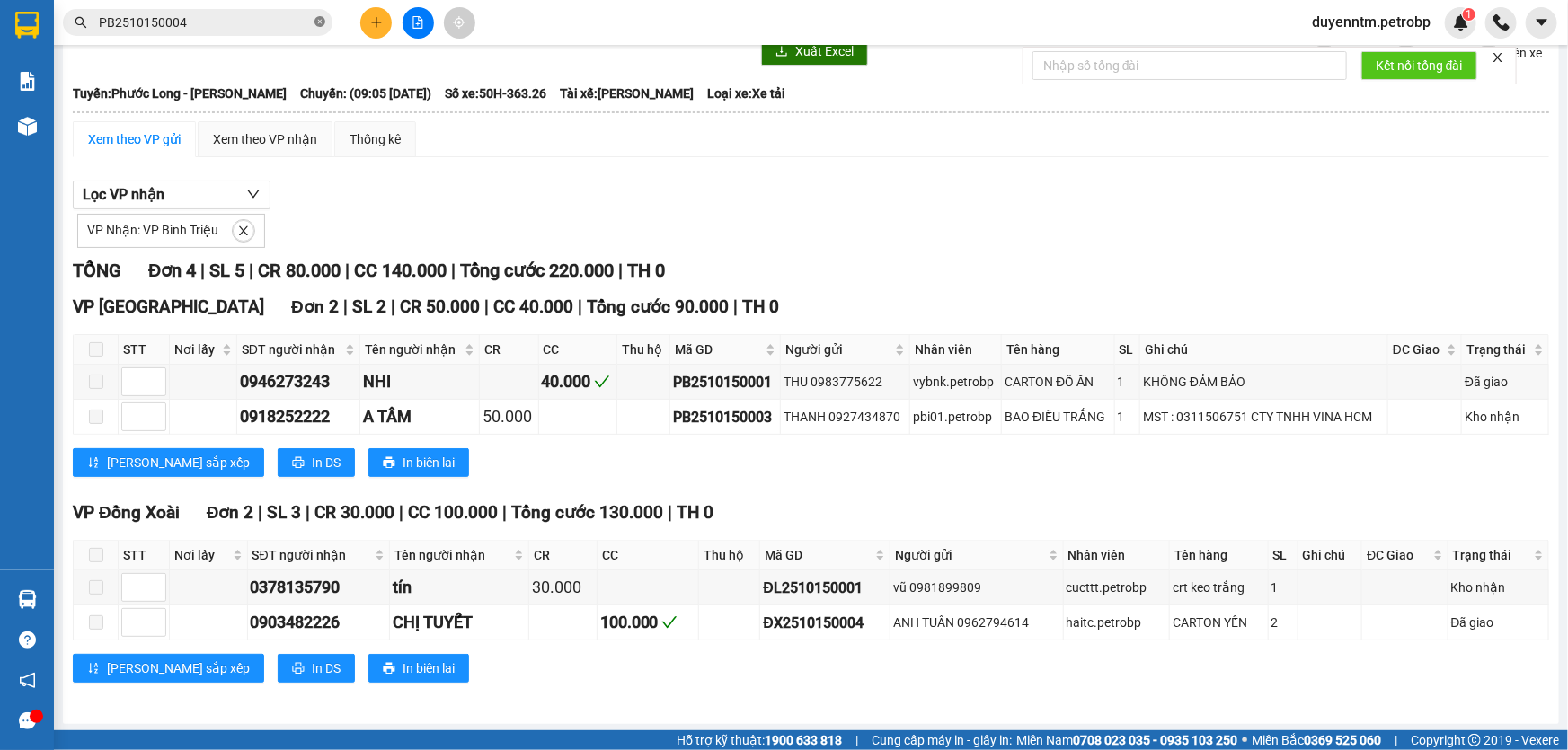
click at [321, 16] on icon "close-circle" at bounding box center [319, 21] width 11 height 11
paste input "PB2510150003"
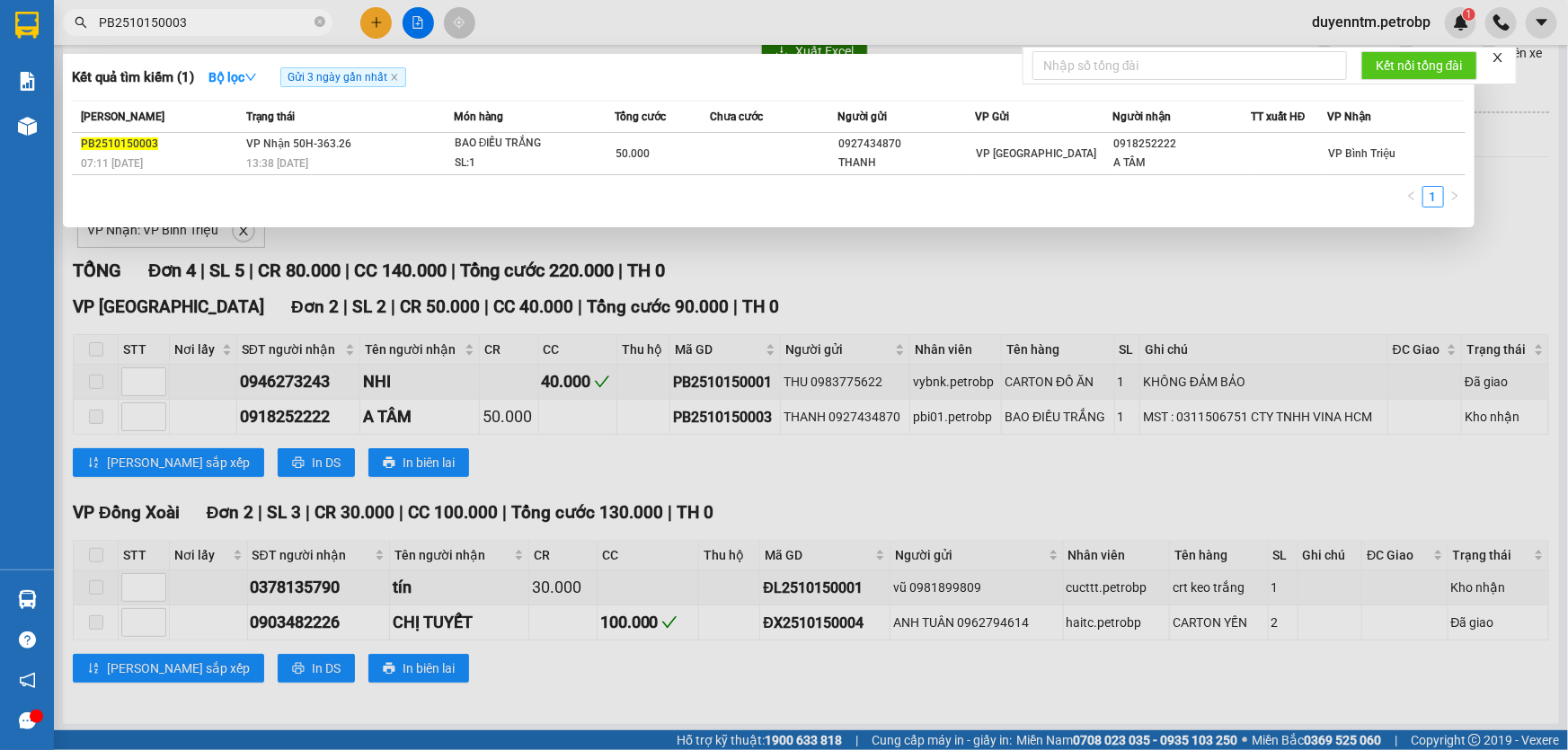
type input "PB2510150003"
drag, startPoint x: 785, startPoint y: 264, endPoint x: 395, endPoint y: 221, distance: 392.4
click at [783, 264] on div at bounding box center [784, 375] width 1568 height 750
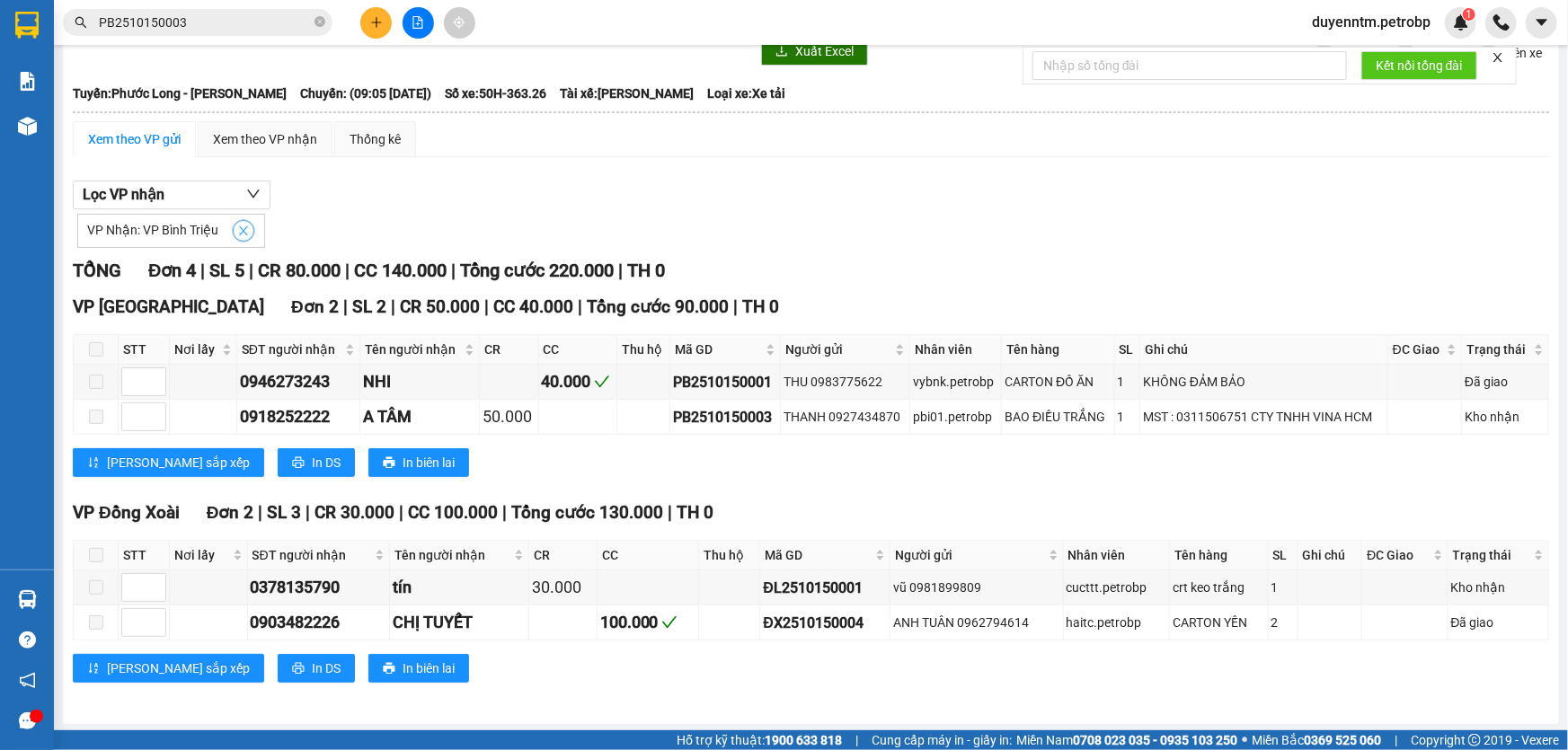
click at [237, 231] on icon "close" at bounding box center [242, 230] width 12 height 12
checkbox input "false"
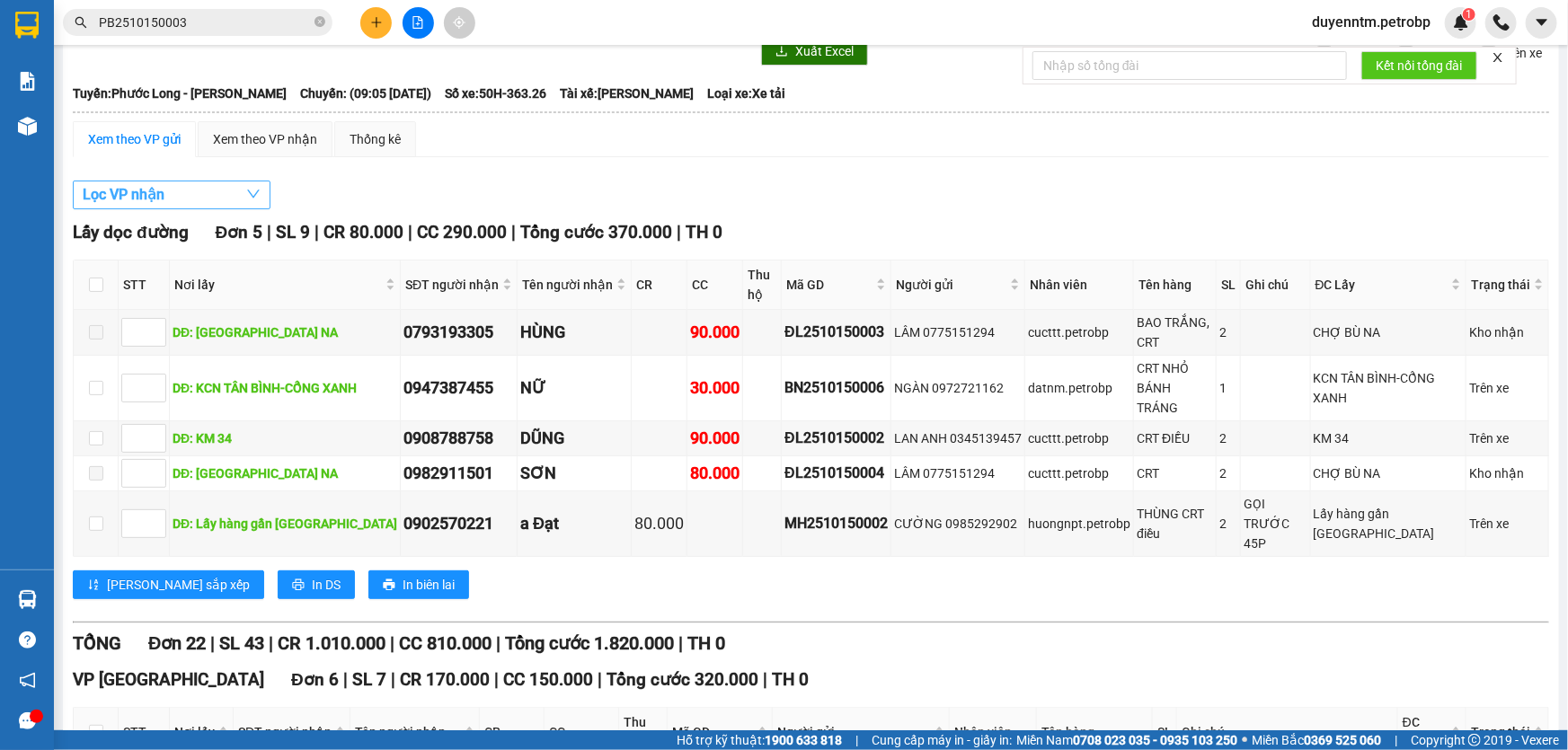
click at [219, 195] on button "Lọc VP nhận" at bounding box center [172, 194] width 197 height 29
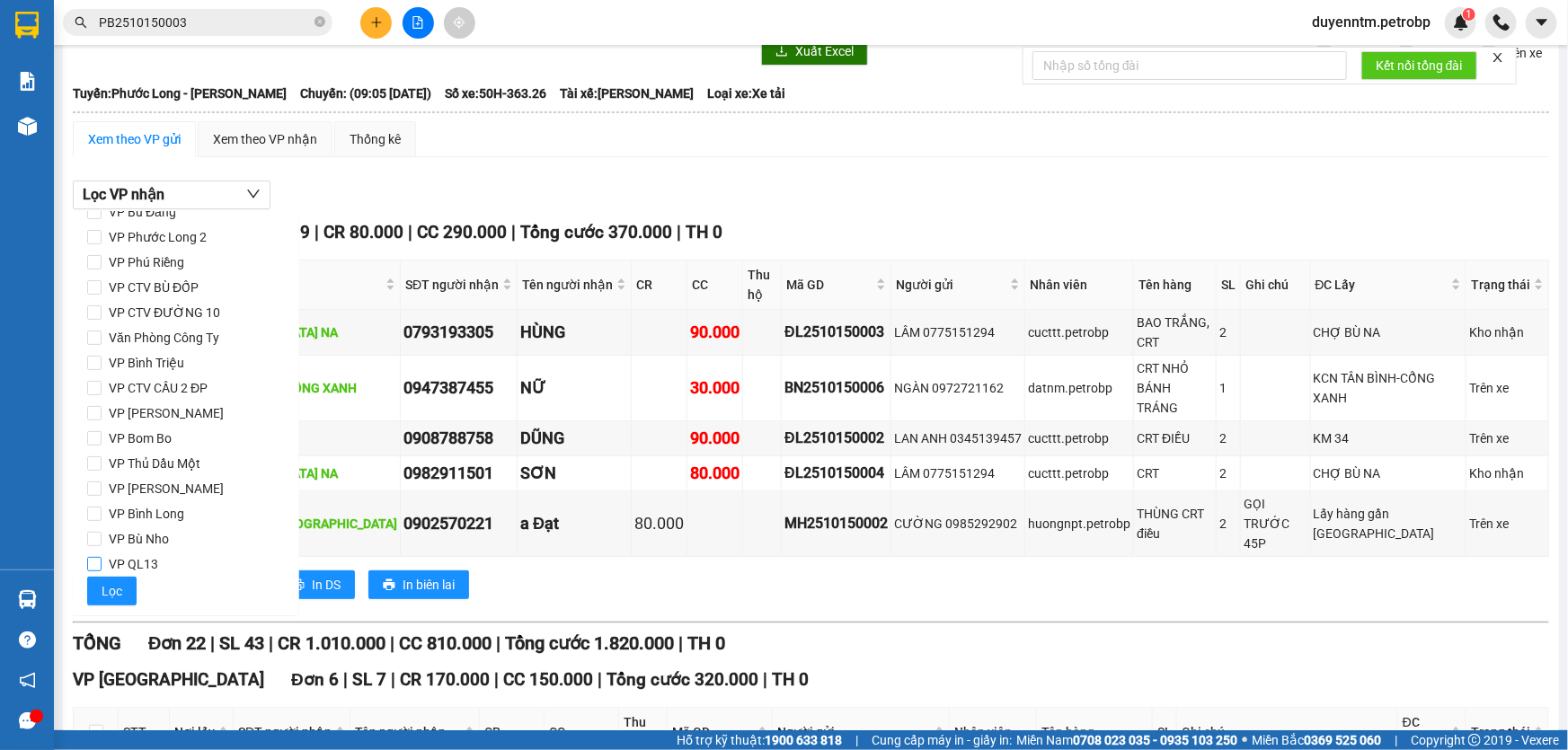
click at [91, 563] on input "VP QL13" at bounding box center [94, 563] width 14 height 14
click at [113, 588] on span "Lọc" at bounding box center [112, 591] width 21 height 20
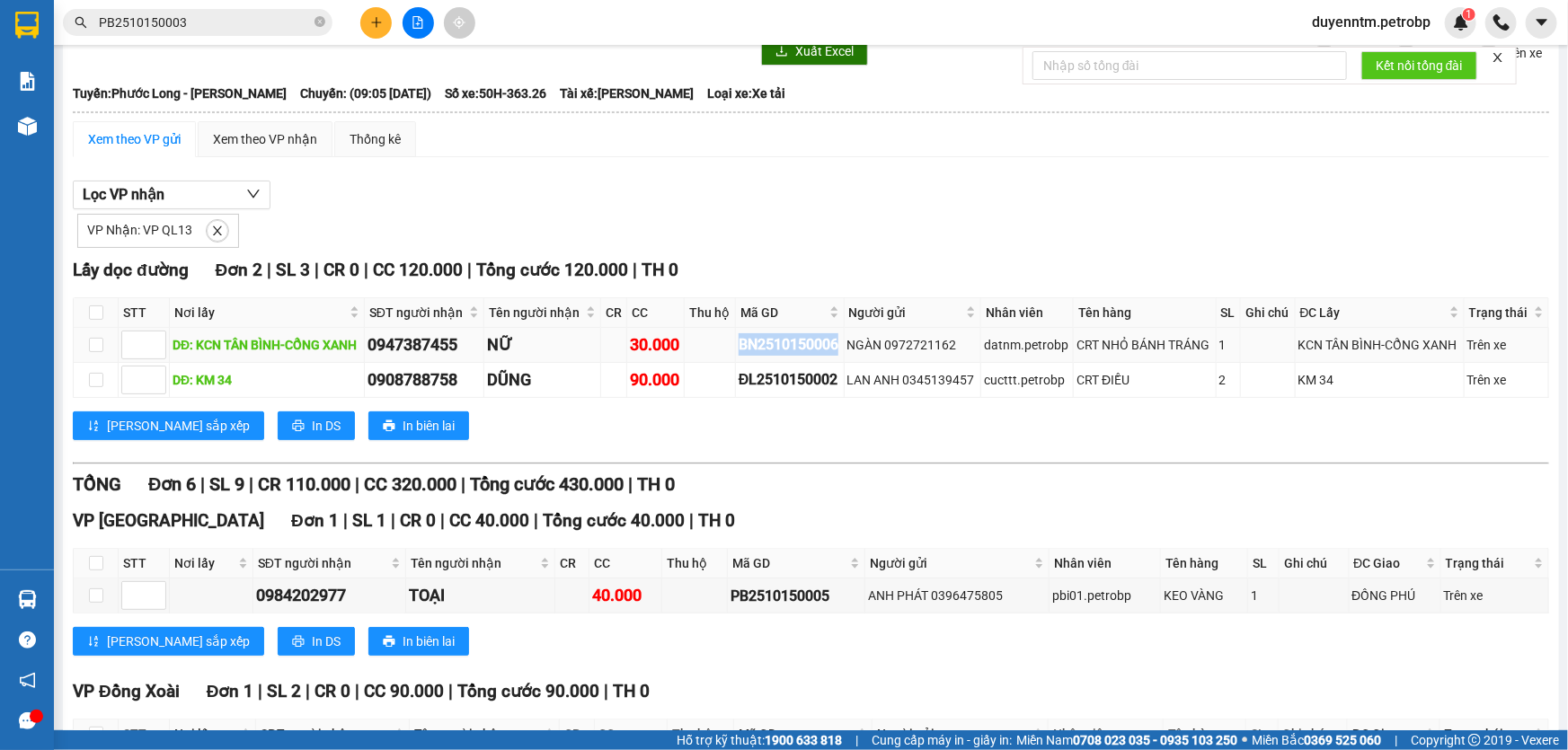
drag, startPoint x: 838, startPoint y: 346, endPoint x: 719, endPoint y: 349, distance: 119.0
click at [719, 349] on tr "DĐ: KCN TÂN BÌNH-CỔNG XANH 0947387455 NỮ 30.000 BN2510150006 NGÀN 0972721162 da…" at bounding box center [811, 345] width 1475 height 35
copy div "BN2510150006"
click at [1041, 436] on div "Lưu sắp xếp In DS In biên lai" at bounding box center [811, 425] width 1476 height 29
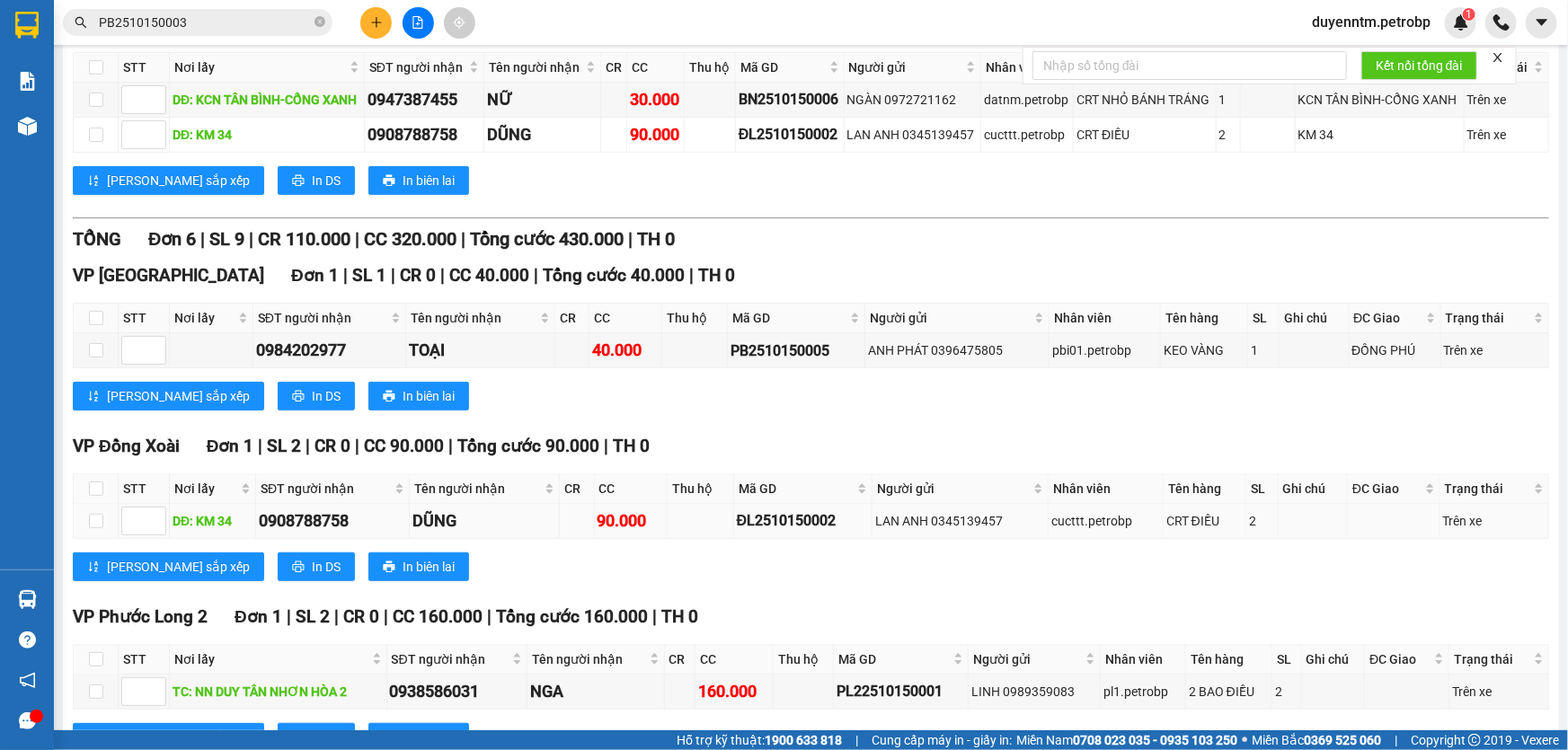
scroll to position [391, 0]
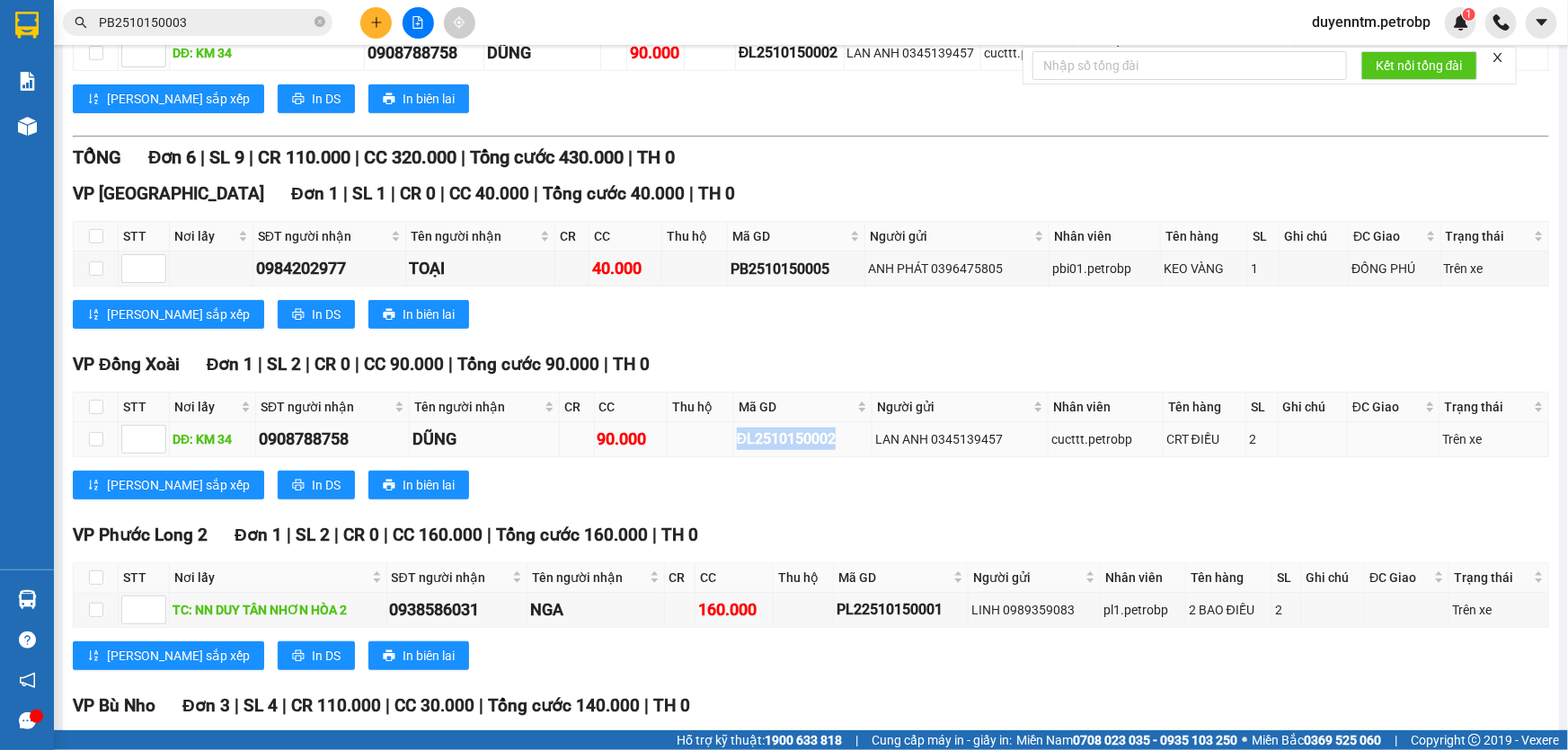
drag, startPoint x: 832, startPoint y: 439, endPoint x: 732, endPoint y: 439, distance: 100.0
click at [734, 439] on td "ĐL2510150002" at bounding box center [803, 440] width 139 height 35
copy div "ĐL2510150002"
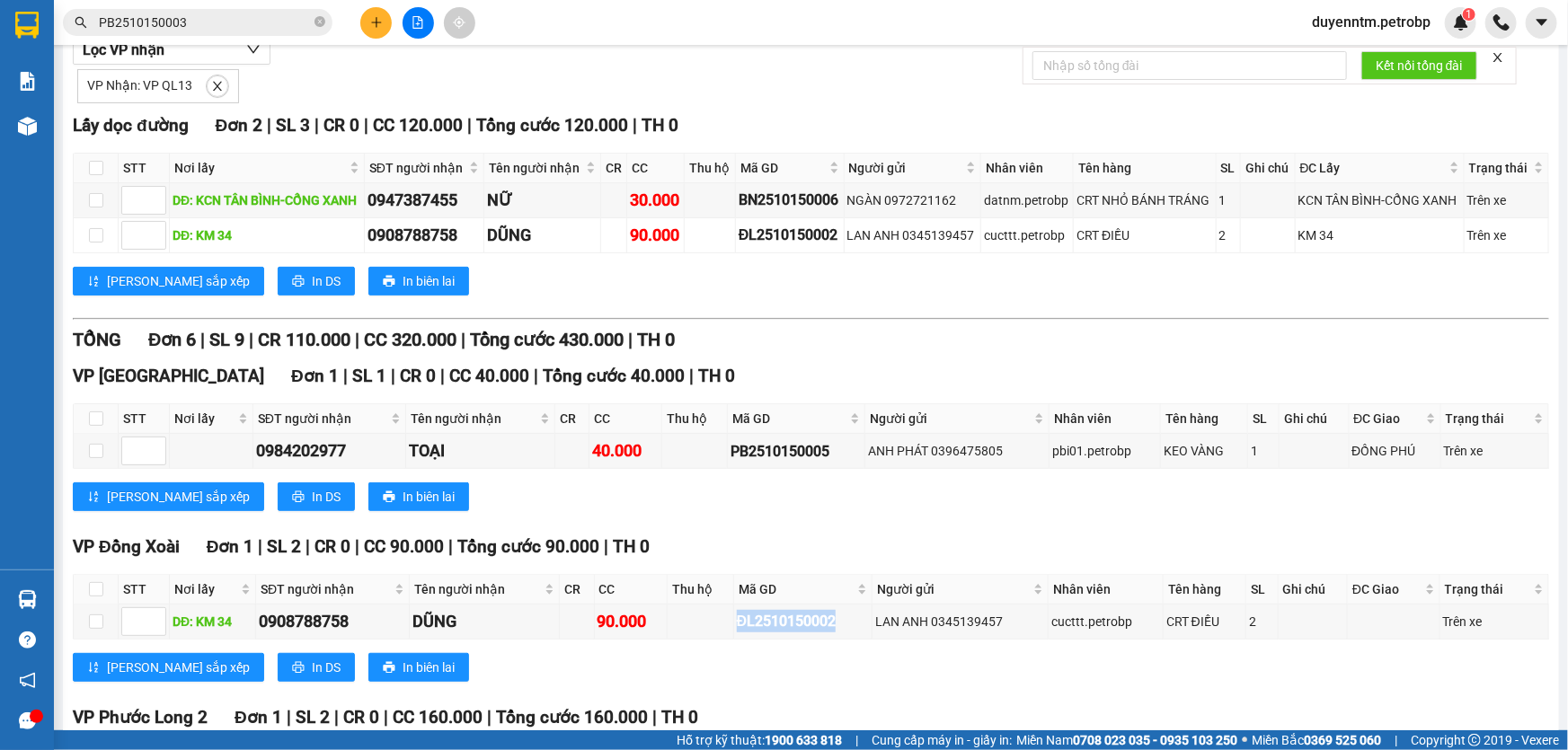
scroll to position [0, 0]
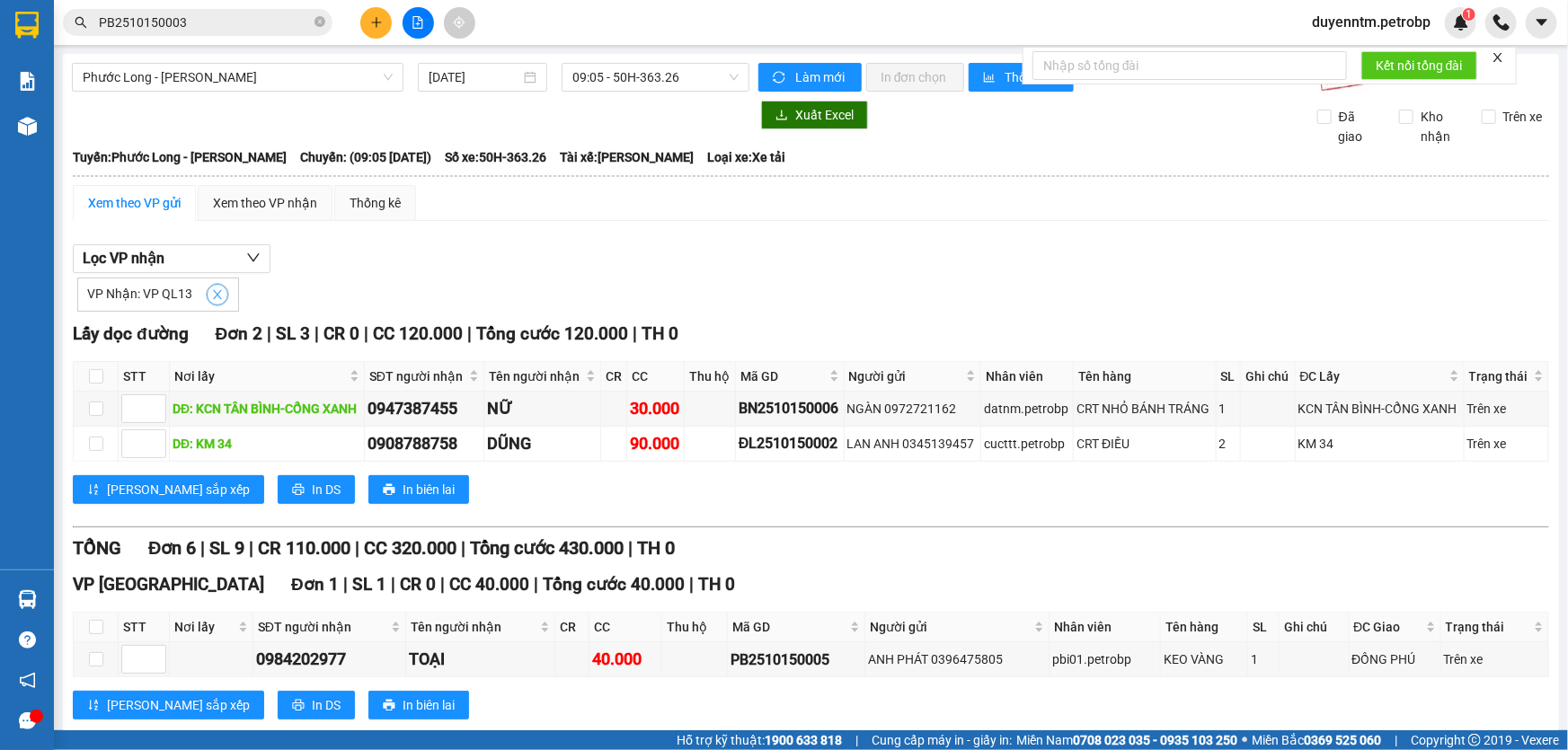
click at [216, 294] on icon "close" at bounding box center [217, 294] width 12 height 12
checkbox input "false"
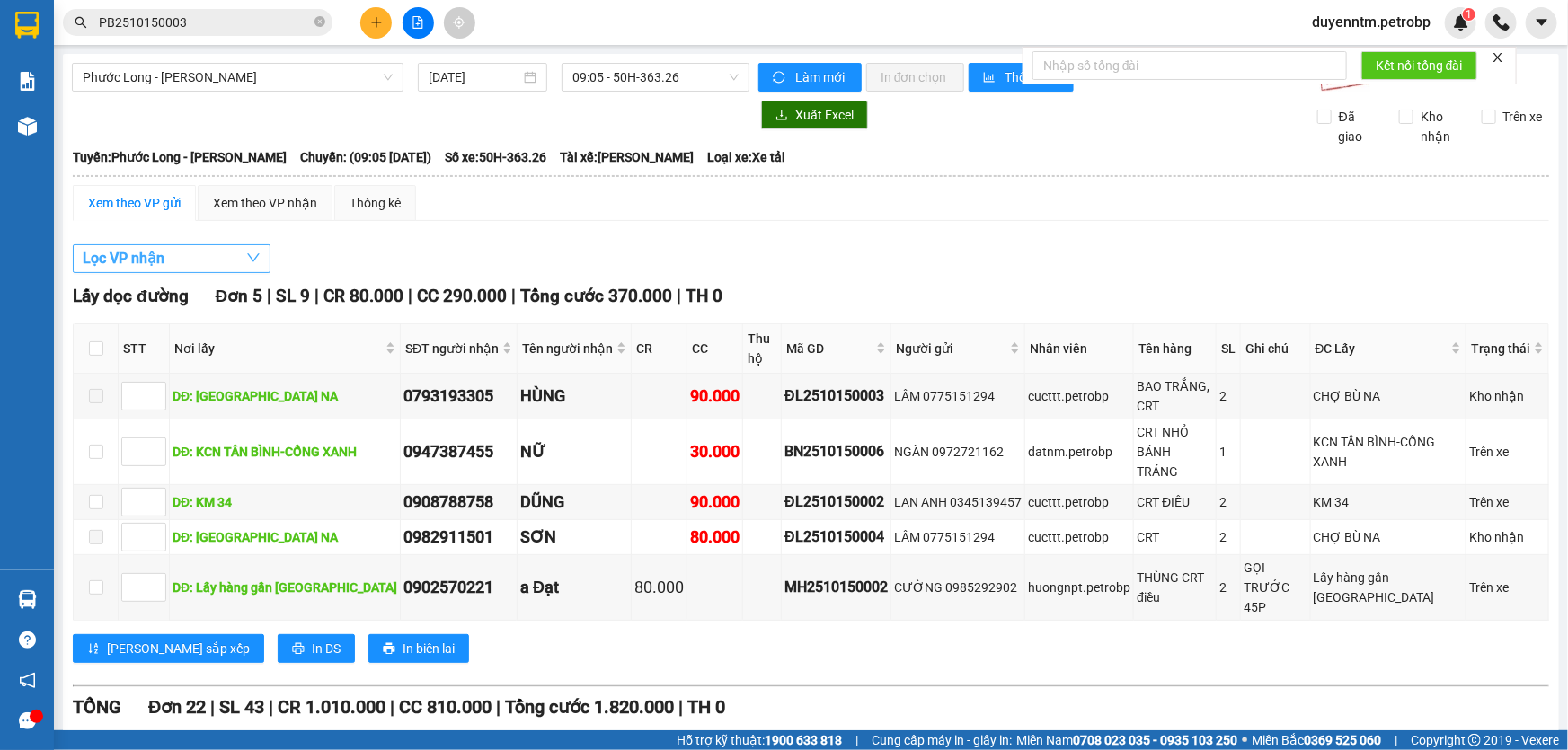
click at [219, 261] on button "Lọc VP nhận" at bounding box center [172, 259] width 197 height 29
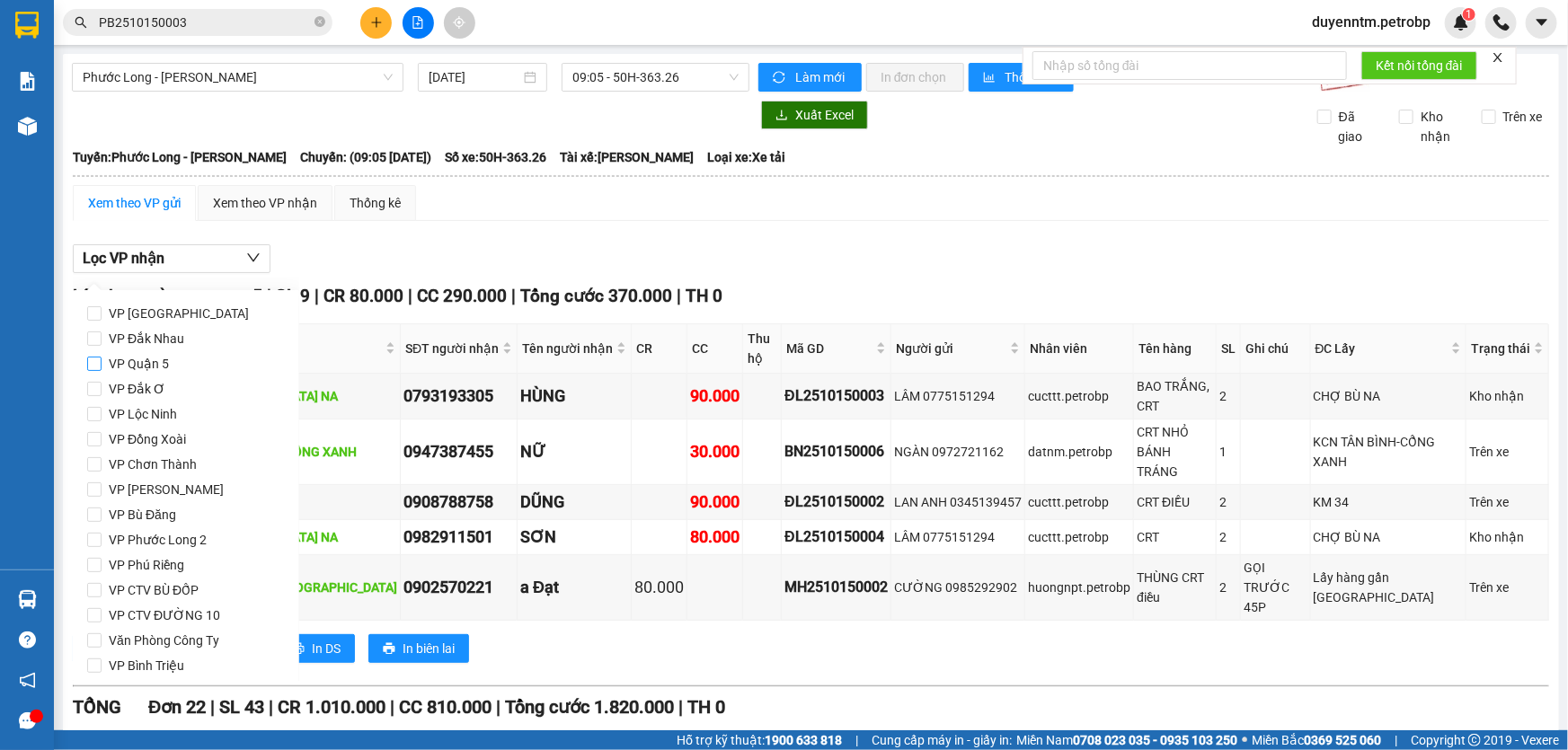
click at [96, 367] on input "VP Quận 5" at bounding box center [94, 363] width 14 height 14
checkbox input "true"
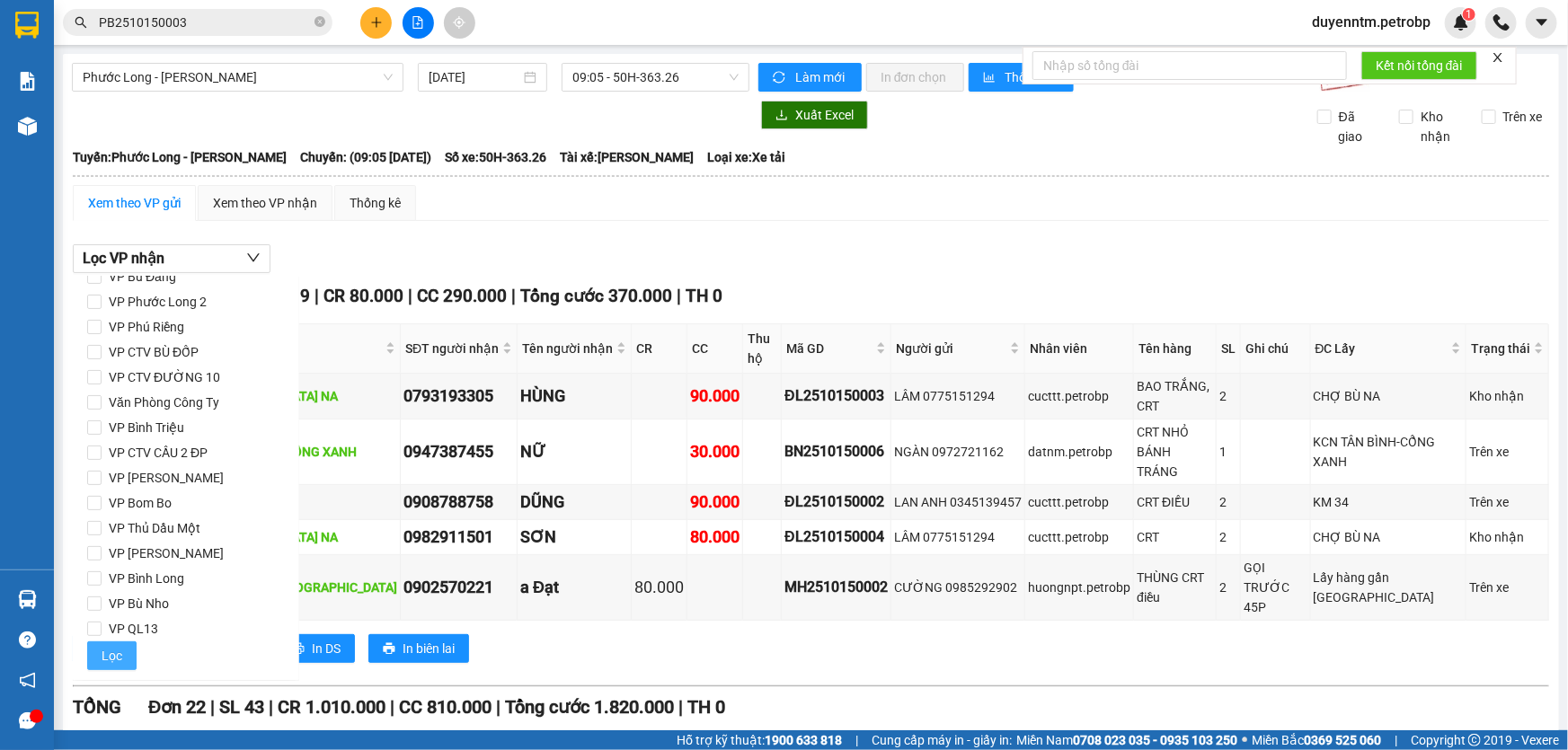
click at [111, 660] on span "Lọc" at bounding box center [112, 655] width 21 height 20
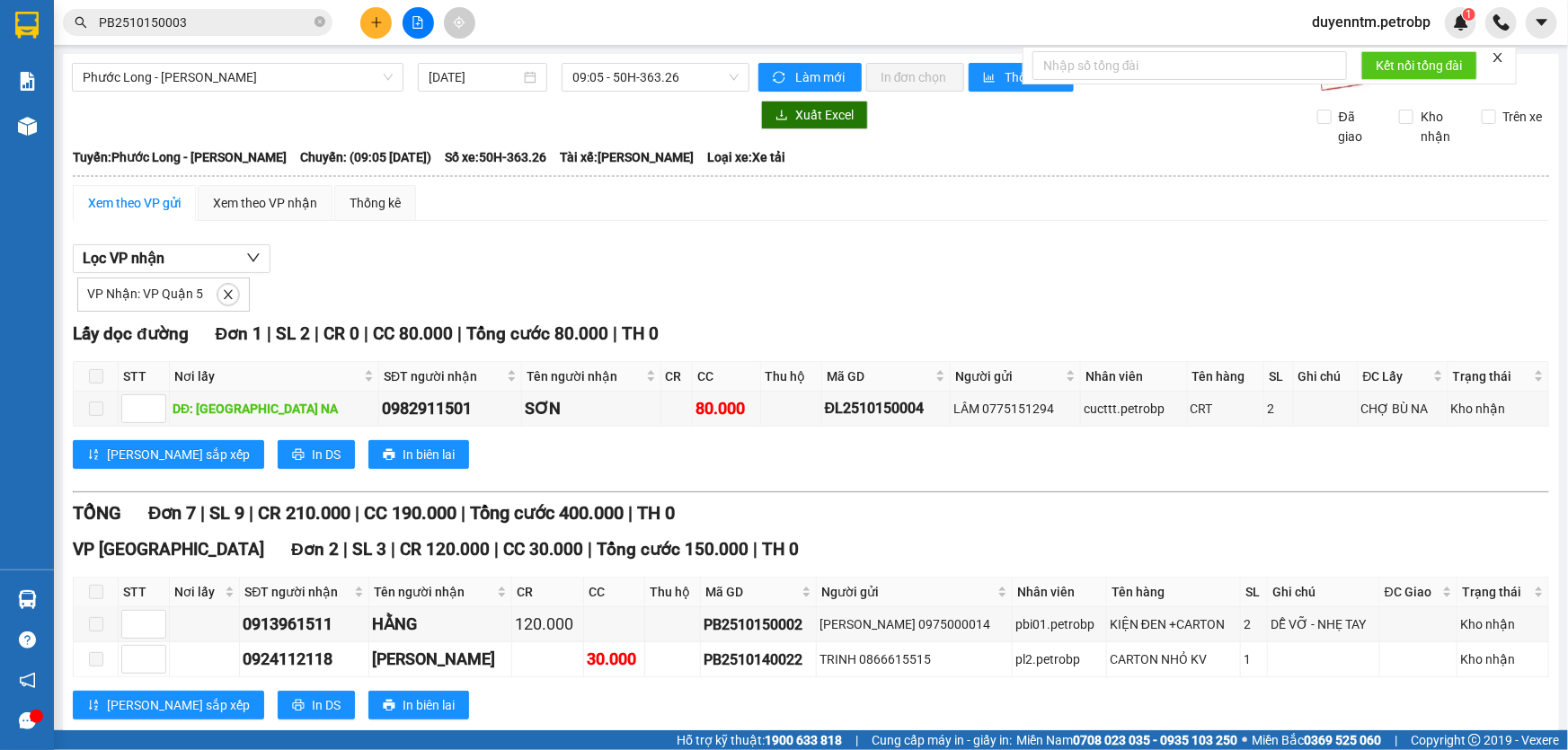
scroll to position [163, 0]
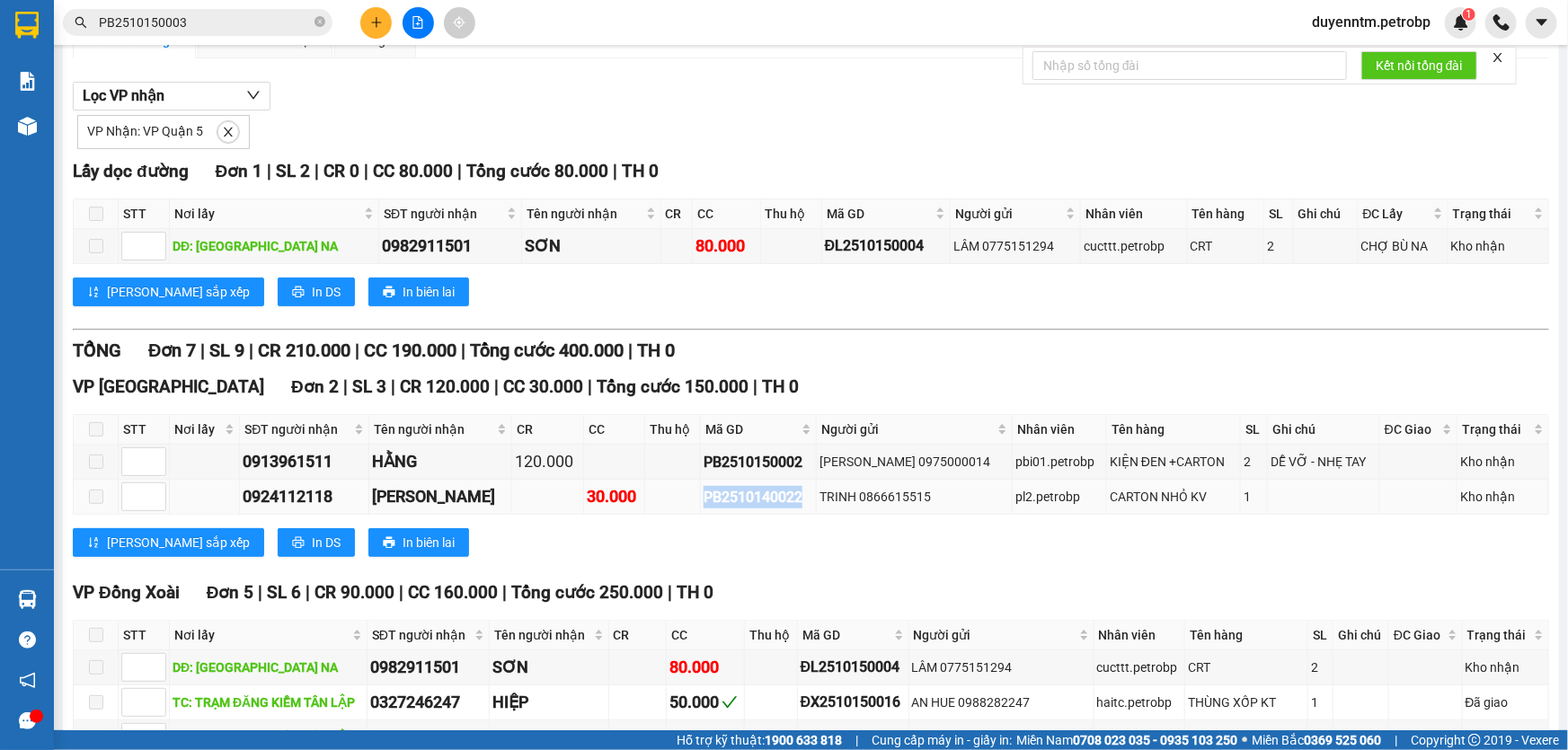
drag, startPoint x: 797, startPoint y: 491, endPoint x: 680, endPoint y: 494, distance: 117.0
click at [680, 494] on tr "0924112118 NAM PHƯƠNG 30.000 PB2510140022 TRINH 0866615515 pl2.petrobp CARTON N…" at bounding box center [811, 497] width 1475 height 35
copy div "PB2510140022"
click at [314, 23] on icon "close-circle" at bounding box center [319, 21] width 11 height 11
paste input "PB2510140022"
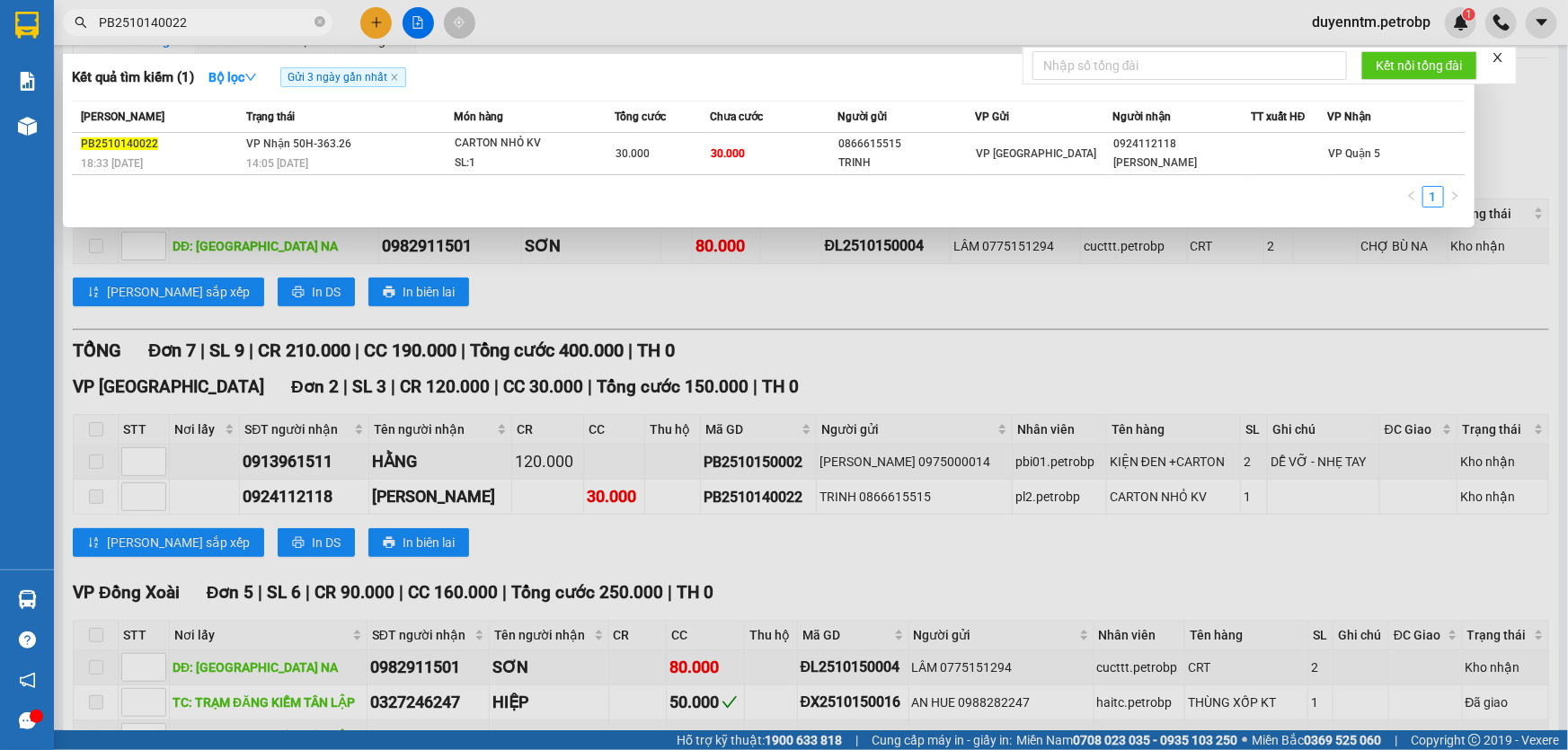
type input "PB2510140022"
click at [563, 294] on div at bounding box center [784, 375] width 1568 height 750
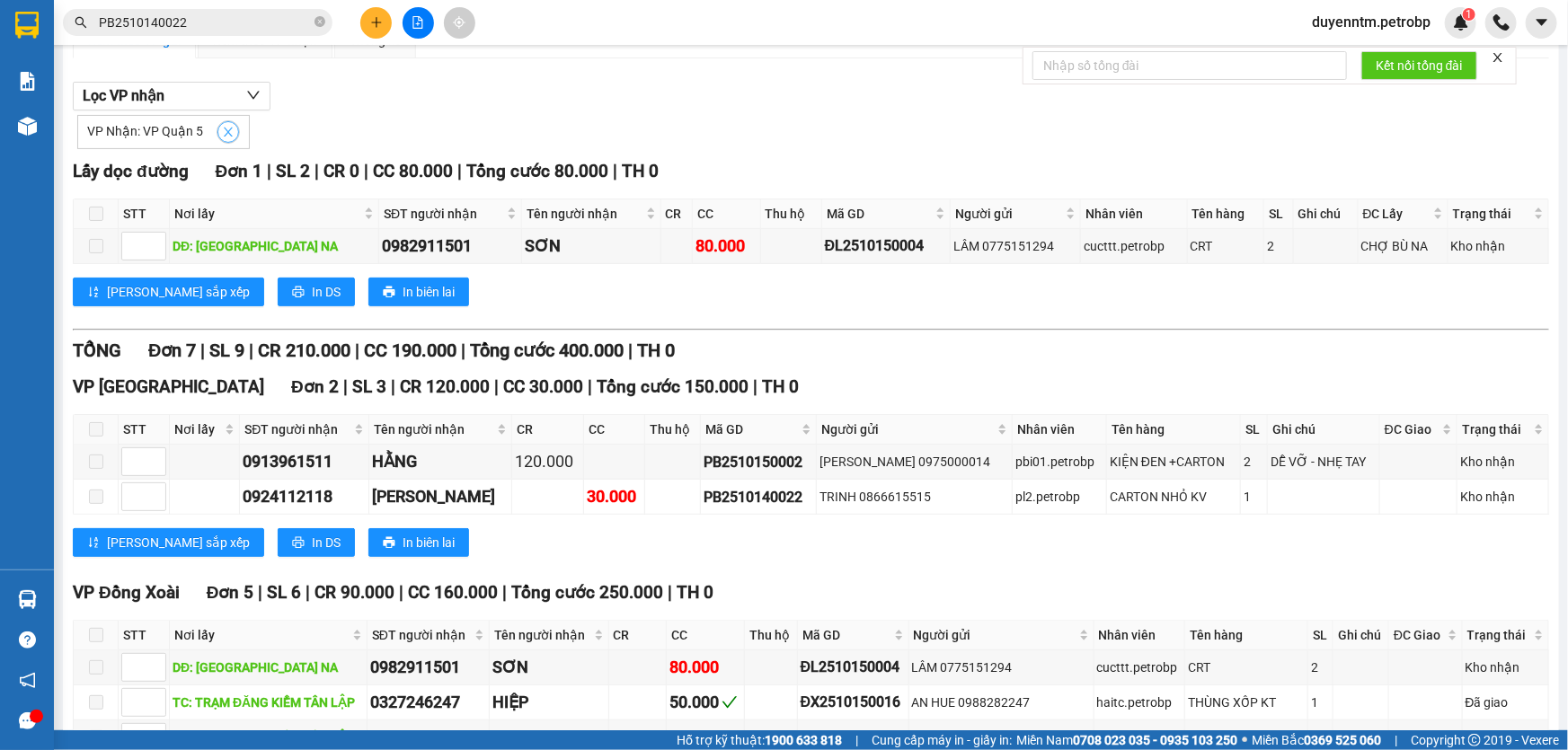
click at [223, 135] on icon "close" at bounding box center [227, 131] width 9 height 9
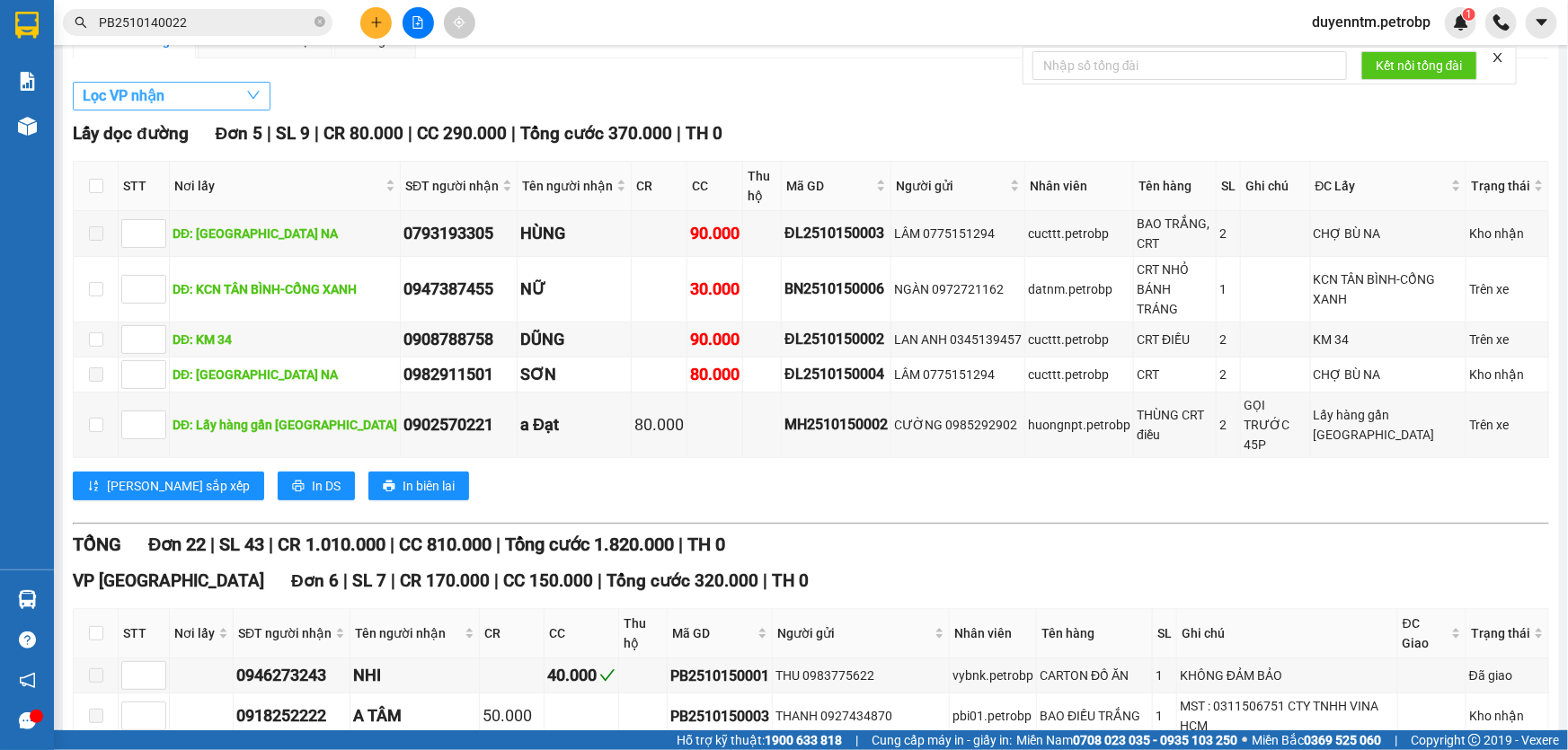
click at [200, 96] on button "Lọc VP nhận" at bounding box center [172, 96] width 197 height 29
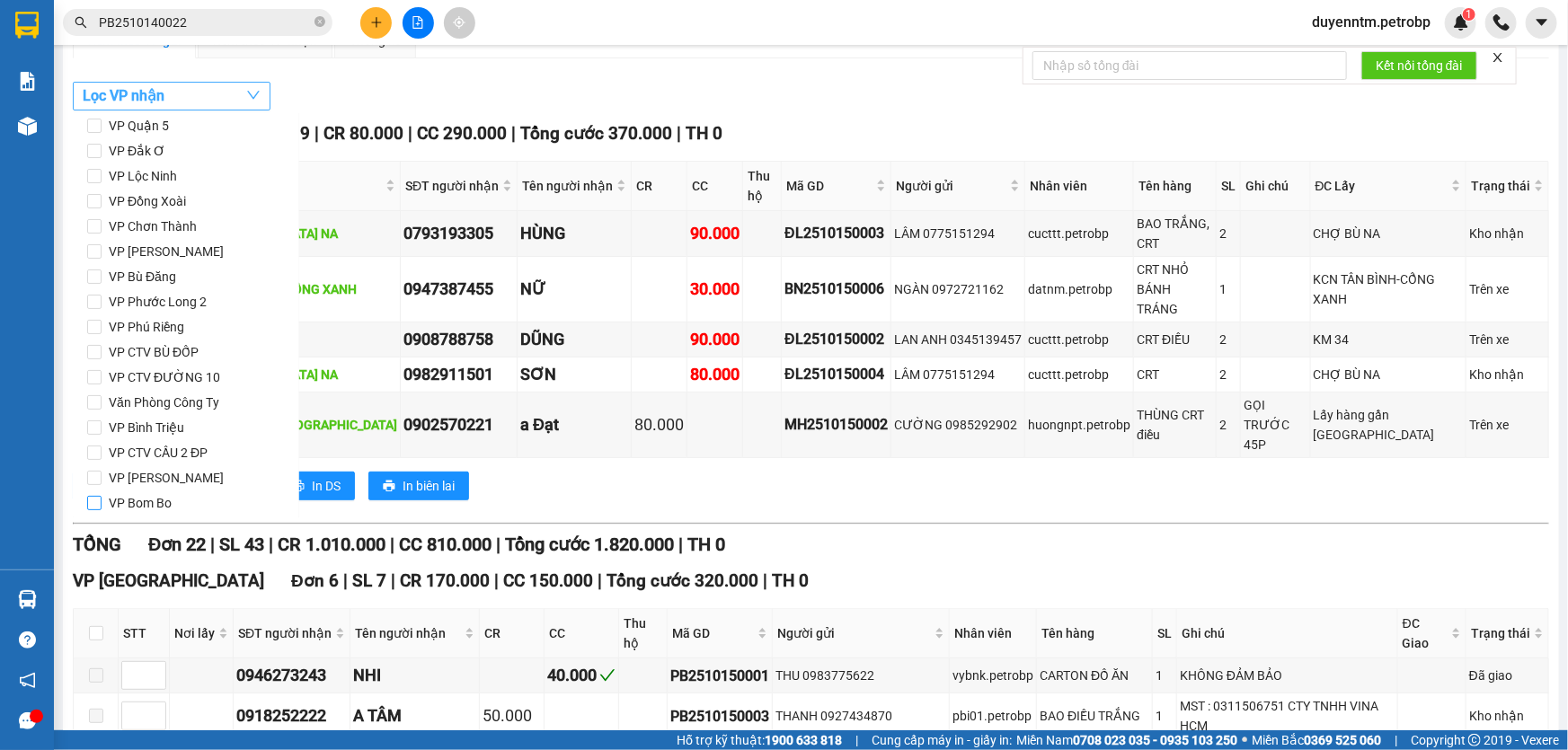
scroll to position [0, 0]
click at [102, 199] on span "VP Quận 5" at bounding box center [139, 200] width 75 height 25
click at [102, 199] on input "VP Quận 5" at bounding box center [94, 200] width 14 height 14
checkbox input "true"
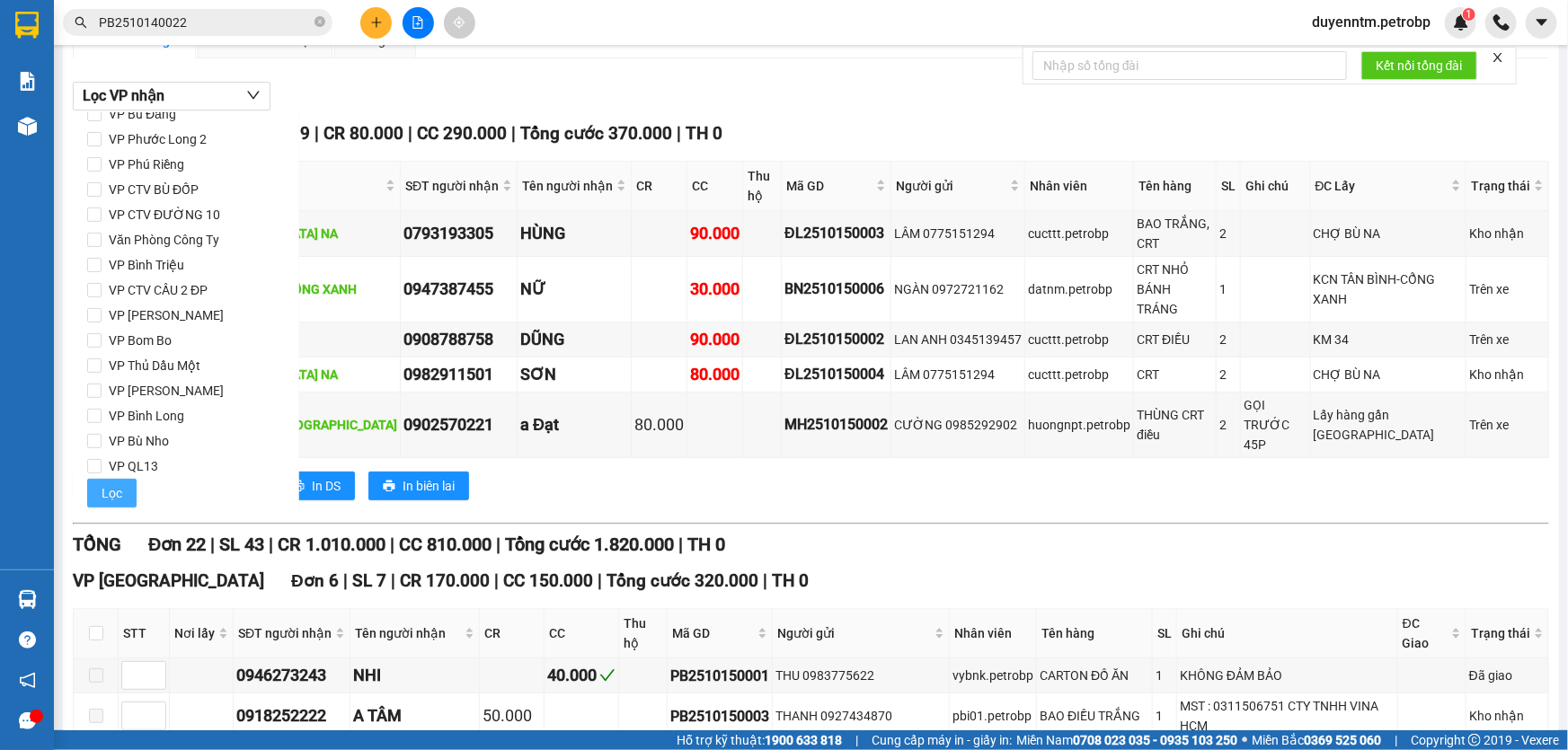
click at [121, 488] on button "Lọc" at bounding box center [112, 493] width 50 height 29
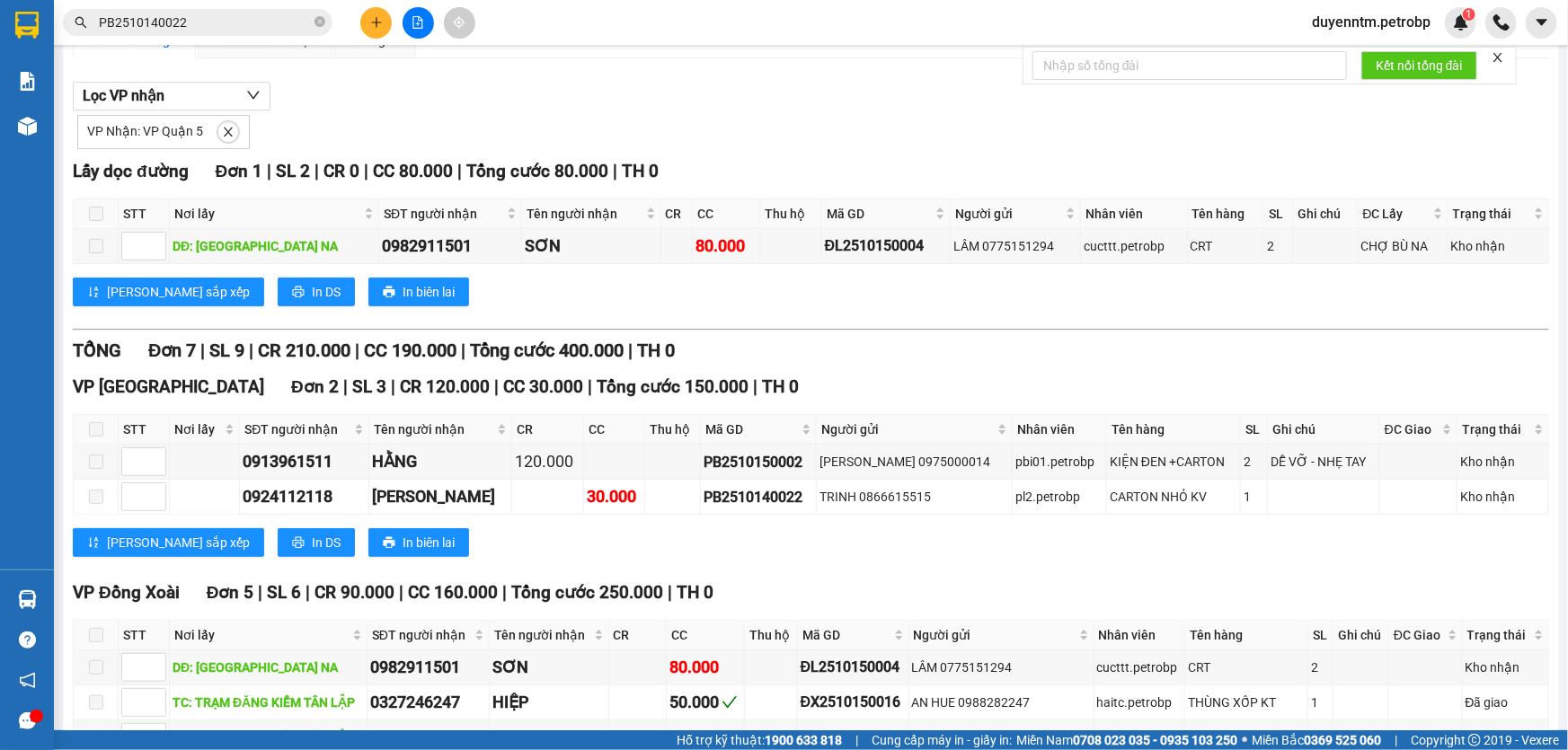
scroll to position [347, 0]
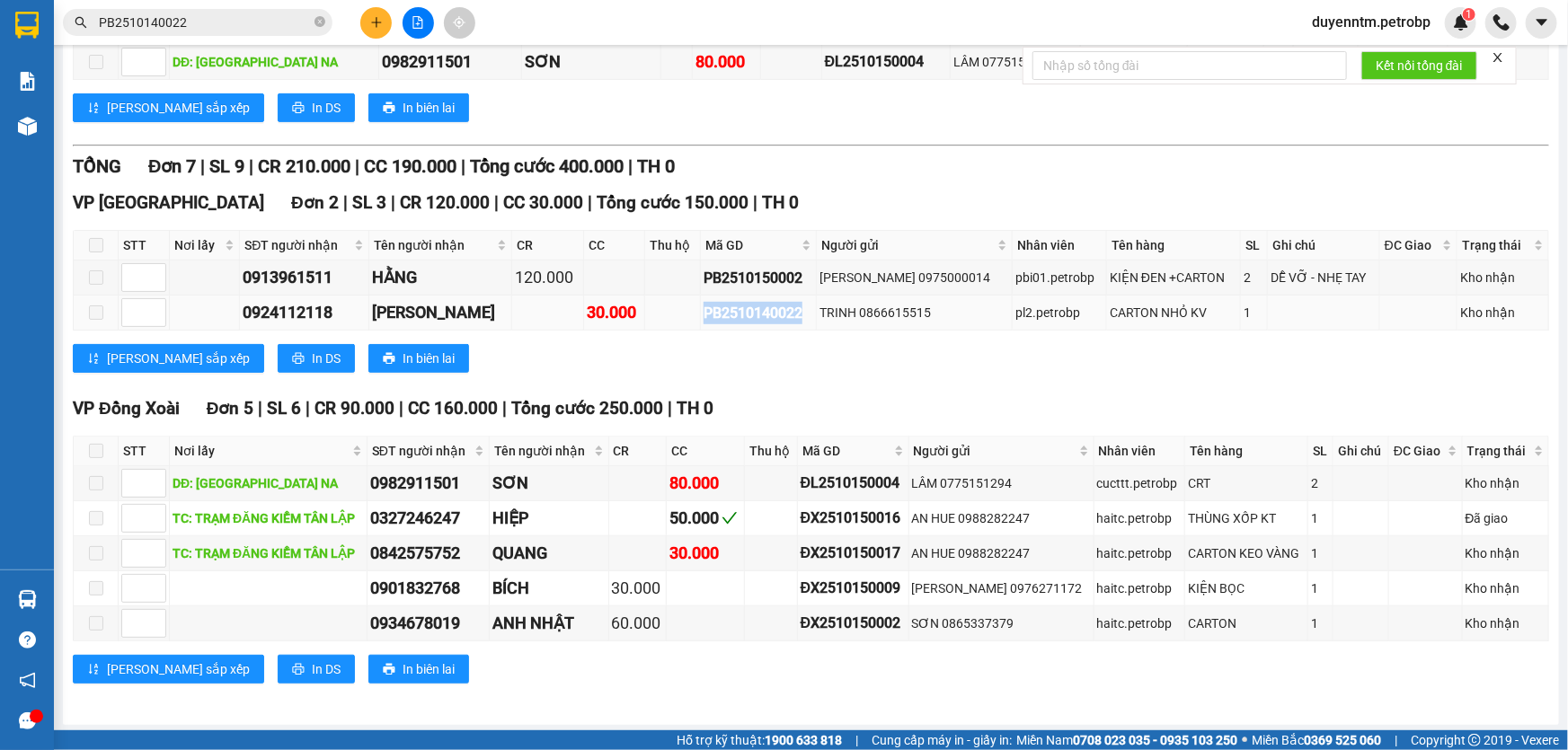
drag, startPoint x: 797, startPoint y: 312, endPoint x: 696, endPoint y: 308, distance: 101.1
click at [703, 308] on div "PB2510140022" at bounding box center [758, 312] width 109 height 22
copy div "PB2510140022"
click at [319, 24] on icon "close-circle" at bounding box center [319, 21] width 11 height 11
paste input "PB2510140022"
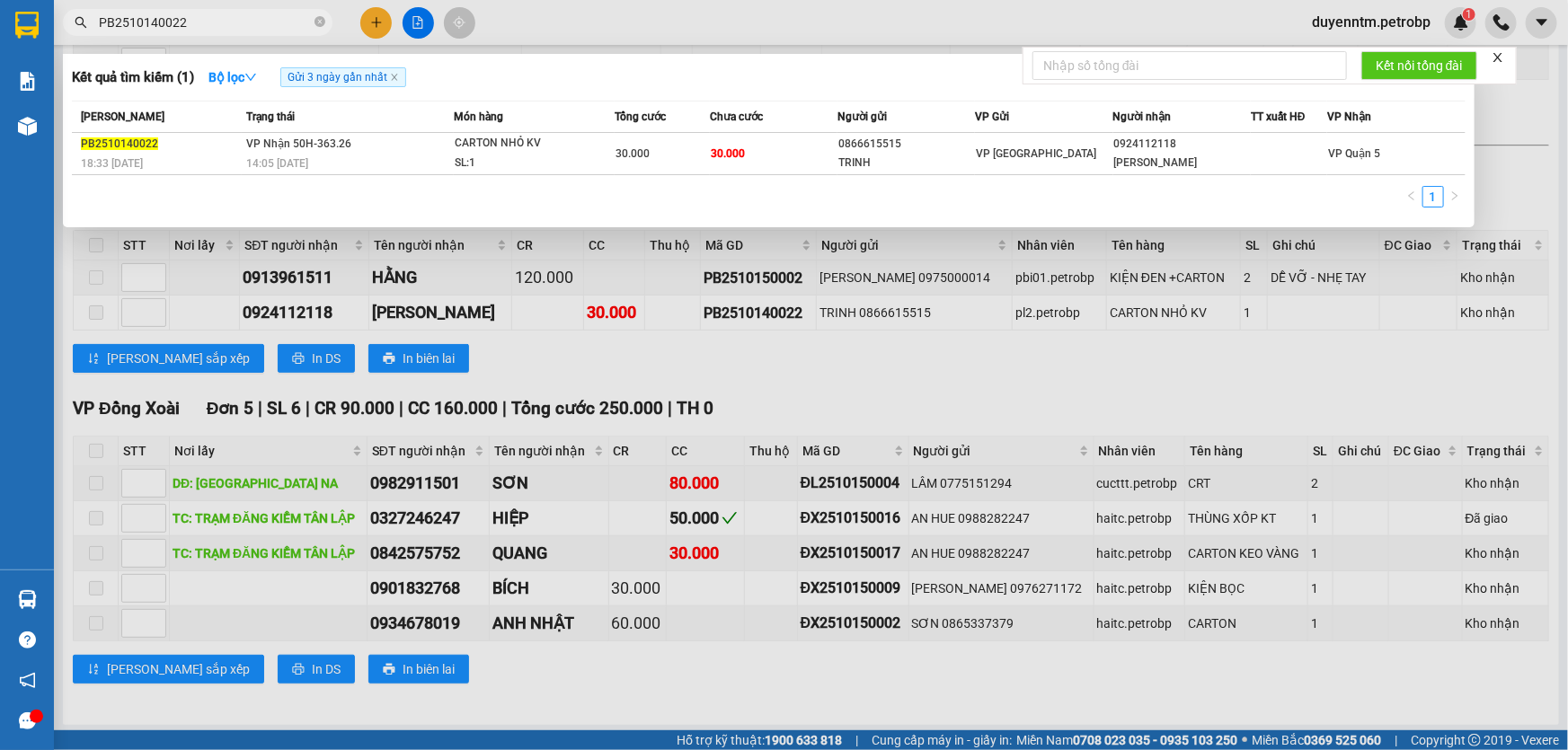
type input "PB2510140022"
click at [537, 351] on div at bounding box center [784, 375] width 1568 height 750
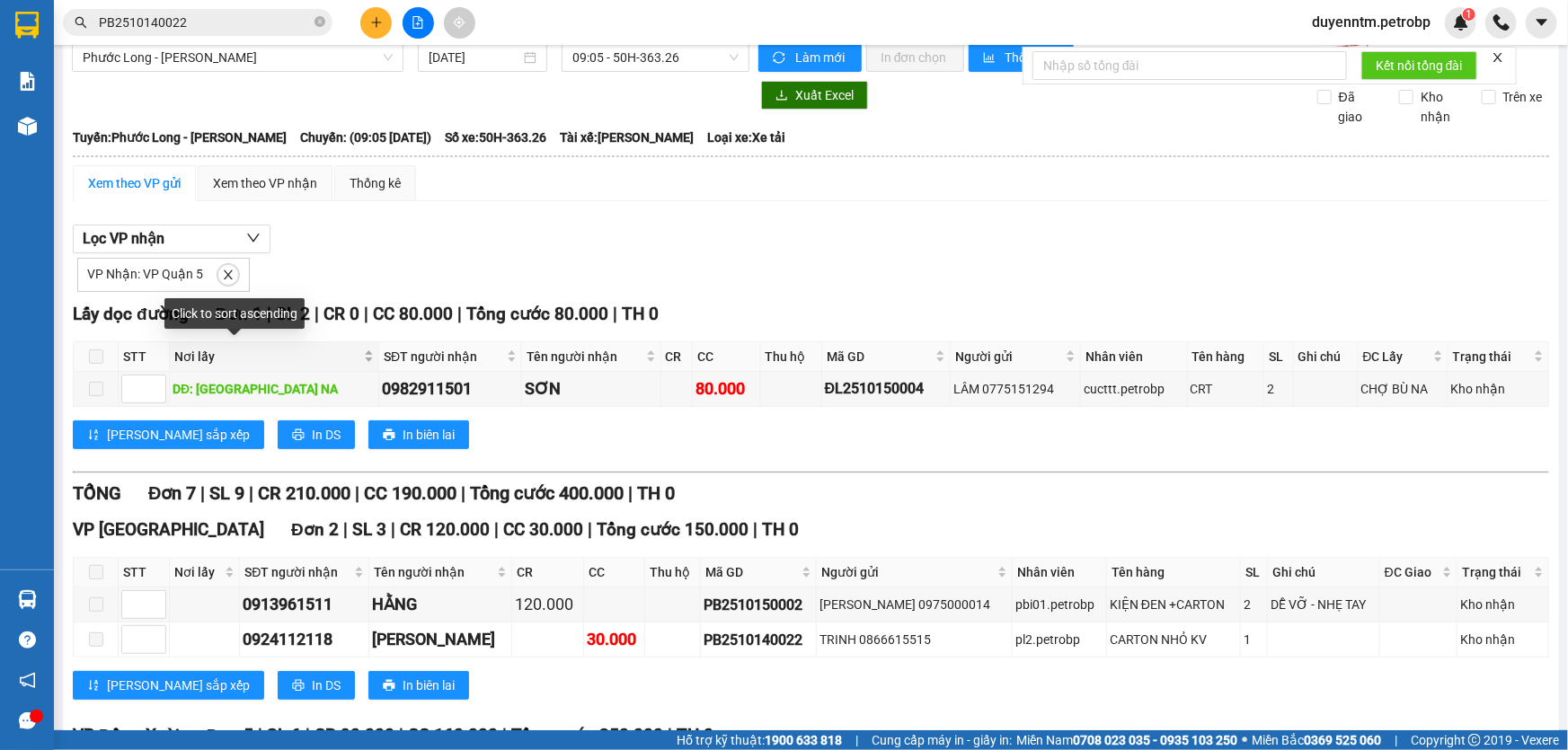
scroll to position [0, 0]
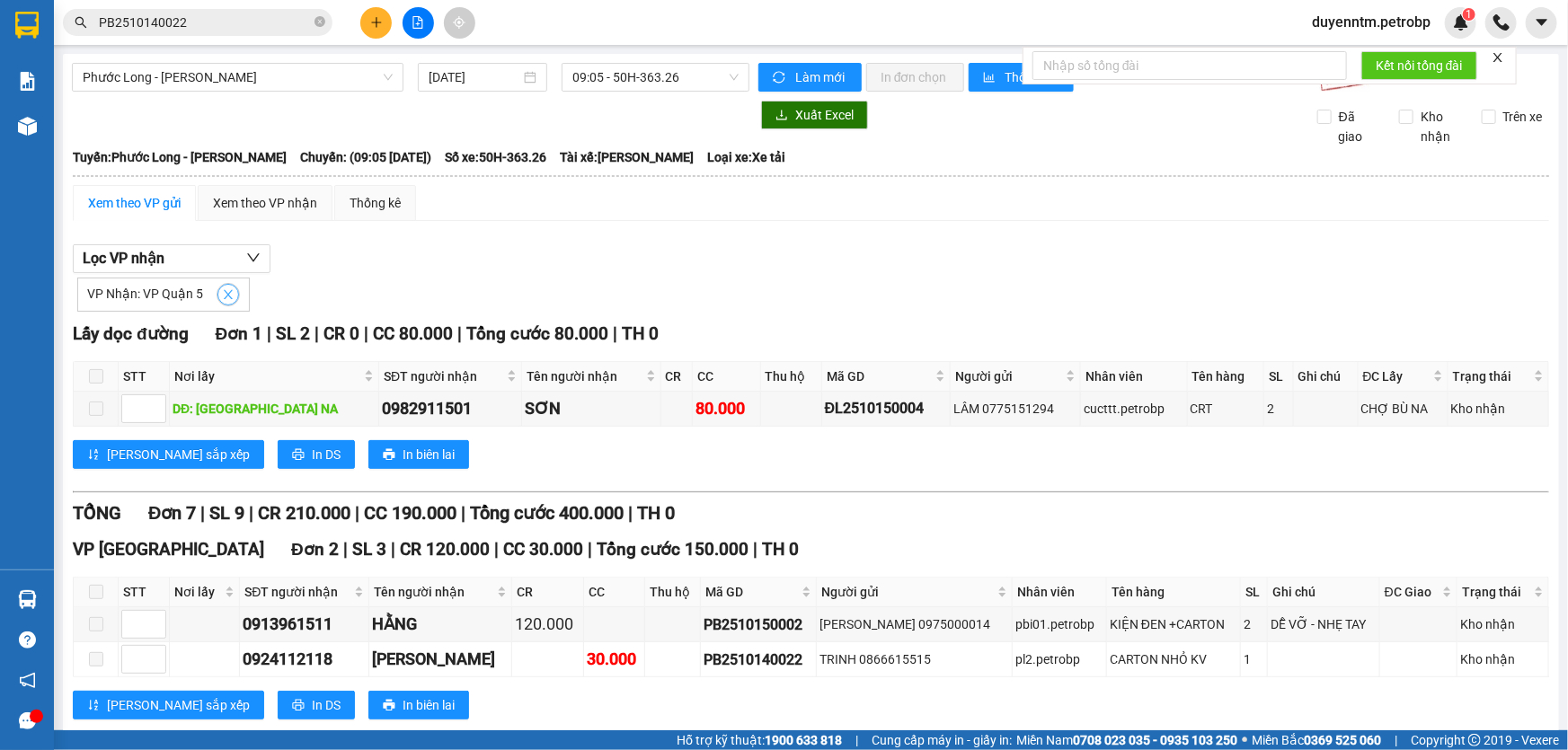
click at [225, 284] on button "button" at bounding box center [228, 294] width 21 height 21
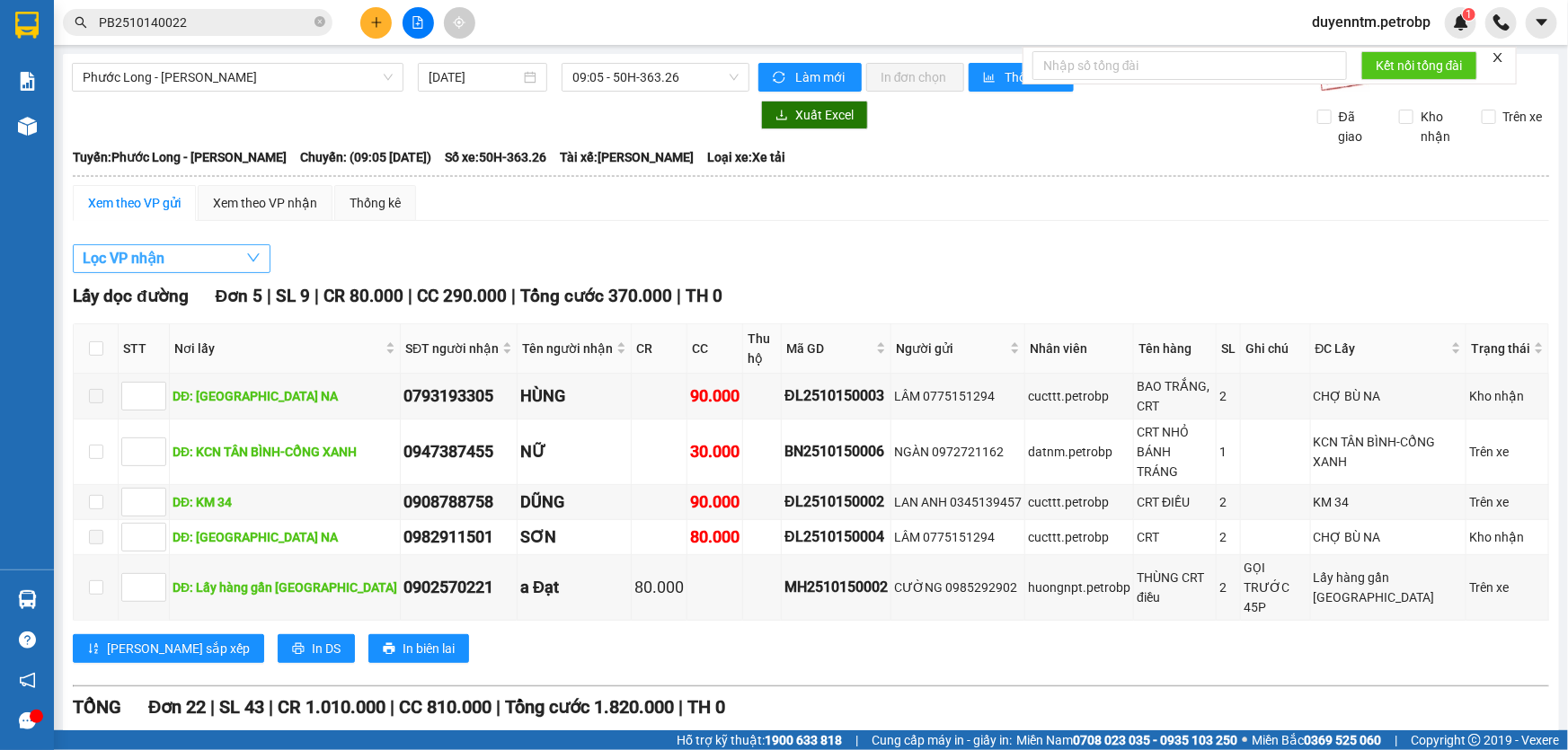
click at [222, 260] on button "Lọc VP nhận" at bounding box center [172, 259] width 197 height 29
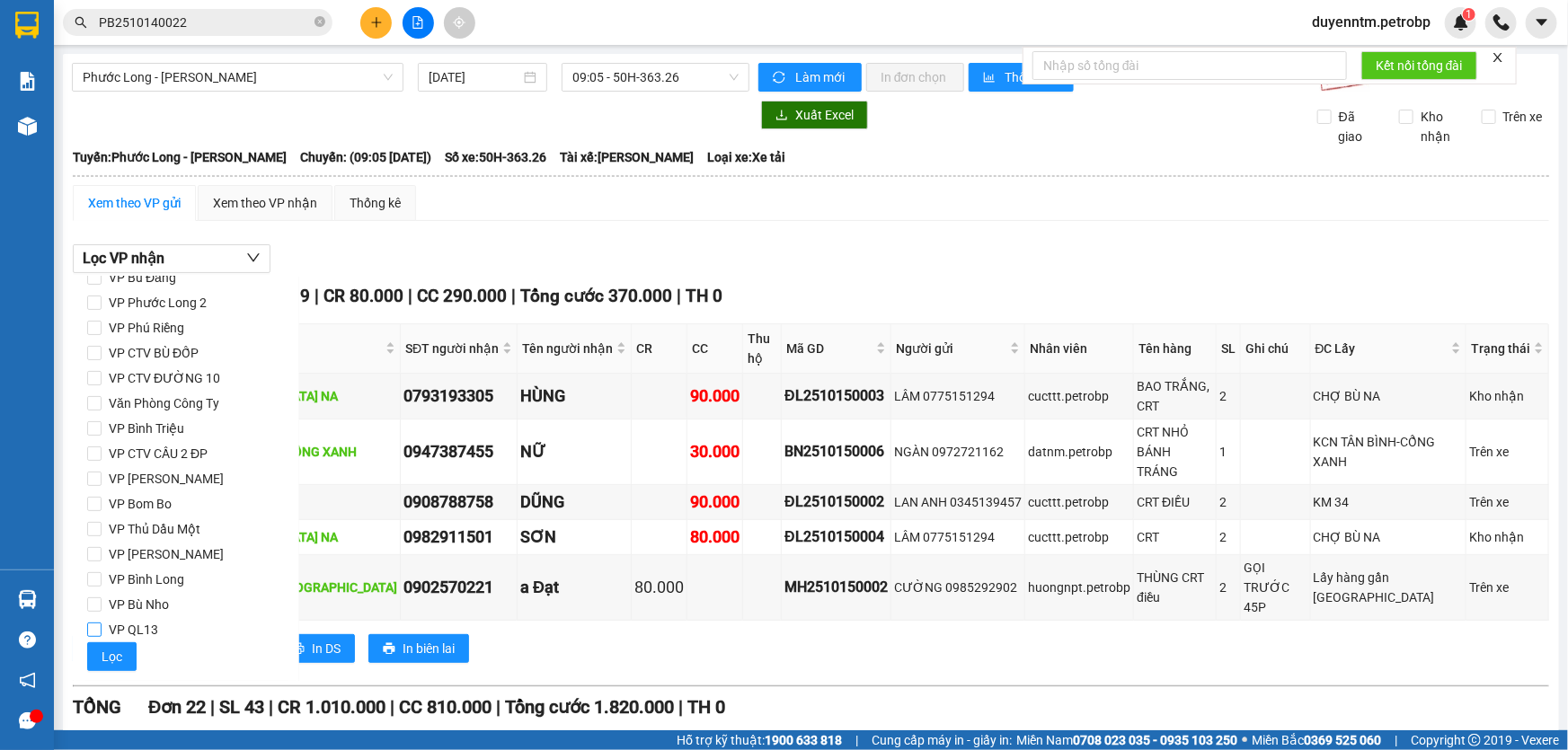
click at [153, 623] on span "VP QL13" at bounding box center [133, 629] width 64 height 25
click at [102, 623] on input "VP QL13" at bounding box center [94, 629] width 14 height 14
click at [111, 650] on span "Lọc" at bounding box center [112, 655] width 21 height 20
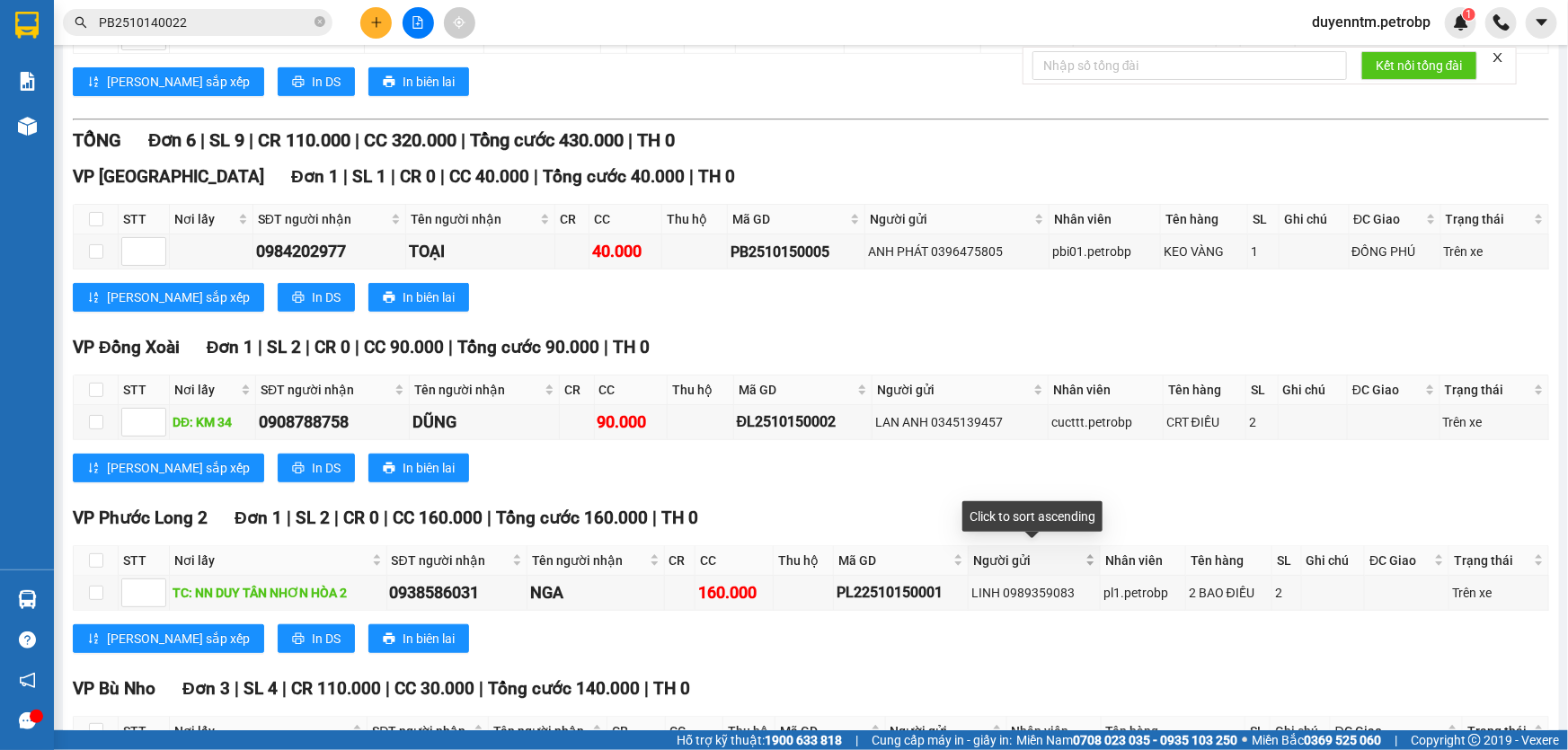
scroll to position [163, 0]
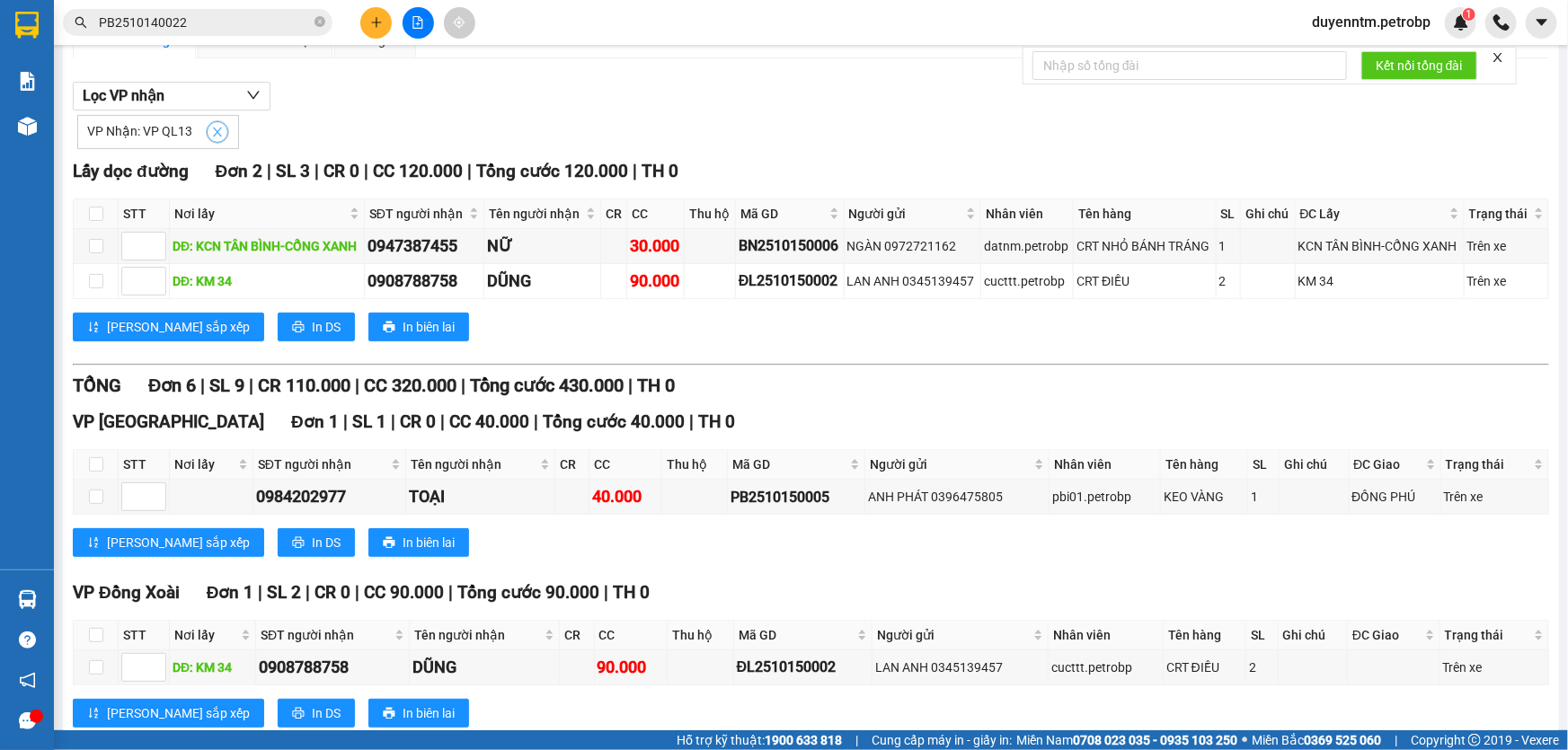
click at [213, 128] on icon "close" at bounding box center [217, 131] width 9 height 9
checkbox input "false"
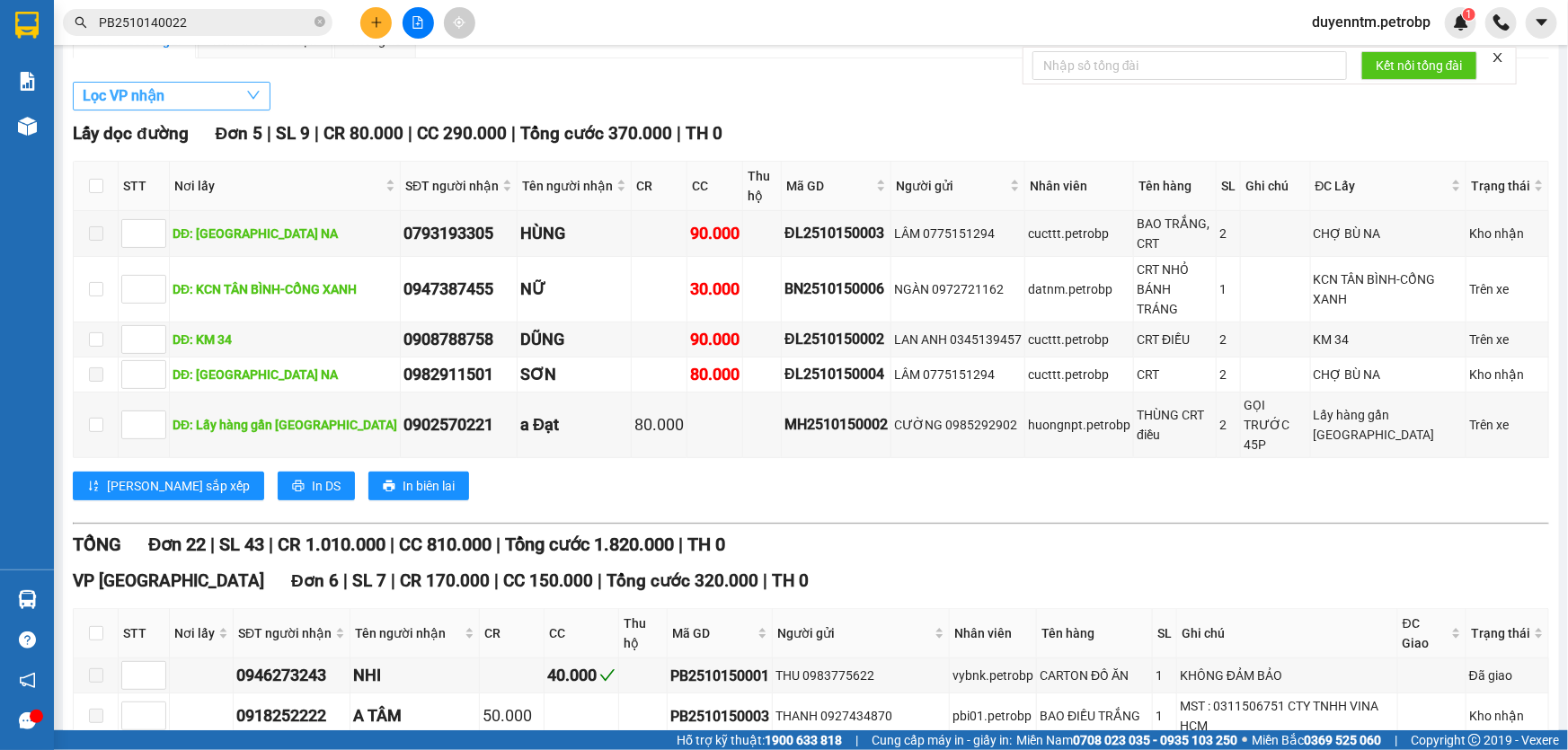
click at [206, 90] on button "Lọc VP nhận" at bounding box center [172, 96] width 197 height 29
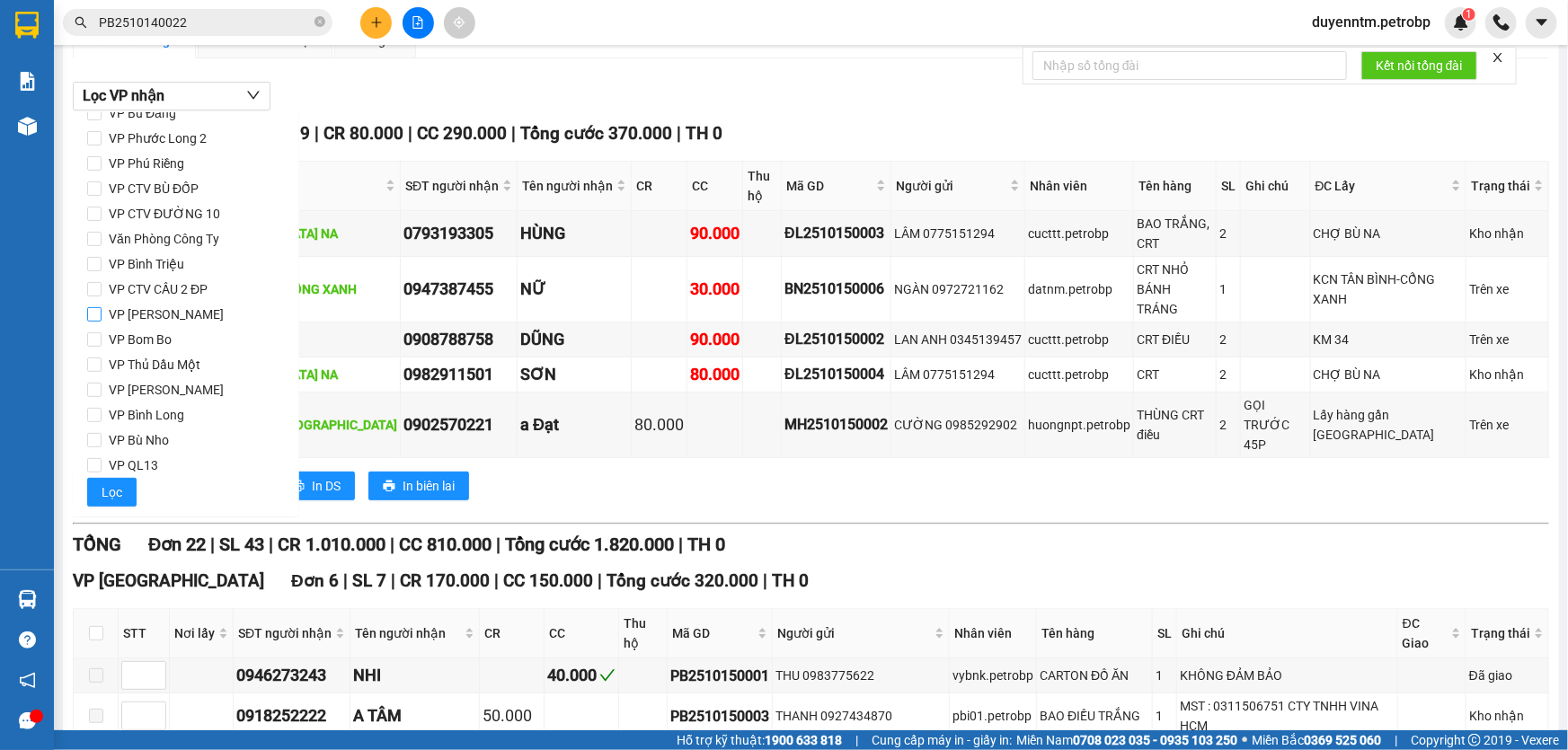
click at [158, 309] on span "VP [PERSON_NAME]" at bounding box center [166, 314] width 129 height 25
click at [102, 309] on input "VP [PERSON_NAME]" at bounding box center [94, 314] width 14 height 14
checkbox input "true"
click at [107, 485] on span "Lọc" at bounding box center [112, 491] width 21 height 20
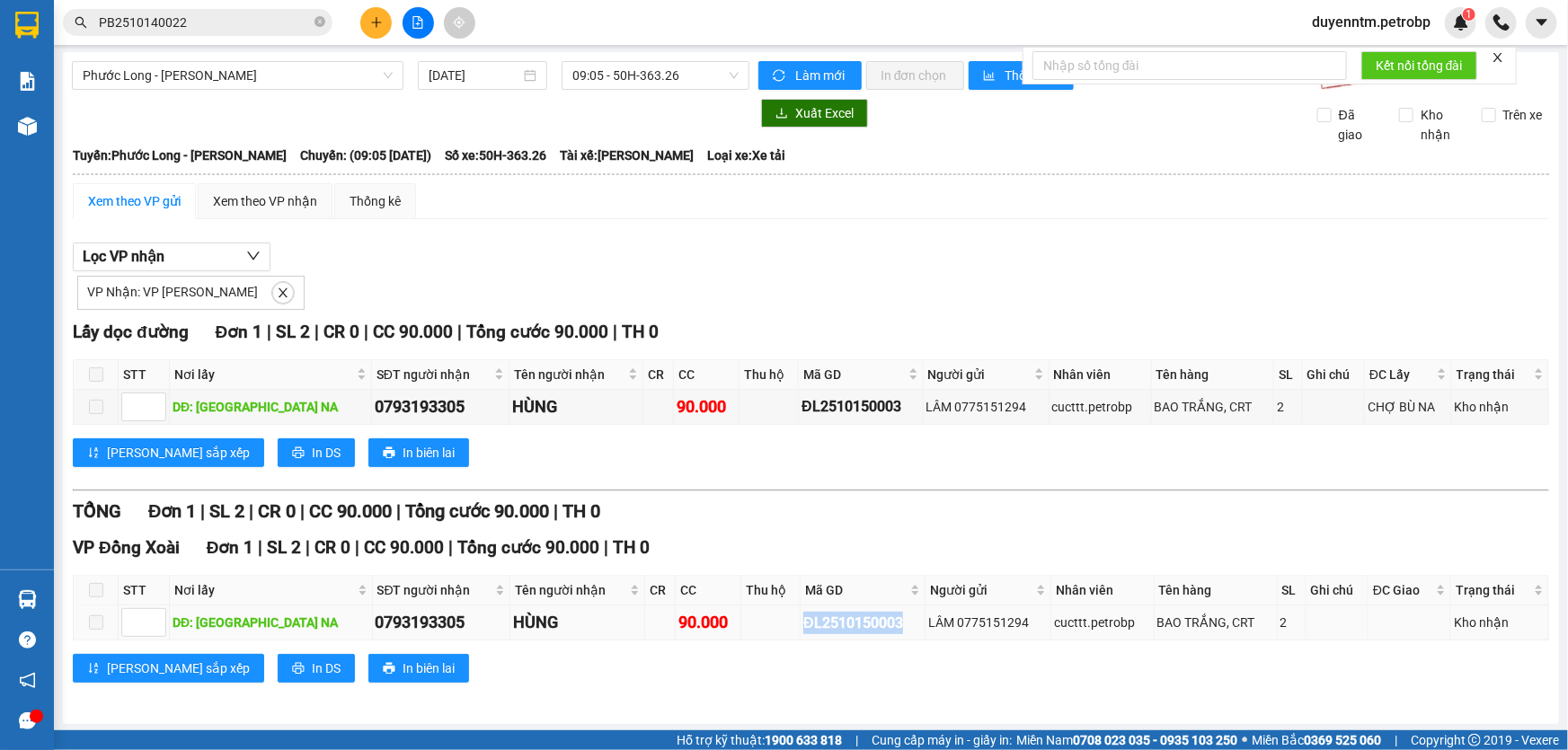
drag, startPoint x: 857, startPoint y: 623, endPoint x: 740, endPoint y: 621, distance: 117.0
click at [740, 621] on tr "DĐ: CHỢ BÙ NA 0793193305 HÙNG 90.000 ĐL2510150003 LÂM 0775151294 cucttt.petrobp…" at bounding box center [811, 623] width 1475 height 35
copy div "ĐL2510150003"
click at [315, 22] on icon "close-circle" at bounding box center [319, 21] width 11 height 11
paste input "ĐL2510150003"
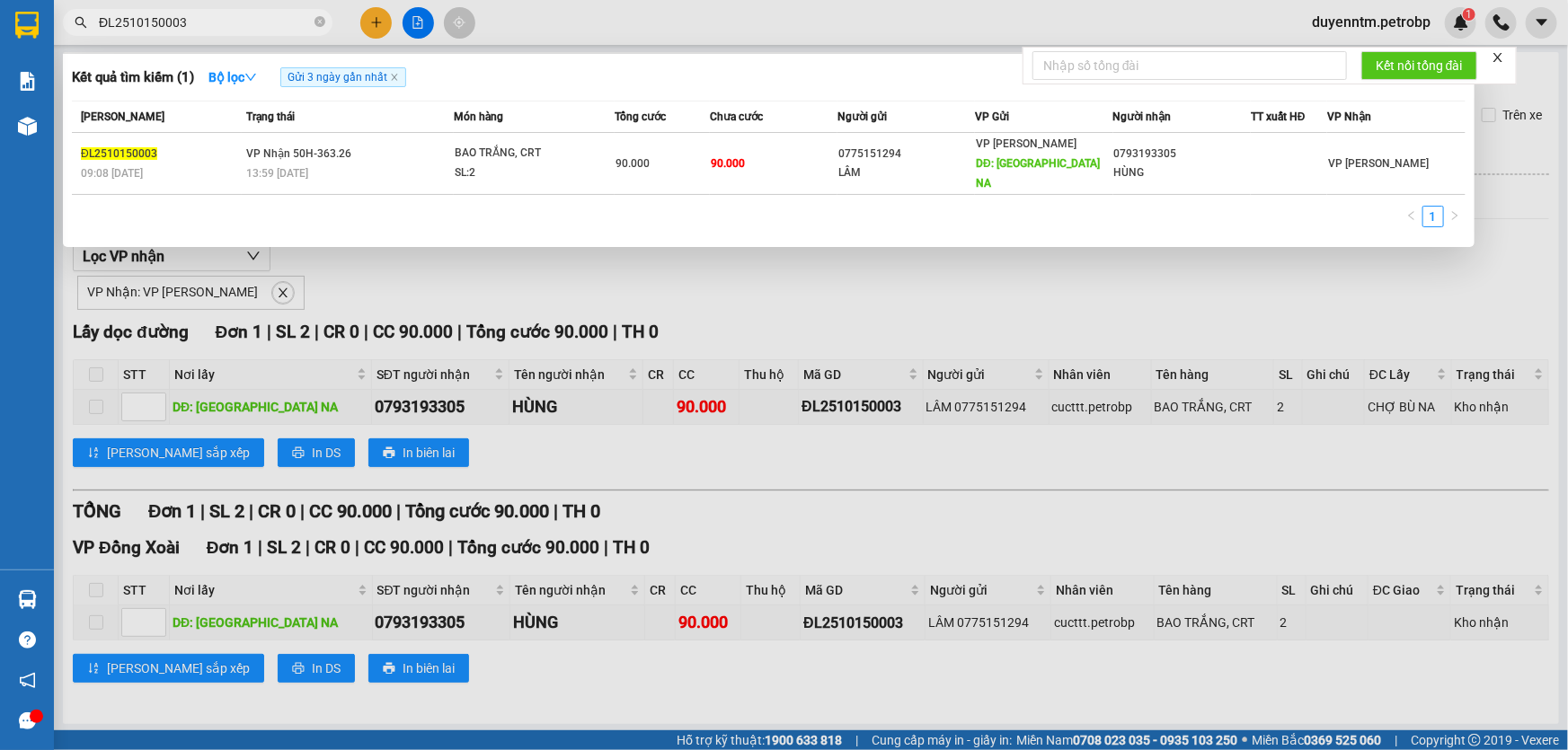
type input "ĐL2510150003"
click at [322, 267] on div at bounding box center [784, 375] width 1568 height 750
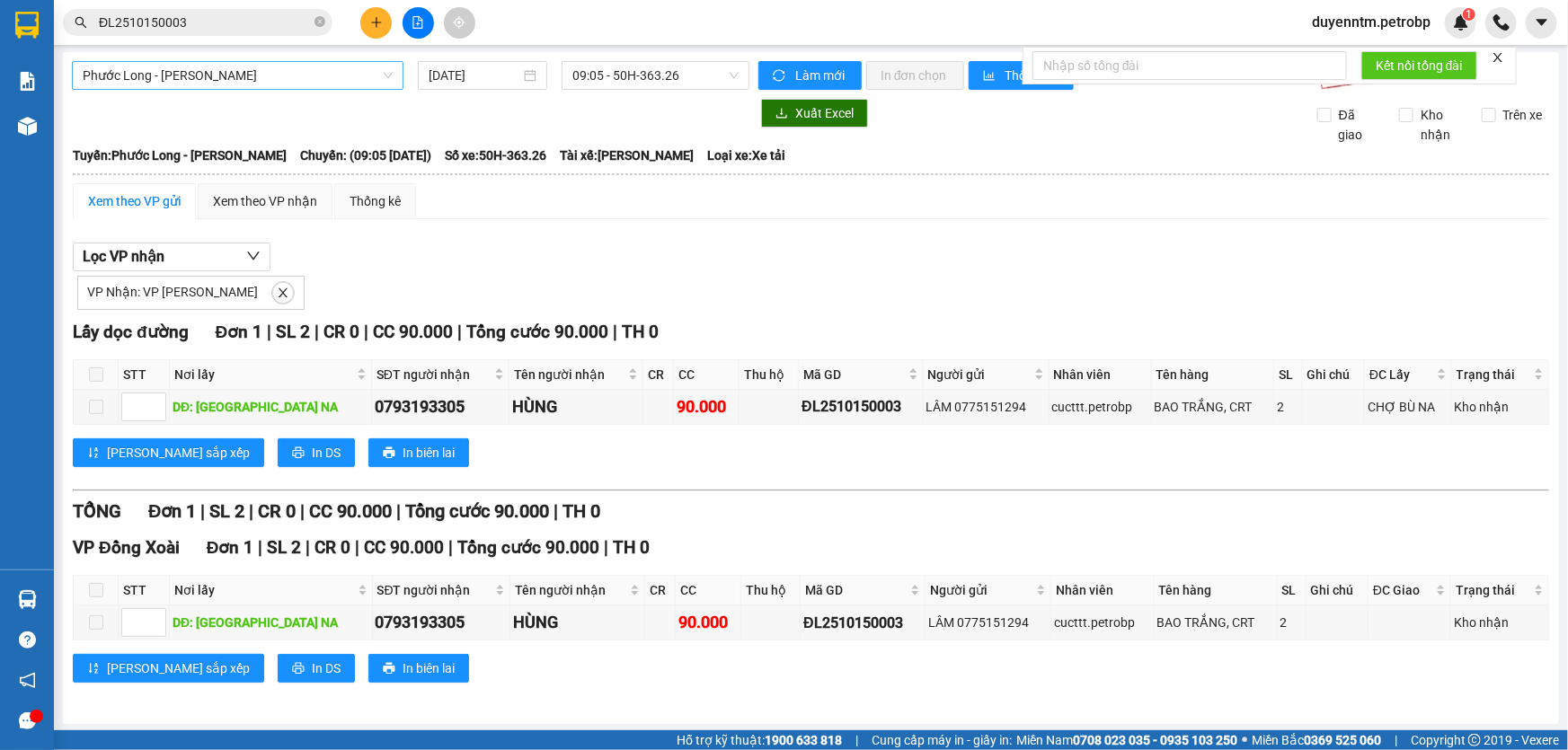
click at [248, 65] on span "Phước Long - [PERSON_NAME]" at bounding box center [237, 76] width 310 height 27
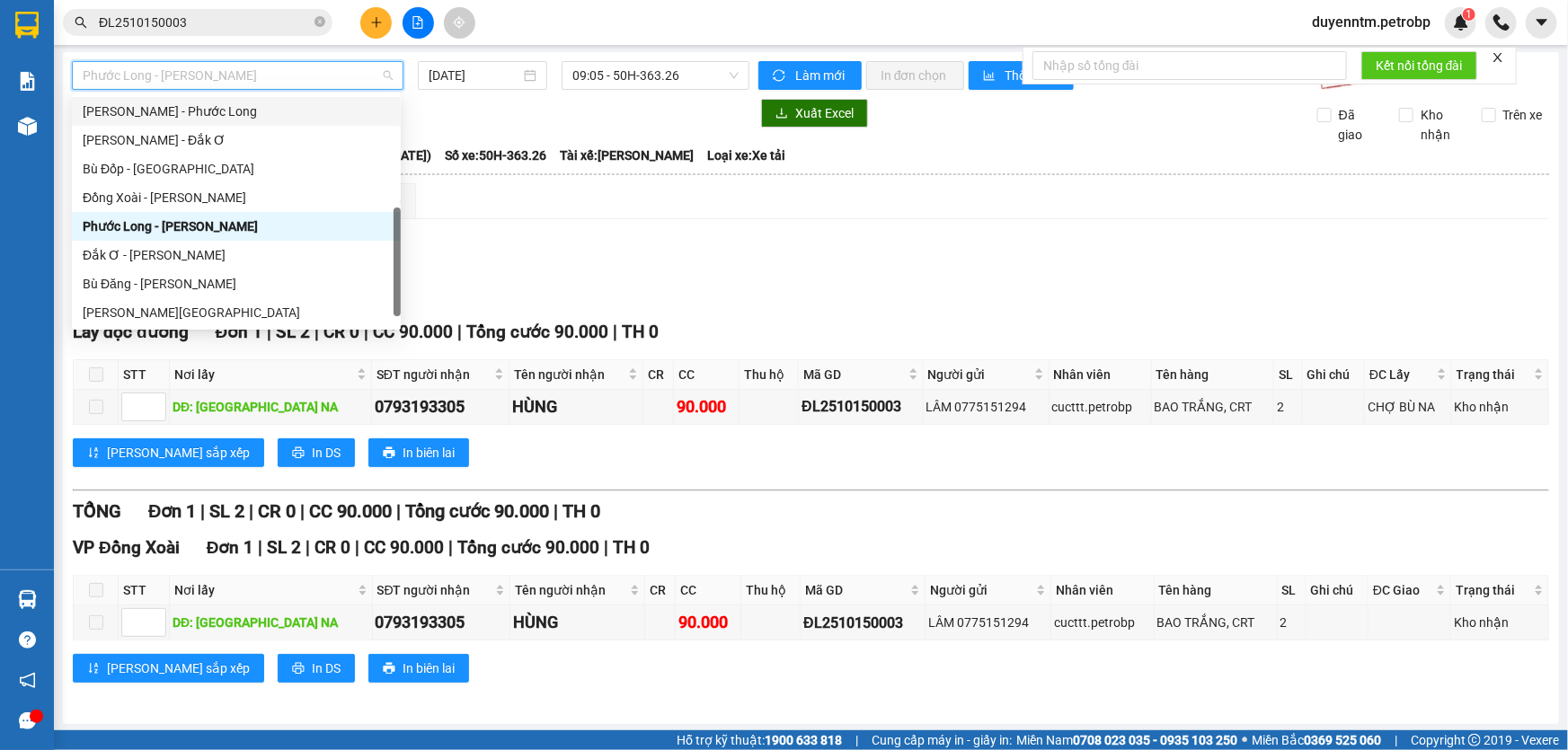
click at [222, 107] on div "[PERSON_NAME] - Phước Long" at bounding box center [236, 111] width 308 height 20
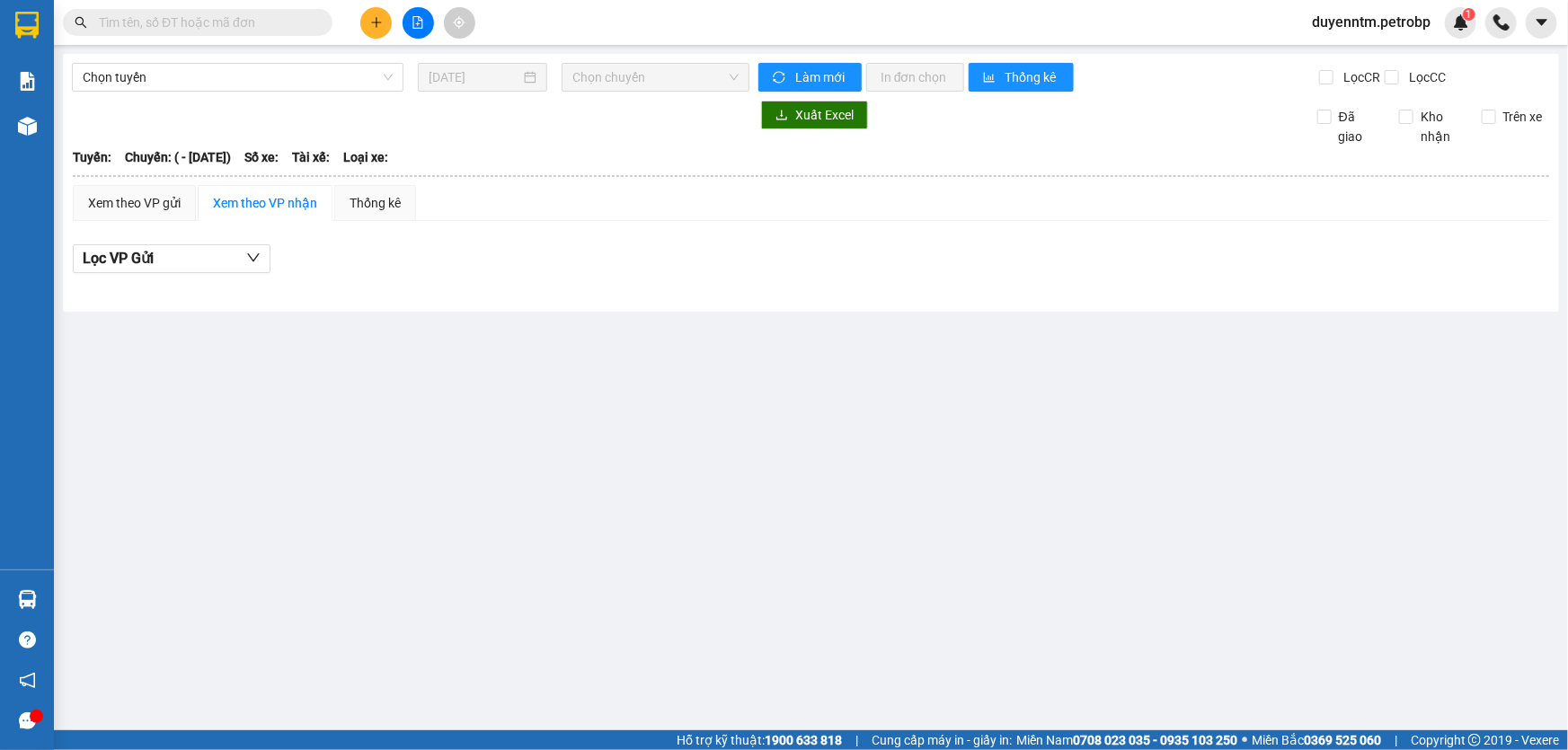
type input "[DATE]"
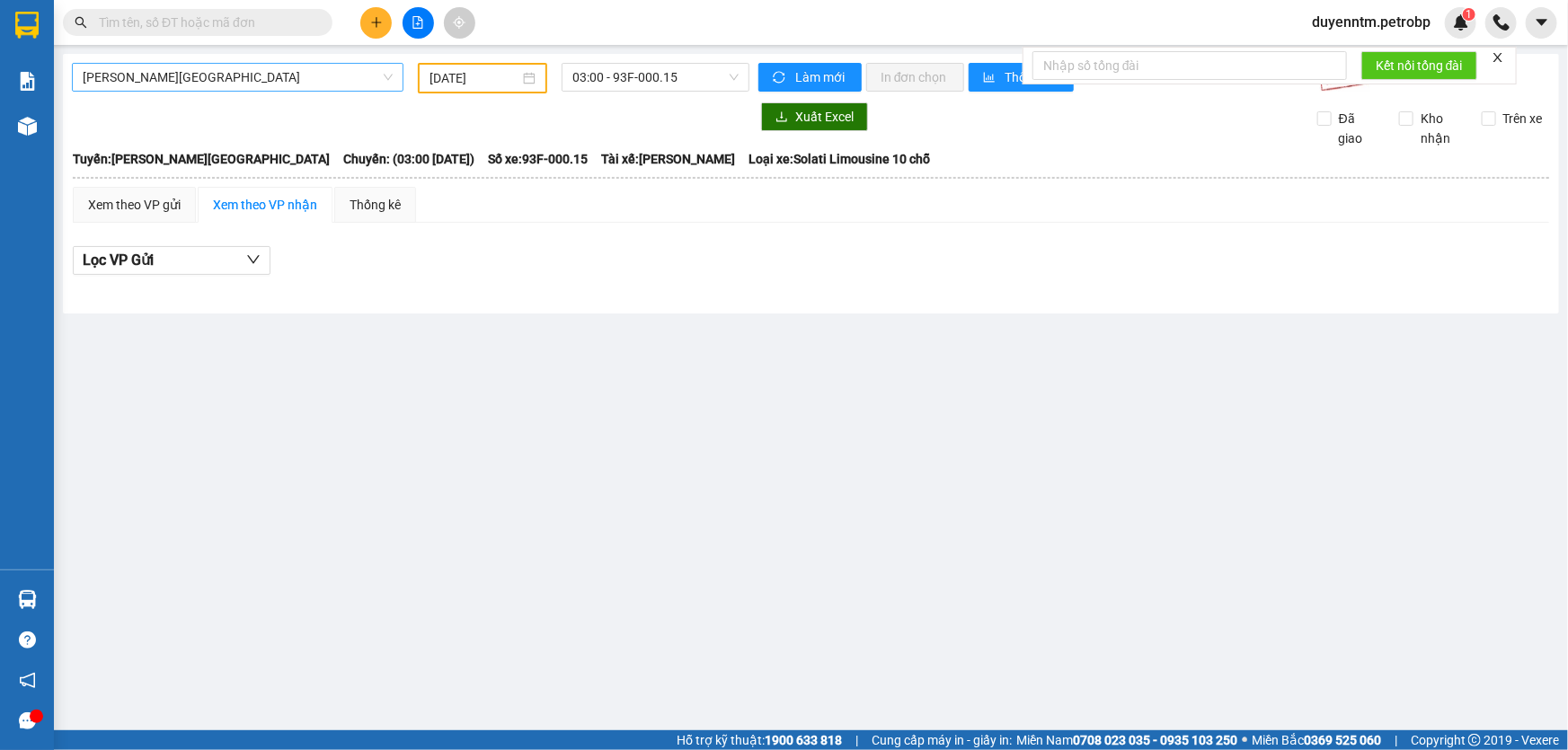
click at [323, 78] on span "[PERSON_NAME][GEOGRAPHIC_DATA]" at bounding box center [237, 78] width 310 height 27
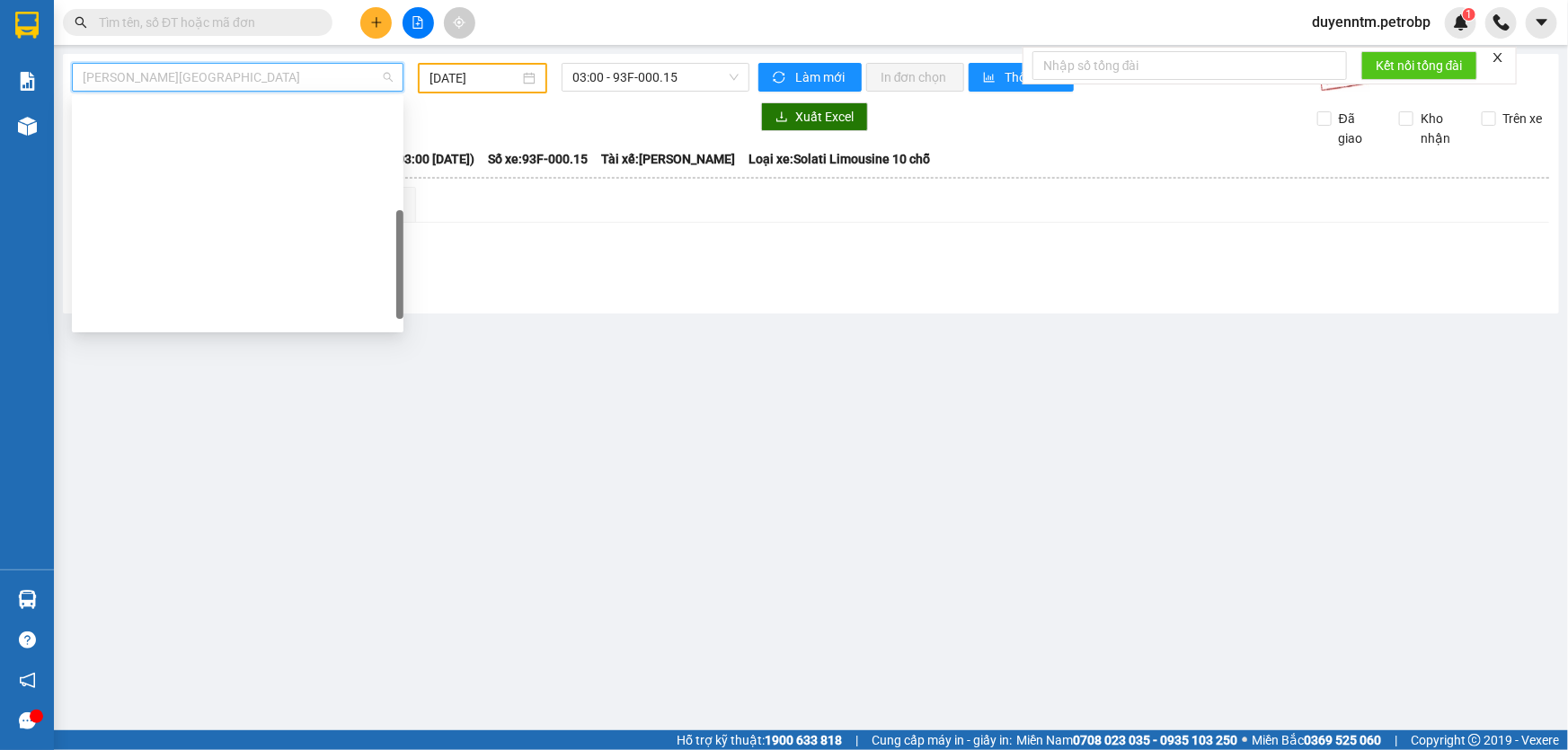
scroll to position [344, 0]
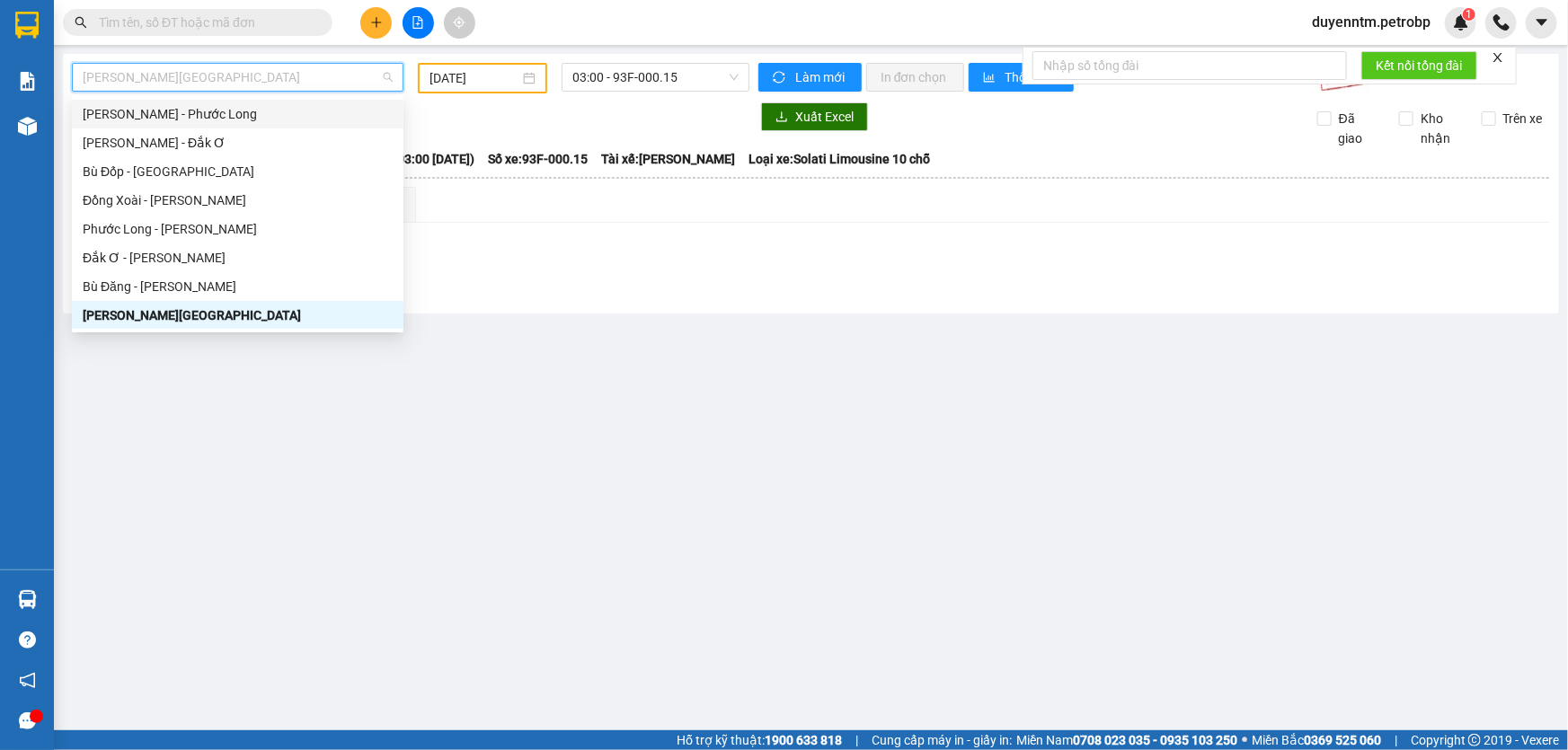
click at [219, 100] on div "[PERSON_NAME] - Phước Long" at bounding box center [238, 114] width 332 height 29
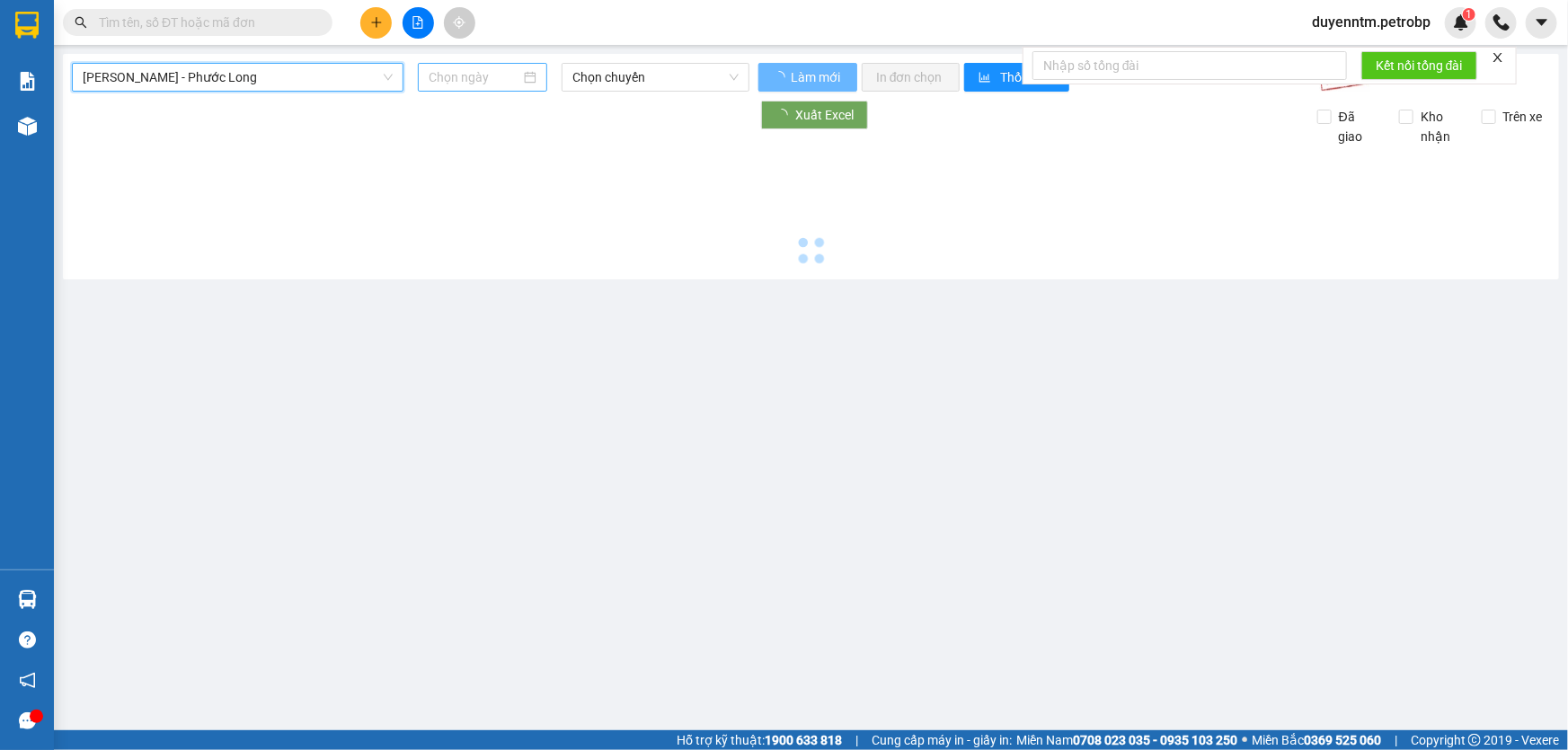
type input "[DATE]"
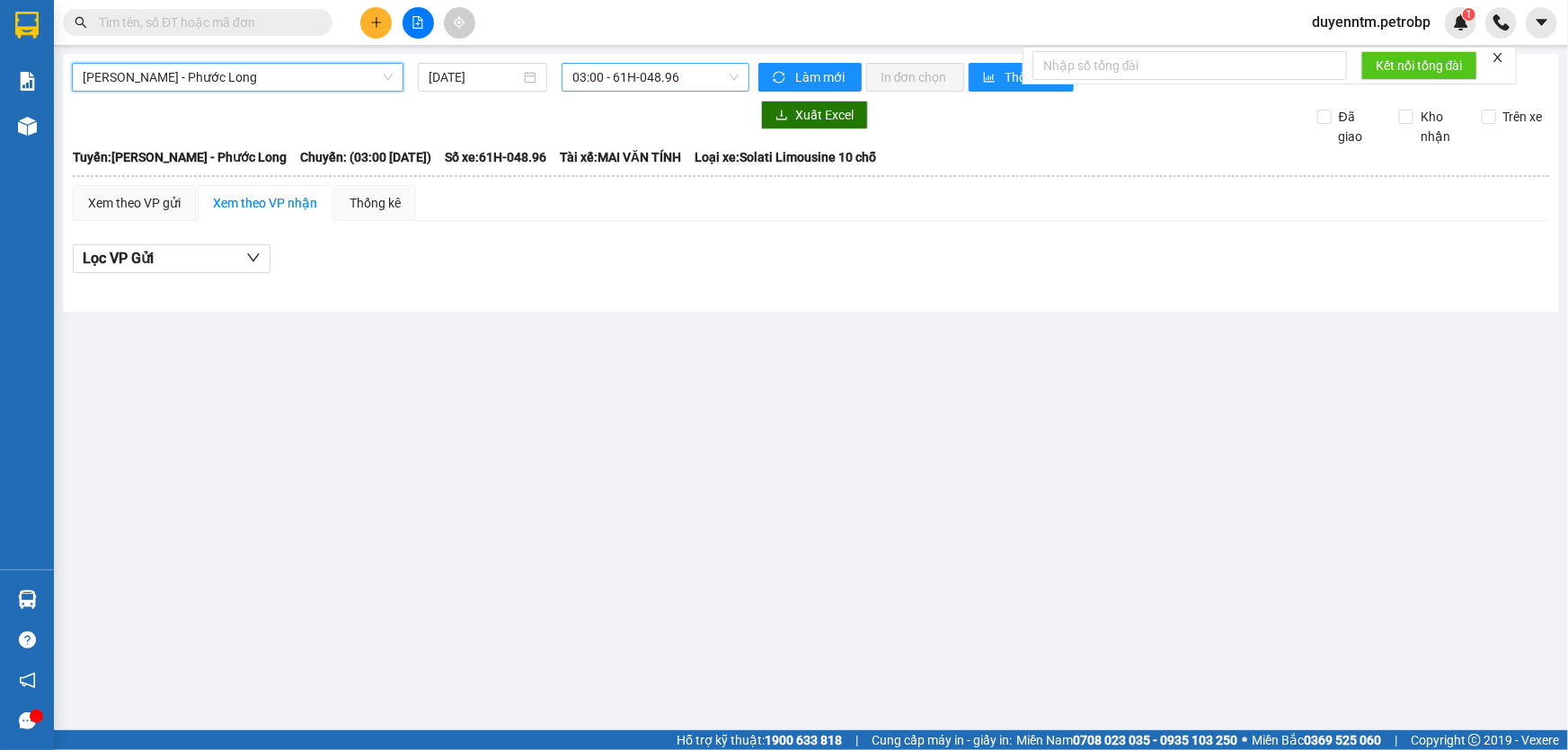
click at [615, 75] on span "03:00 - 61H-048.96" at bounding box center [655, 78] width 166 height 27
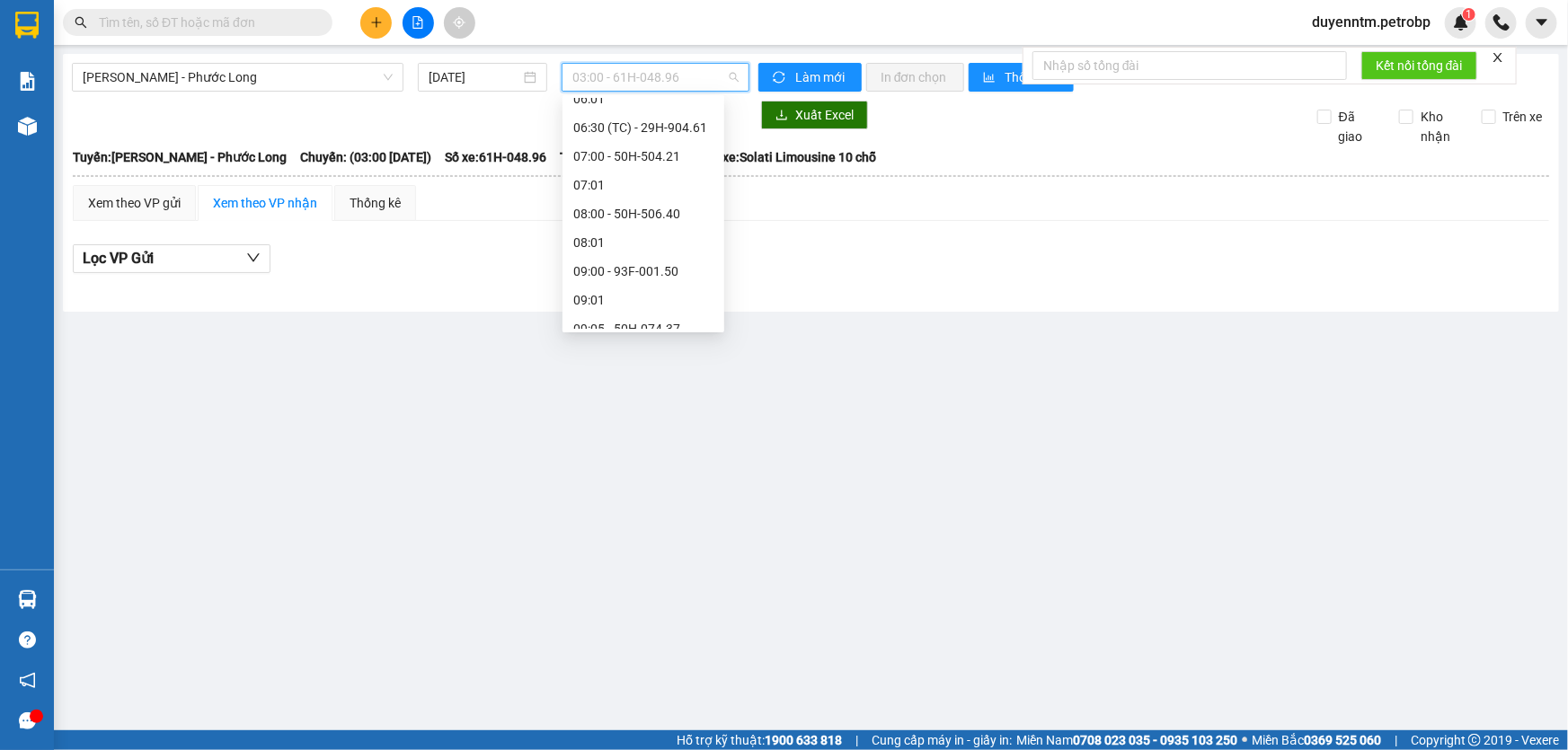
scroll to position [326, 0]
click at [655, 248] on div "09:05 - 50H-074.37" at bounding box center [643, 246] width 140 height 20
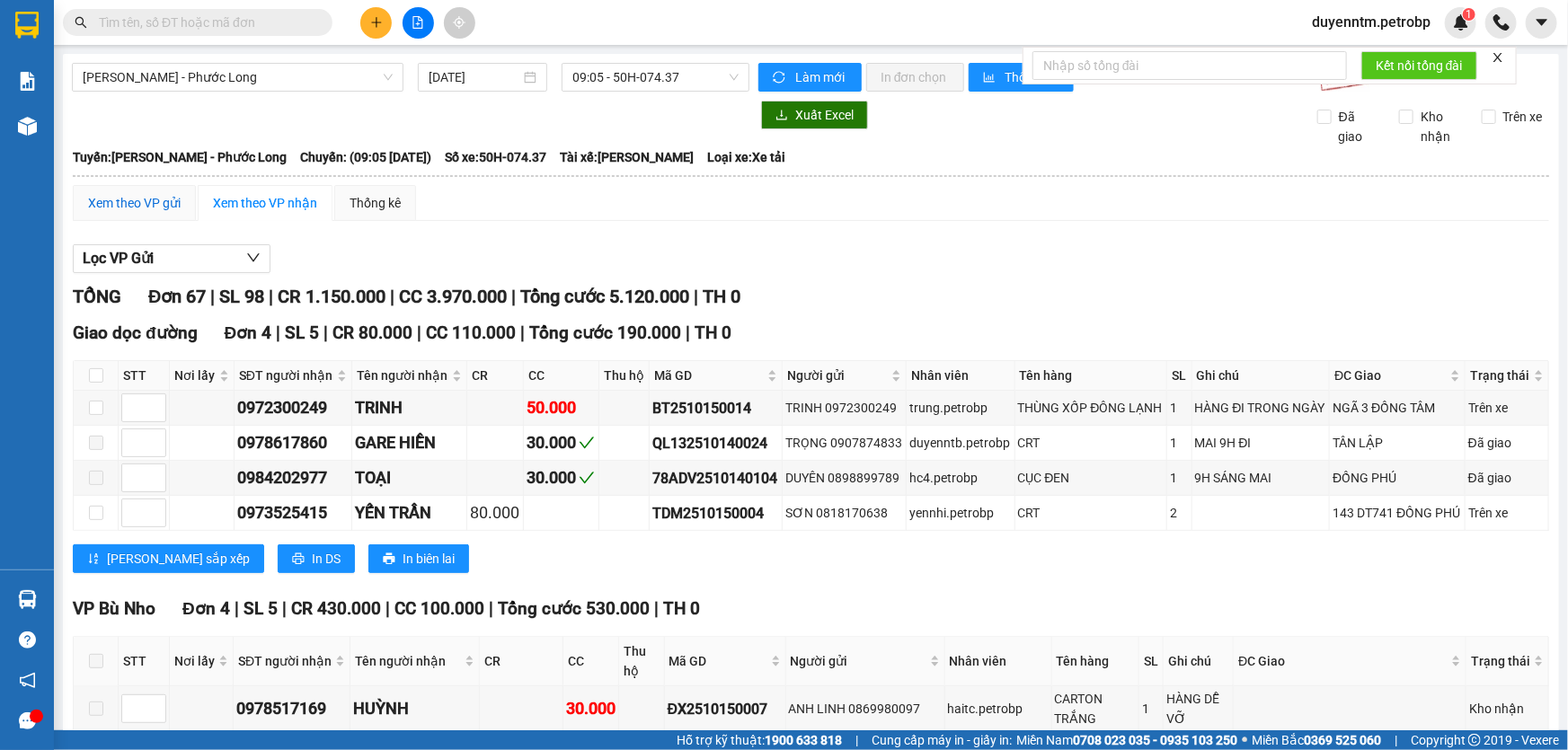
click at [134, 198] on div "Xem theo VP gửi" at bounding box center [134, 203] width 93 height 20
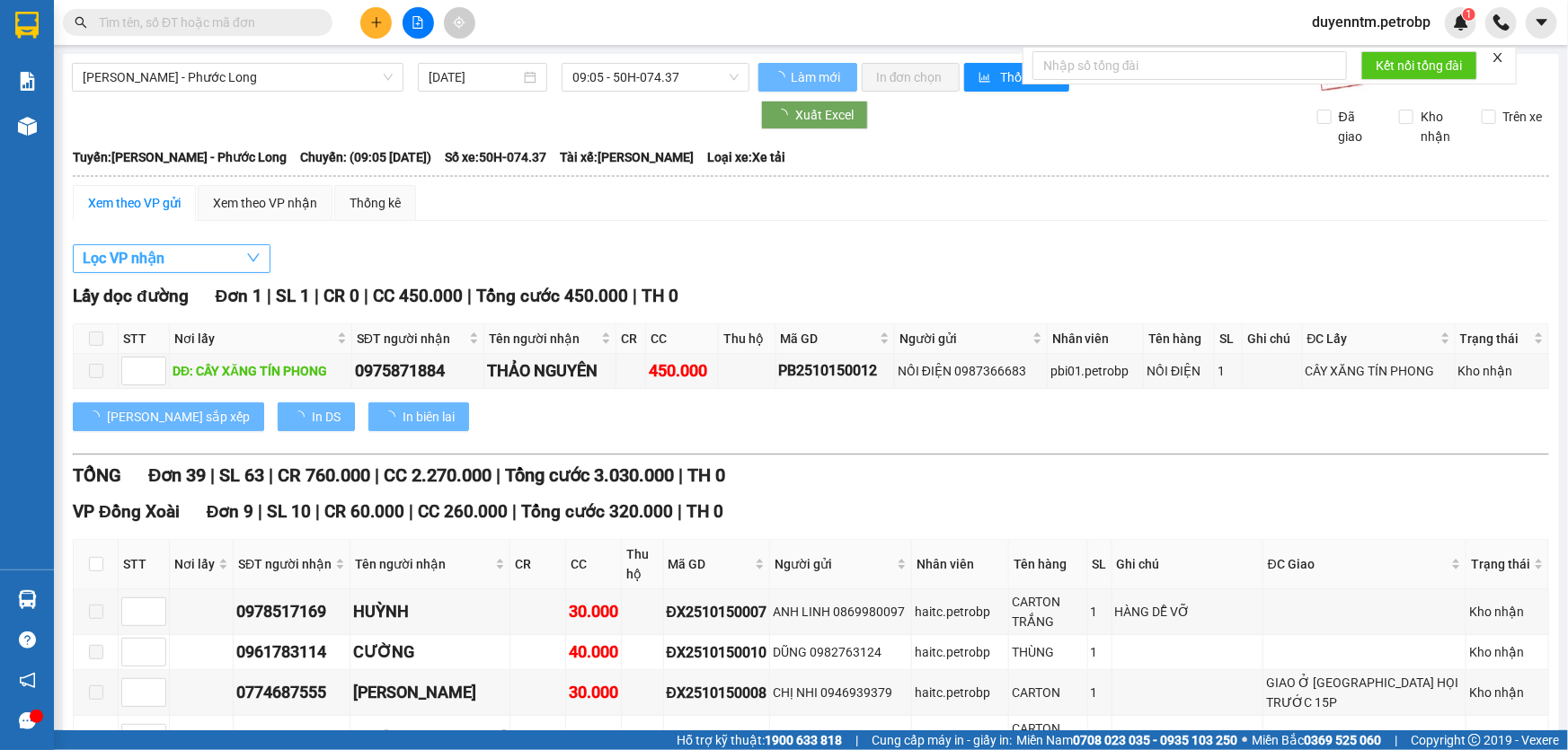
click at [208, 259] on button "Lọc VP nhận" at bounding box center [172, 259] width 197 height 29
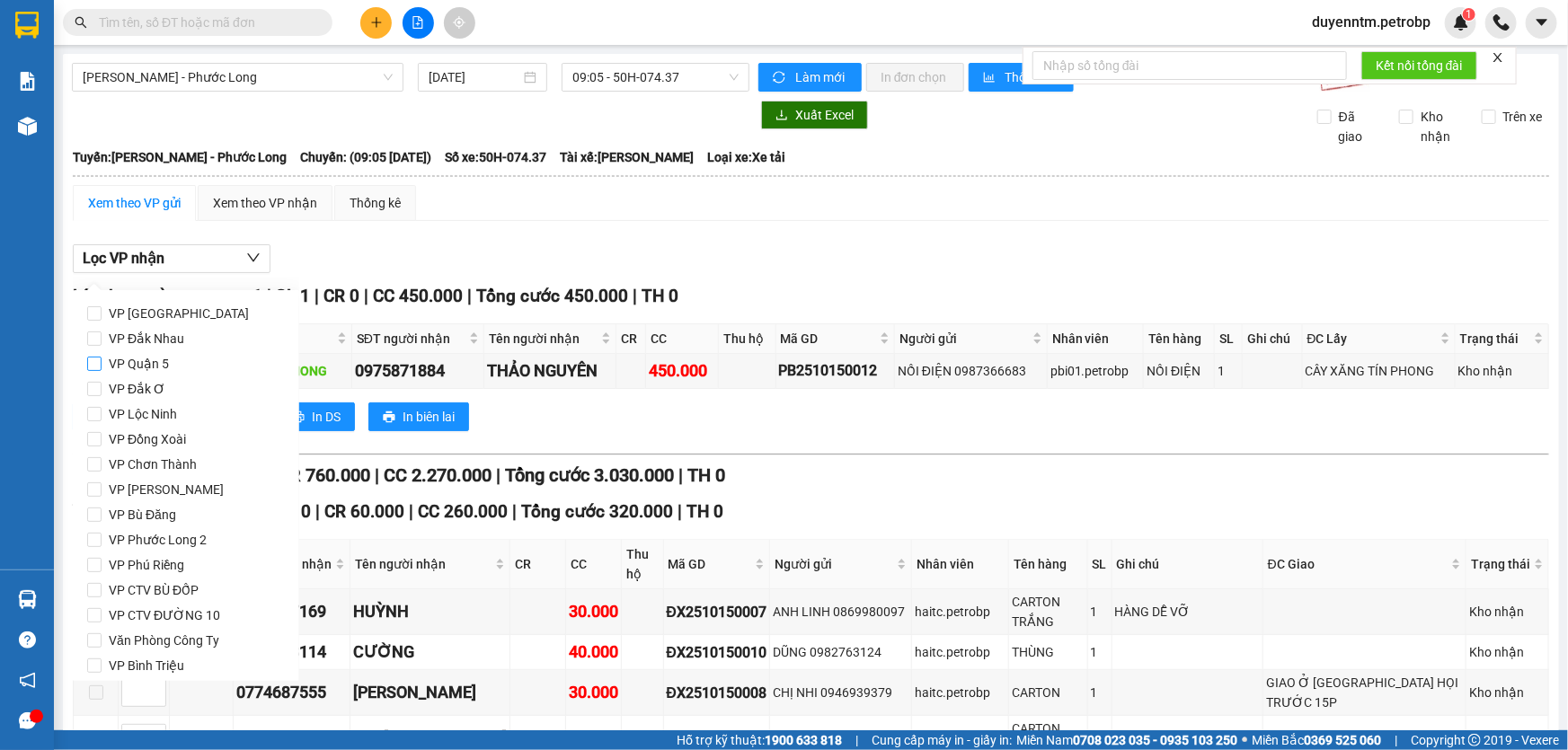
click at [150, 354] on span "VP Quận 5" at bounding box center [139, 364] width 75 height 25
click at [102, 356] on input "VP Quận 5" at bounding box center [94, 363] width 14 height 14
click at [126, 364] on span "VP Quận 5" at bounding box center [139, 364] width 75 height 25
click at [102, 364] on input "VP Quận 5" at bounding box center [94, 363] width 14 height 14
checkbox input "false"
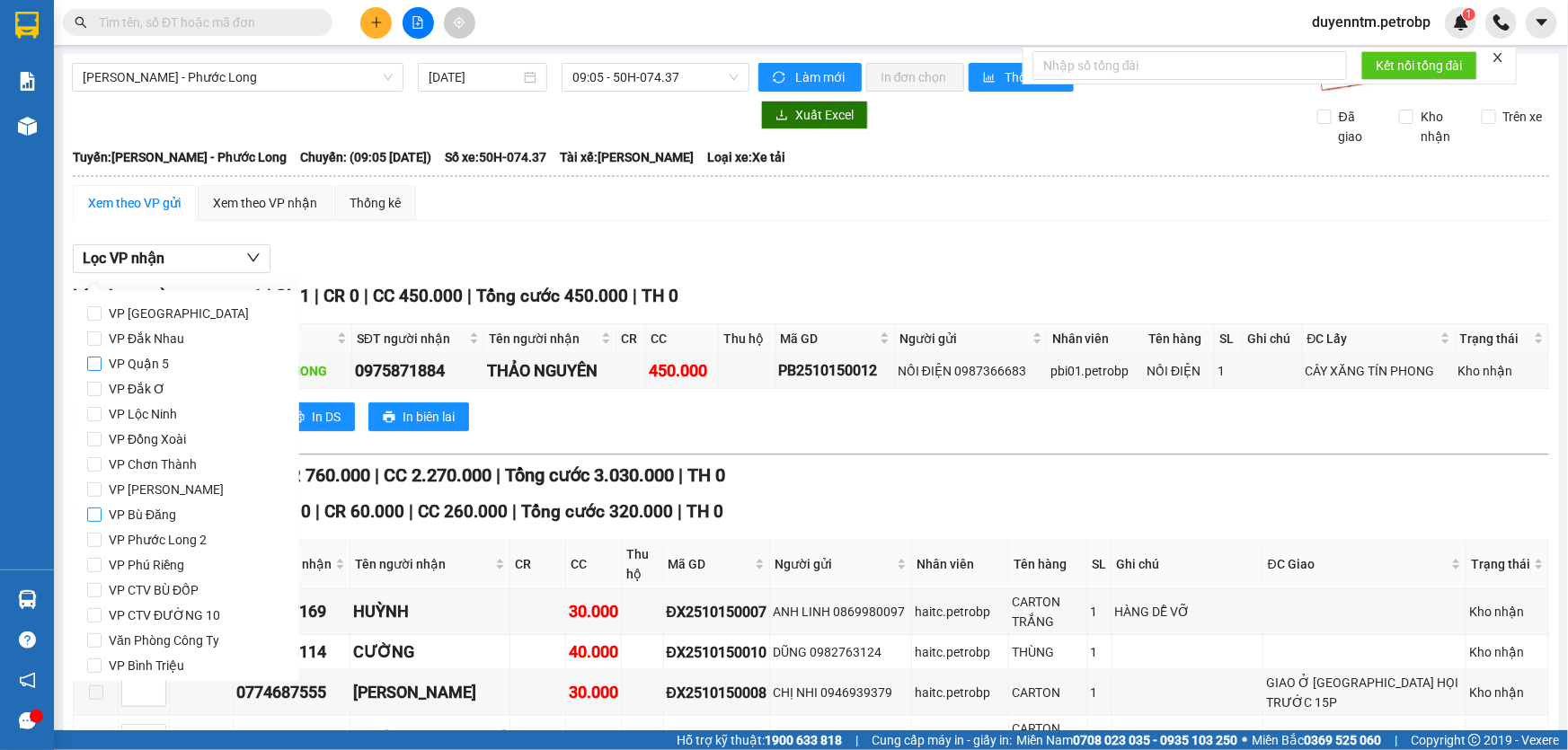
scroll to position [80, 0]
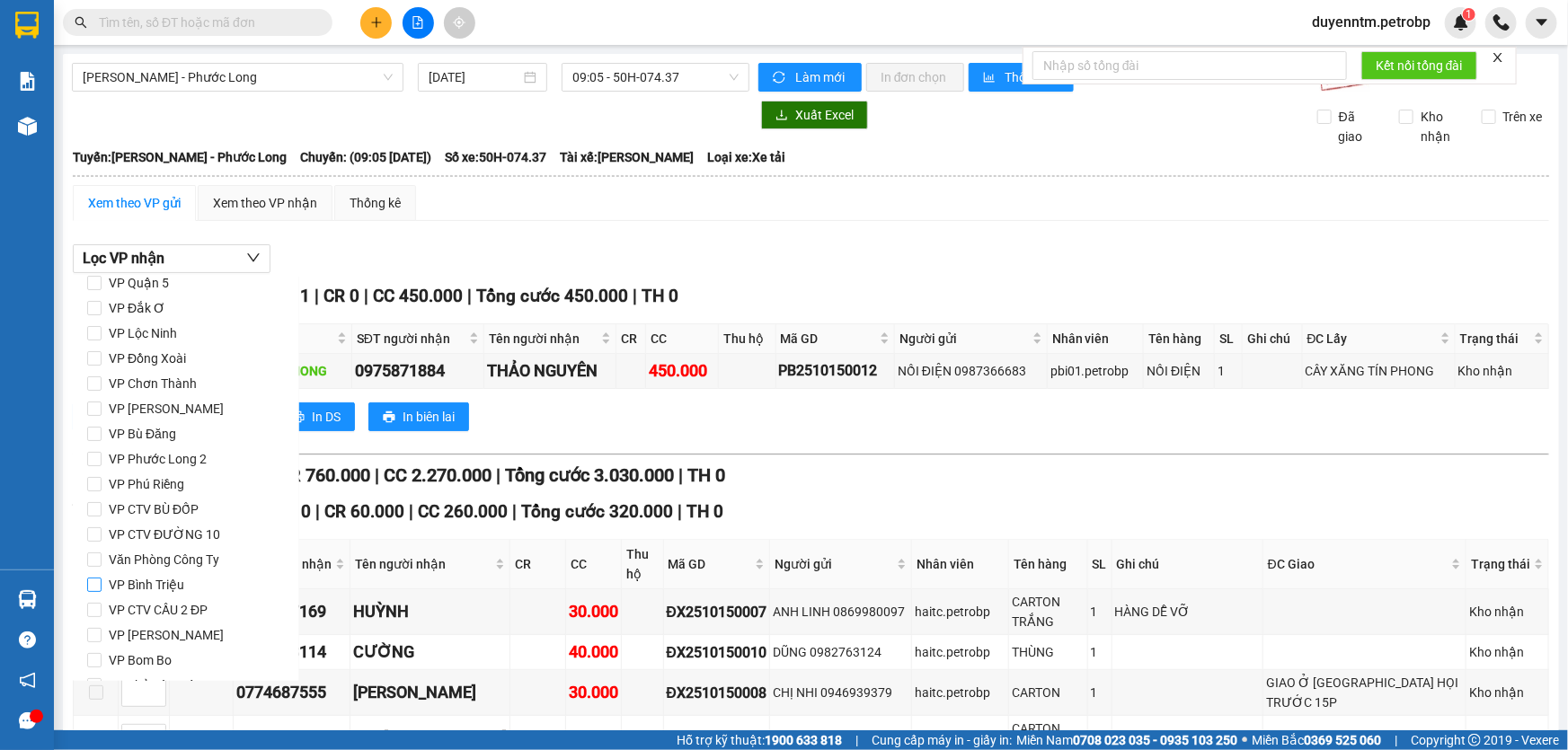
click at [163, 580] on span "VP Bình Triệu" at bounding box center [147, 584] width 90 height 25
click at [102, 580] on input "VP Bình Triệu" at bounding box center [94, 584] width 14 height 14
checkbox input "true"
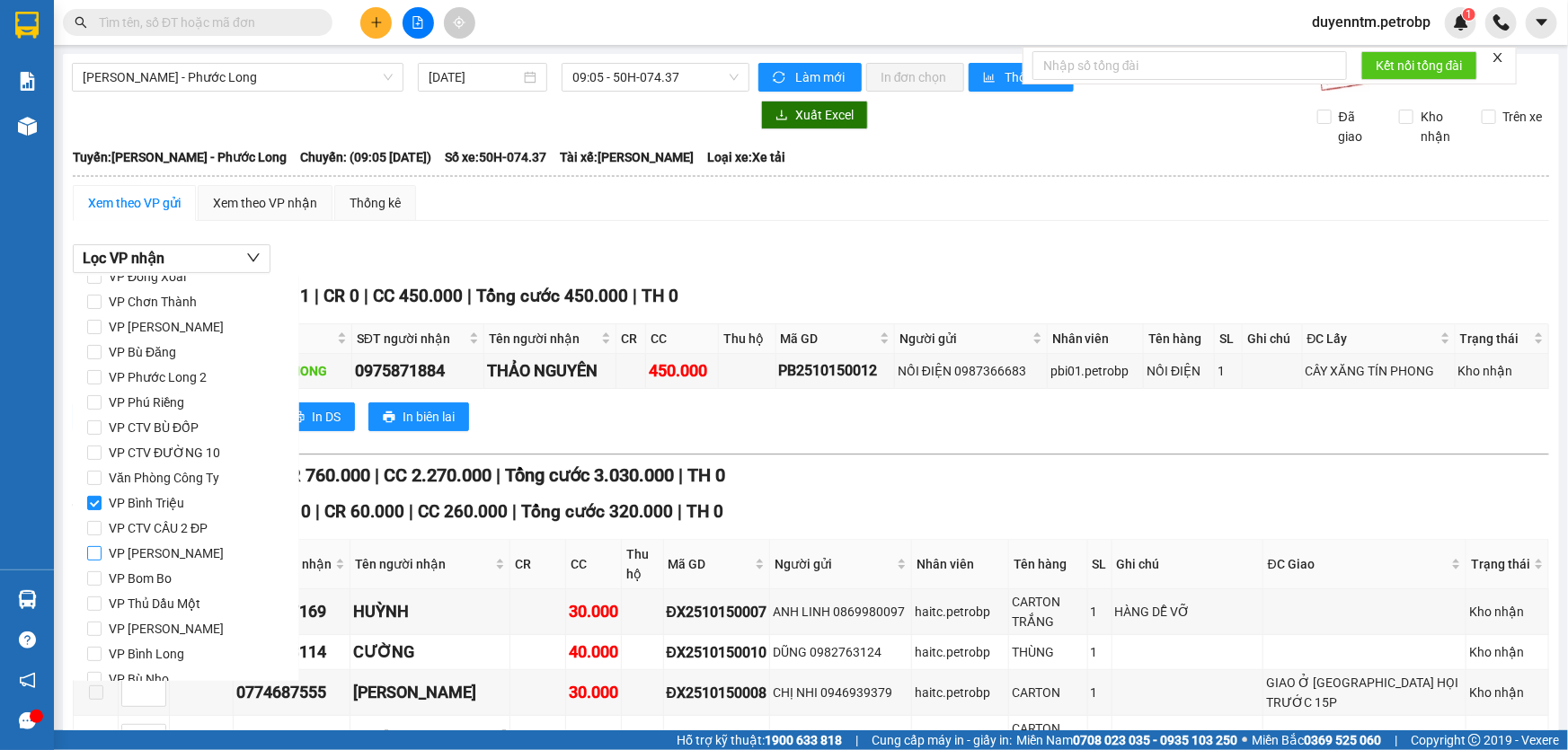
click at [172, 552] on span "VP [PERSON_NAME]" at bounding box center [166, 553] width 129 height 25
click at [102, 552] on input "VP [PERSON_NAME]" at bounding box center [94, 553] width 14 height 14
checkbox input "true"
click at [143, 622] on span "VP QL13" at bounding box center [133, 628] width 64 height 25
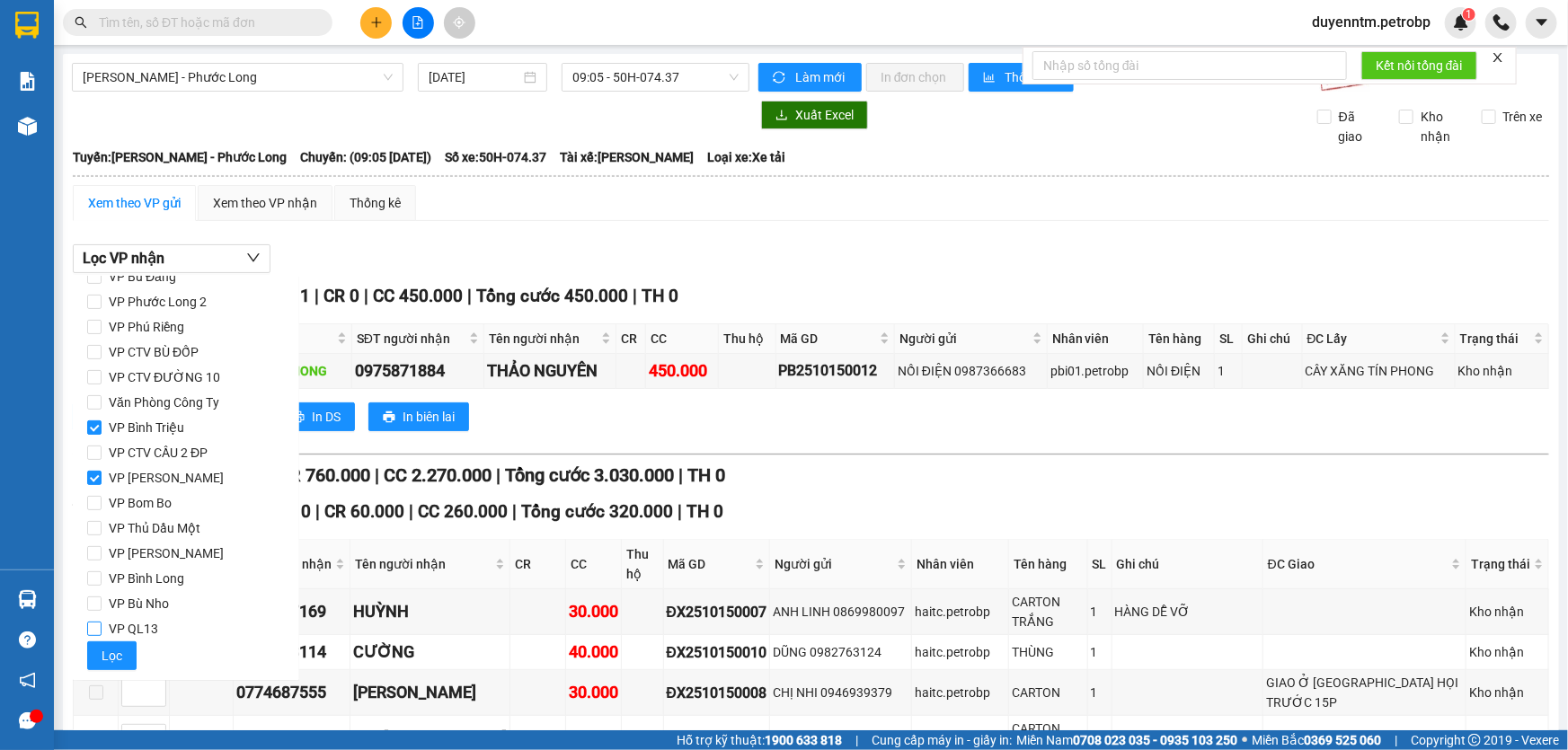
click at [102, 622] on input "VP QL13" at bounding box center [94, 628] width 14 height 14
checkbox input "true"
click at [118, 650] on span "Lọc" at bounding box center [112, 655] width 21 height 20
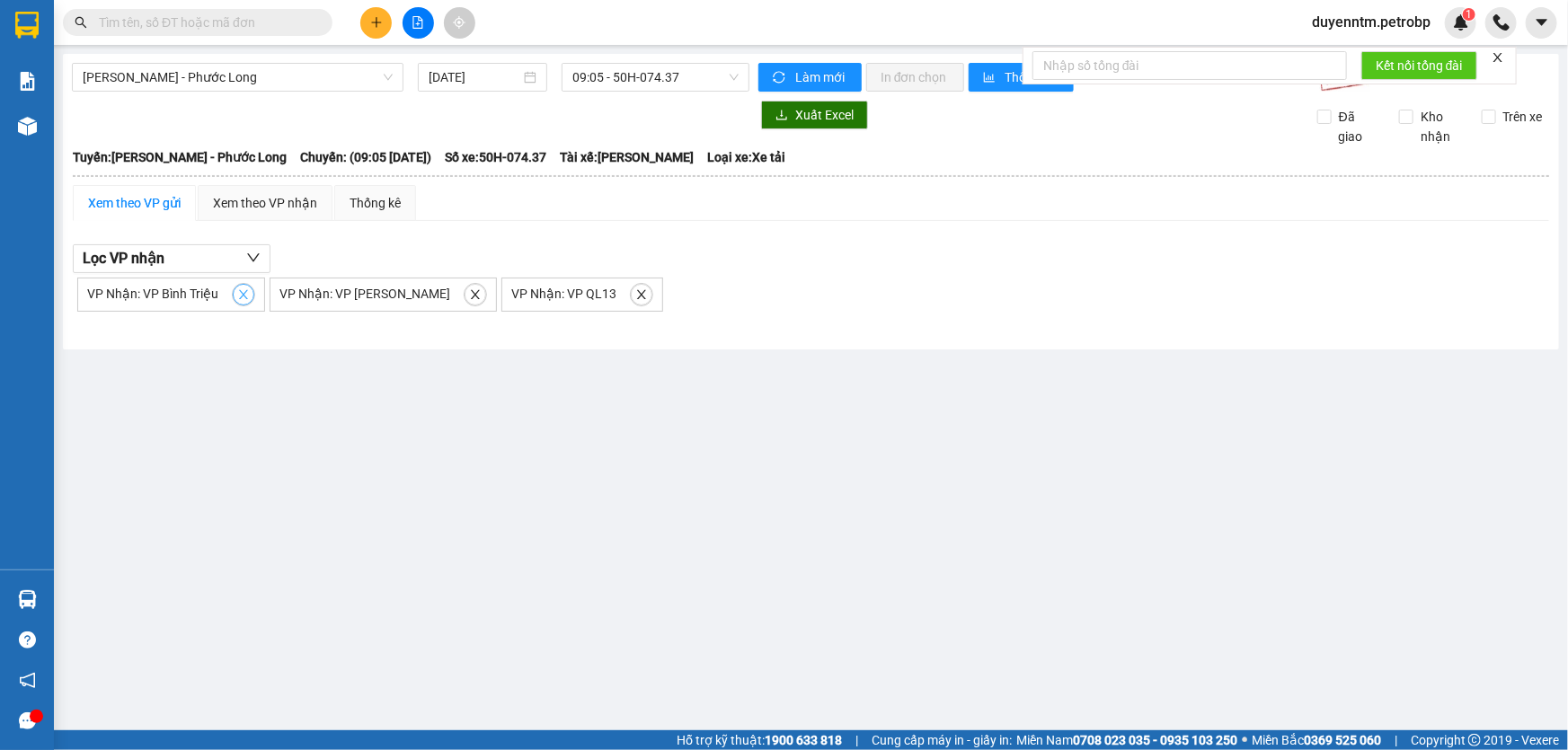
click at [240, 294] on icon "close" at bounding box center [242, 294] width 9 height 9
checkbox input "false"
click at [273, 294] on span "close" at bounding box center [283, 294] width 20 height 12
checkbox input "false"
click at [219, 297] on icon "close" at bounding box center [217, 294] width 12 height 12
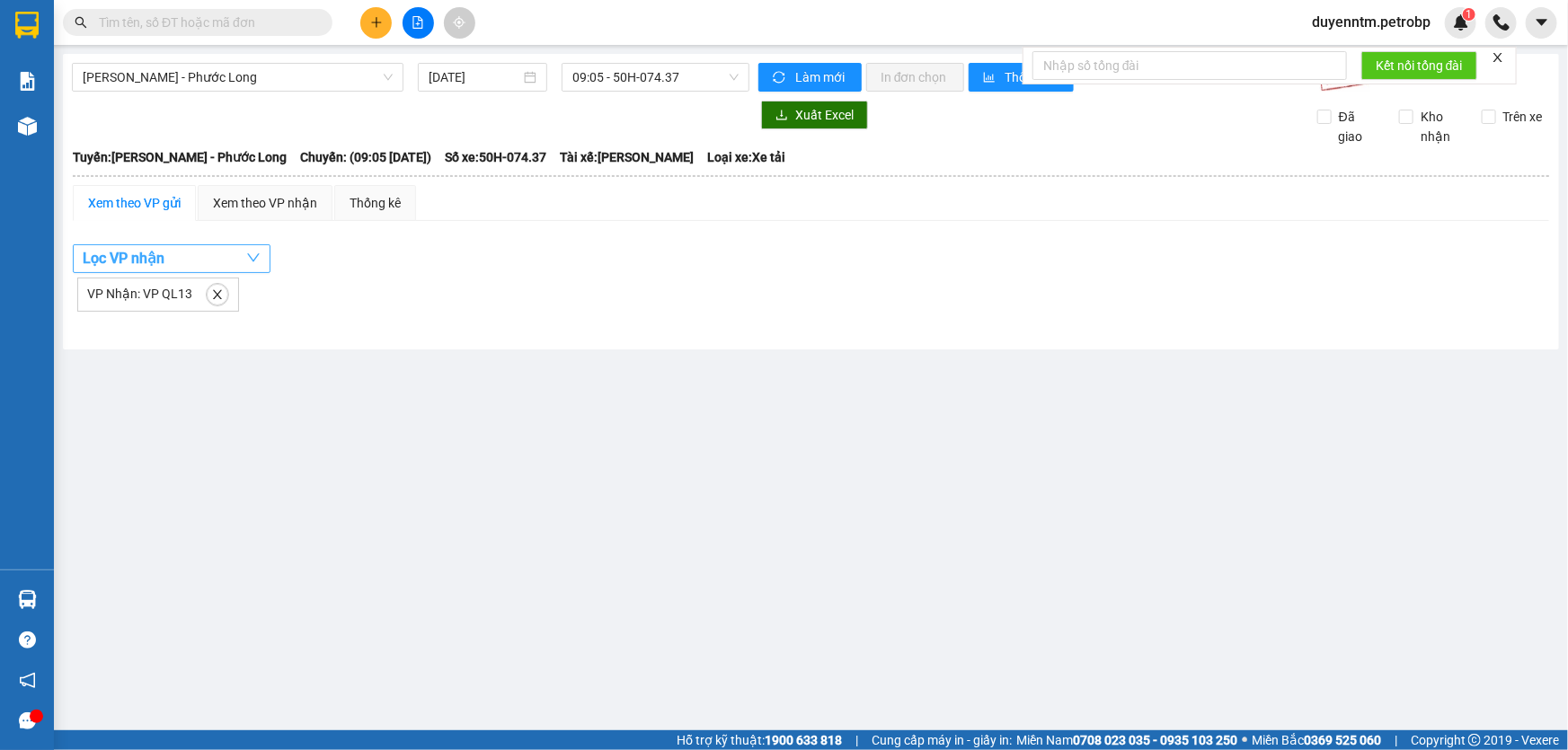
checkbox input "false"
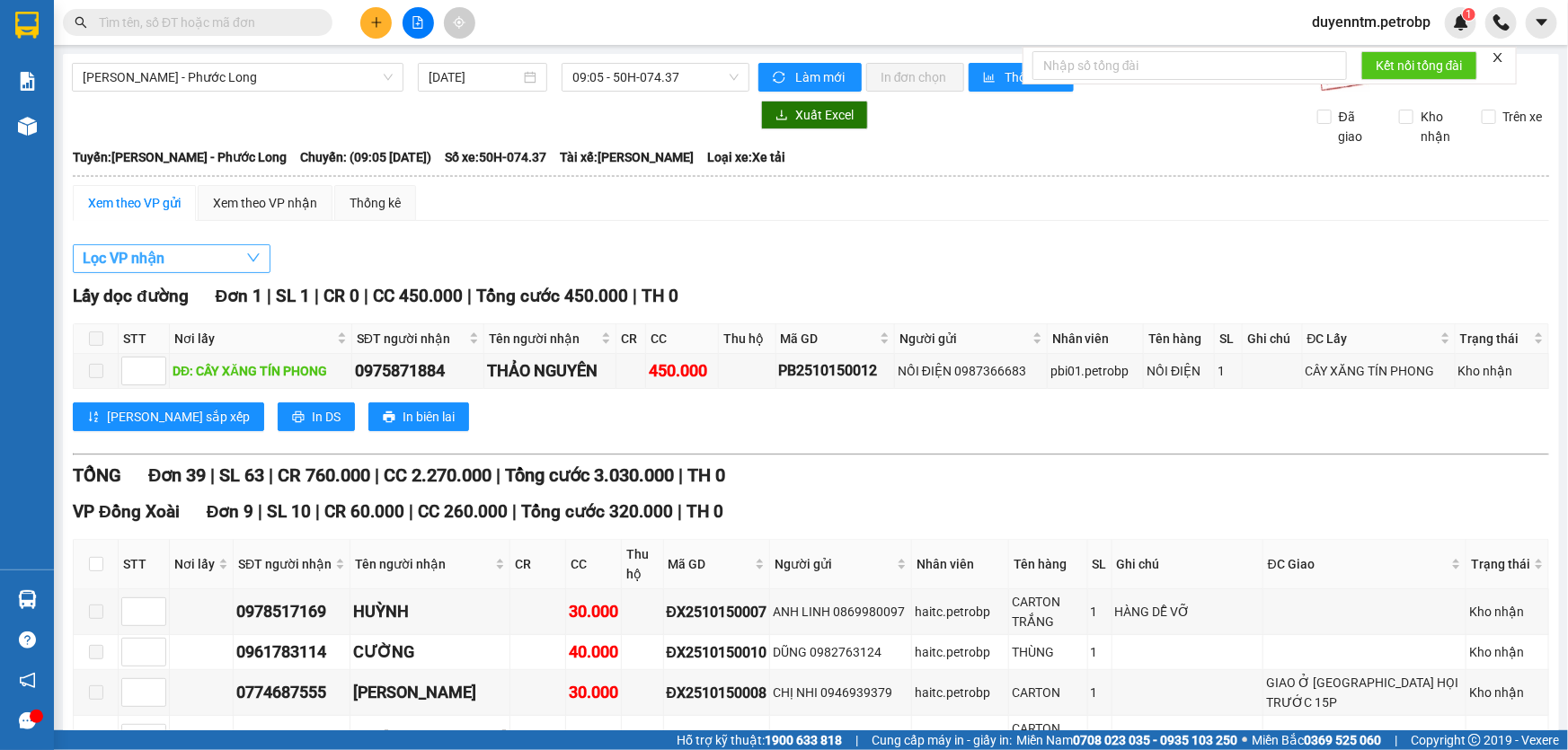
click at [239, 261] on button "Lọc VP nhận" at bounding box center [172, 259] width 197 height 29
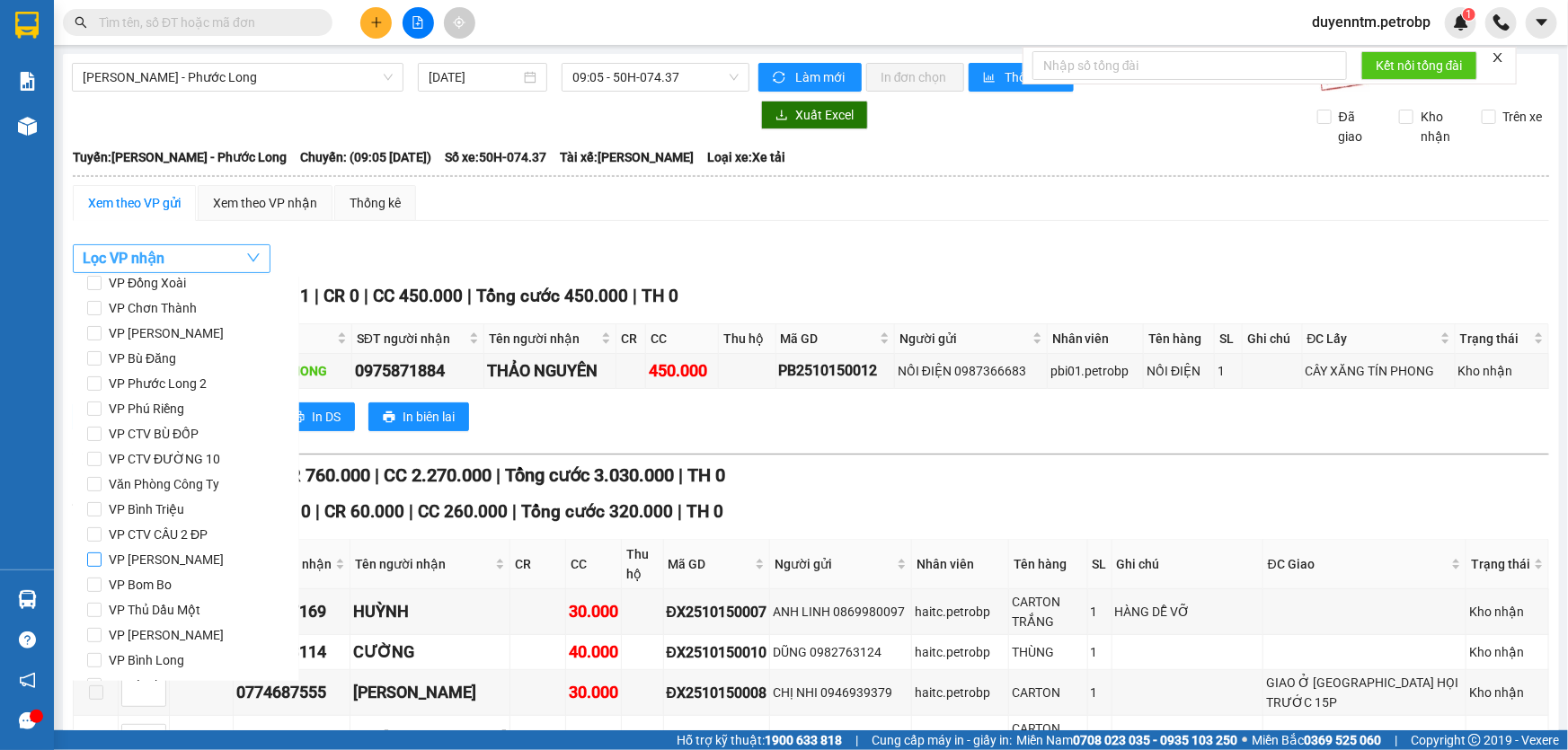
scroll to position [75, 0]
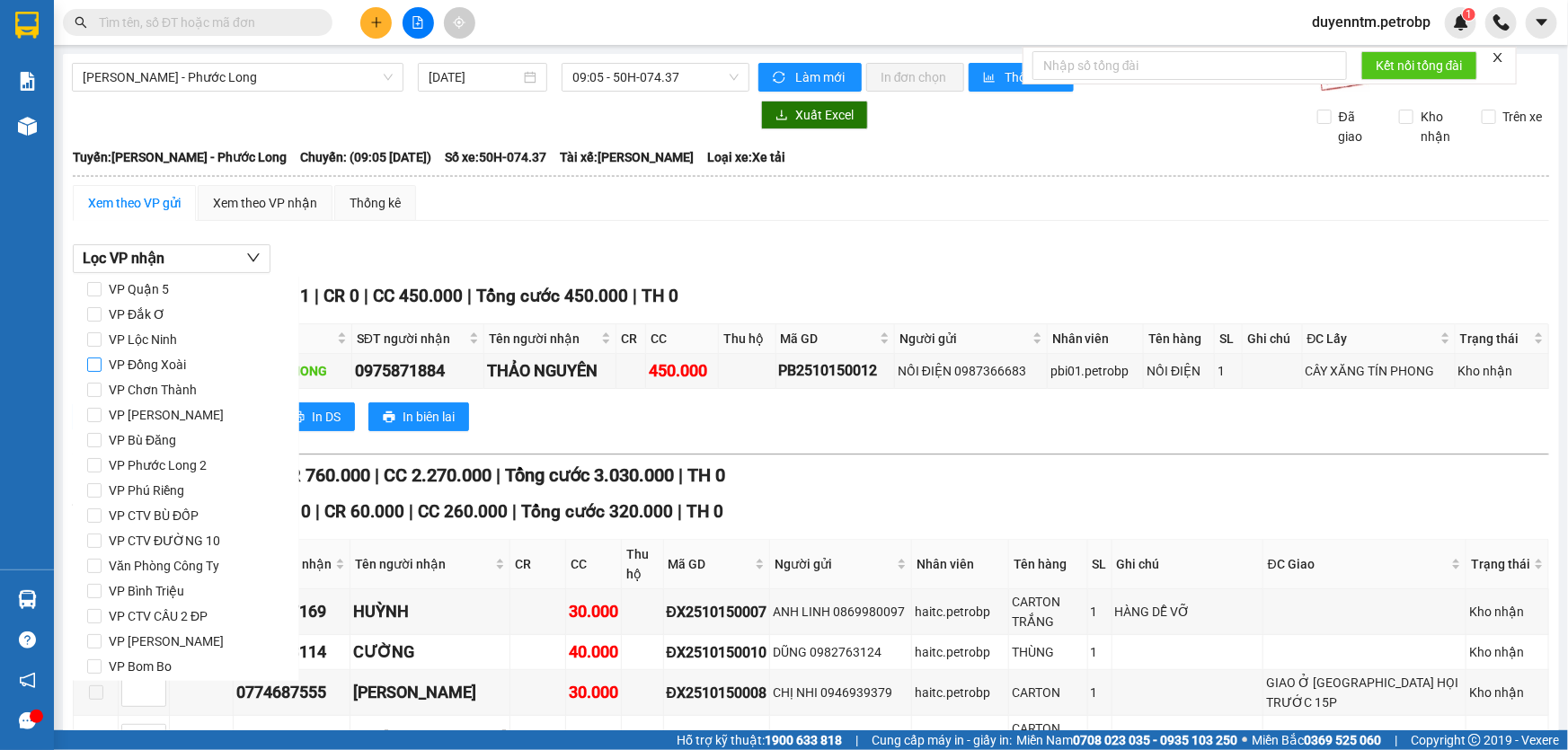
click at [152, 365] on span "VP Đồng Xoài" at bounding box center [148, 364] width 92 height 25
click at [102, 365] on input "VP Đồng Xoài" at bounding box center [94, 364] width 14 height 14
checkbox input "true"
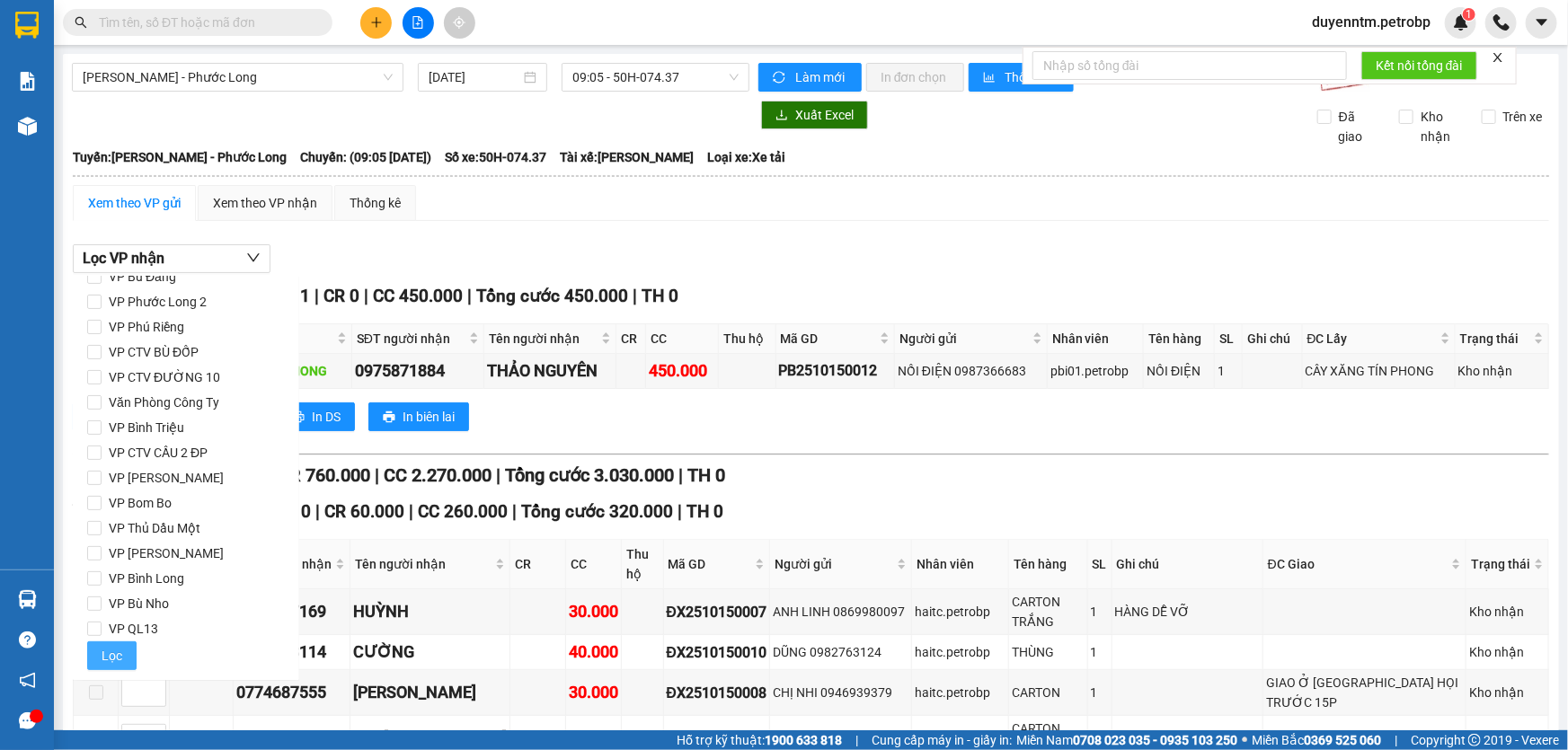
click at [126, 651] on button "Lọc" at bounding box center [112, 655] width 50 height 29
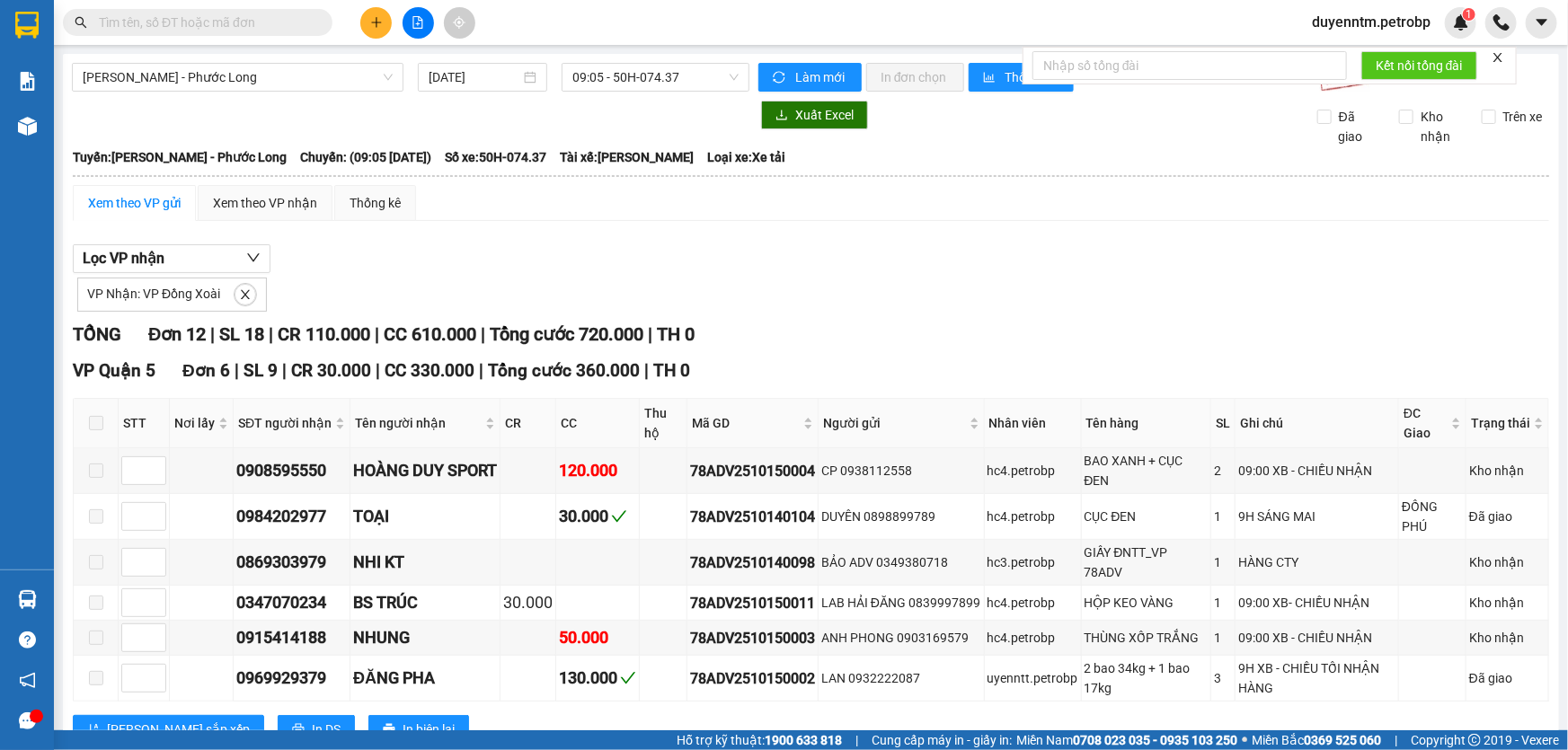
scroll to position [80, 0]
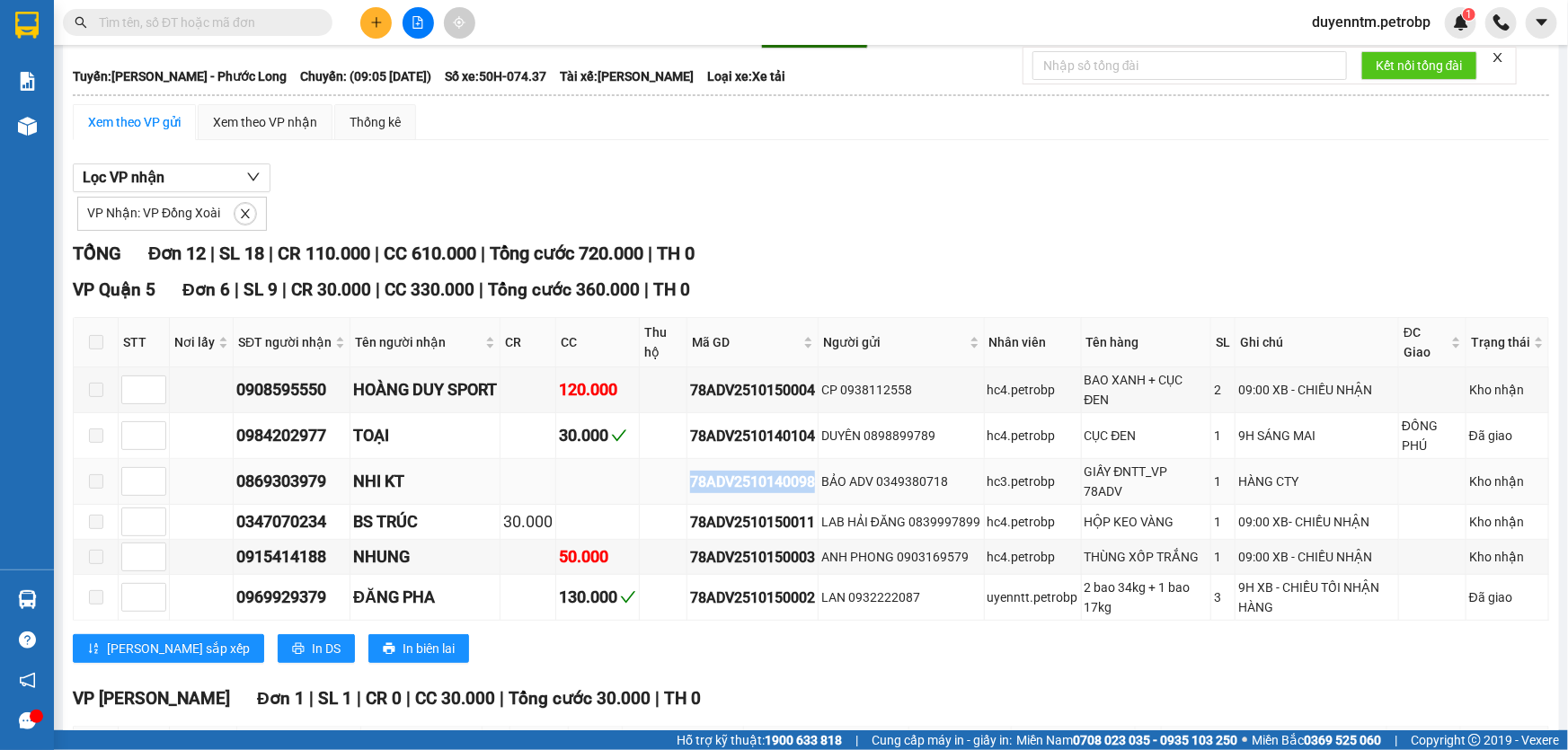
drag, startPoint x: 820, startPoint y: 484, endPoint x: 693, endPoint y: 476, distance: 127.3
click at [693, 476] on td "78ADV2510140098" at bounding box center [752, 482] width 131 height 46
copy div "78ADV2510140098"
click at [310, 19] on input "text" at bounding box center [204, 22] width 212 height 20
paste input "78ADV2510140098"
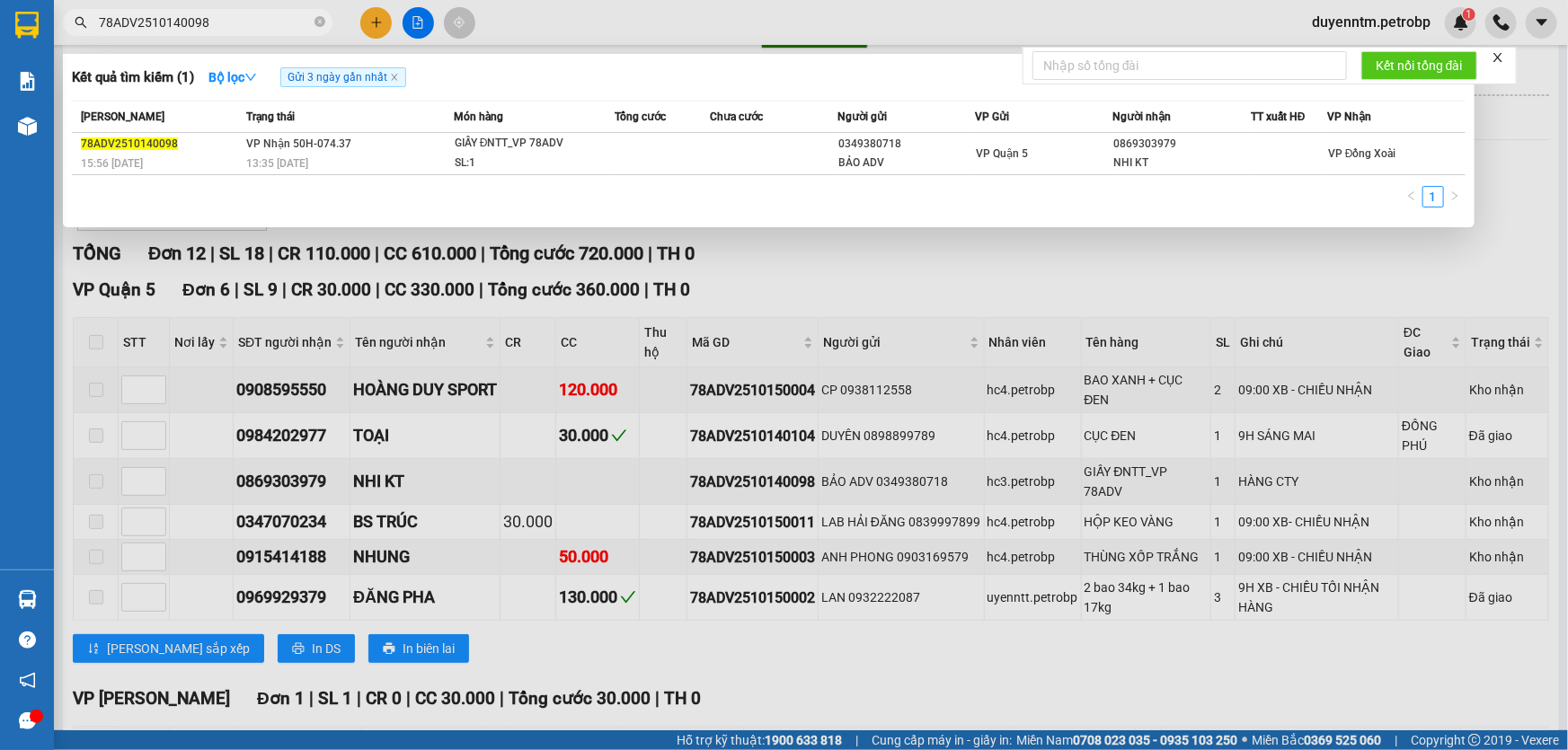
type input "78ADV2510140098"
click at [953, 261] on div at bounding box center [784, 375] width 1568 height 750
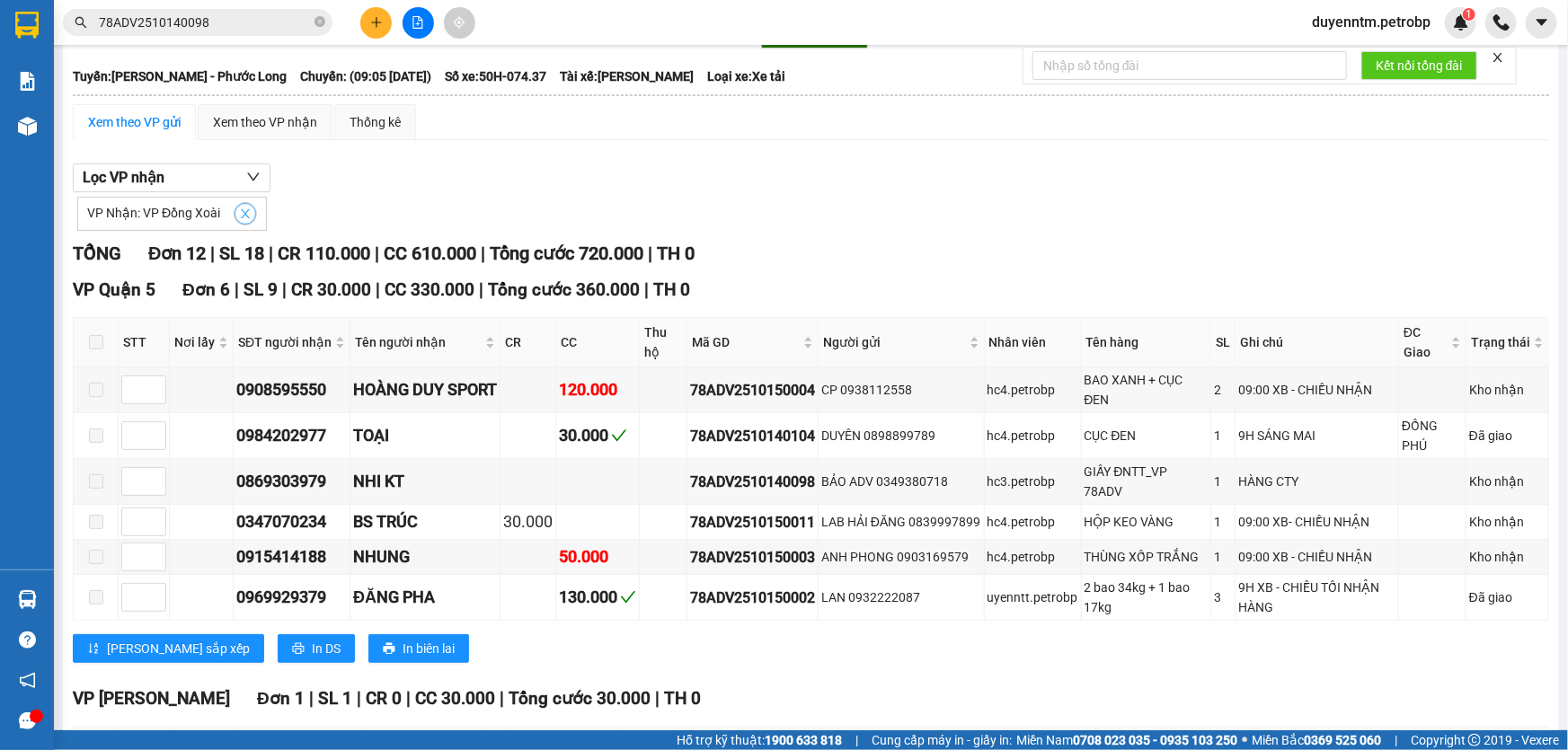
click at [250, 211] on span "close" at bounding box center [245, 214] width 20 height 12
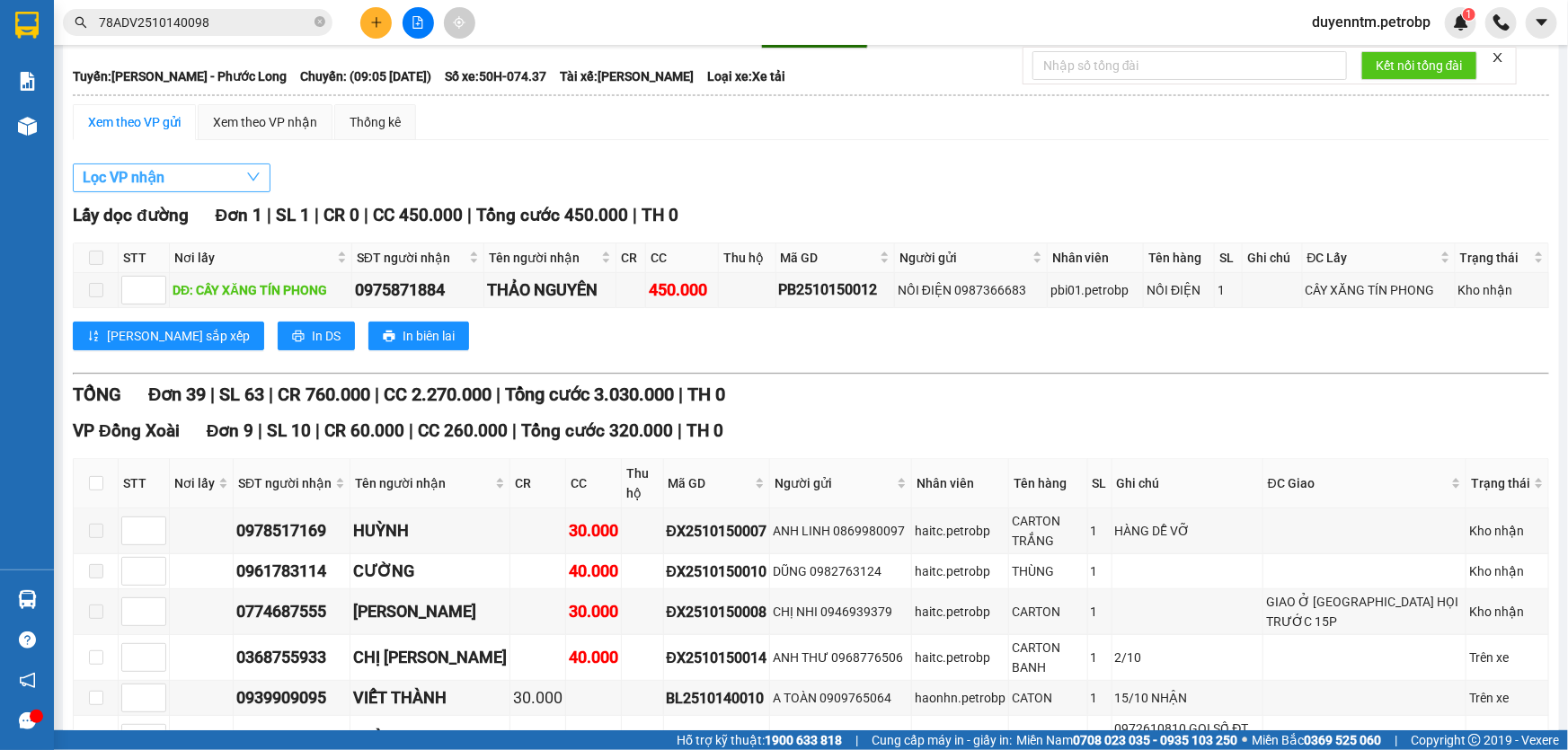
click at [236, 169] on button "Lọc VP nhận" at bounding box center [172, 178] width 197 height 29
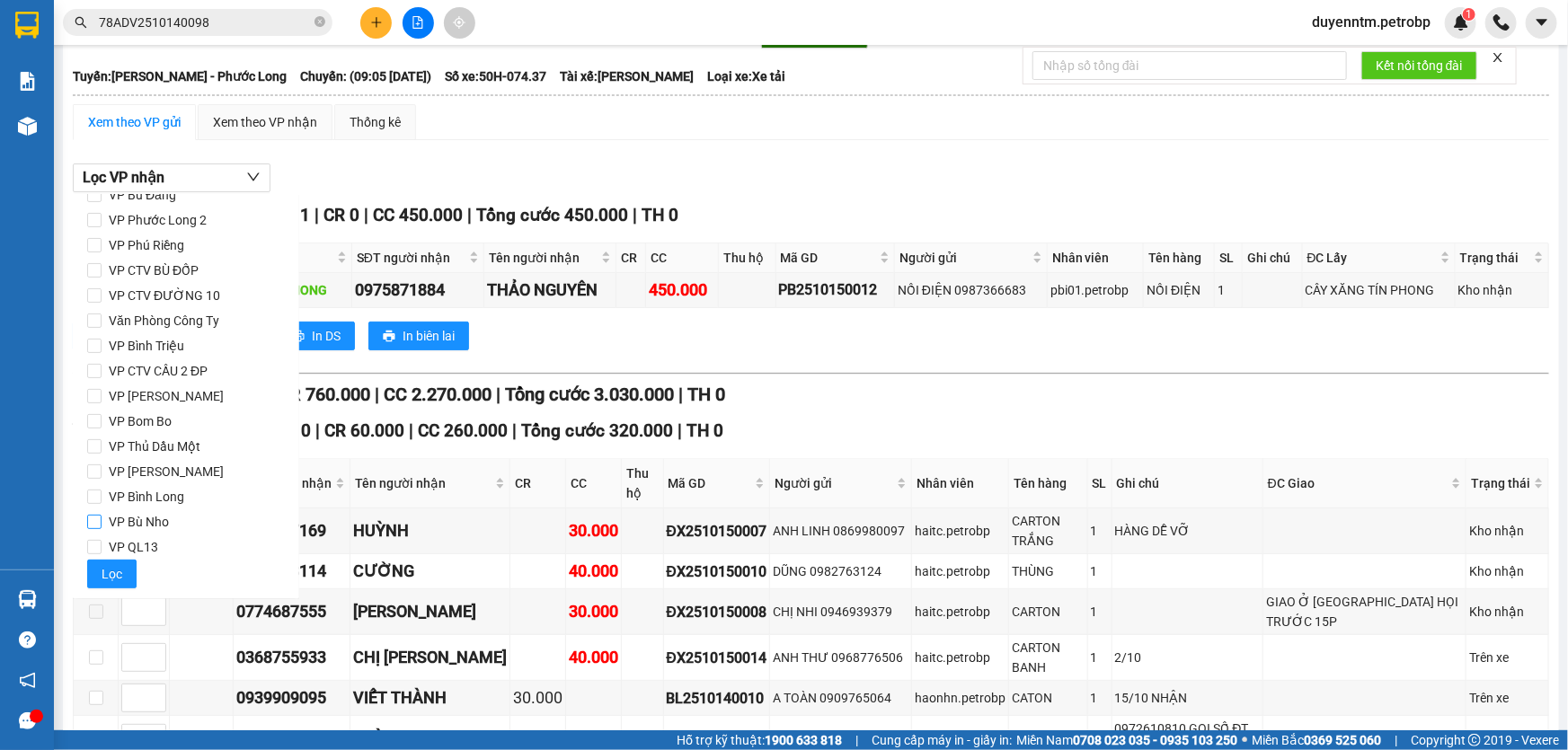
click at [150, 527] on span "VP Bù Nho" at bounding box center [139, 522] width 75 height 25
click at [102, 527] on input "VP Bù Nho" at bounding box center [94, 521] width 14 height 14
checkbox input "true"
click at [120, 579] on span "Lọc" at bounding box center [112, 574] width 21 height 20
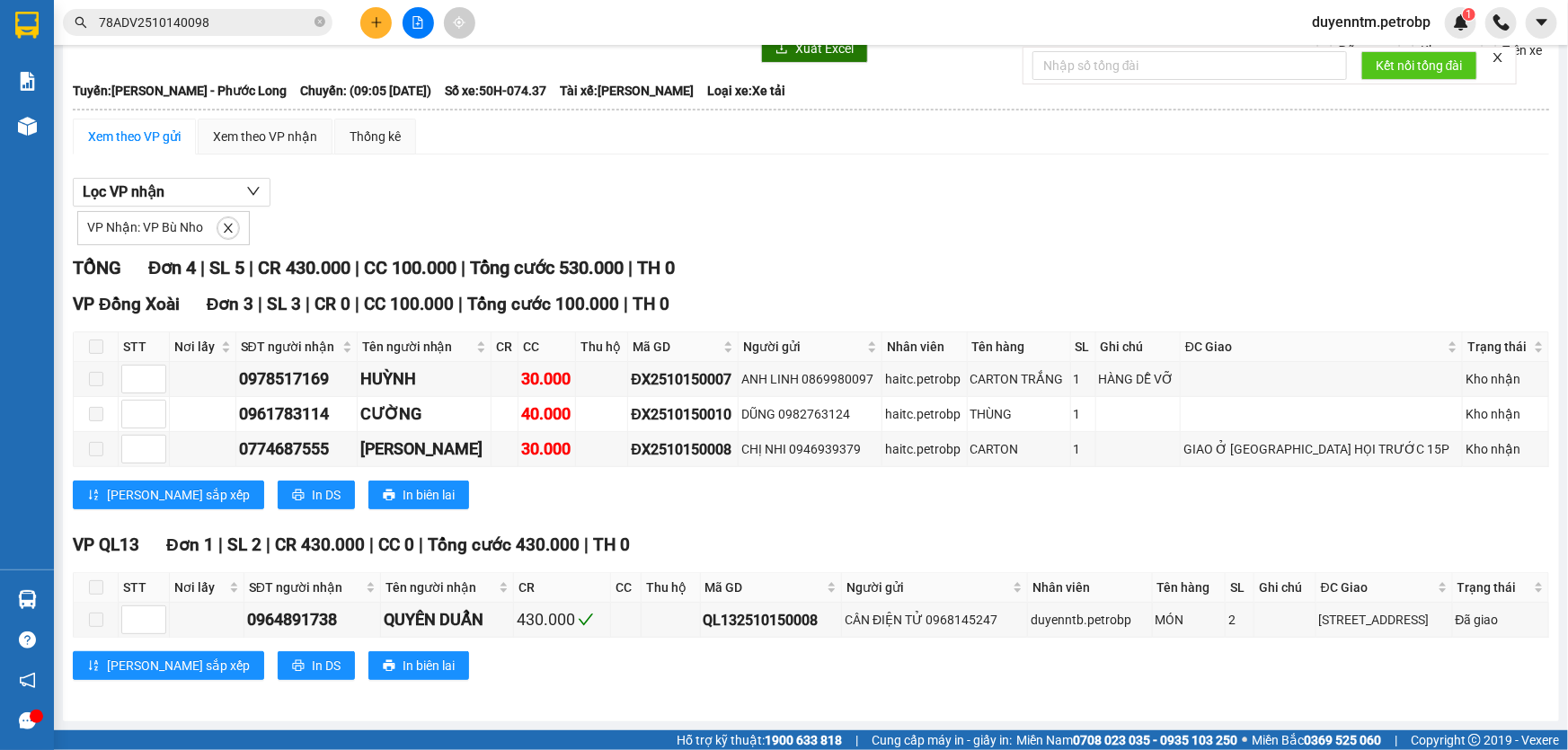
scroll to position [64, 0]
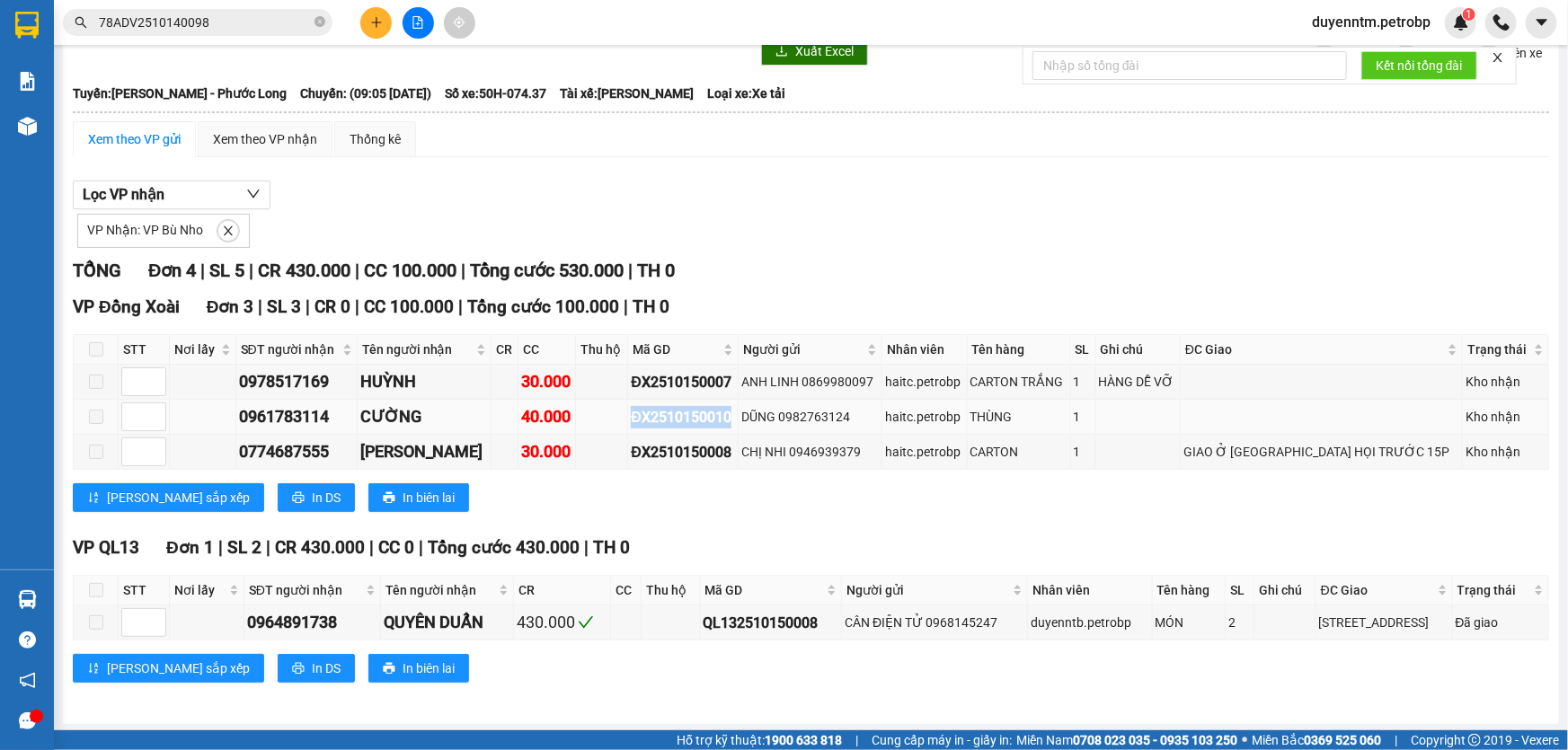
drag, startPoint x: 741, startPoint y: 415, endPoint x: 633, endPoint y: 419, distance: 108.1
click at [633, 419] on td "ĐX2510150010" at bounding box center [682, 417] width 110 height 35
copy div "ĐX2510150010"
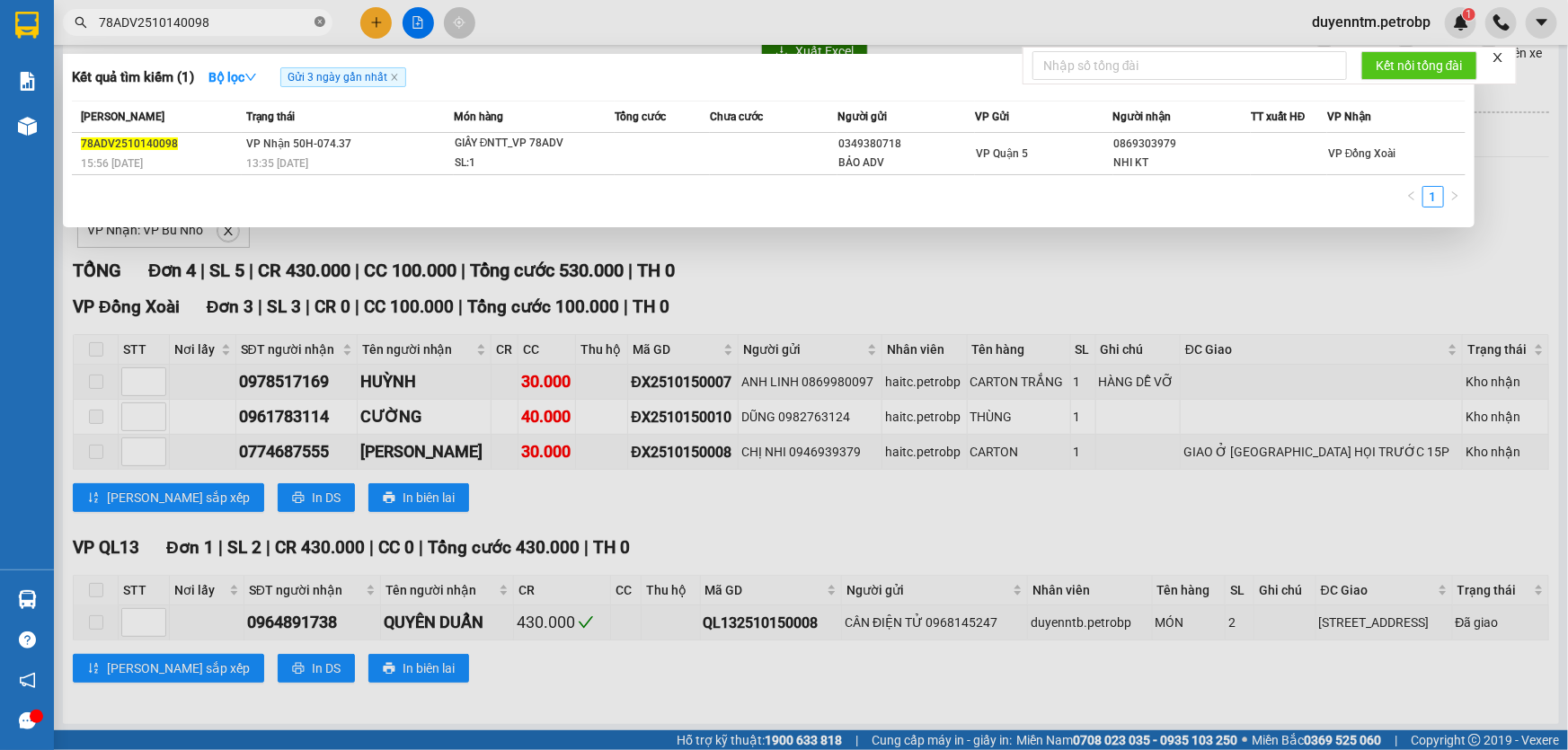
drag, startPoint x: 320, startPoint y: 18, endPoint x: 281, endPoint y: 17, distance: 39.0
click at [319, 18] on icon "close-circle" at bounding box center [319, 21] width 11 height 11
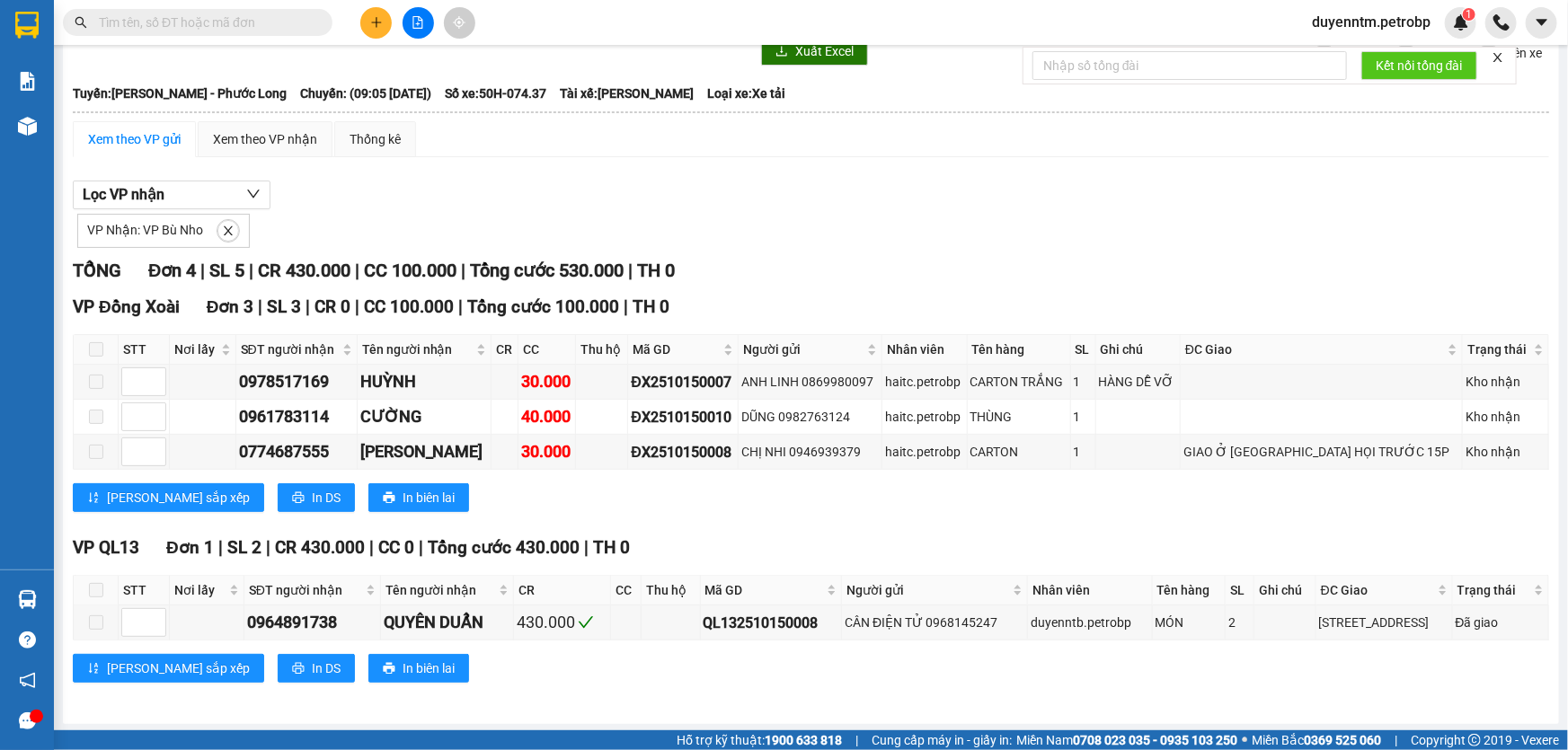
paste input "ĐX2510150010"
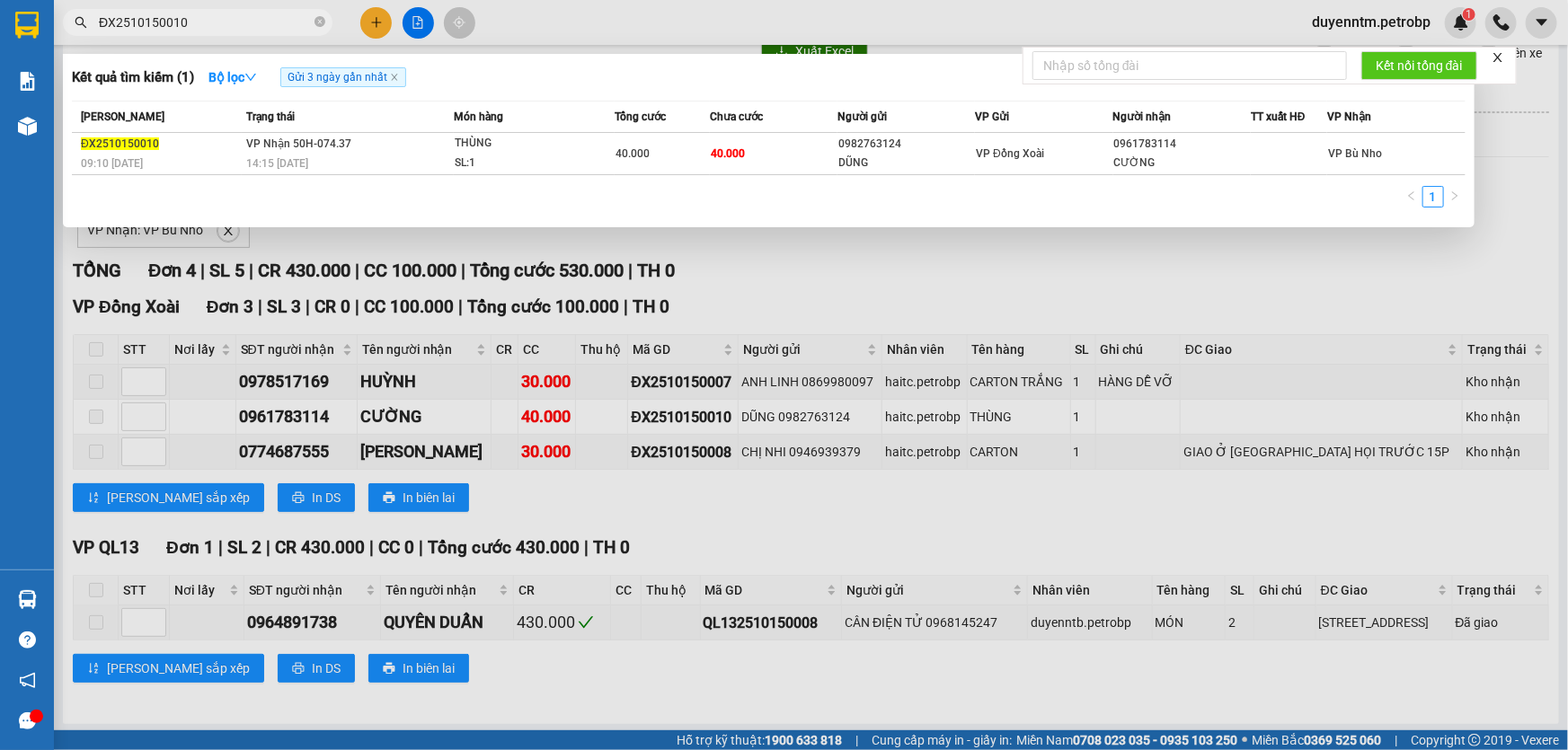
type input "ĐX2510150010"
click at [739, 257] on div at bounding box center [784, 375] width 1568 height 750
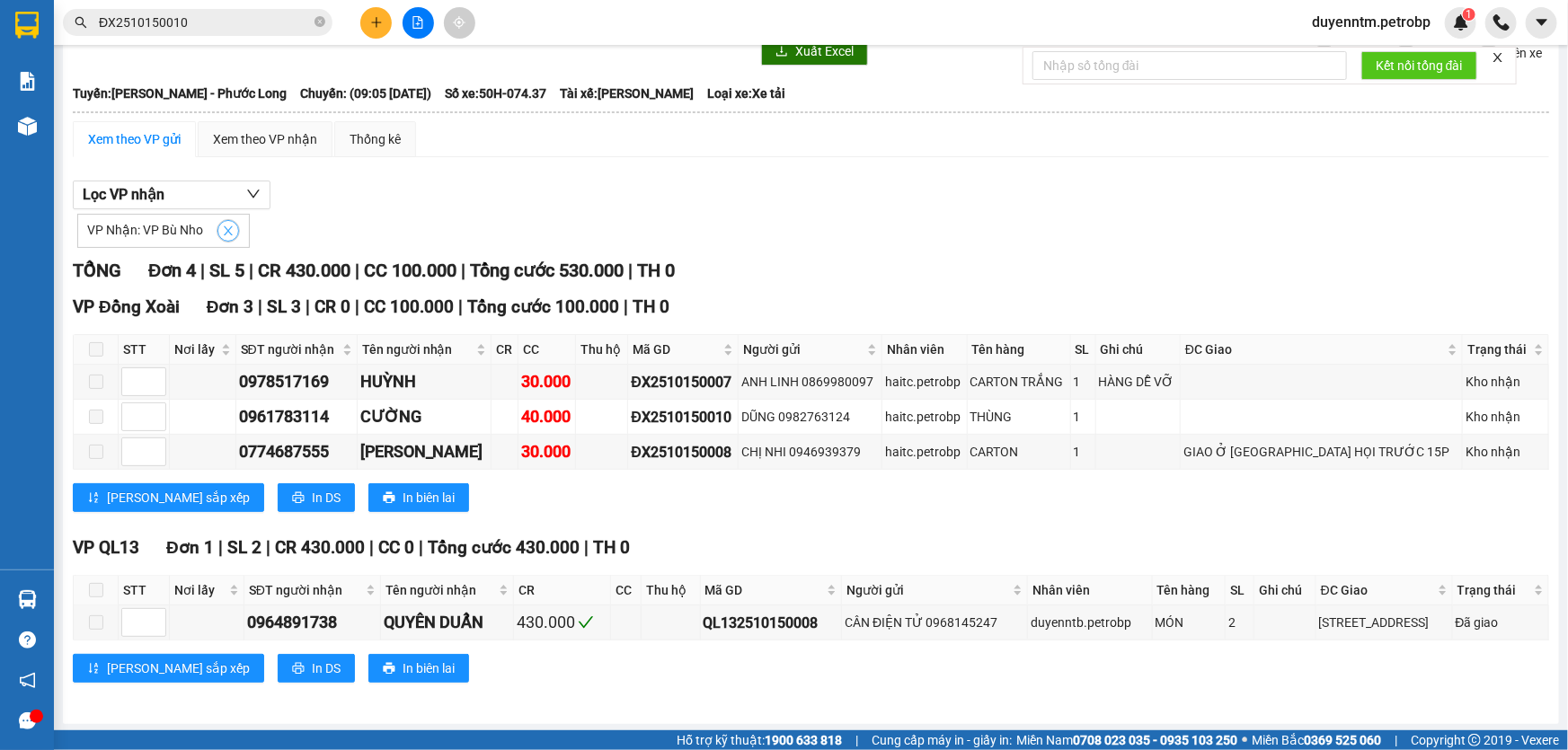
click at [237, 224] on button "button" at bounding box center [228, 231] width 21 height 21
checkbox input "false"
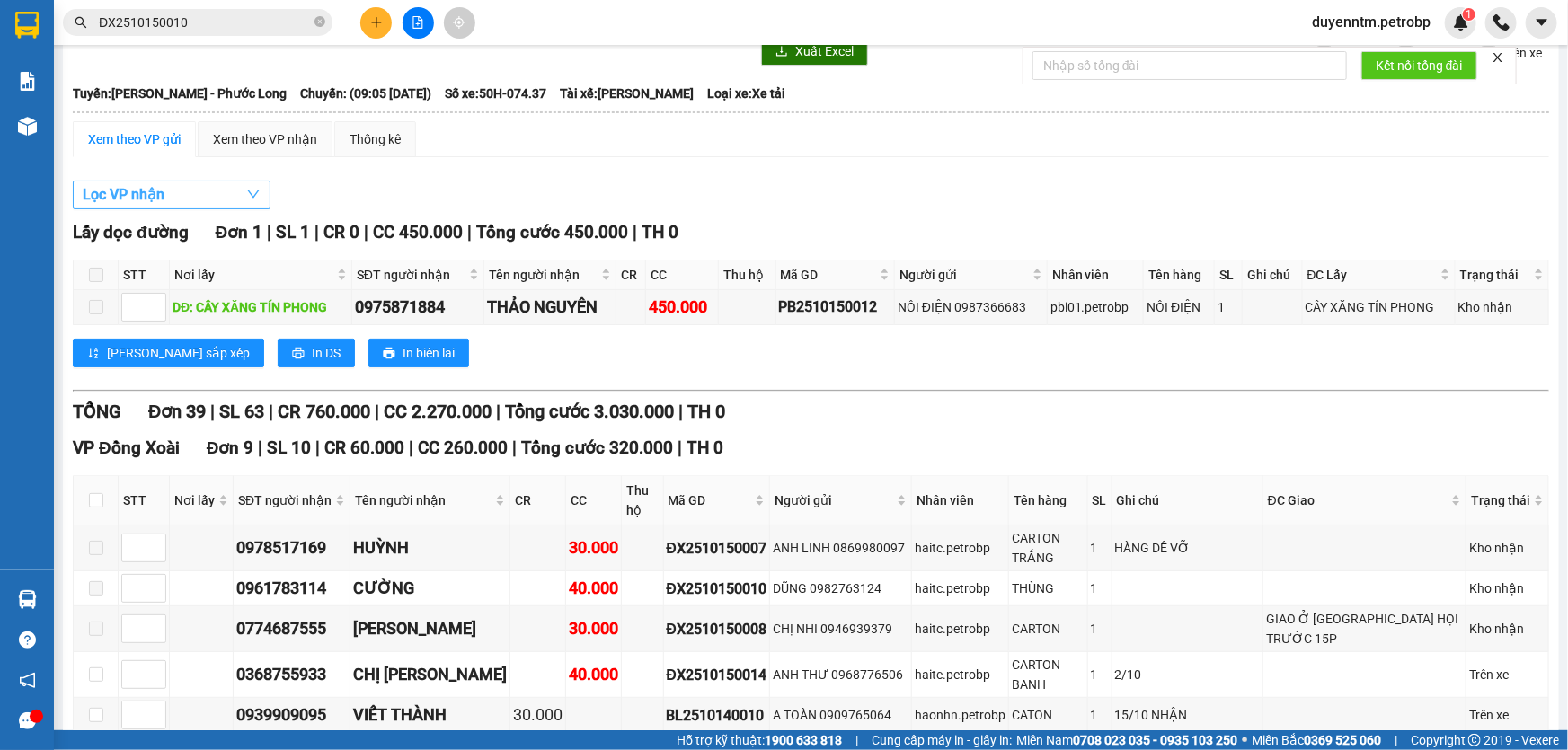
click at [227, 191] on button "Lọc VP nhận" at bounding box center [172, 194] width 197 height 29
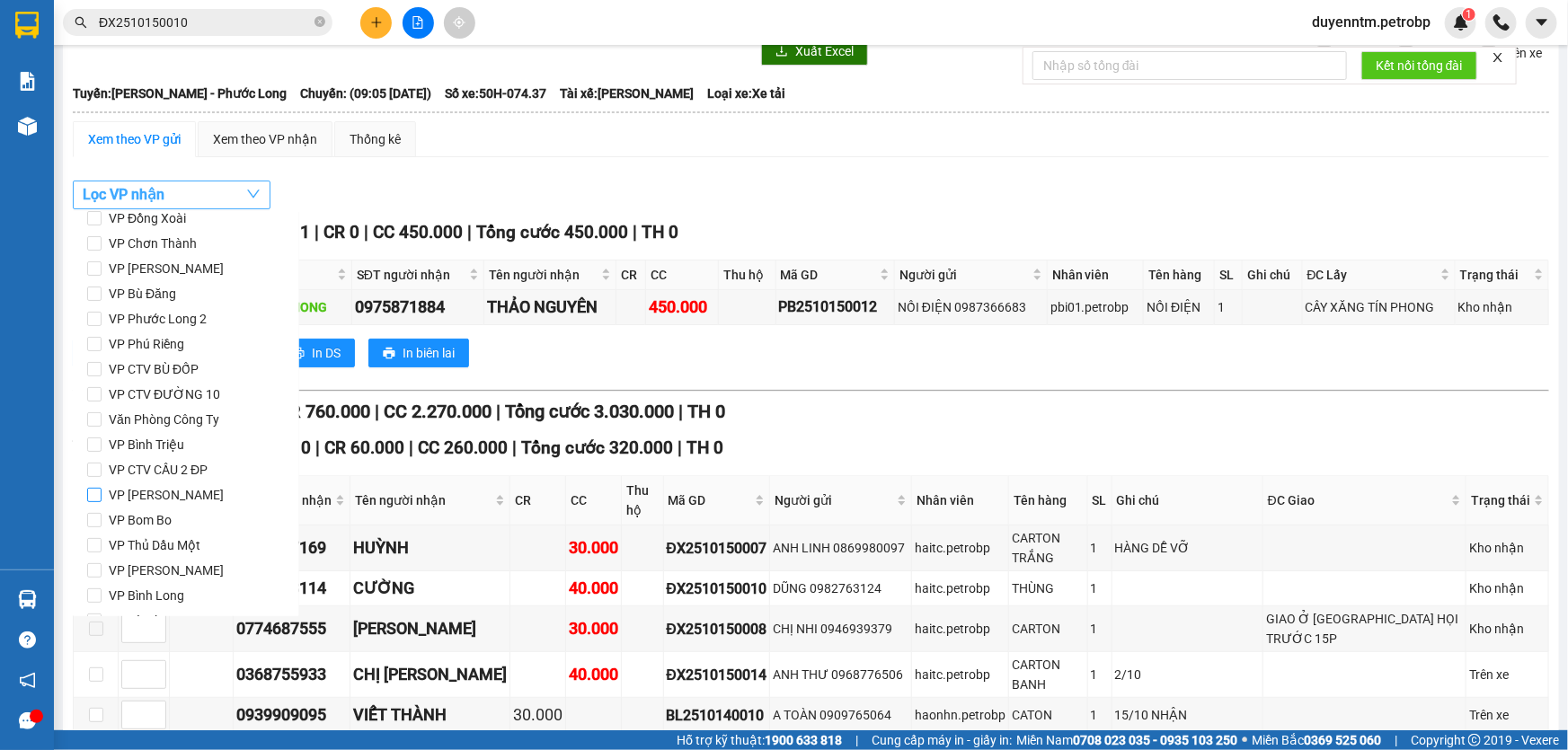
scroll to position [75, 0]
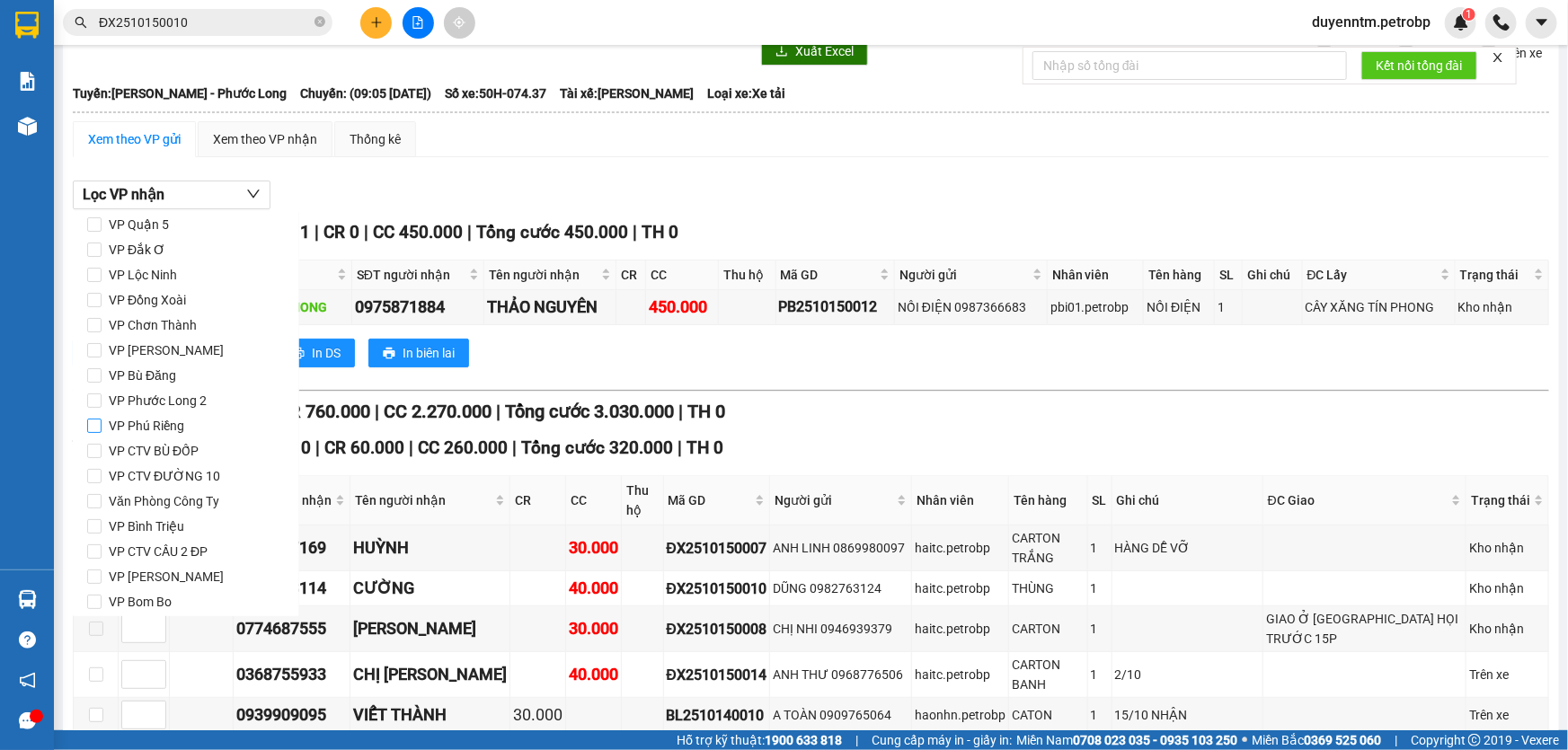
click at [98, 427] on input "VP Phú Riềng" at bounding box center [94, 425] width 14 height 14
checkbox input "true"
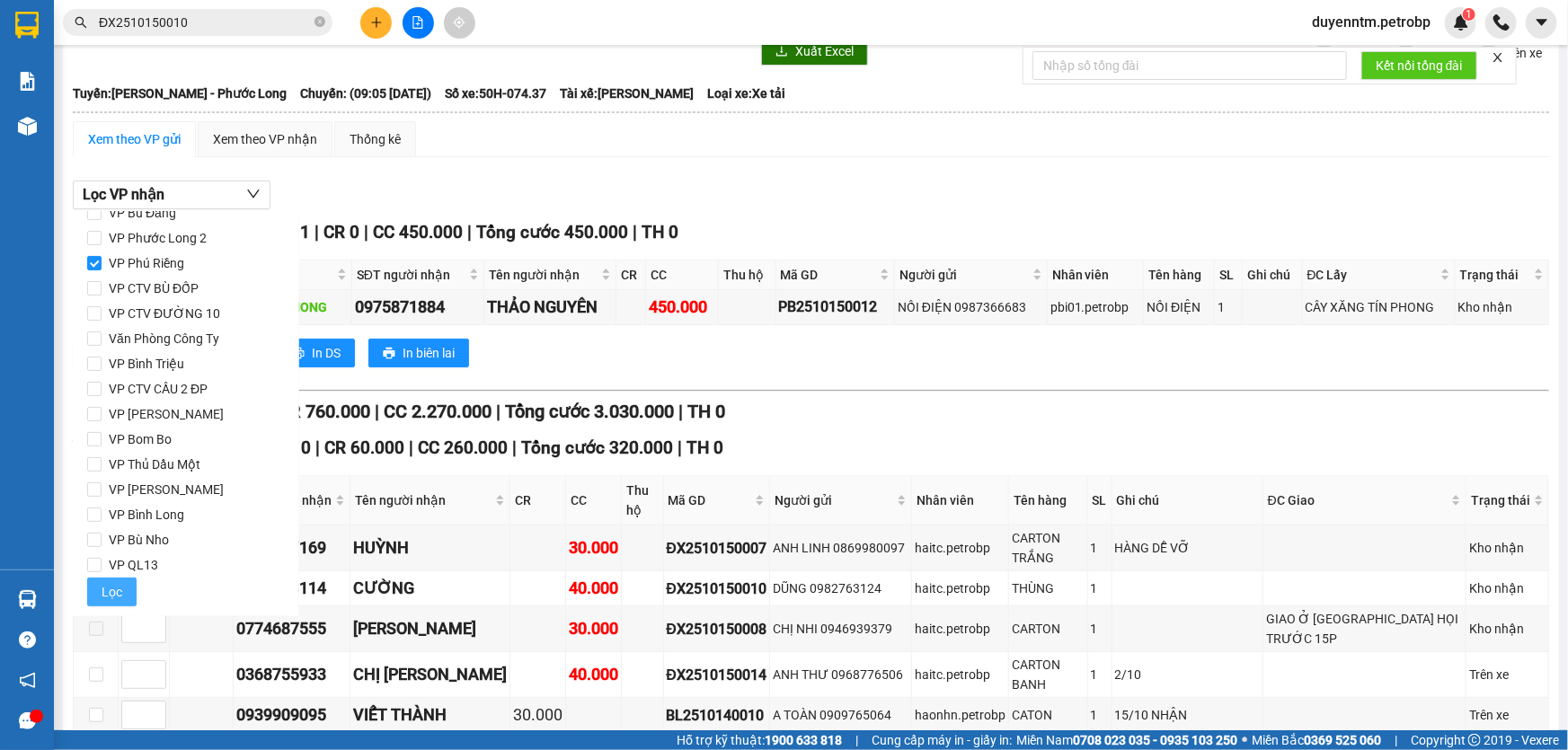
click at [107, 592] on span "Lọc" at bounding box center [112, 591] width 21 height 20
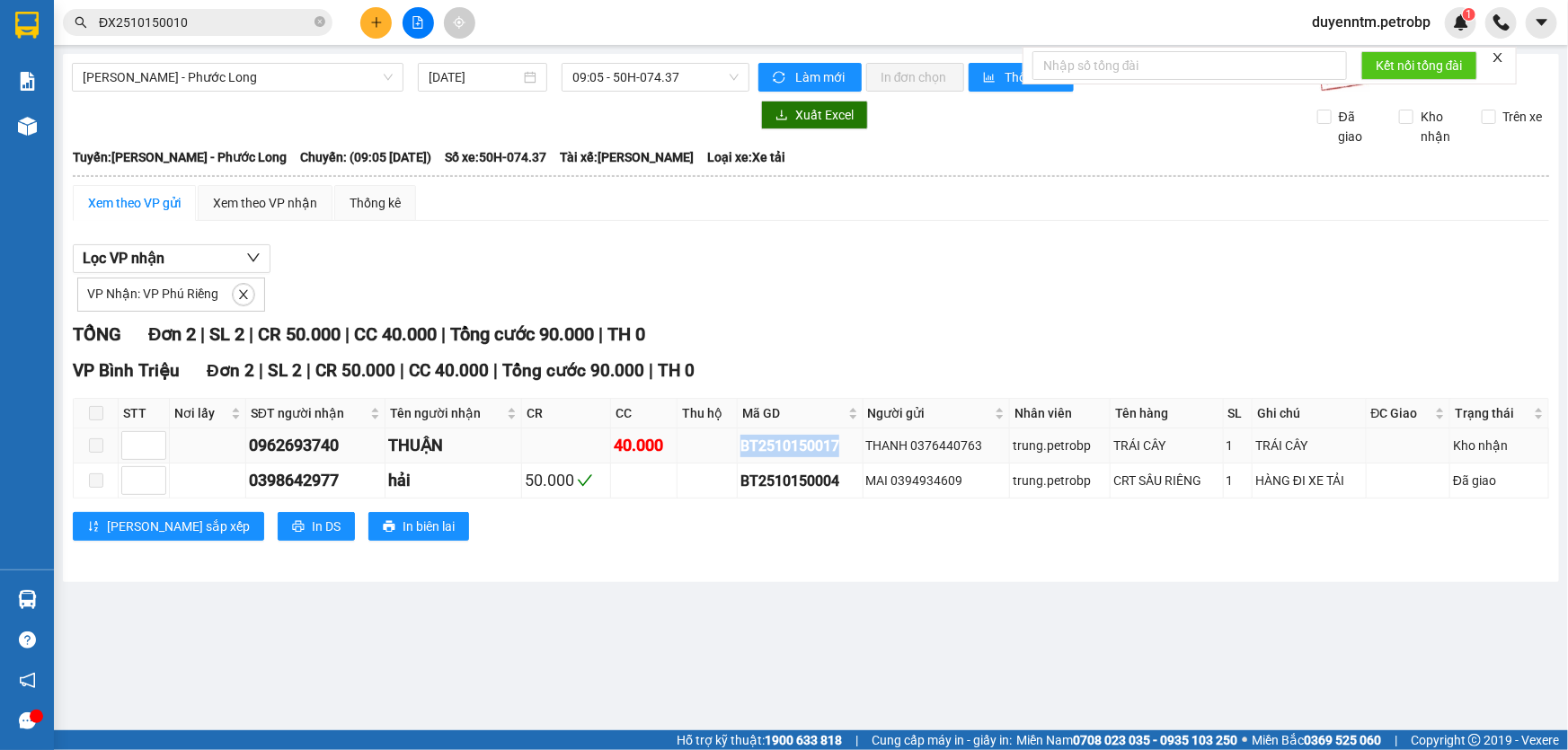
drag, startPoint x: 849, startPoint y: 444, endPoint x: 742, endPoint y: 454, distance: 107.5
click at [742, 454] on div "BT2510150017" at bounding box center [799, 445] width 120 height 22
copy div "BT2510150017"
click at [323, 20] on icon "close-circle" at bounding box center [319, 21] width 11 height 11
paste input "BT2510150017"
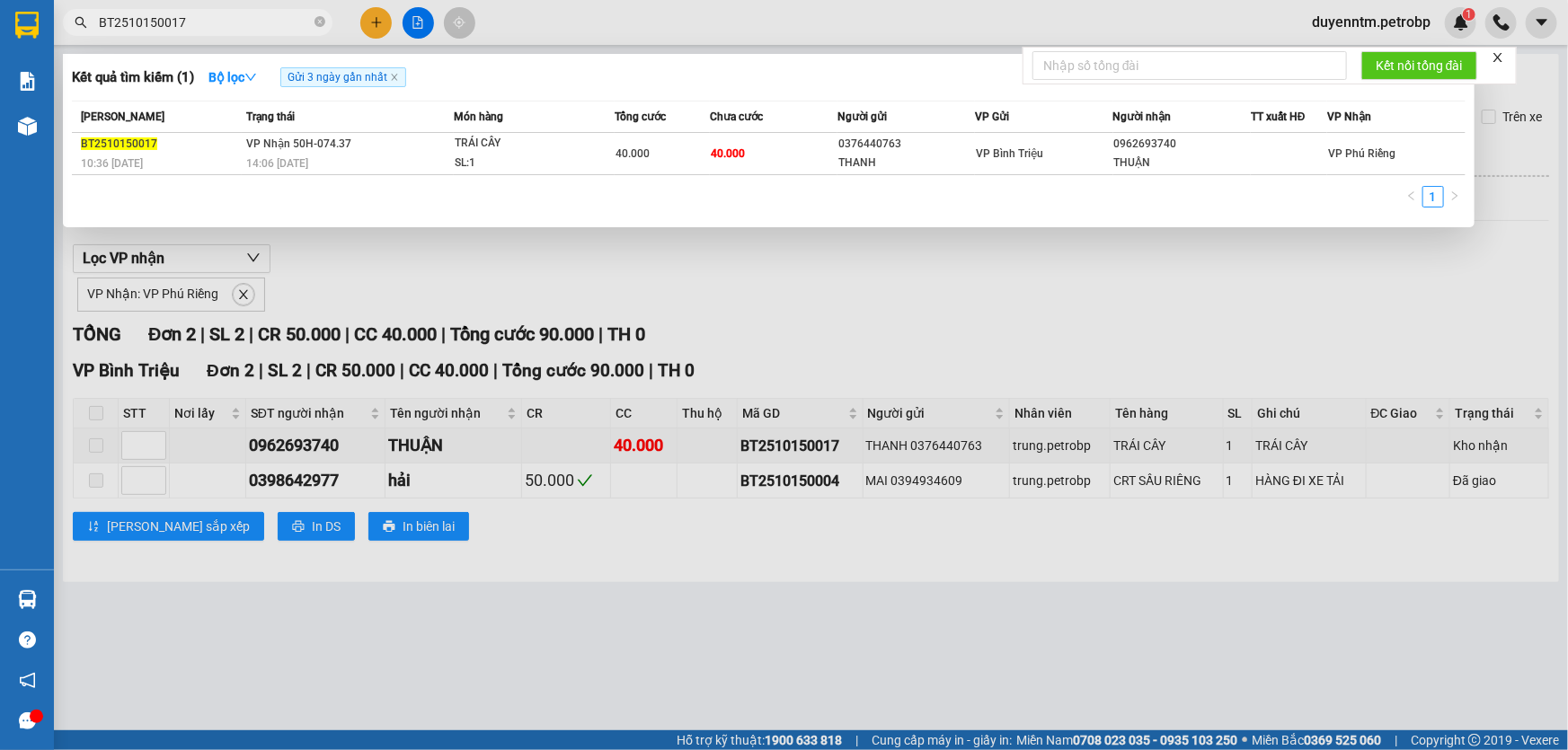
type input "BT2510150017"
click at [762, 296] on div at bounding box center [784, 375] width 1568 height 750
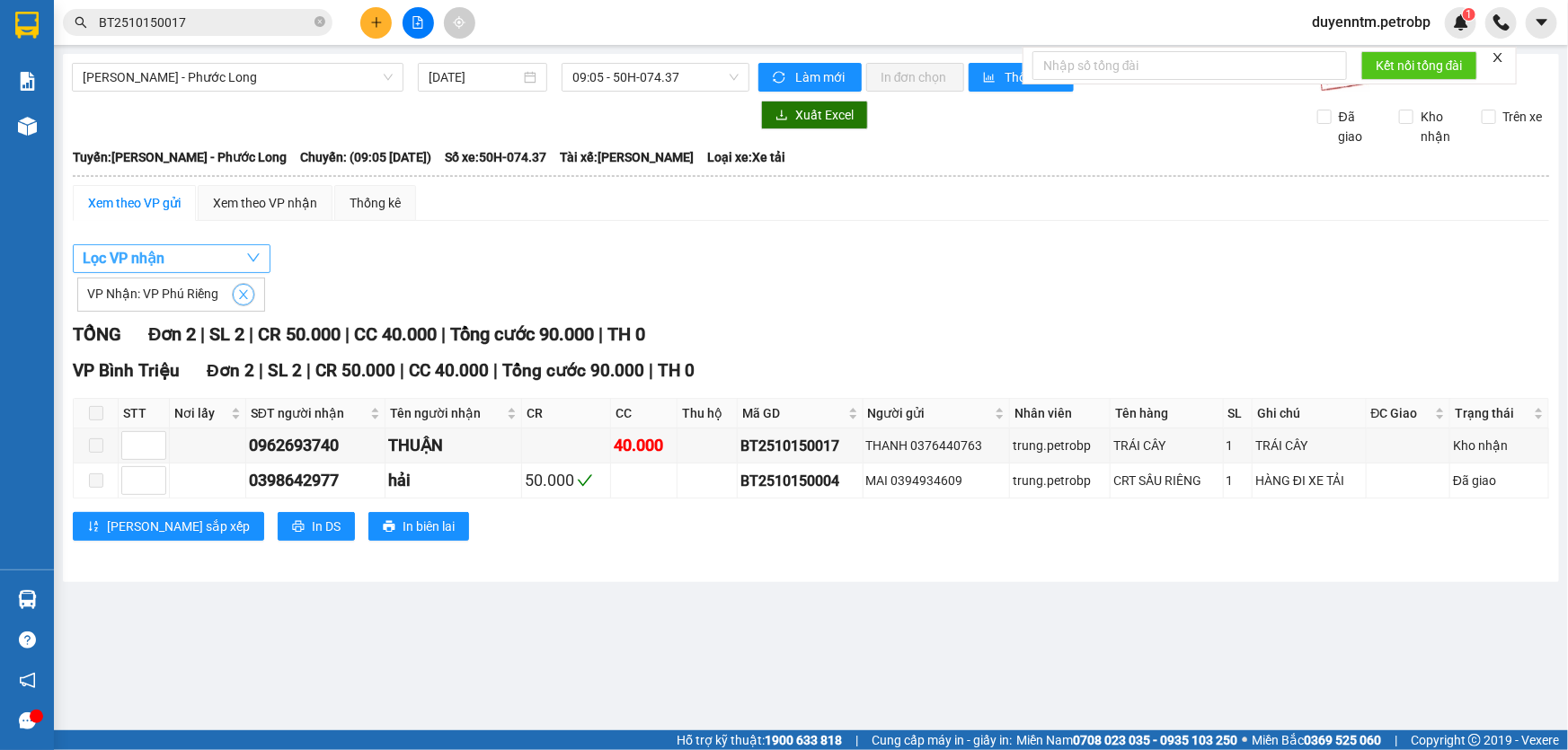
drag, startPoint x: 241, startPoint y: 292, endPoint x: 196, endPoint y: 270, distance: 50.1
click at [237, 290] on icon "close" at bounding box center [242, 294] width 12 height 12
checkbox input "false"
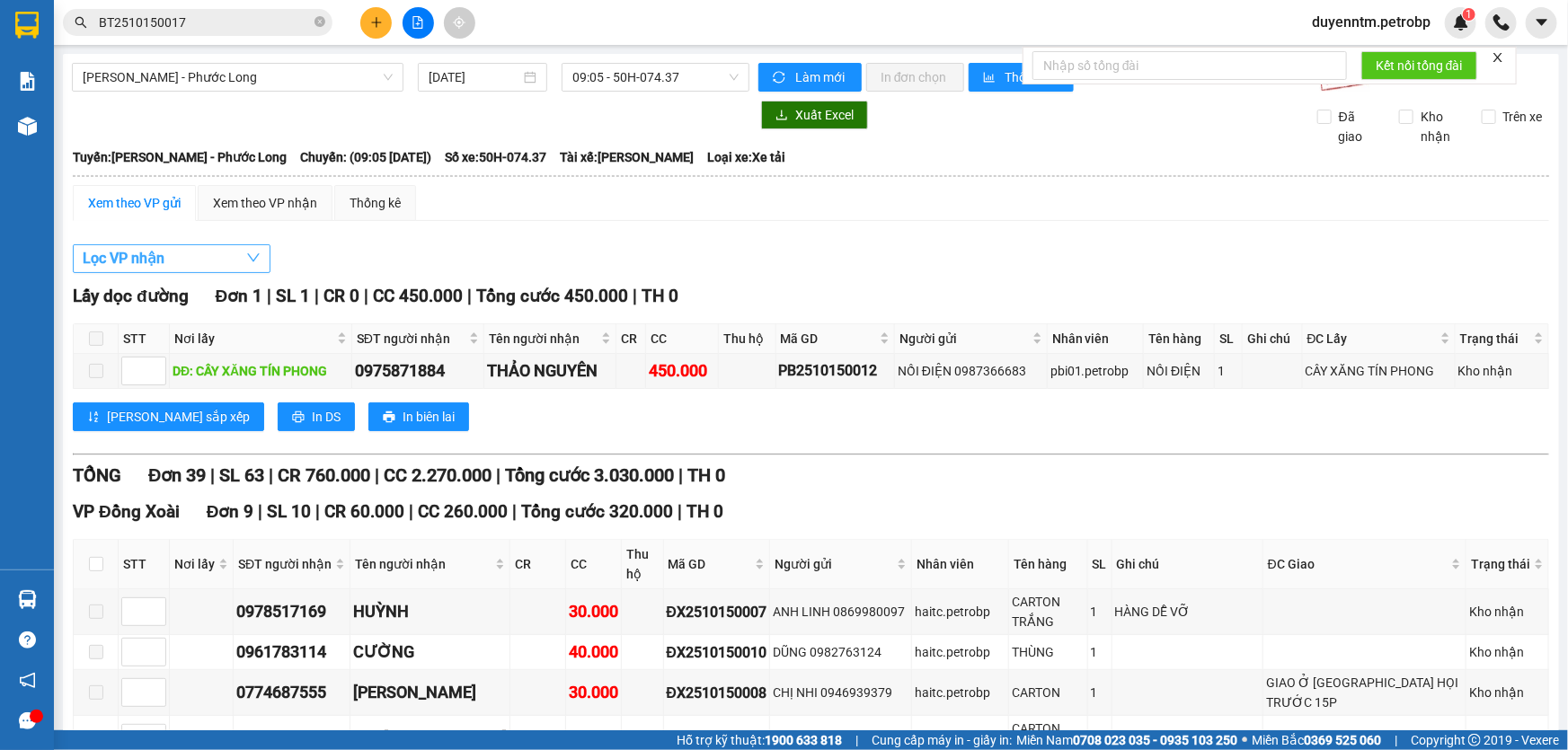
click at [201, 261] on button "Lọc VP nhận" at bounding box center [172, 259] width 197 height 29
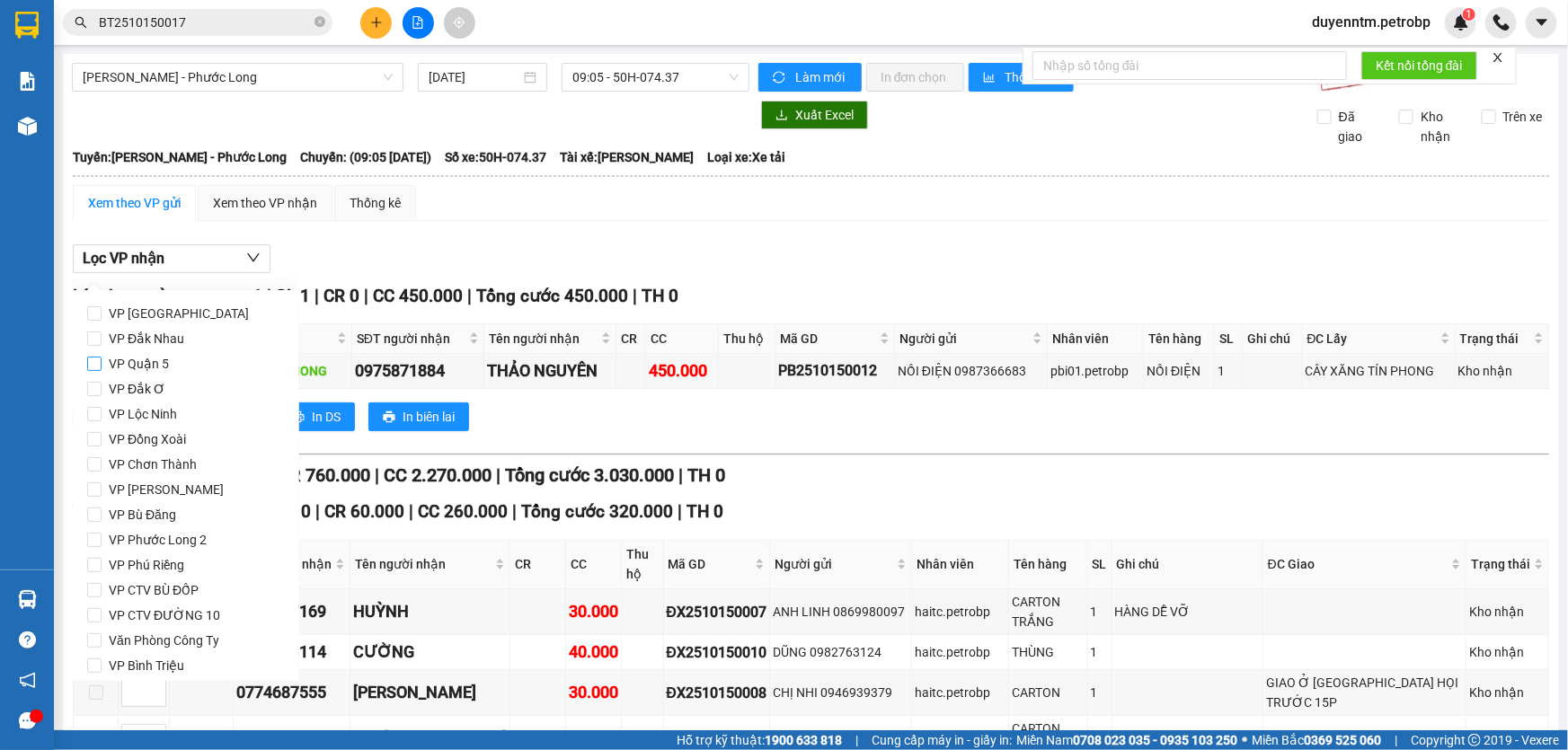
drag, startPoint x: 108, startPoint y: 312, endPoint x: 143, endPoint y: 361, distance: 60.2
click at [107, 311] on span "VP [GEOGRAPHIC_DATA]" at bounding box center [178, 313] width 154 height 25
click at [102, 311] on input "VP [GEOGRAPHIC_DATA]" at bounding box center [94, 313] width 14 height 14
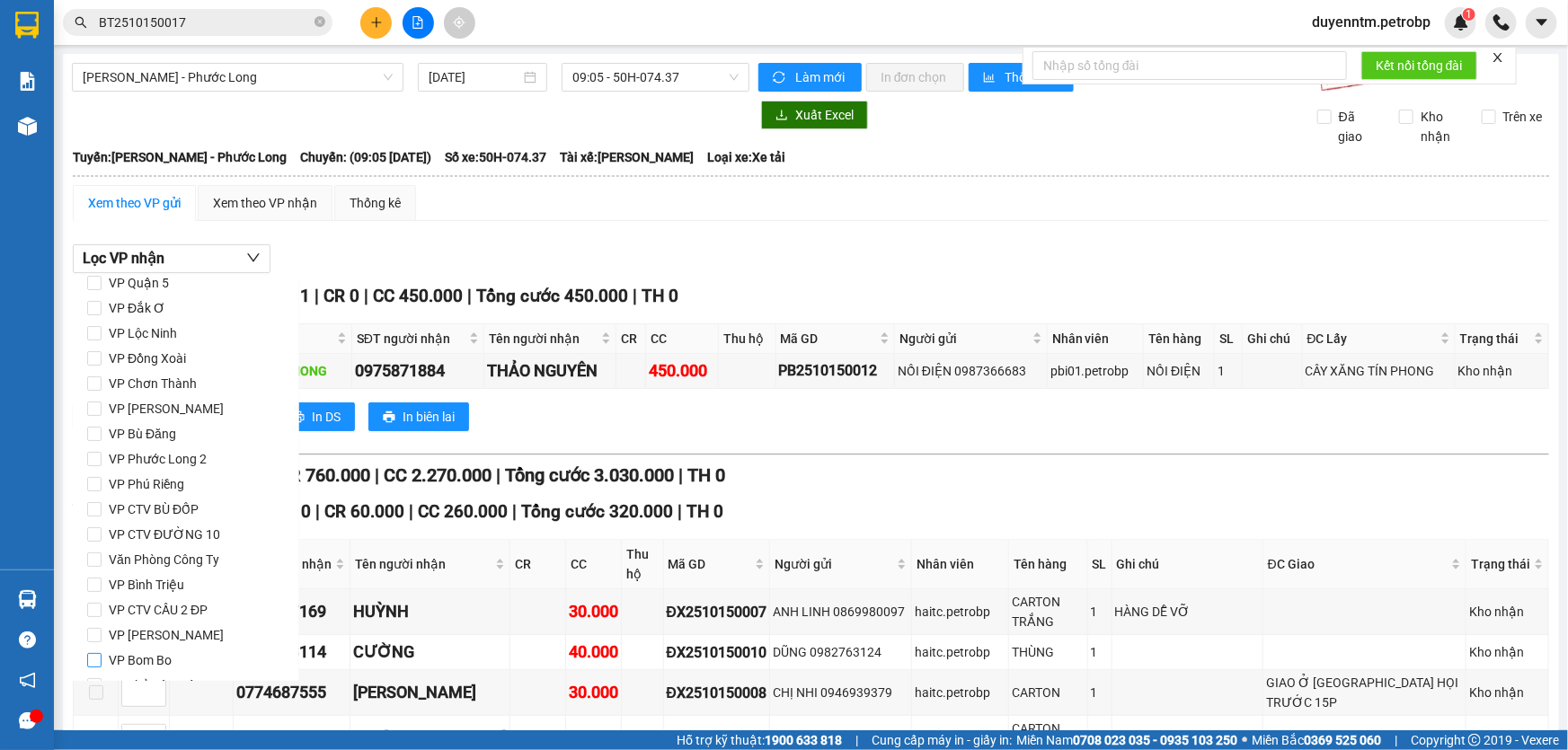
scroll to position [238, 0]
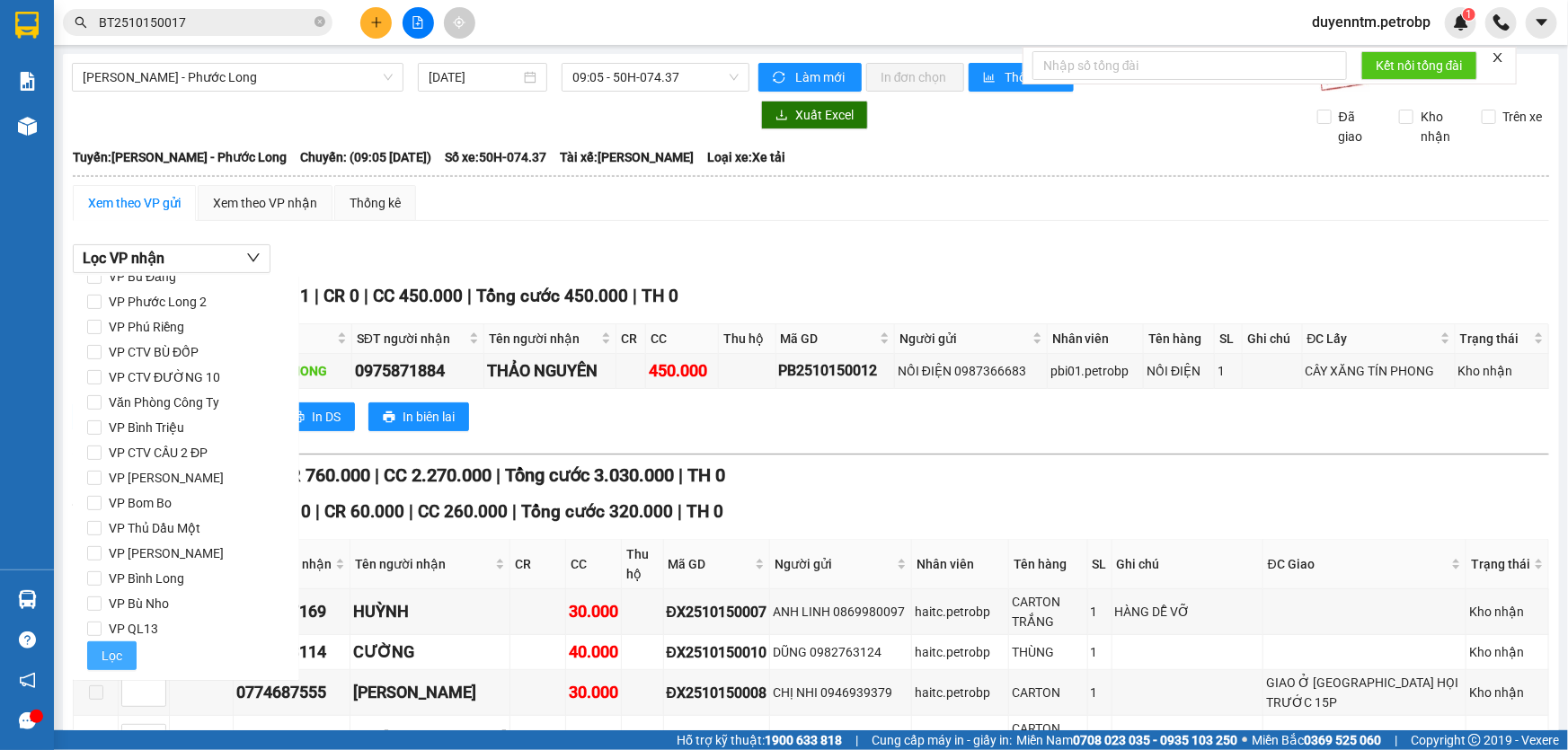
click at [117, 658] on span "Lọc" at bounding box center [112, 655] width 21 height 20
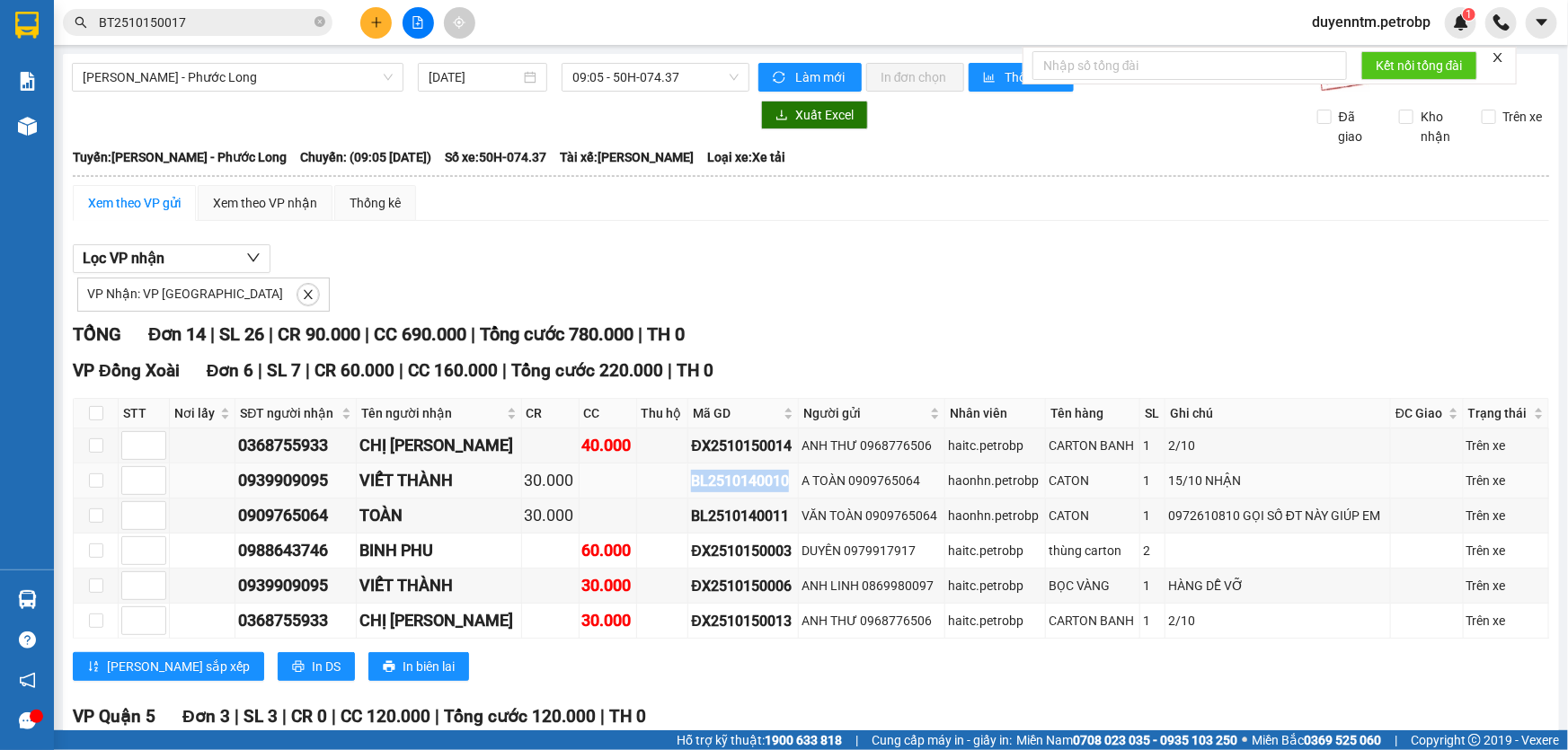
drag, startPoint x: 754, startPoint y: 481, endPoint x: 611, endPoint y: 481, distance: 143.0
click at [611, 481] on tr "0939909095 VIẾT THÀNH 30.000 BL2510140010 A TOÀN 0909765064 haonhn.petrobp CATO…" at bounding box center [811, 481] width 1475 height 35
copy div "BL2510140010"
click at [302, 299] on icon "close" at bounding box center [308, 294] width 12 height 12
checkbox input "false"
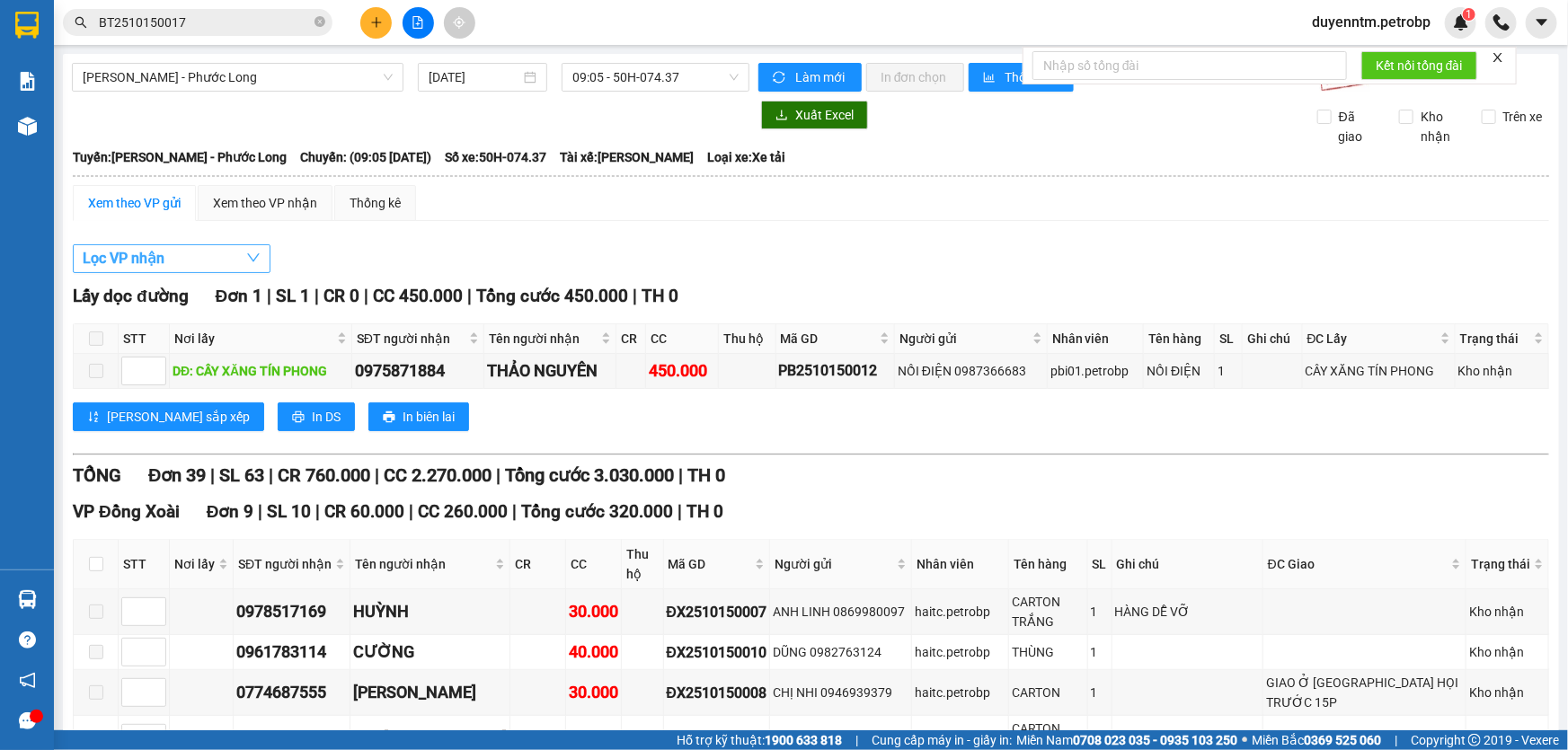
click at [215, 255] on button "Lọc VP nhận" at bounding box center [172, 259] width 197 height 29
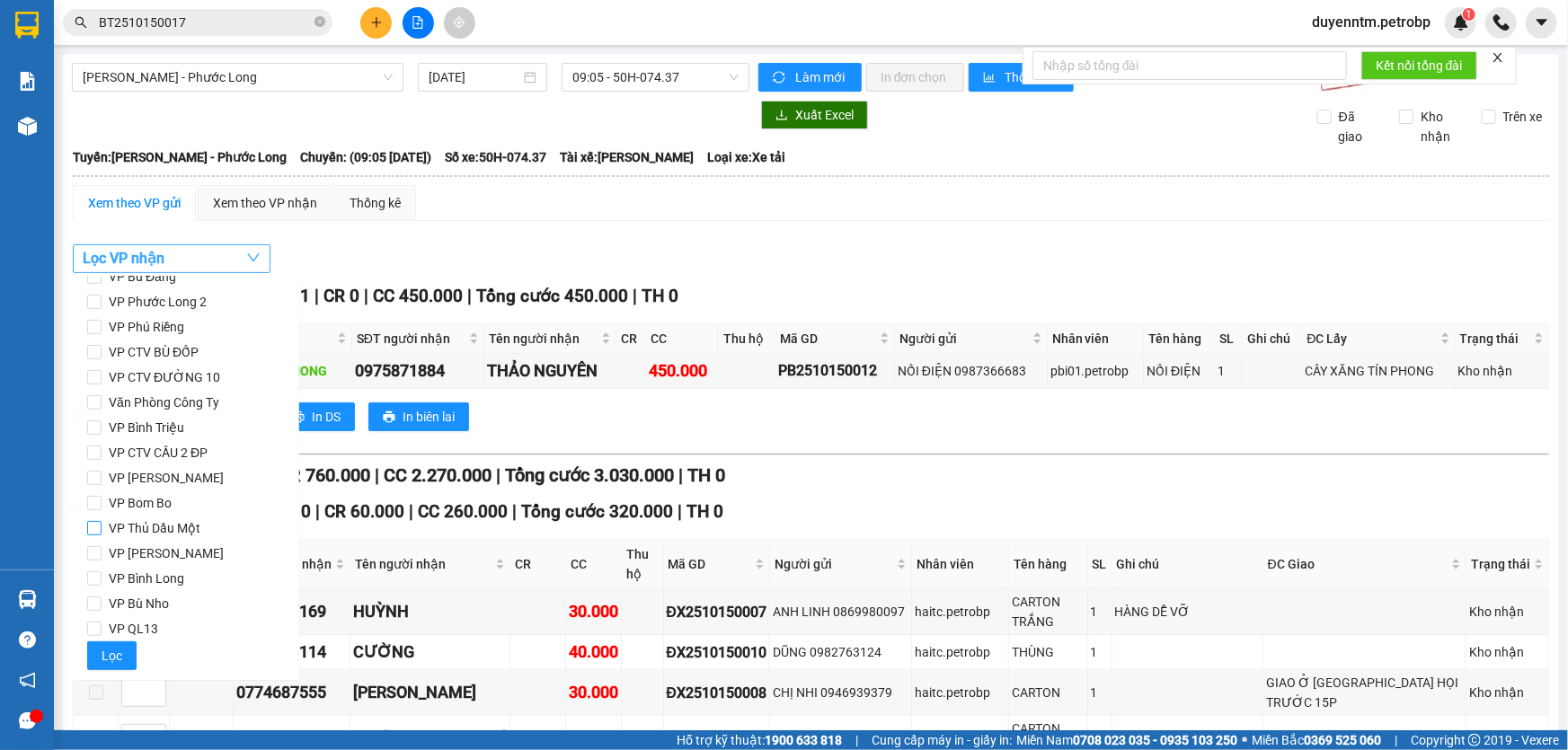
scroll to position [75, 0]
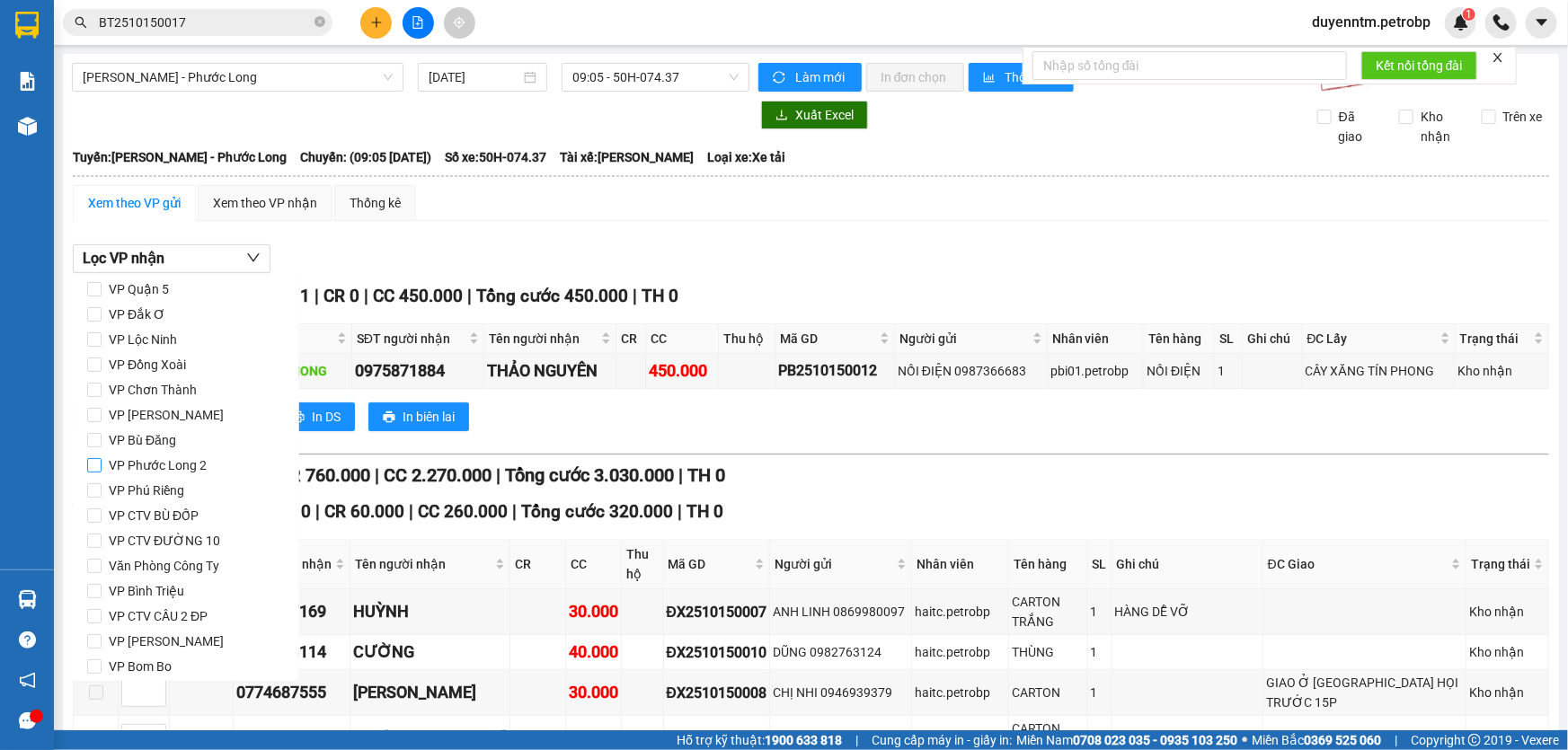
click at [97, 466] on input "VP Phước Long 2" at bounding box center [94, 465] width 14 height 14
checkbox input "true"
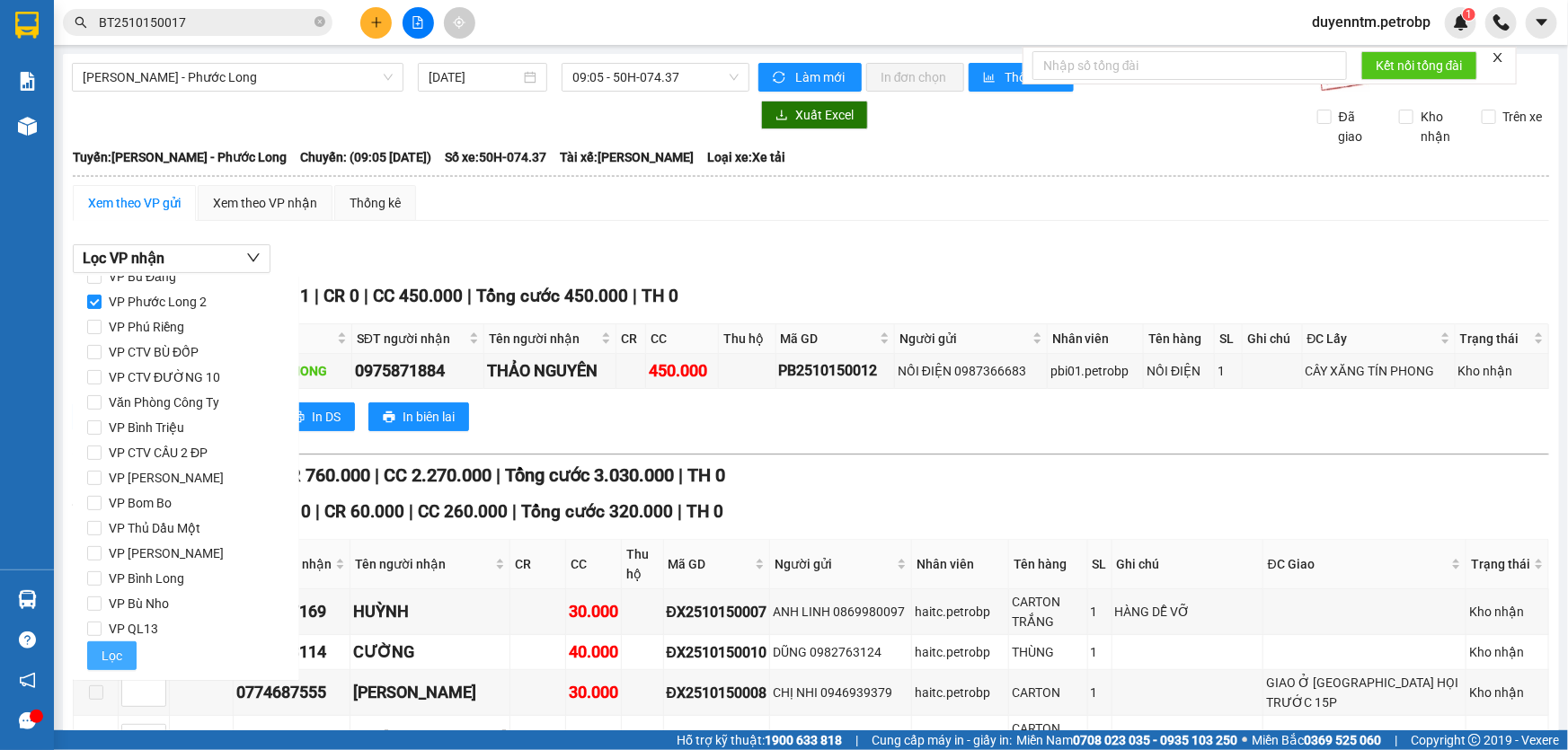
click at [113, 664] on span "Lọc" at bounding box center [112, 655] width 21 height 20
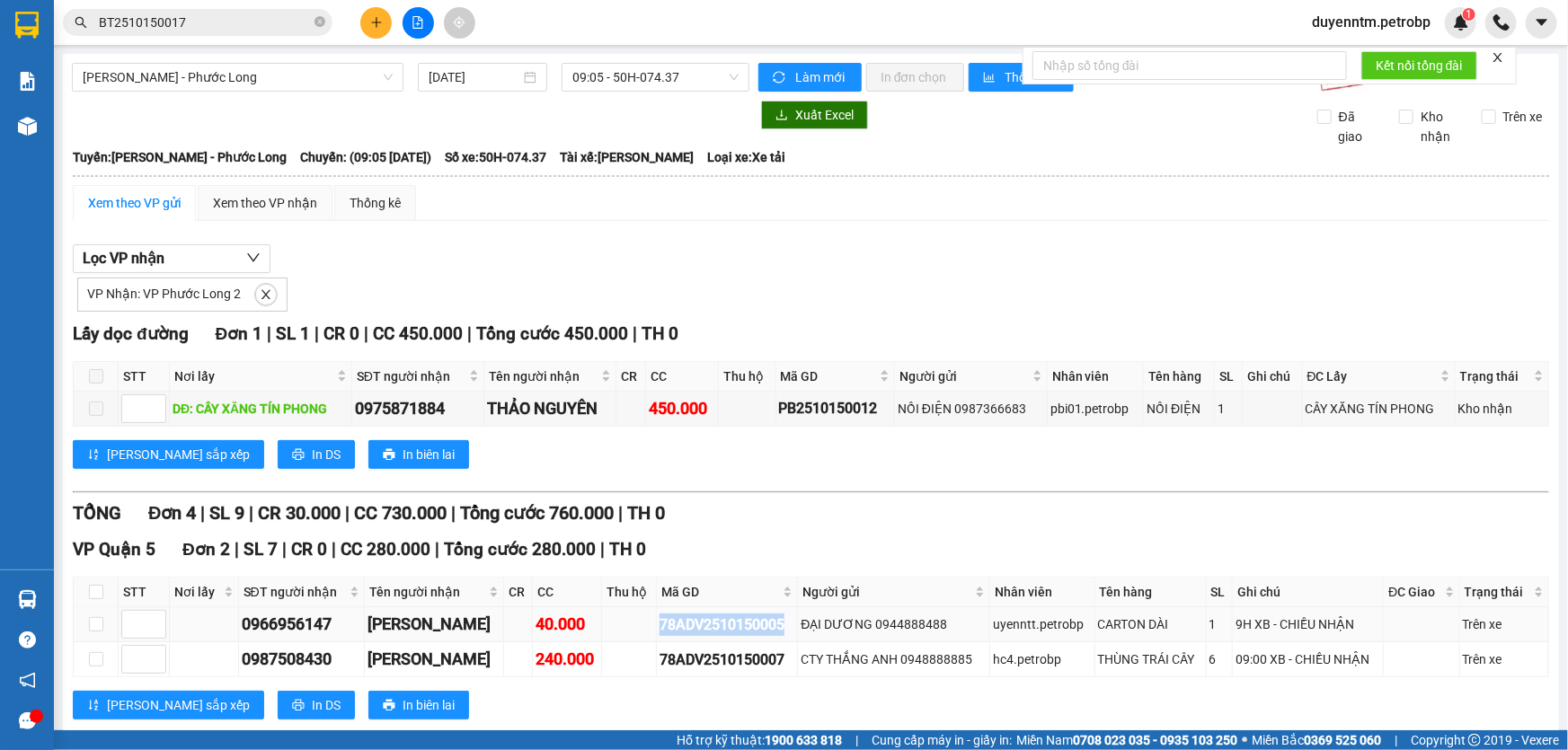
drag, startPoint x: 781, startPoint y: 620, endPoint x: 647, endPoint y: 631, distance: 134.5
click at [659, 631] on div "78ADV2510150005" at bounding box center [727, 624] width 136 height 22
copy div "78ADV2510150005"
click at [314, 22] on icon "close-circle" at bounding box center [319, 21] width 11 height 11
click at [253, 22] on input "text" at bounding box center [204, 22] width 212 height 20
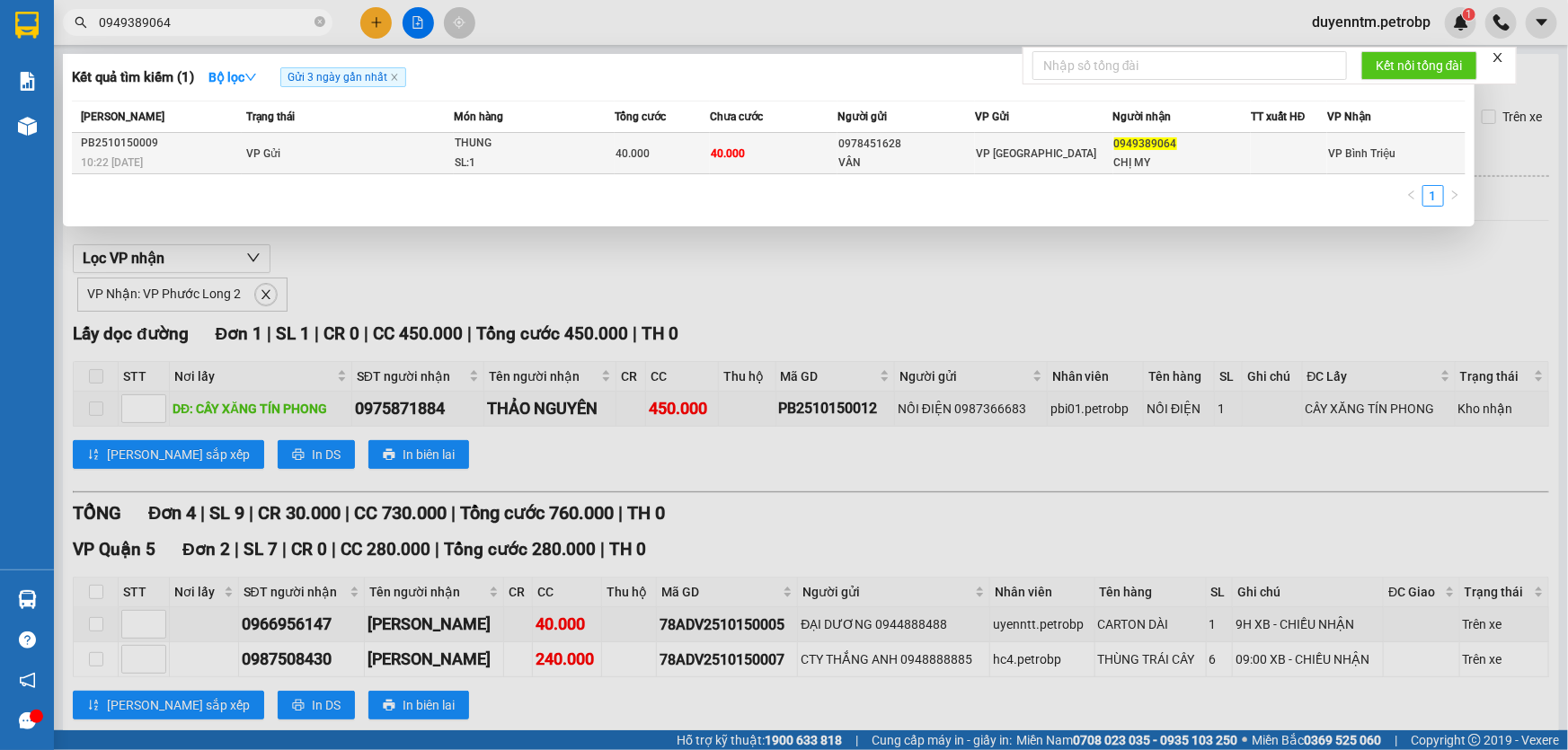
type input "0949389064"
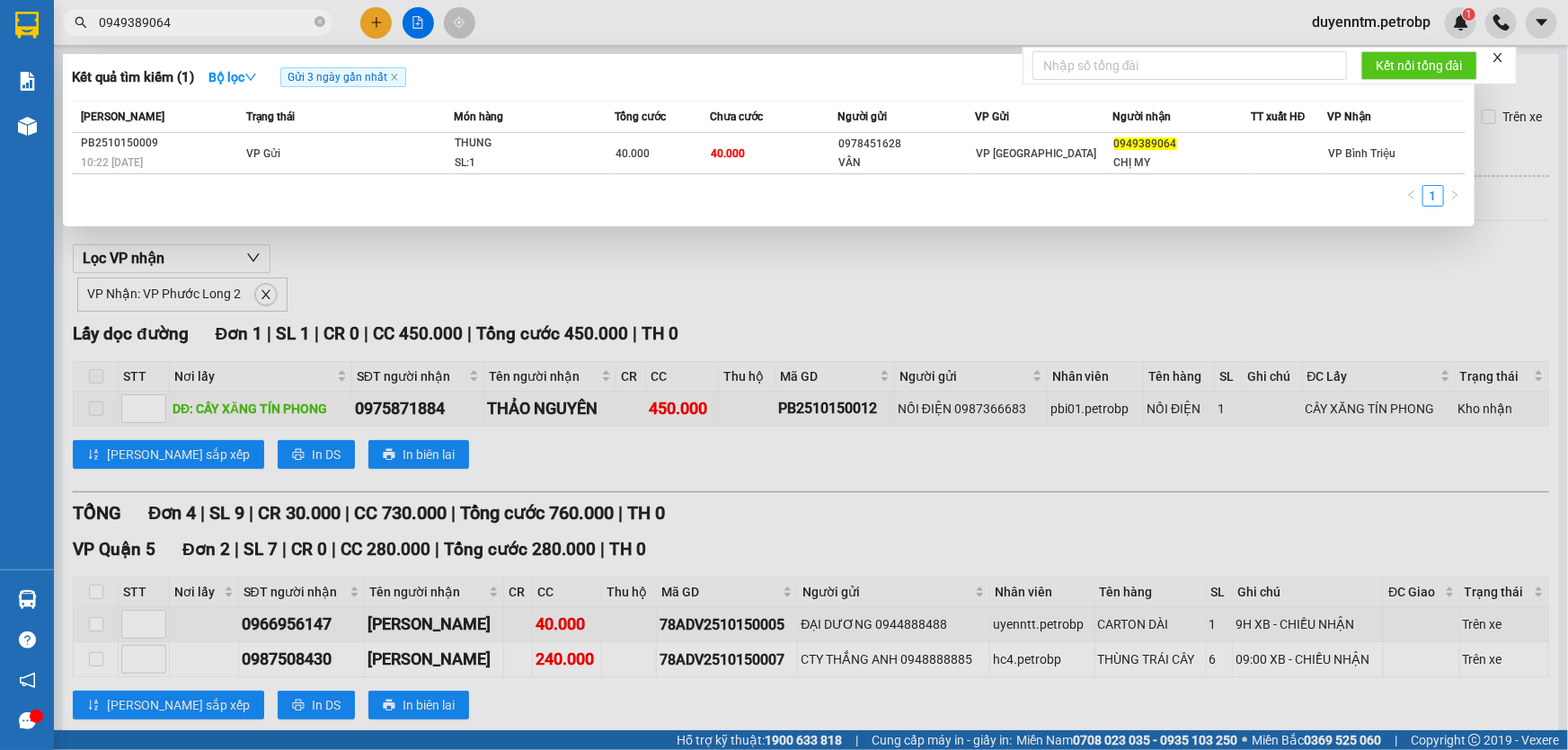
click at [423, 160] on td "VP Gửi" at bounding box center [347, 153] width 212 height 41
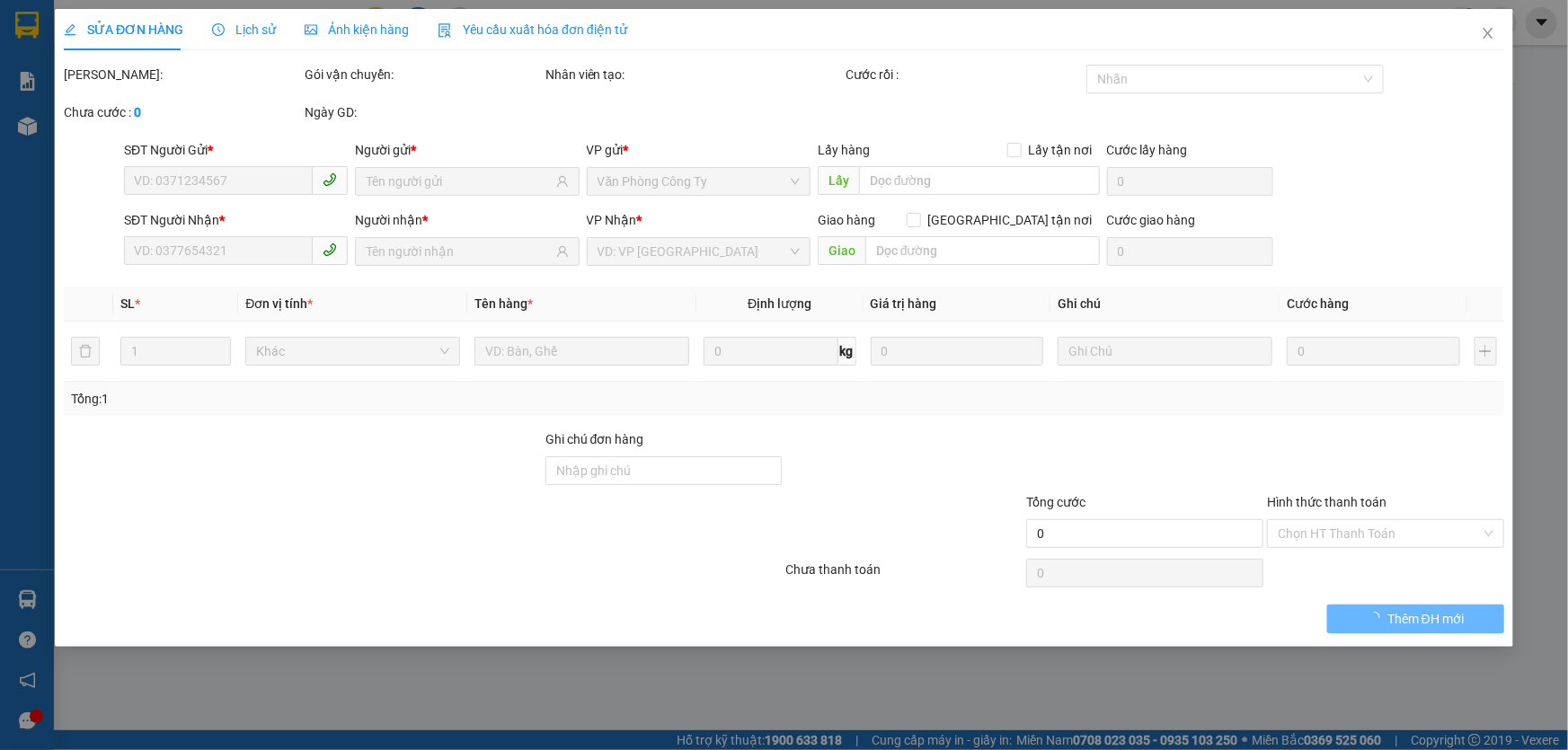
type input "0978451628"
type input "VÂN"
type input "0949389064"
type input "CHỊ MY"
type input "40.000"
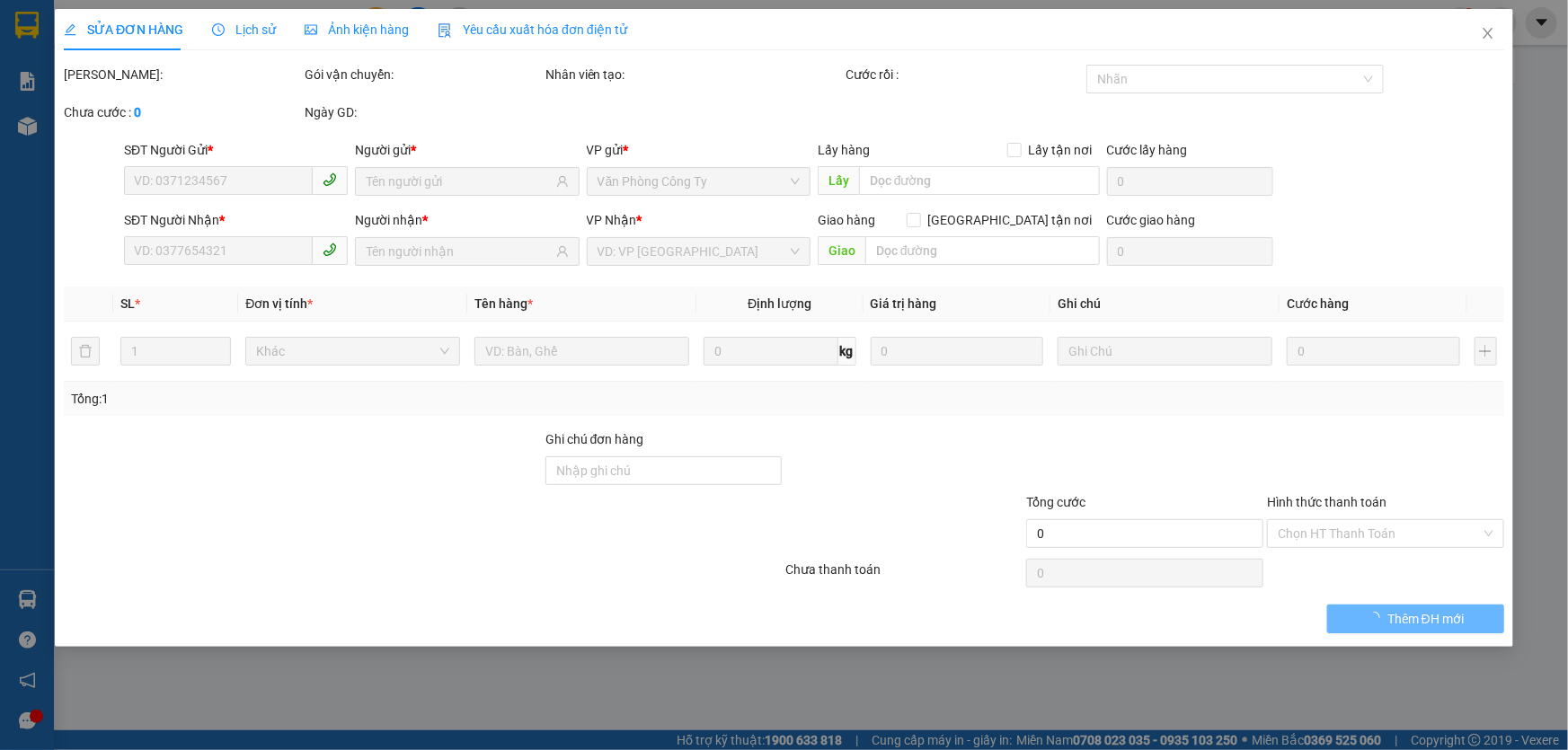
type input "40.000"
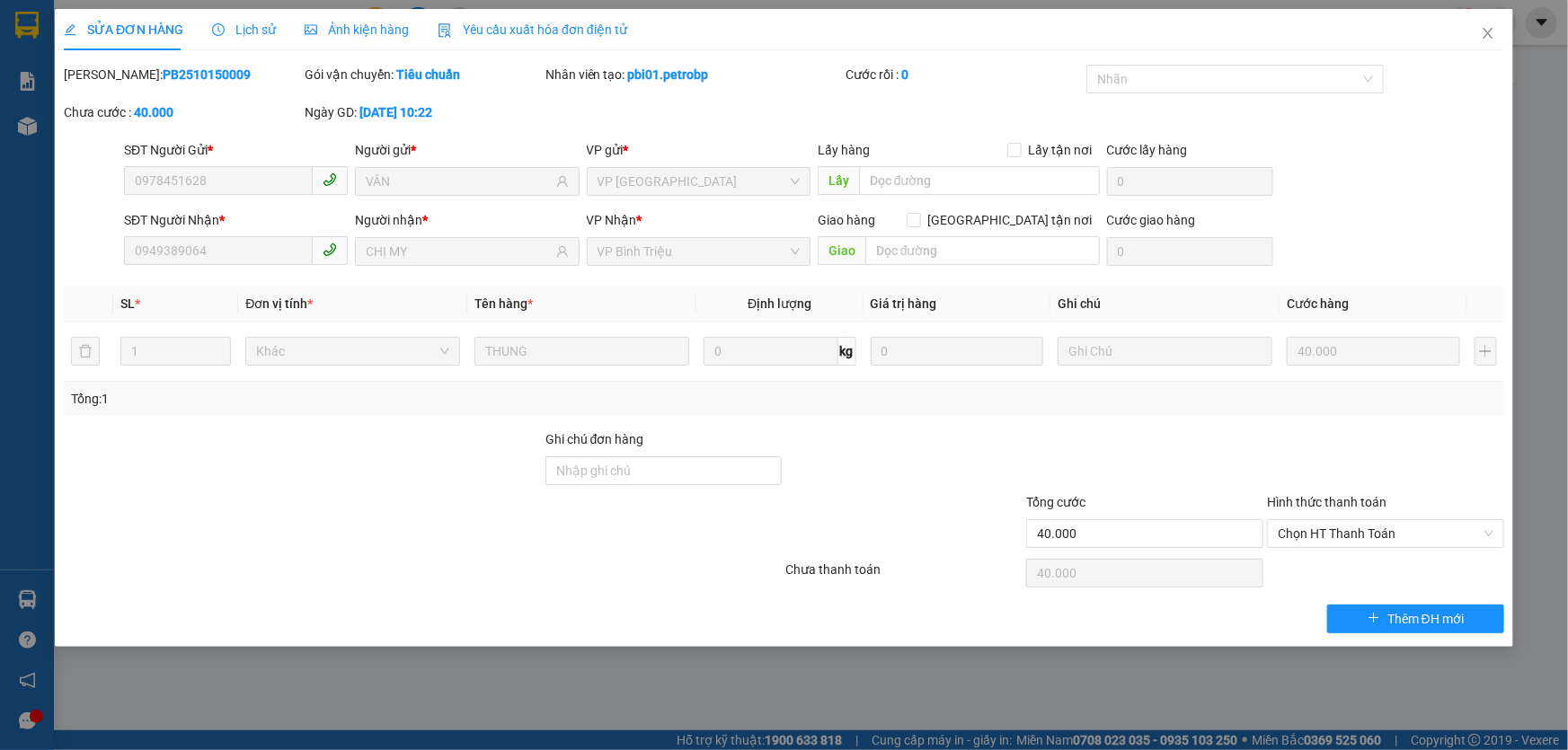
click at [242, 32] on span "Lịch sử" at bounding box center [243, 29] width 64 height 14
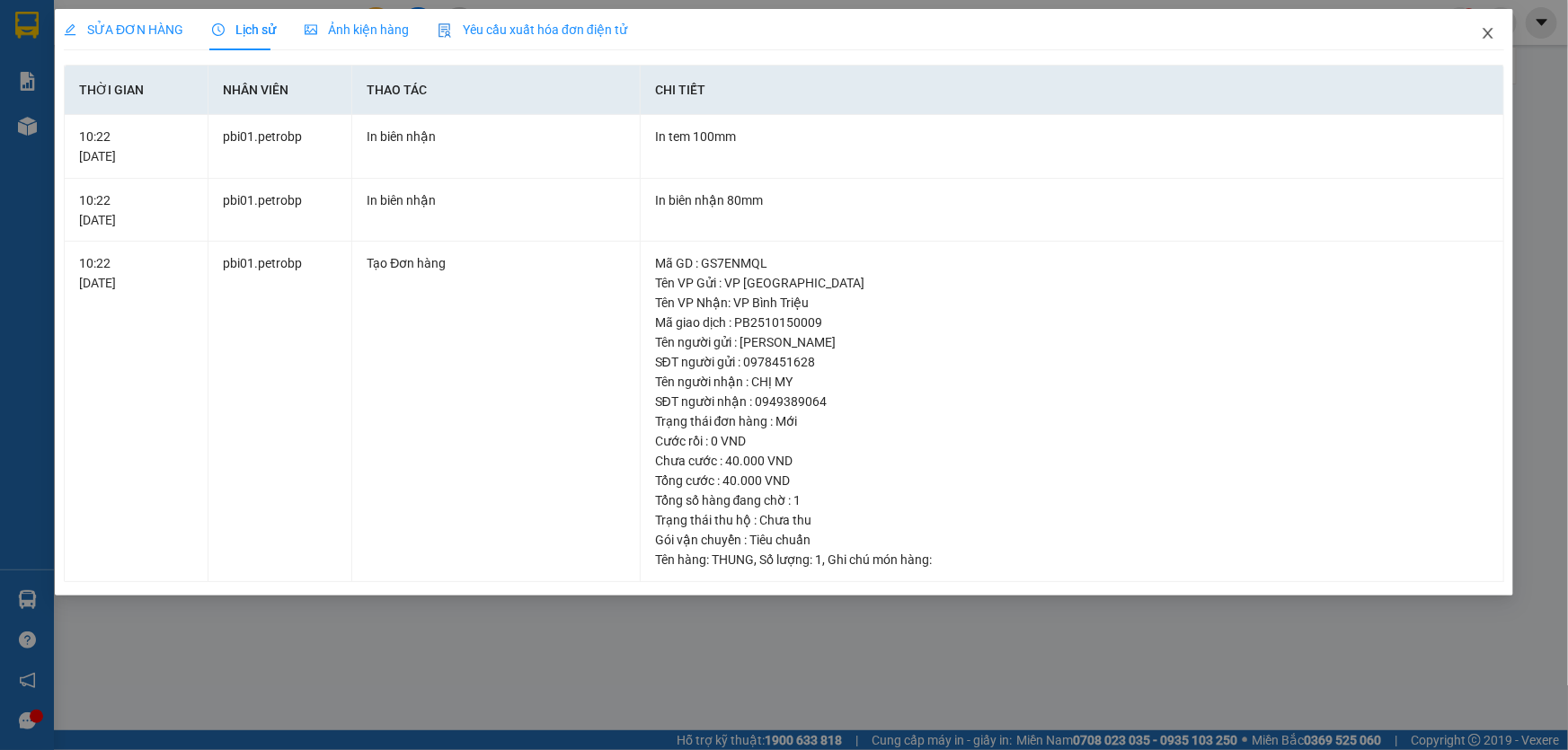
click at [1486, 37] on icon "close" at bounding box center [1487, 33] width 14 height 14
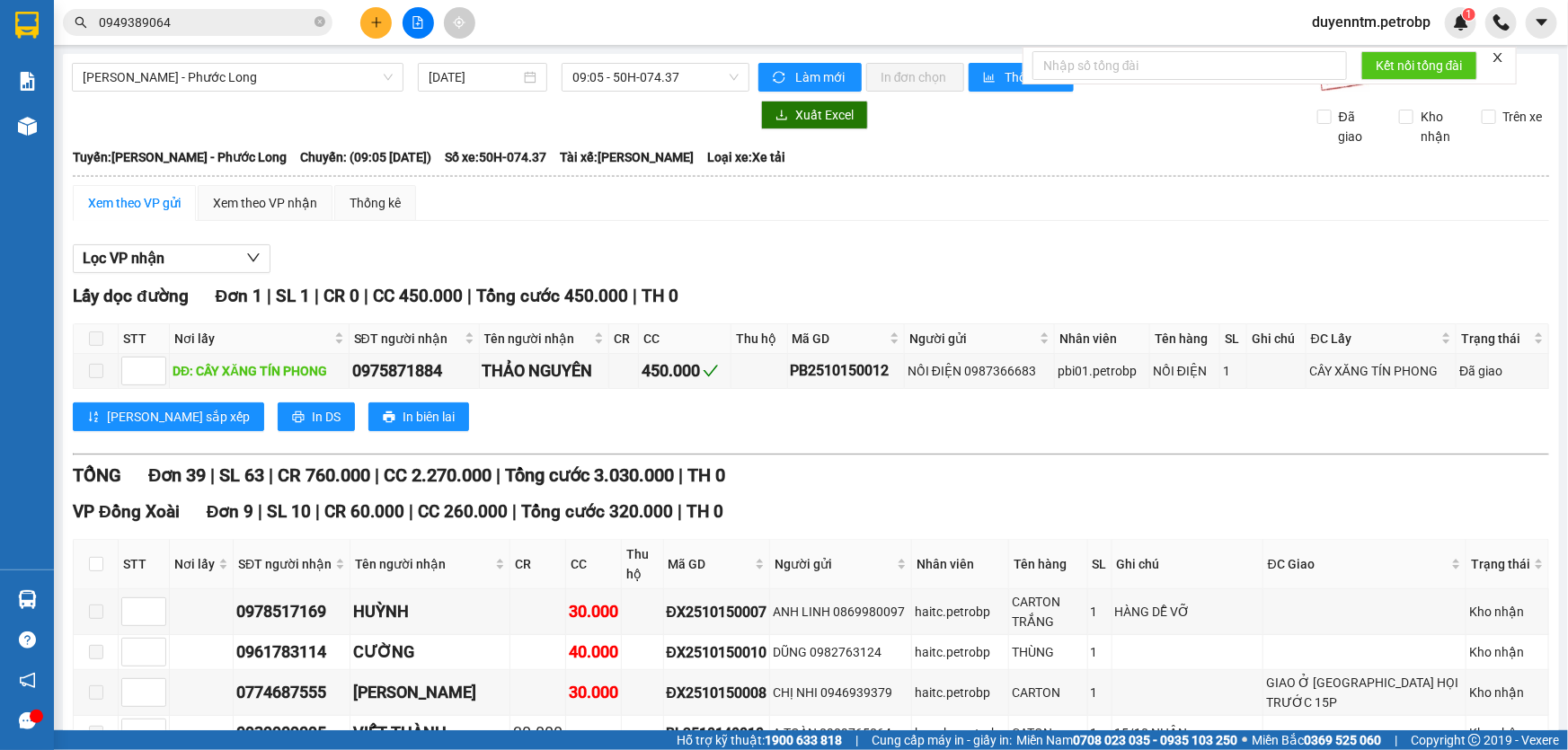
click at [864, 260] on div "Lọc VP nhận" at bounding box center [811, 259] width 1476 height 30
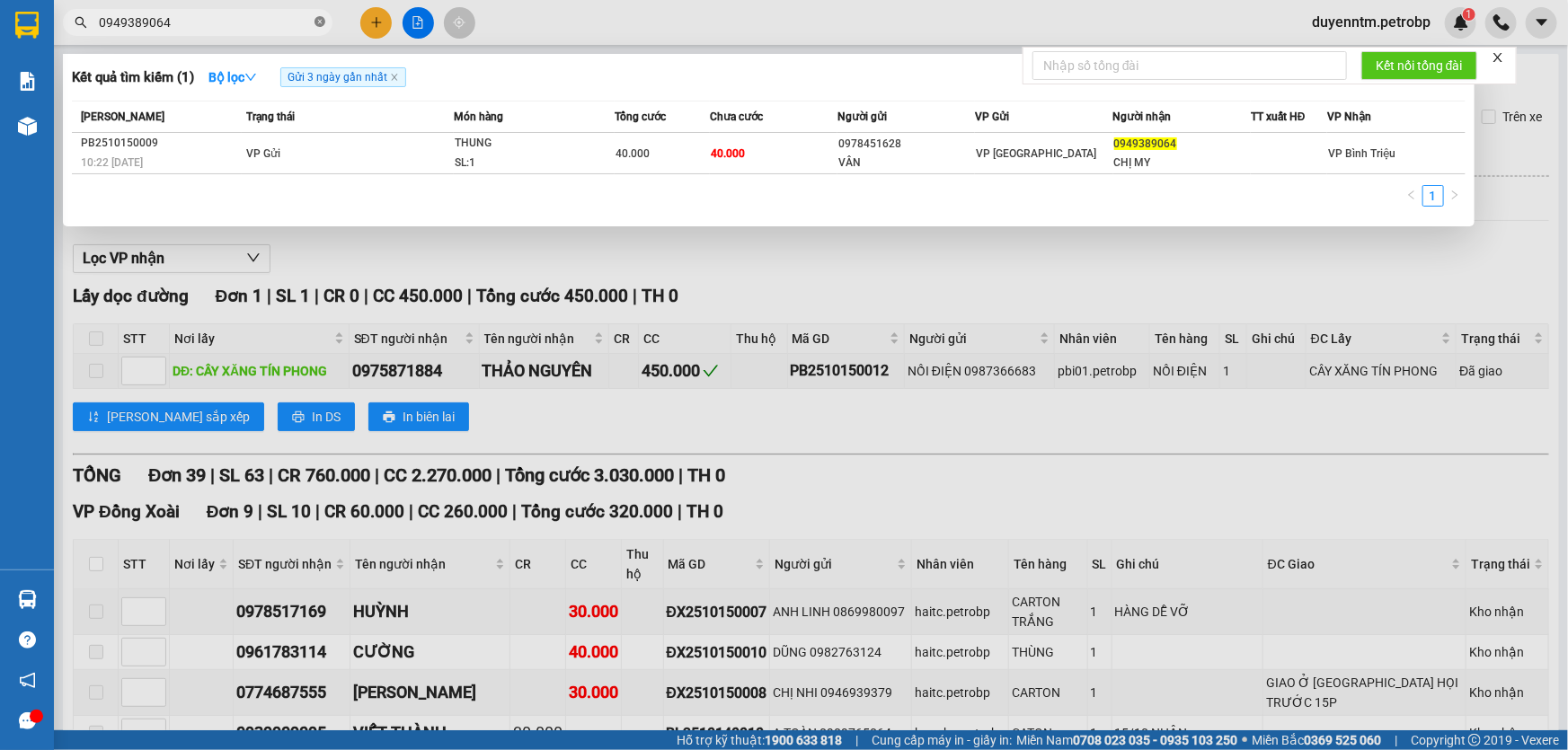
click at [314, 22] on icon "close-circle" at bounding box center [319, 21] width 11 height 11
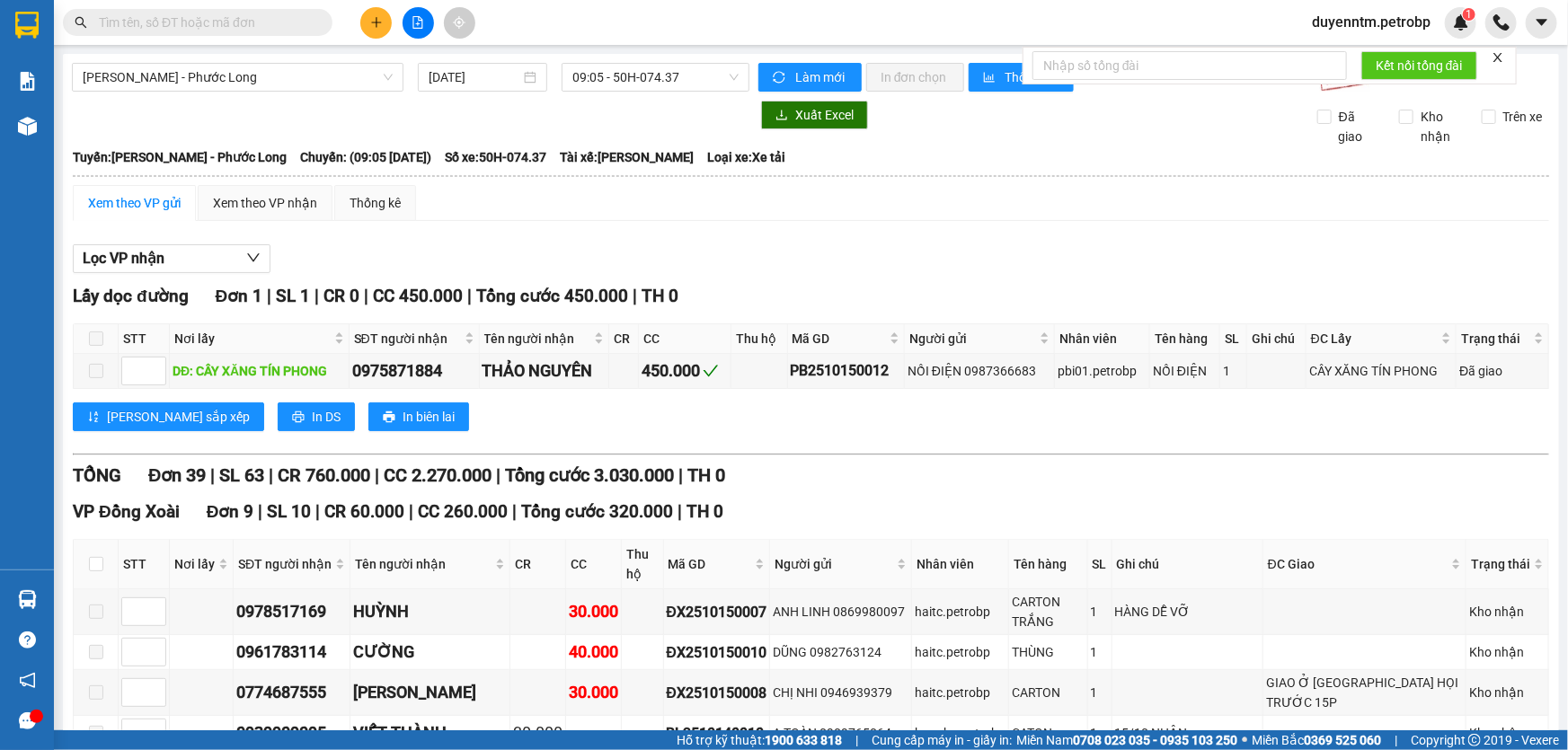
paste input "0908788758"
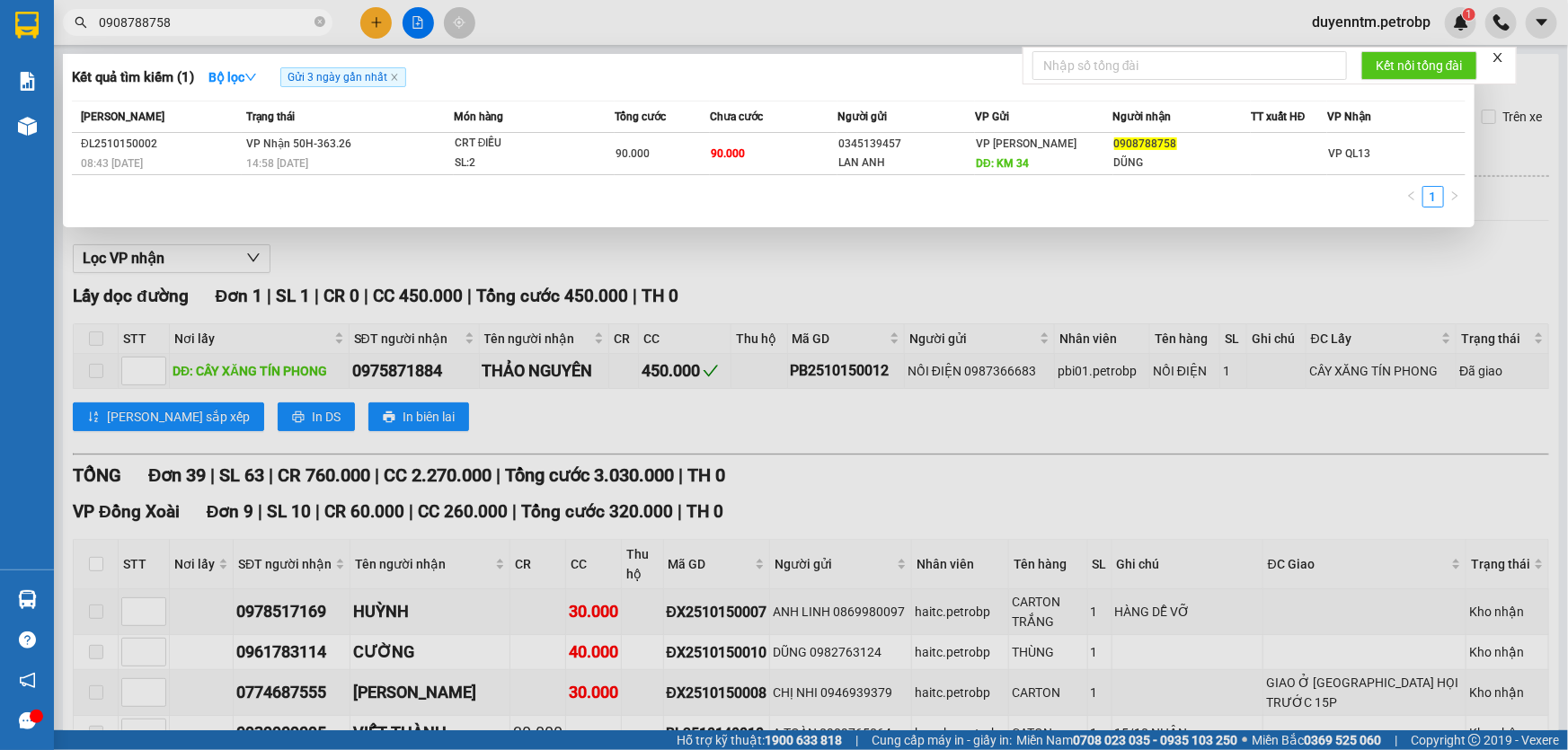
type input "0908788758"
click at [368, 257] on div at bounding box center [784, 375] width 1568 height 750
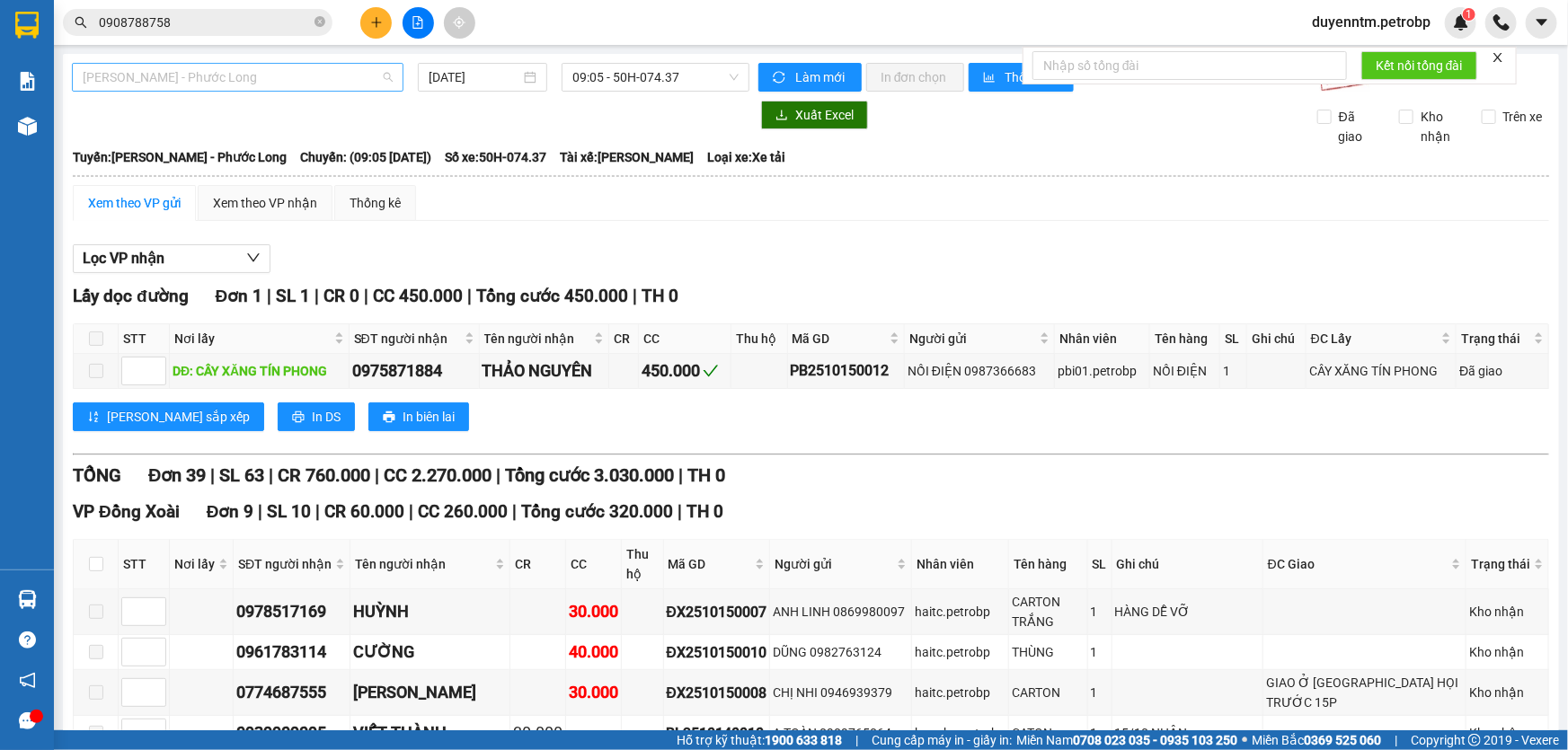
click at [228, 72] on span "[PERSON_NAME] - Phước Long" at bounding box center [237, 78] width 310 height 27
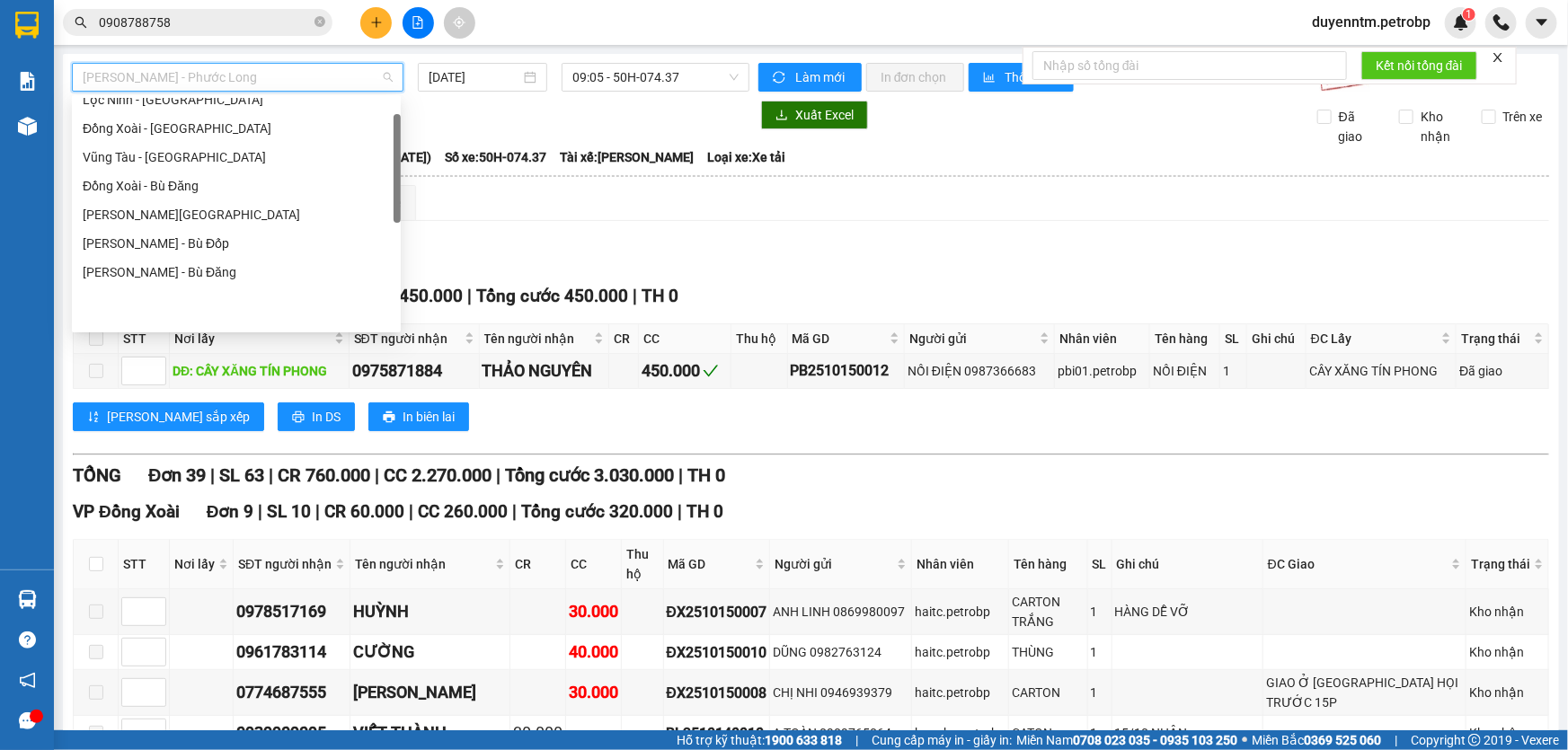
scroll to position [47, 0]
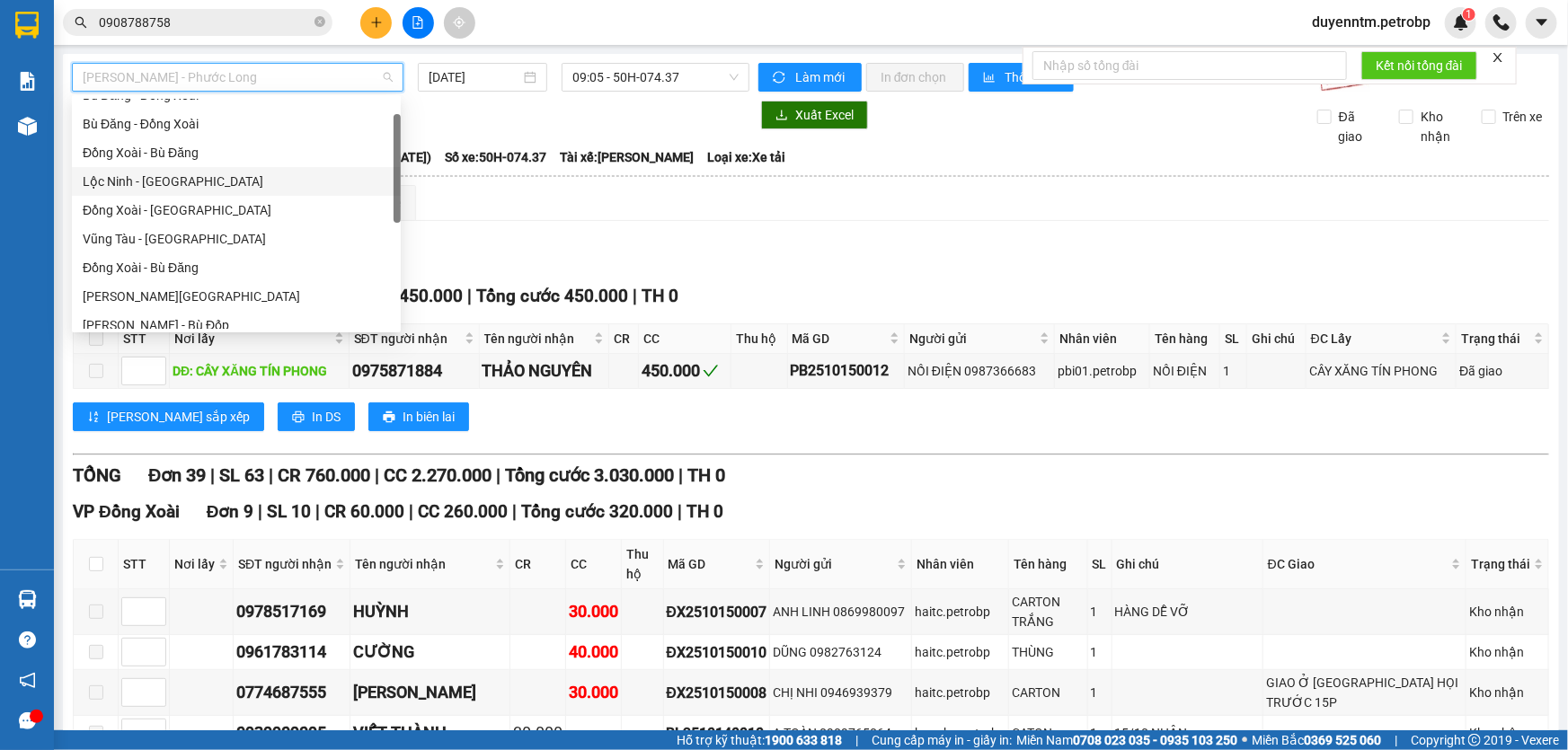
click at [196, 176] on div "Lộc Ninh - [GEOGRAPHIC_DATA]" at bounding box center [236, 181] width 308 height 20
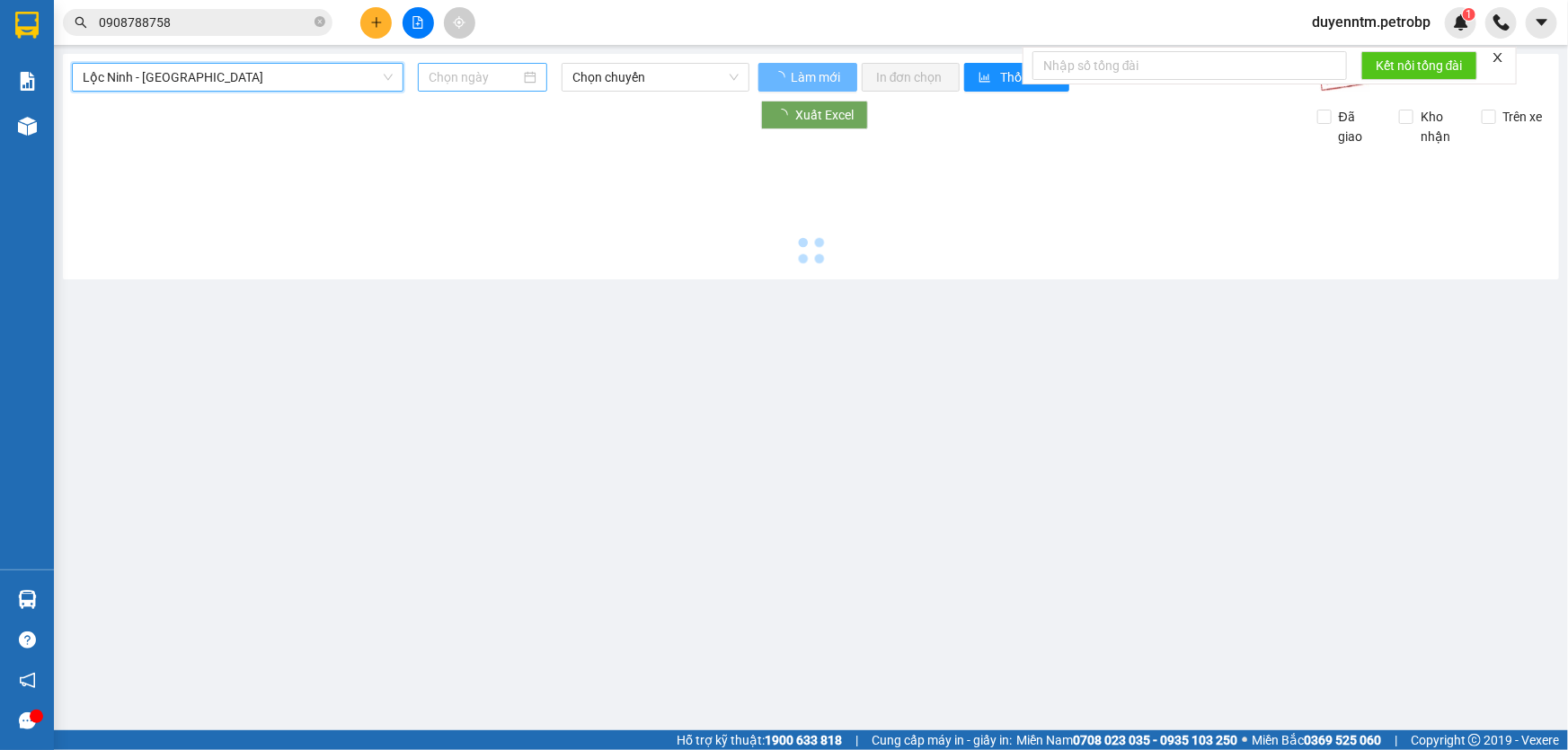
type input "[DATE]"
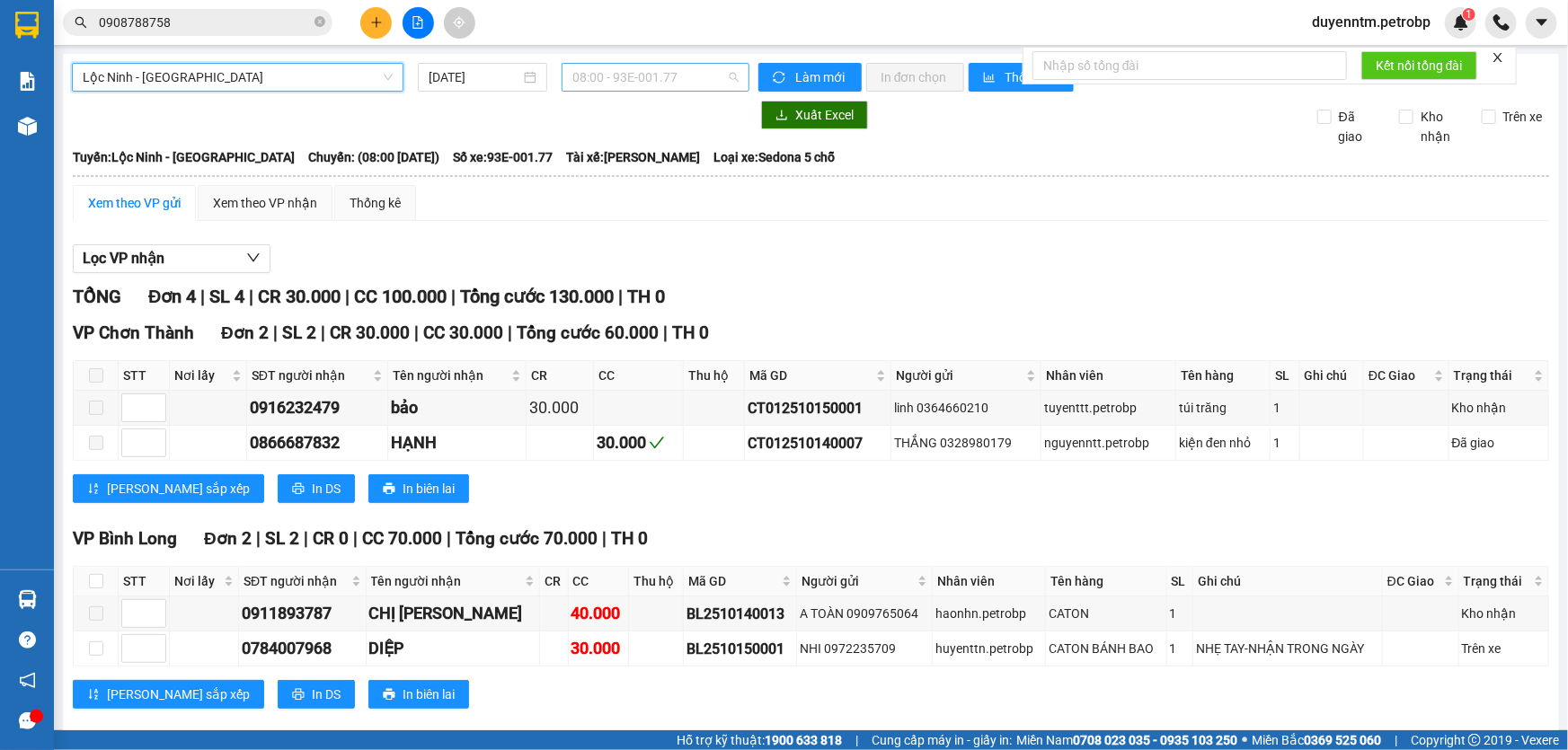
click at [607, 79] on span "08:00 - 93E-001.77" at bounding box center [655, 78] width 166 height 27
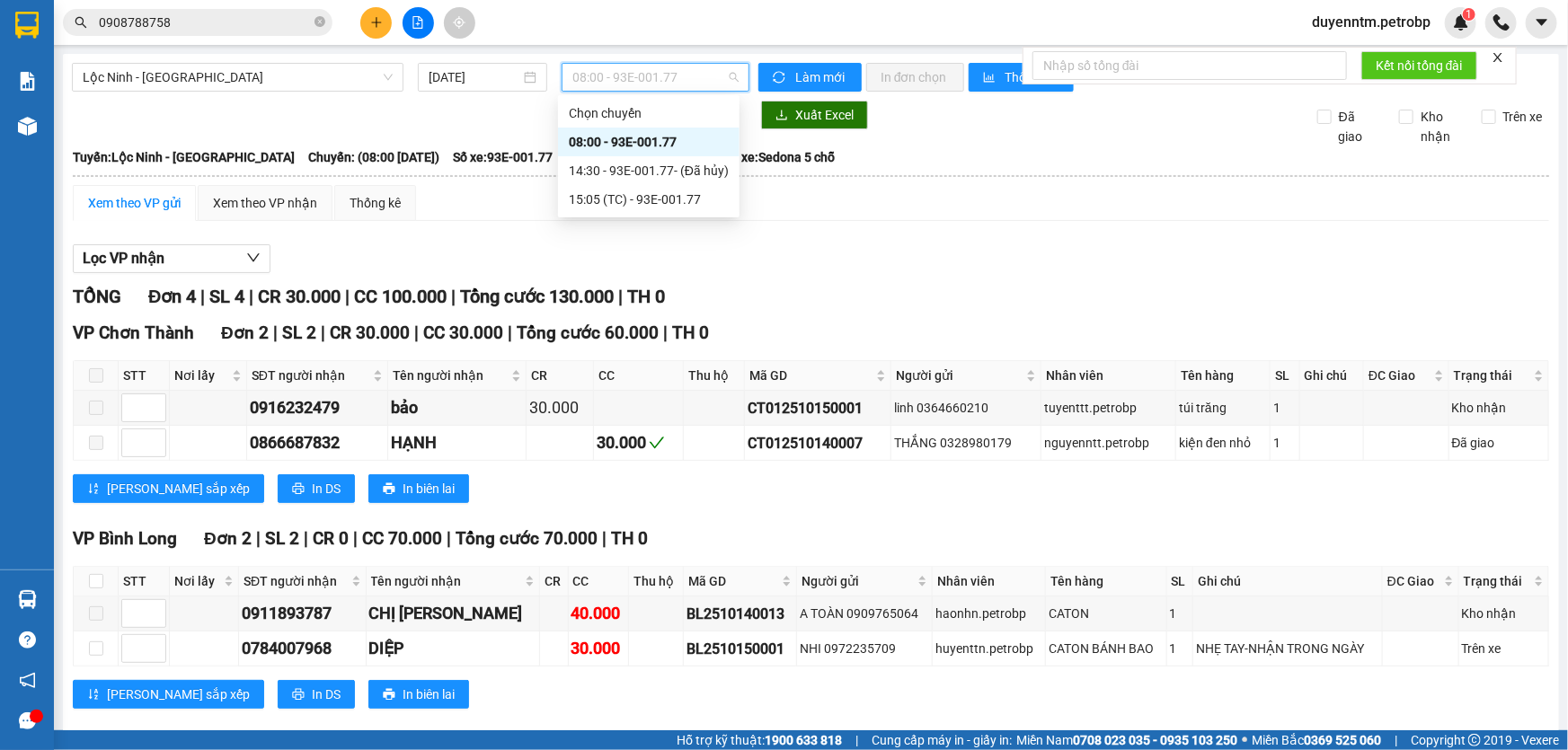
click at [641, 135] on div "08:00 - 93E-001.77" at bounding box center [648, 142] width 160 height 20
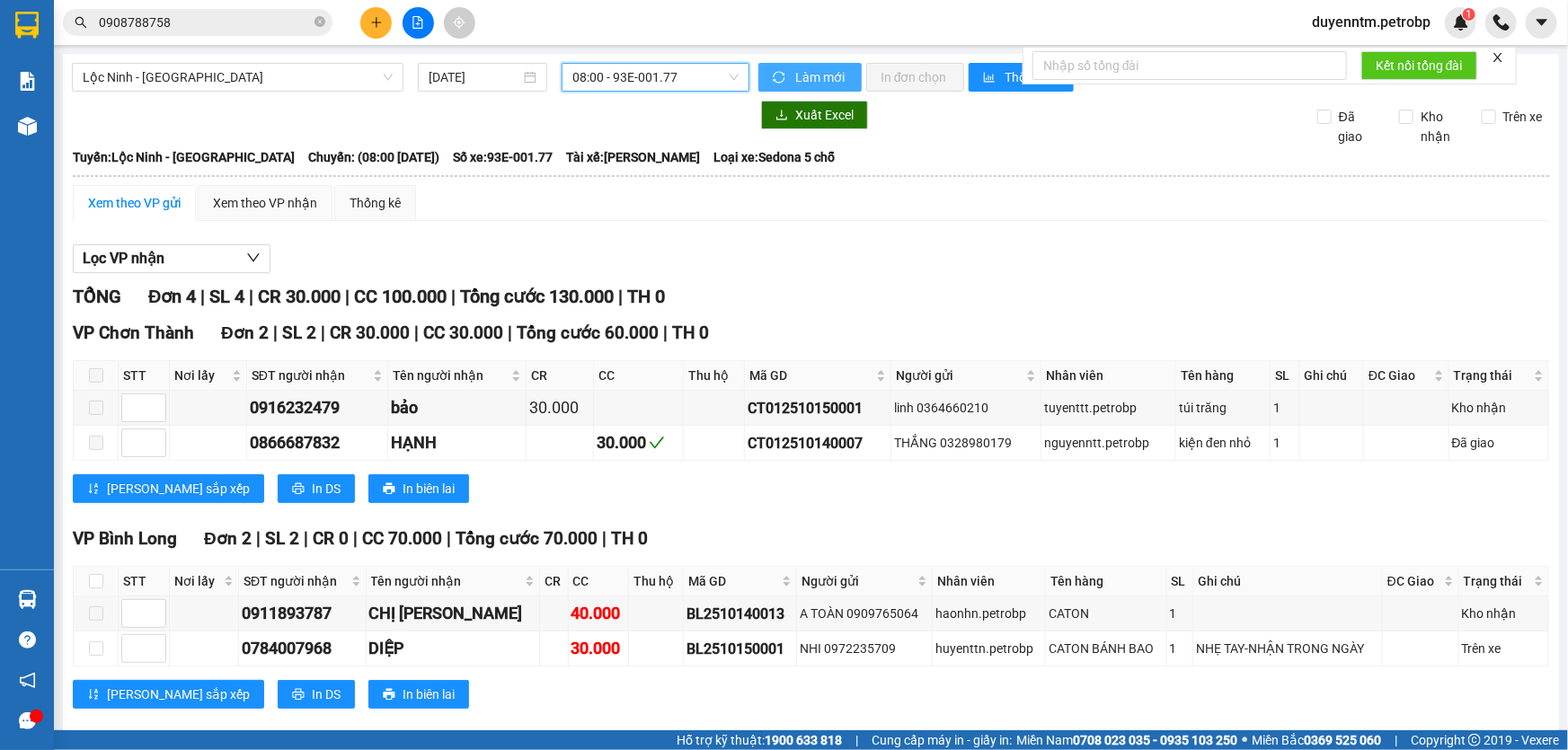
click at [788, 66] on button "Làm mới" at bounding box center [810, 78] width 104 height 29
click at [171, 247] on button "Lọc VP nhận" at bounding box center [172, 259] width 197 height 29
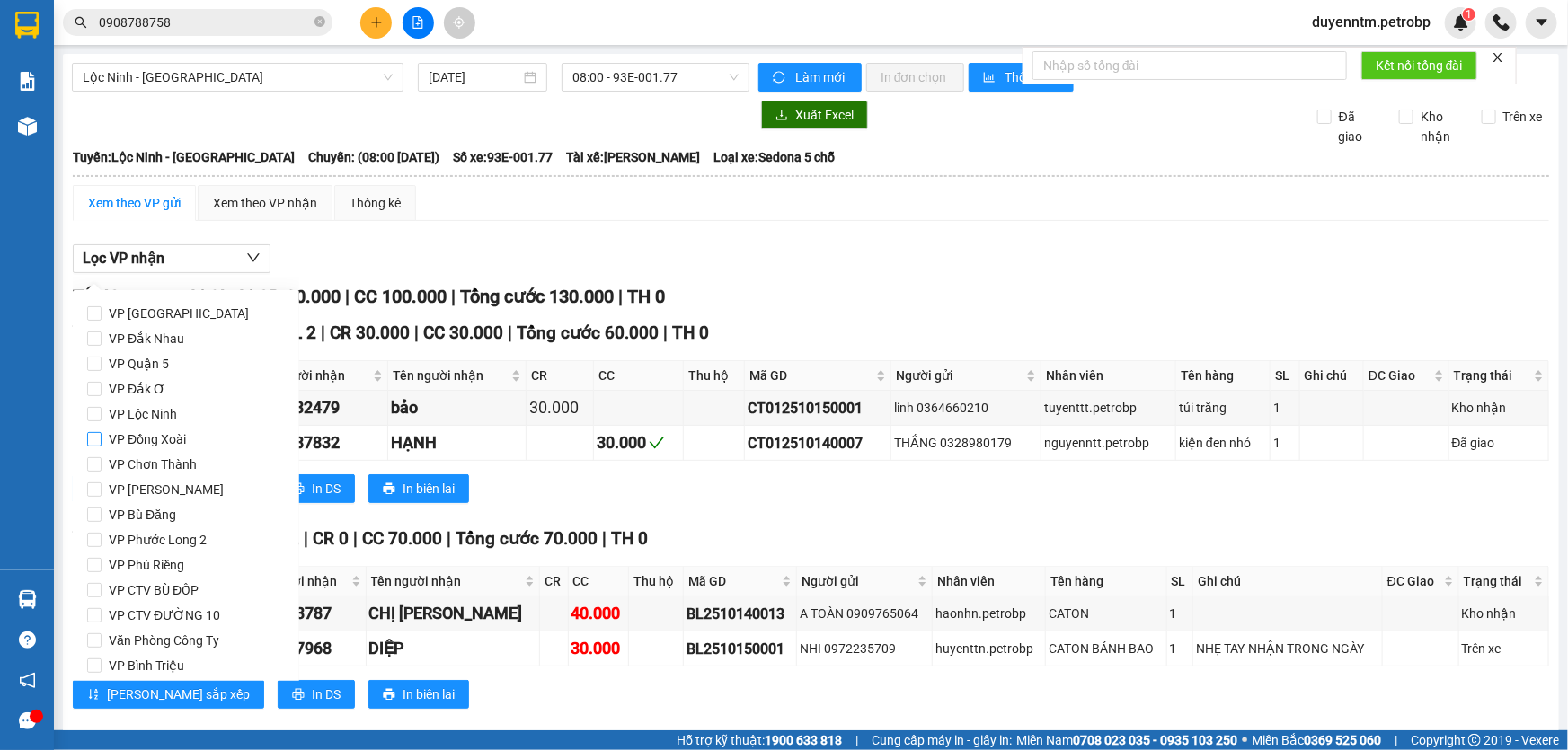
click at [168, 426] on span "VP Đồng Xoài" at bounding box center [148, 439] width 92 height 25
click at [102, 432] on input "VP Đồng Xoài" at bounding box center [94, 439] width 14 height 14
checkbox input "true"
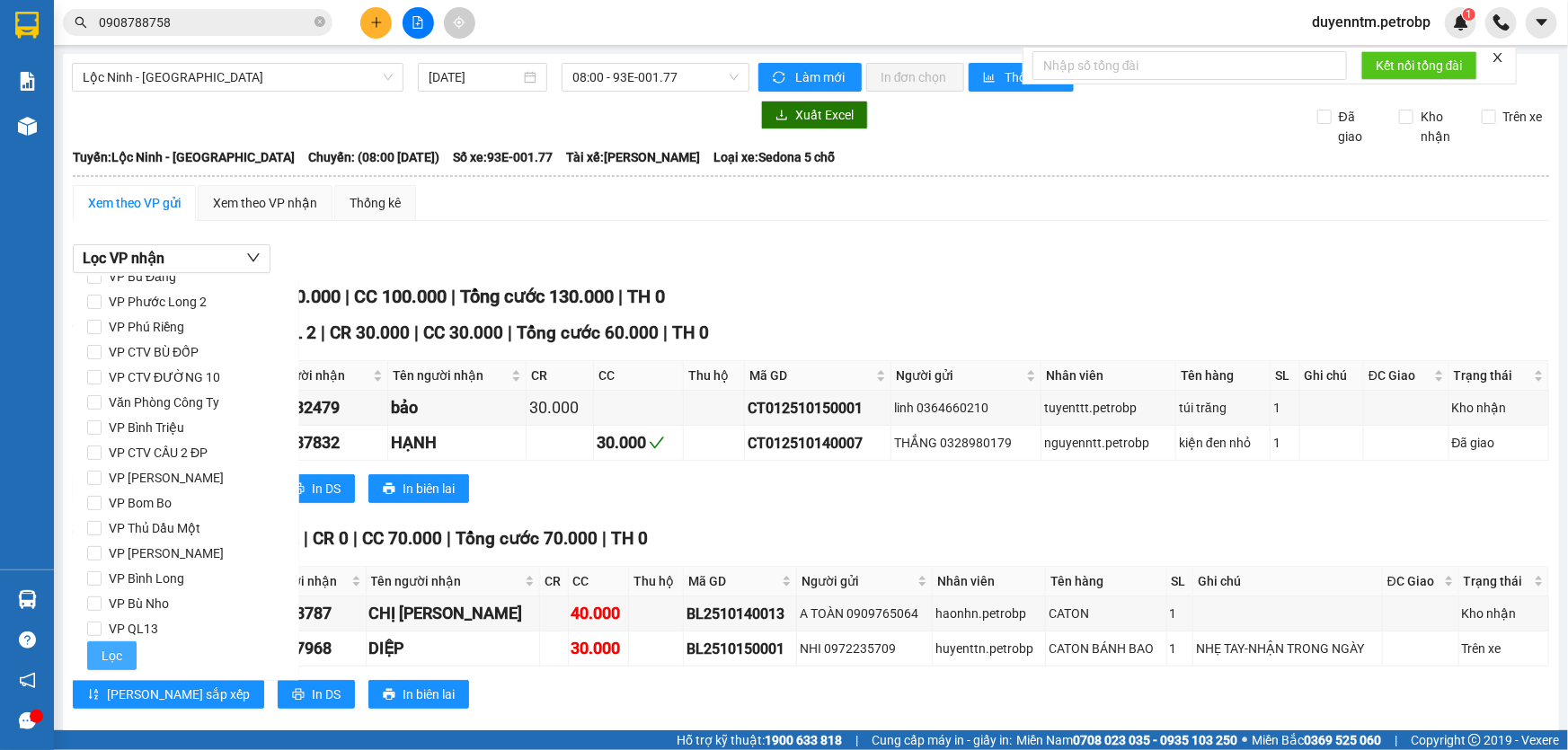
click at [115, 642] on button "Lọc" at bounding box center [112, 655] width 50 height 29
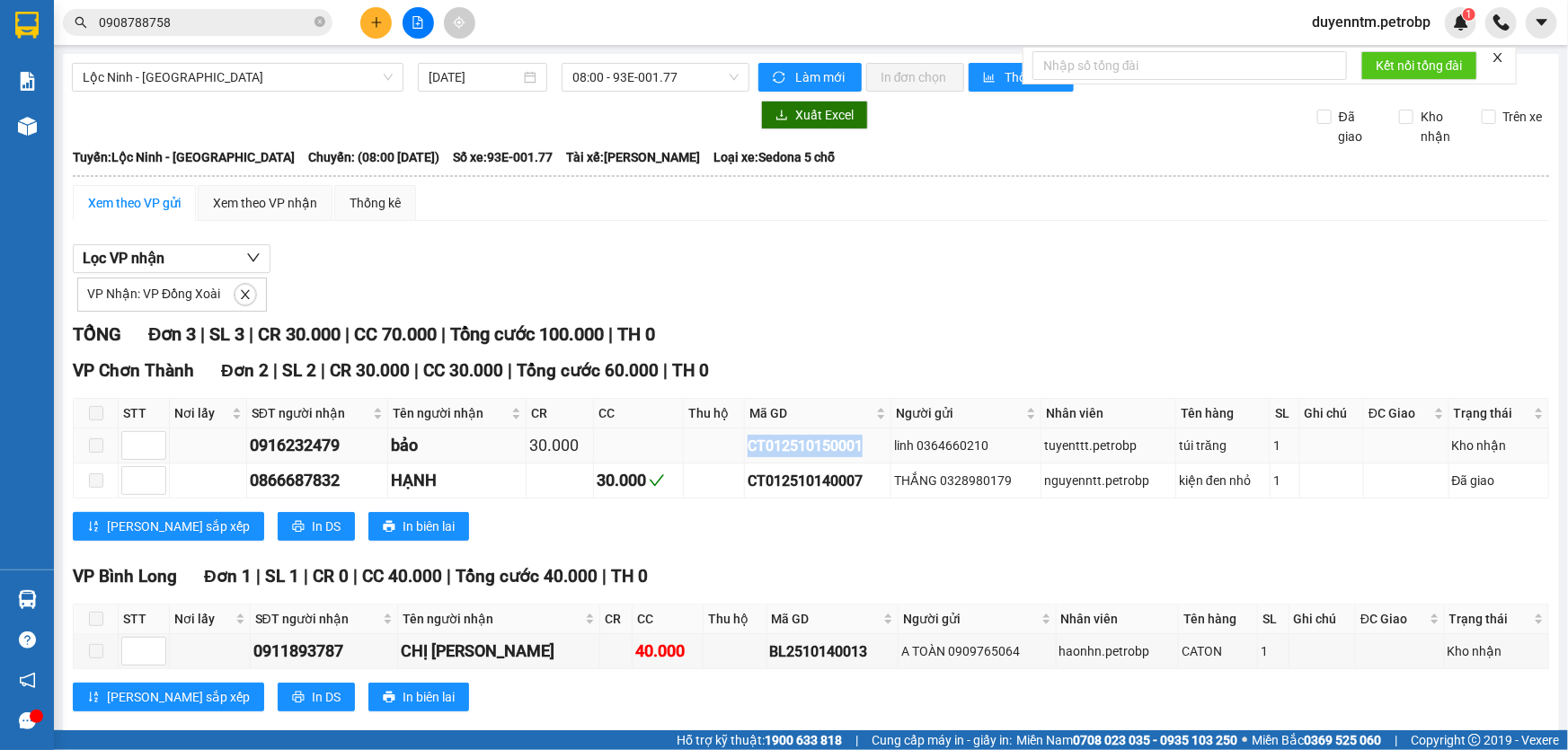
drag, startPoint x: 868, startPoint y: 448, endPoint x: 707, endPoint y: 460, distance: 161.4
click at [707, 460] on tr "0916232479 bảo 30.000 CT012510150001 linh 0364660210 tuyenttt.petrobp túi trăng…" at bounding box center [811, 445] width 1475 height 35
copy div "CT012510150001"
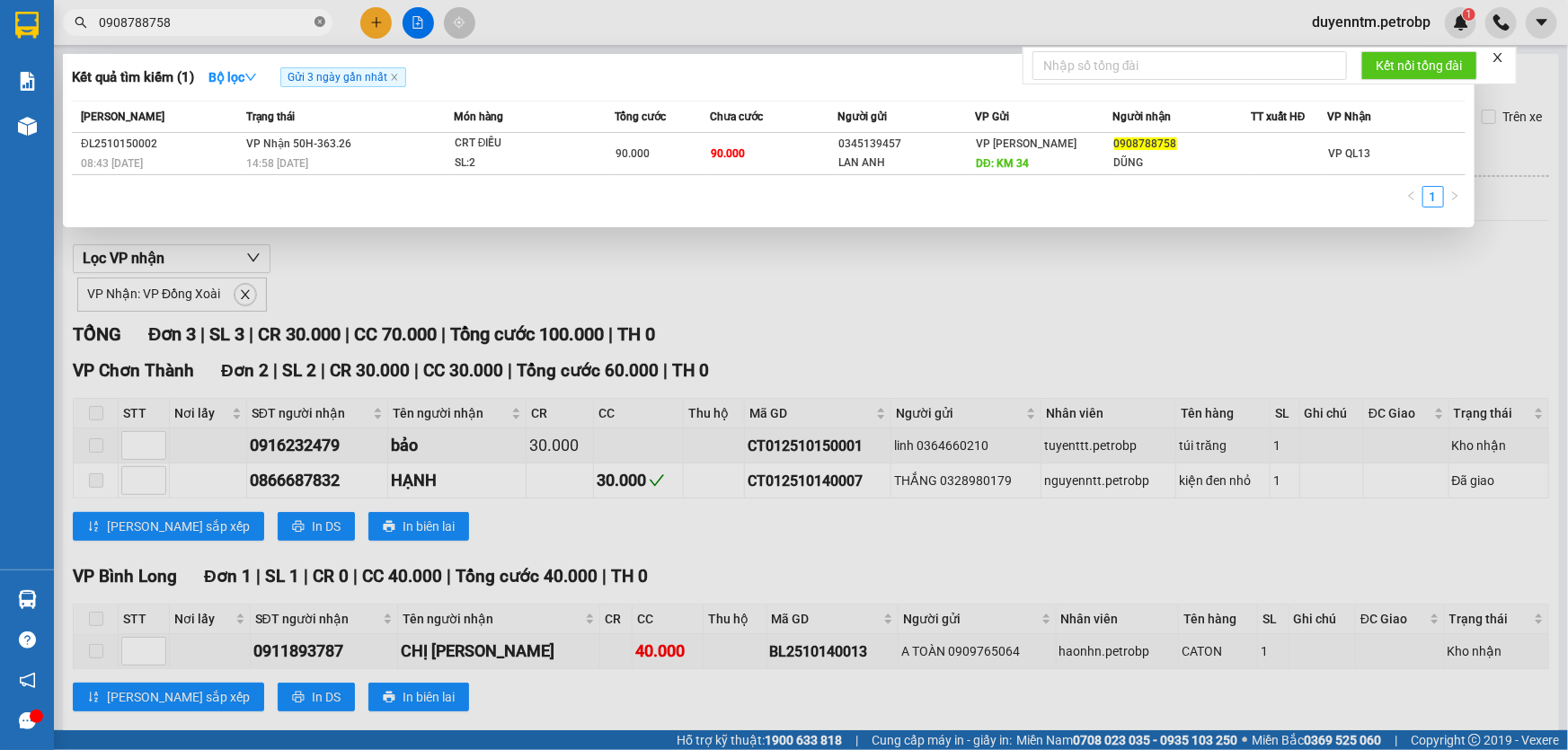
click at [323, 21] on icon "close-circle" at bounding box center [319, 21] width 11 height 11
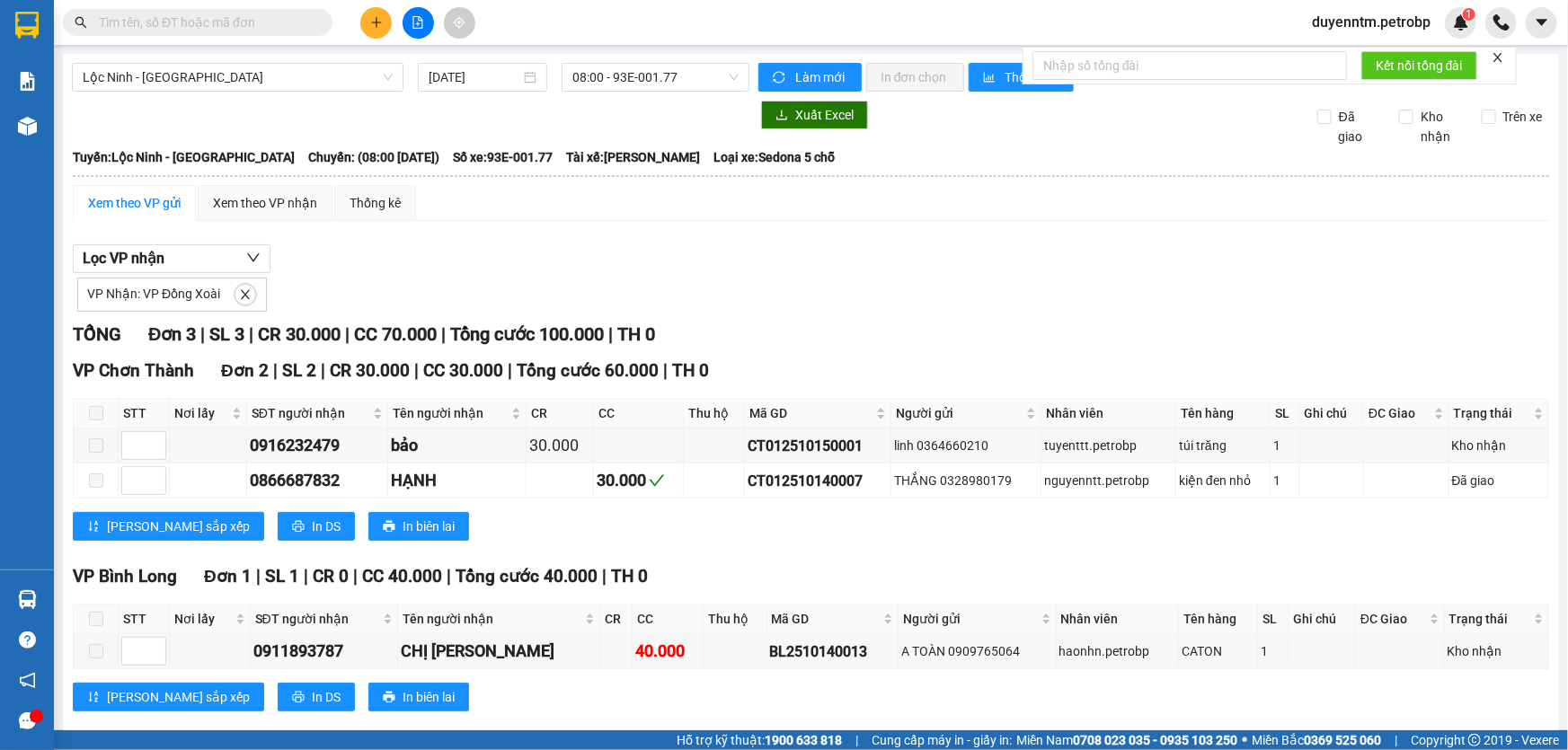
paste input "CT012510150001"
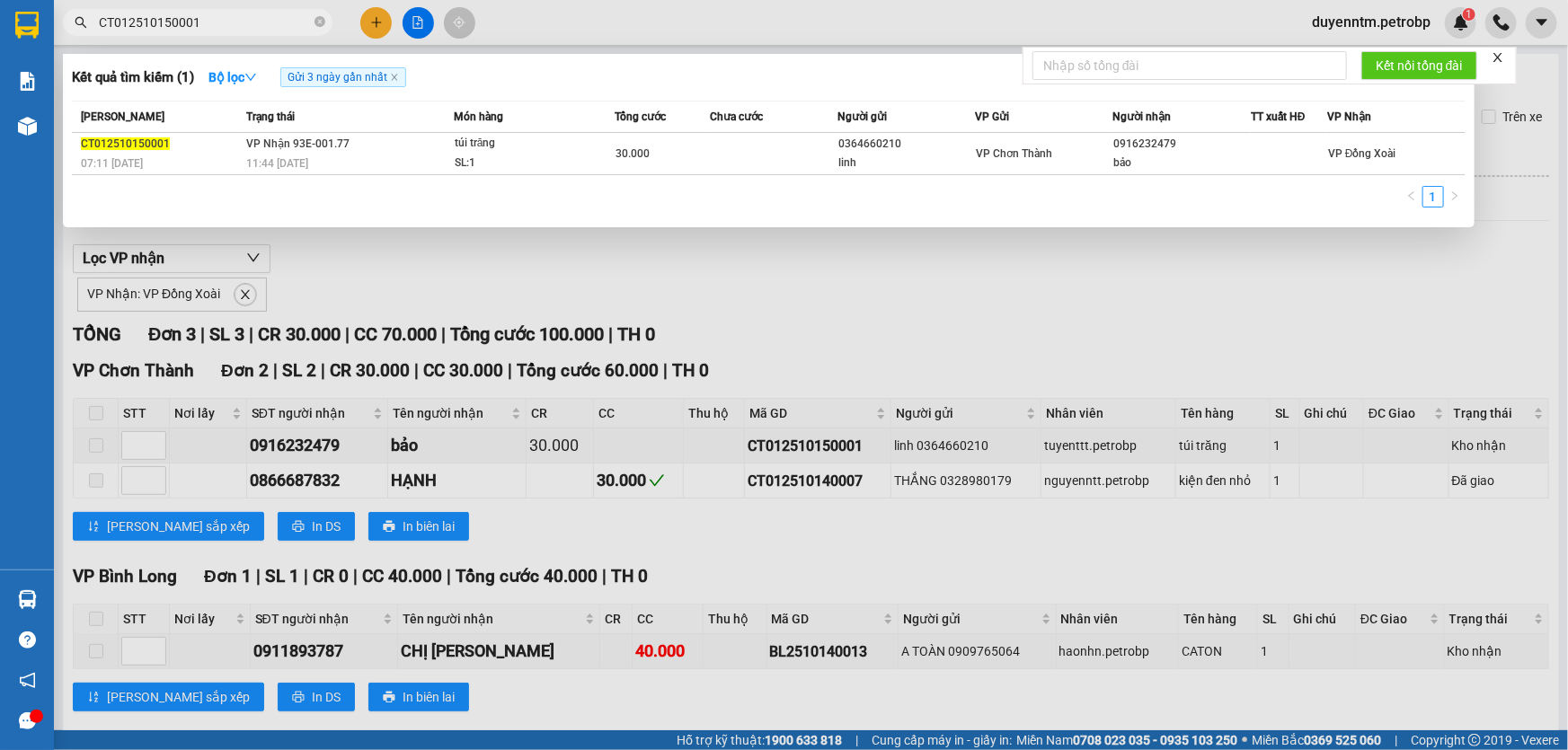
type input "CT012510150001"
click at [851, 261] on div at bounding box center [784, 375] width 1568 height 750
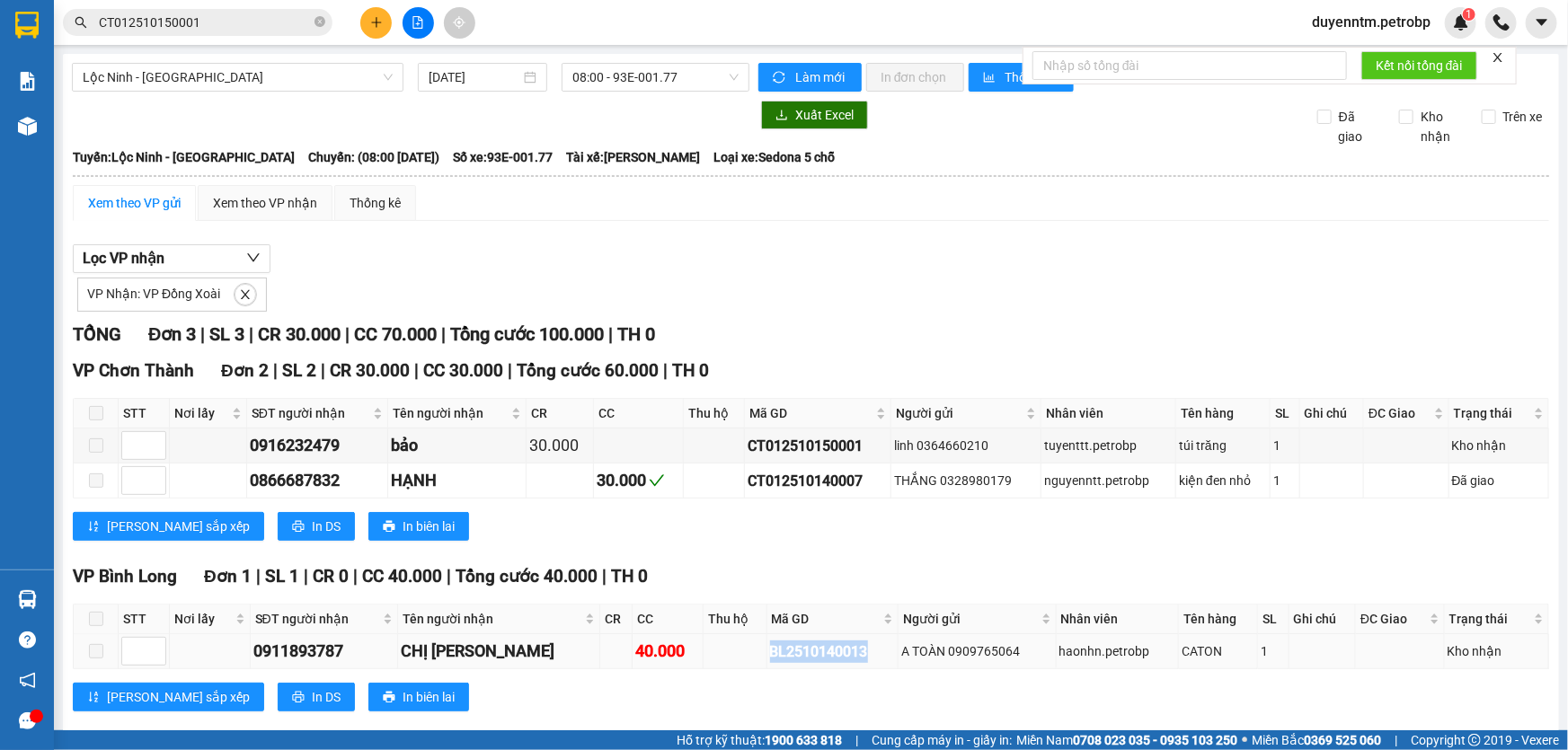
drag, startPoint x: 842, startPoint y: 652, endPoint x: 719, endPoint y: 649, distance: 123.0
click at [719, 649] on tr "0911893787 CHỊ MINH 40.000 BL2510140013 A TOÀN 0909765064 haonhn.petrobp CATON …" at bounding box center [811, 651] width 1475 height 35
copy div "BL2510140013"
click at [319, 27] on span at bounding box center [319, 23] width 11 height 17
paste input "BL2510140013"
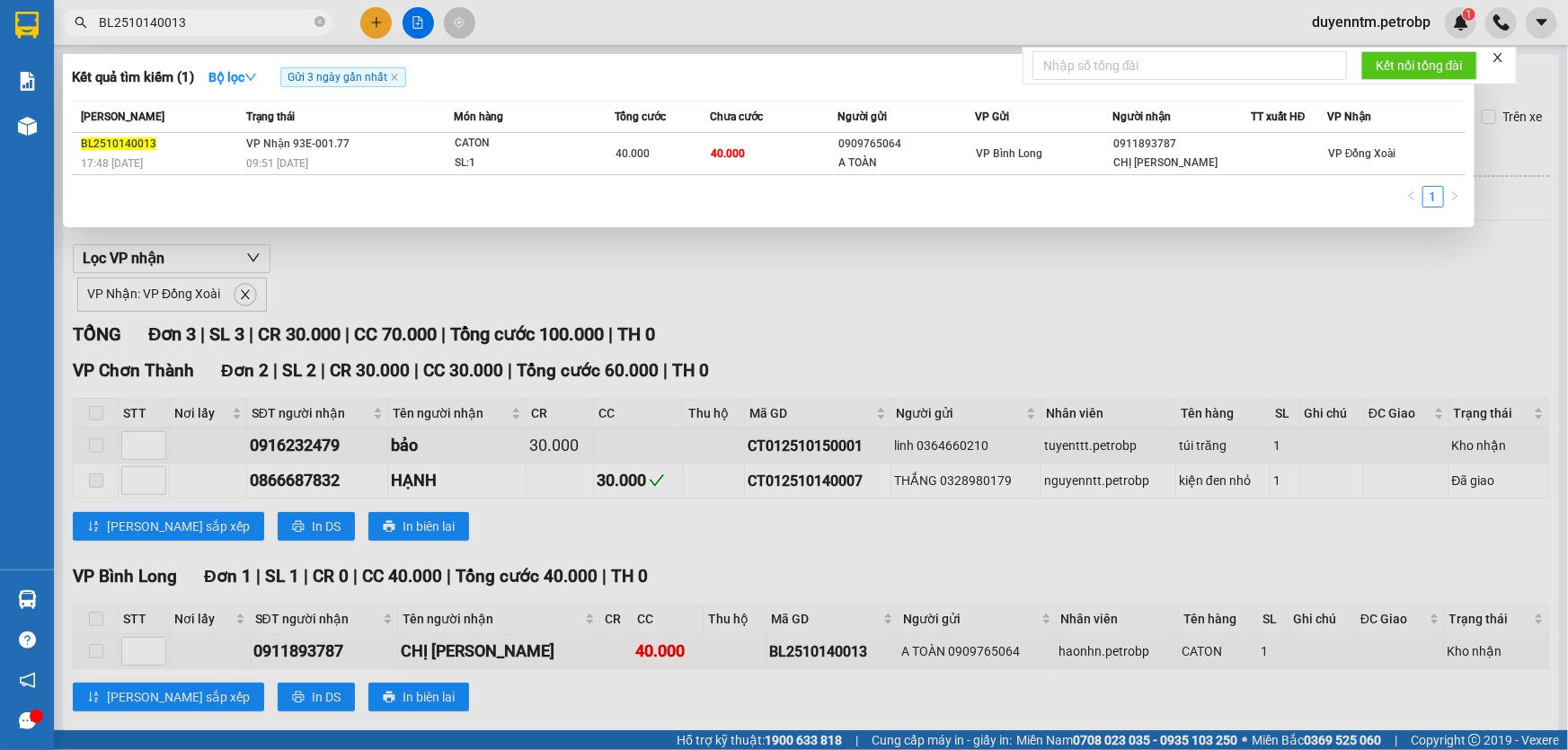
type input "BL2510140013"
click at [993, 248] on div at bounding box center [784, 375] width 1568 height 750
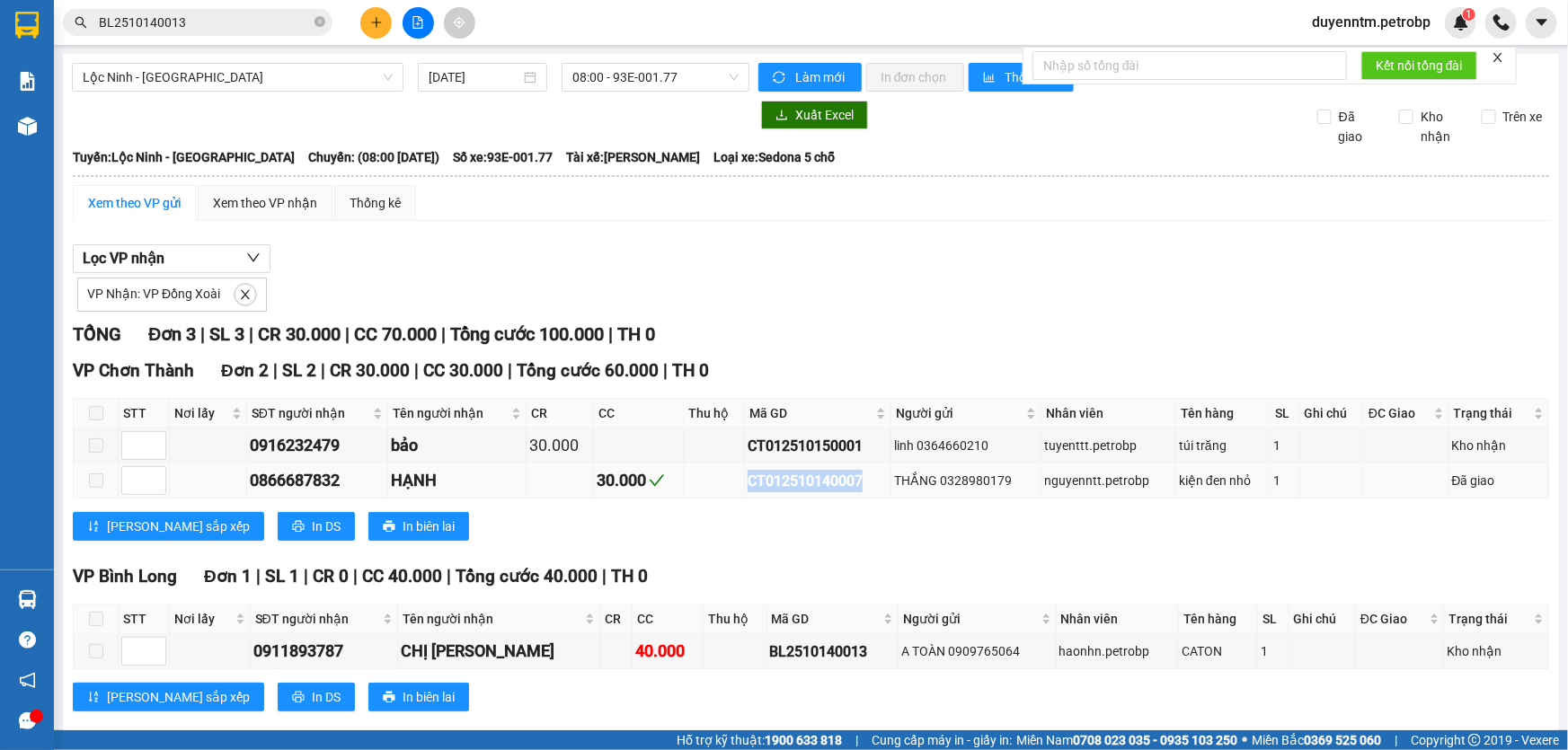
drag, startPoint x: 862, startPoint y: 484, endPoint x: 741, endPoint y: 492, distance: 121.3
click at [745, 492] on td "CT012510140007" at bounding box center [818, 481] width 147 height 35
copy div "CT012510140007"
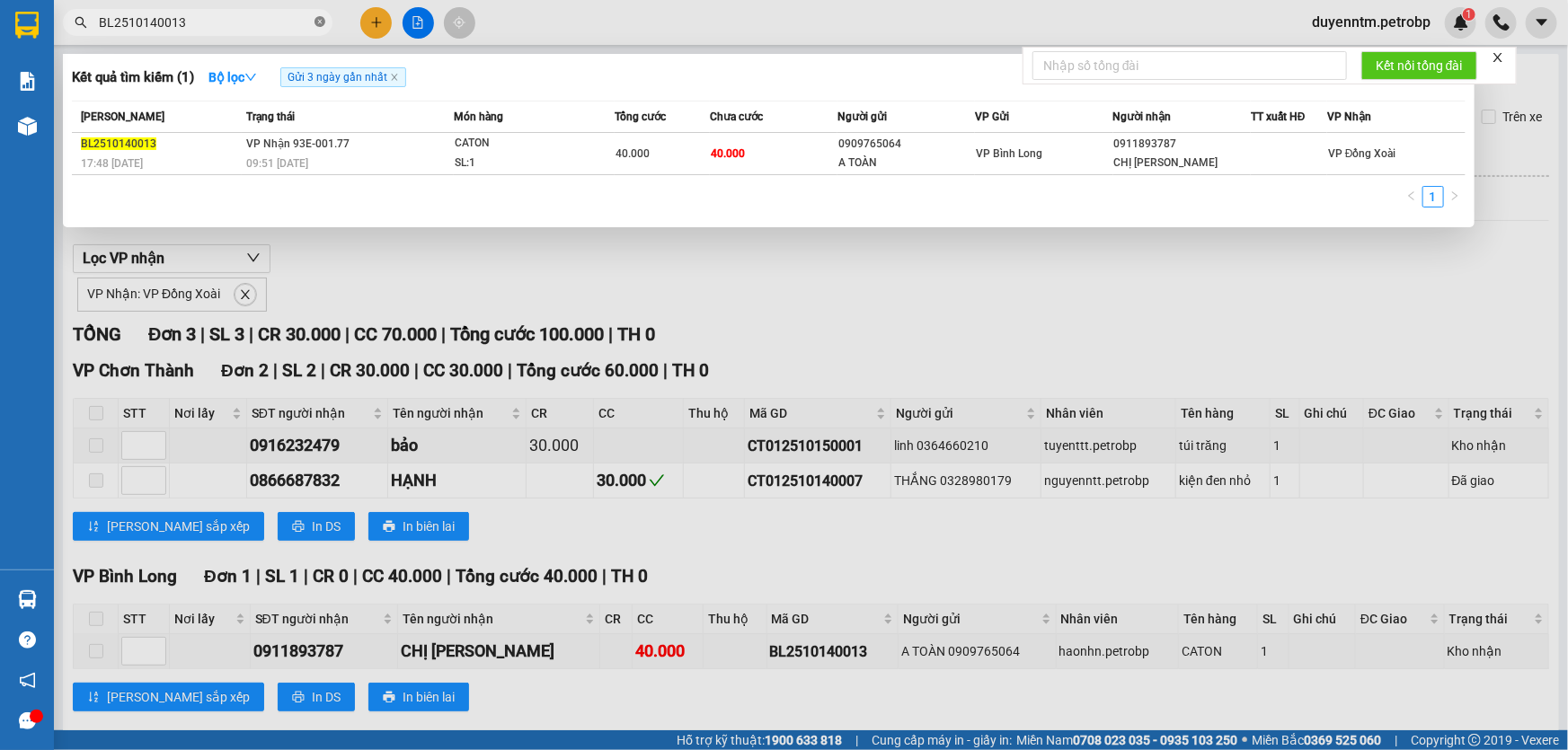
click at [322, 21] on icon "close-circle" at bounding box center [319, 21] width 11 height 11
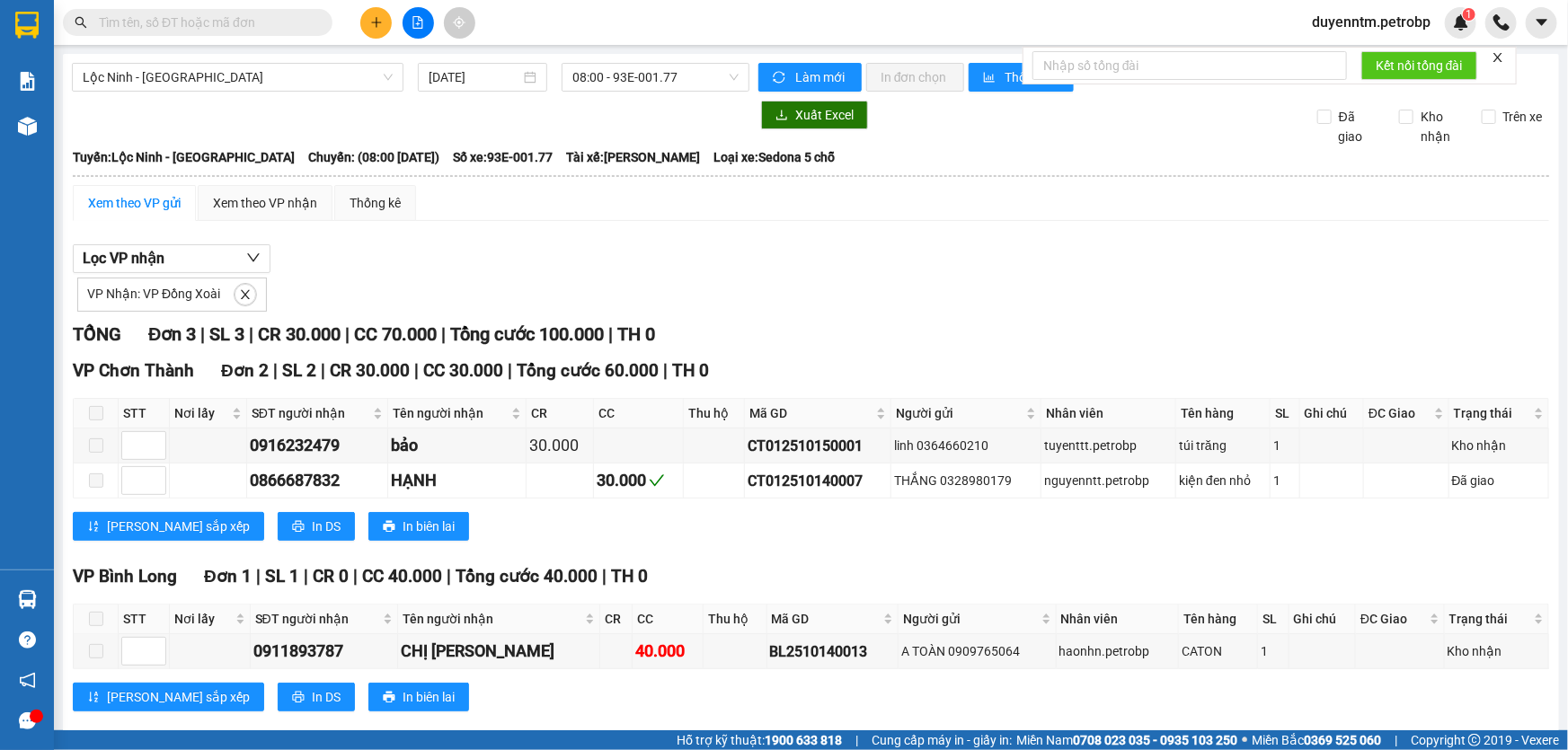
paste input "CT012510140007"
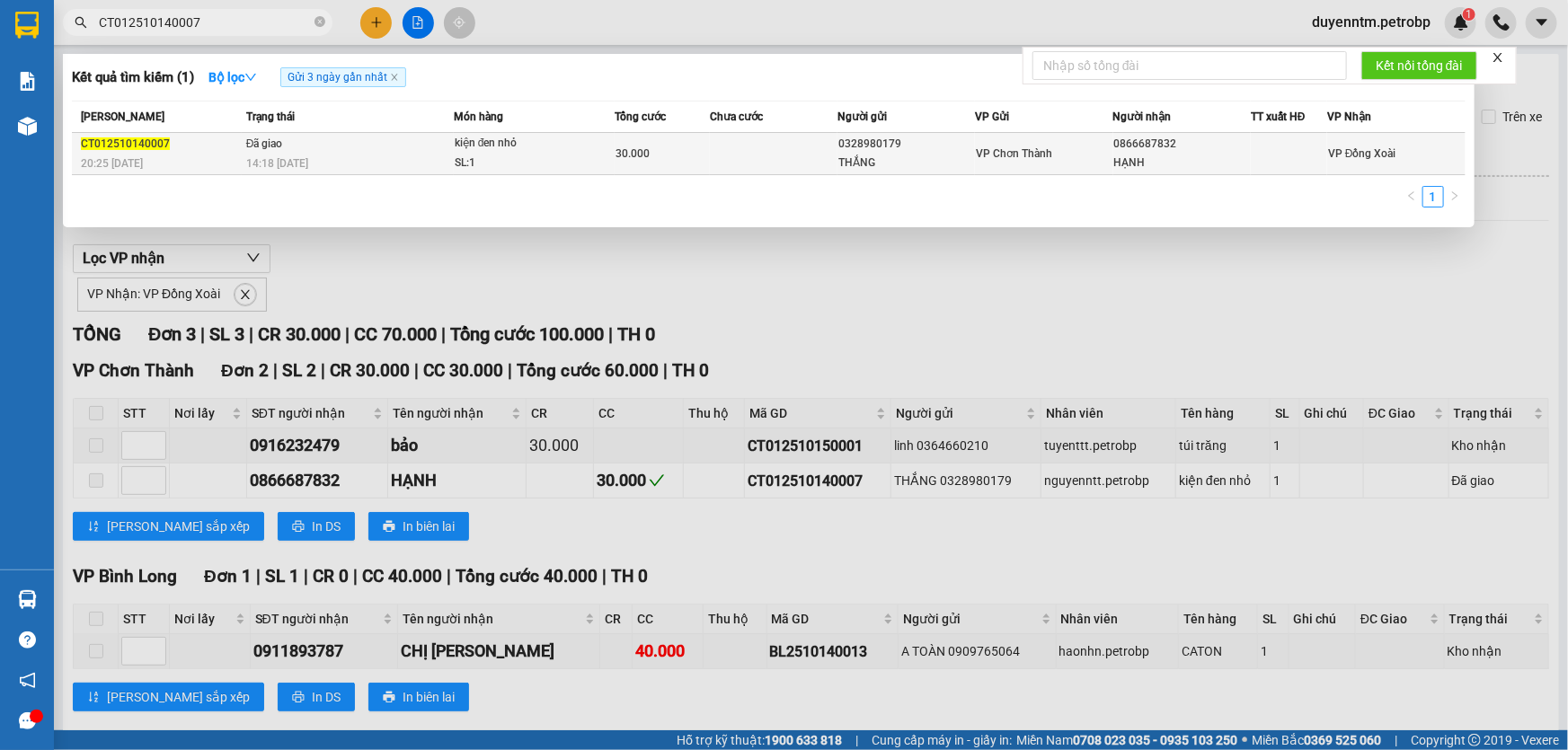
type input "CT012510140007"
click at [272, 155] on span "14:18 - 15/10" at bounding box center [277, 162] width 62 height 14
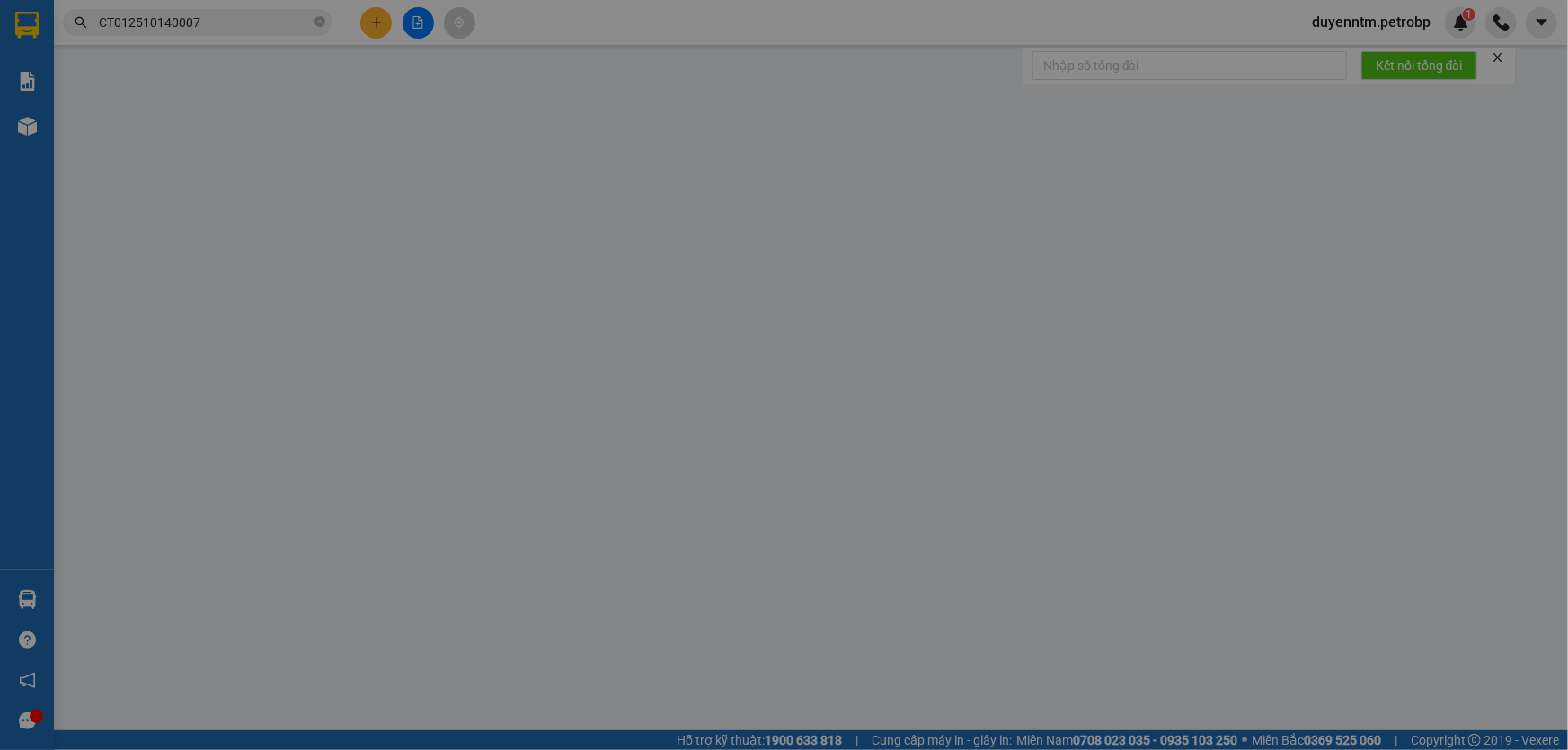
type input "0328980179"
type input "THẮNG"
type input "0866687832"
type input "HẠNH"
type input "30.000"
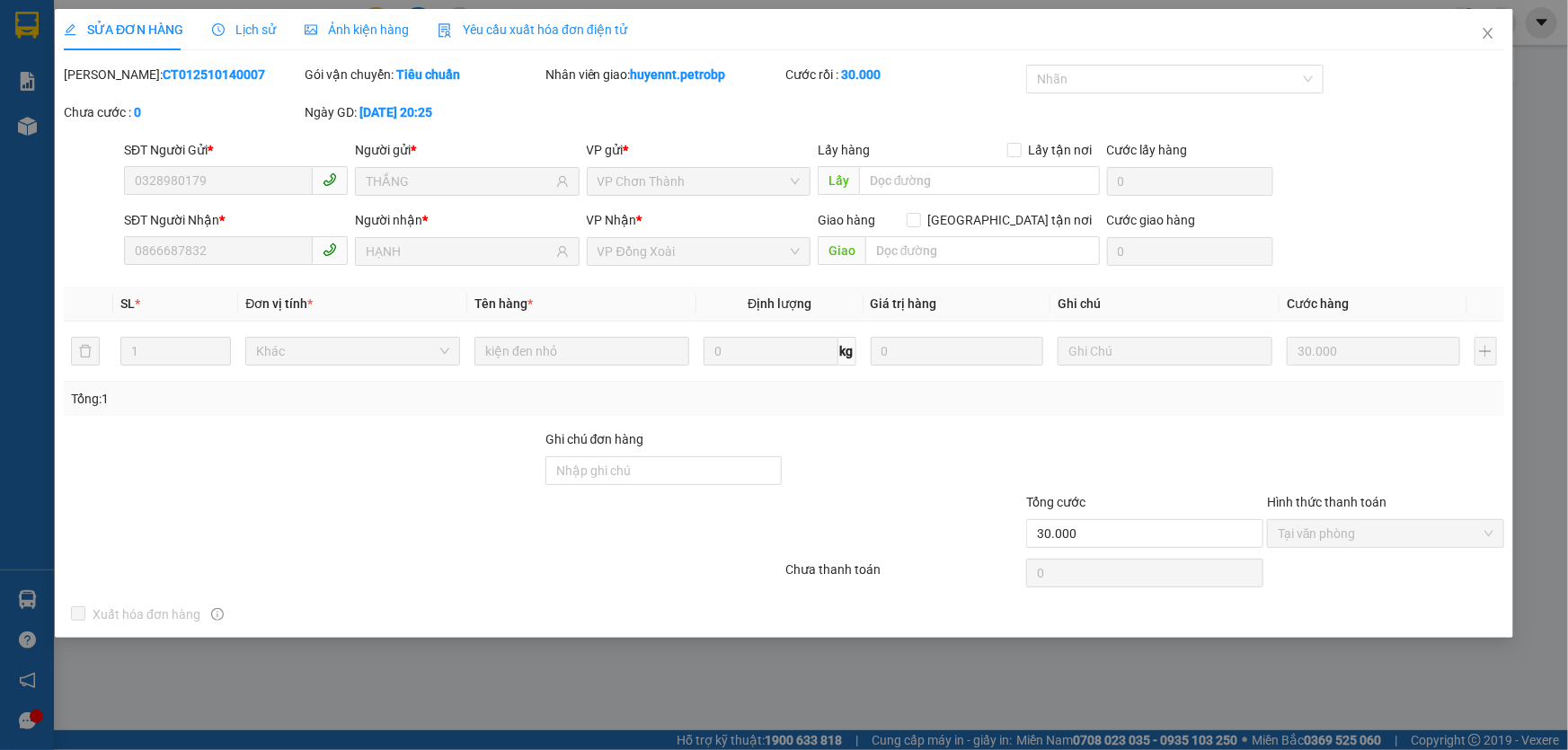
click at [264, 33] on span "Lịch sử" at bounding box center [243, 29] width 64 height 14
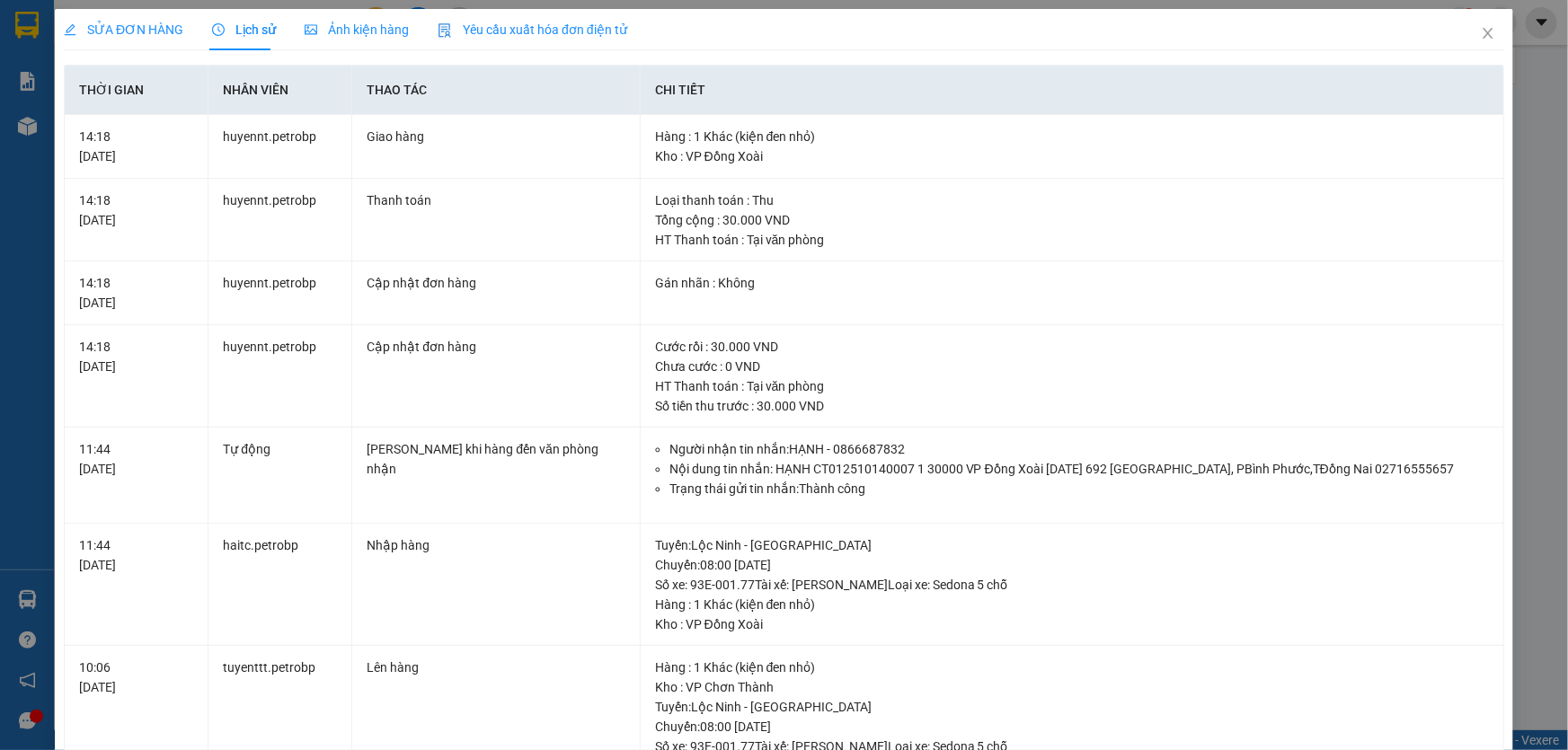
click at [1521, 305] on div "SỬA ĐƠN HÀNG Lịch sử Ảnh kiện hàng Yêu cầu xuất hóa đơn điện tử Total Paid Fee …" at bounding box center [784, 375] width 1568 height 750
click at [1481, 35] on icon "close" at bounding box center [1487, 33] width 14 height 14
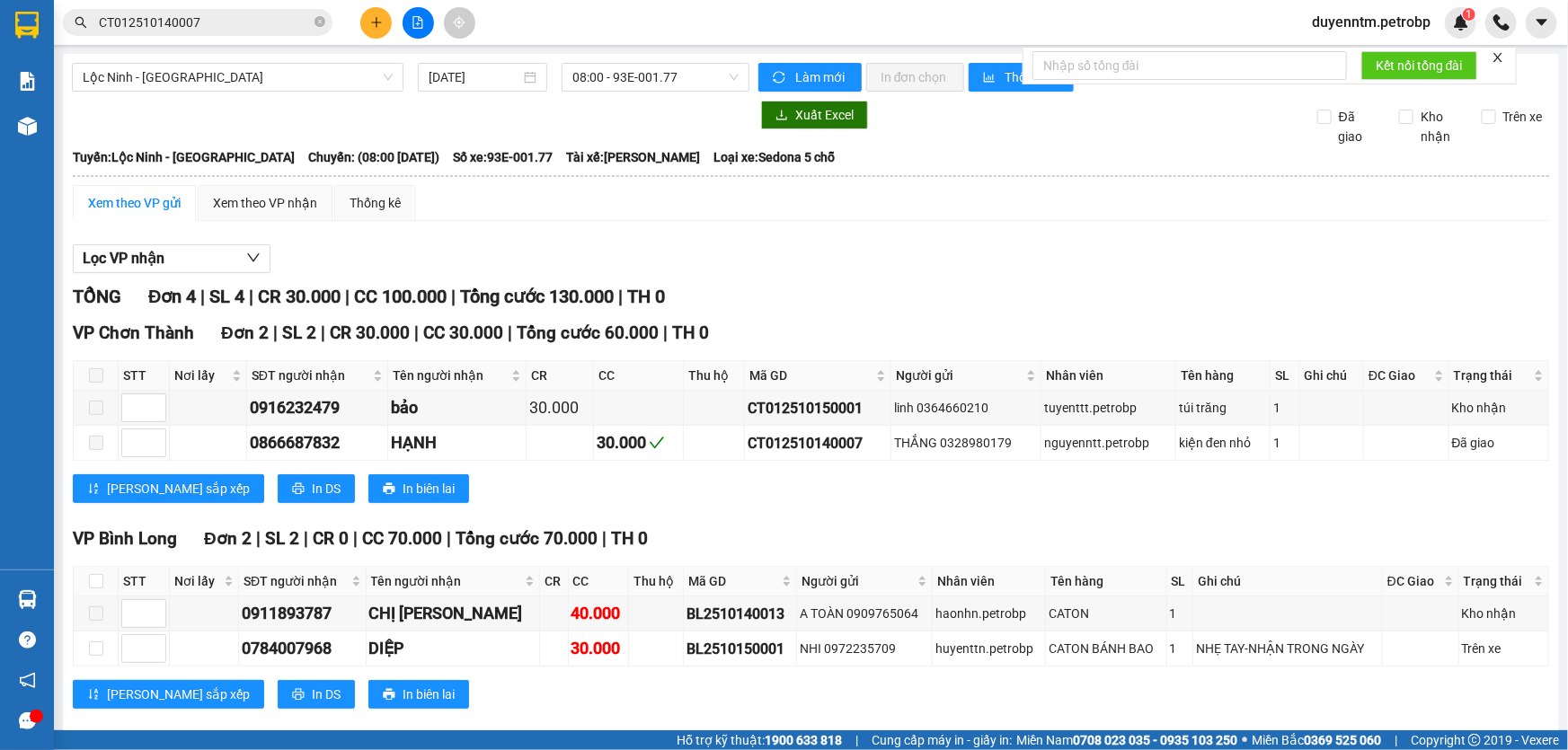
scroll to position [27, 0]
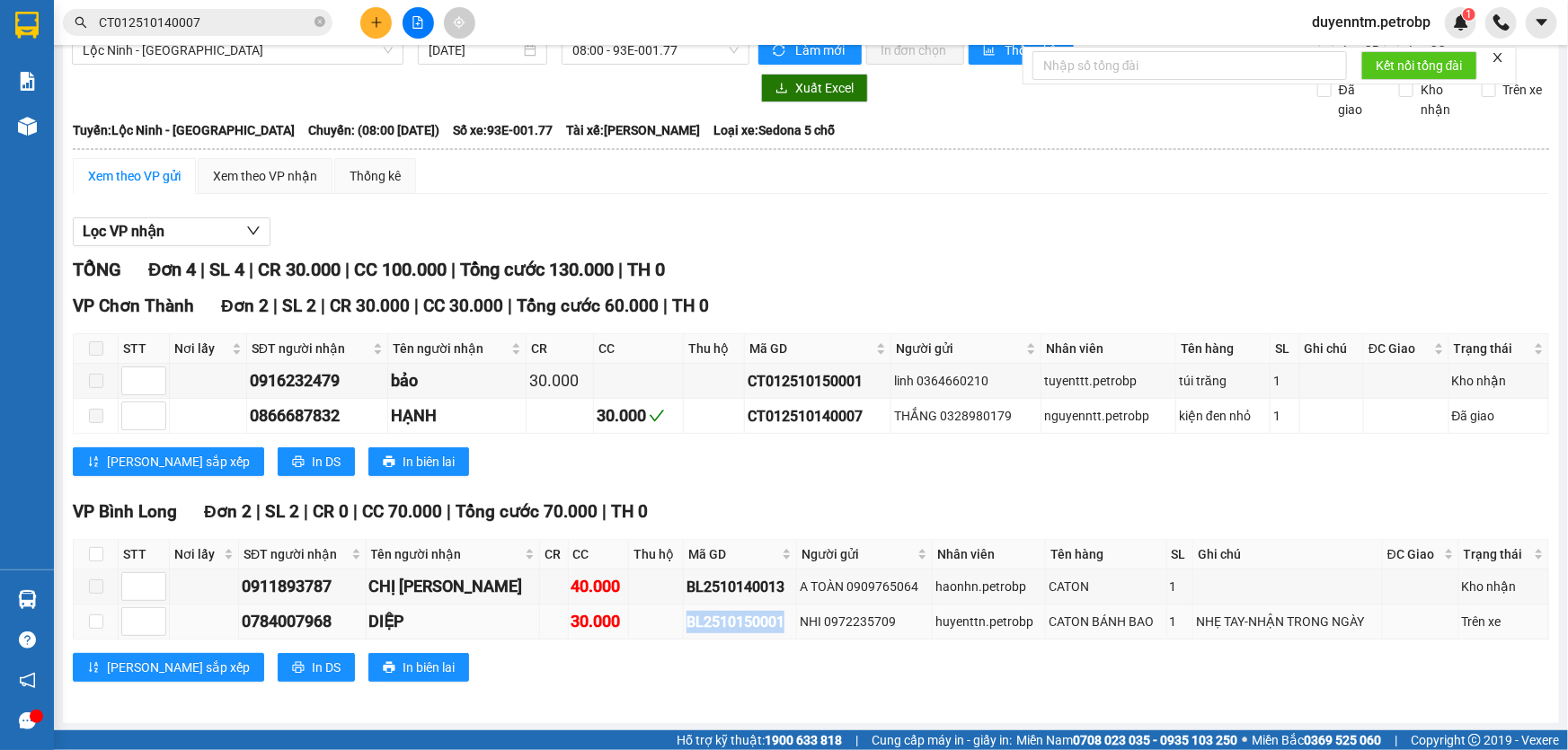
drag, startPoint x: 752, startPoint y: 622, endPoint x: 646, endPoint y: 625, distance: 106.0
click at [683, 625] on td "BL2510150001" at bounding box center [740, 622] width 113 height 35
copy div "BL2510150001"
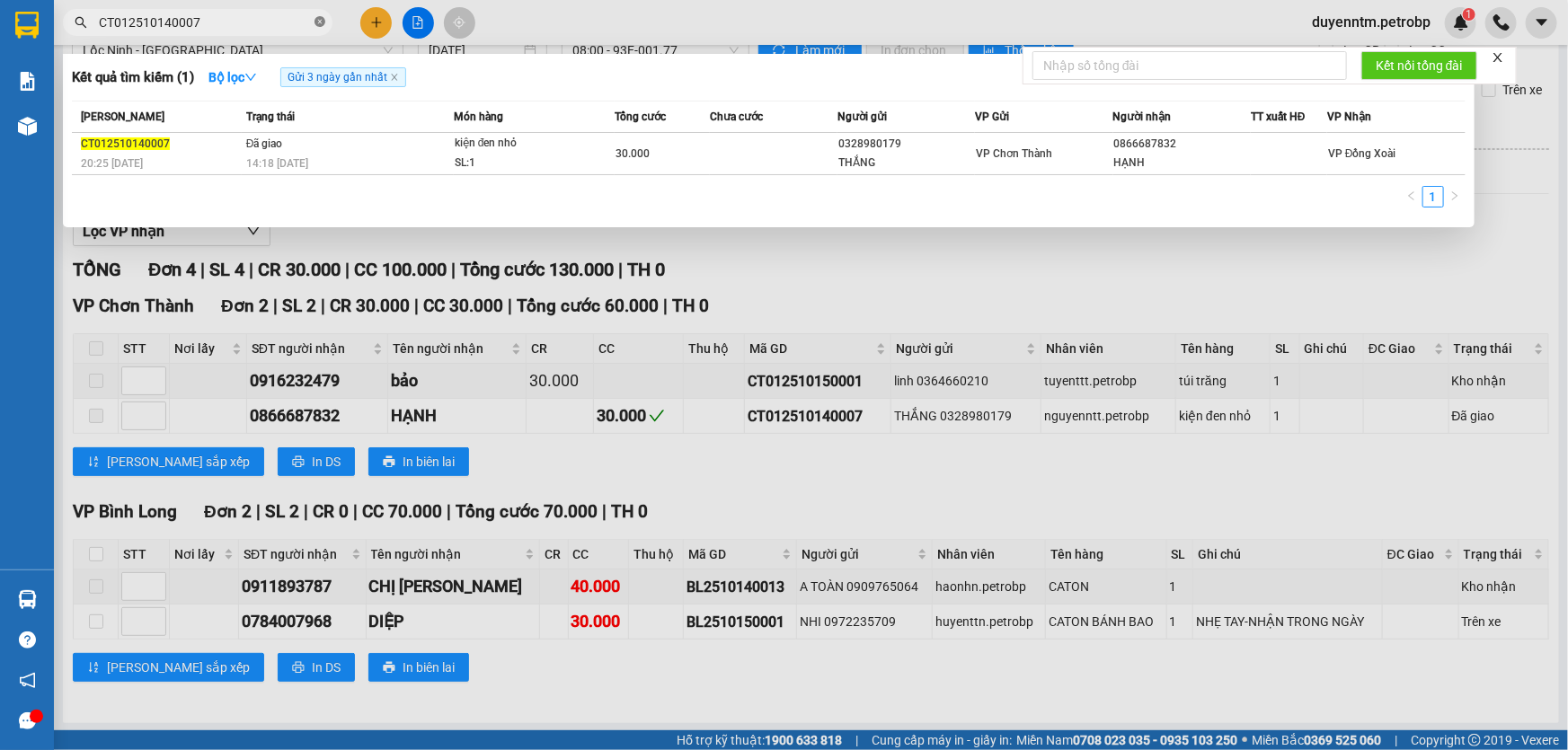
drag, startPoint x: 316, startPoint y: 24, endPoint x: 215, endPoint y: 24, distance: 101.0
click at [315, 24] on icon "close-circle" at bounding box center [319, 21] width 11 height 11
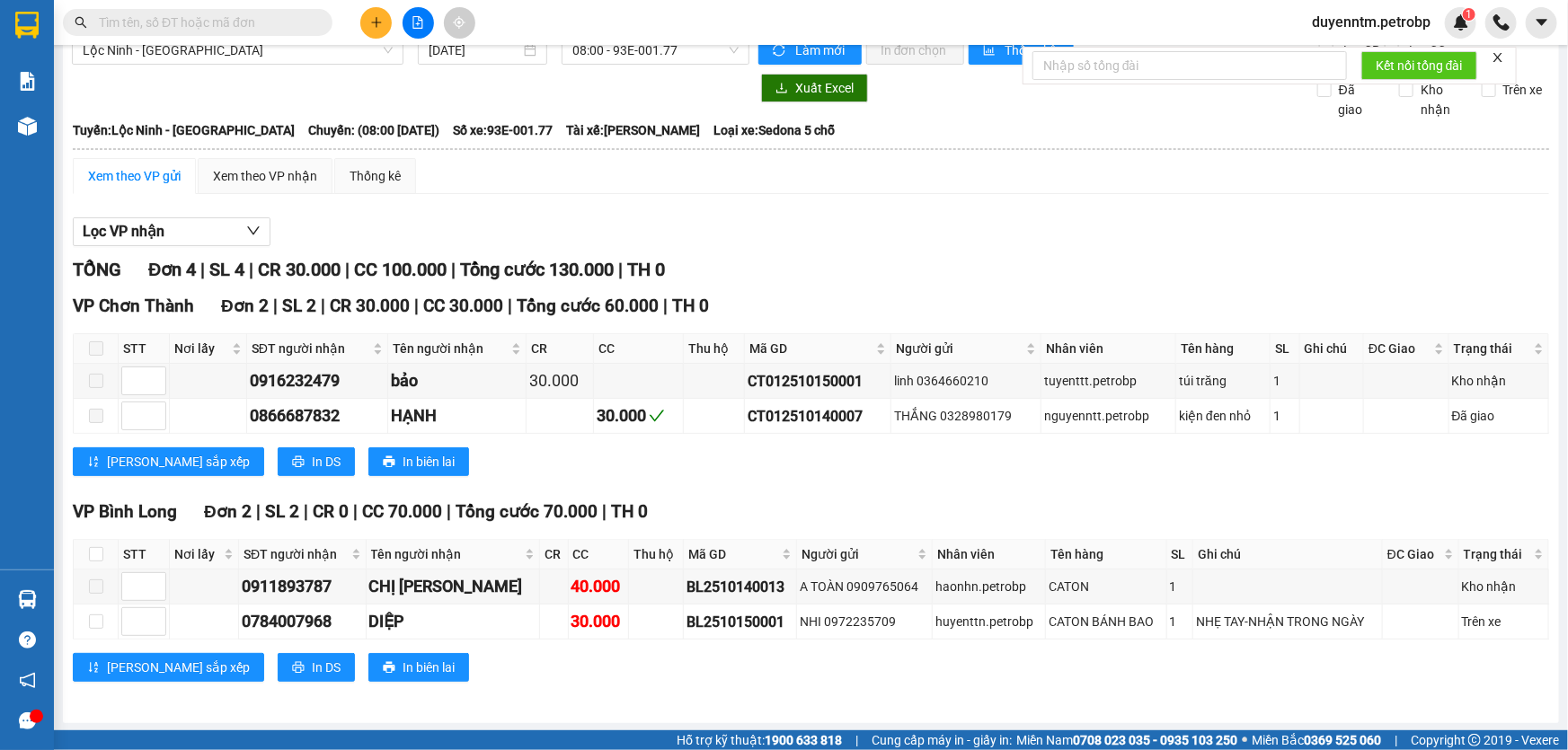
paste input "BL2510150001"
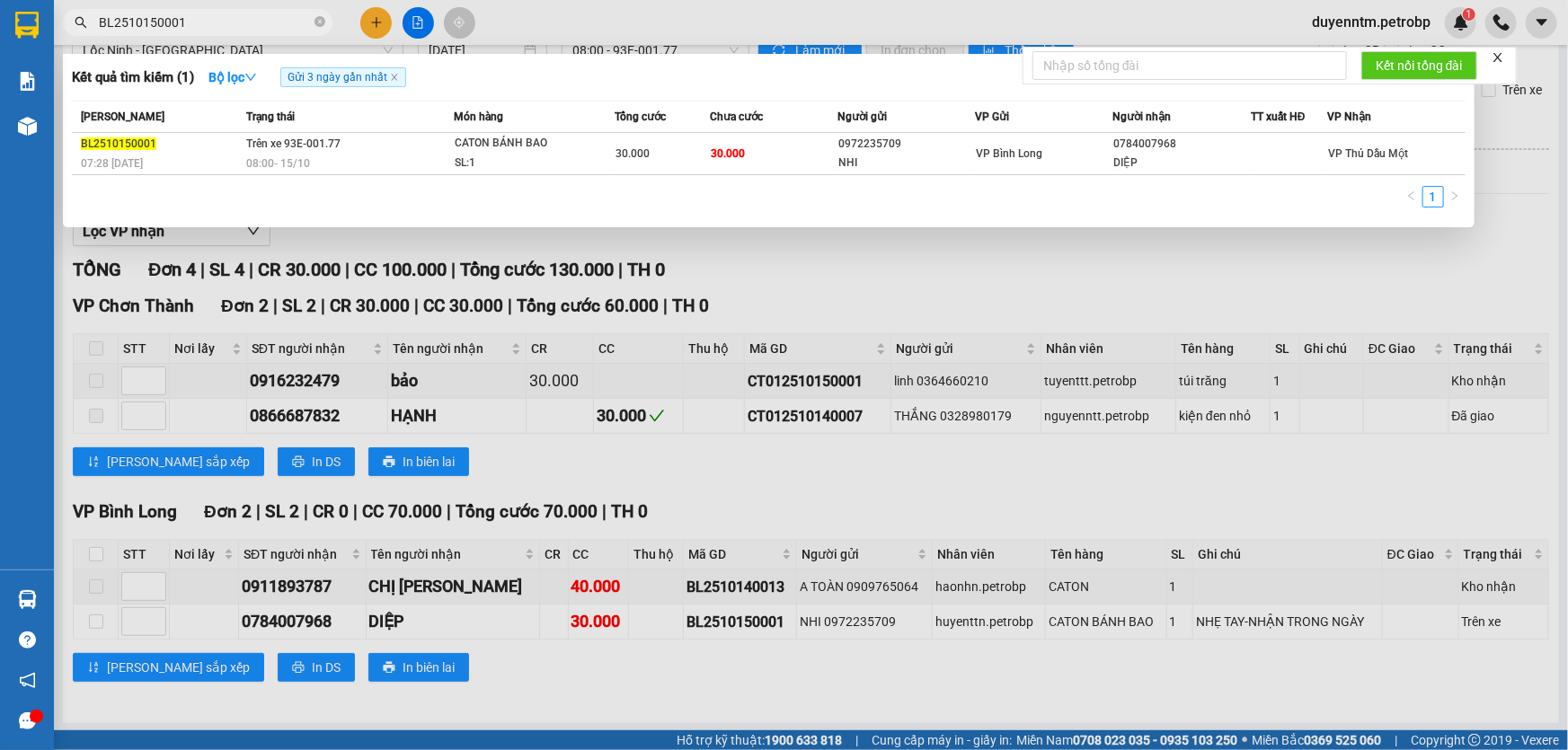
type input "BL2510150001"
click at [1041, 261] on div at bounding box center [784, 375] width 1568 height 750
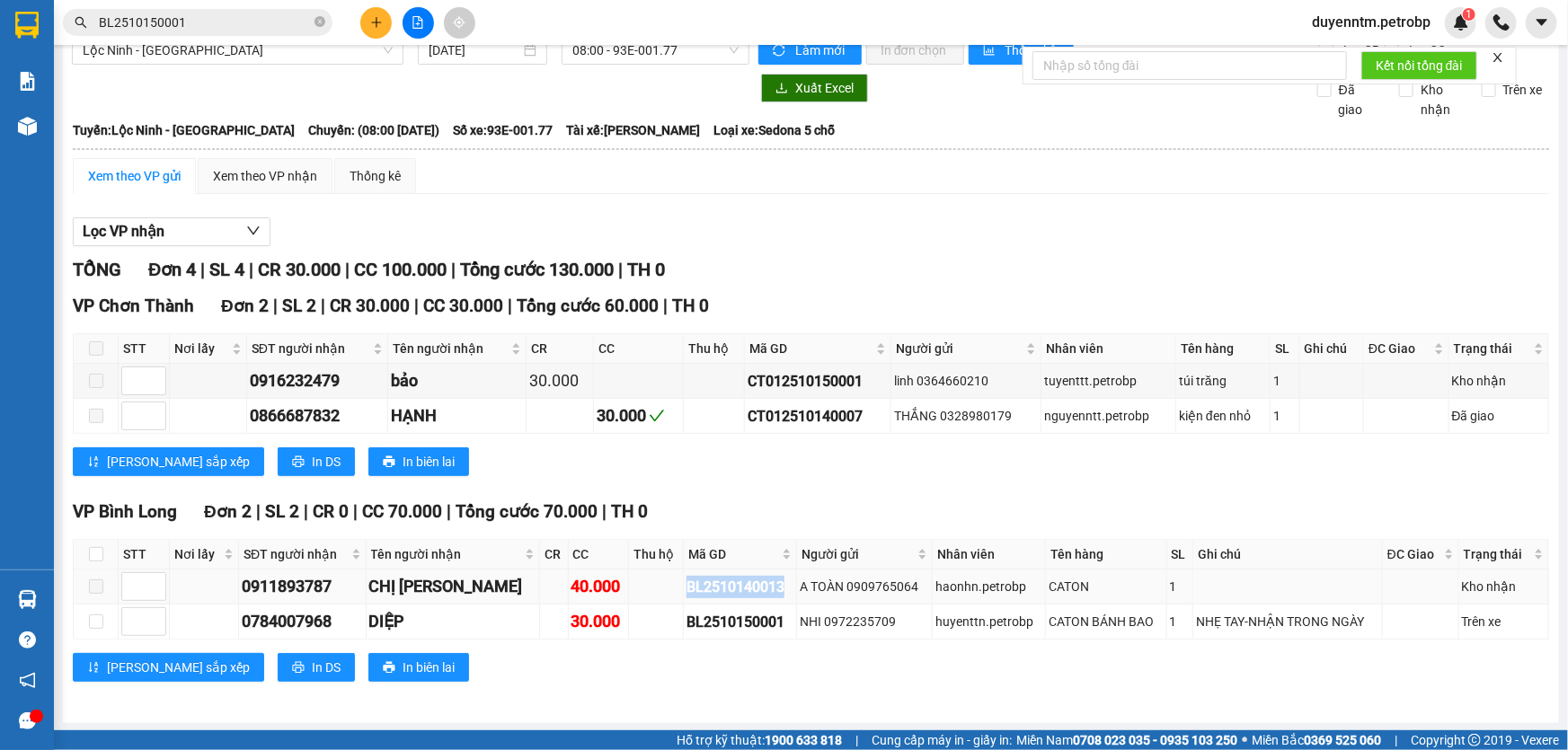
drag, startPoint x: 746, startPoint y: 585, endPoint x: 649, endPoint y: 587, distance: 97.0
click at [686, 587] on div "BL2510140013" at bounding box center [740, 586] width 107 height 22
copy div "BL2510140013"
click at [317, 19] on icon "close-circle" at bounding box center [319, 21] width 11 height 11
paste input "BL2510140013"
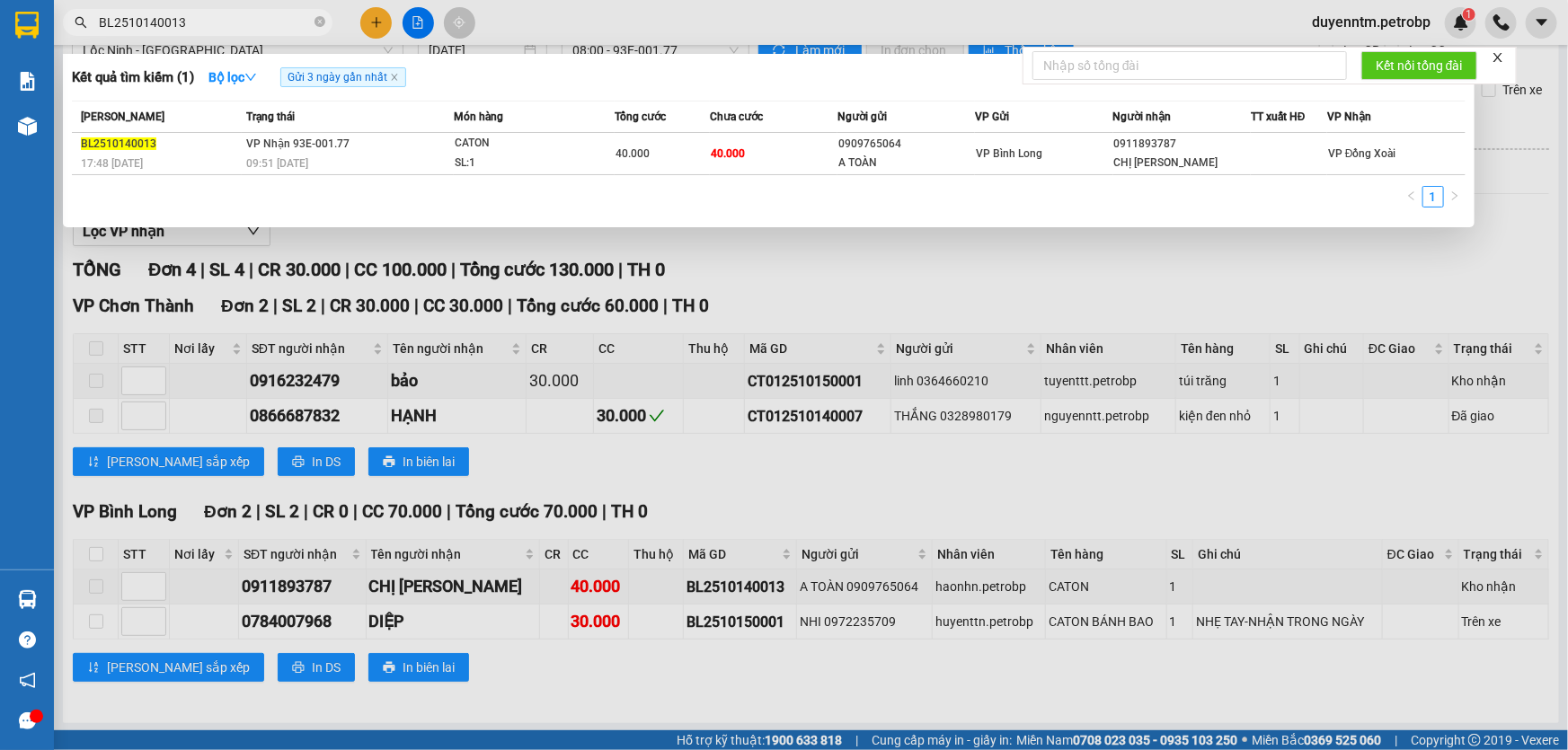
type input "BL2510140013"
click at [1087, 322] on div at bounding box center [784, 375] width 1568 height 750
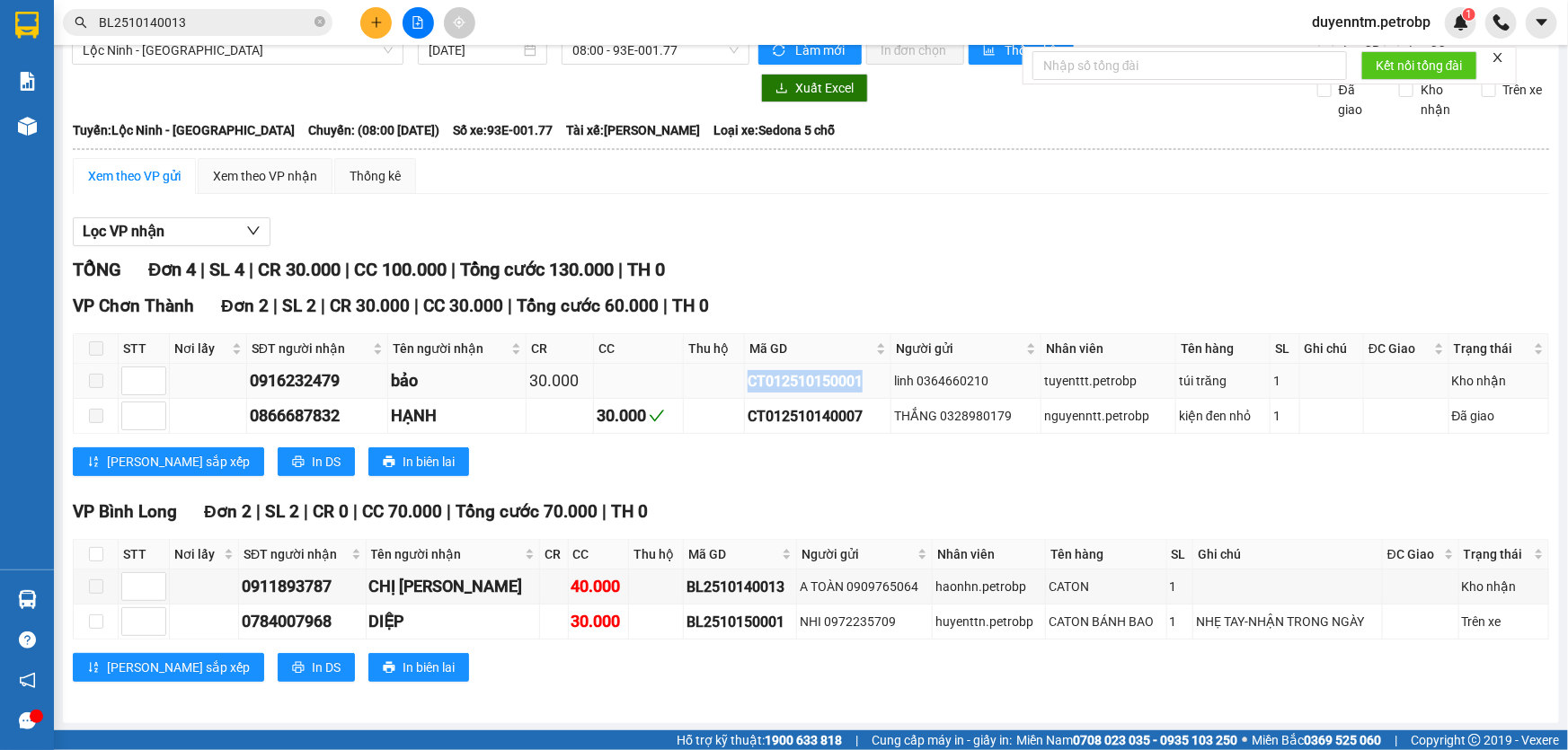
drag, startPoint x: 864, startPoint y: 377, endPoint x: 746, endPoint y: 378, distance: 118.0
click at [748, 378] on div "CT012510150001" at bounding box center [818, 380] width 140 height 22
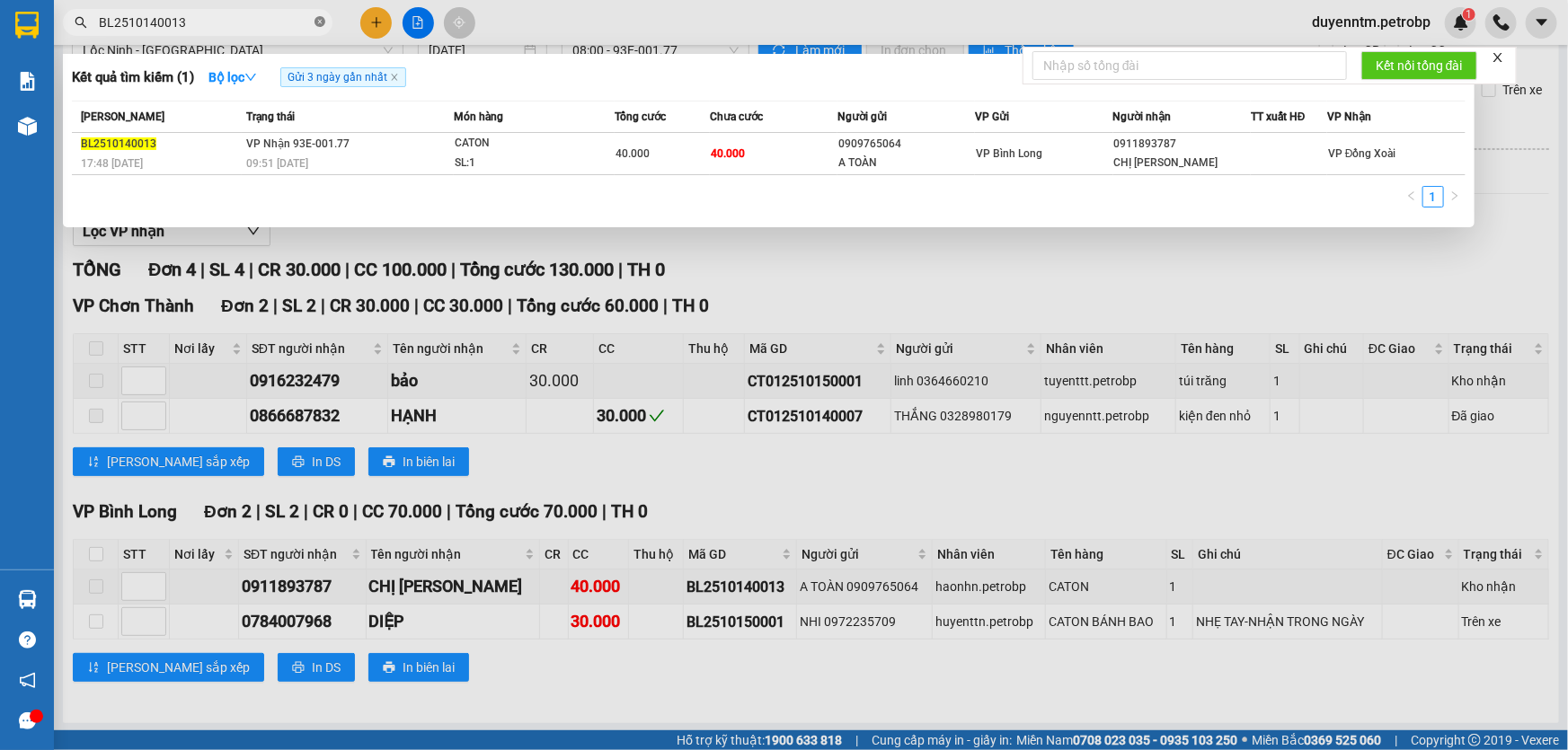
click at [320, 19] on icon "close-circle" at bounding box center [319, 21] width 11 height 11
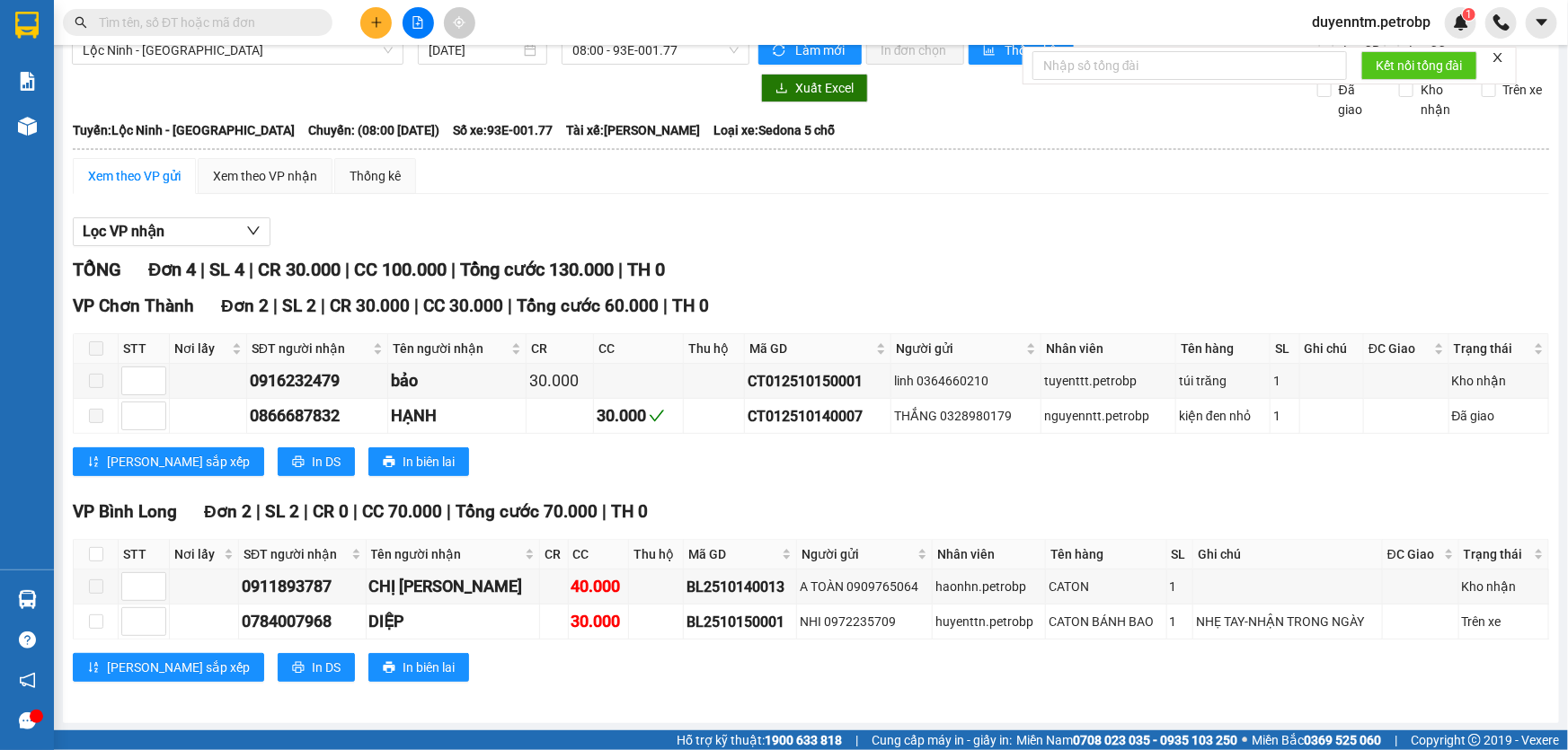
paste input "CT012510150001"
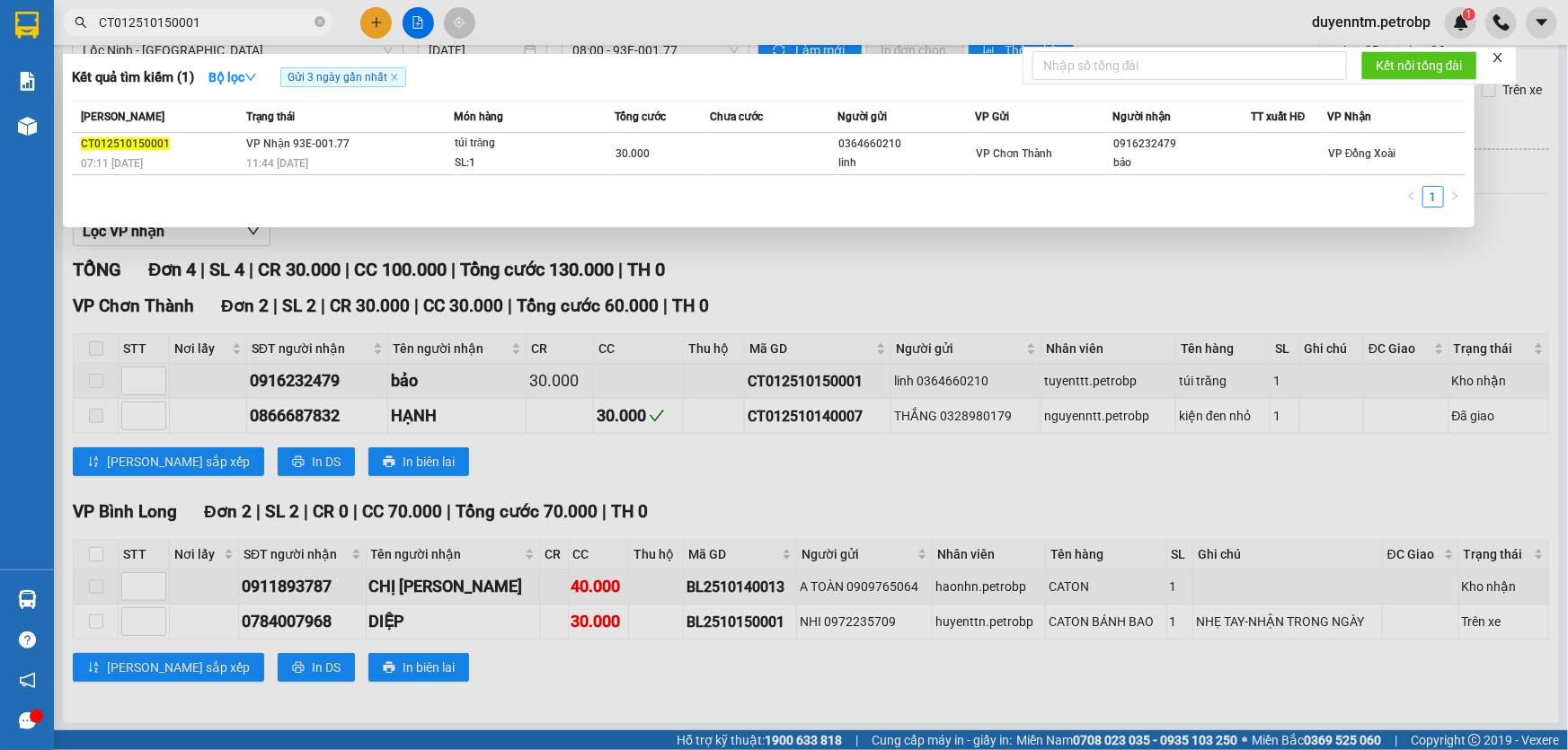
type input "CT012510150001"
click at [884, 257] on div at bounding box center [784, 375] width 1568 height 750
click at [319, 22] on icon "close-circle" at bounding box center [319, 21] width 11 height 11
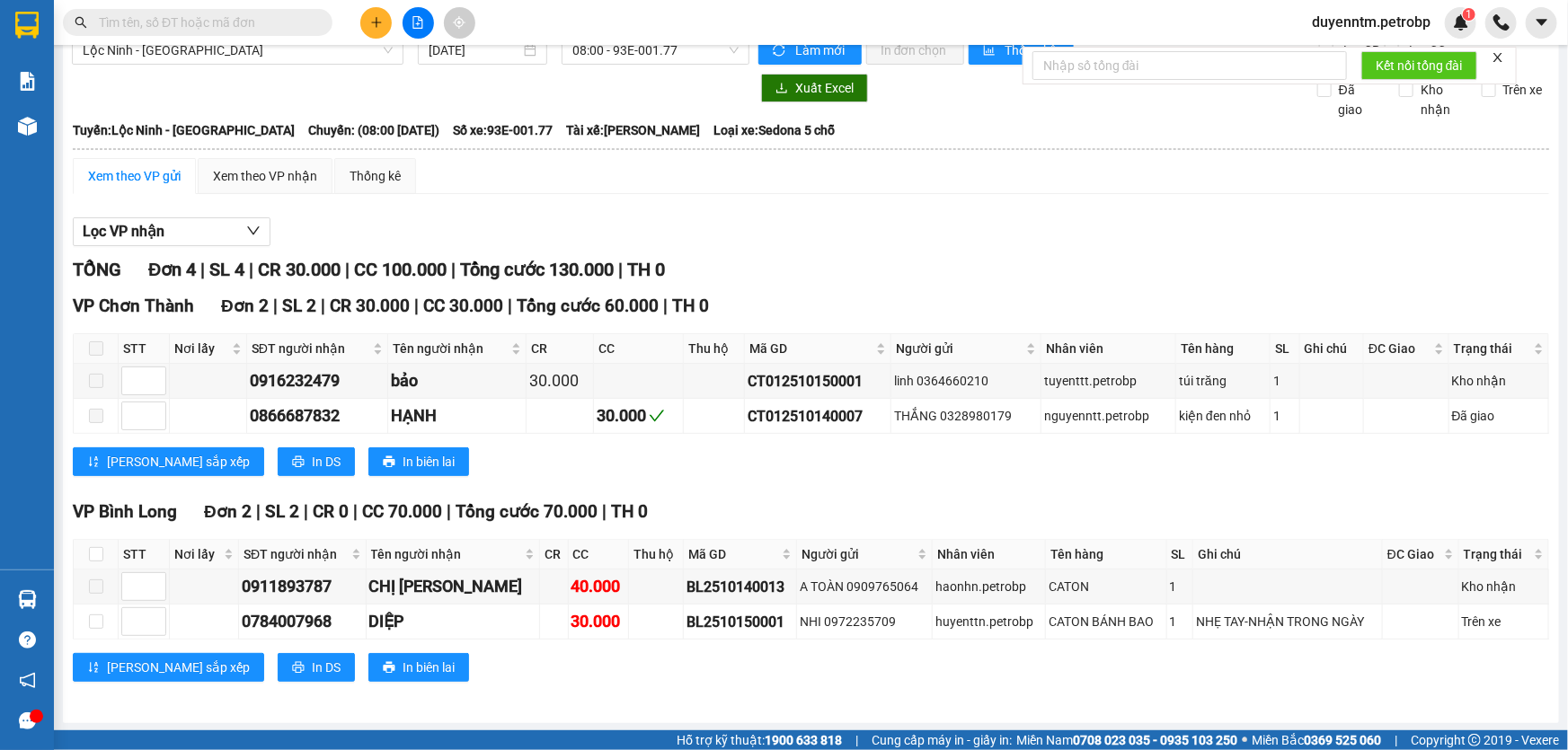
paste input "LHP2510140028"
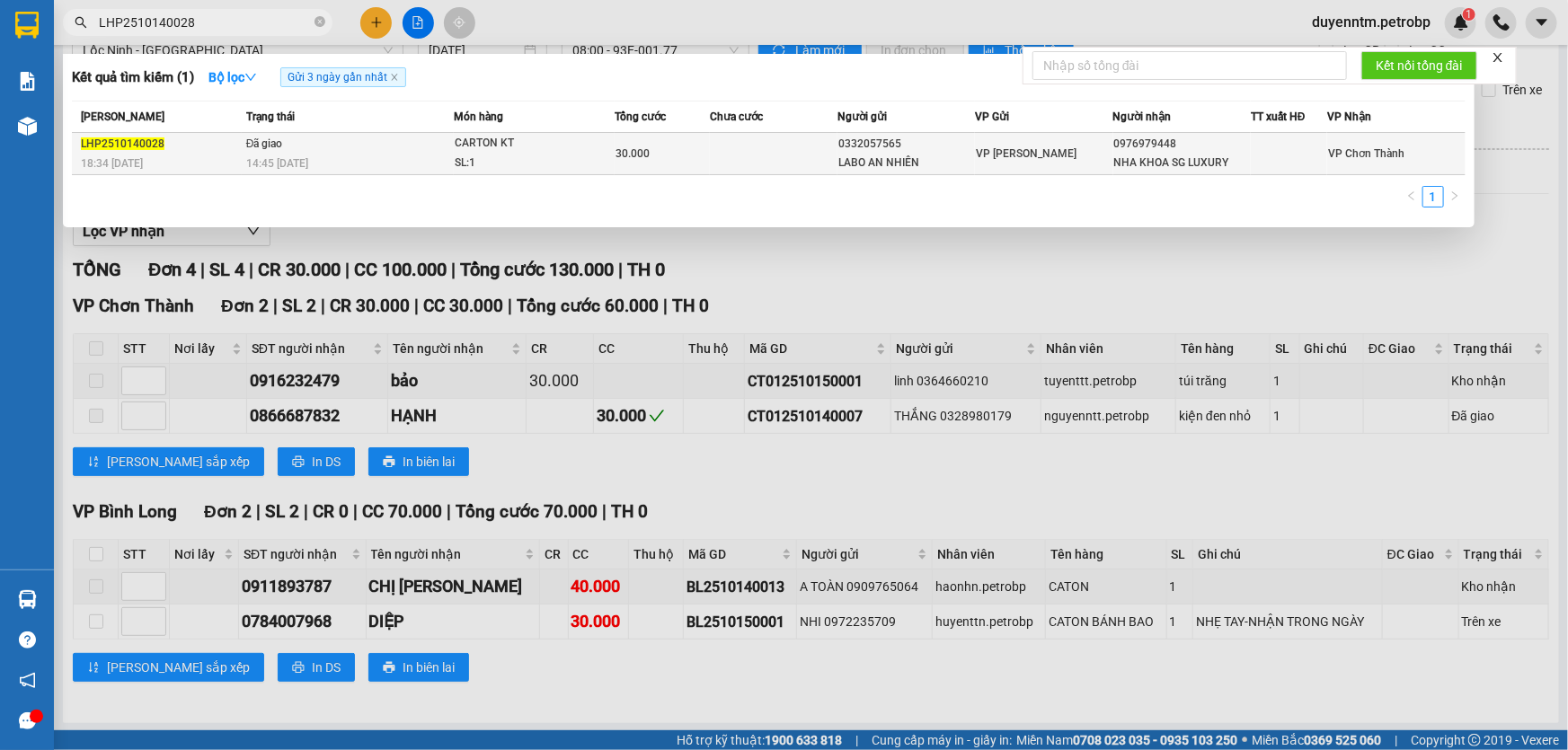
type input "LHP2510140028"
click at [246, 148] on span "Đã giao" at bounding box center [265, 143] width 36 height 12
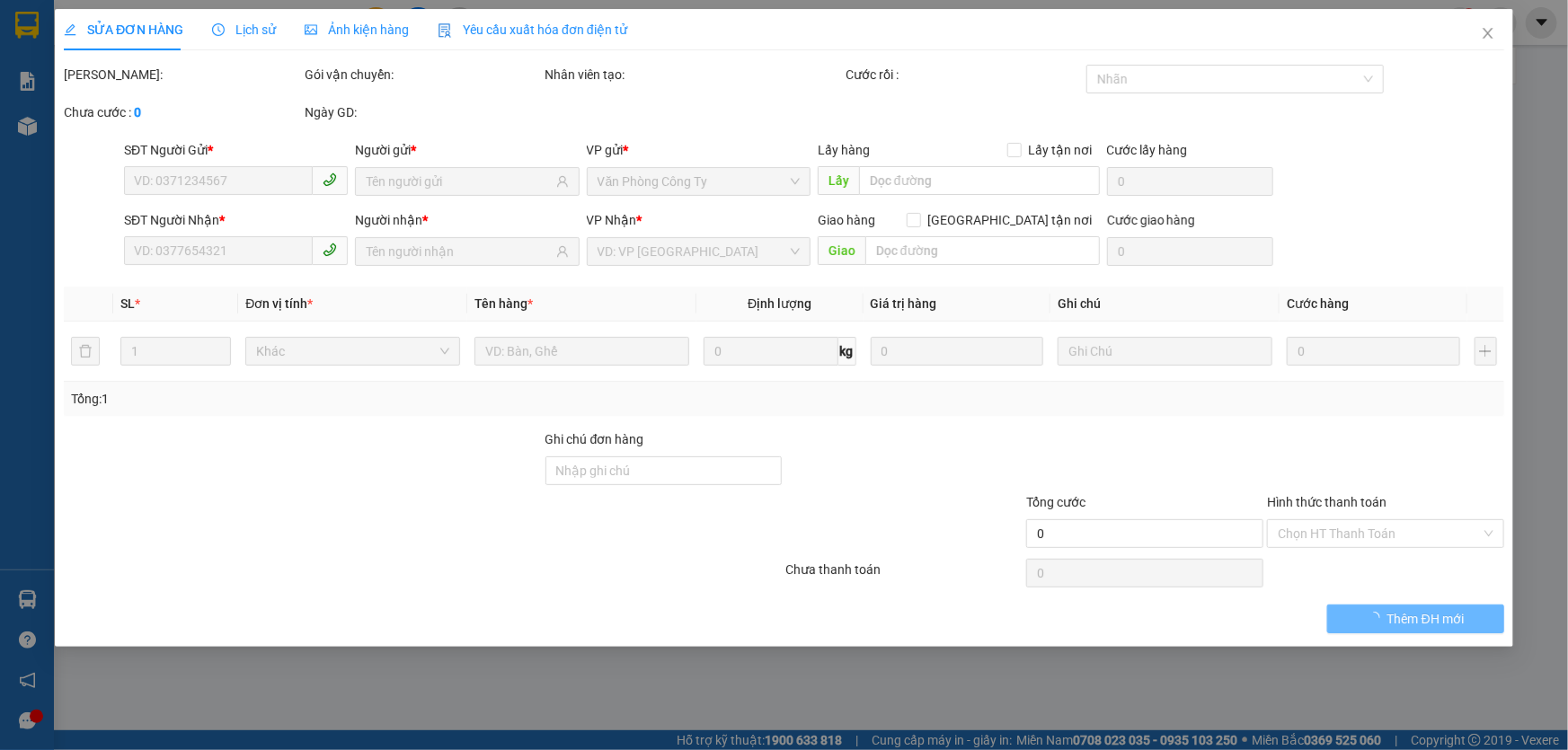
type input "0332057565"
type input "LABO AN NHIÊN"
type input "0976979448"
type input "NHA KHOA SG LUXURY"
type input "30.000"
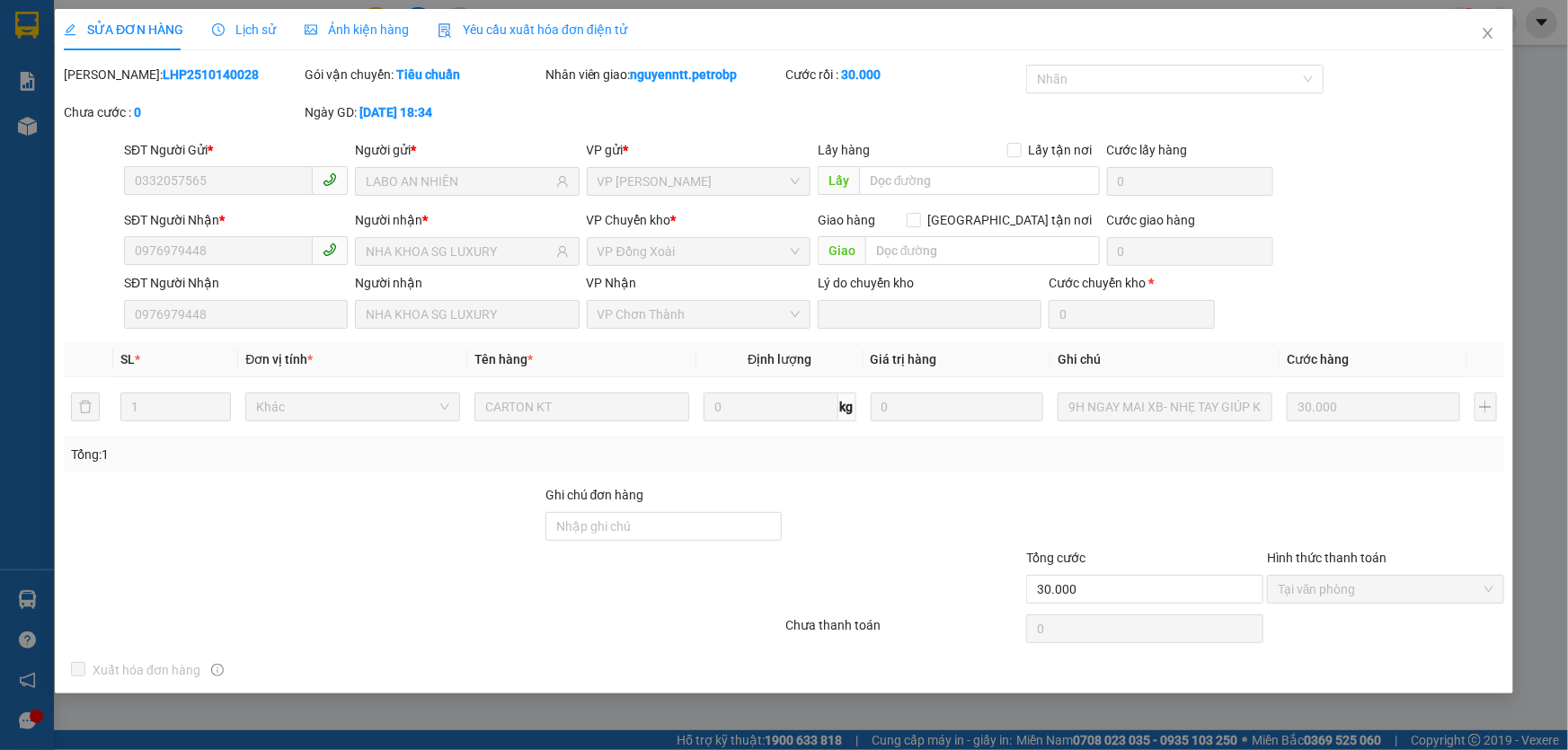
click at [251, 22] on span "Lịch sử" at bounding box center [243, 29] width 64 height 14
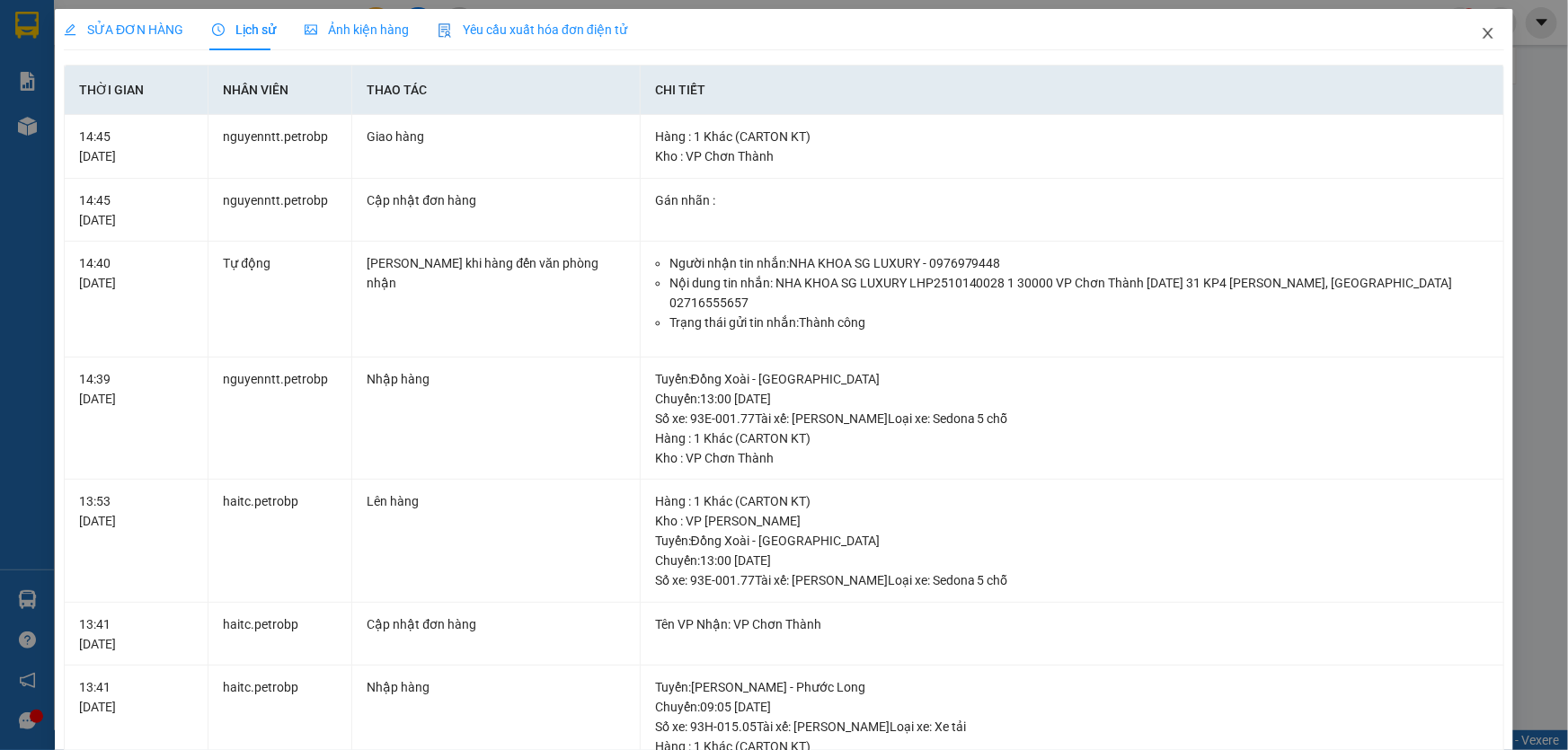
click at [1481, 35] on icon "close" at bounding box center [1487, 33] width 14 height 14
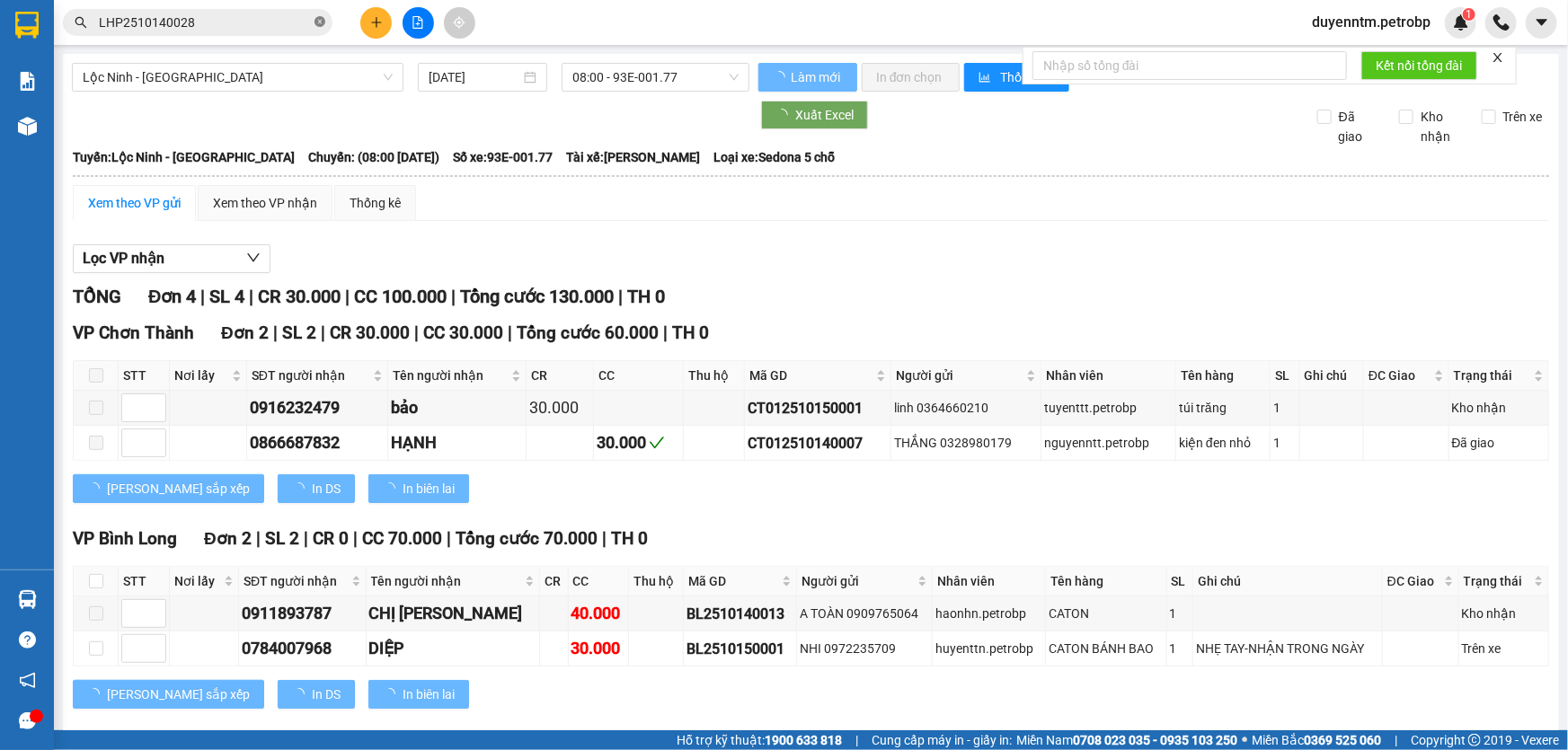
click at [316, 23] on icon "close-circle" at bounding box center [319, 21] width 11 height 11
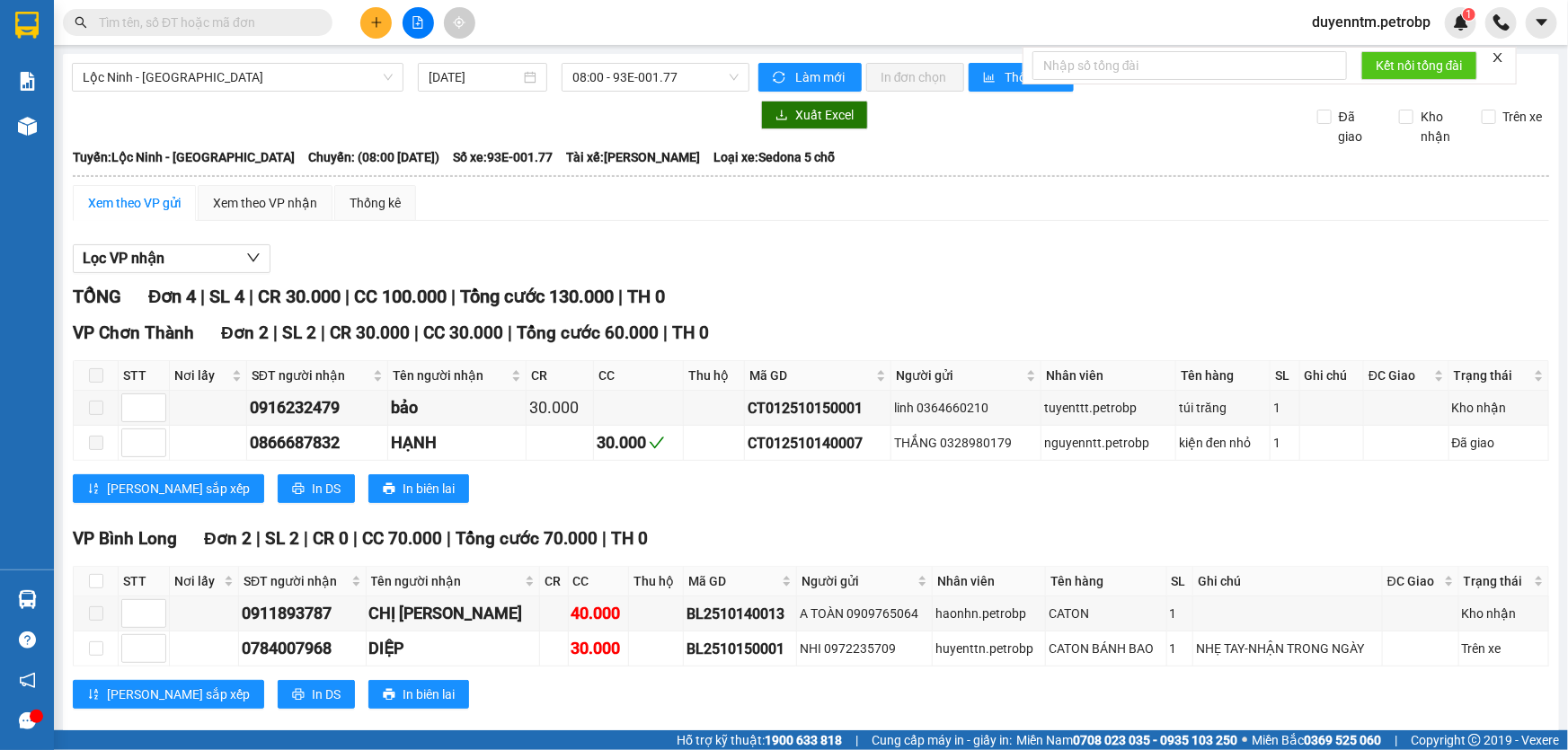
paste input "78ADV2510140135"
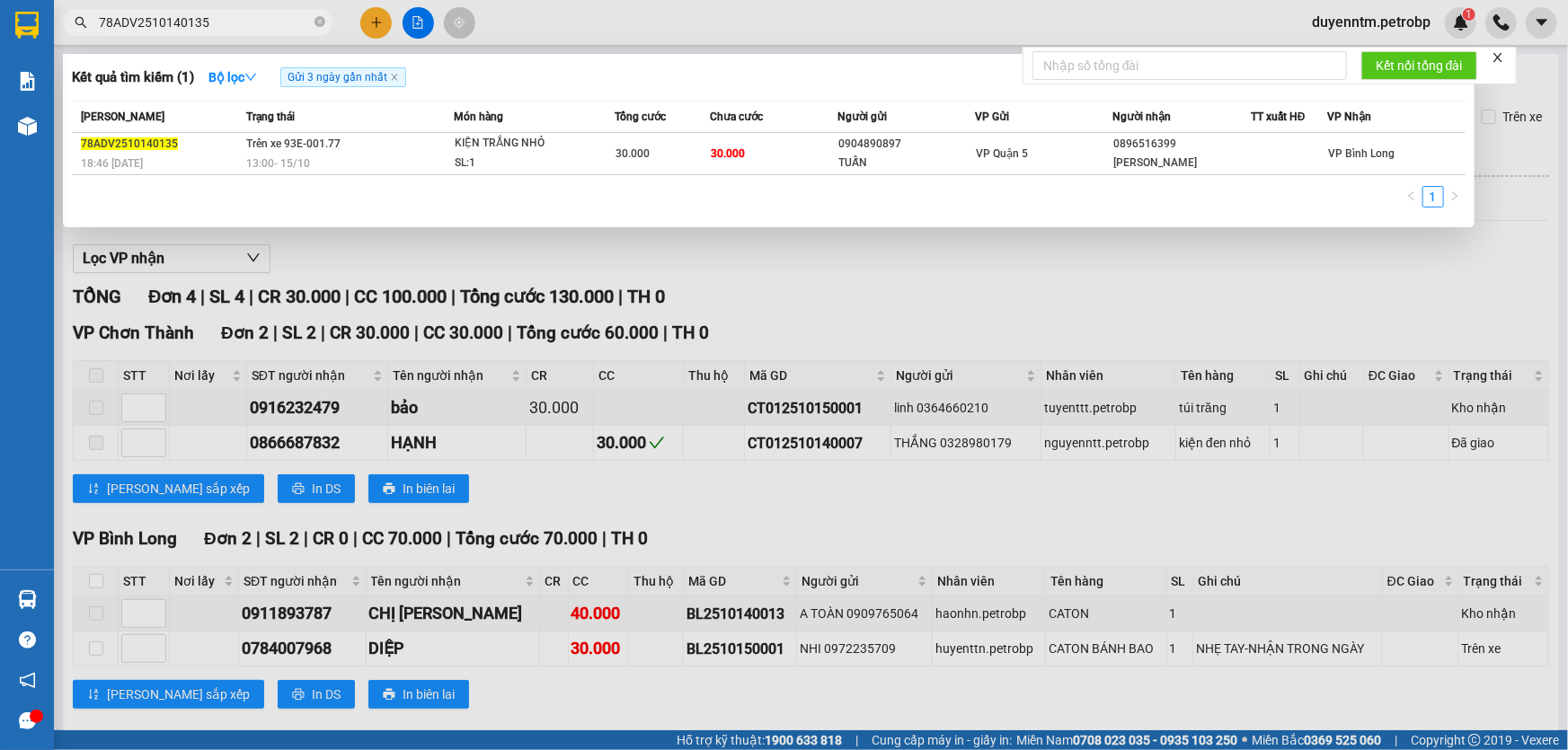
type input "78ADV2510140135"
click at [740, 223] on div "Kết quả tìm kiếm ( 1 ) Bộ lọc Gửi 3 ngày gần nhất Mã ĐH Trạng thái Món hàng Tổn…" at bounding box center [769, 140] width 1412 height 173
click at [983, 273] on div at bounding box center [784, 375] width 1568 height 750
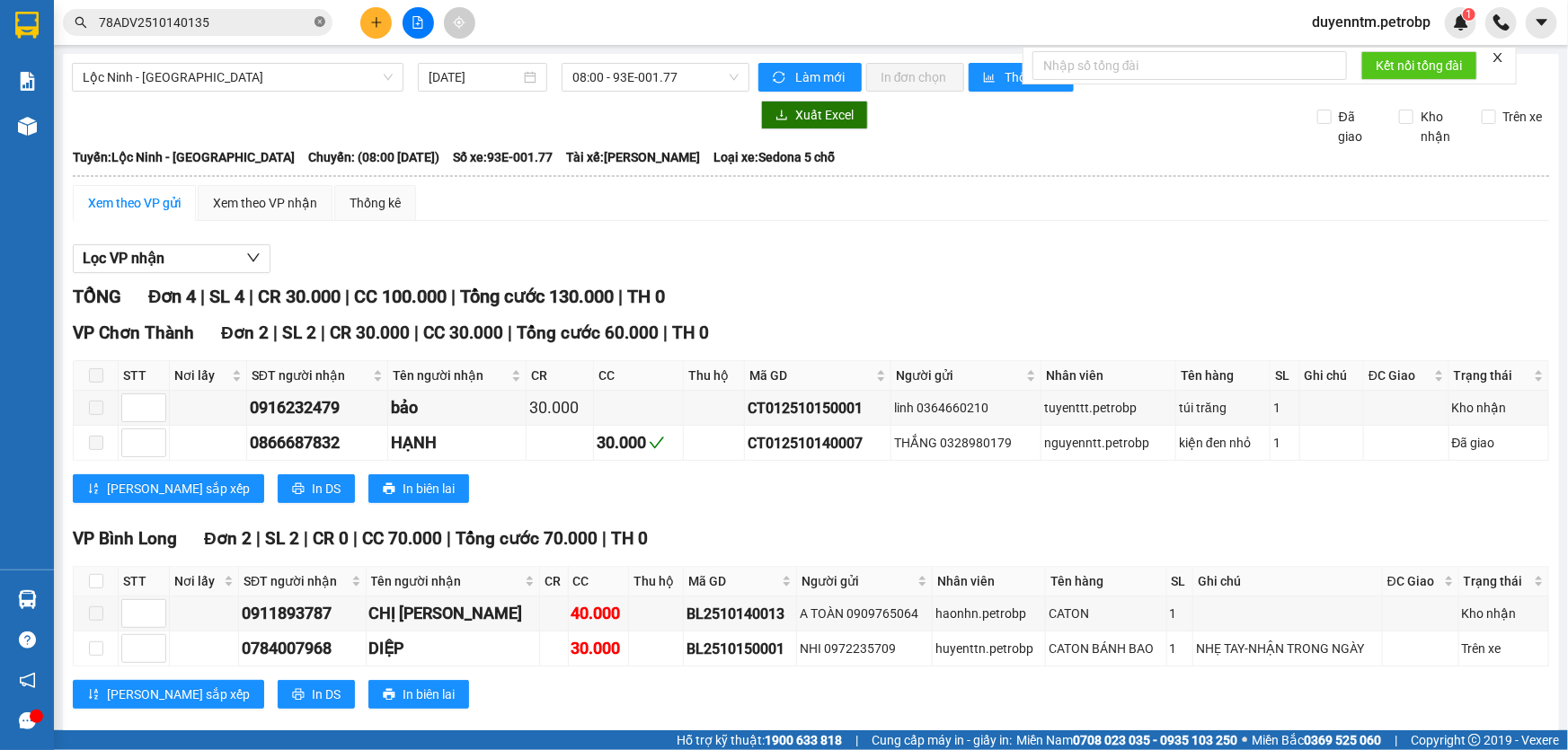
click at [317, 20] on icon "close-circle" at bounding box center [319, 21] width 11 height 11
paste input "MH2510150001"
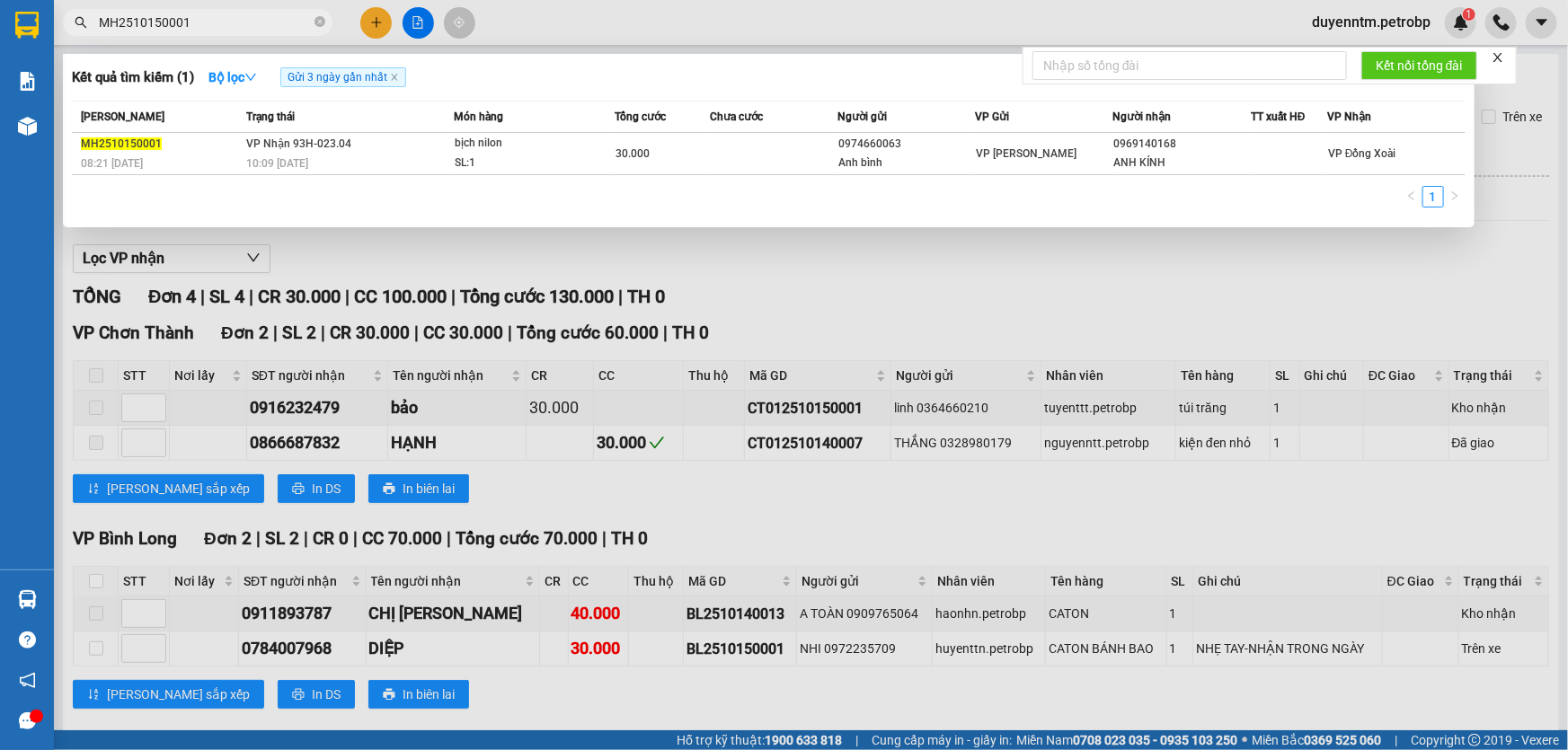
type input "MH2510150001"
click at [405, 236] on div at bounding box center [784, 375] width 1568 height 750
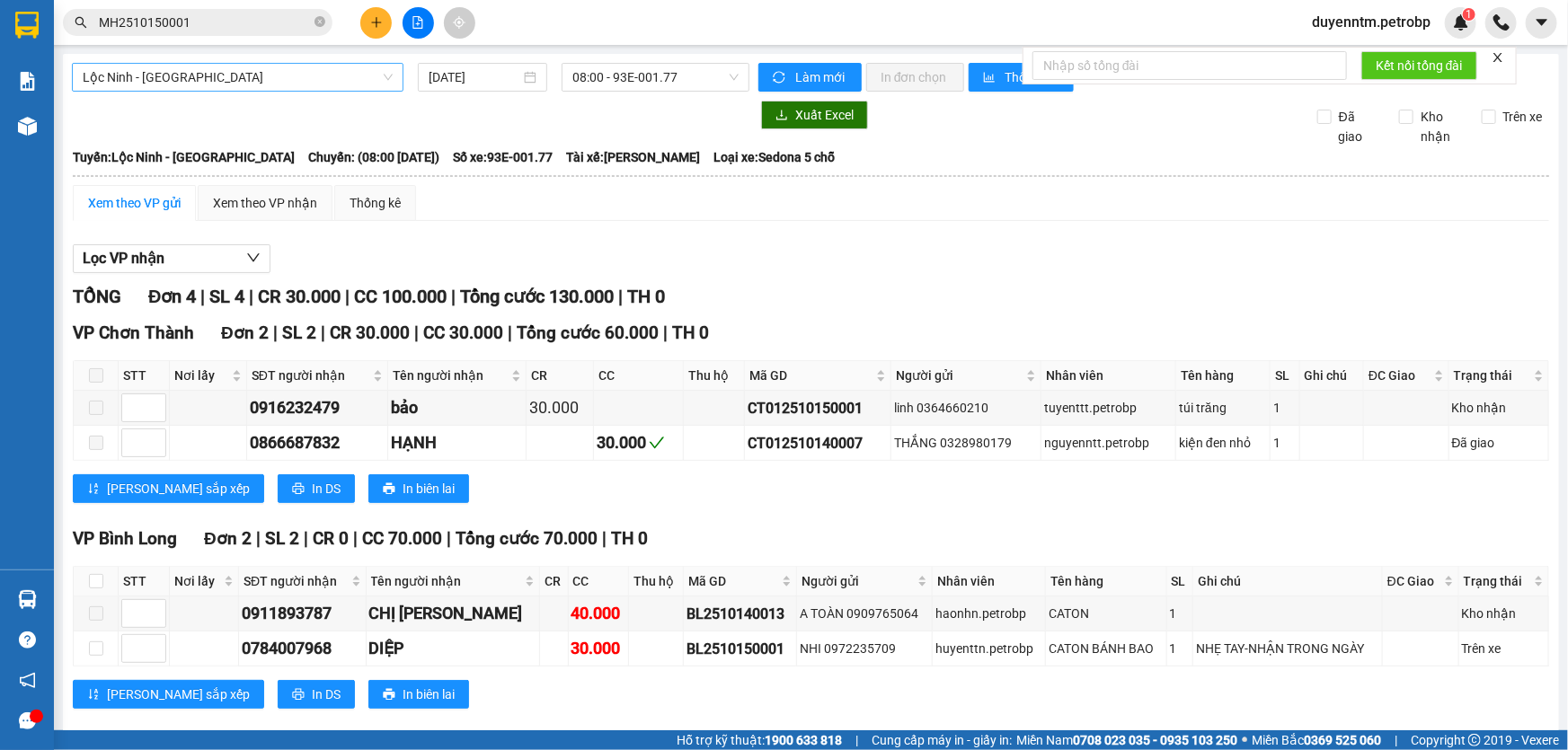
click at [282, 78] on span "Lộc Ninh - [GEOGRAPHIC_DATA]" at bounding box center [237, 78] width 310 height 27
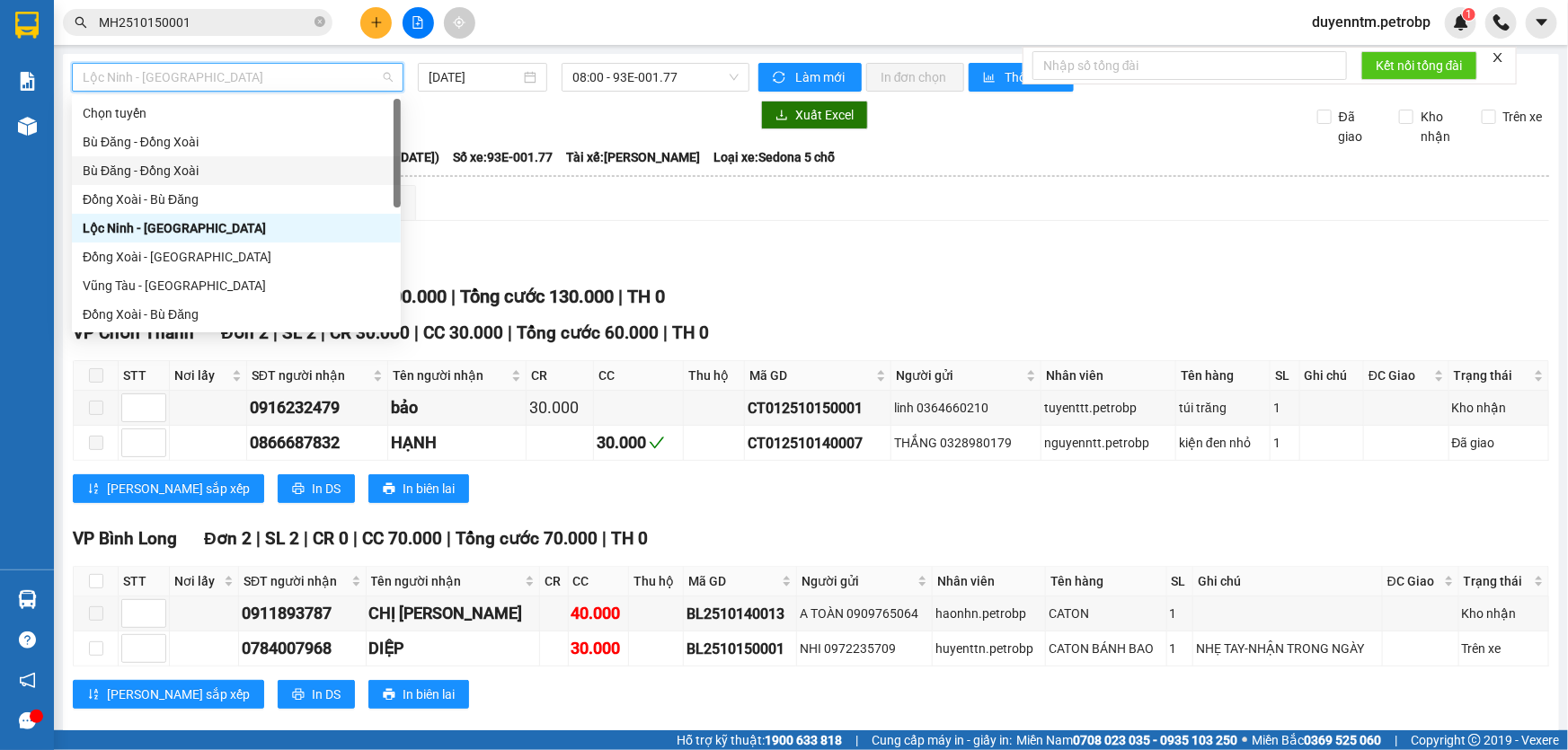
click at [189, 167] on div "Bù Đăng - Đồng Xoài" at bounding box center [236, 170] width 308 height 20
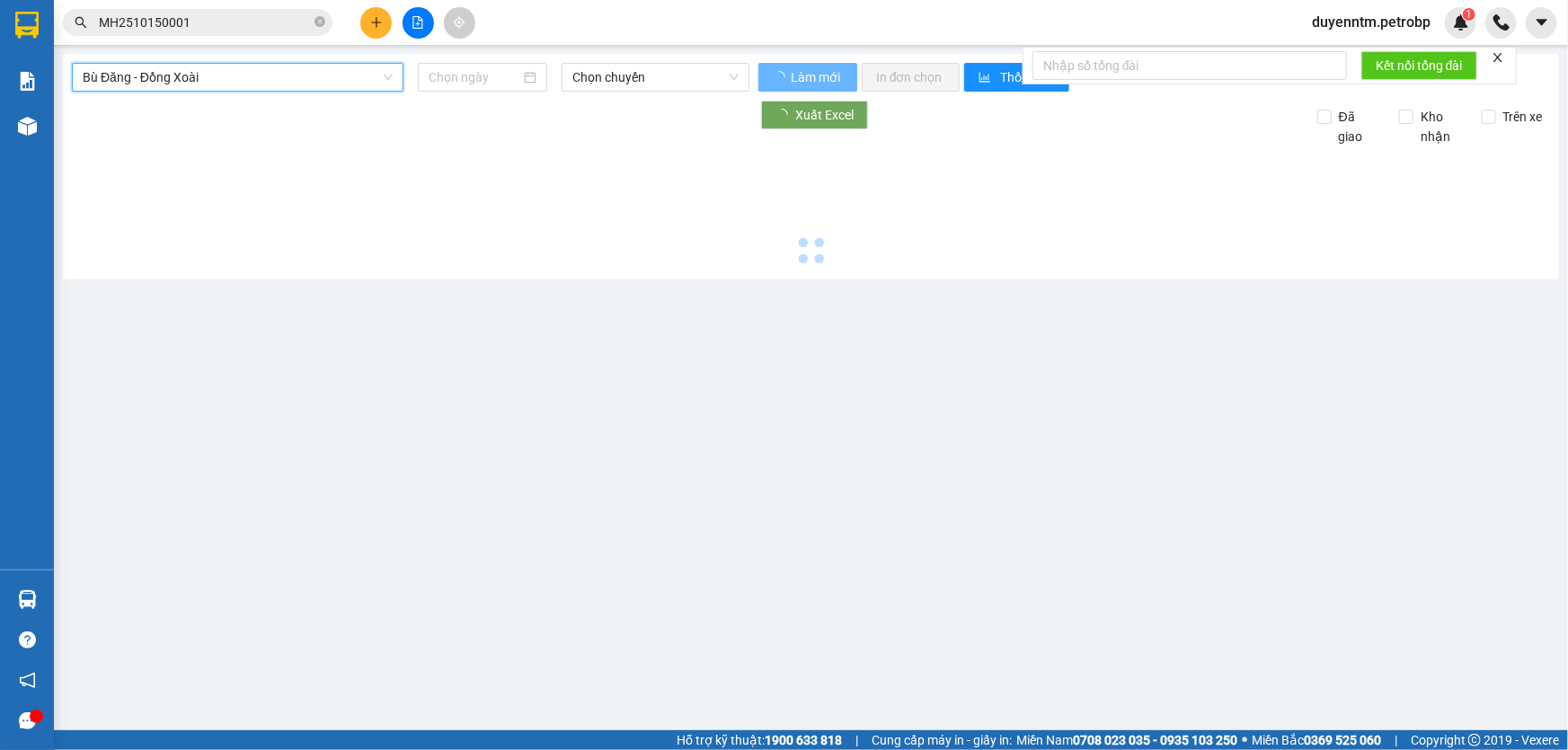
type input "[DATE]"
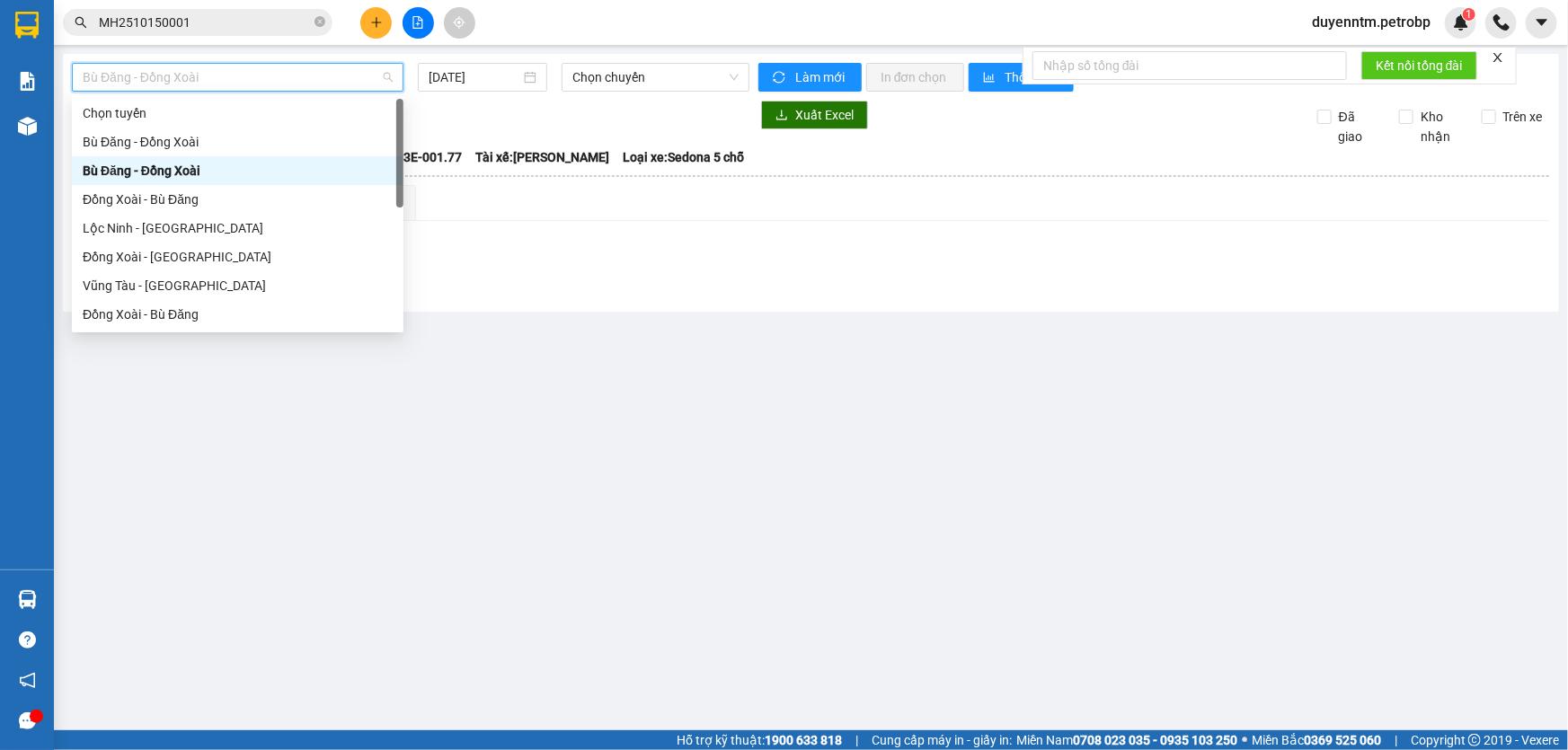
click at [296, 83] on span "Bù Đăng - Đồng Xoài" at bounding box center [237, 78] width 310 height 27
click at [581, 81] on span "Chọn chuyến" at bounding box center [655, 78] width 166 height 27
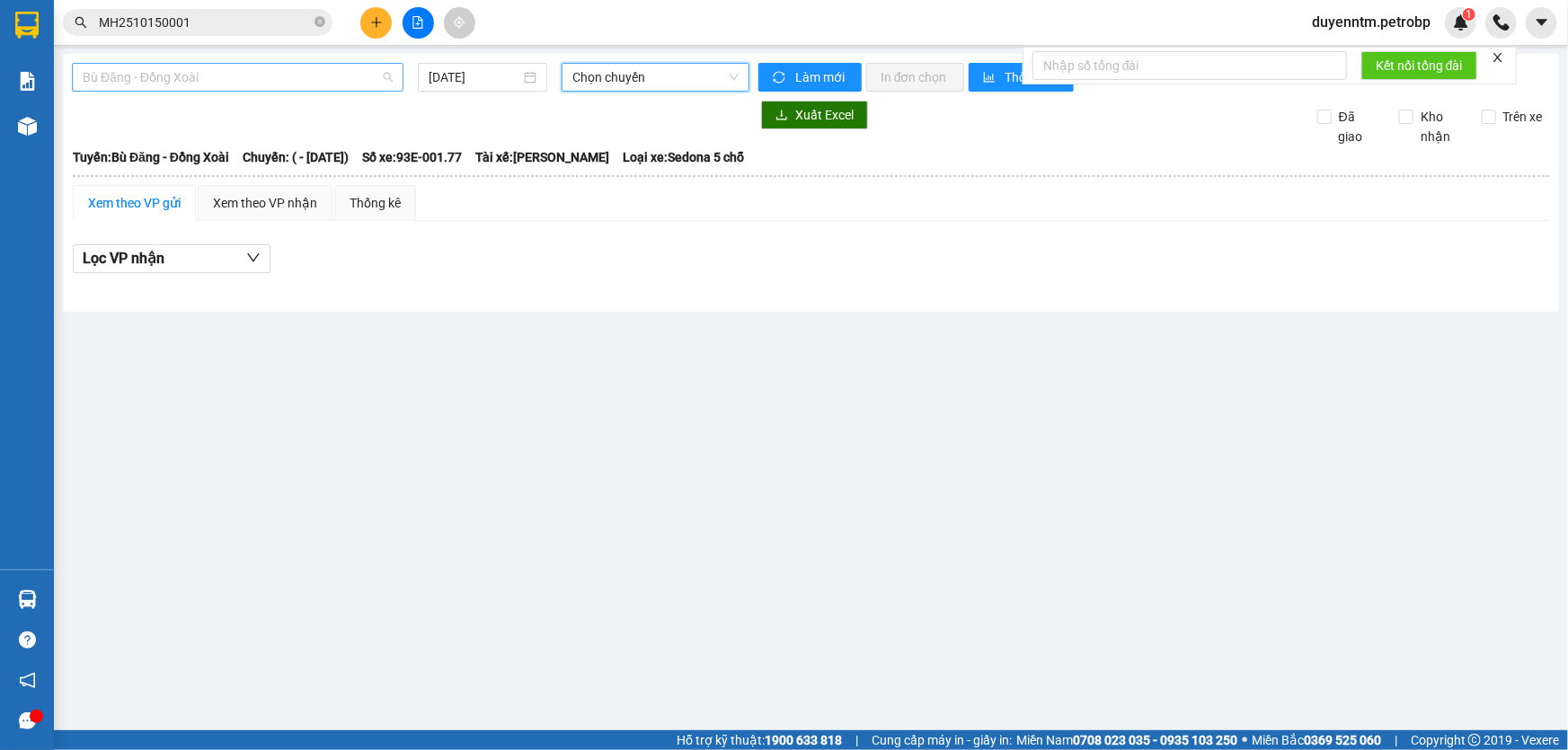
click at [362, 79] on span "Bù Đăng - Đồng Xoài" at bounding box center [237, 78] width 310 height 27
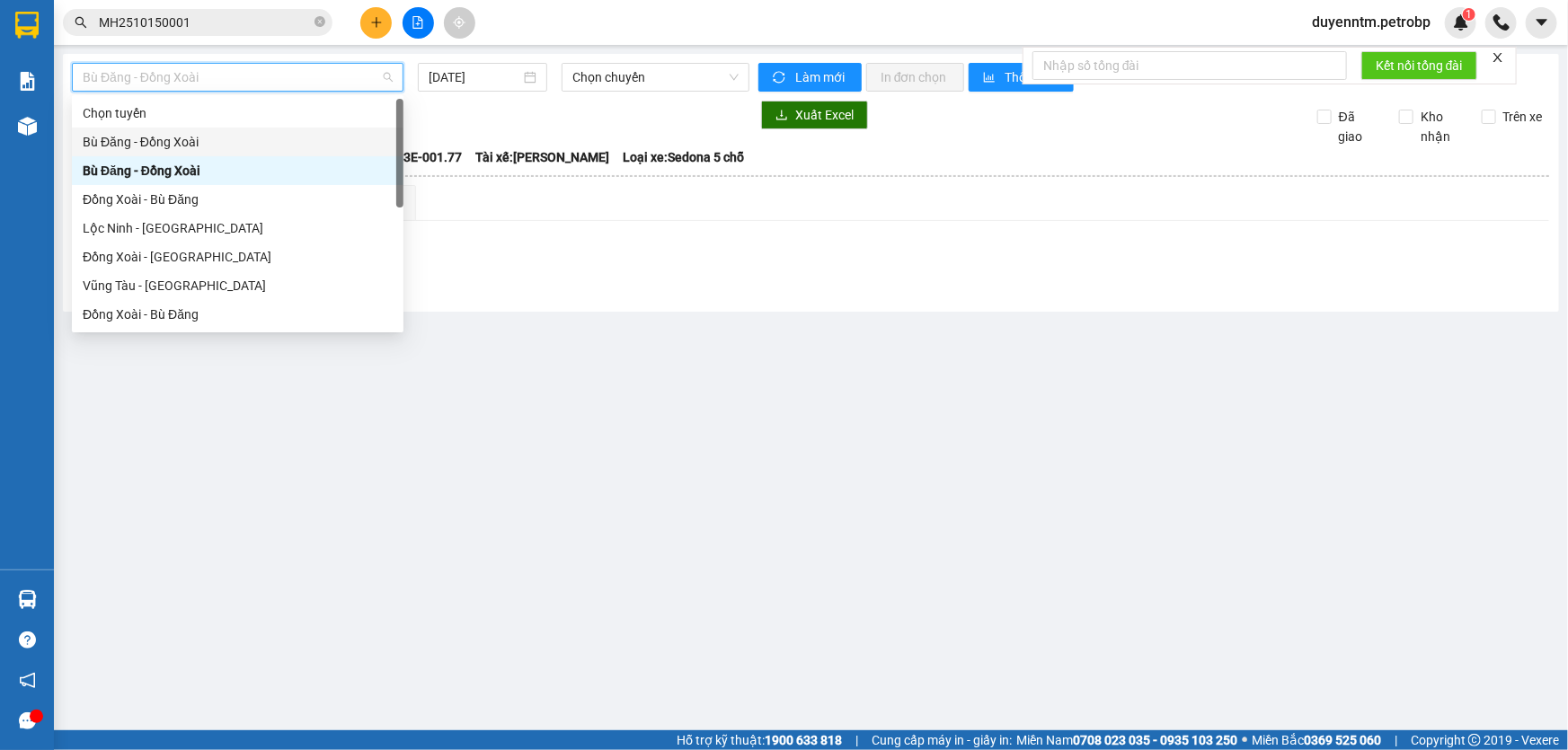
click at [211, 139] on div "Bù Đăng - Đồng Xoài" at bounding box center [237, 142] width 310 height 20
type input "[DATE]"
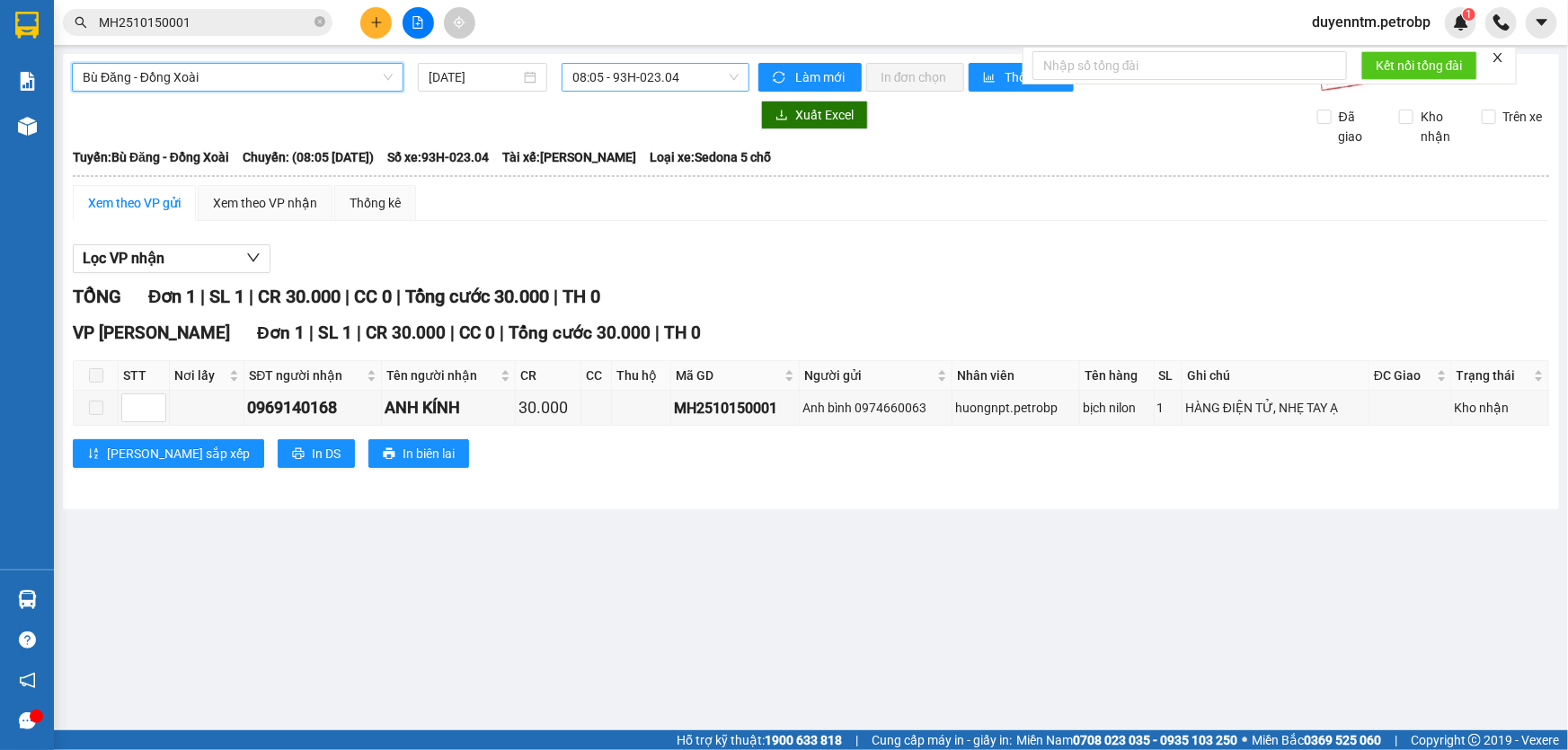
click at [588, 75] on span "08:05 - 93H-023.04" at bounding box center [655, 78] width 166 height 27
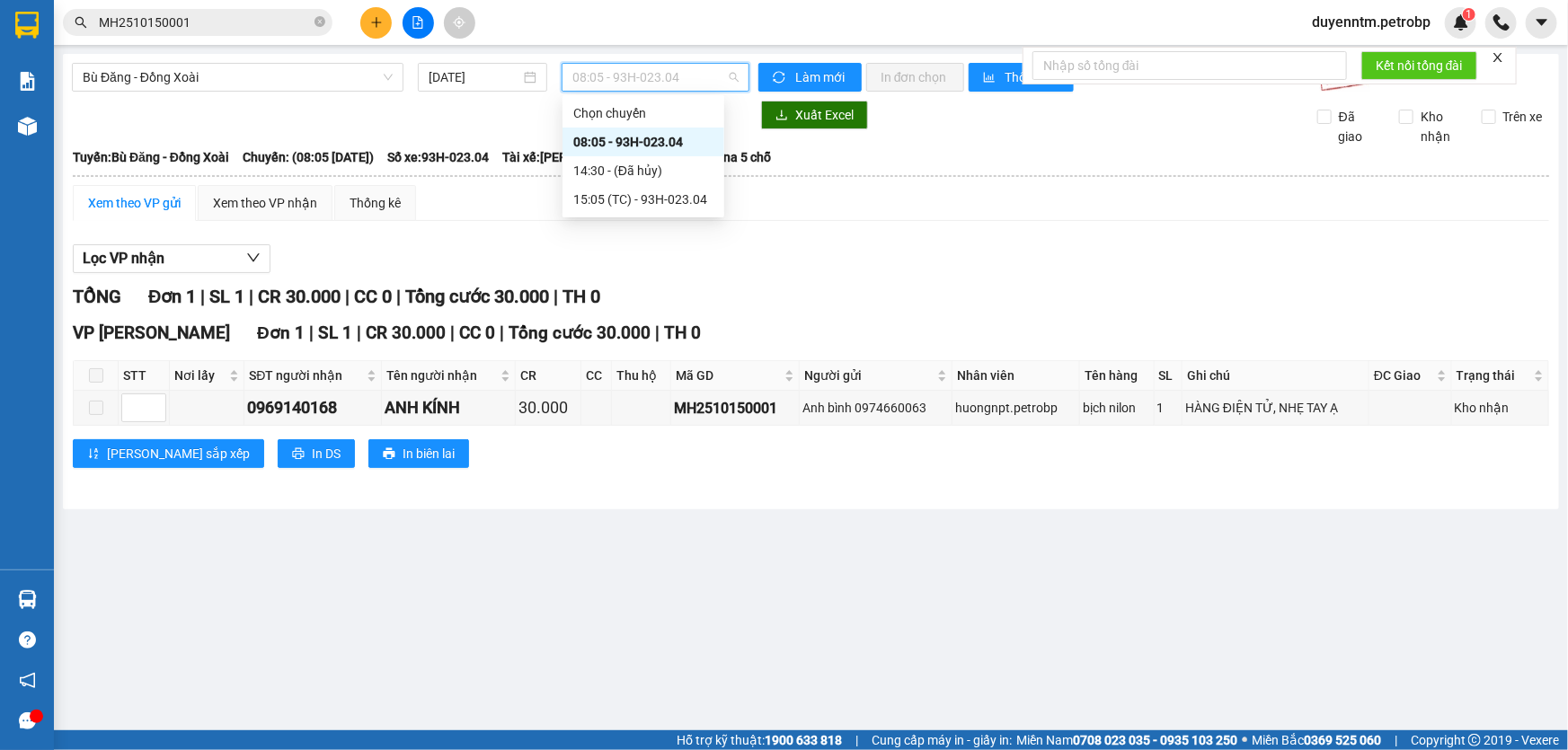
click at [621, 143] on div "08:05 - 93H-023.04" at bounding box center [643, 142] width 140 height 20
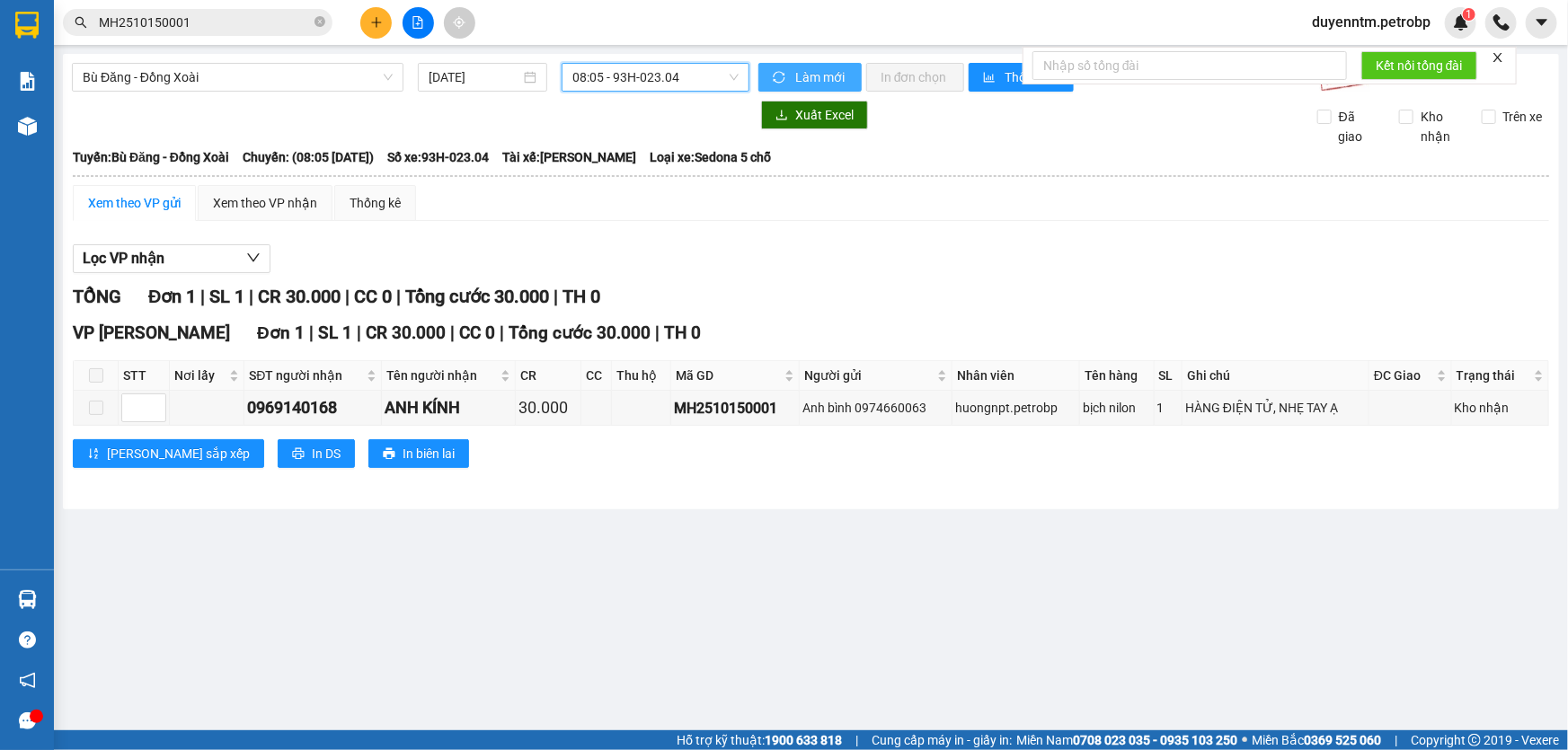
click at [786, 71] on span "sync" at bounding box center [780, 78] width 15 height 14
click at [166, 262] on button "Lọc VP nhận" at bounding box center [172, 259] width 197 height 29
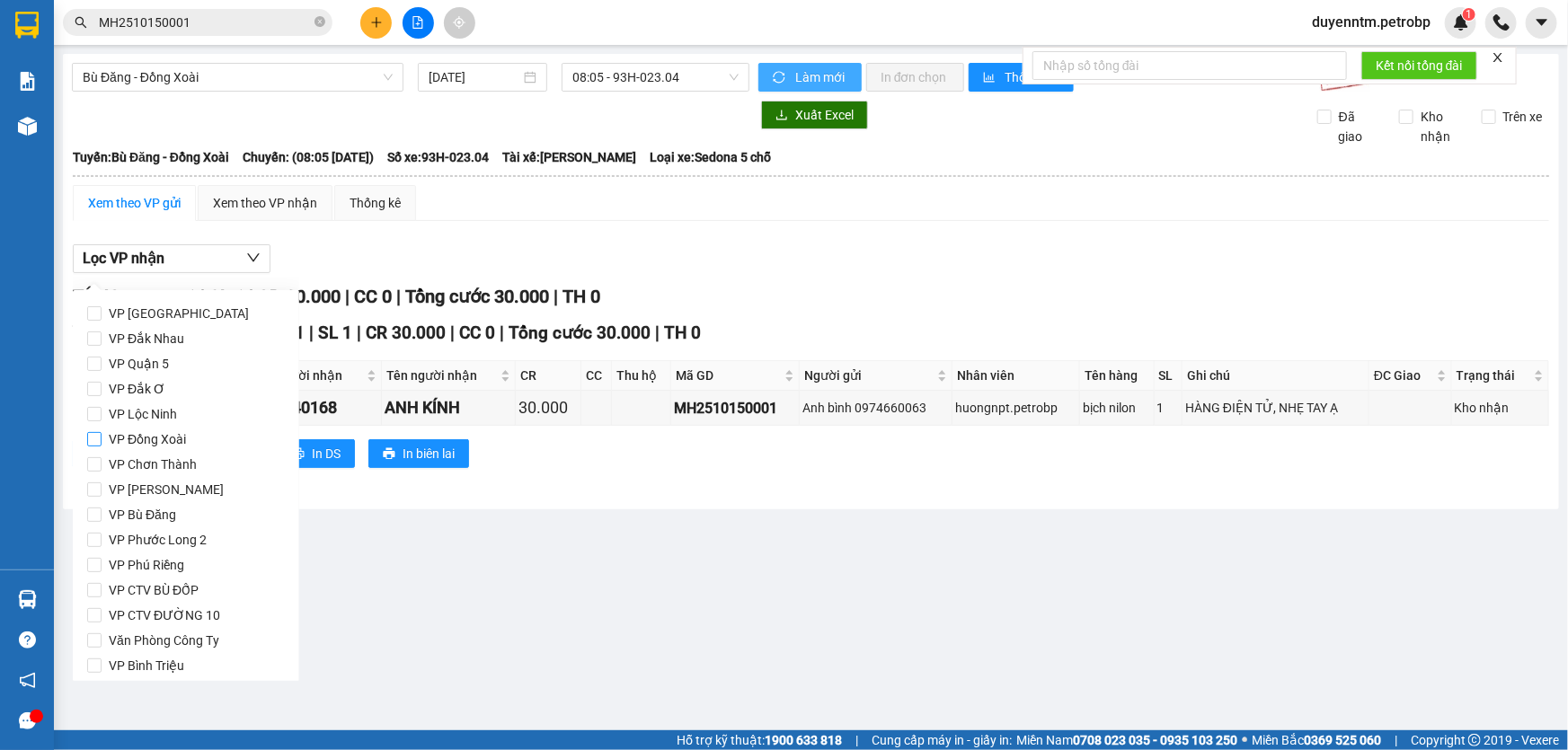
click at [156, 439] on span "VP Đồng Xoài" at bounding box center [148, 439] width 92 height 25
click at [102, 439] on input "VP Đồng Xoài" at bounding box center [94, 439] width 14 height 14
checkbox input "true"
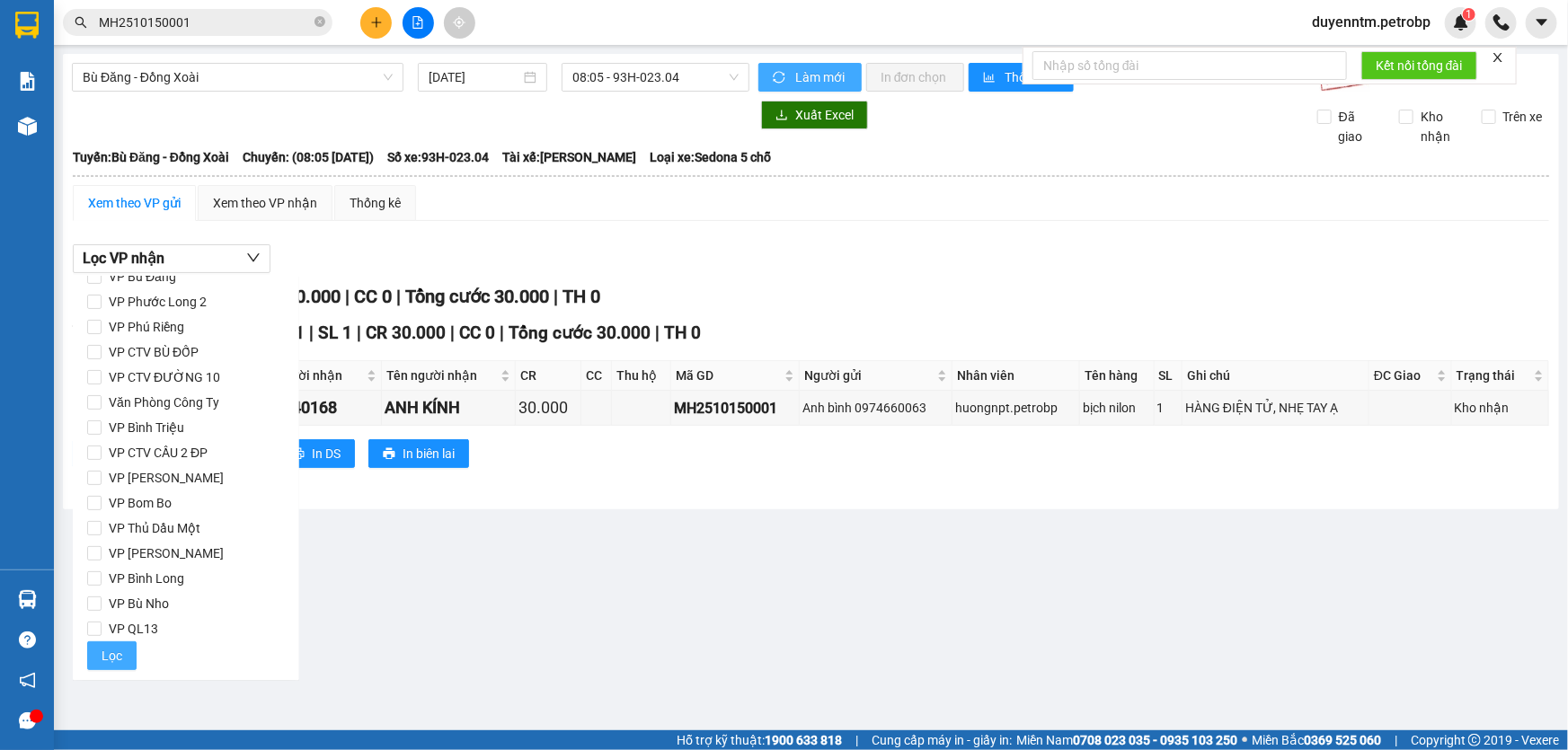
click at [117, 649] on span "Lọc" at bounding box center [112, 655] width 21 height 20
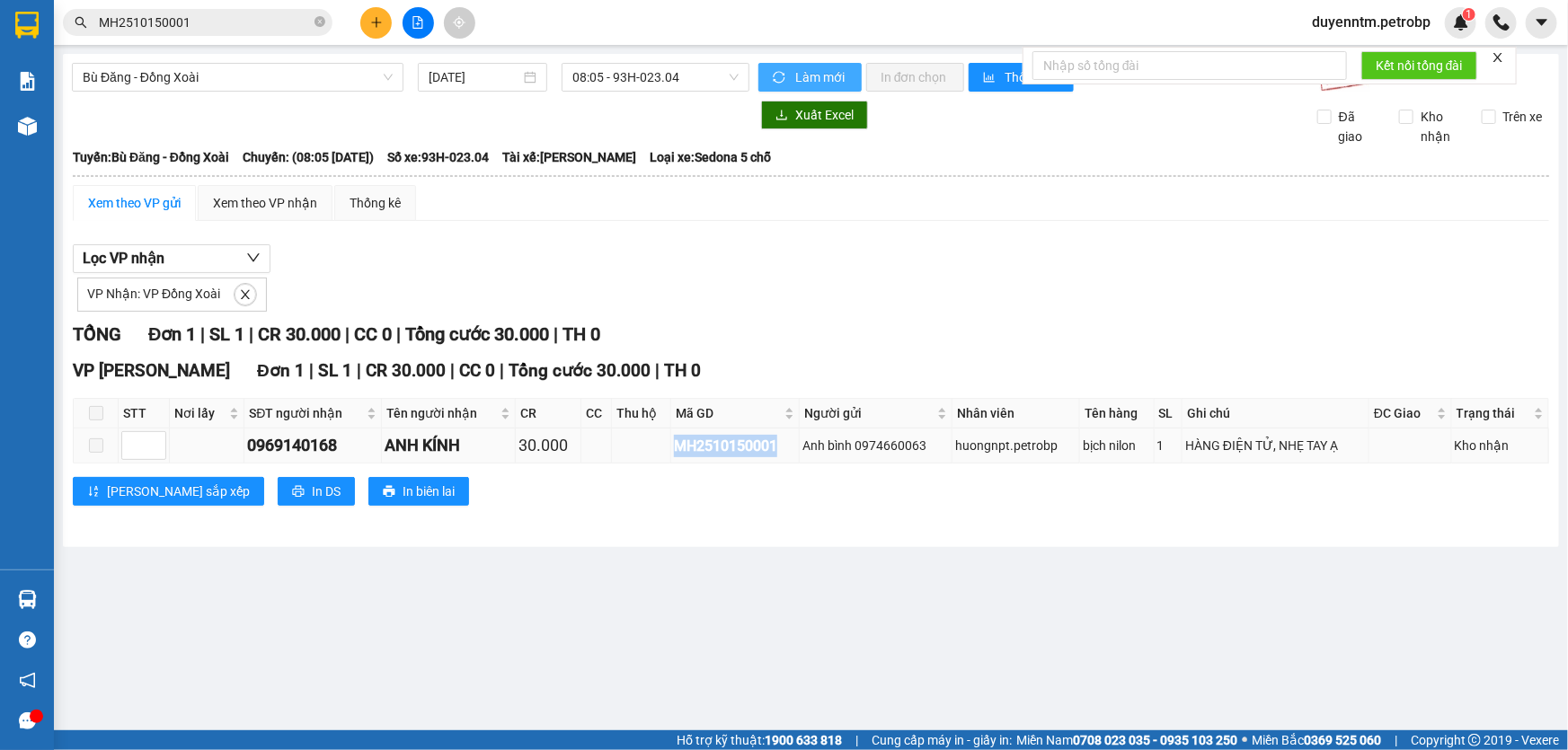
drag, startPoint x: 782, startPoint y: 444, endPoint x: 668, endPoint y: 439, distance: 114.1
click at [671, 439] on td "MH2510150001" at bounding box center [735, 445] width 128 height 35
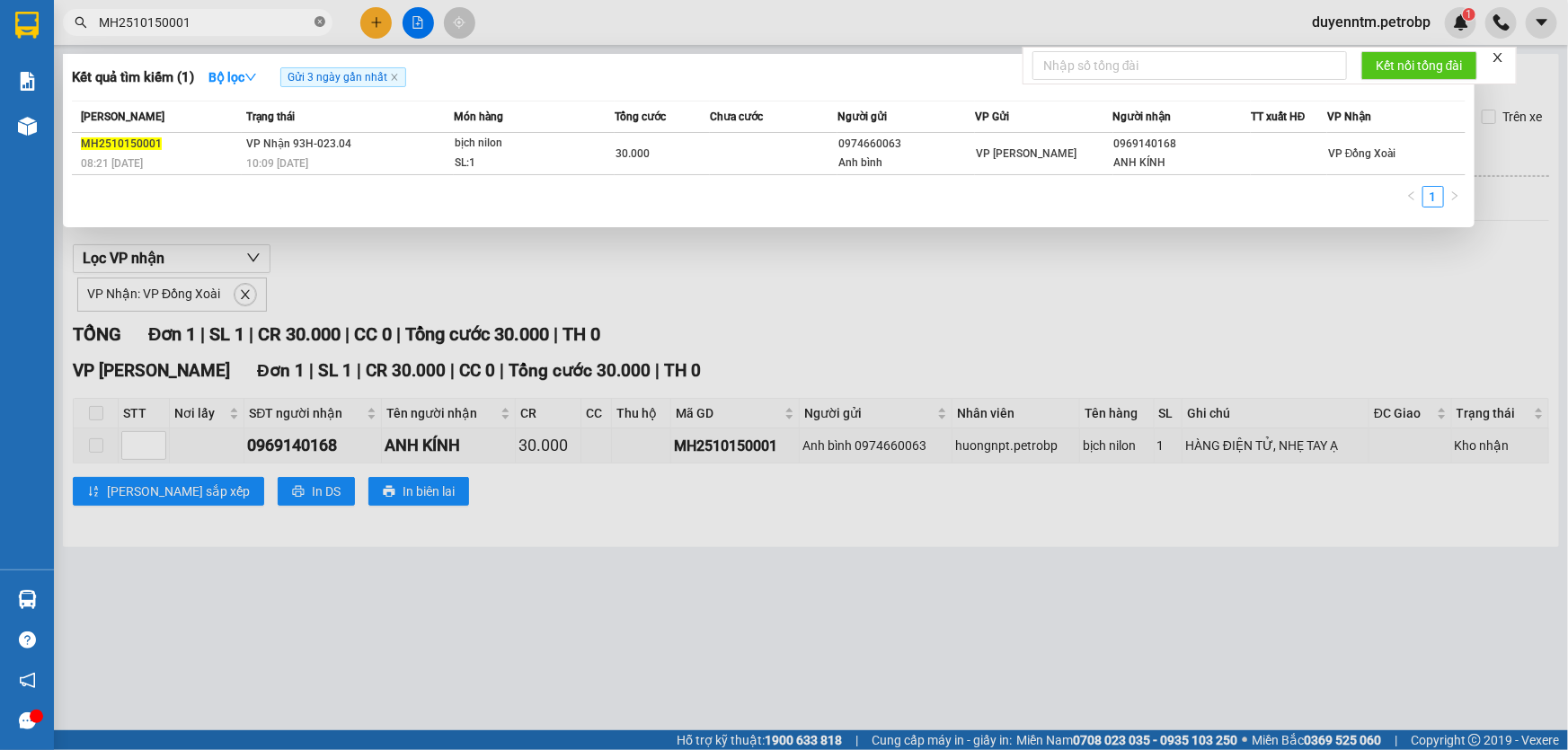
click at [317, 15] on span at bounding box center [319, 23] width 11 height 17
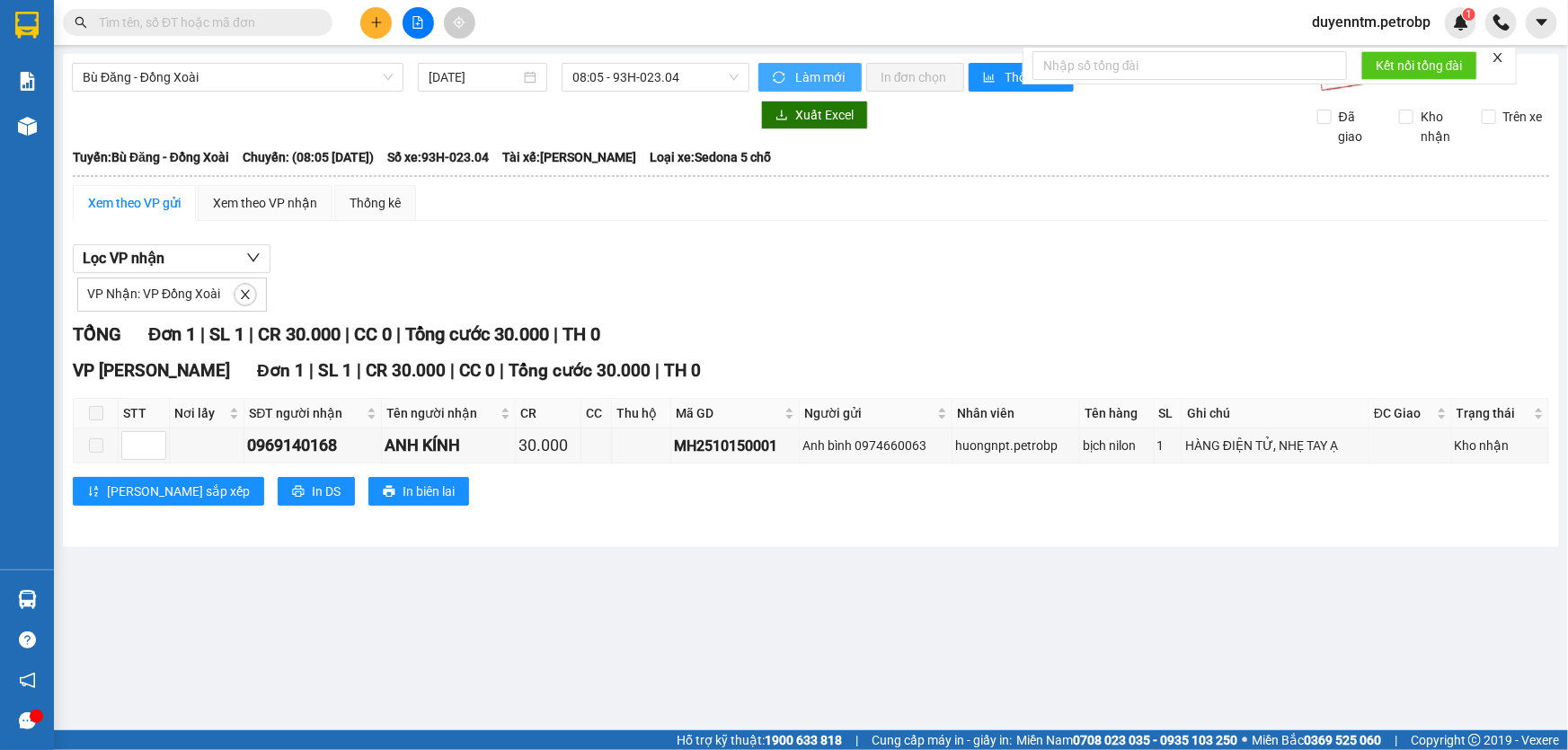
paste input "MH2510150001"
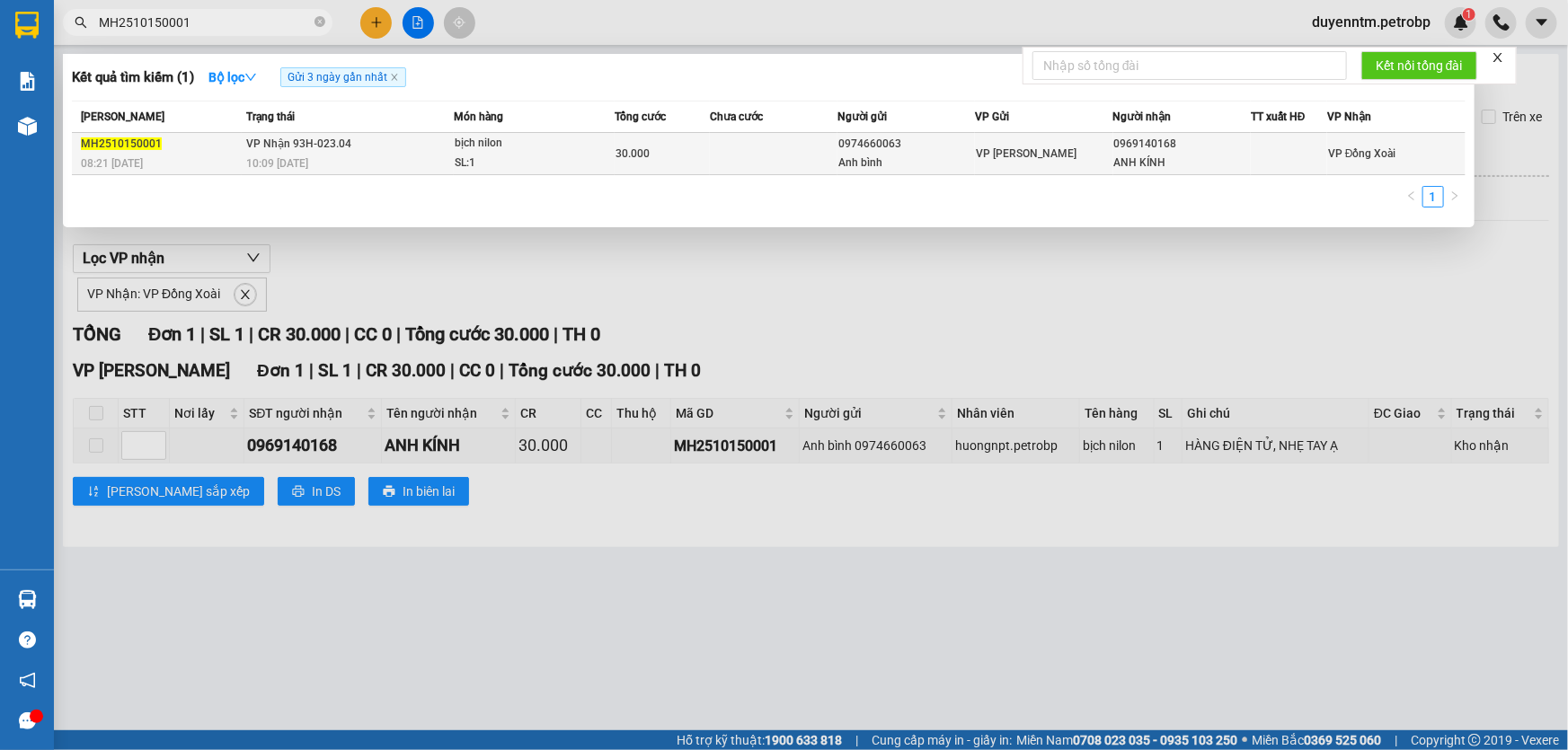
type input "MH2510150001"
click at [306, 159] on span "10:09 [DATE]" at bounding box center [277, 163] width 62 height 12
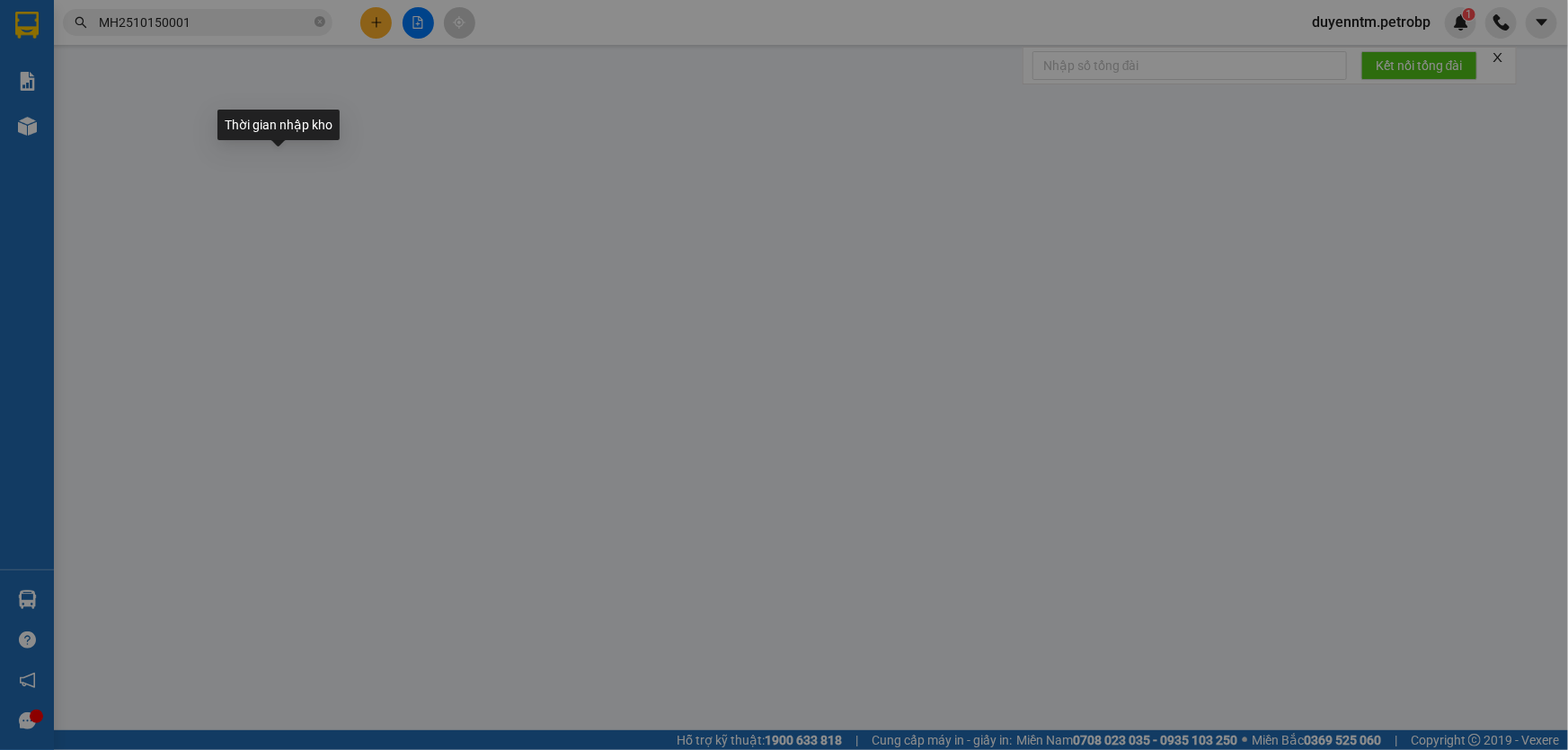
type input "0974660063"
type input "Anh bình"
type input "0969140168"
type input "ANH KÍNH"
type input "Nhẹ tay"
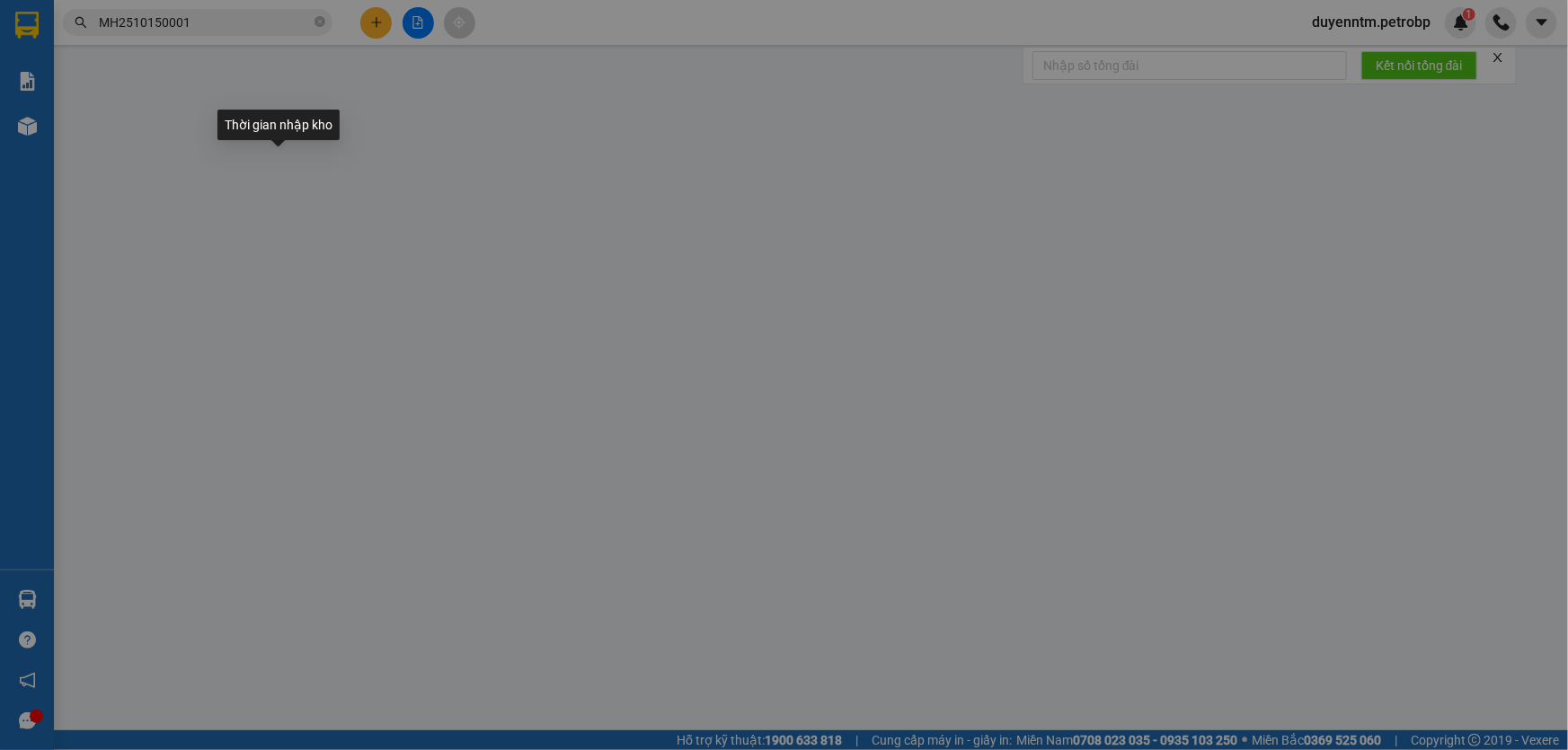
type input "30.000"
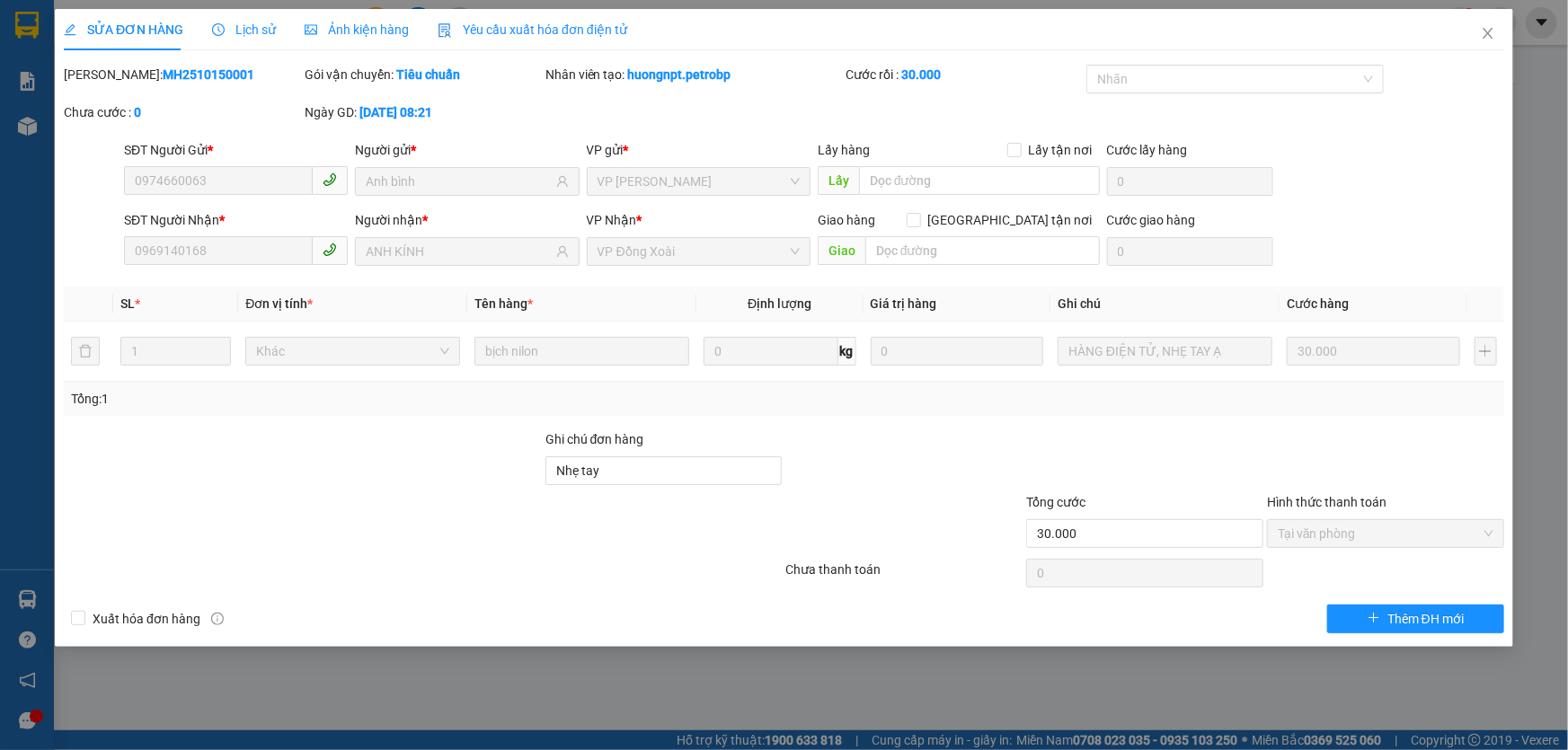
click at [244, 34] on span "Lịch sử" at bounding box center [243, 29] width 64 height 14
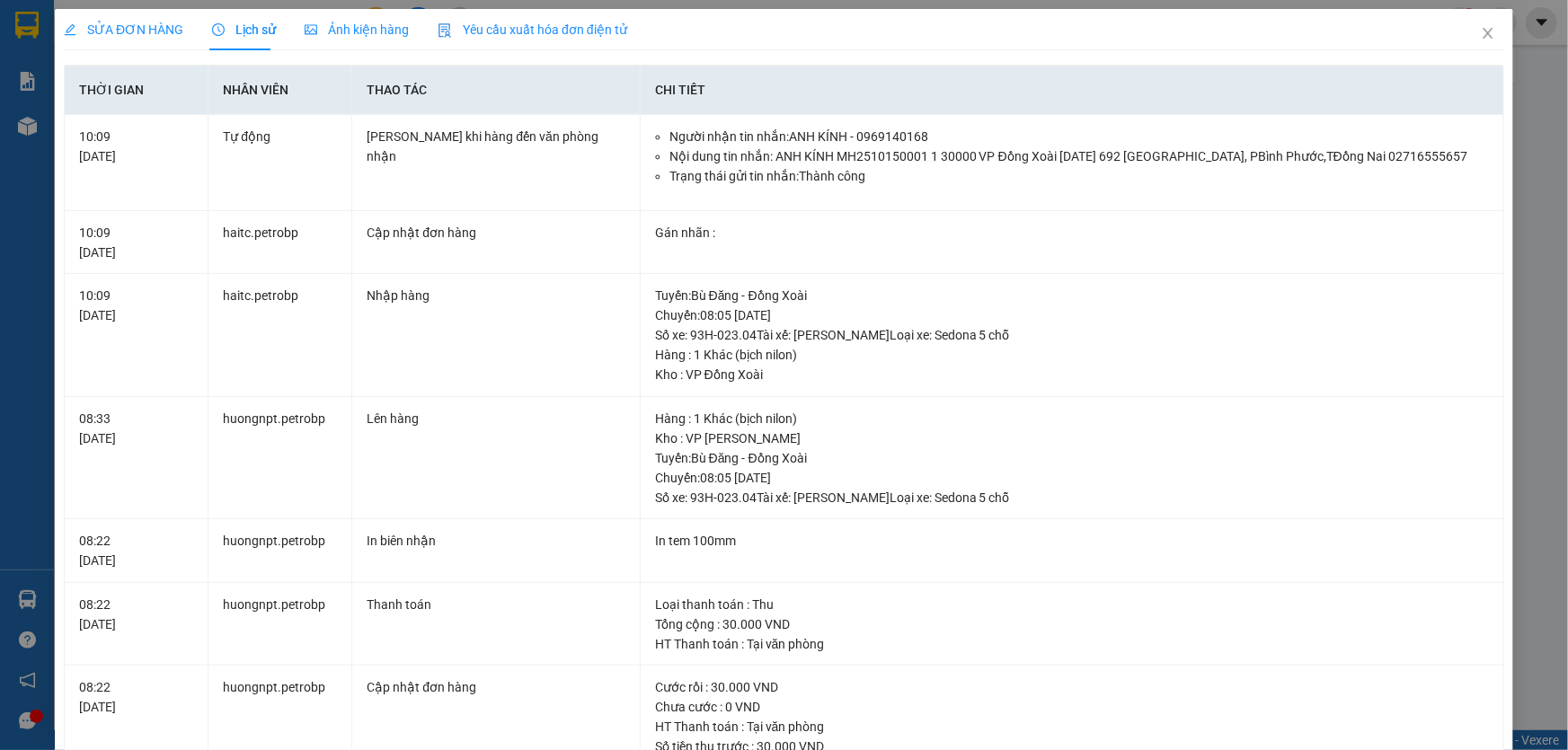
click at [1525, 198] on div "SỬA ĐƠN HÀNG Lịch sử Ảnh kiện hàng Yêu cầu xuất hóa đơn điện tử Total Paid Fee …" at bounding box center [784, 375] width 1568 height 750
click at [1481, 26] on icon "close" at bounding box center [1487, 33] width 14 height 14
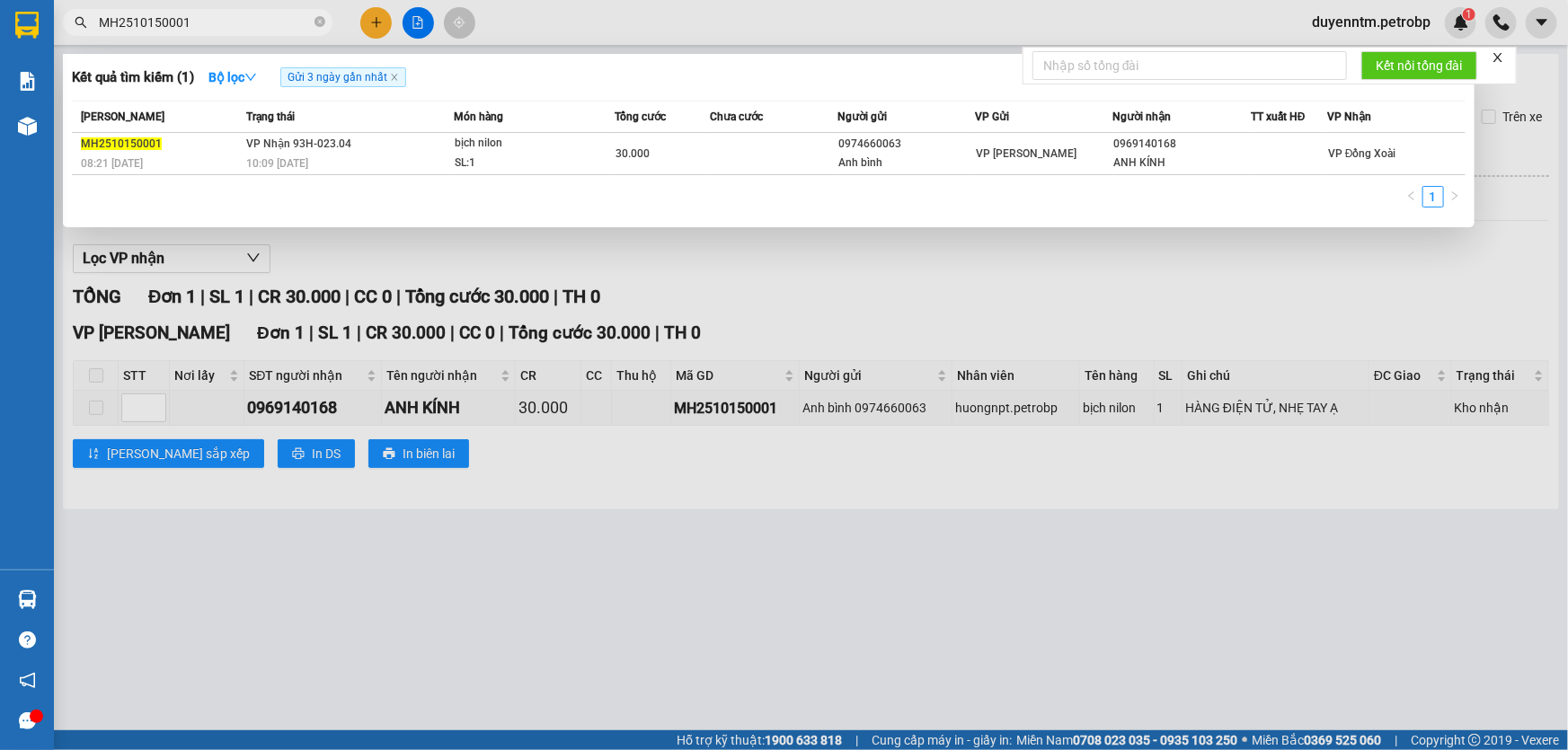
click at [254, 21] on input "MH2510150001" at bounding box center [204, 22] width 212 height 20
click at [905, 296] on div at bounding box center [784, 375] width 1568 height 750
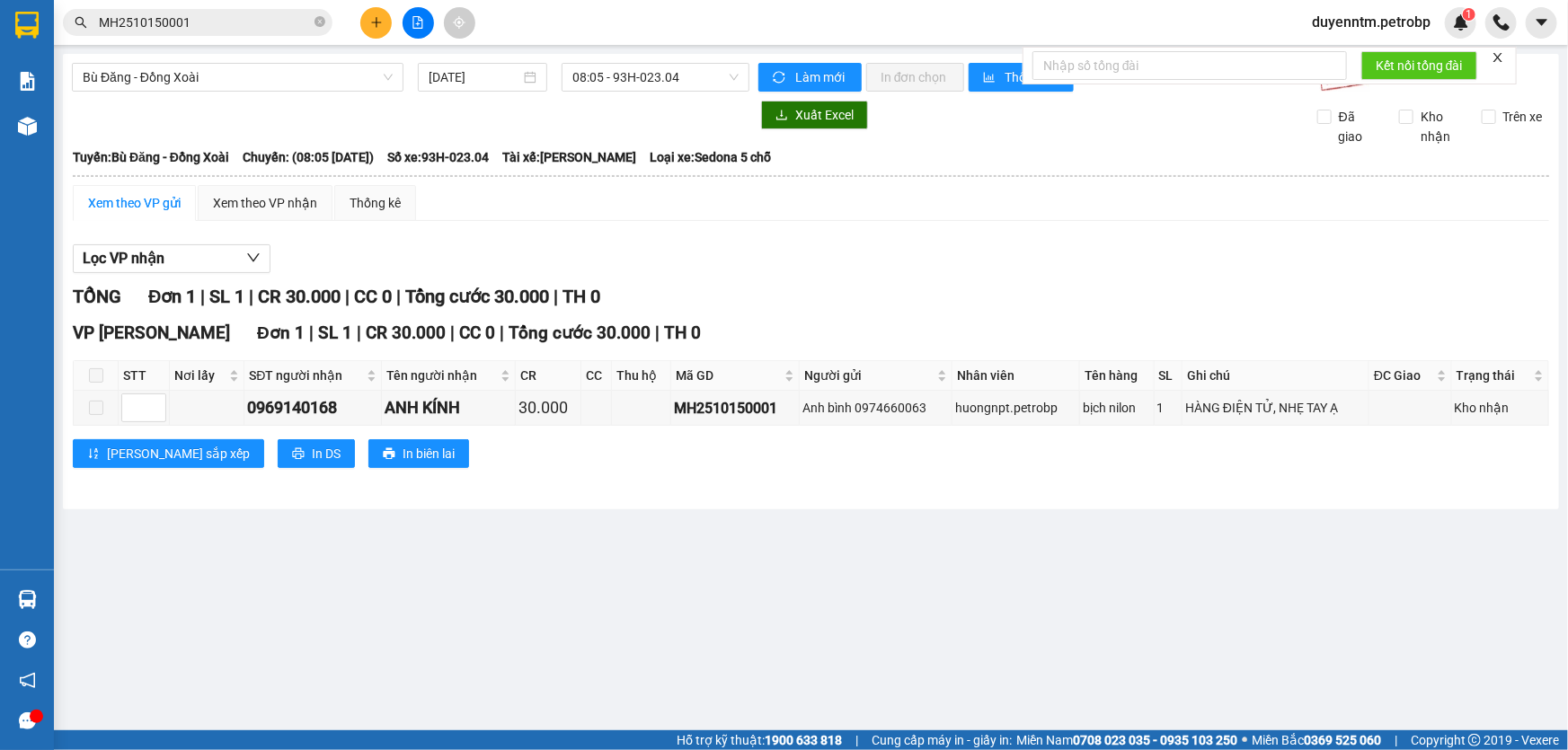
click at [254, 15] on input "MH2510150001" at bounding box center [204, 22] width 212 height 20
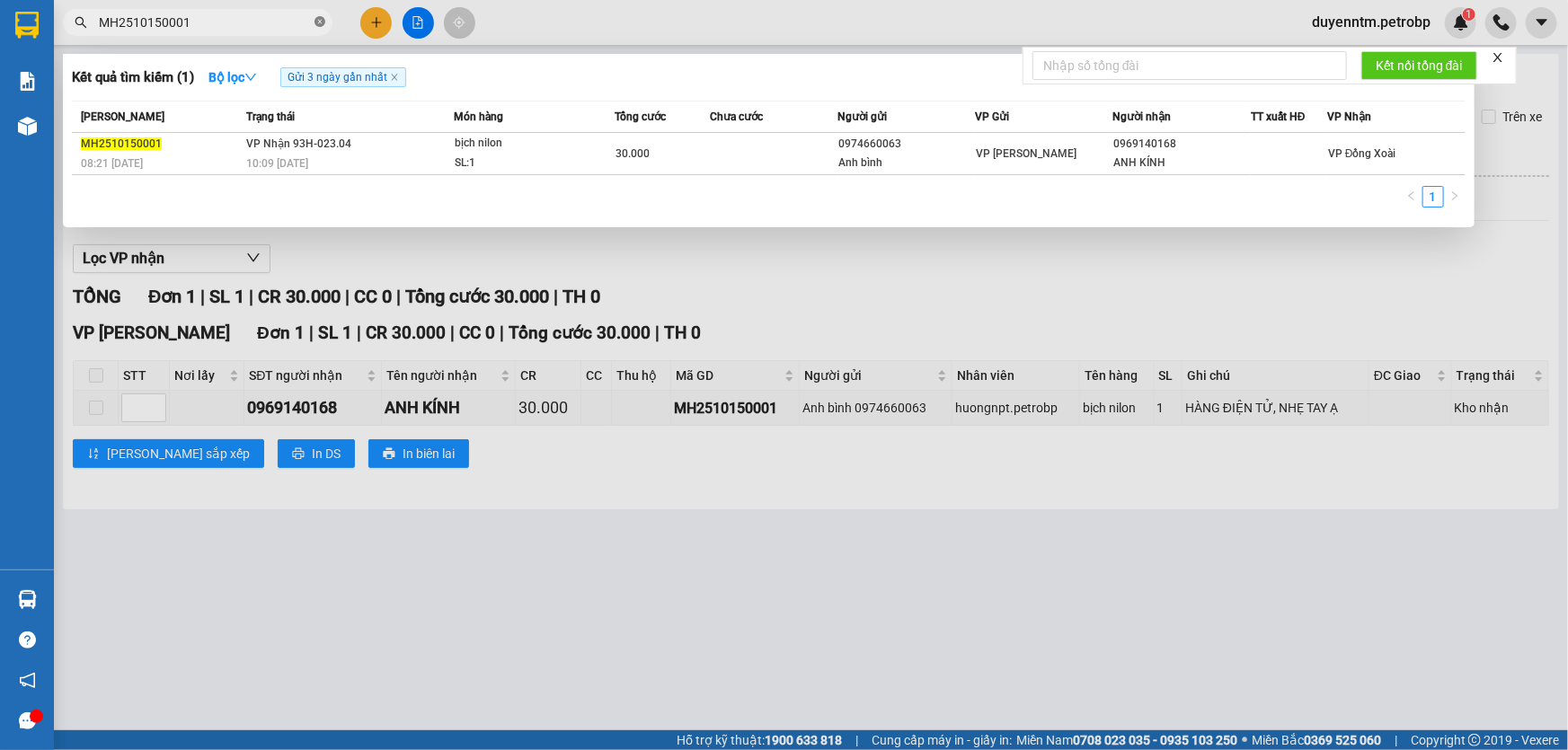
click at [318, 17] on icon "close-circle" at bounding box center [319, 21] width 11 height 11
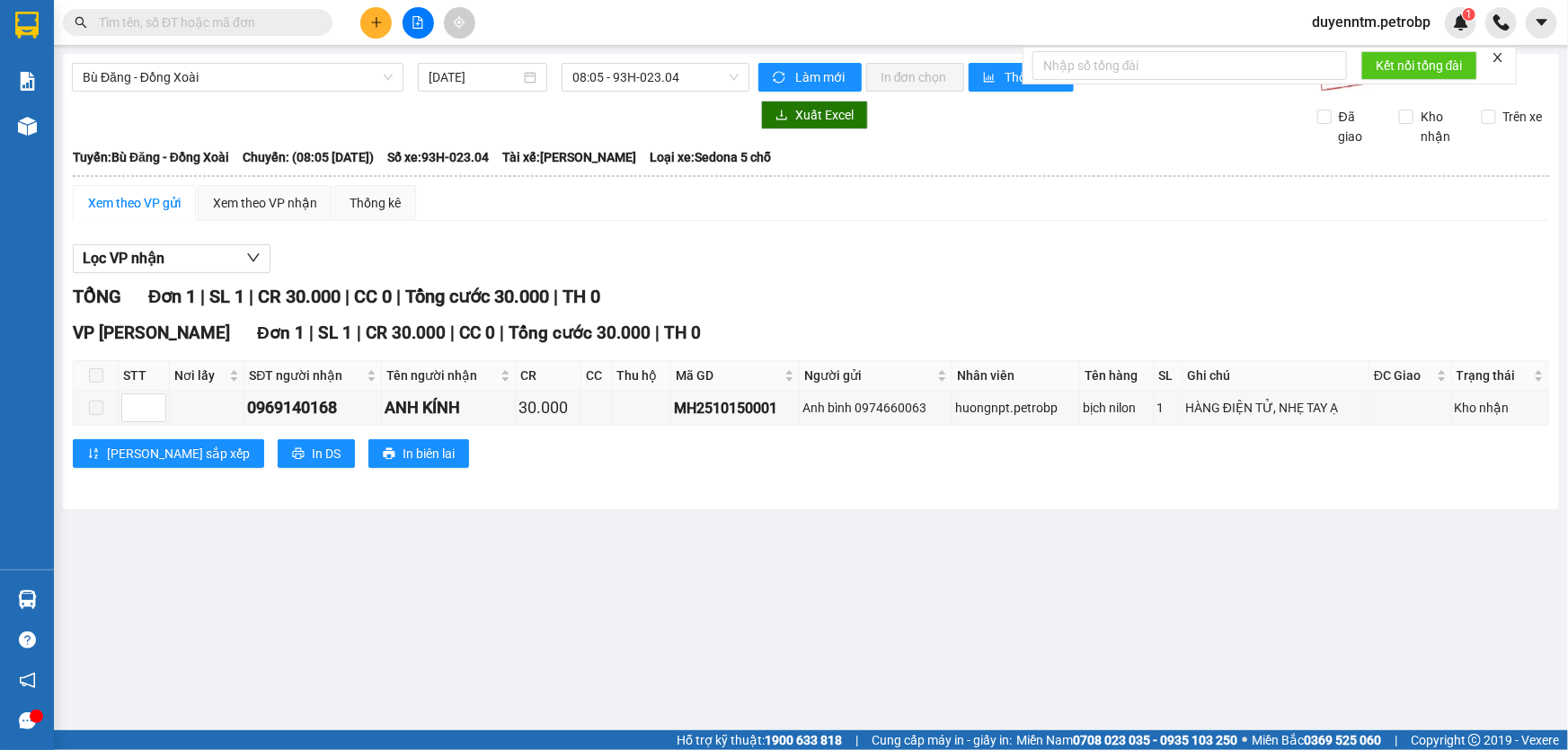
click at [294, 22] on input "text" at bounding box center [204, 22] width 212 height 20
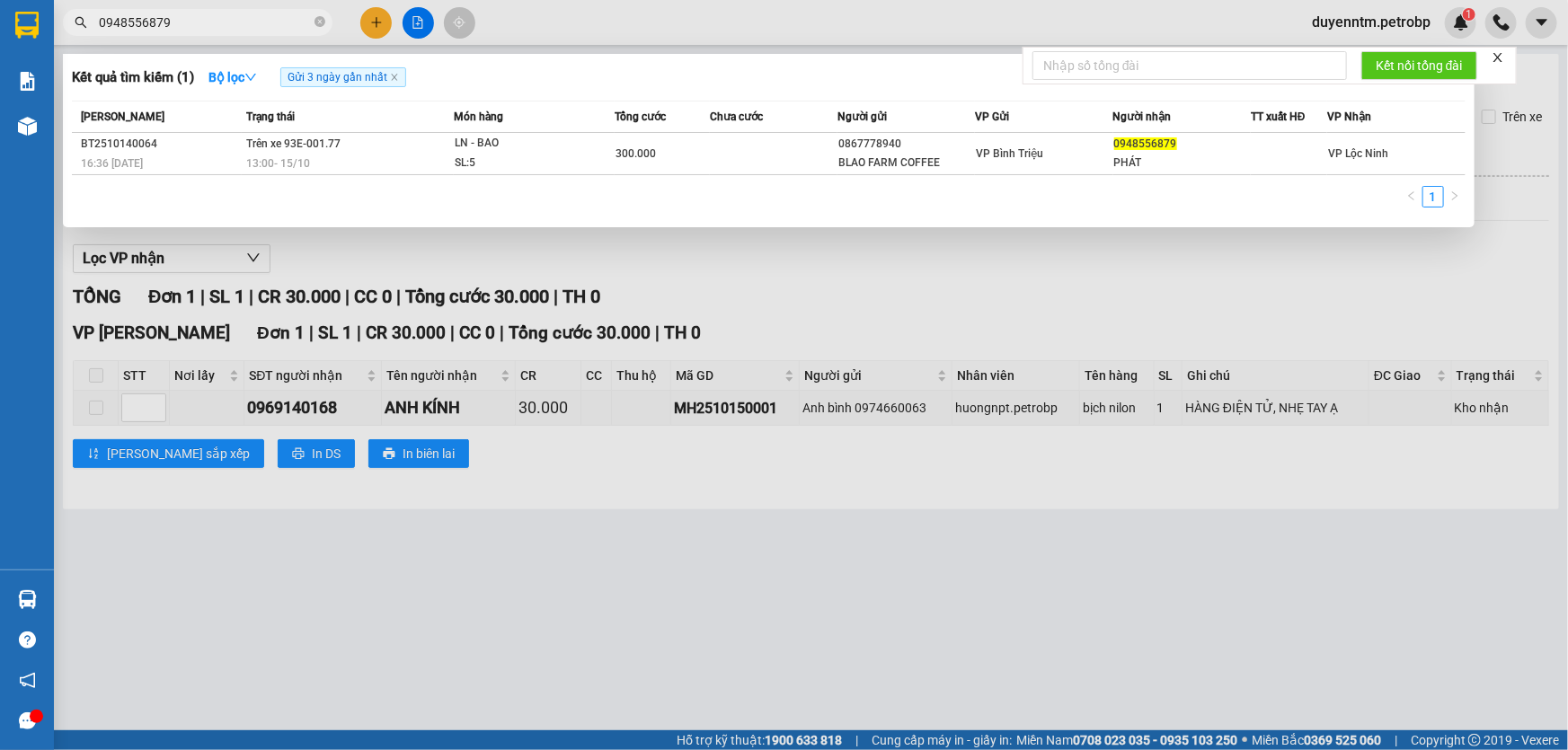
type input "0948556879"
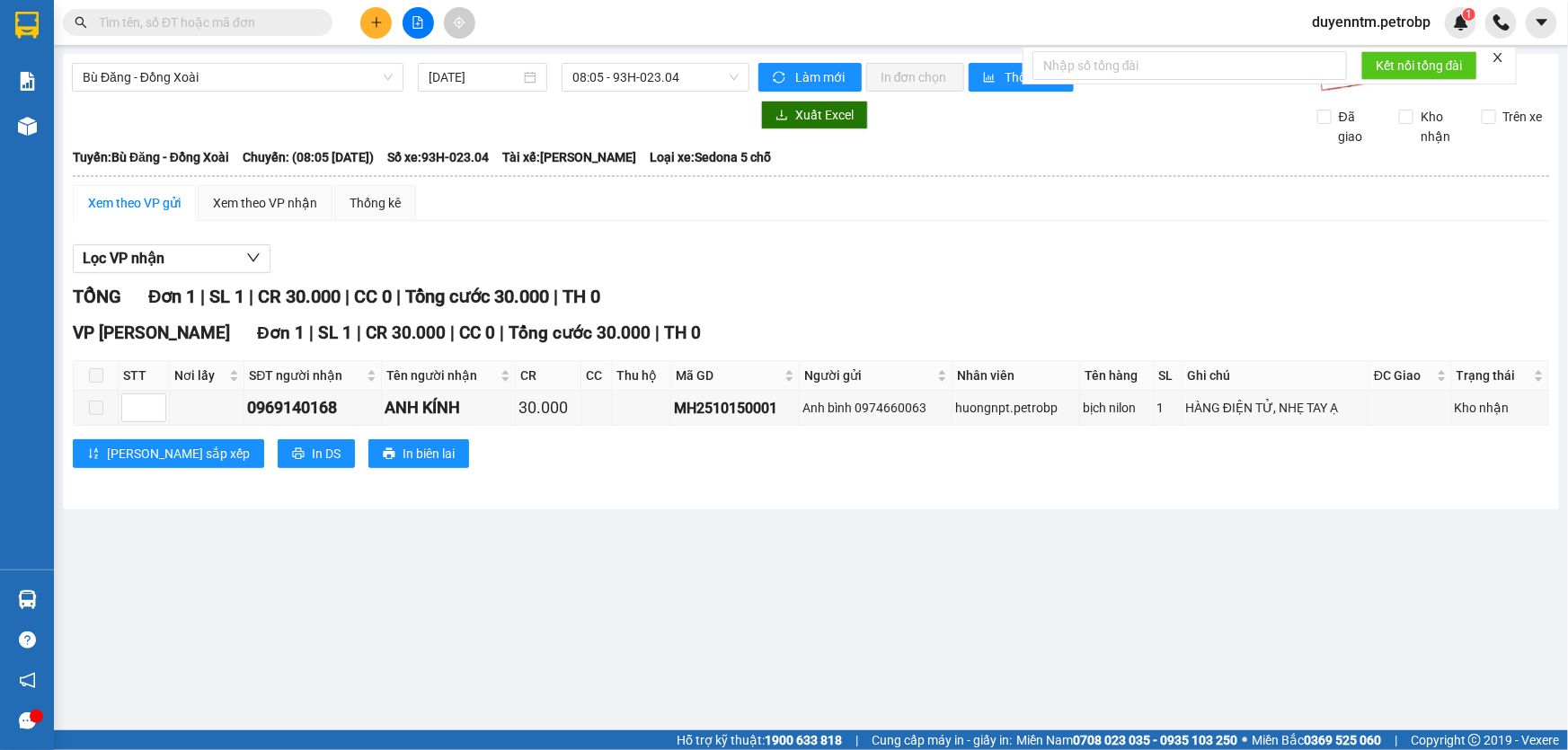
click at [280, 20] on input "text" at bounding box center [204, 22] width 212 height 20
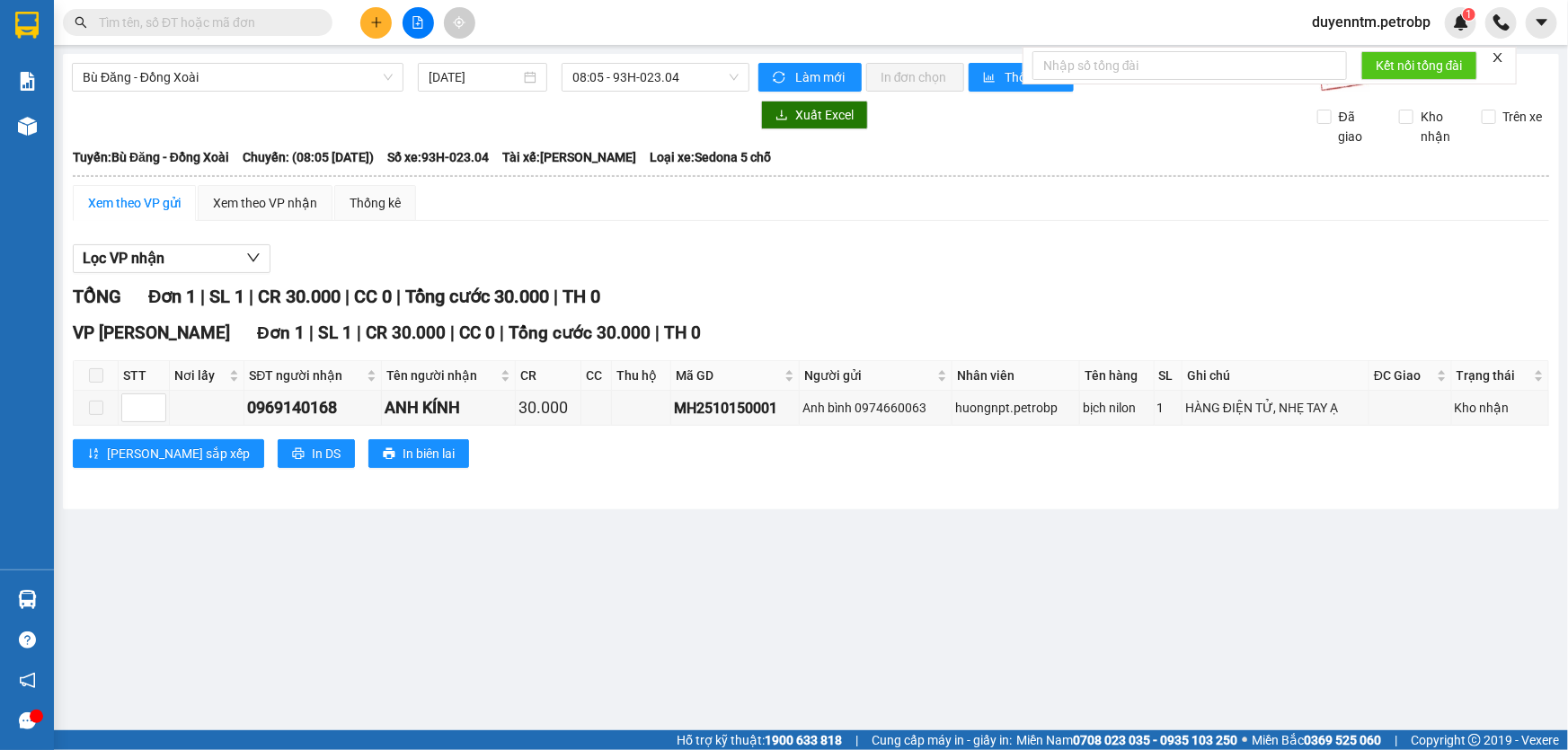
click at [280, 20] on input "text" at bounding box center [204, 22] width 212 height 20
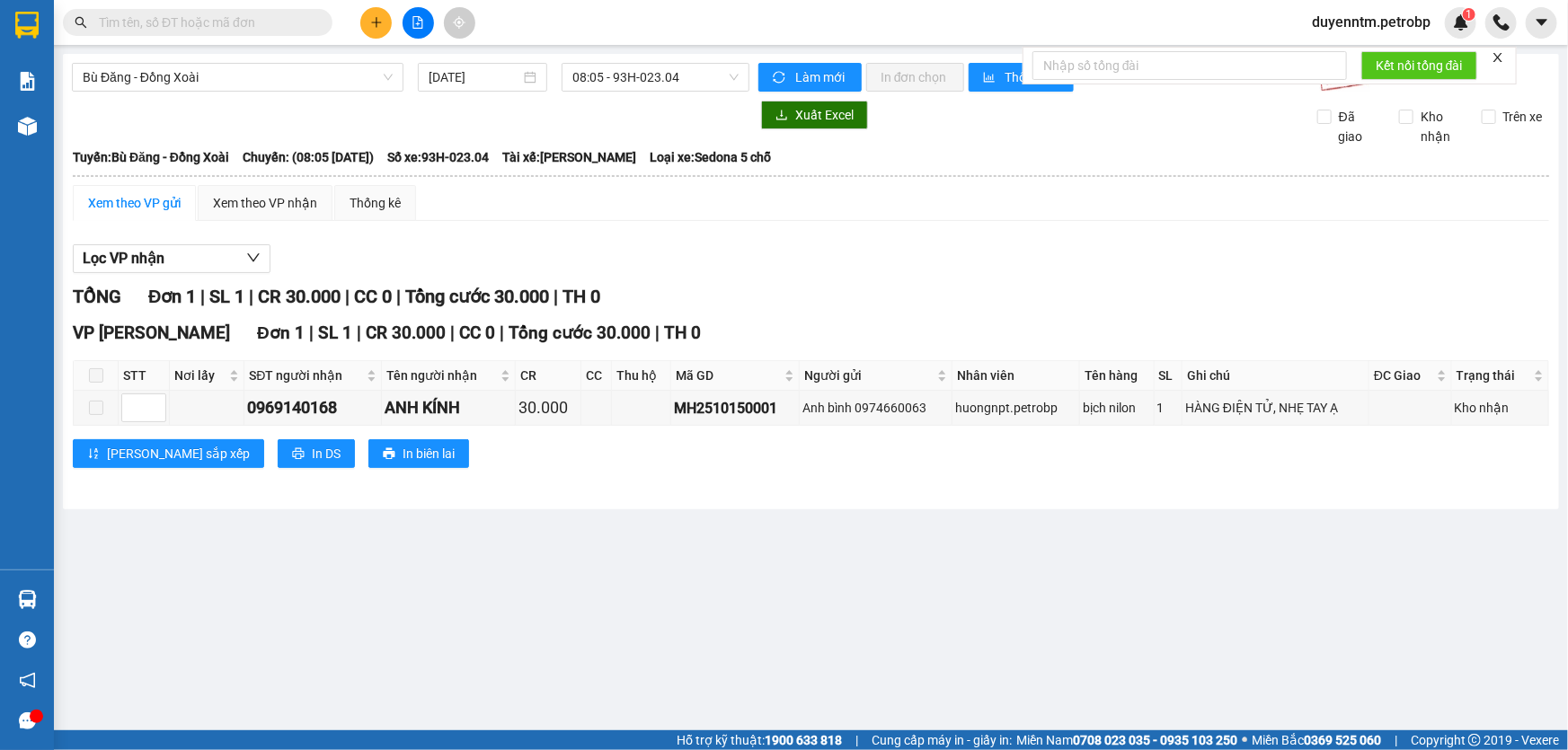
click at [280, 20] on input "text" at bounding box center [204, 22] width 212 height 20
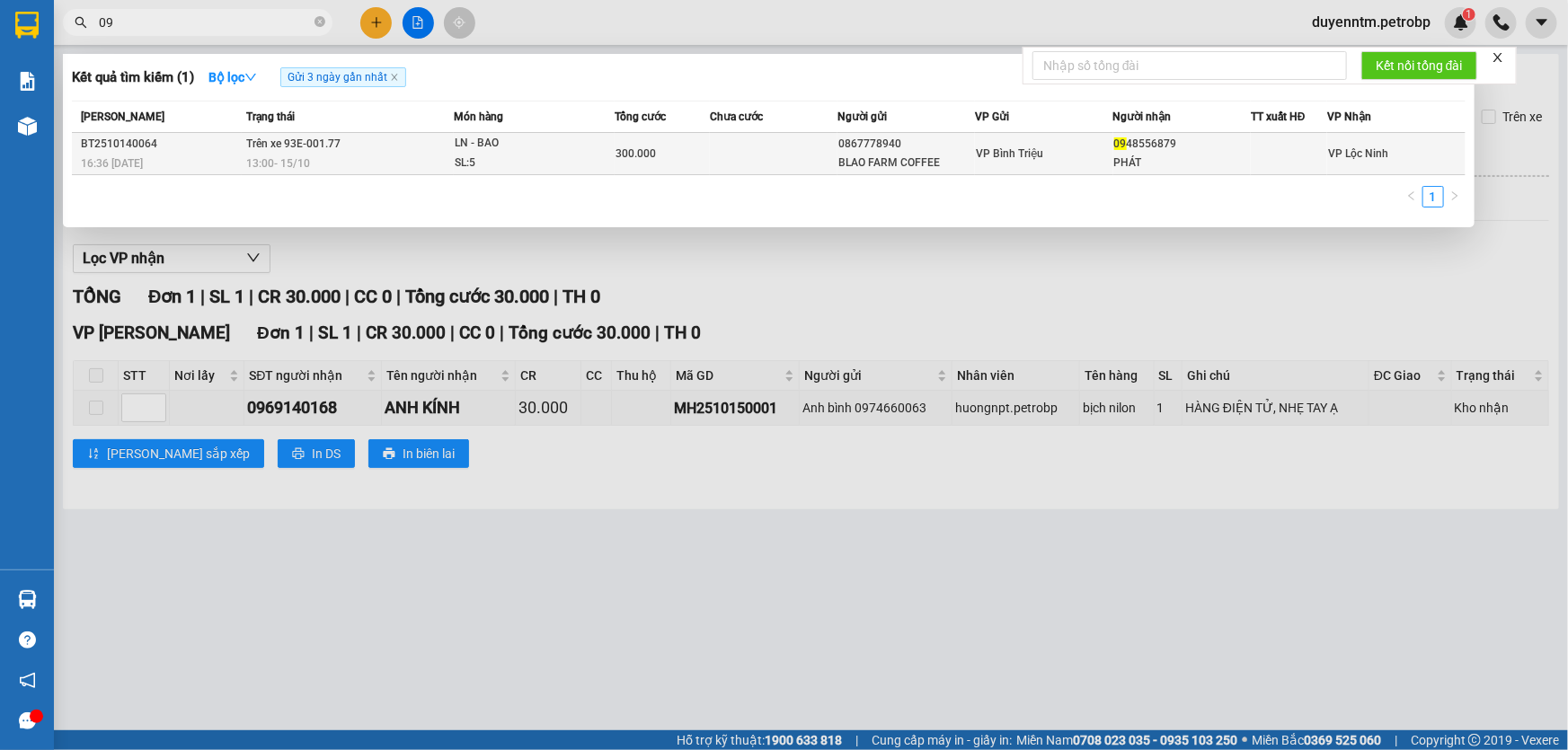
type input "09"
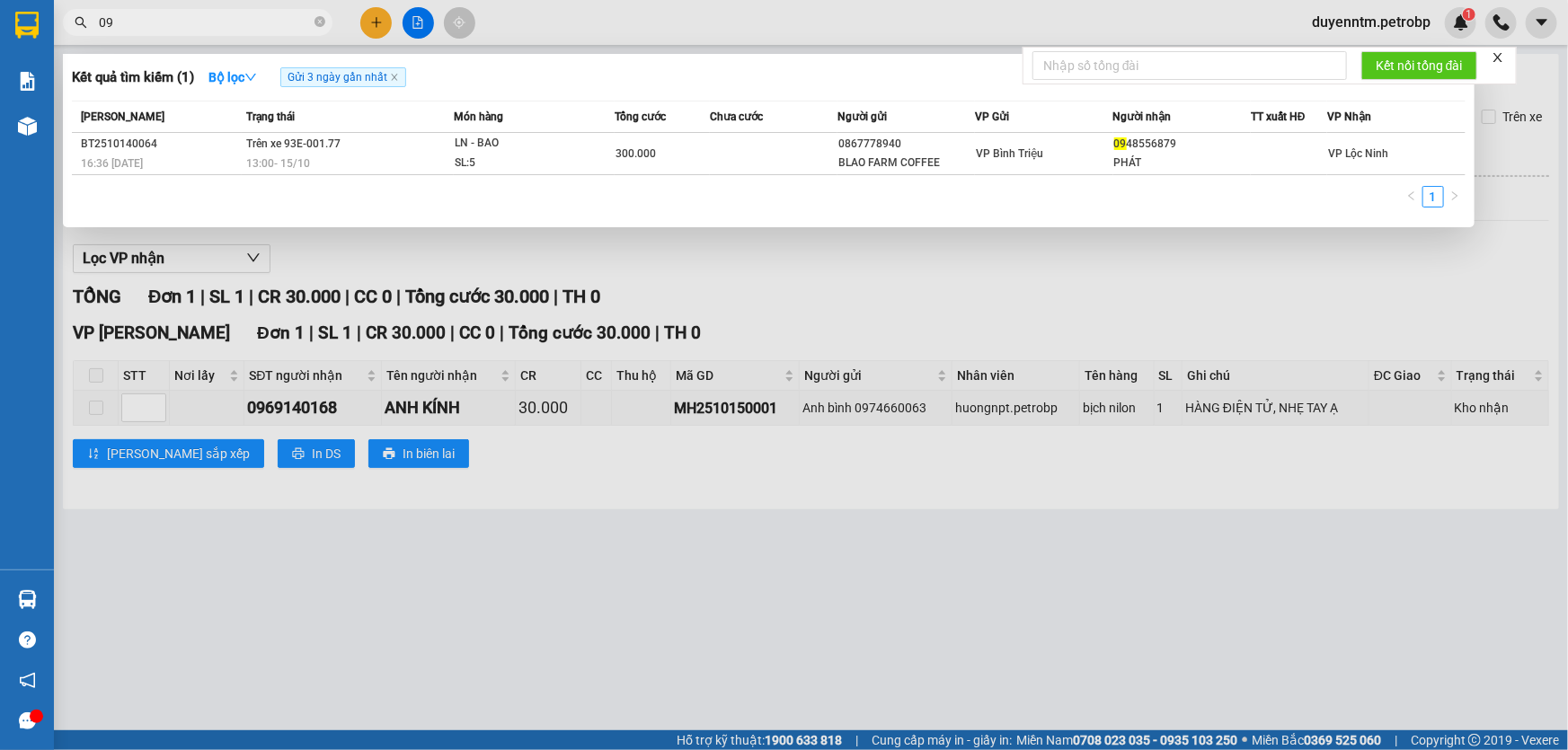
click at [273, 150] on span "Trên xe 93E-001.77" at bounding box center [293, 143] width 94 height 14
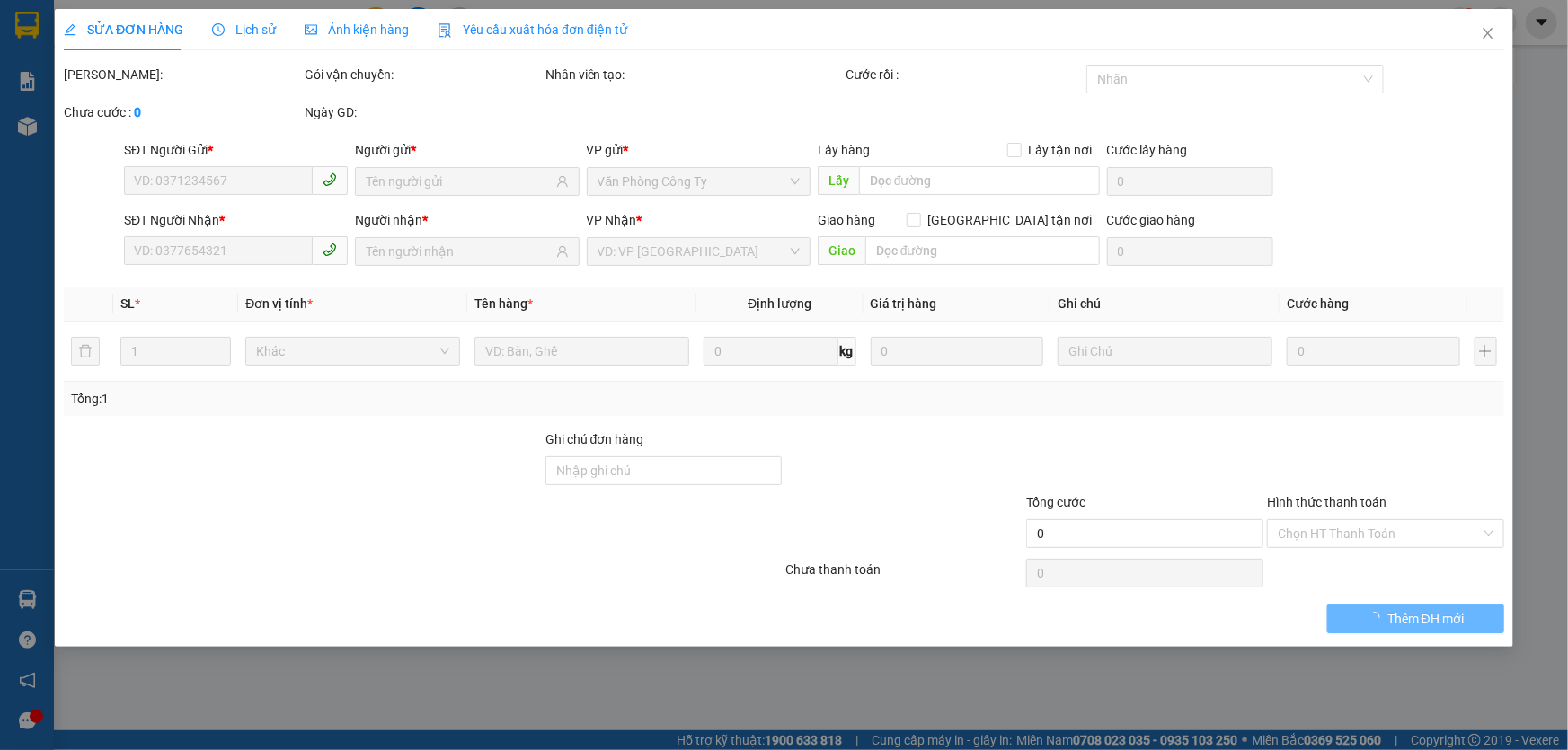
type input "0867778940"
type input "BLAO FARM COFFEE"
type input "0948556879"
type input "PHÁT"
type input "300.000"
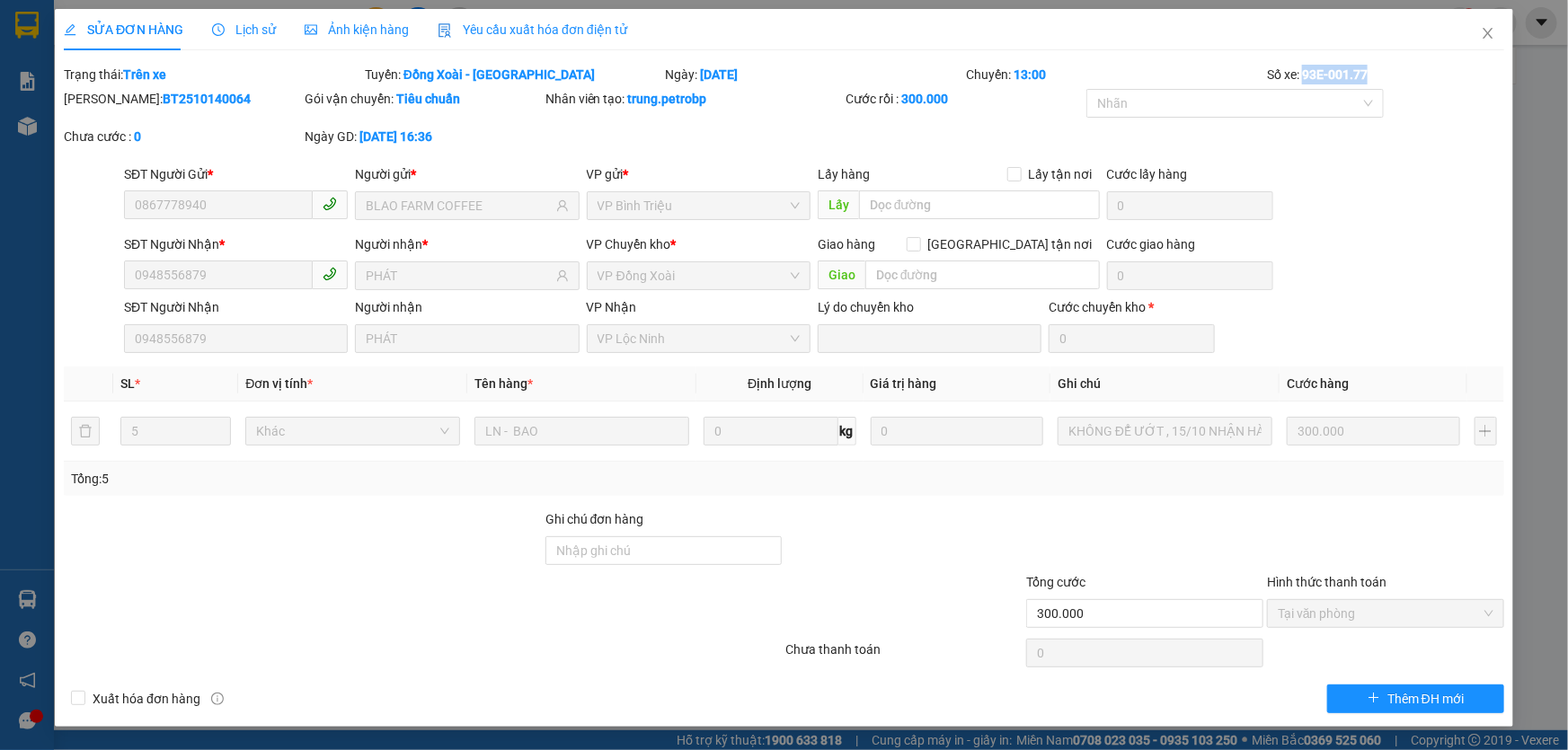
drag, startPoint x: 1372, startPoint y: 73, endPoint x: 1303, endPoint y: 75, distance: 69.0
click at [1303, 75] on div "Số xe: 93E-001.77" at bounding box center [1385, 74] width 241 height 20
click at [109, 344] on div "SĐT Người Nhận 0948556879 Người nhận PHÁT VP Nhận VP Lộc Ninh Lý do chuyển kho…" at bounding box center [784, 325] width 1443 height 56
click at [1485, 40] on icon "close" at bounding box center [1487, 33] width 14 height 14
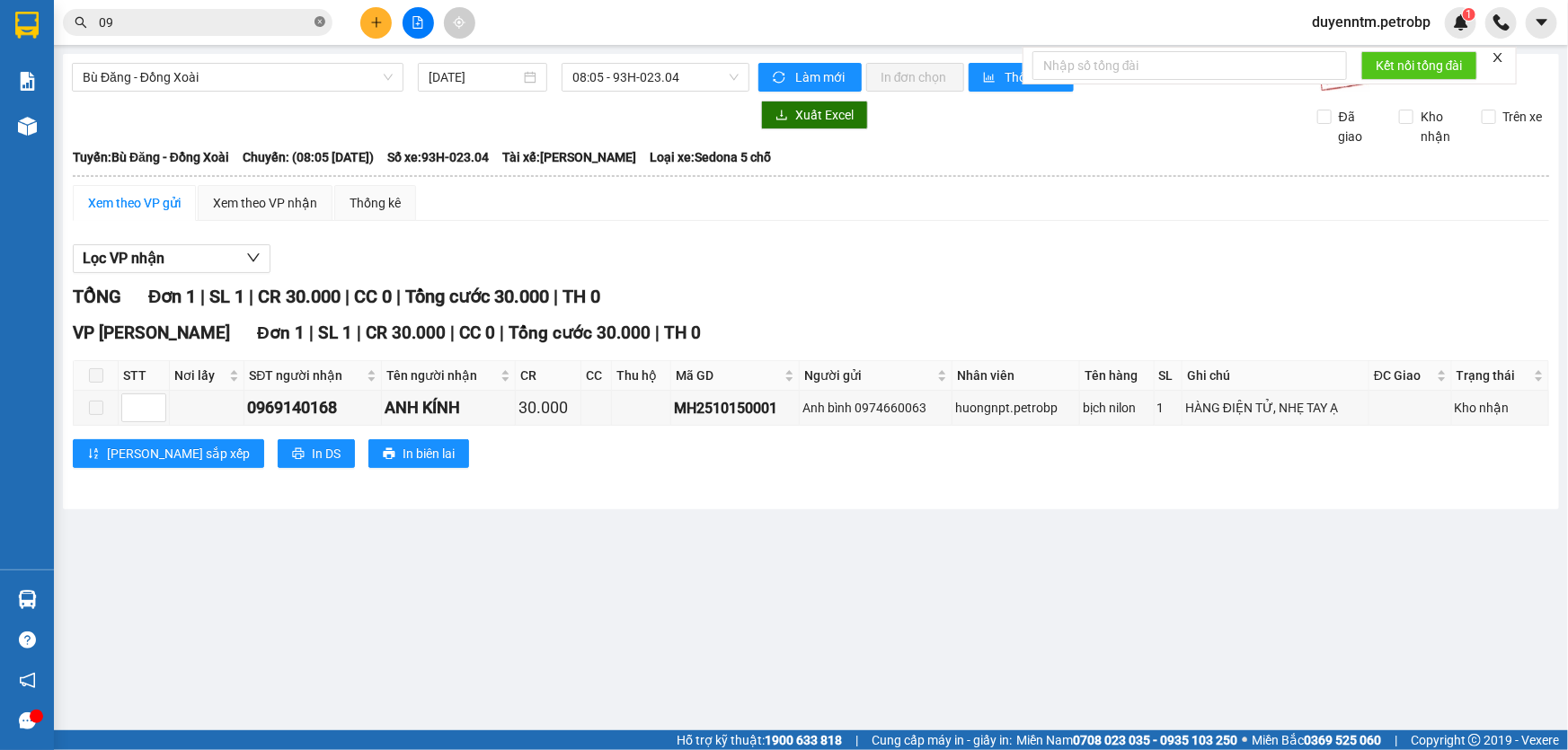
click at [315, 23] on icon "close-circle" at bounding box center [319, 21] width 11 height 11
click at [280, 23] on input "text" at bounding box center [204, 22] width 212 height 20
paste input "0948556879"
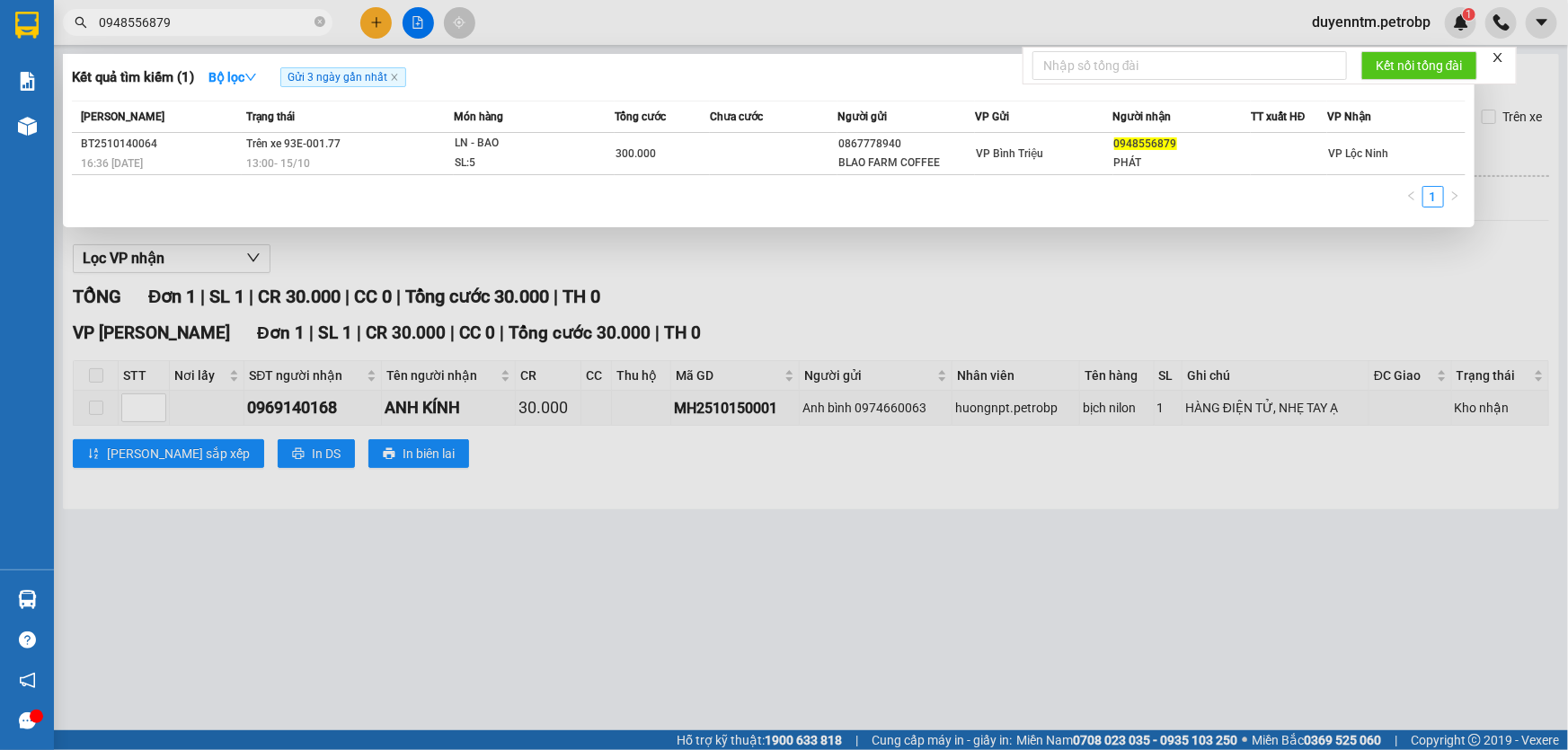
type input "0948556879"
click at [320, 21] on icon "close-circle" at bounding box center [319, 21] width 11 height 11
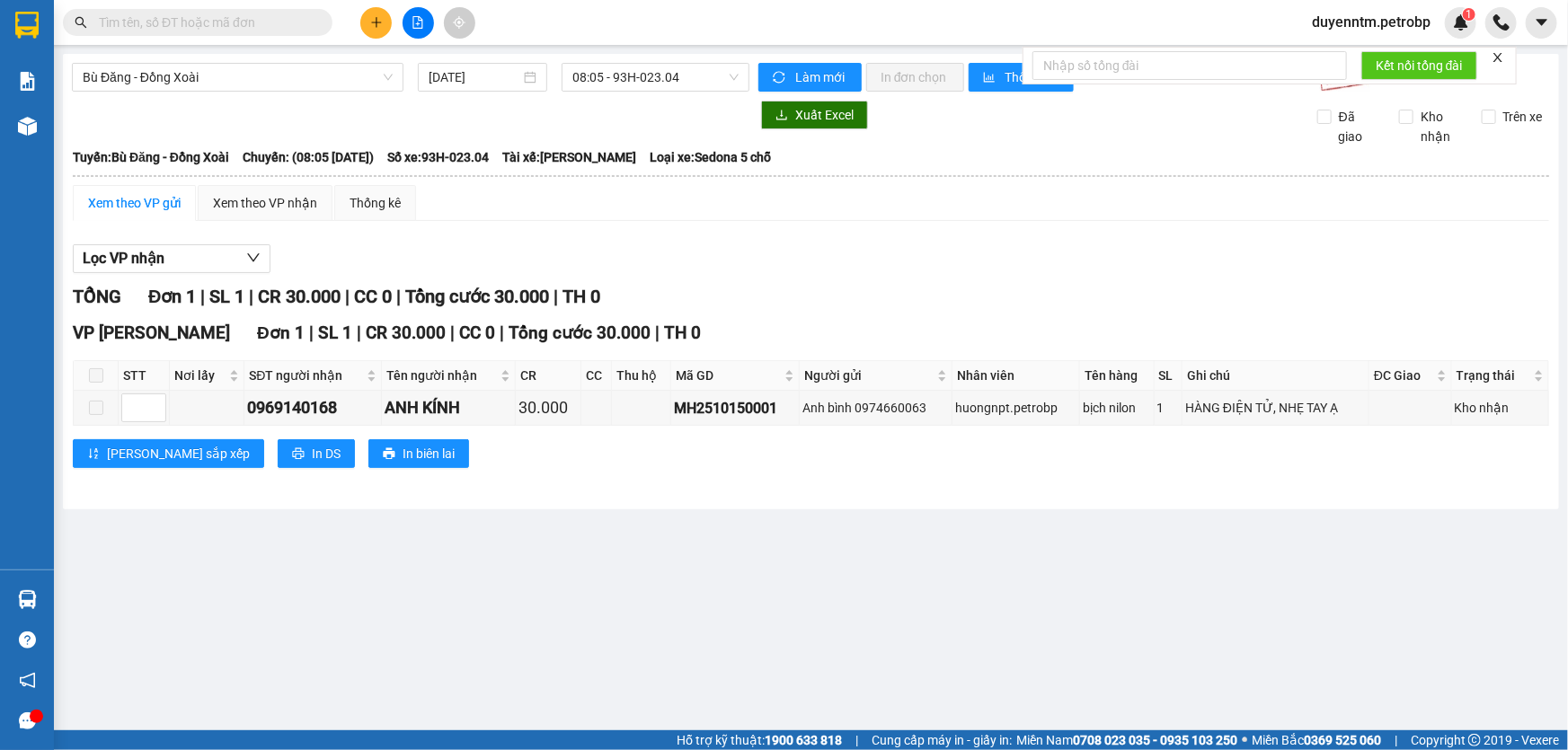
paste input "BL2510140010"
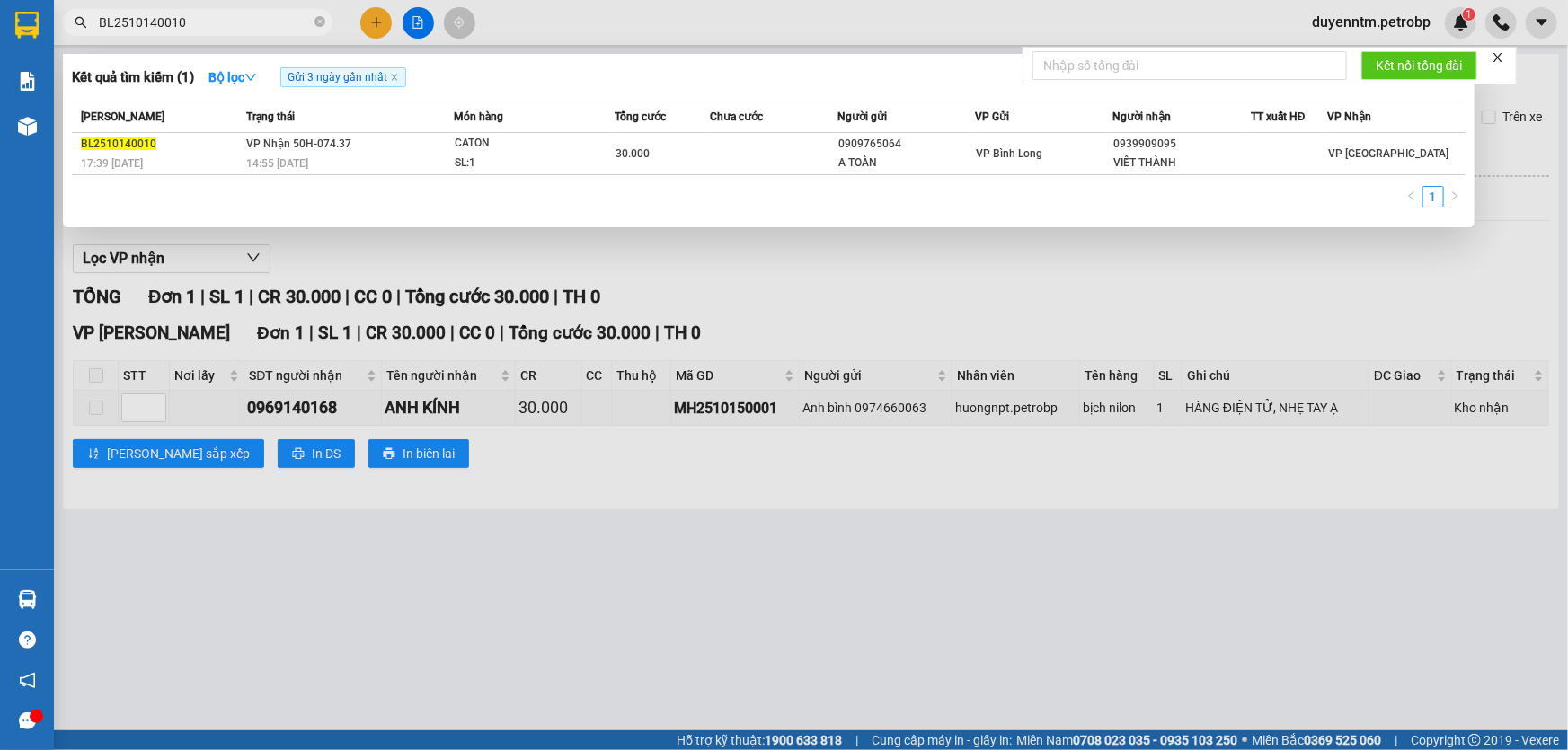
type input "BL2510140010"
click at [324, 20] on icon "close-circle" at bounding box center [319, 21] width 11 height 11
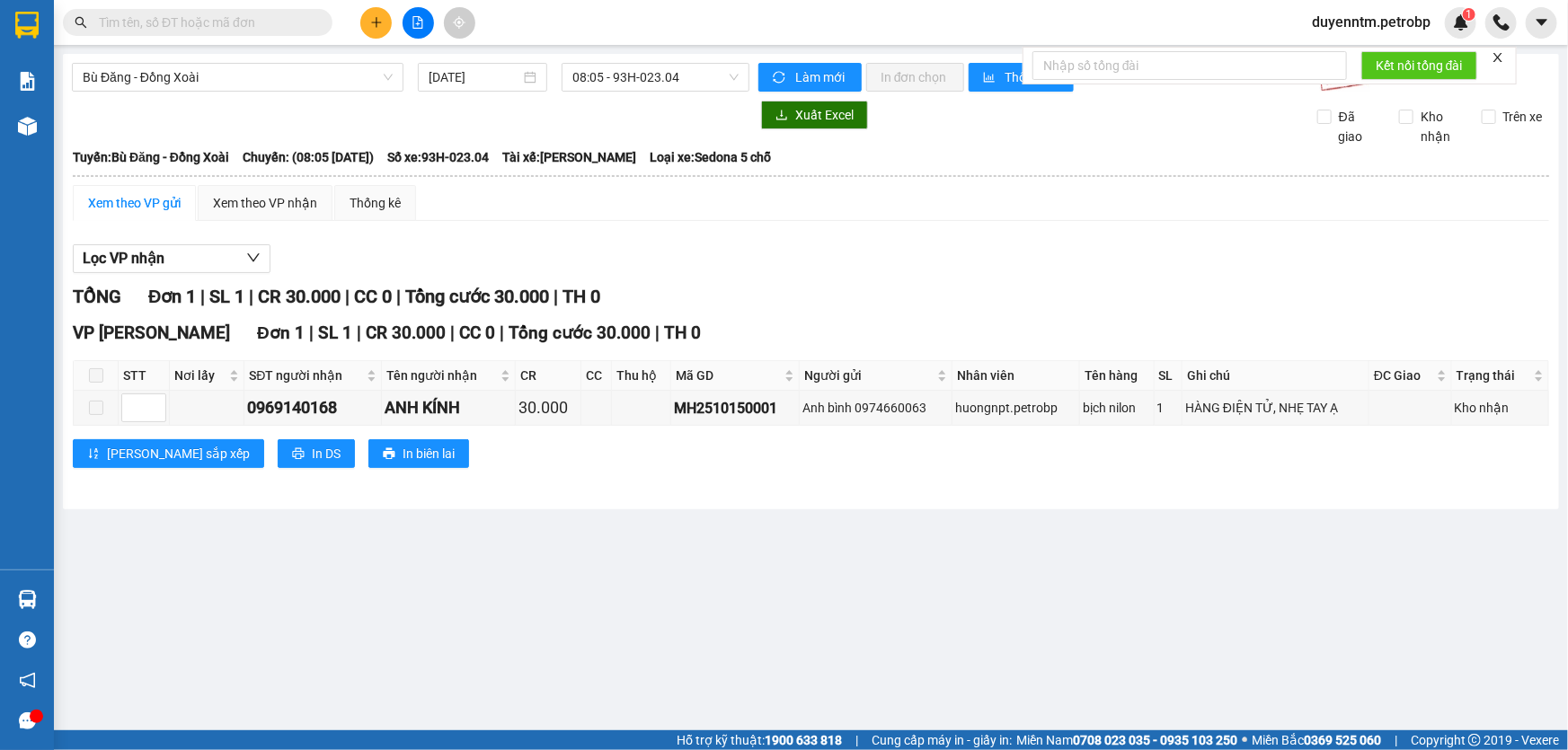
click at [214, 25] on input "text" at bounding box center [204, 22] width 212 height 20
paste input "78ADV2510150005"
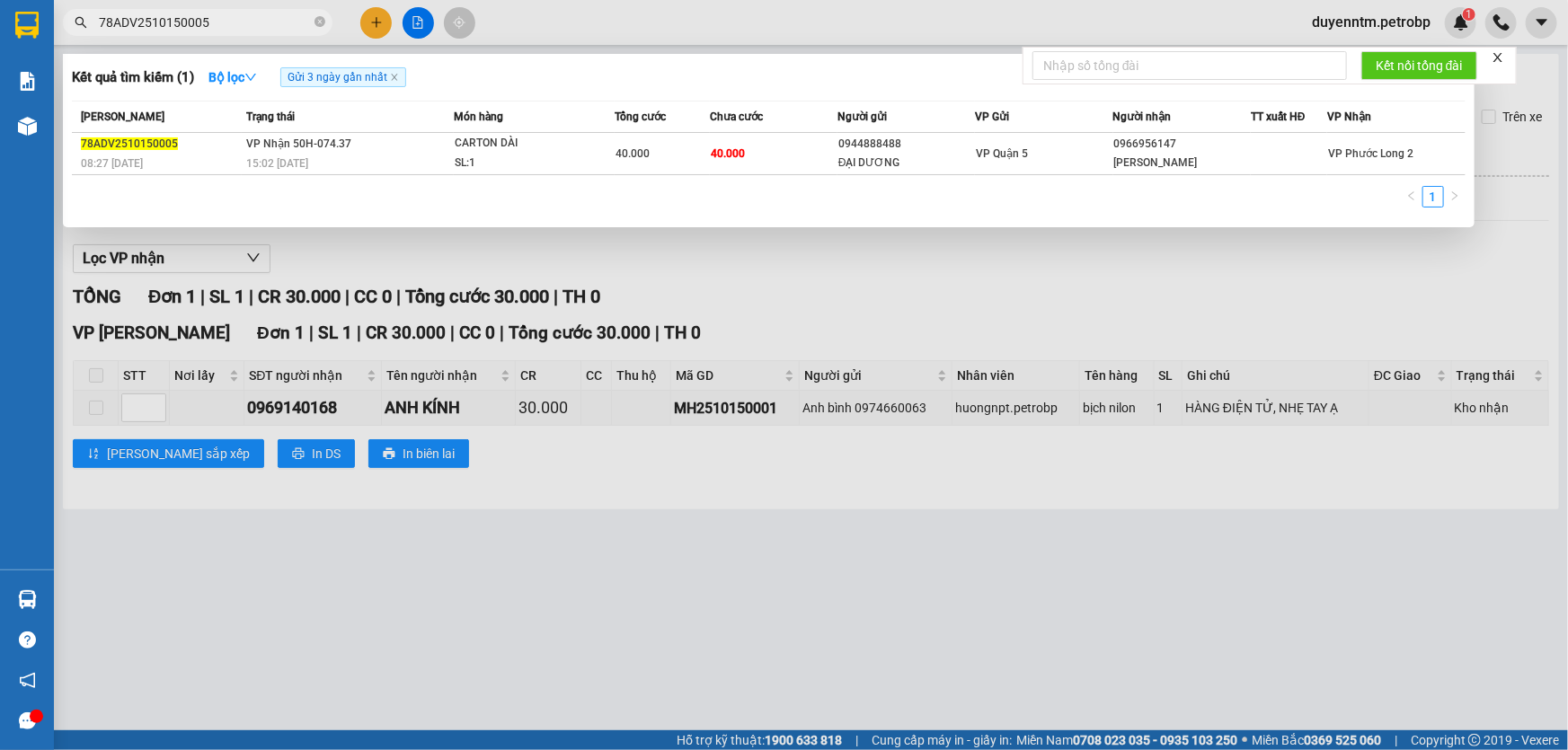
drag, startPoint x: 237, startPoint y: 21, endPoint x: 70, endPoint y: 24, distance: 167.0
click at [74, 24] on div "78ADV2510150005" at bounding box center [175, 22] width 351 height 27
paste input "MH2510150001"
type input "MH2510150001"
